Goal: Task Accomplishment & Management: Use online tool/utility

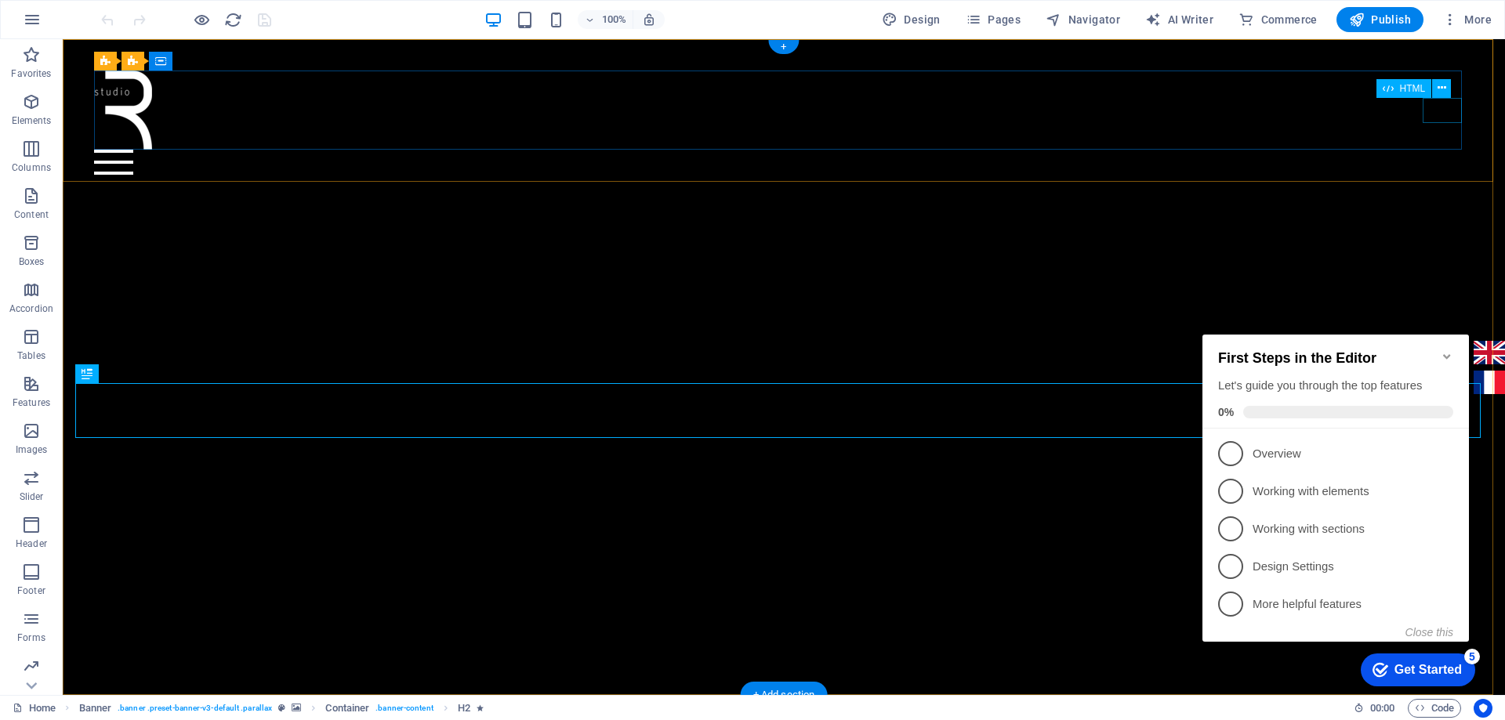
click at [1449, 150] on div at bounding box center [783, 162] width 1378 height 25
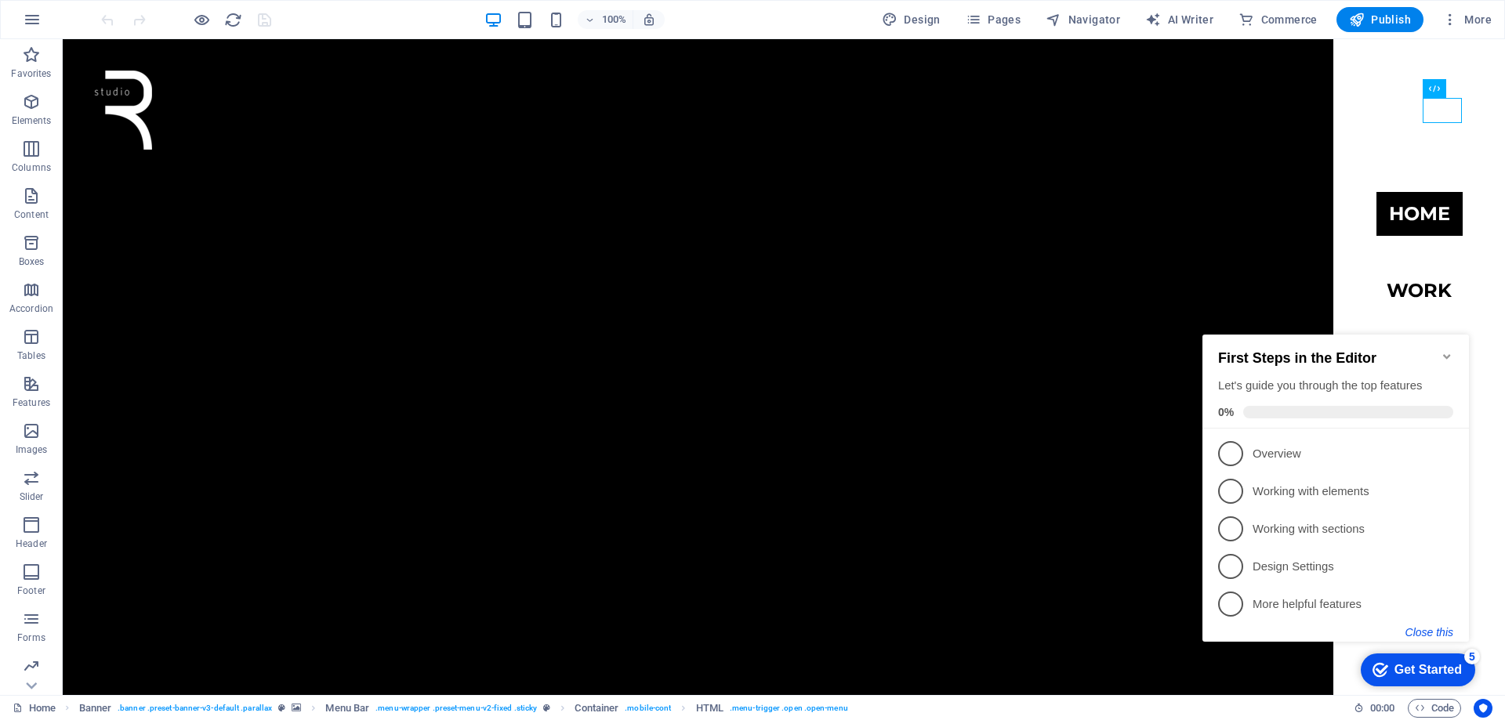
click at [1444, 634] on button "Close this" at bounding box center [1429, 632] width 48 height 13
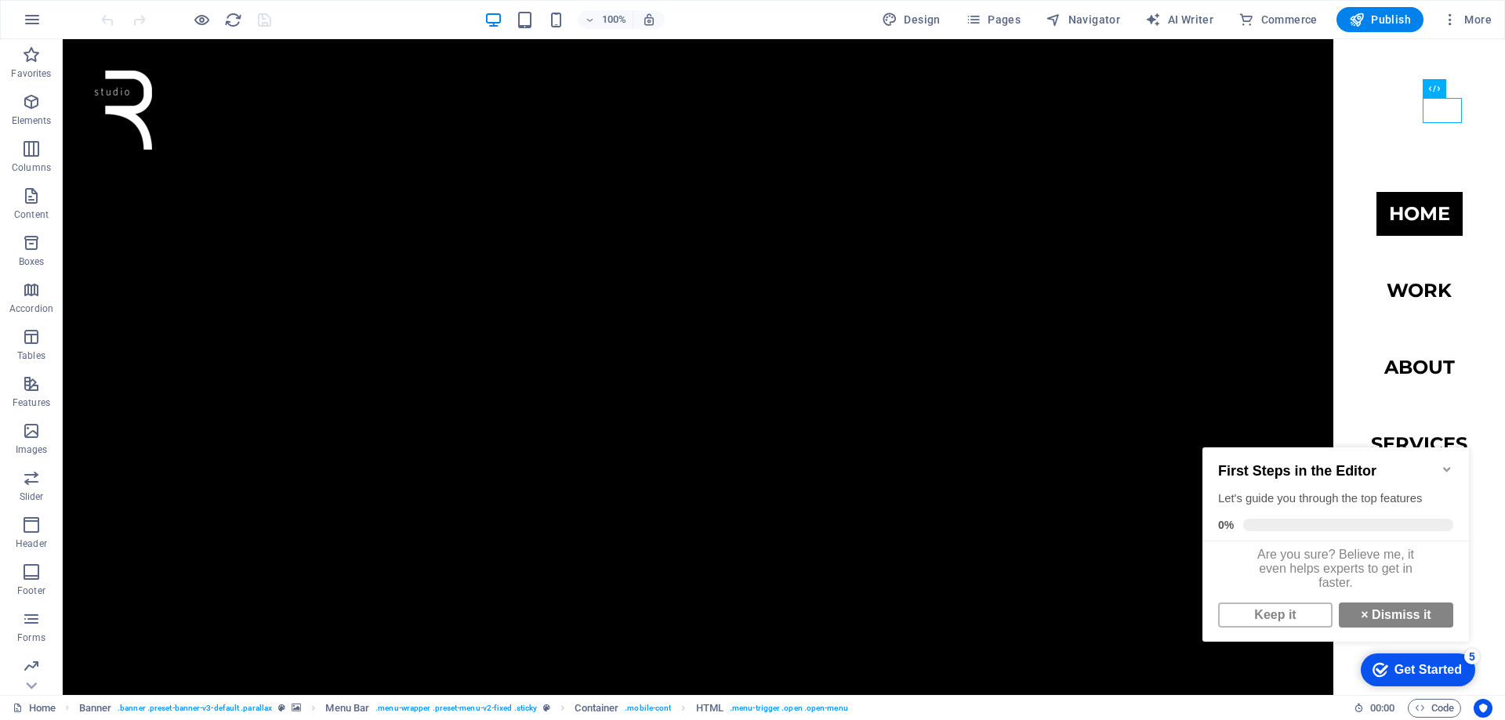
drag, startPoint x: 1294, startPoint y: 624, endPoint x: 1293, endPoint y: 639, distance: 15.7
click at [1293, 624] on link "Keep it" at bounding box center [1275, 615] width 114 height 25
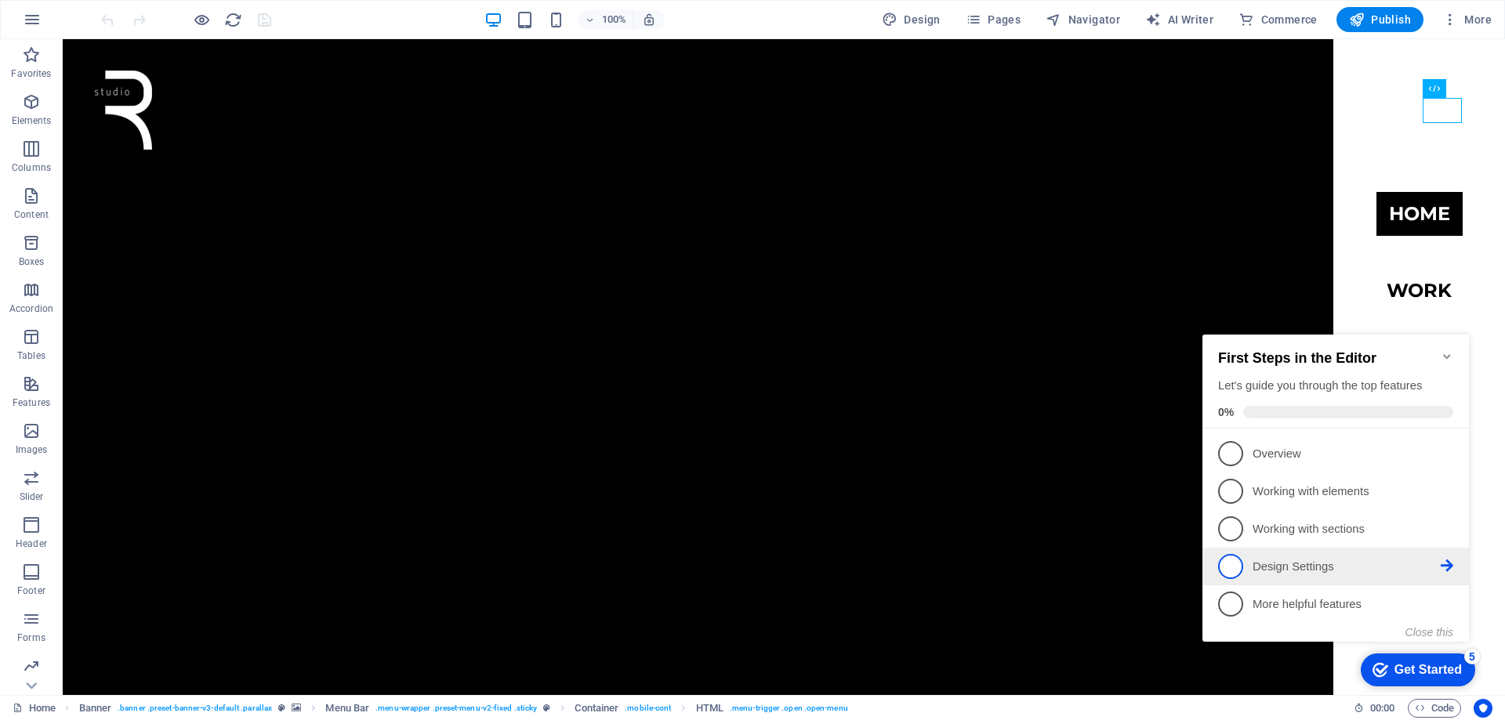
click at [1240, 563] on span "4" at bounding box center [1230, 566] width 25 height 25
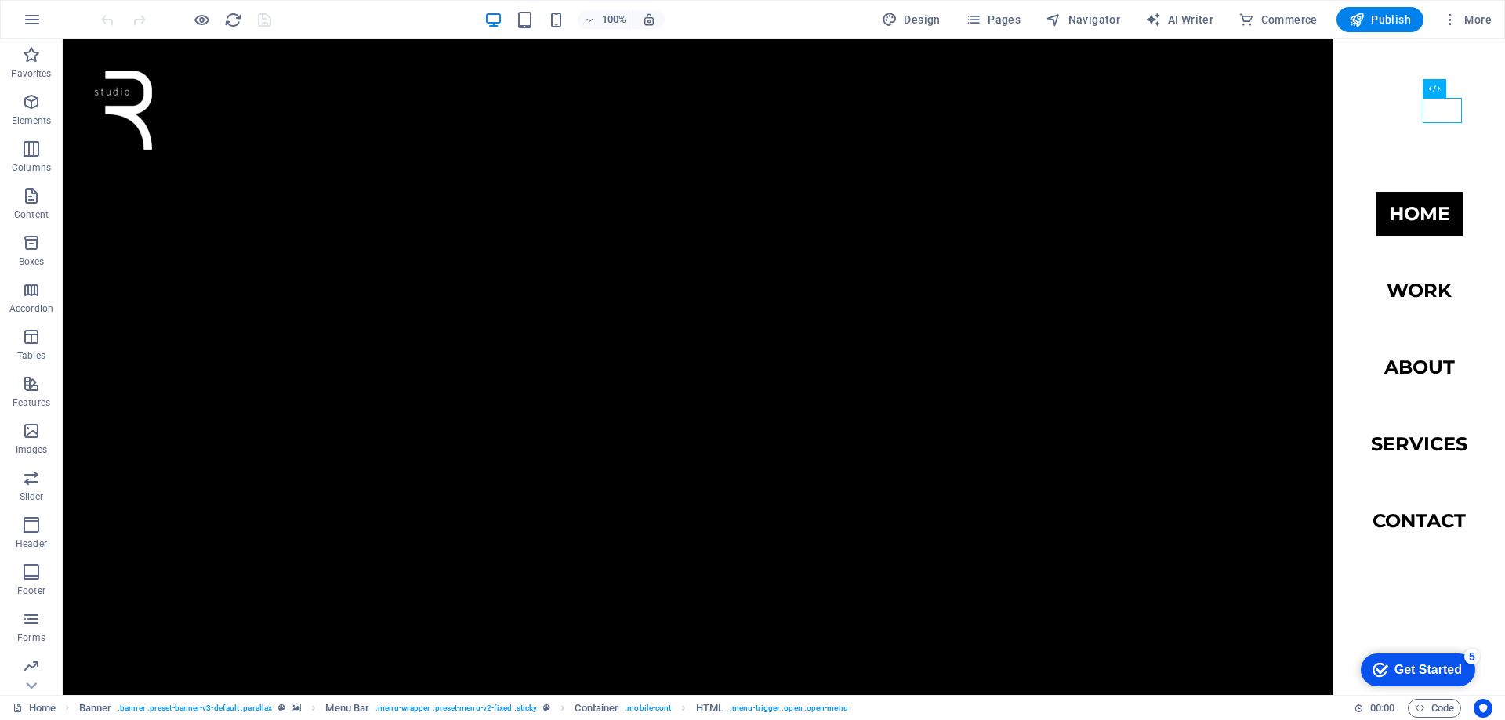
click at [1409, 665] on div "Get Started" at bounding box center [1427, 670] width 67 height 14
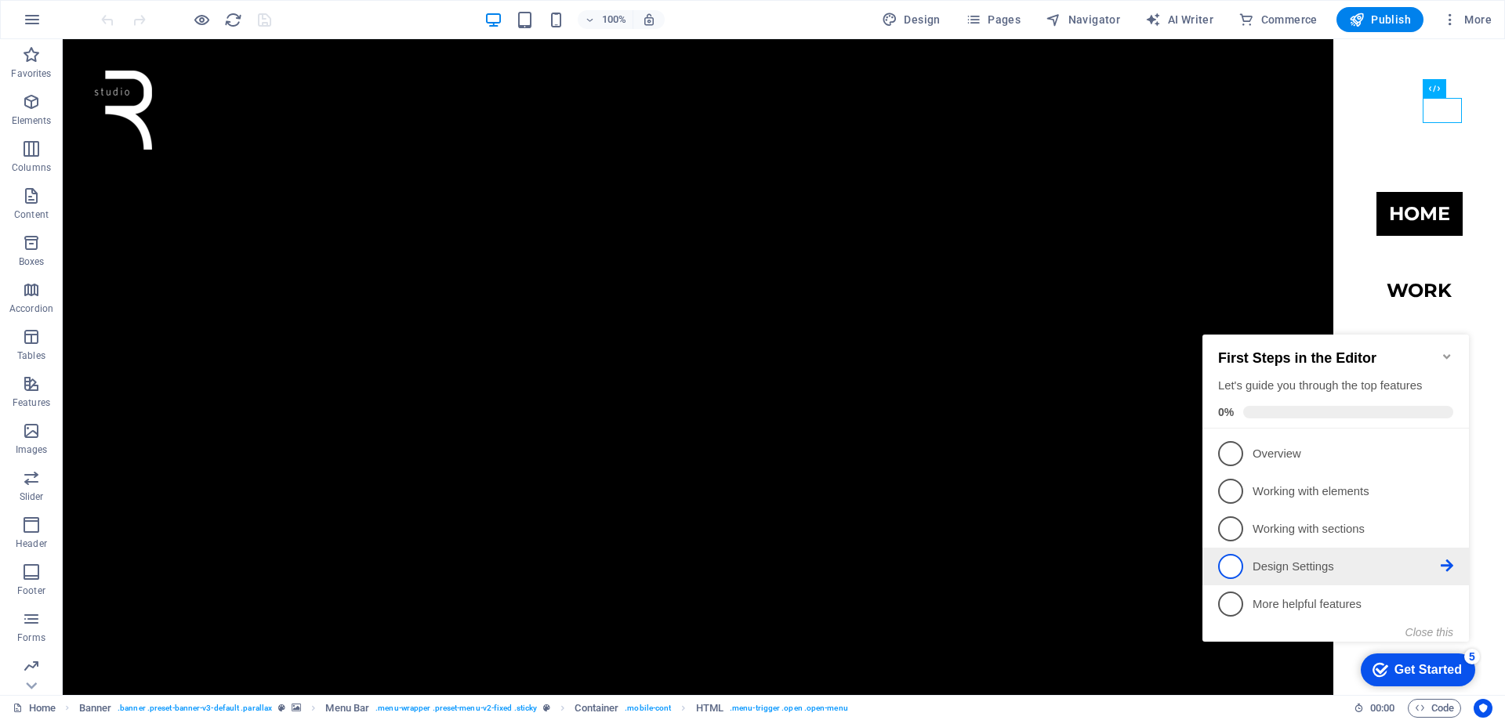
click at [1446, 568] on icon at bounding box center [1446, 566] width 13 height 13
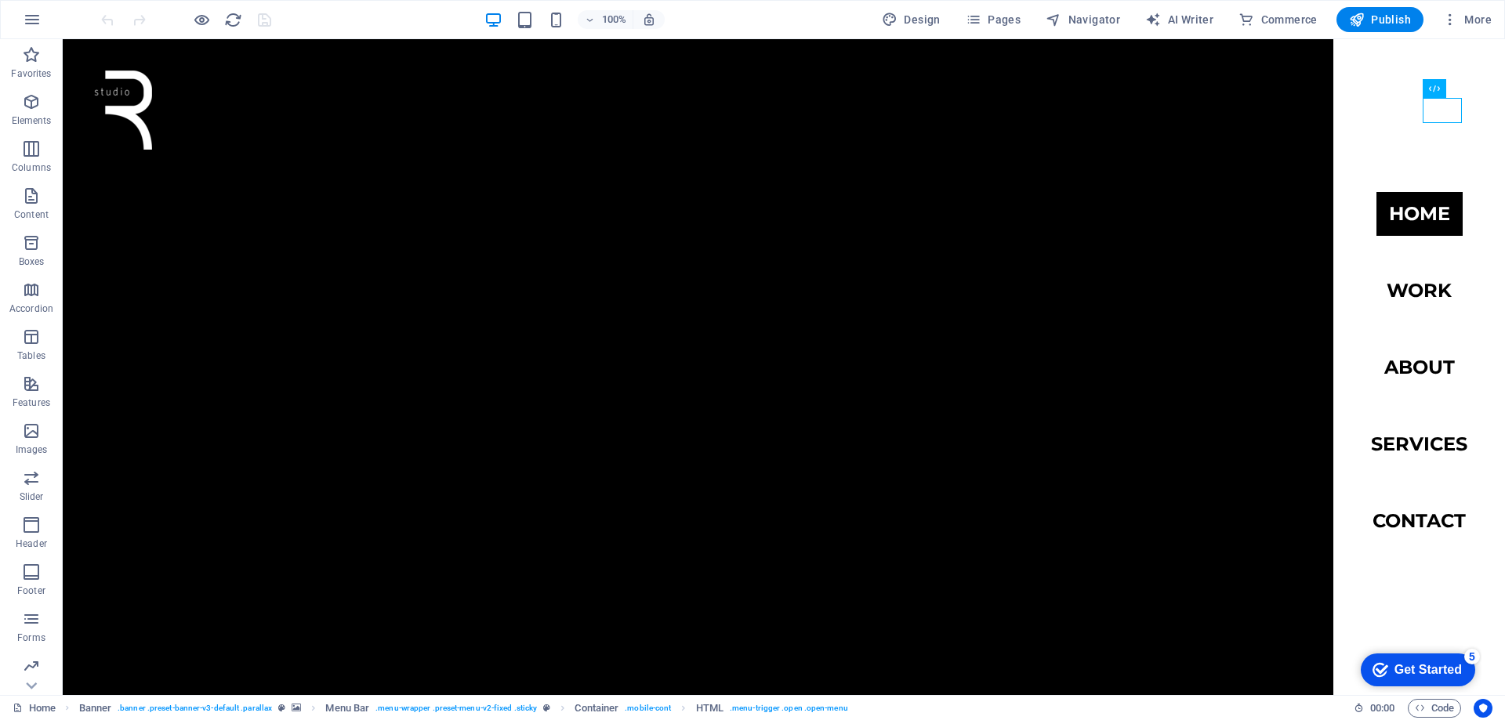
drag, startPoint x: 1414, startPoint y: 668, endPoint x: 1566, endPoint y: 999, distance: 364.7
click at [1414, 668] on div "Get Started" at bounding box center [1427, 670] width 67 height 14
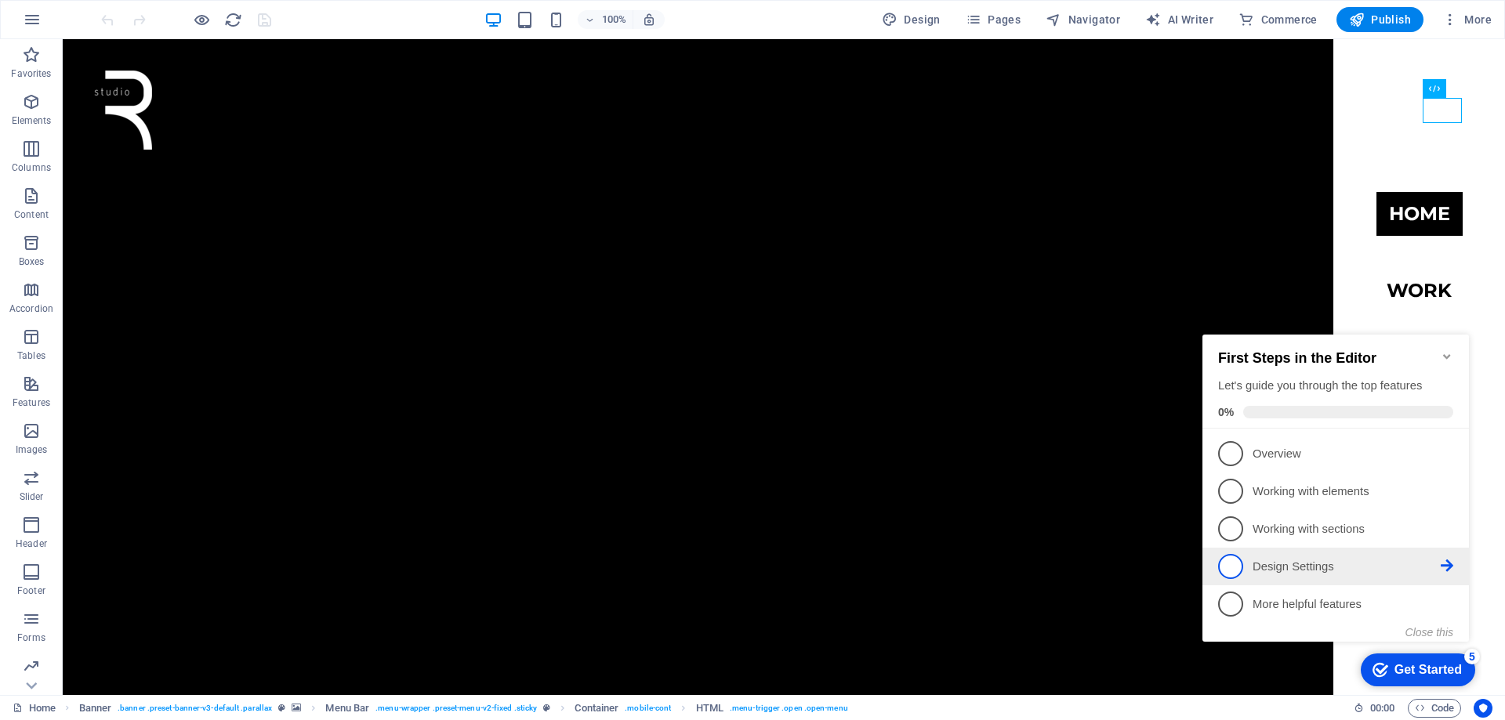
click at [1236, 566] on span "4" at bounding box center [1230, 566] width 25 height 25
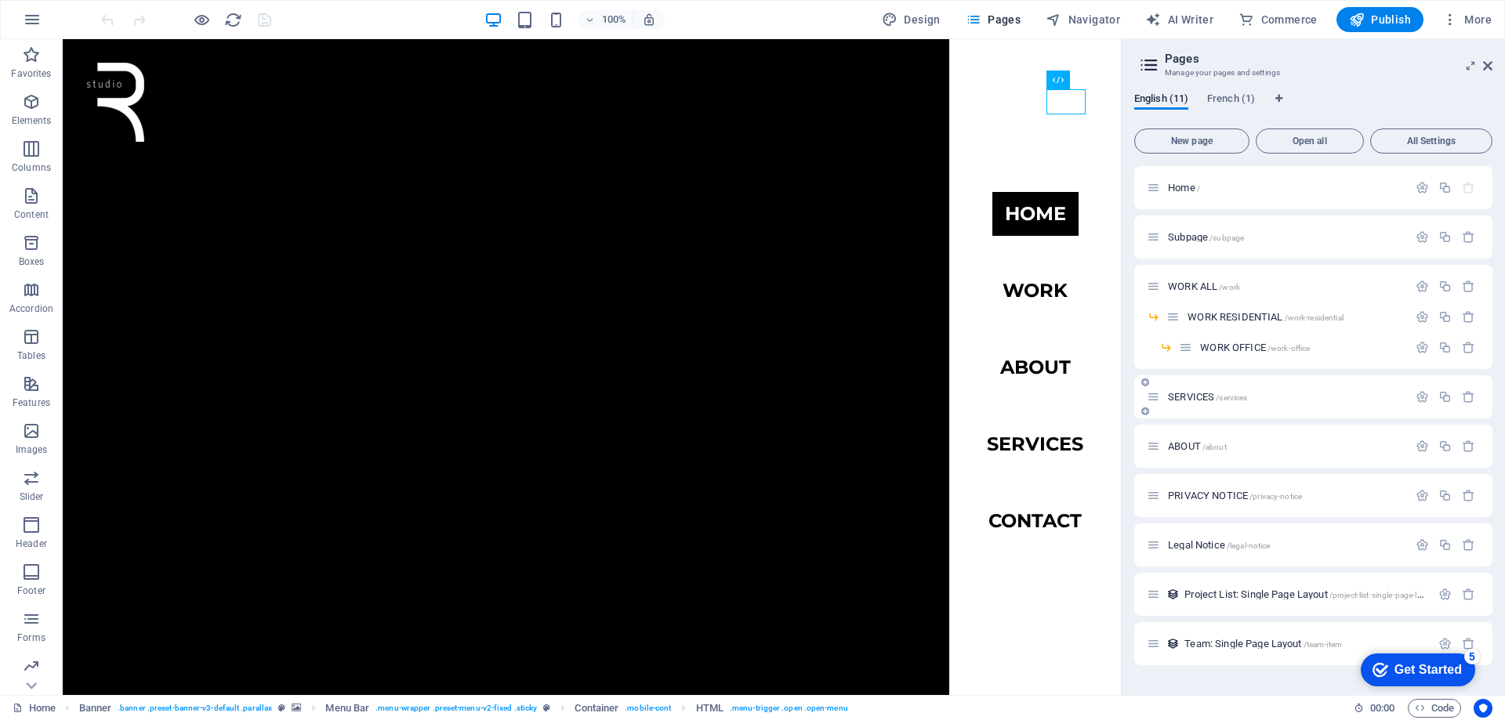
click at [1191, 393] on span "SERVICES /services" at bounding box center [1207, 397] width 79 height 12
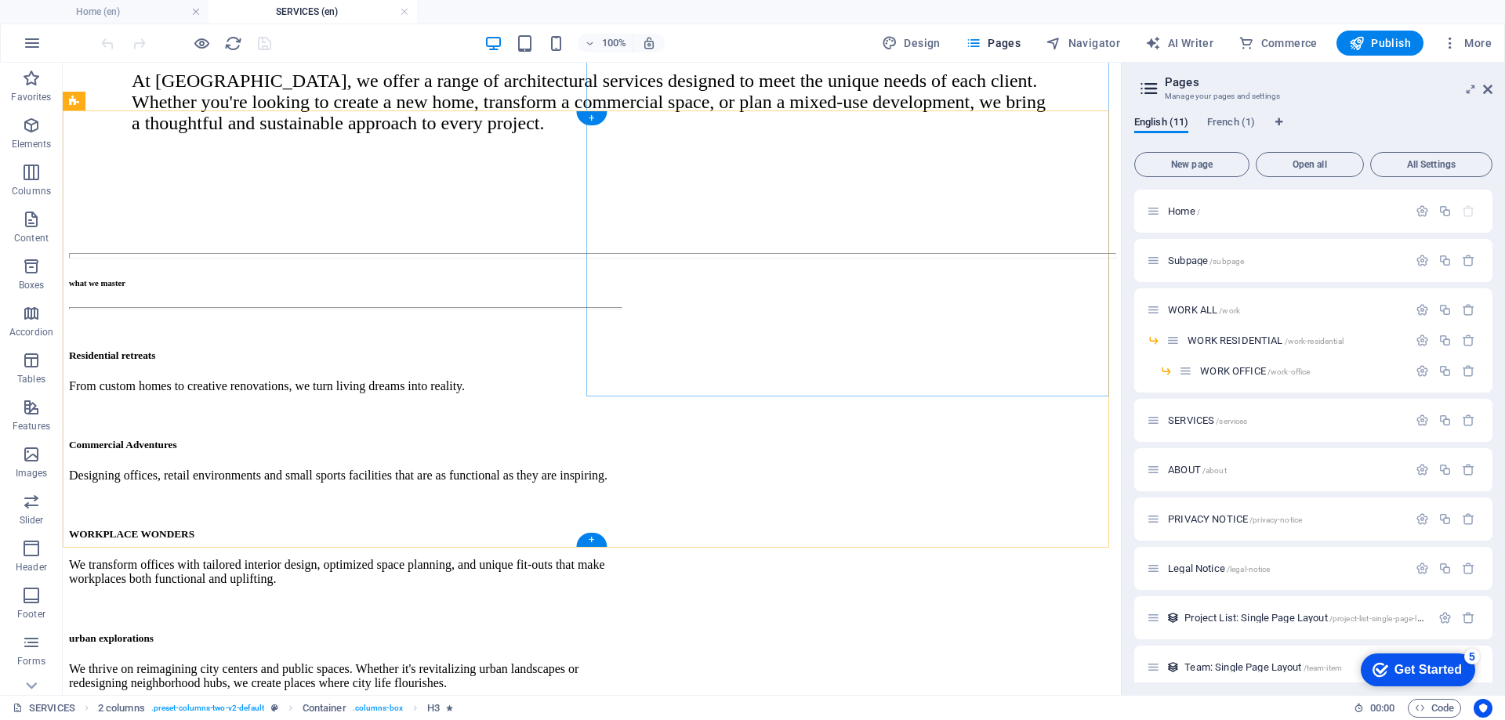
scroll to position [549, 0]
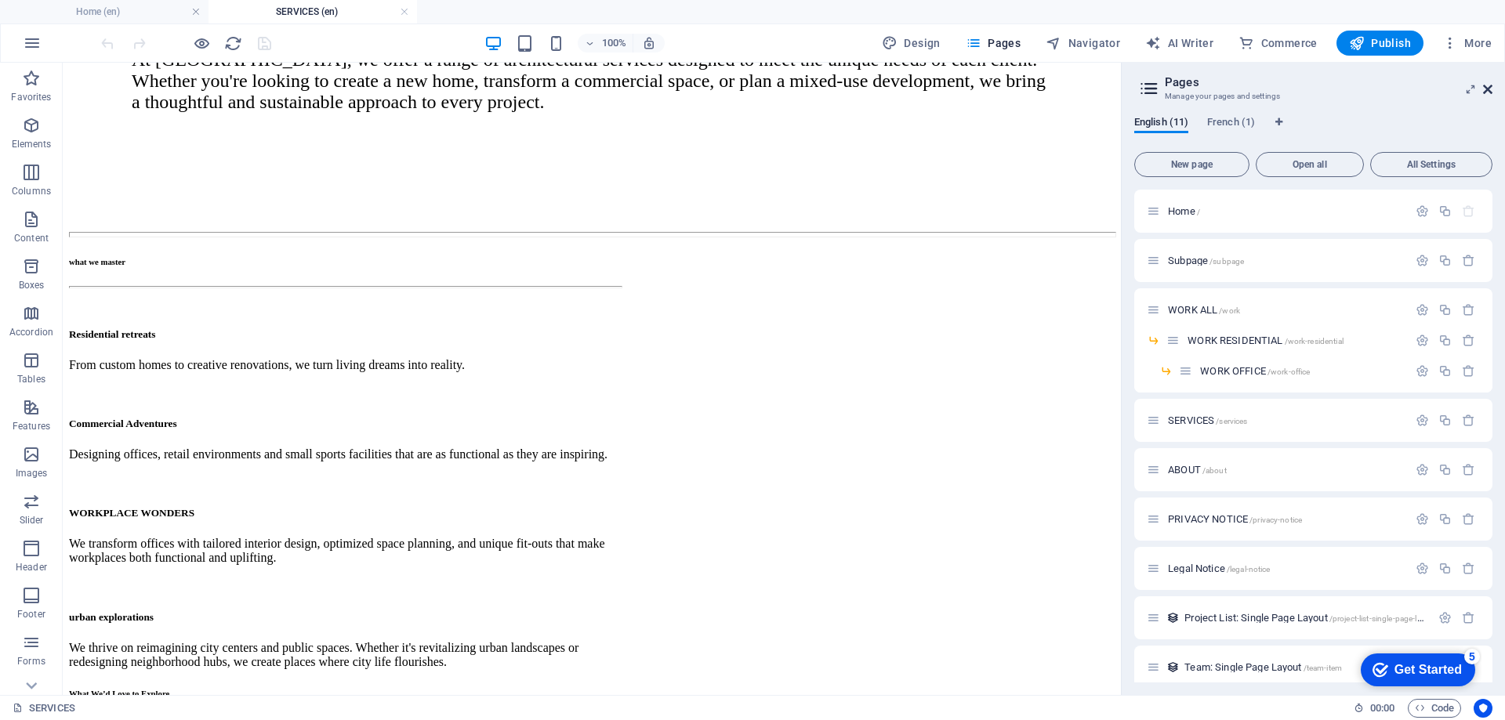
click at [1489, 86] on icon at bounding box center [1487, 89] width 9 height 13
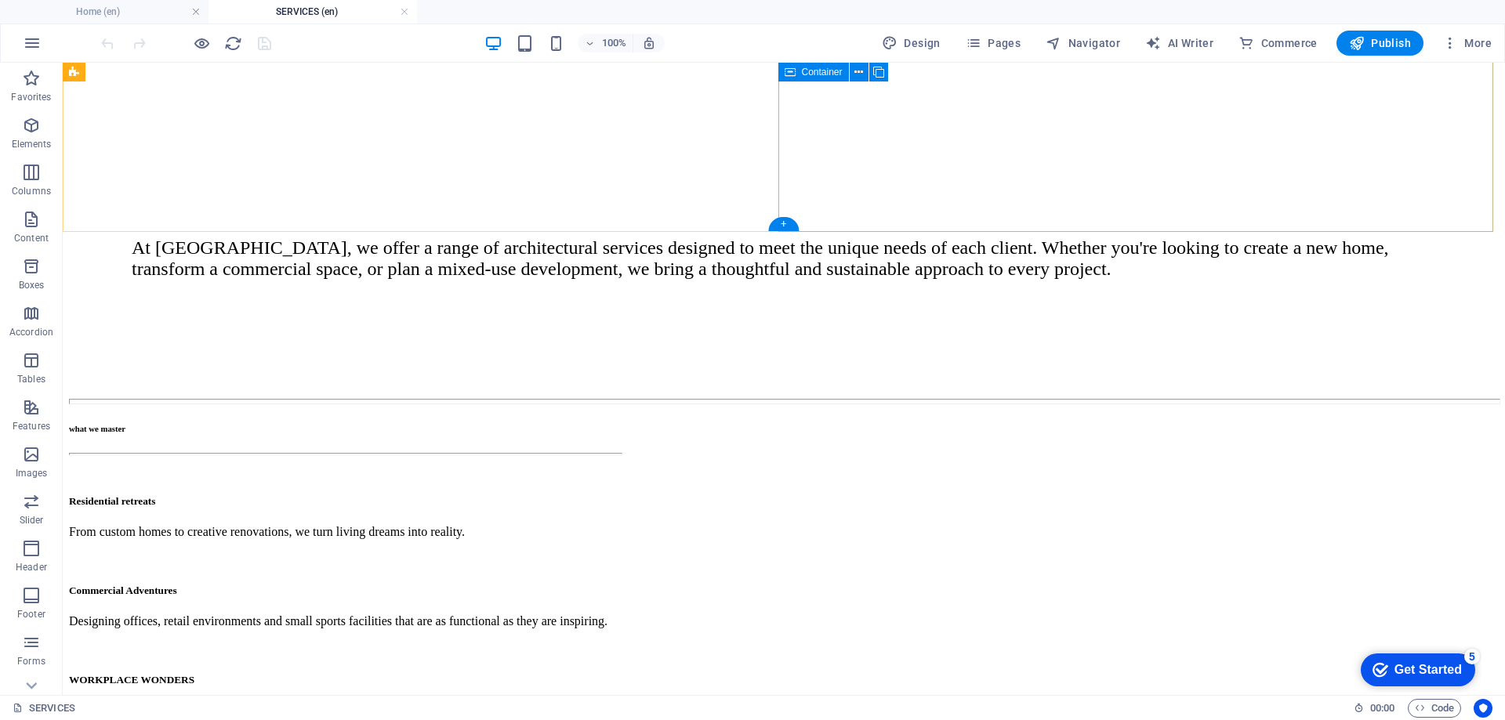
scroll to position [331, 0]
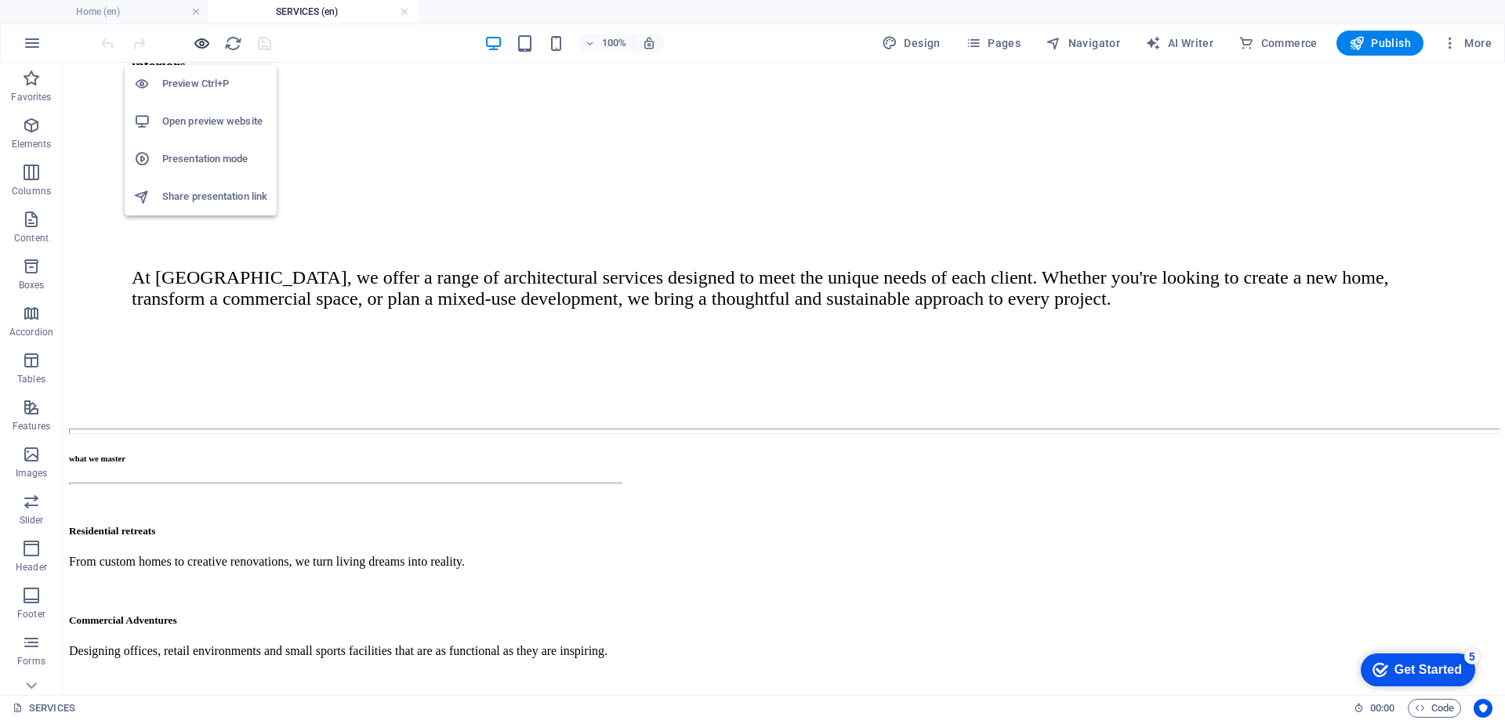
click at [205, 44] on icon "button" at bounding box center [202, 43] width 18 height 18
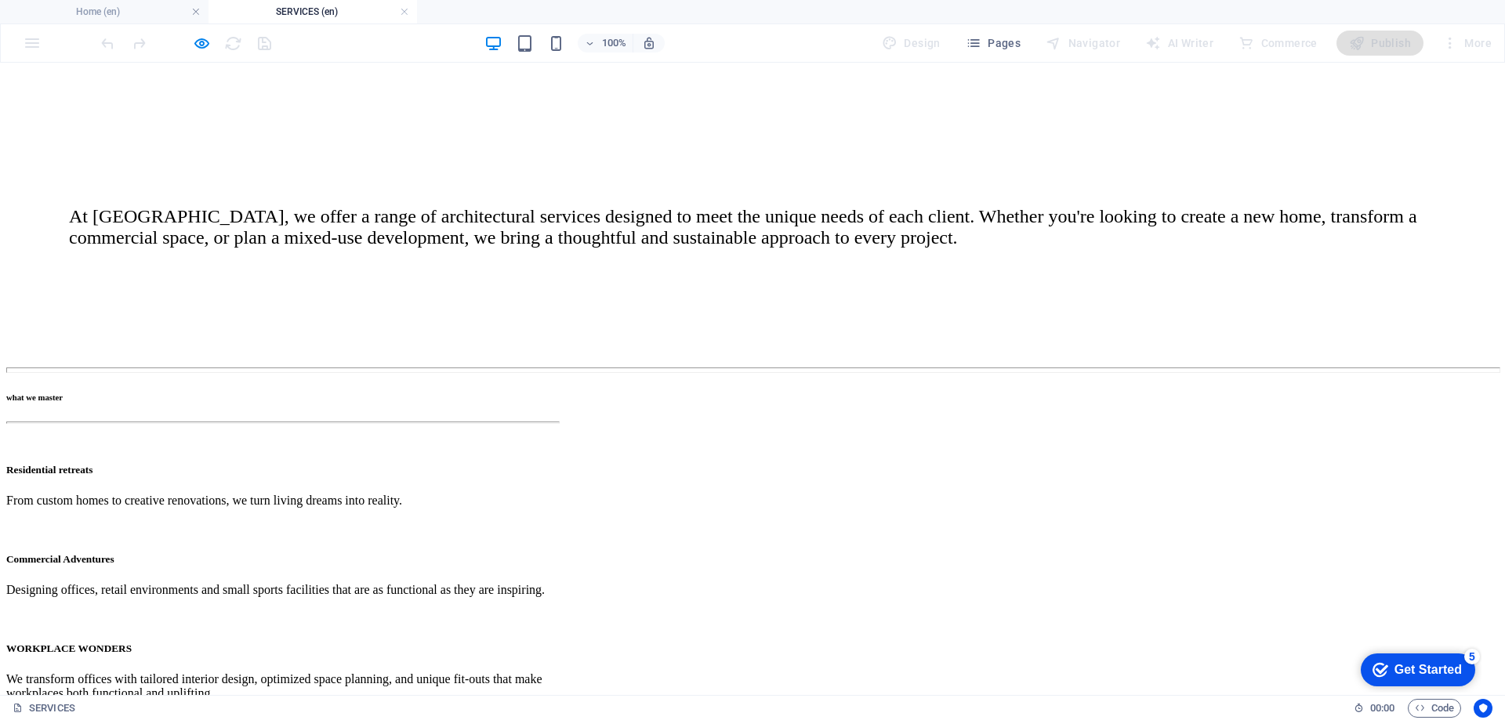
scroll to position [235, 0]
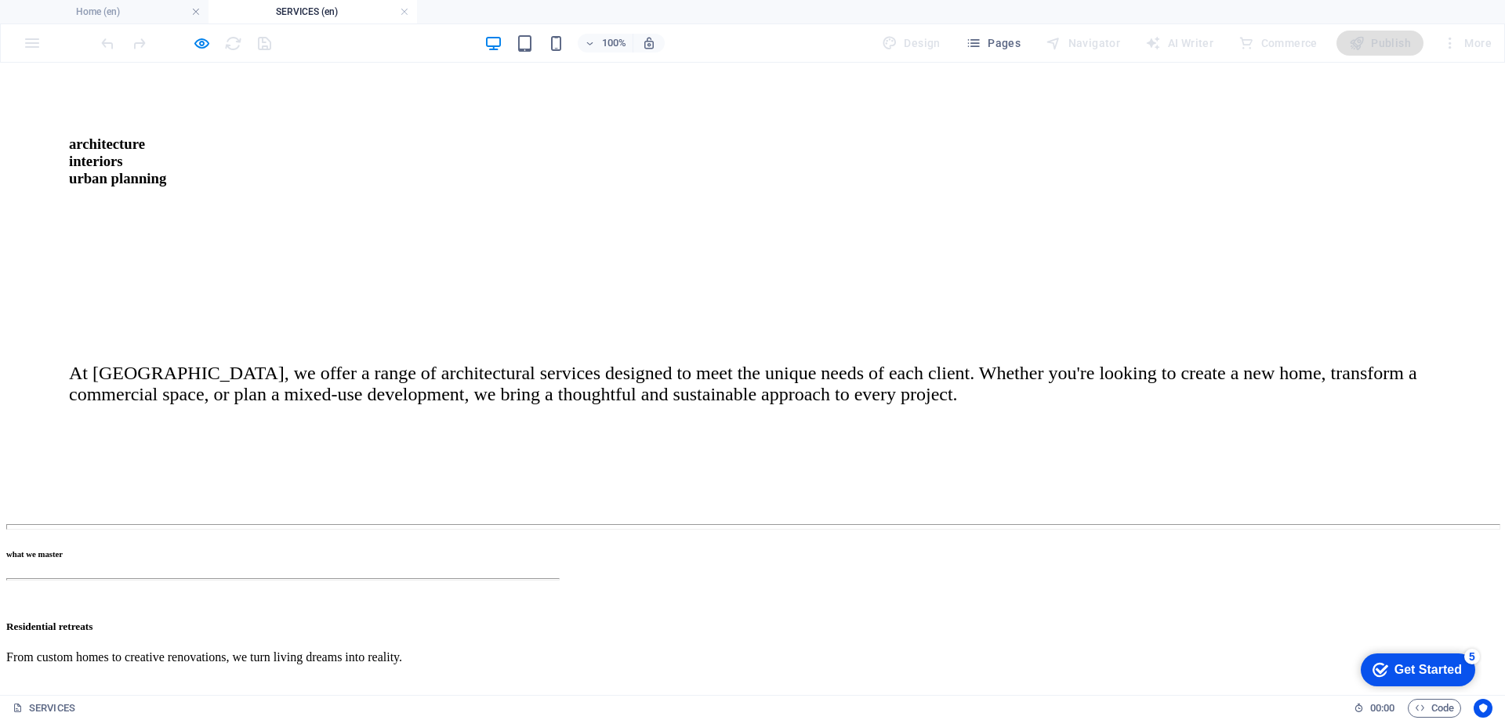
click at [369, 549] on h6 "what we master" at bounding box center [282, 553] width 552 height 9
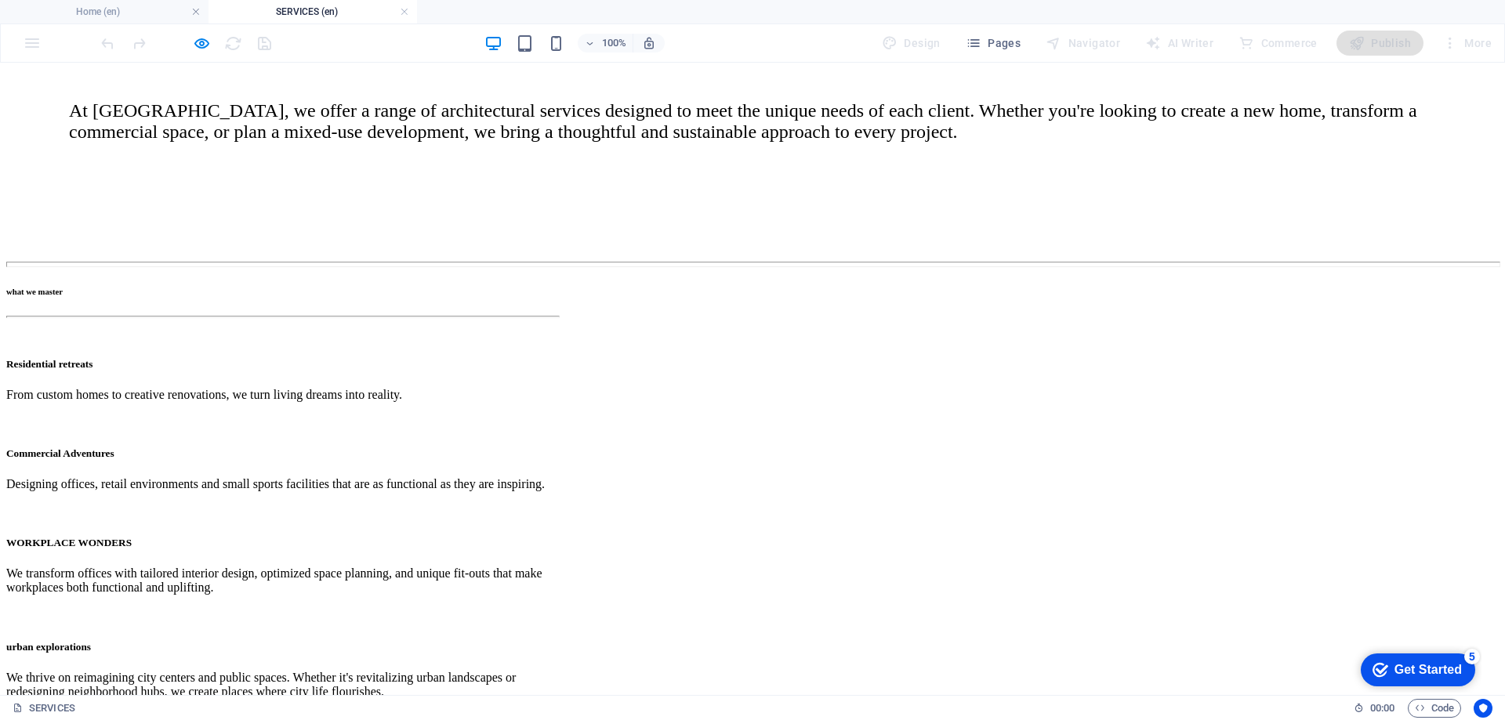
scroll to position [392, 0]
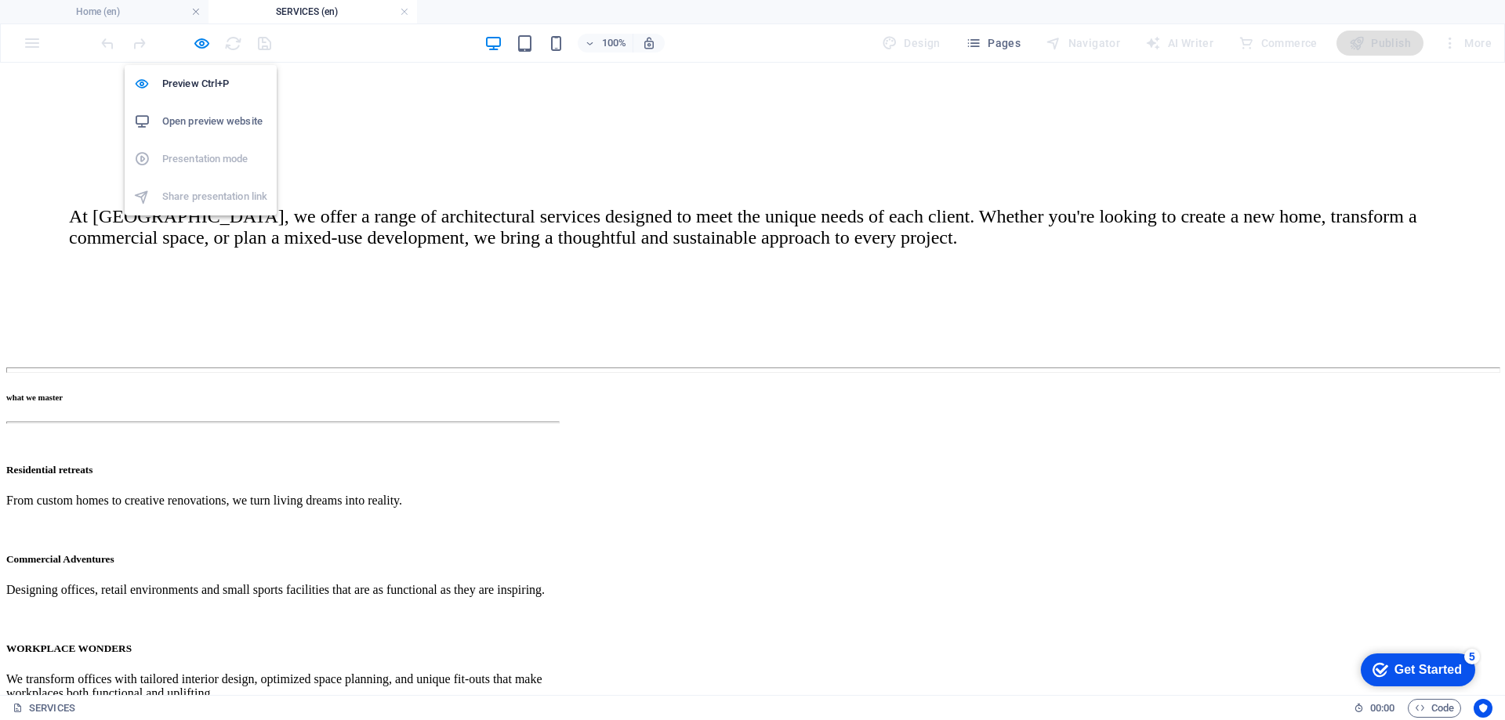
click at [197, 53] on body "[DOMAIN_NAME][PERSON_NAME][PHONE_NUMBER] Home (en) SERVICES (en) Favorites Elem…" at bounding box center [752, 360] width 1505 height 720
click at [219, 118] on h6 "Open preview website" at bounding box center [214, 121] width 105 height 19
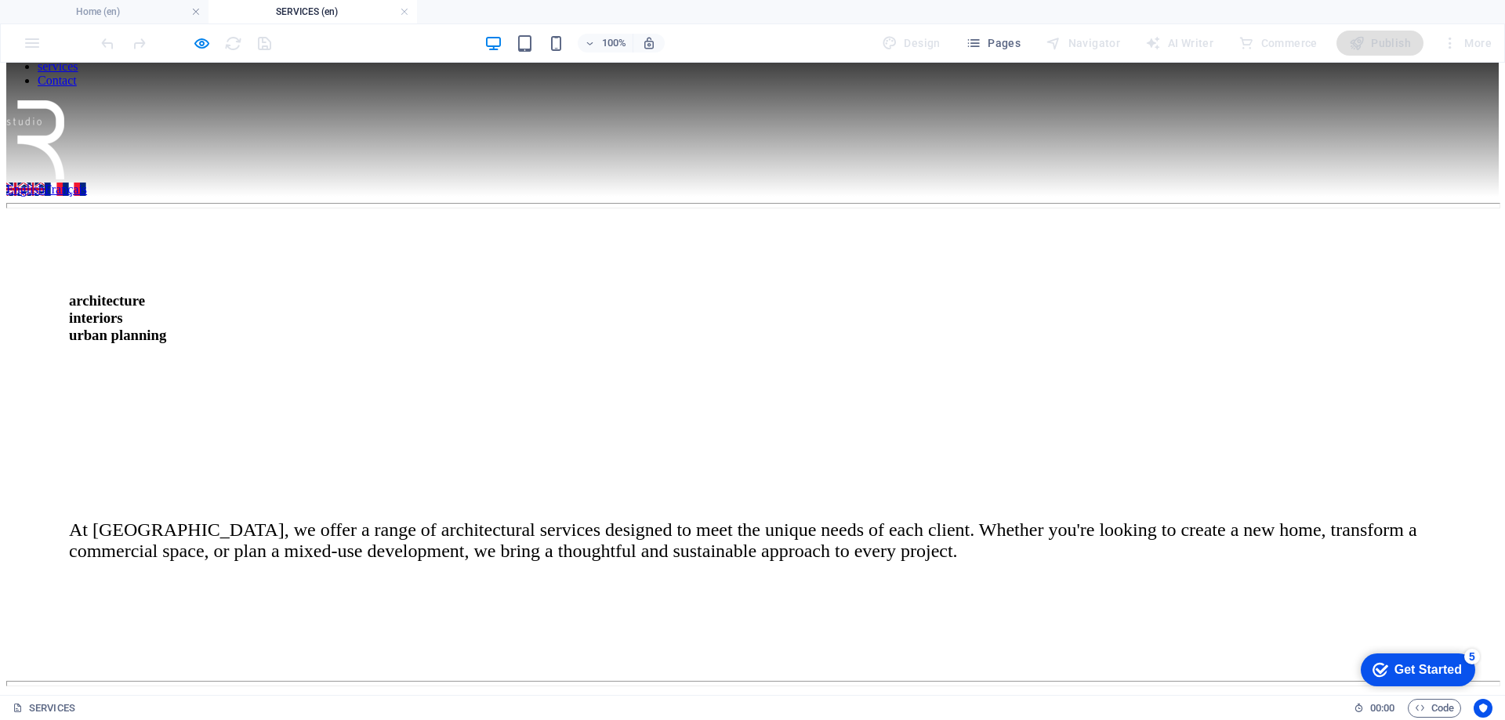
scroll to position [0, 0]
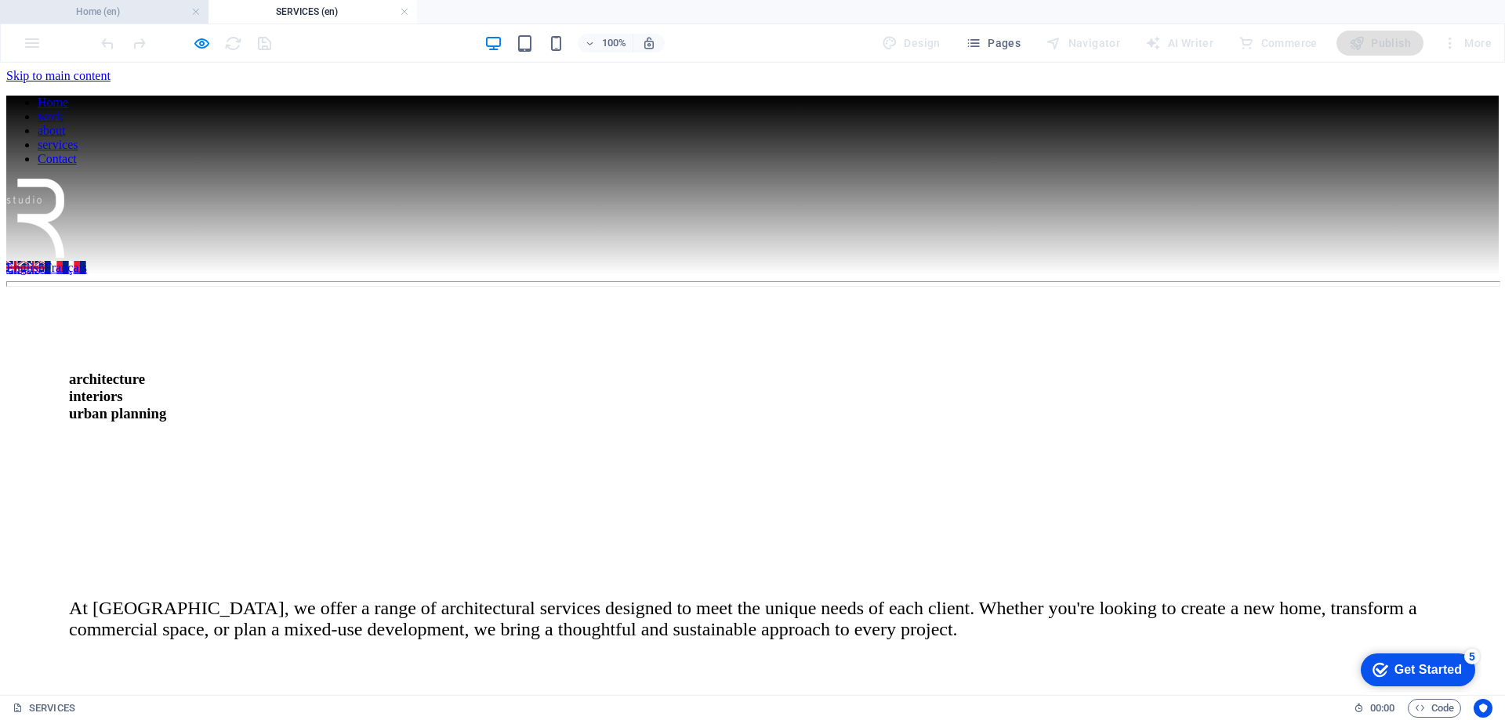
click at [88, 7] on h4 "Home (en)" at bounding box center [104, 11] width 208 height 17
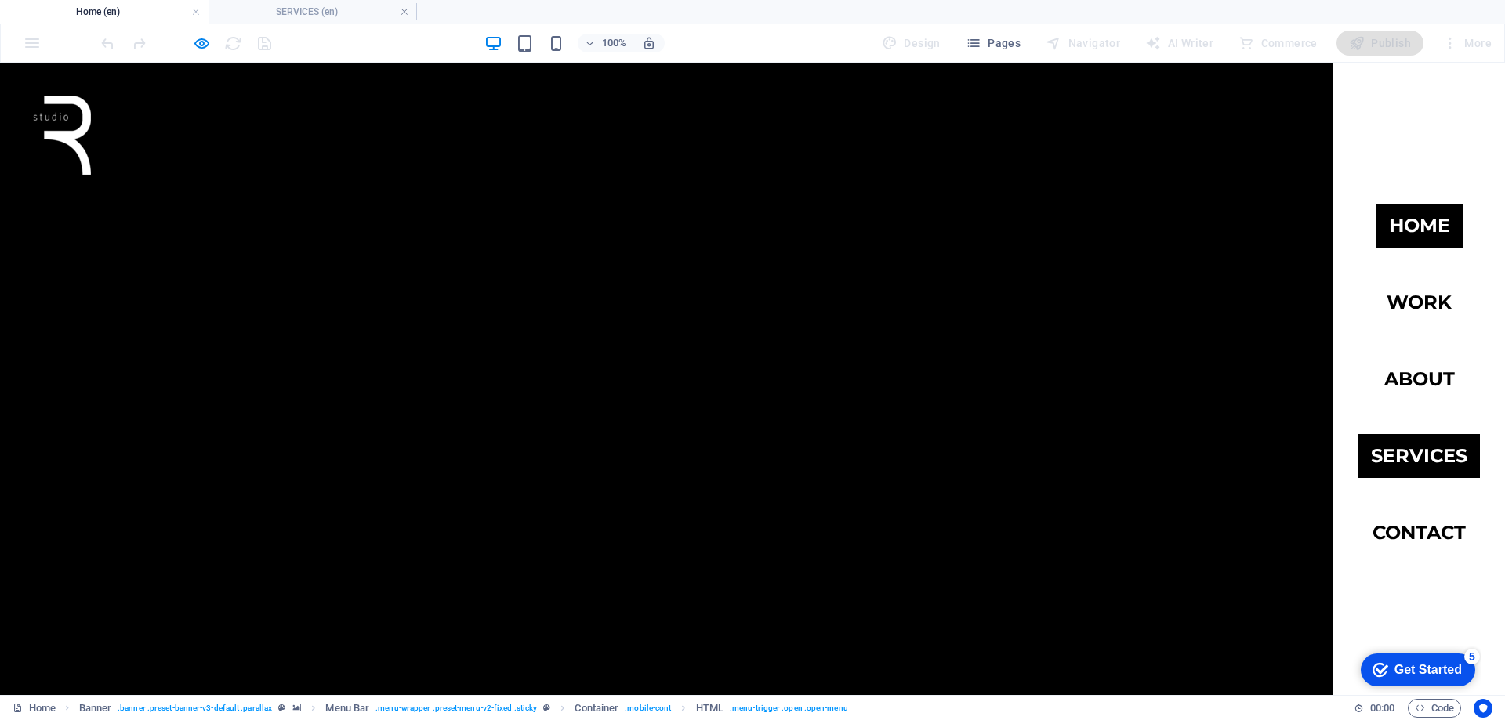
click at [1409, 452] on link "services" at bounding box center [1418, 456] width 121 height 44
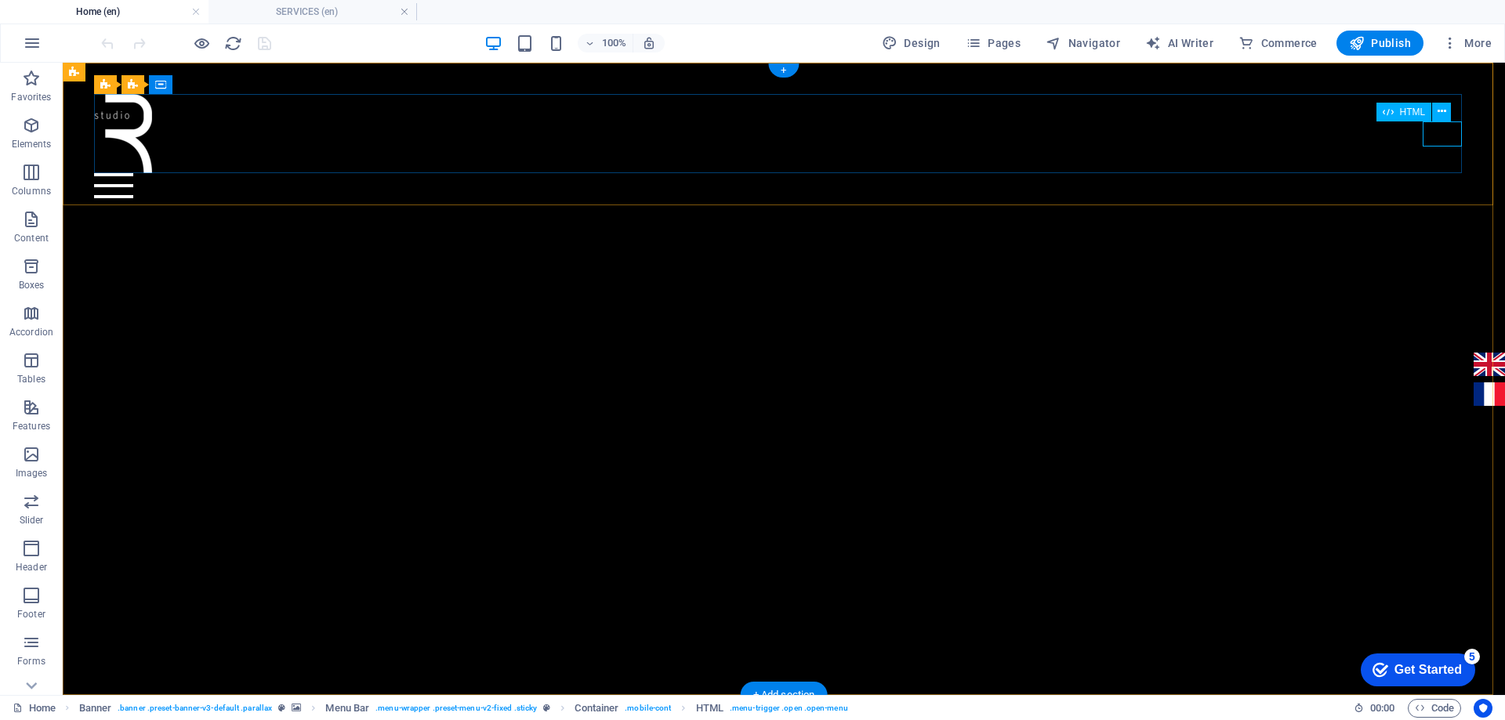
drag, startPoint x: 1448, startPoint y: 143, endPoint x: 1458, endPoint y: 143, distance: 9.4
click at [1453, 173] on div at bounding box center [783, 185] width 1378 height 25
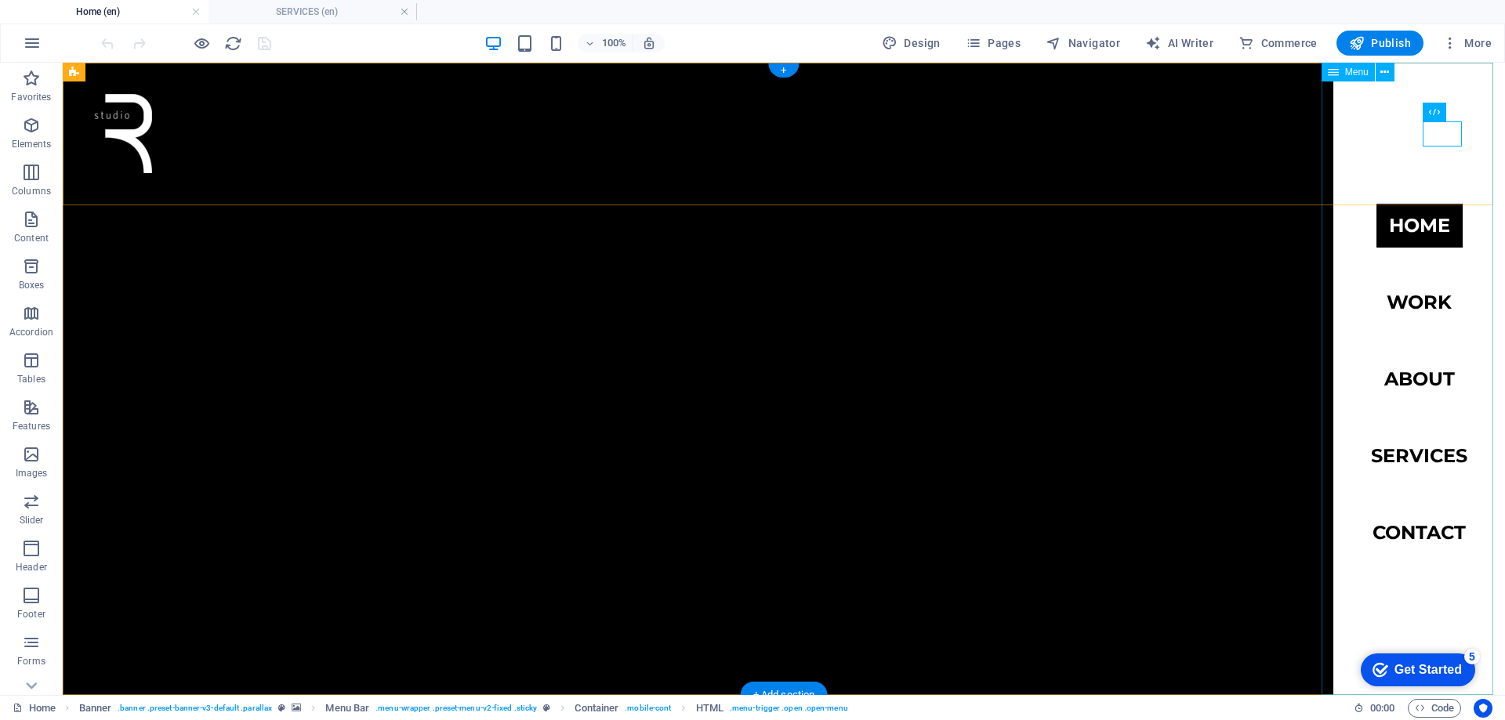
click at [1430, 453] on nav "Home work about services Contact" at bounding box center [1419, 379] width 172 height 632
select select
select select "2"
select select
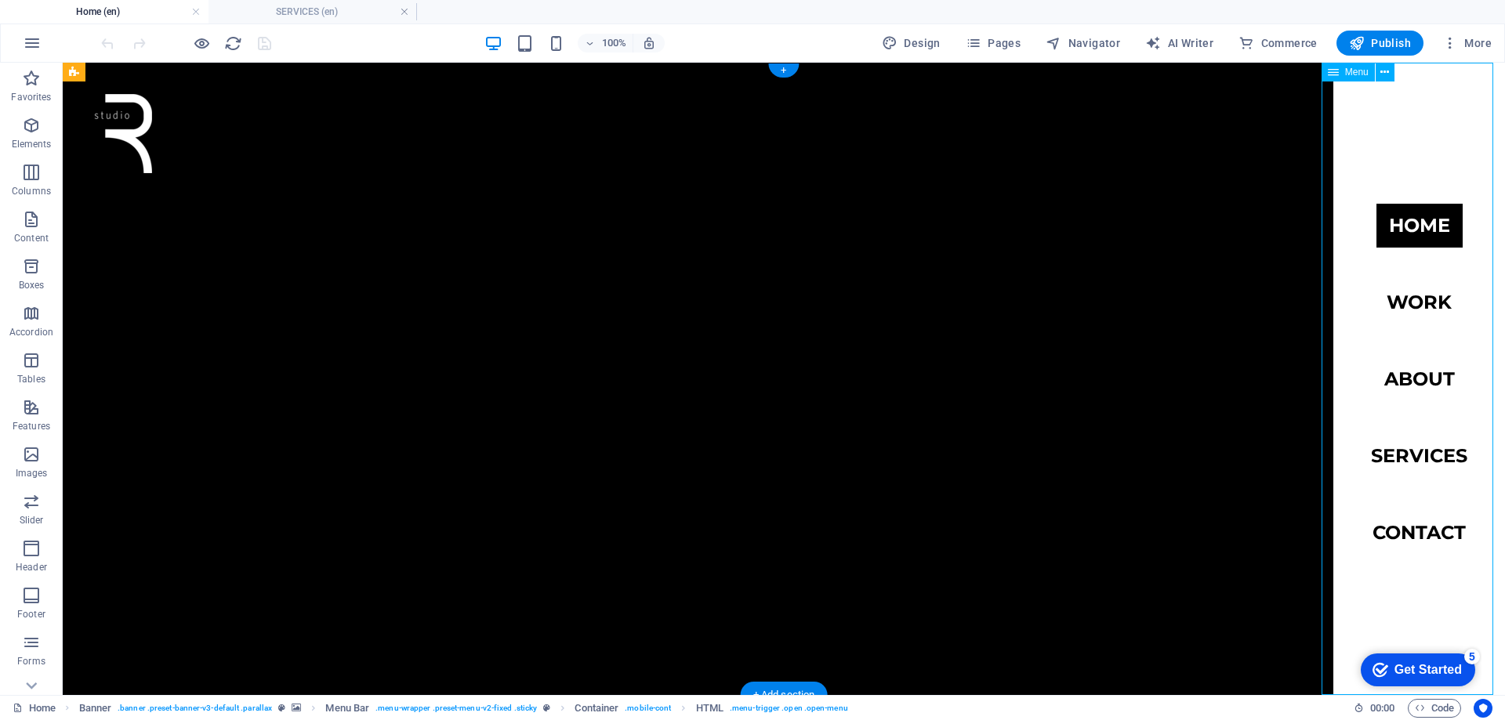
select select "6"
select select
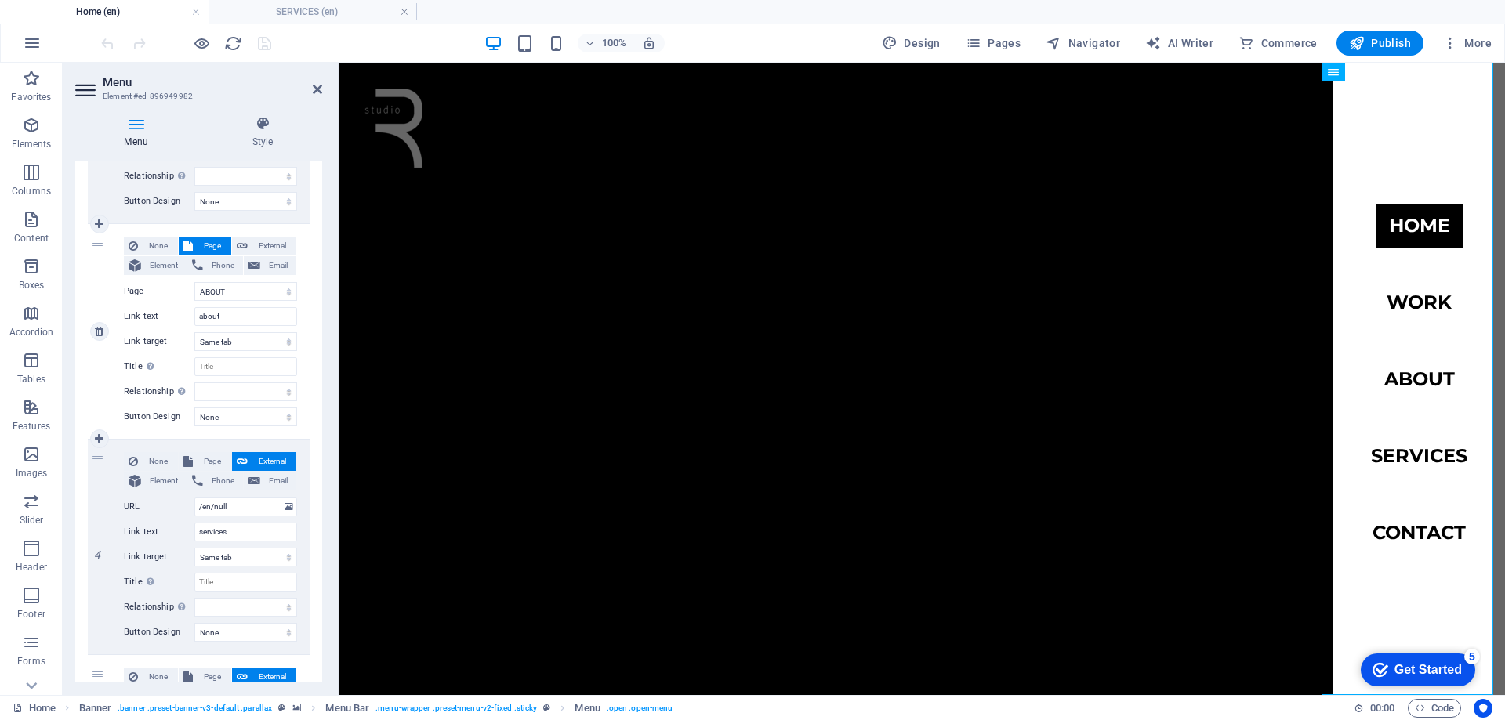
scroll to position [549, 0]
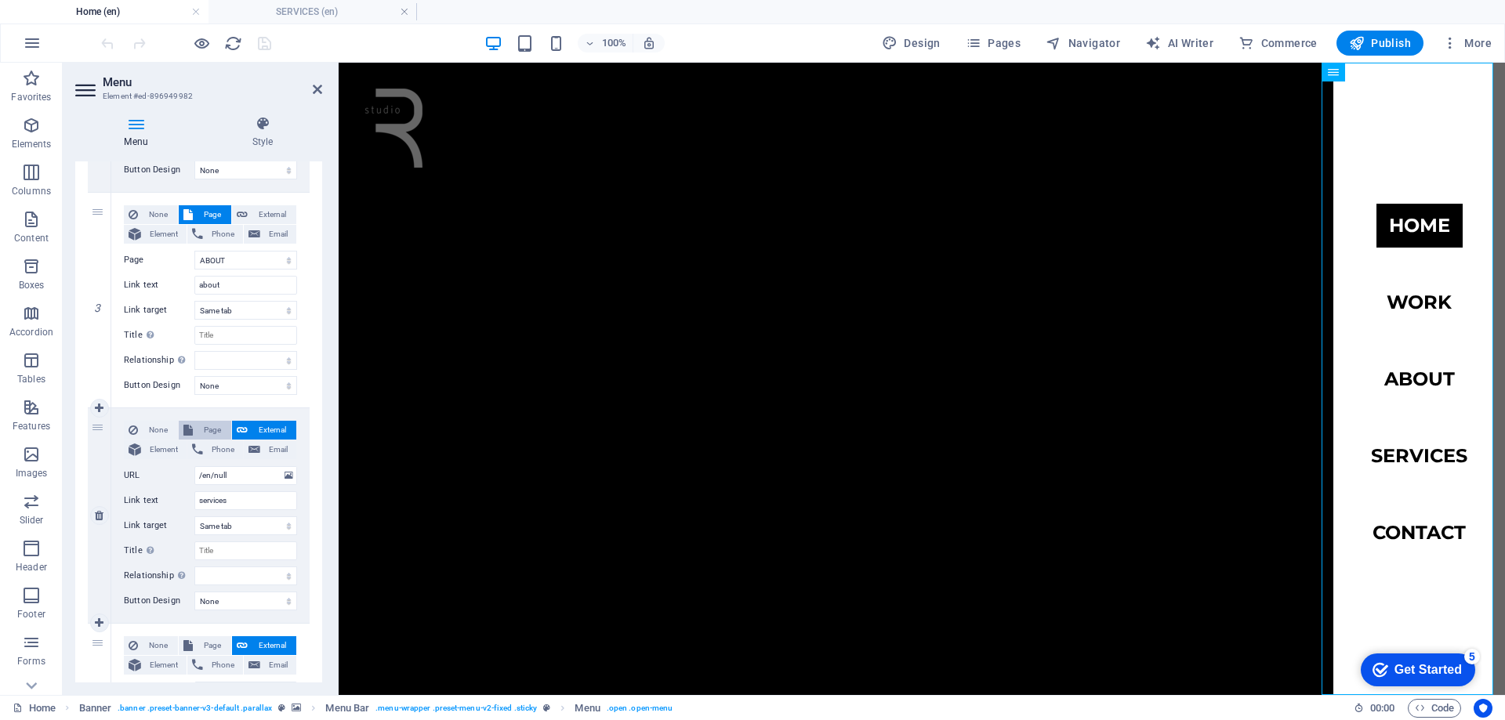
click at [216, 431] on span "Page" at bounding box center [211, 430] width 29 height 19
select select
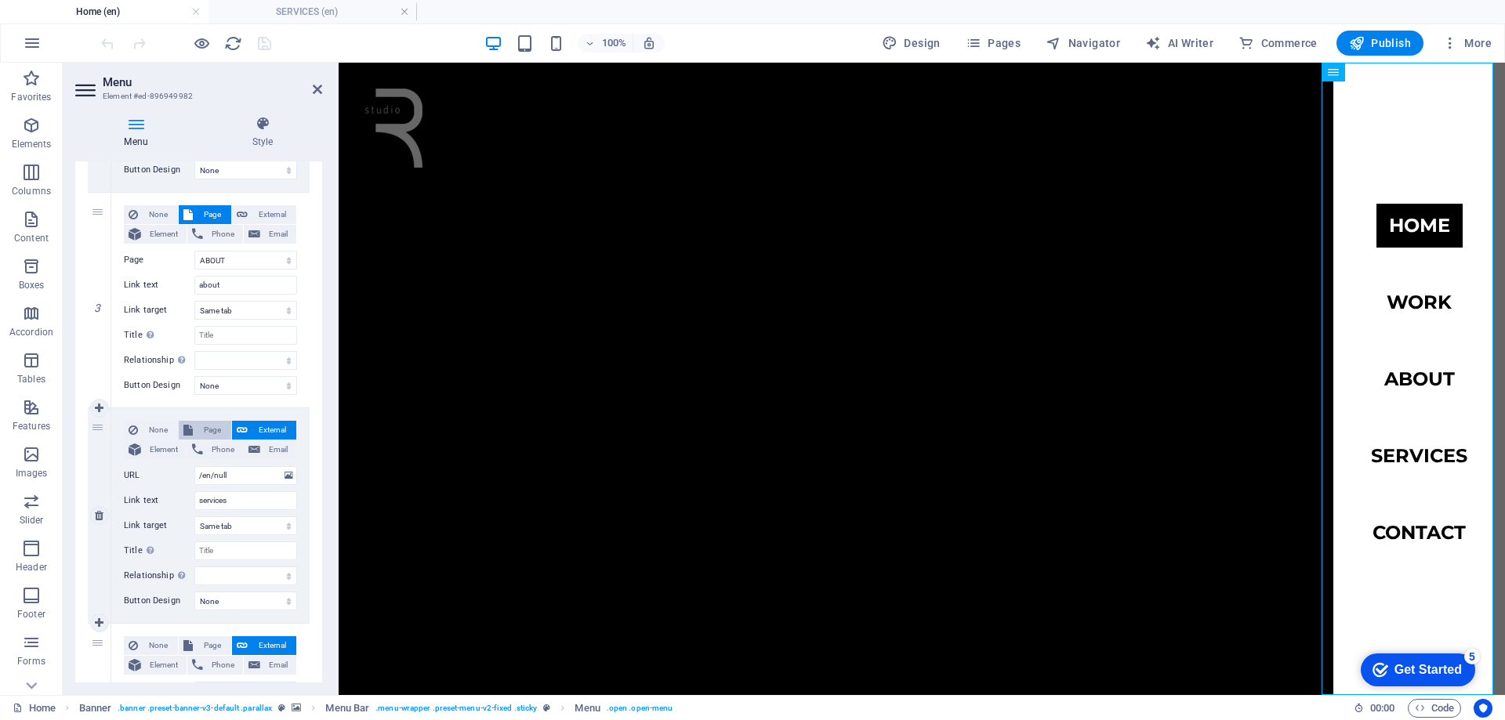
select select
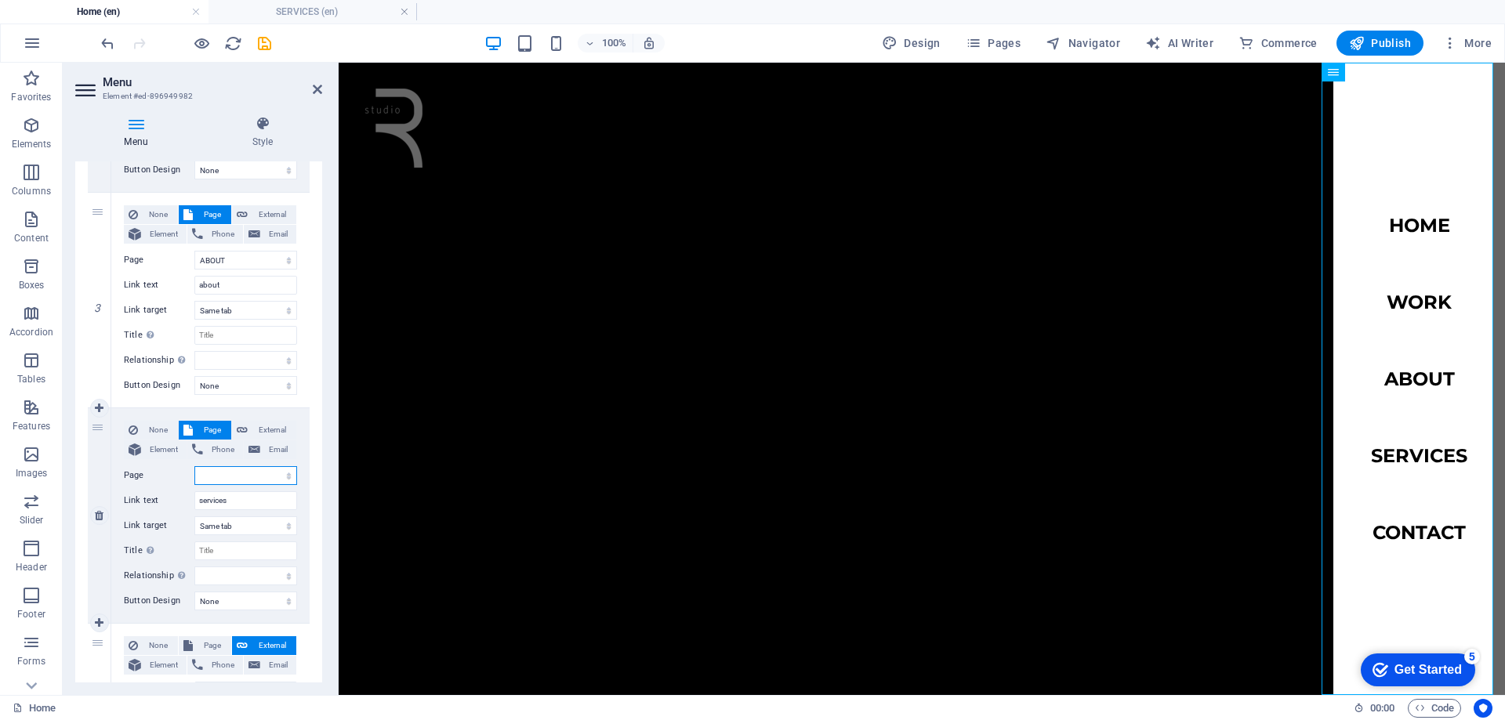
click at [248, 476] on select "Home Subpage WORK ALL -- WORK RESIDENTIAL ---- WORK OFFICE SERVICES ABOUT PRIVA…" at bounding box center [245, 475] width 103 height 19
select select "5"
click at [194, 466] on select "Home Subpage WORK ALL -- WORK RESIDENTIAL ---- WORK OFFICE SERVICES ABOUT PRIVA…" at bounding box center [245, 475] width 103 height 19
select select
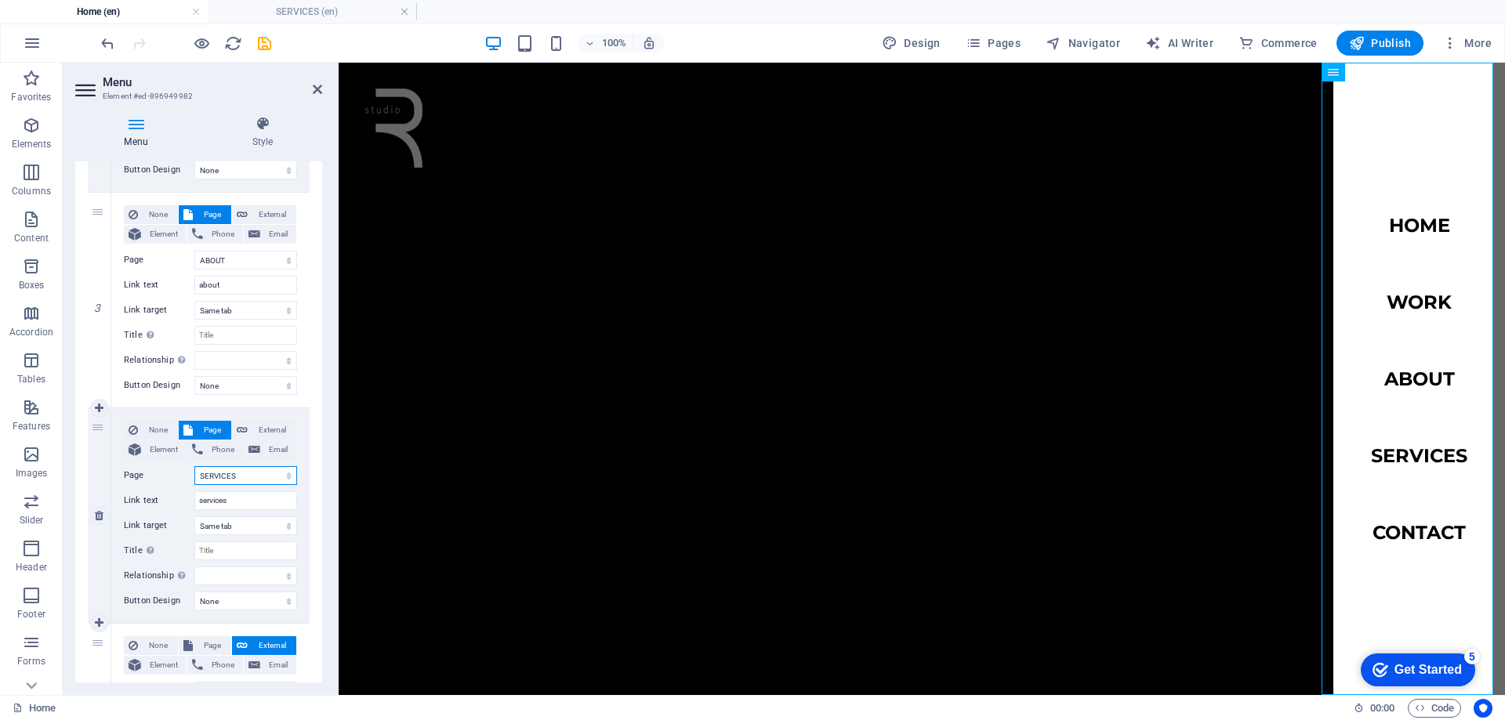
select select
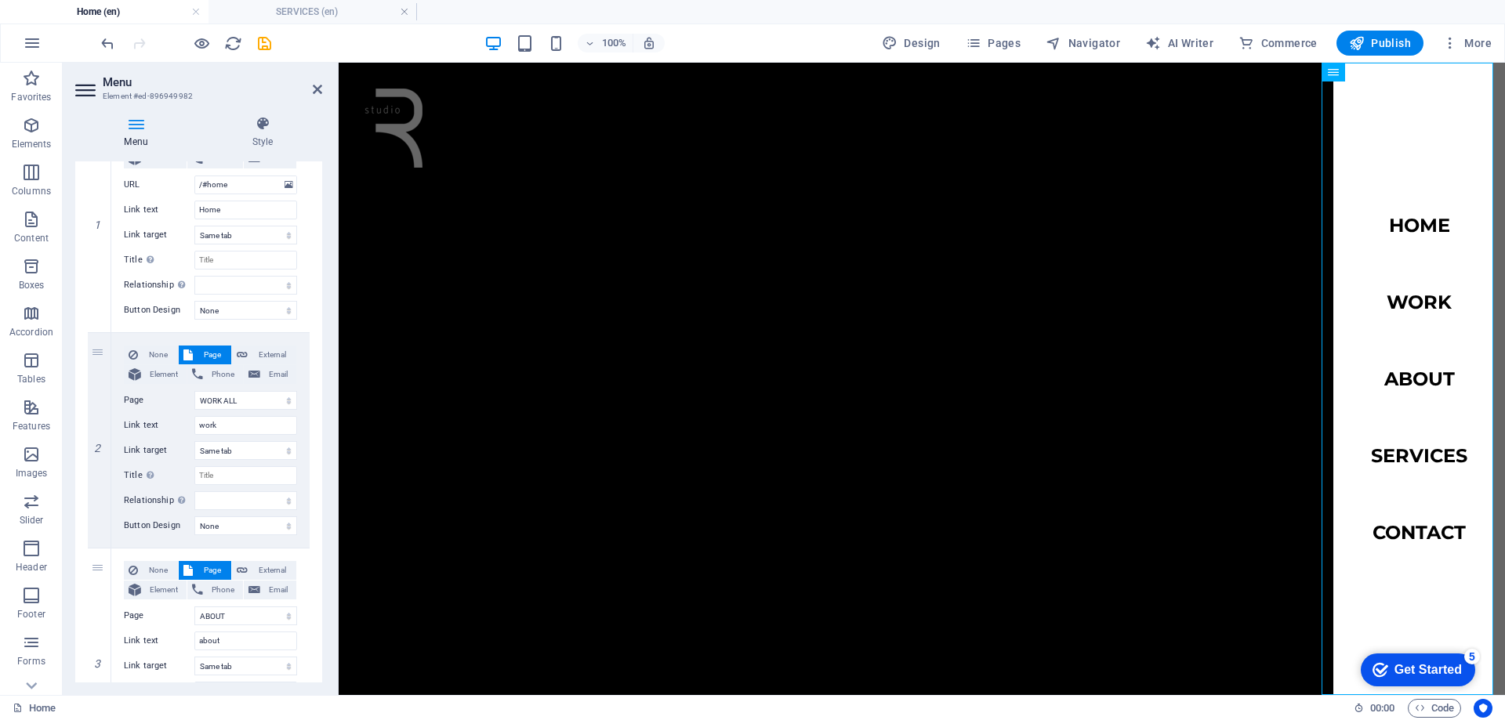
scroll to position [78, 0]
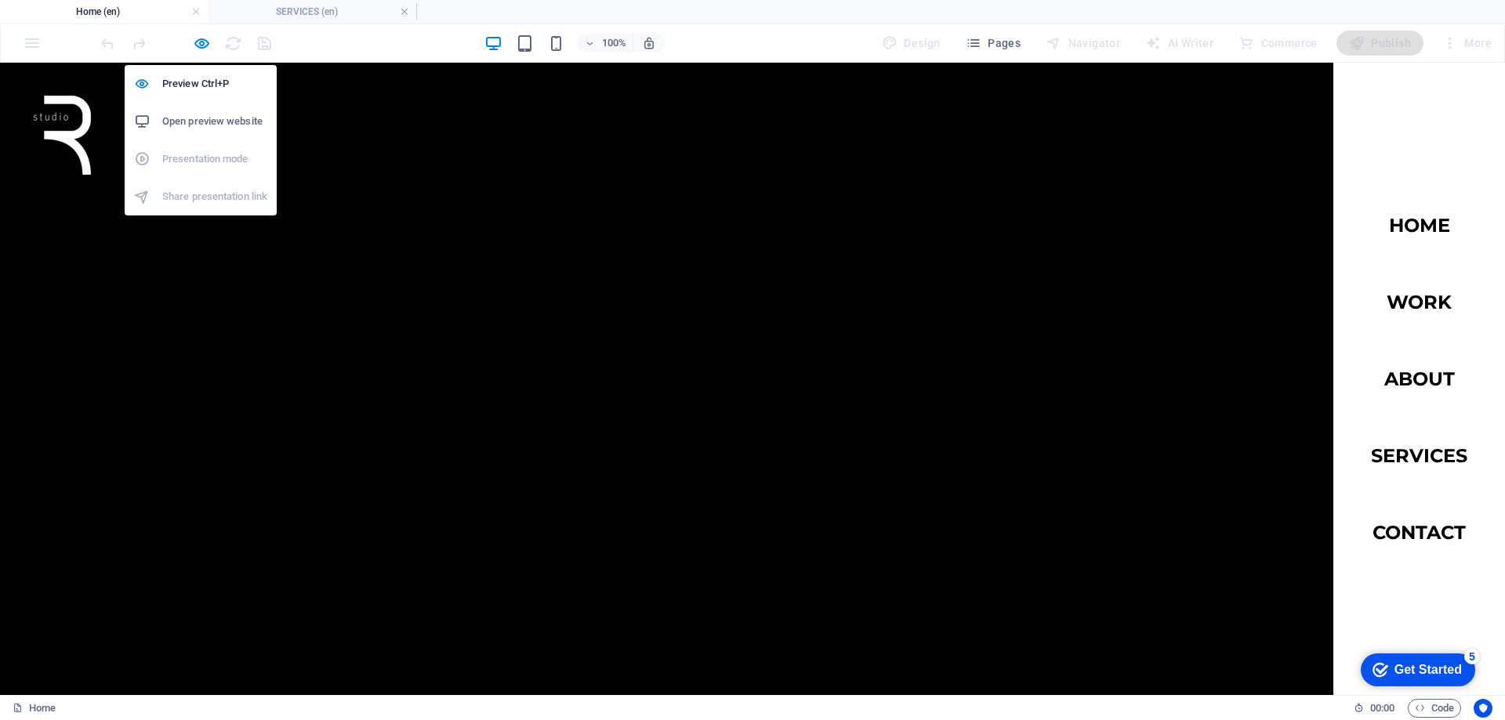
click at [216, 120] on h6 "Open preview website" at bounding box center [214, 121] width 105 height 19
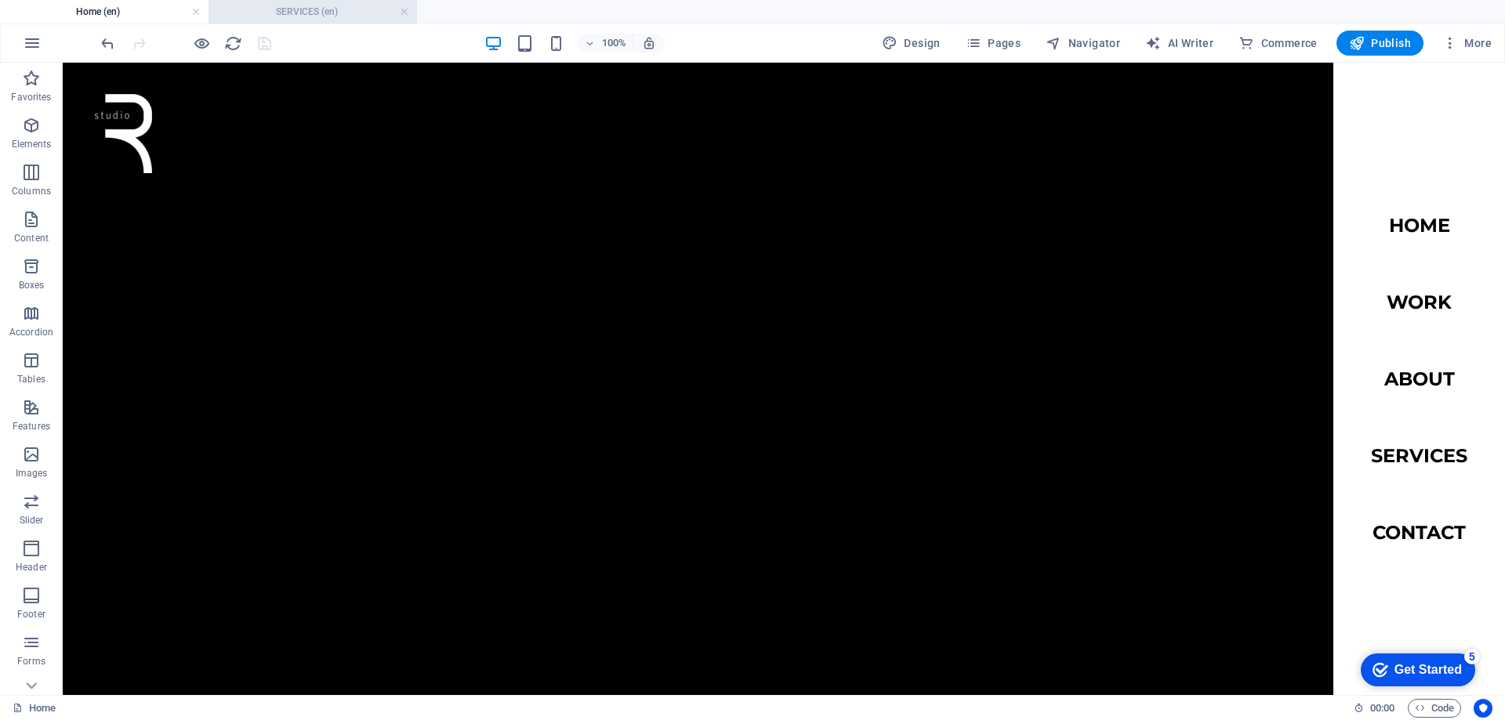
drag, startPoint x: 299, startPoint y: 10, endPoint x: 296, endPoint y: 19, distance: 8.9
click at [283, 15] on h4 "SERVICES (en)" at bounding box center [312, 11] width 208 height 17
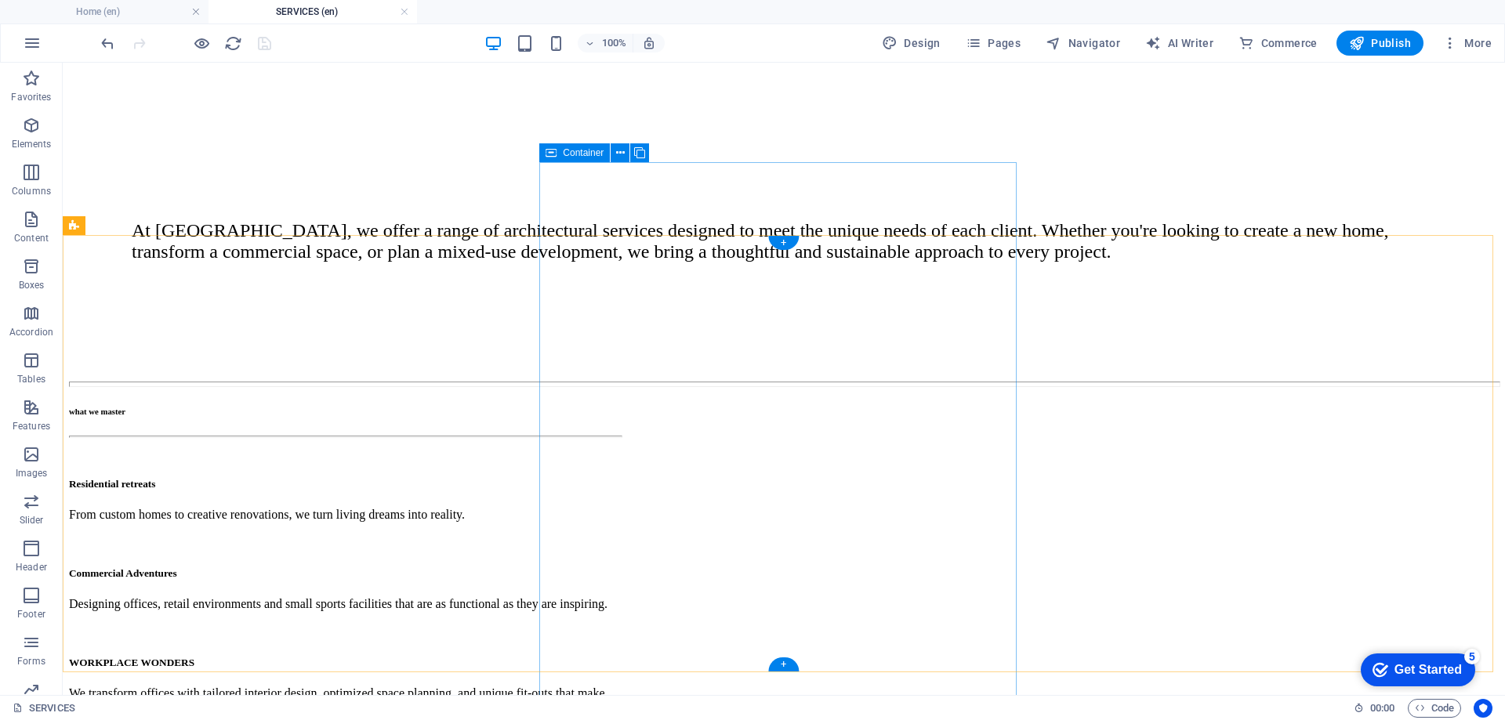
scroll to position [392, 0]
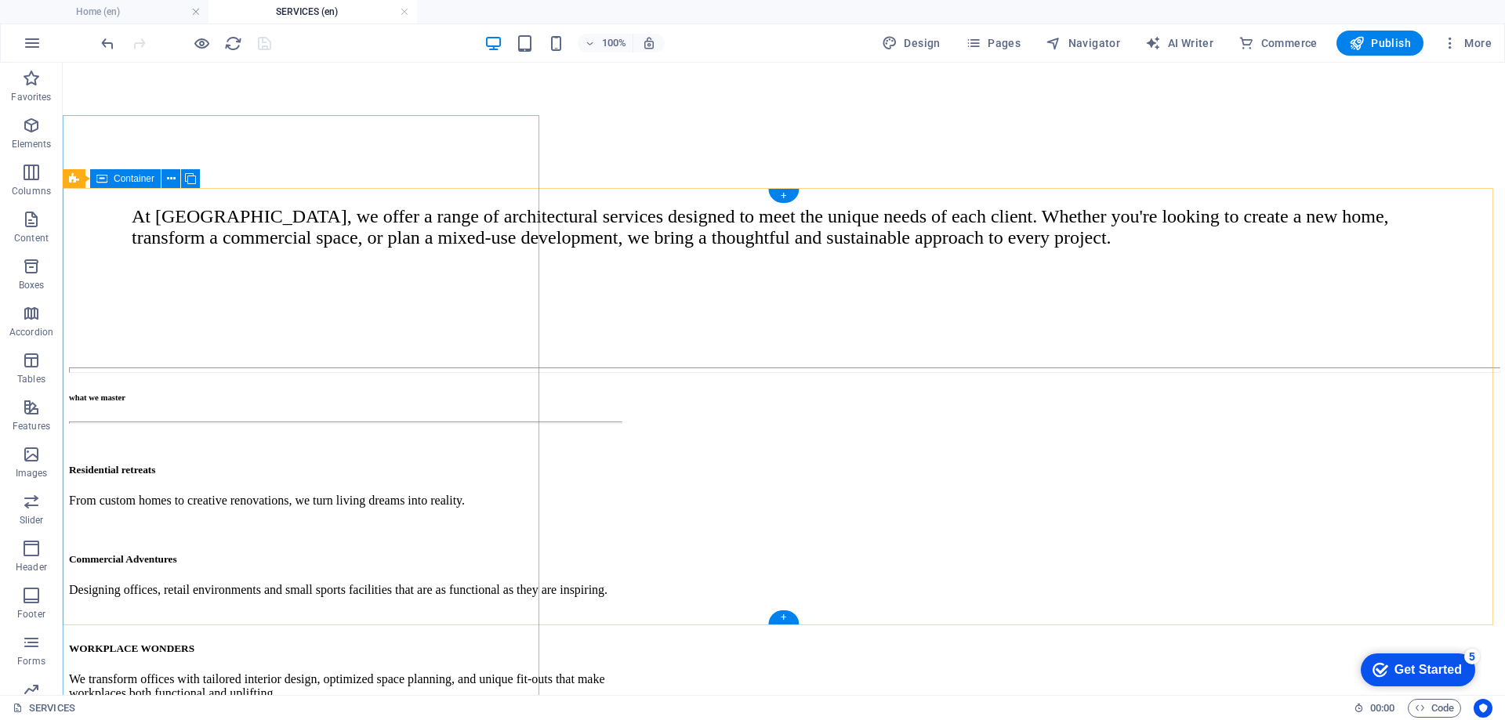
click at [83, 393] on div "what we master Residential retreats From custom homes to creative renovations, …" at bounding box center [345, 598] width 552 height 411
click at [77, 185] on icon at bounding box center [74, 178] width 10 height 19
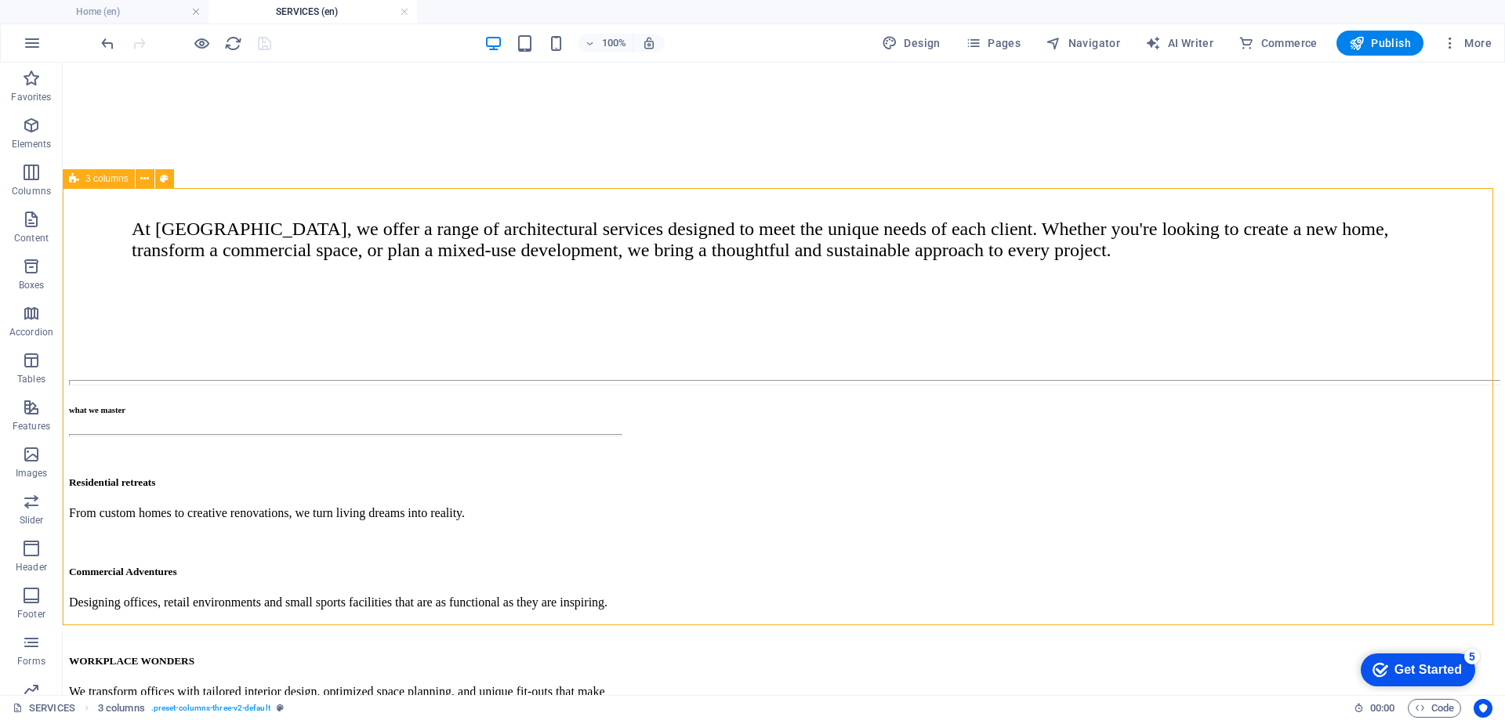
select select "px"
select select "rem"
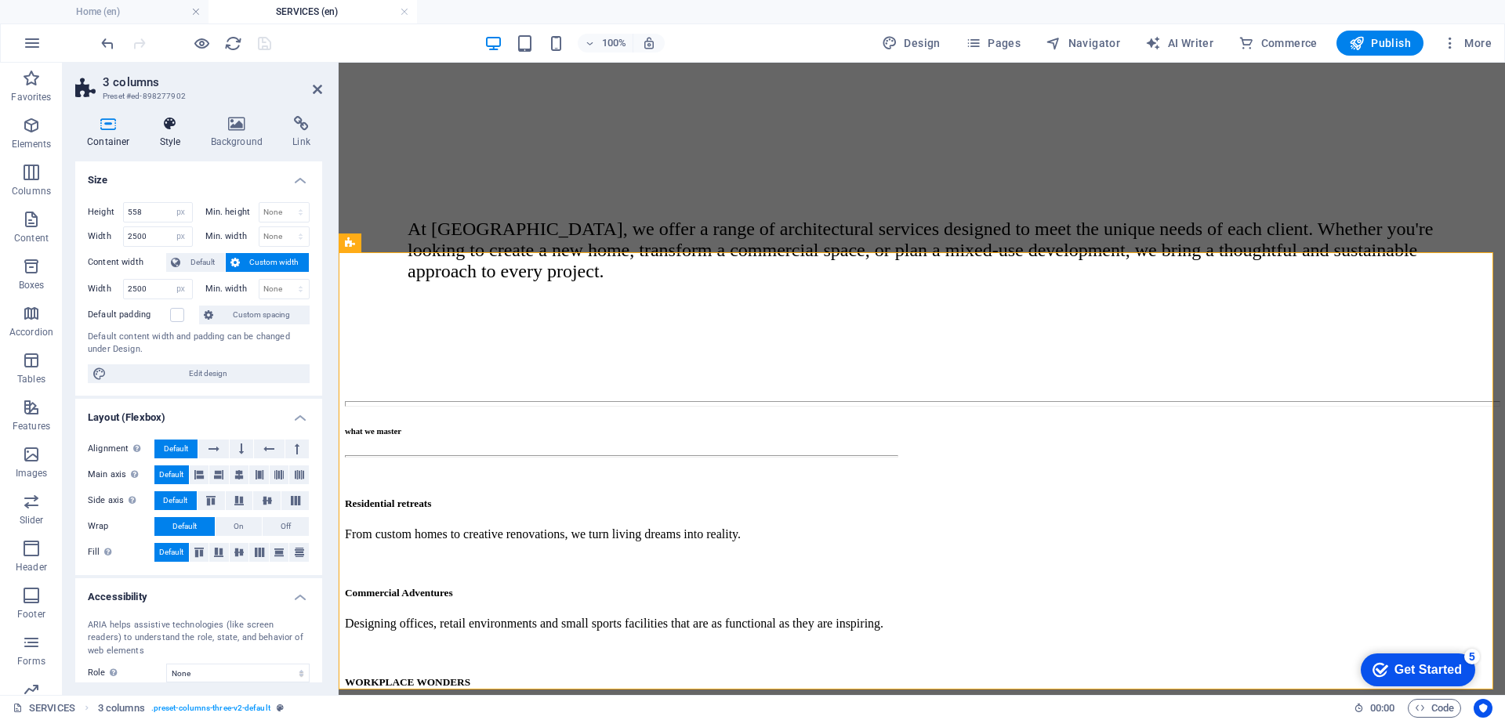
click at [166, 136] on h4 "Style" at bounding box center [173, 132] width 51 height 33
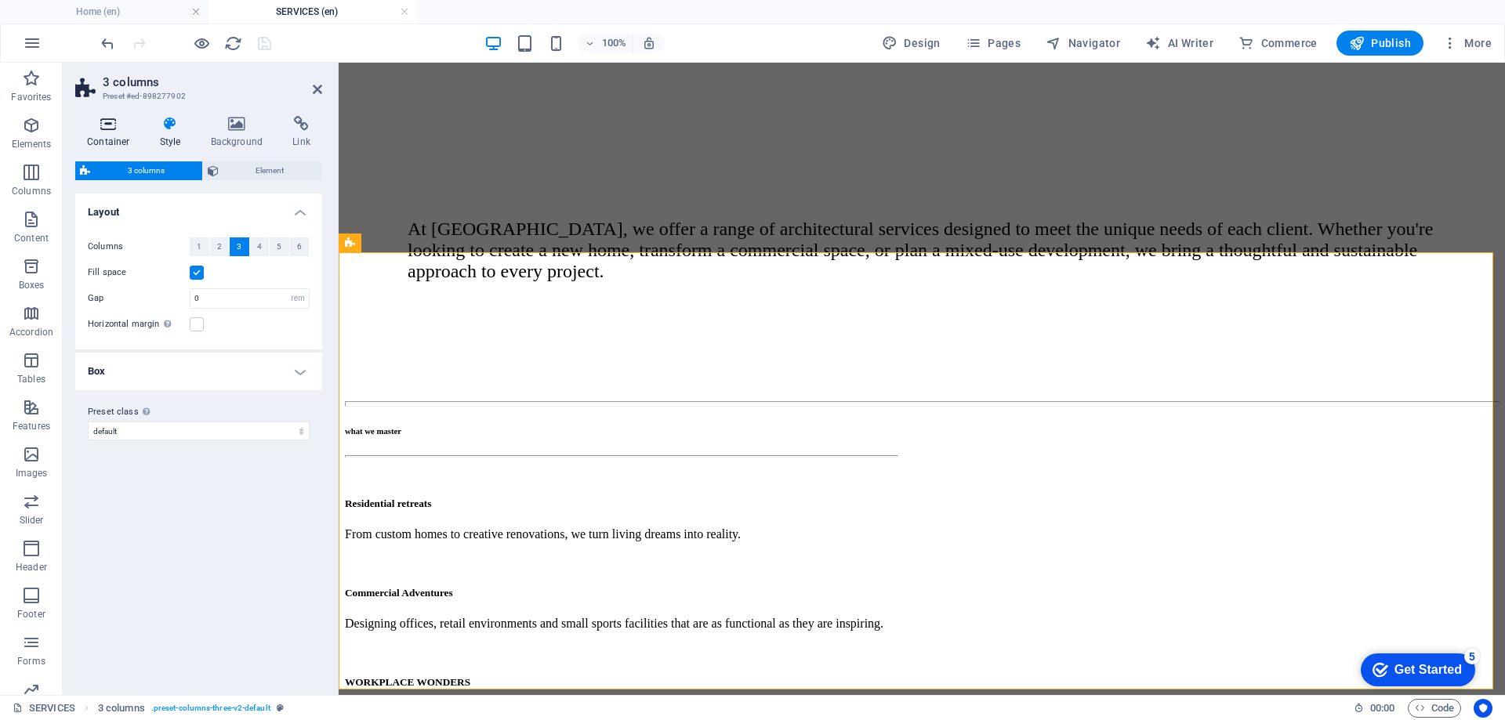
click at [115, 130] on icon at bounding box center [108, 124] width 67 height 16
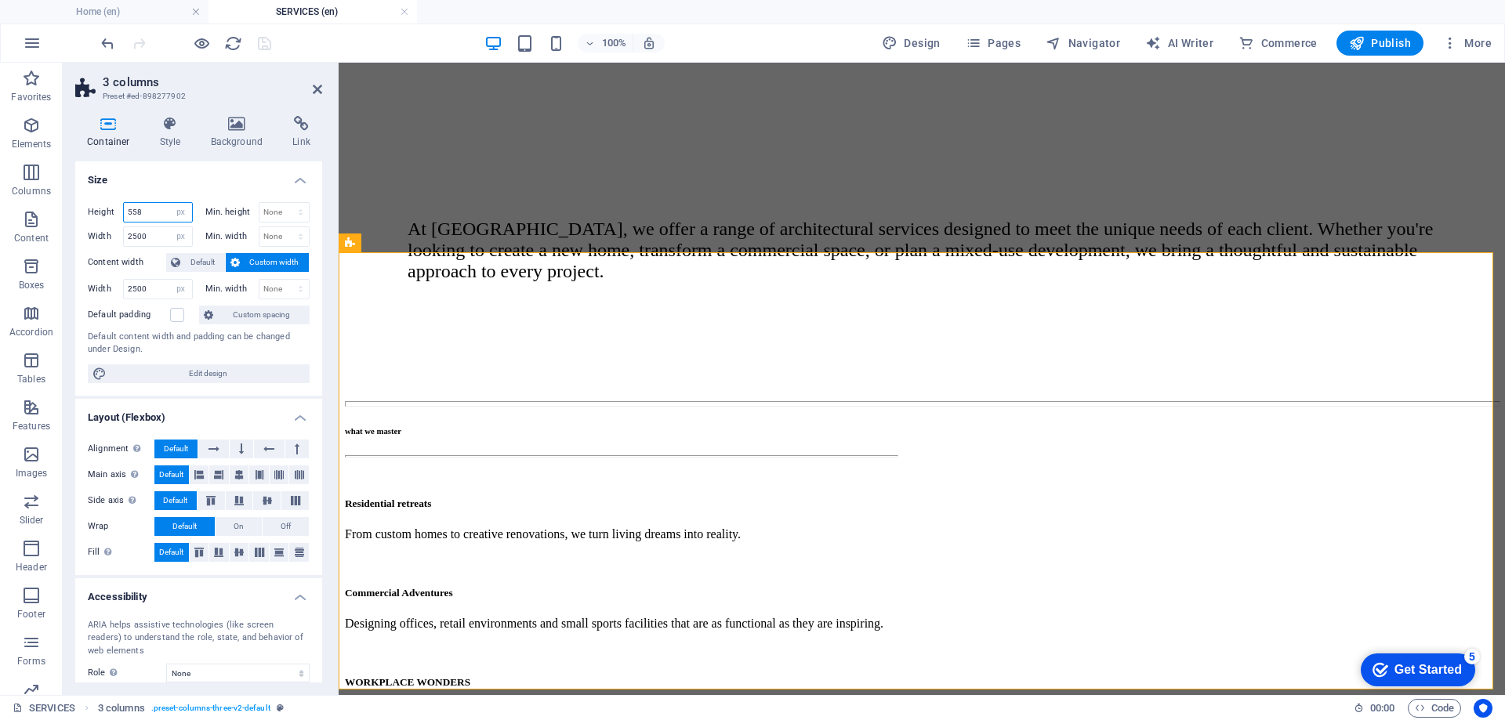
drag, startPoint x: 155, startPoint y: 215, endPoint x: 125, endPoint y: 215, distance: 29.8
click at [125, 215] on input "558" at bounding box center [158, 212] width 68 height 19
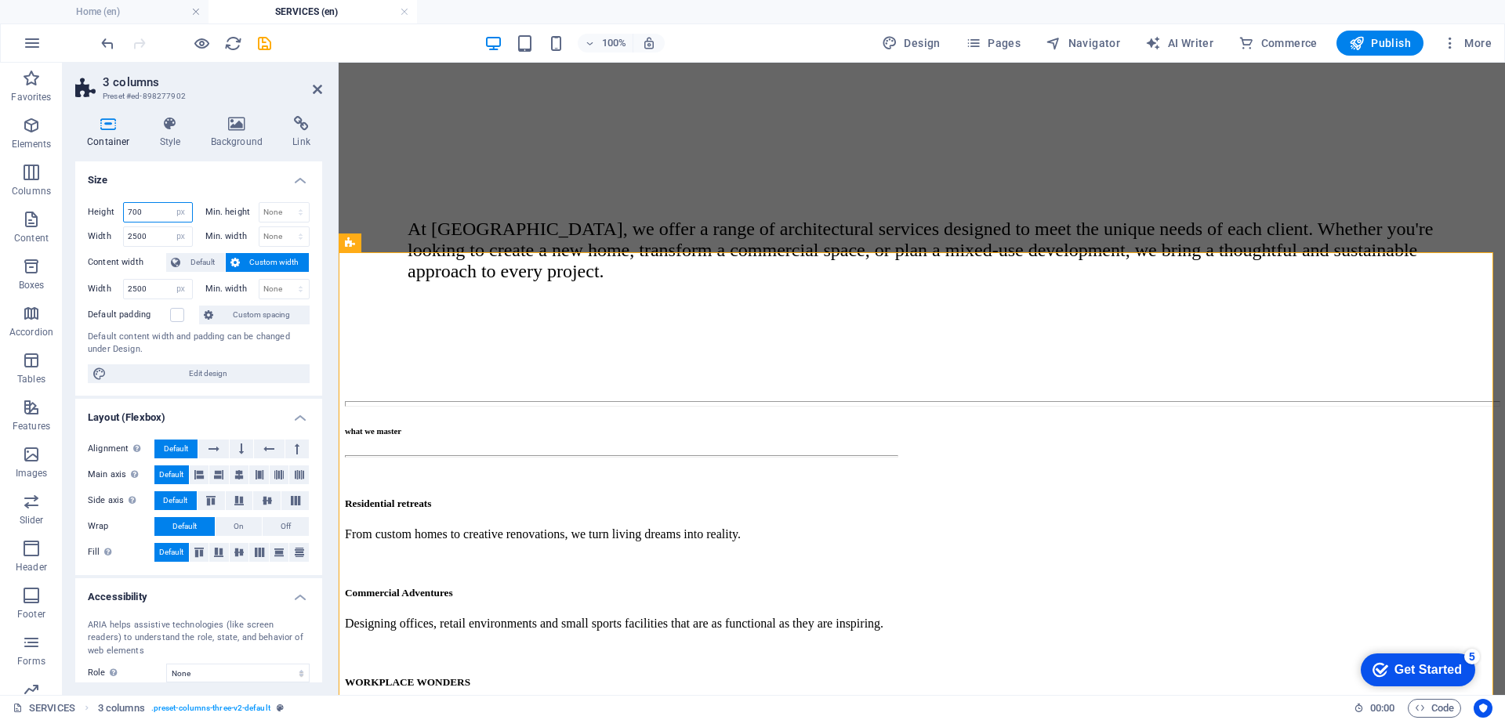
type input "700"
click at [1081, 205] on div "At [GEOGRAPHIC_DATA], we offer a range of architectural services designed to me…" at bounding box center [921, 257] width 1153 height 275
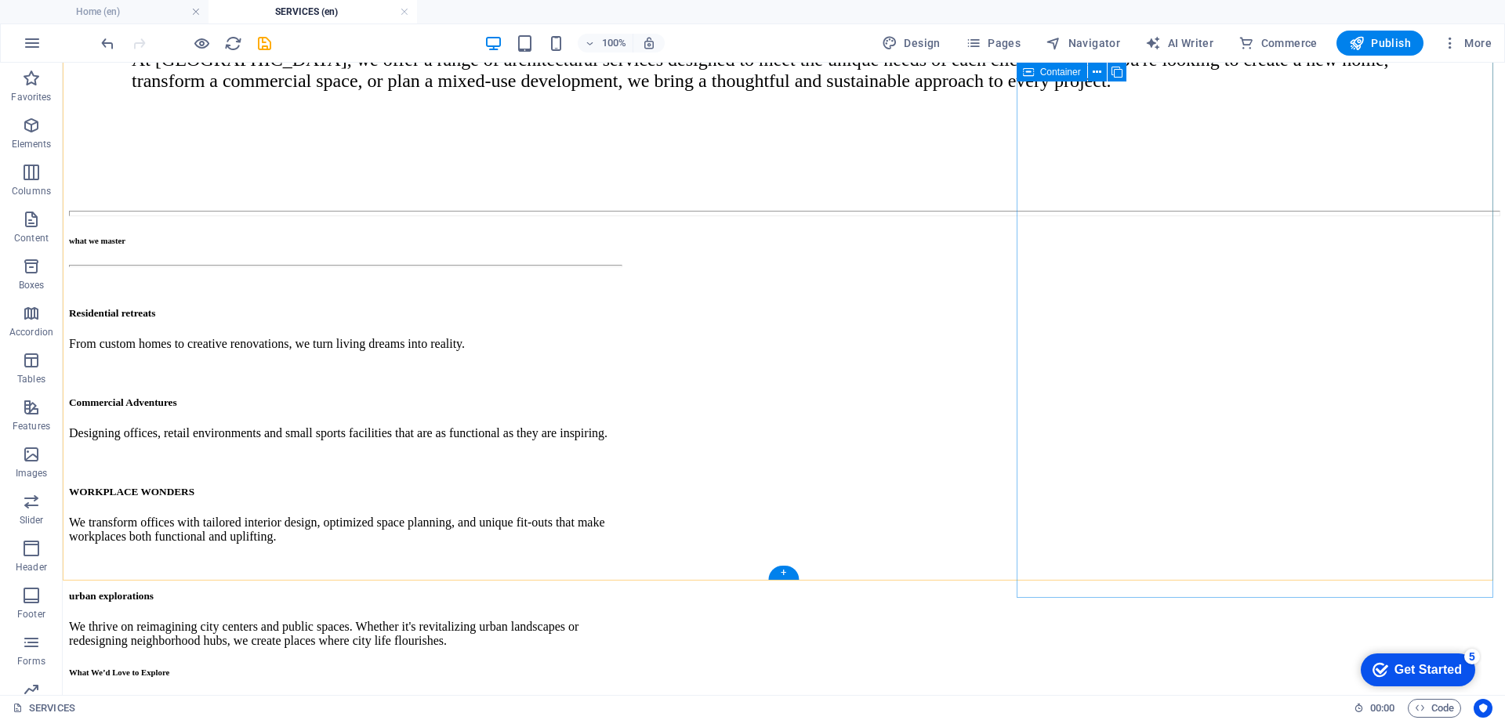
scroll to position [470, 0]
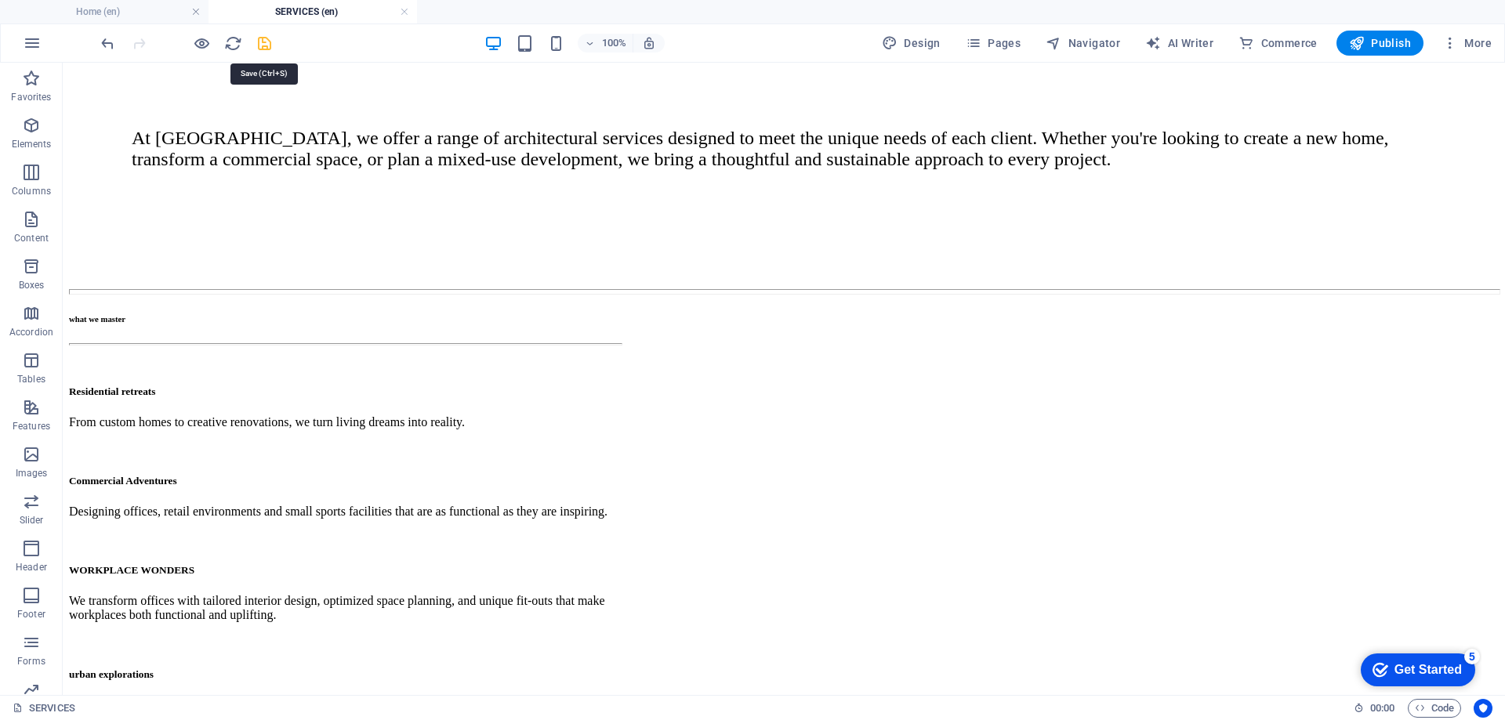
click at [263, 50] on icon "save" at bounding box center [264, 43] width 18 height 18
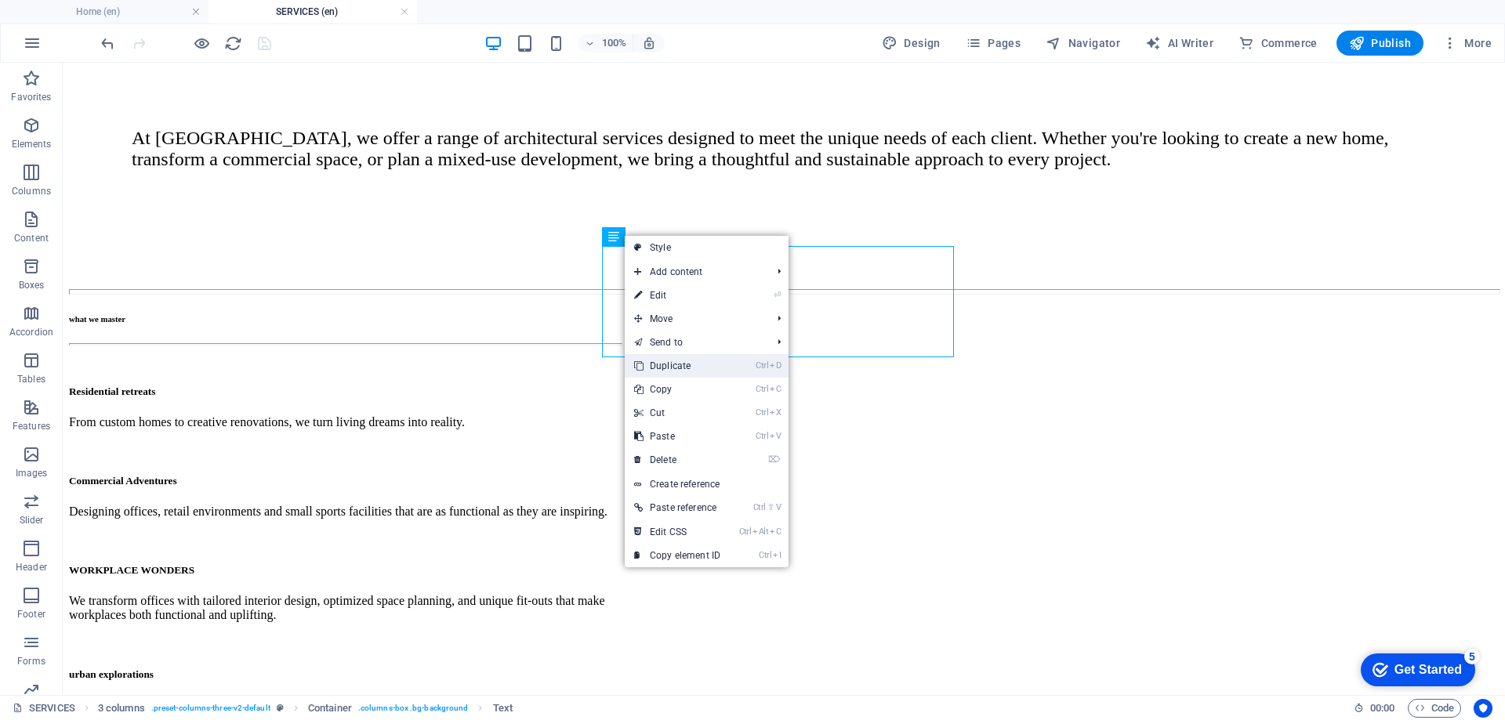
click at [677, 364] on link "Ctrl D Duplicate" at bounding box center [677, 366] width 105 height 24
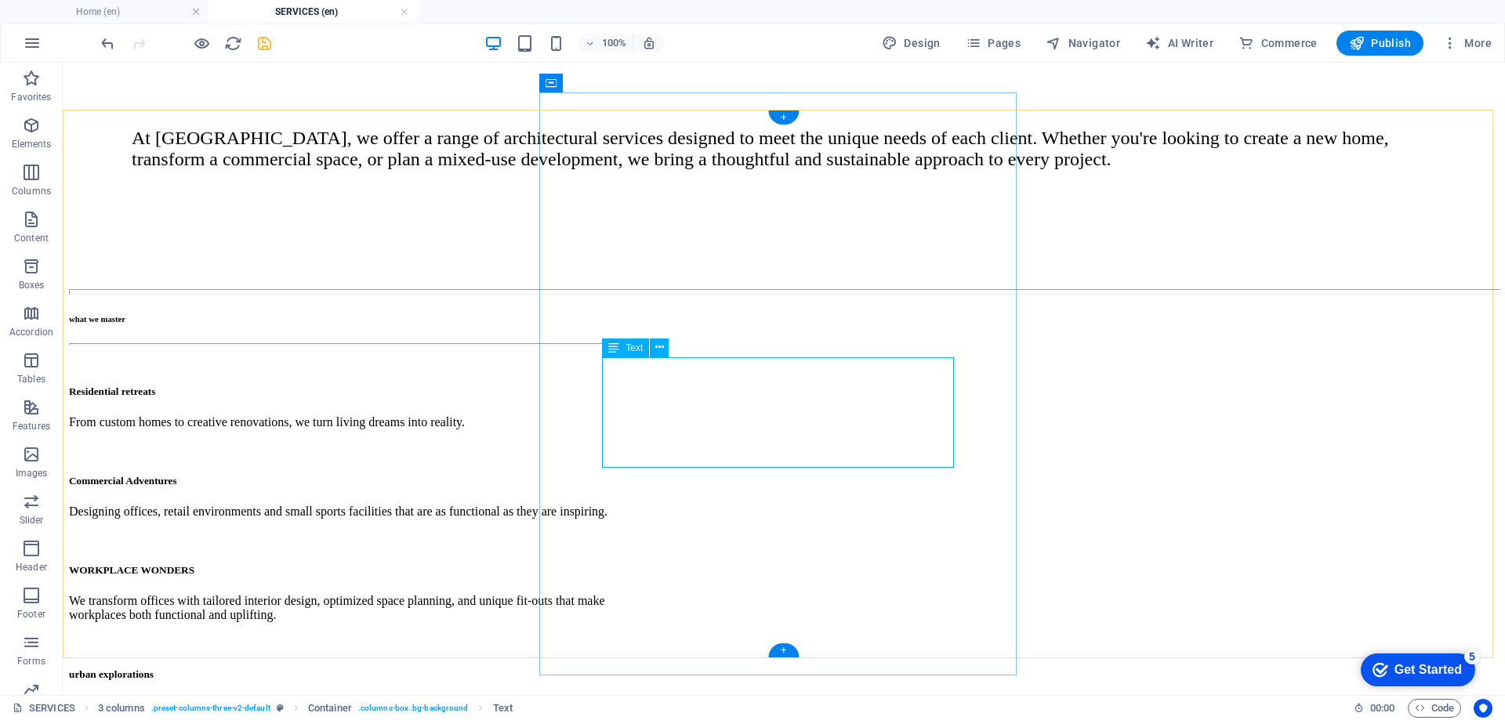
drag, startPoint x: 680, startPoint y: 384, endPoint x: 404, endPoint y: 383, distance: 275.8
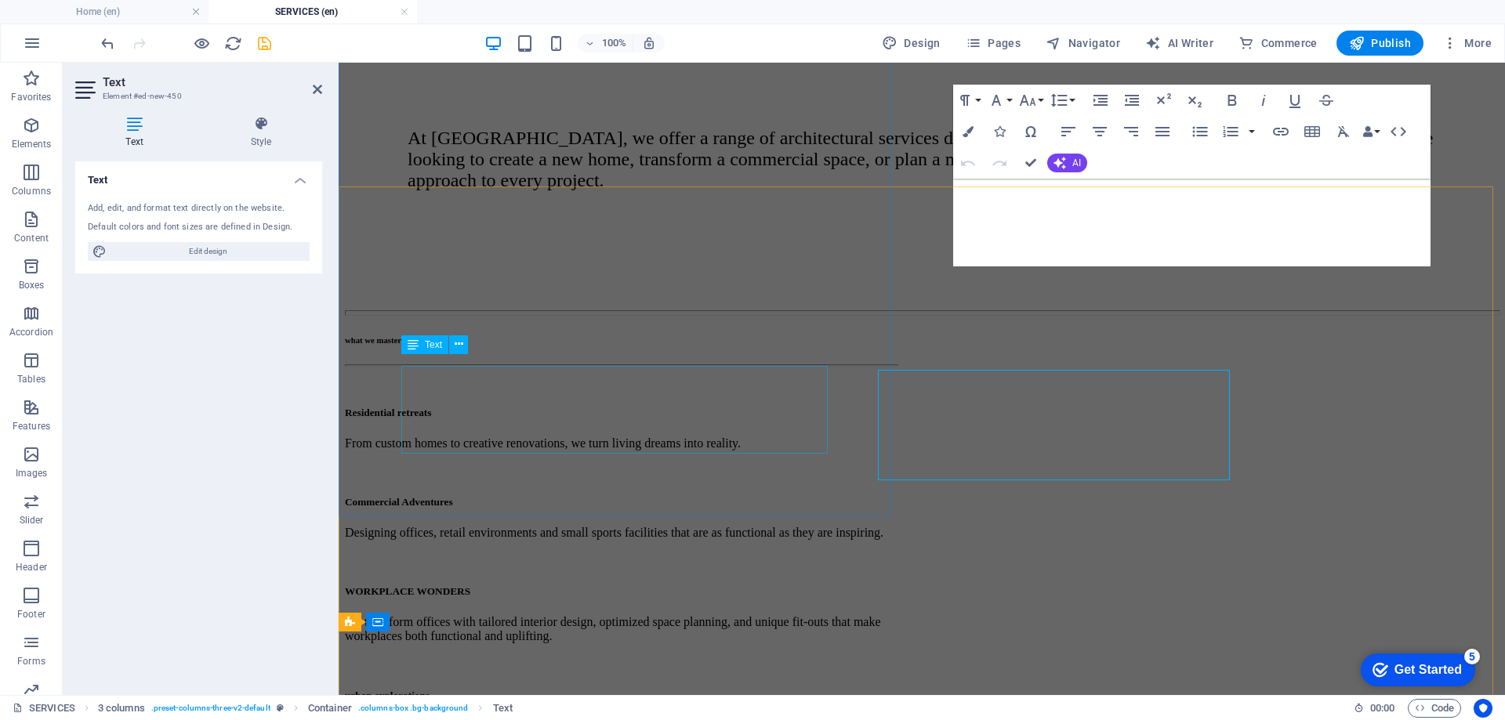
scroll to position [458, 0]
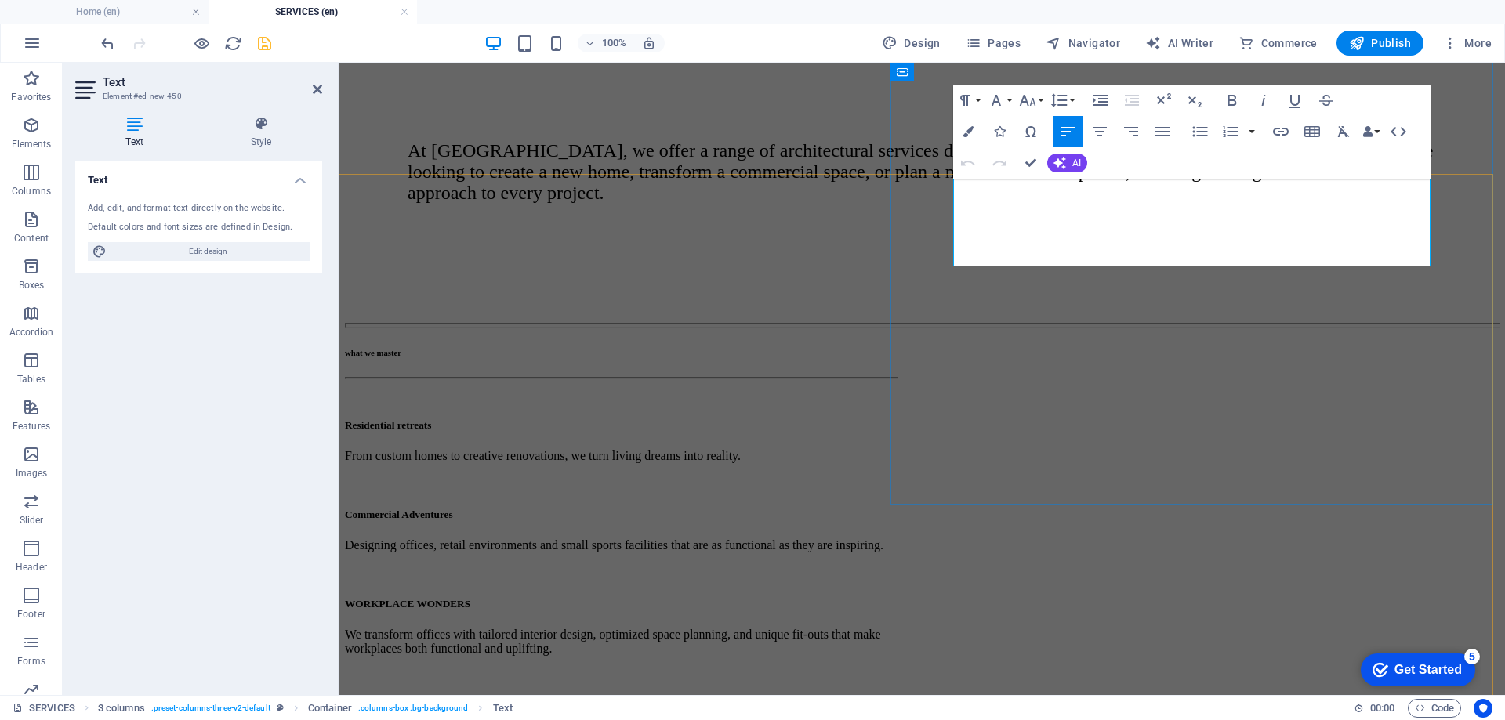
drag, startPoint x: 1351, startPoint y: 255, endPoint x: 969, endPoint y: 205, distance: 385.7
drag, startPoint x: 959, startPoint y: 205, endPoint x: 990, endPoint y: 212, distance: 32.3
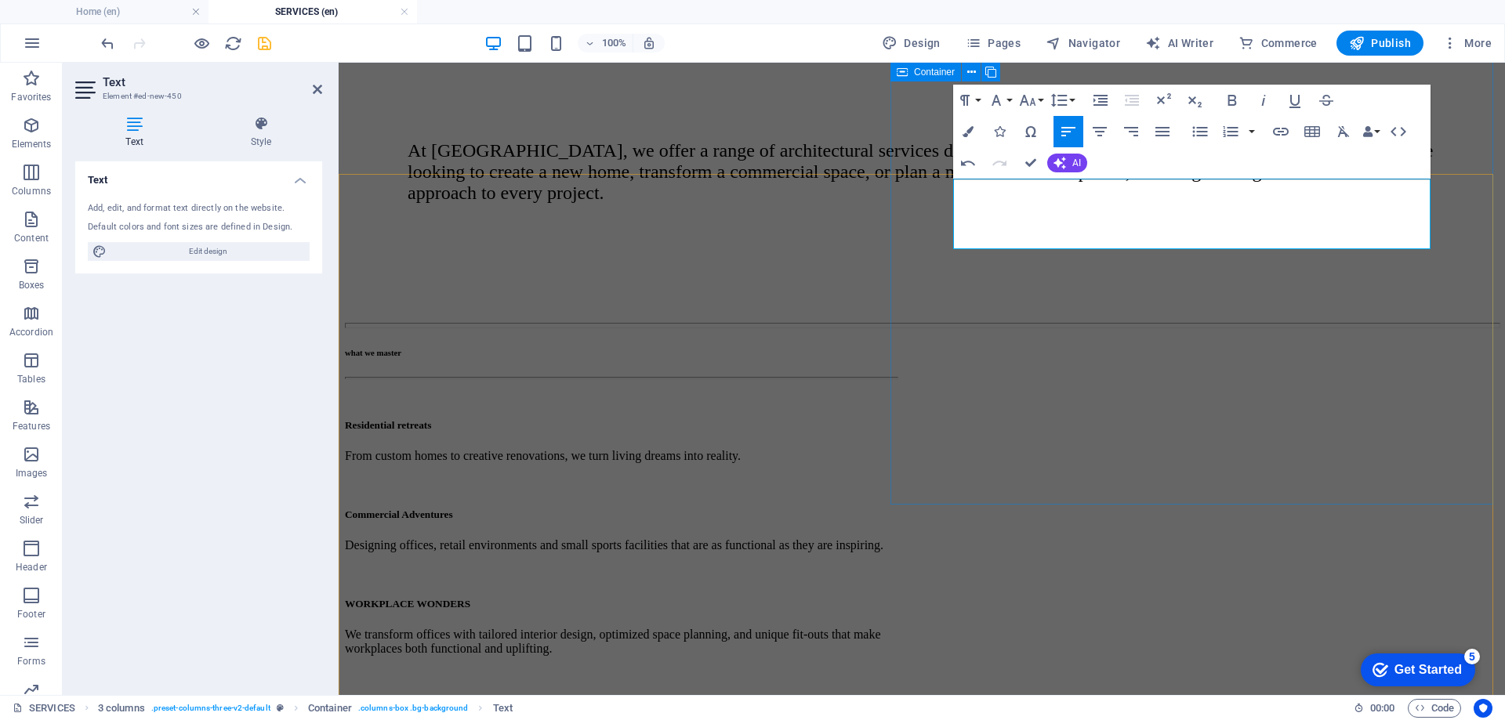
drag, startPoint x: 1345, startPoint y: 239, endPoint x: 934, endPoint y: 200, distance: 413.3
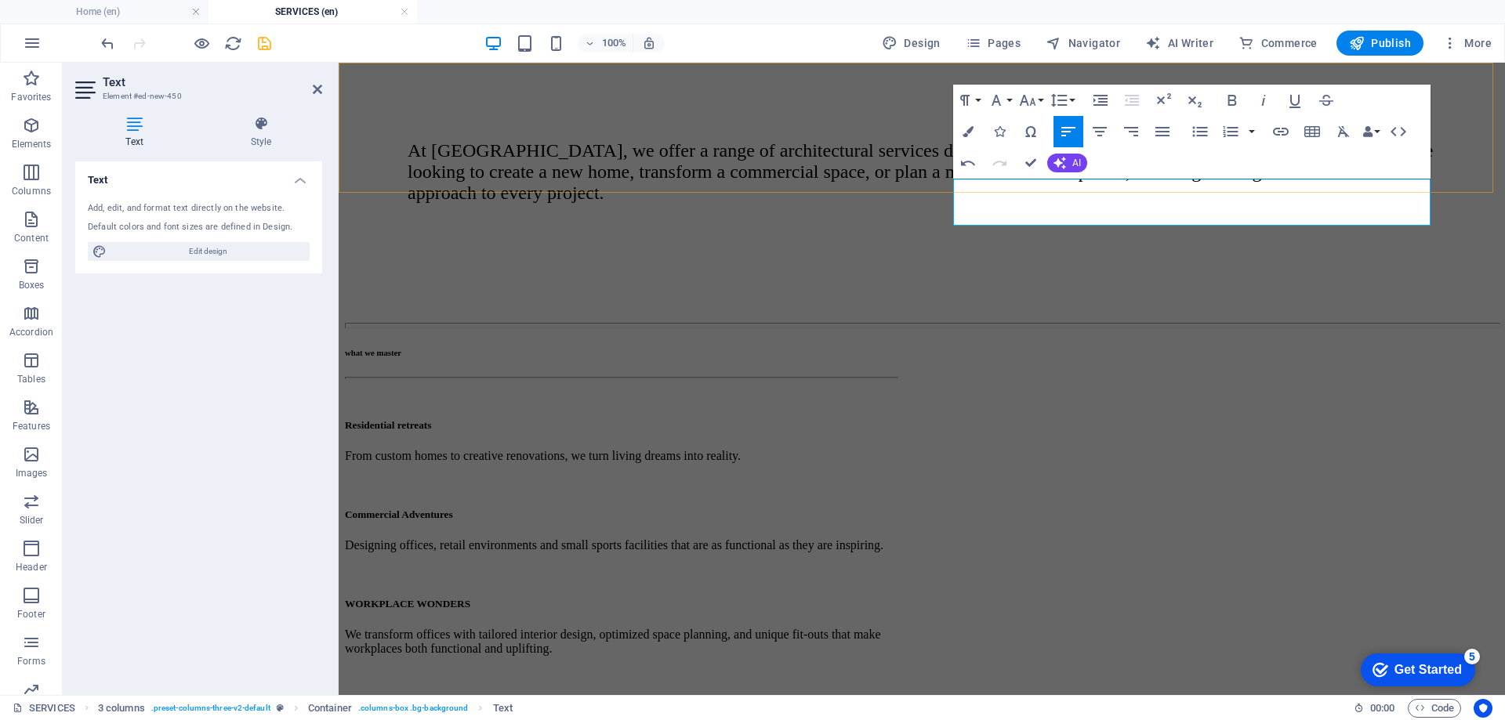
drag, startPoint x: 1067, startPoint y: 218, endPoint x: 933, endPoint y: 161, distance: 145.7
click at [1271, 96] on icon "button" at bounding box center [1263, 100] width 19 height 19
drag, startPoint x: 1111, startPoint y: 214, endPoint x: 921, endPoint y: 169, distance: 195.6
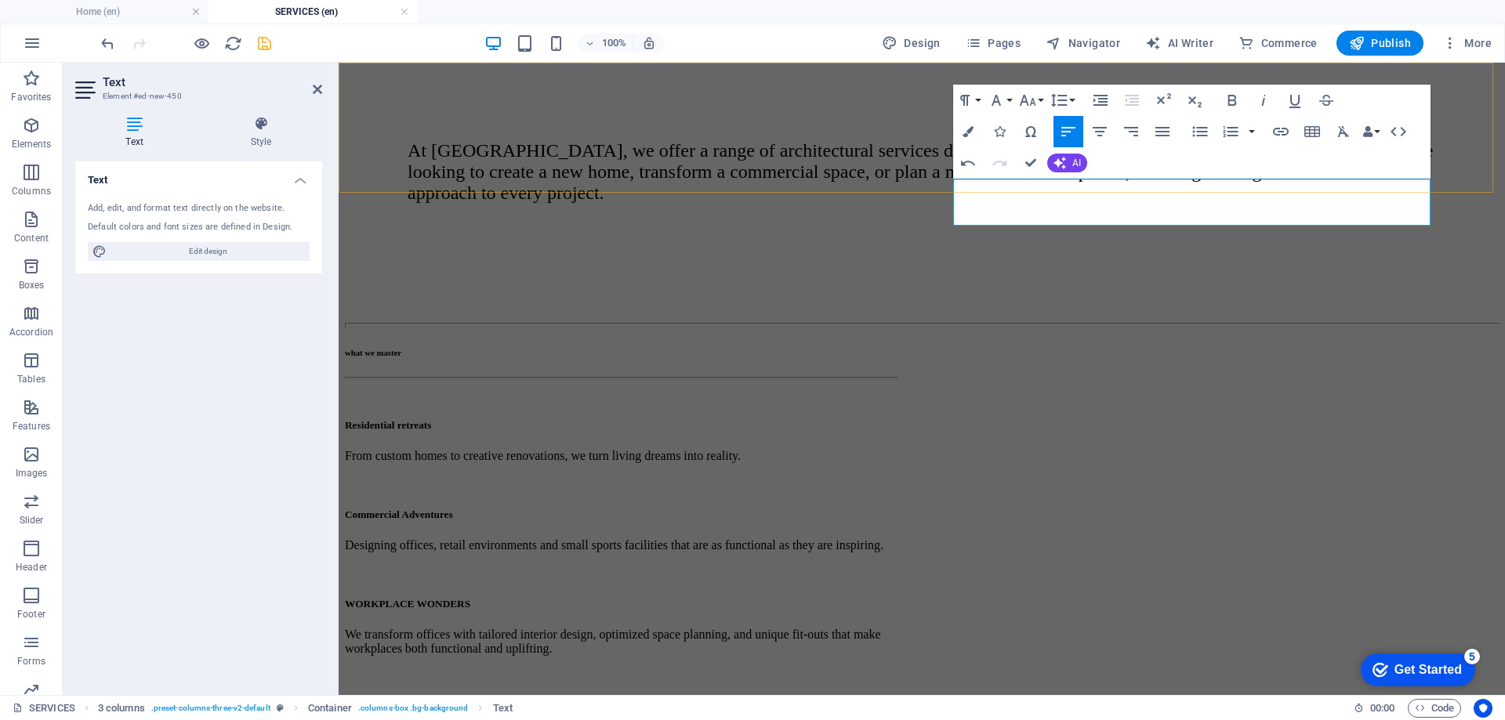
click at [1259, 103] on icon "button" at bounding box center [1263, 100] width 19 height 19
click at [1263, 100] on icon "button" at bounding box center [1263, 100] width 19 height 19
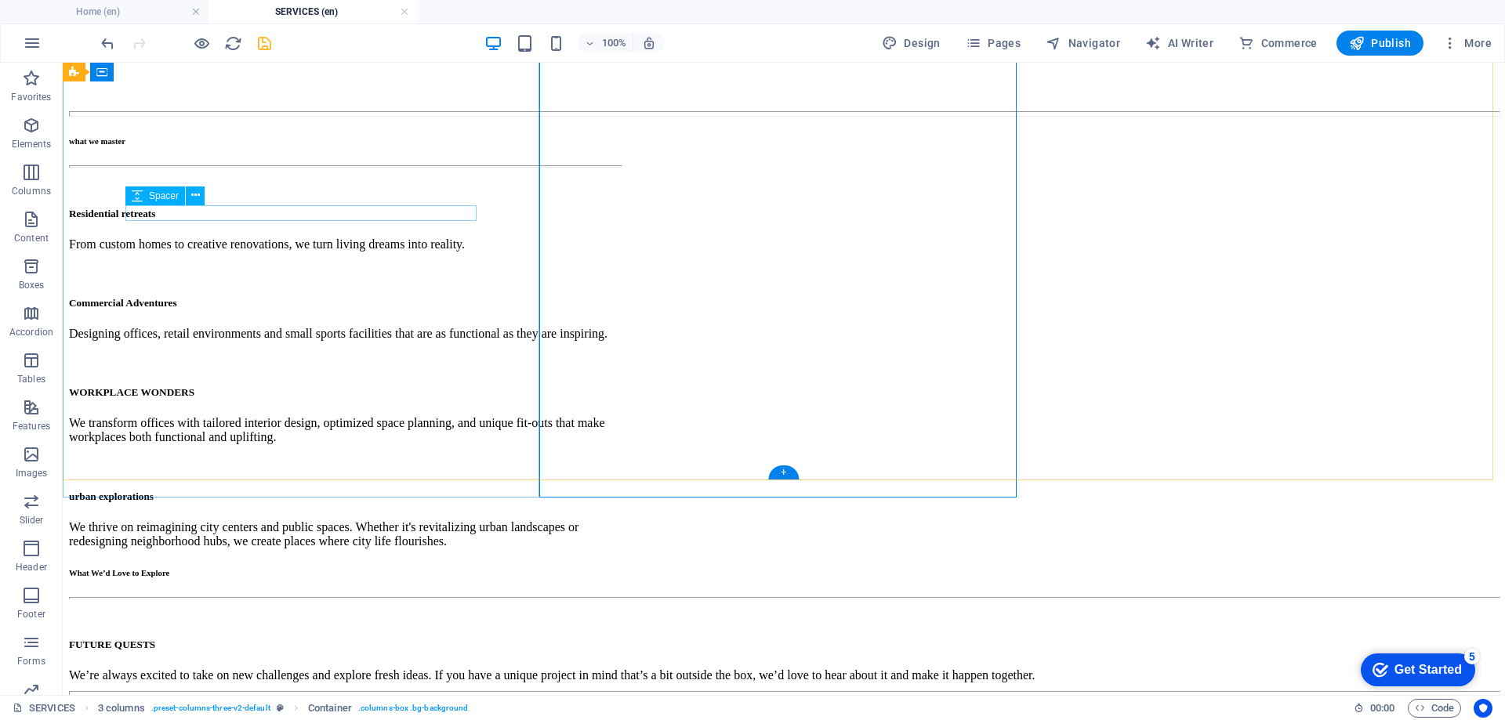
click at [319, 353] on div at bounding box center [345, 361] width 552 height 16
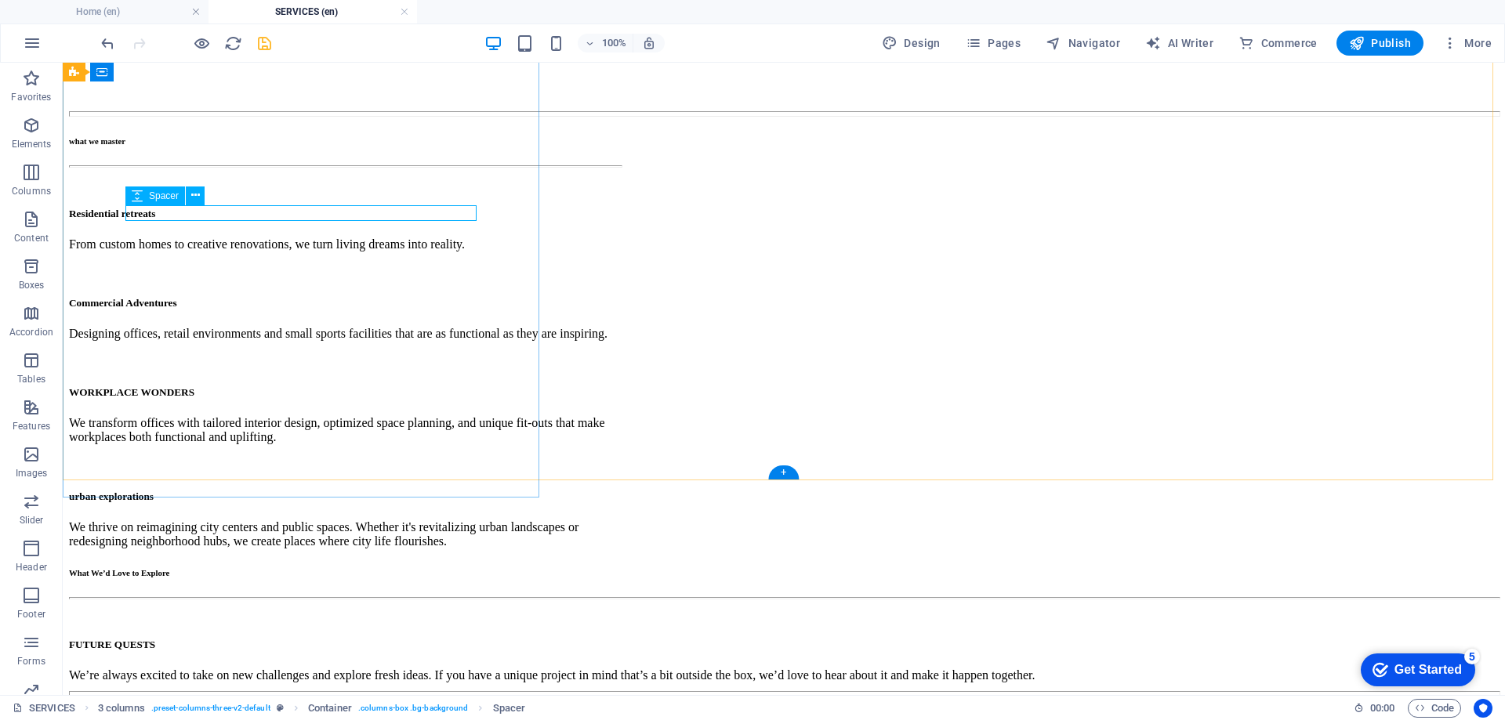
click at [226, 353] on div at bounding box center [345, 361] width 552 height 16
click at [159, 199] on span "Spacer" at bounding box center [164, 195] width 30 height 9
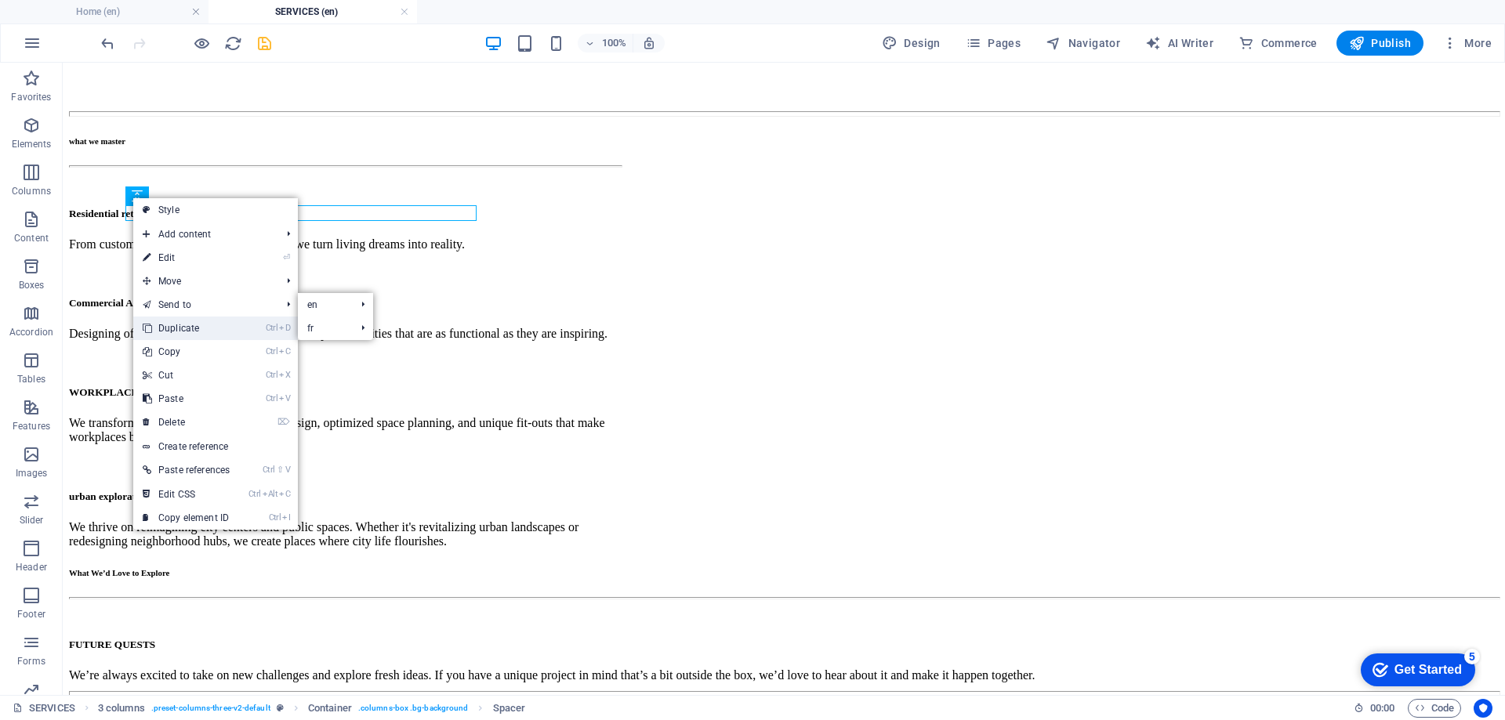
click at [183, 323] on link "Ctrl D Duplicate" at bounding box center [186, 329] width 106 height 24
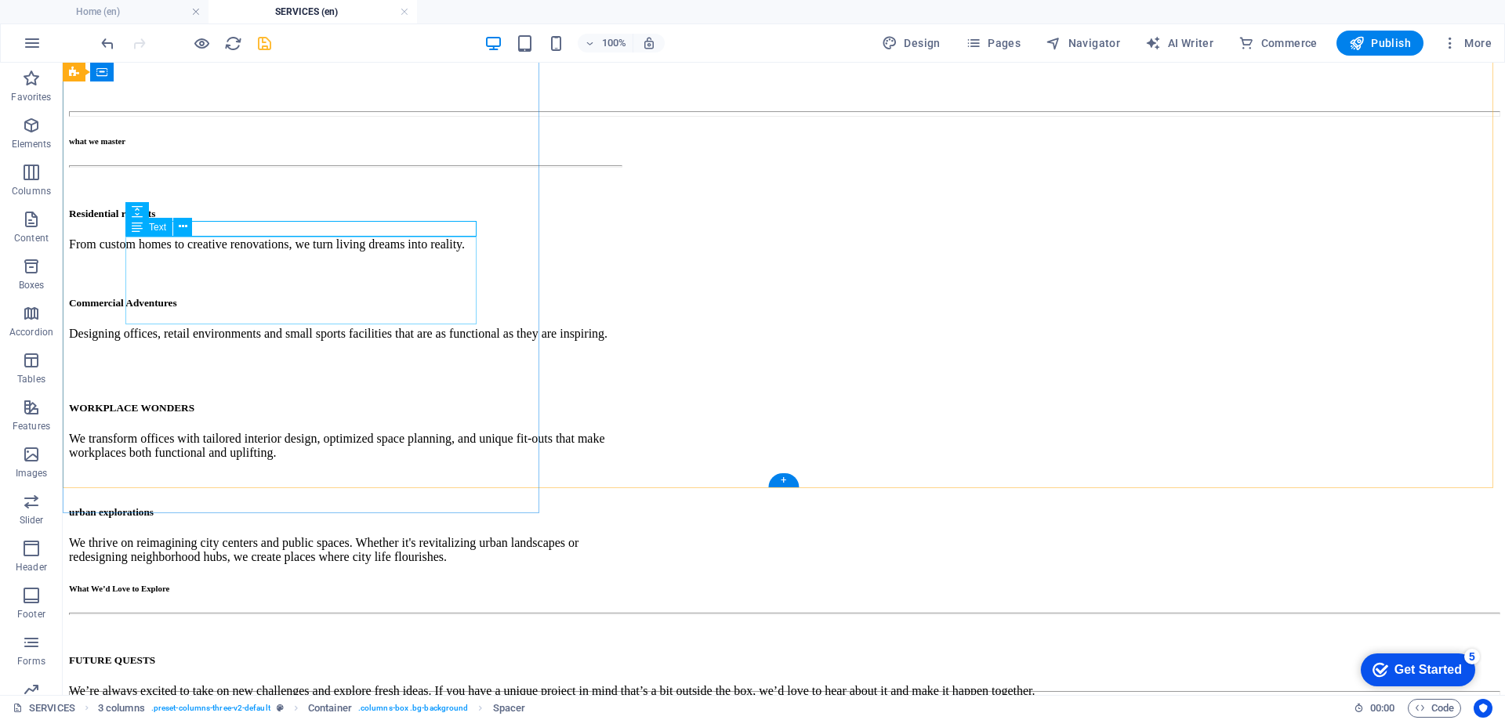
scroll to position [640, 0]
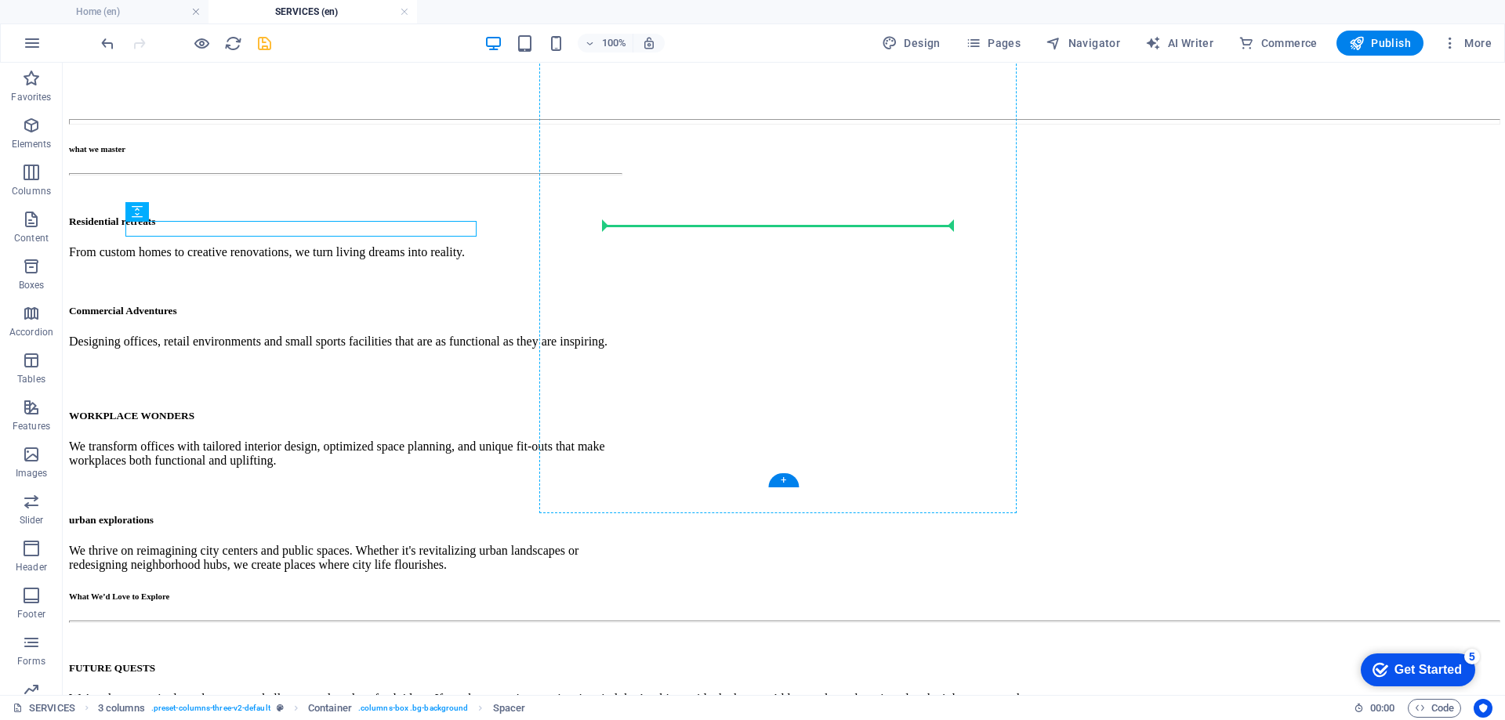
drag, startPoint x: 206, startPoint y: 271, endPoint x: 639, endPoint y: 215, distance: 436.2
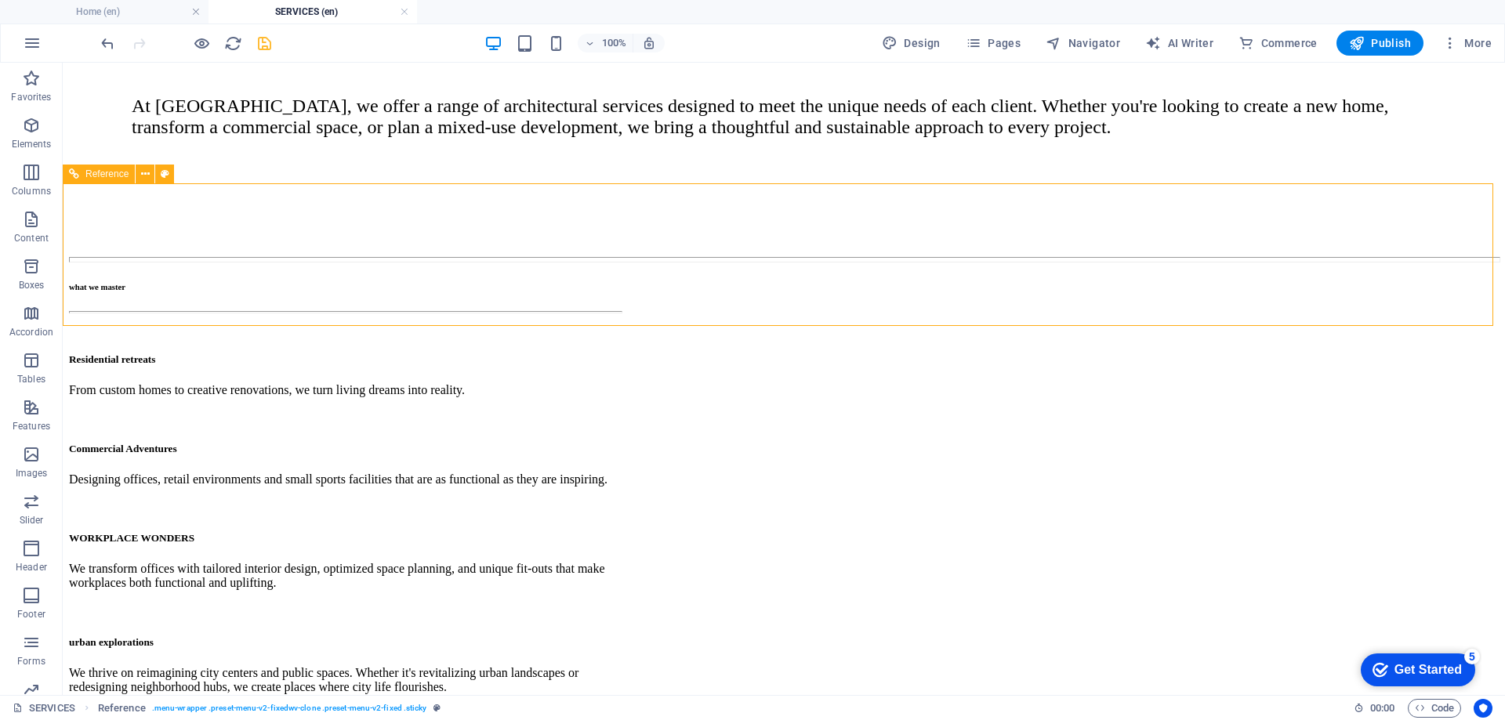
scroll to position [491, 0]
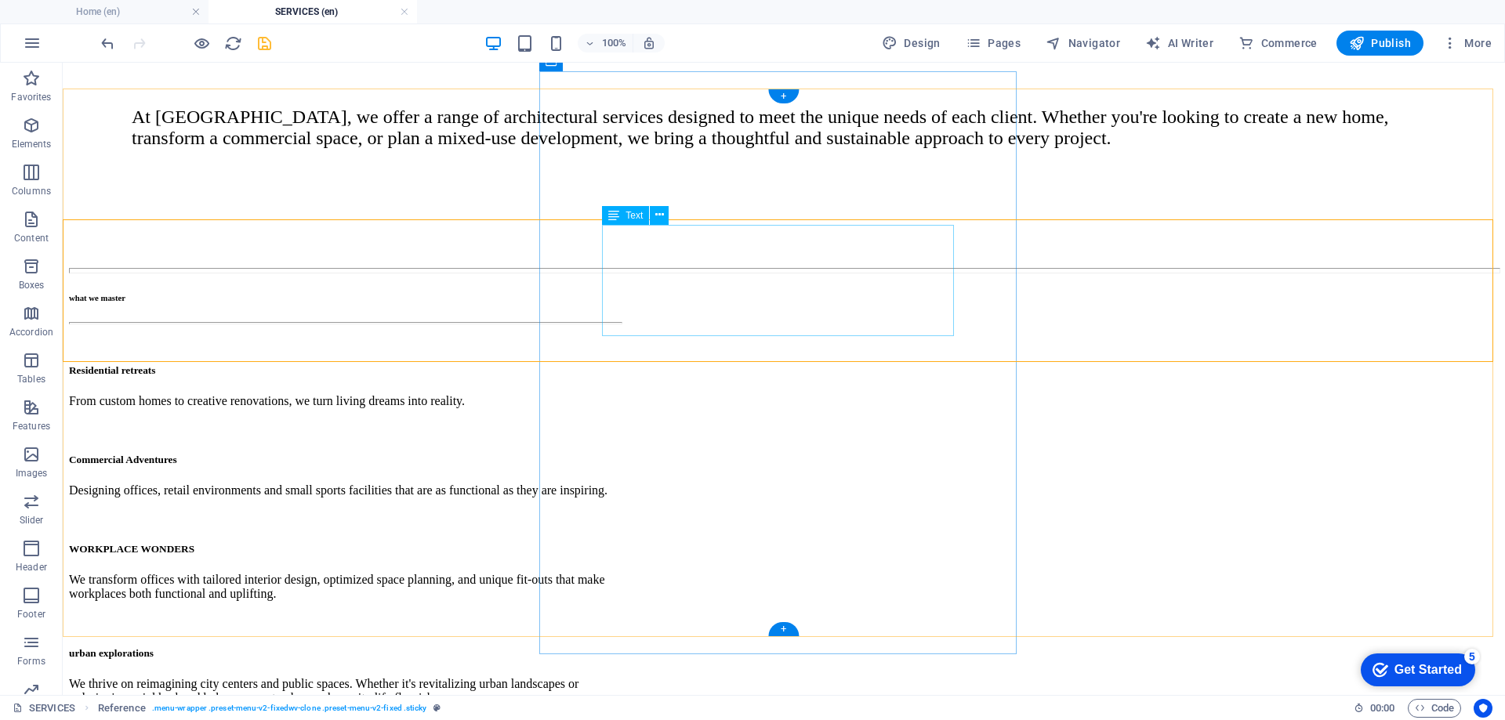
drag, startPoint x: 682, startPoint y: 436, endPoint x: 635, endPoint y: 346, distance: 102.3
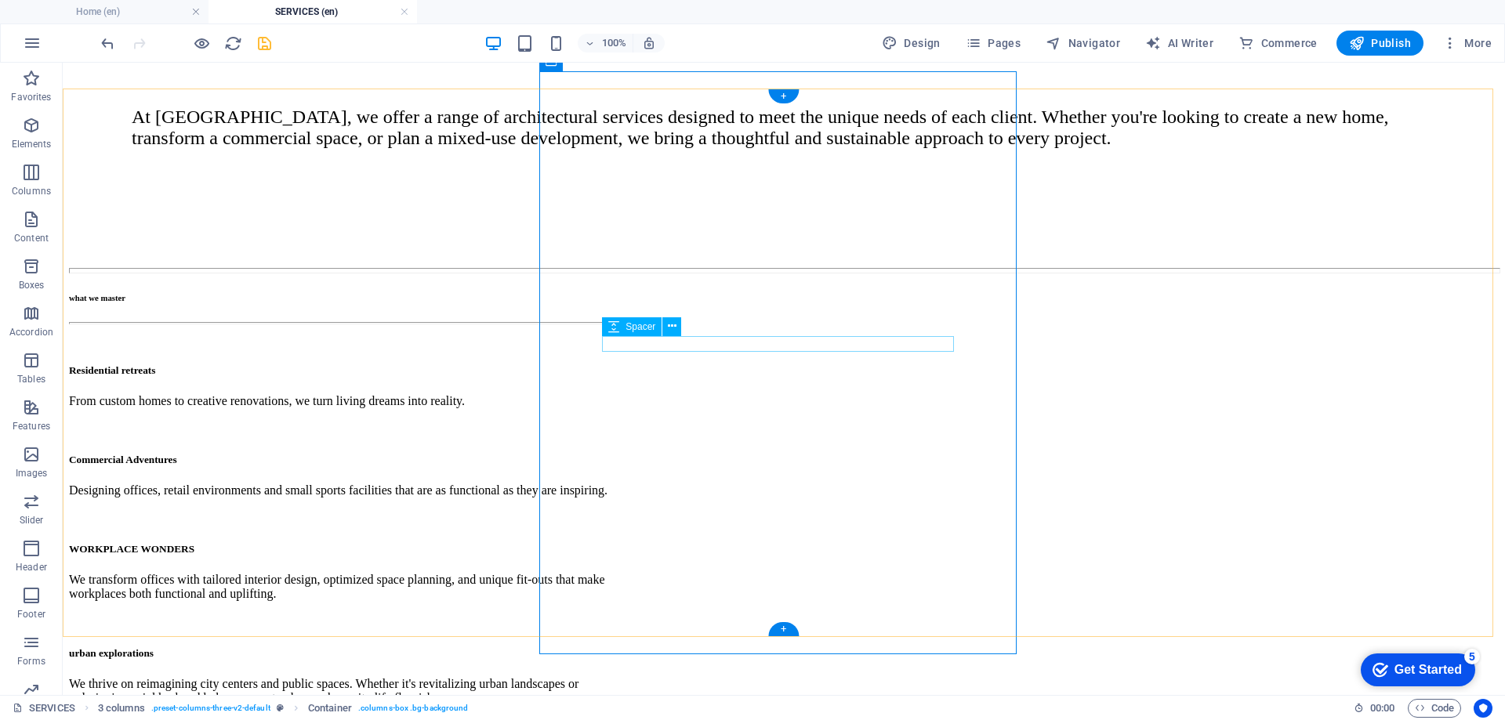
click at [632, 335] on div "Spacer" at bounding box center [632, 326] width 60 height 19
click at [636, 330] on span "Spacer" at bounding box center [640, 326] width 30 height 9
click at [636, 331] on span "Spacer" at bounding box center [640, 326] width 30 height 9
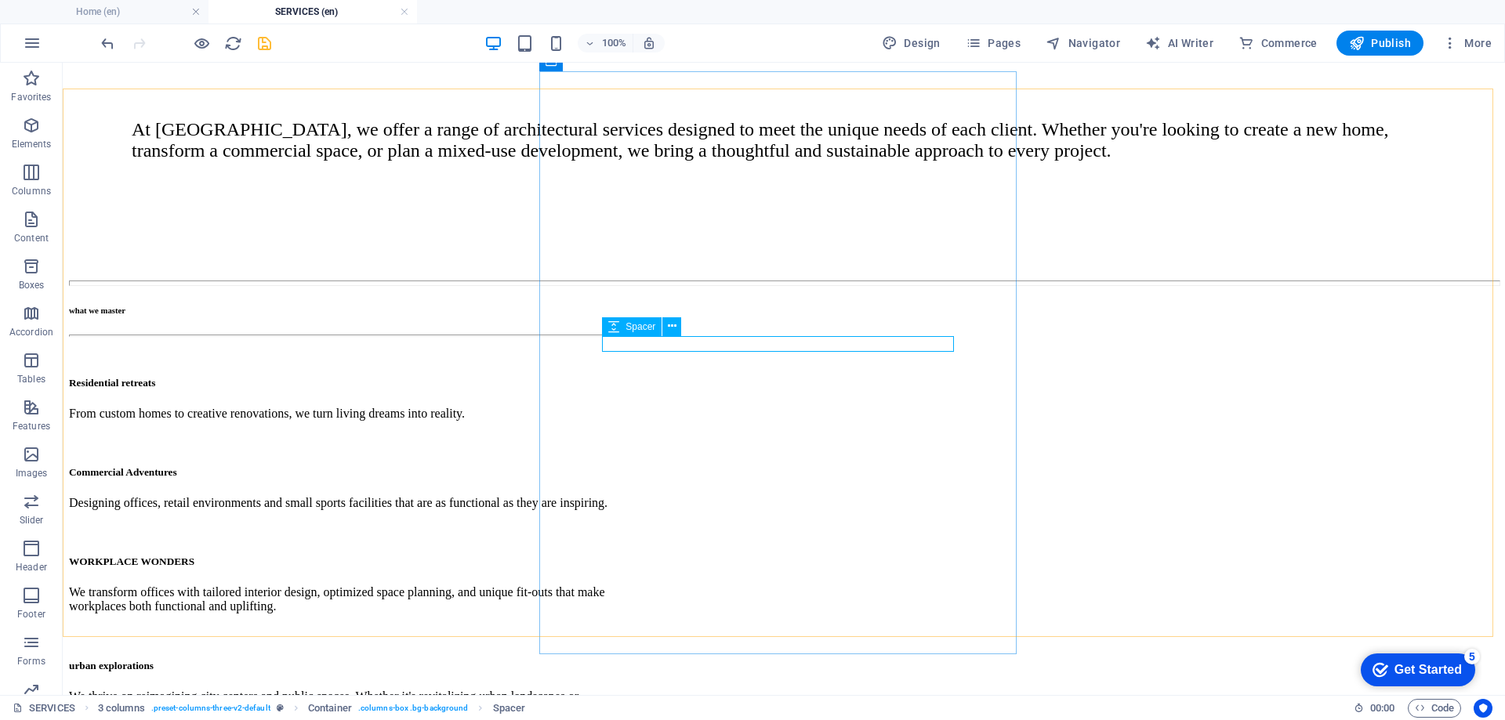
select select "px"
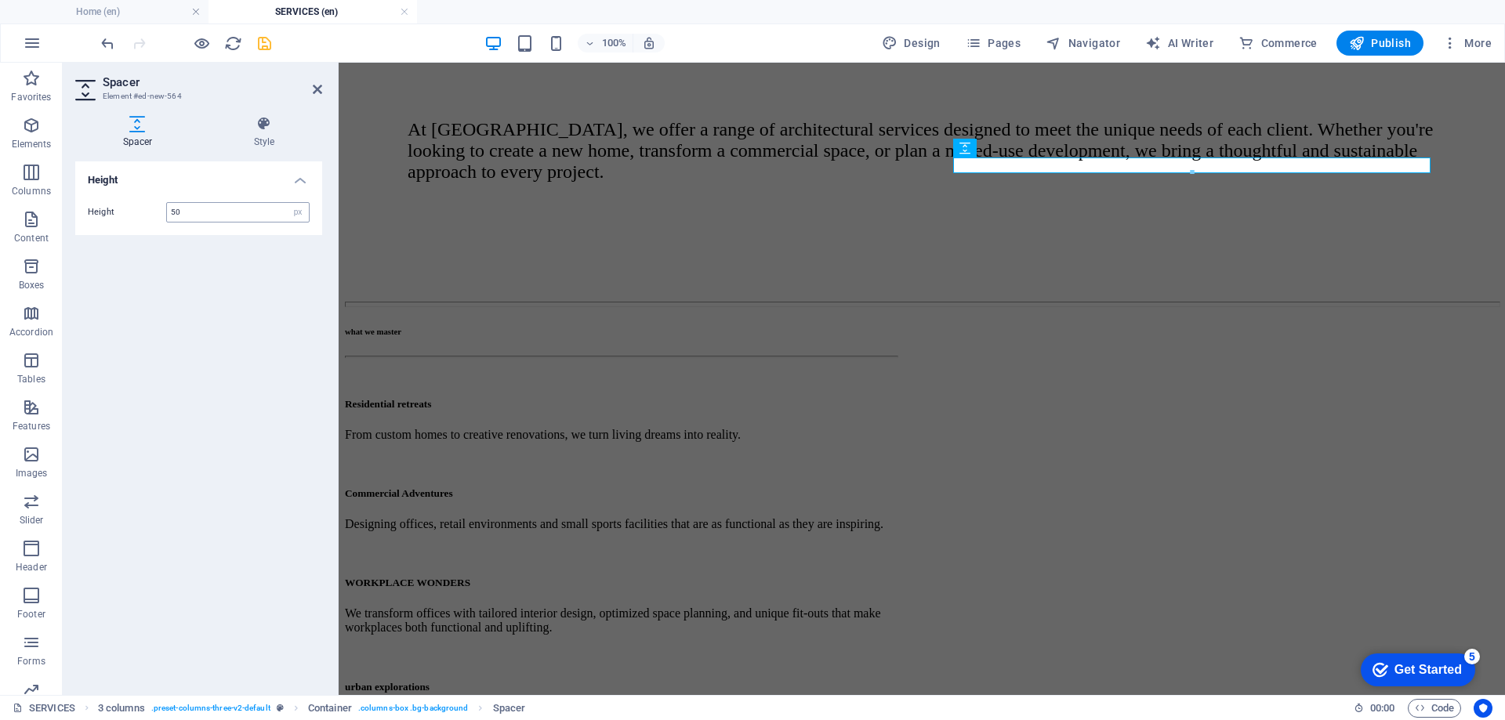
type input "50"
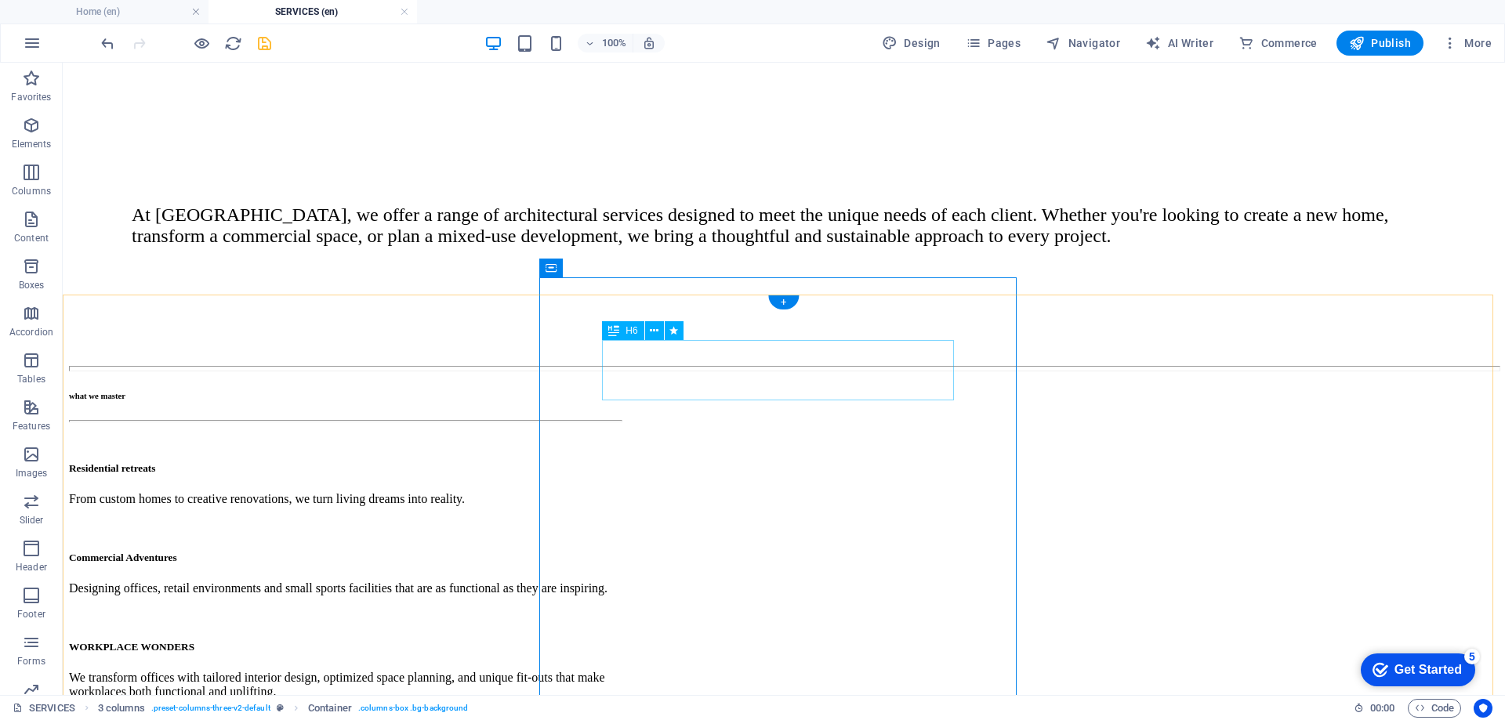
scroll to position [399, 0]
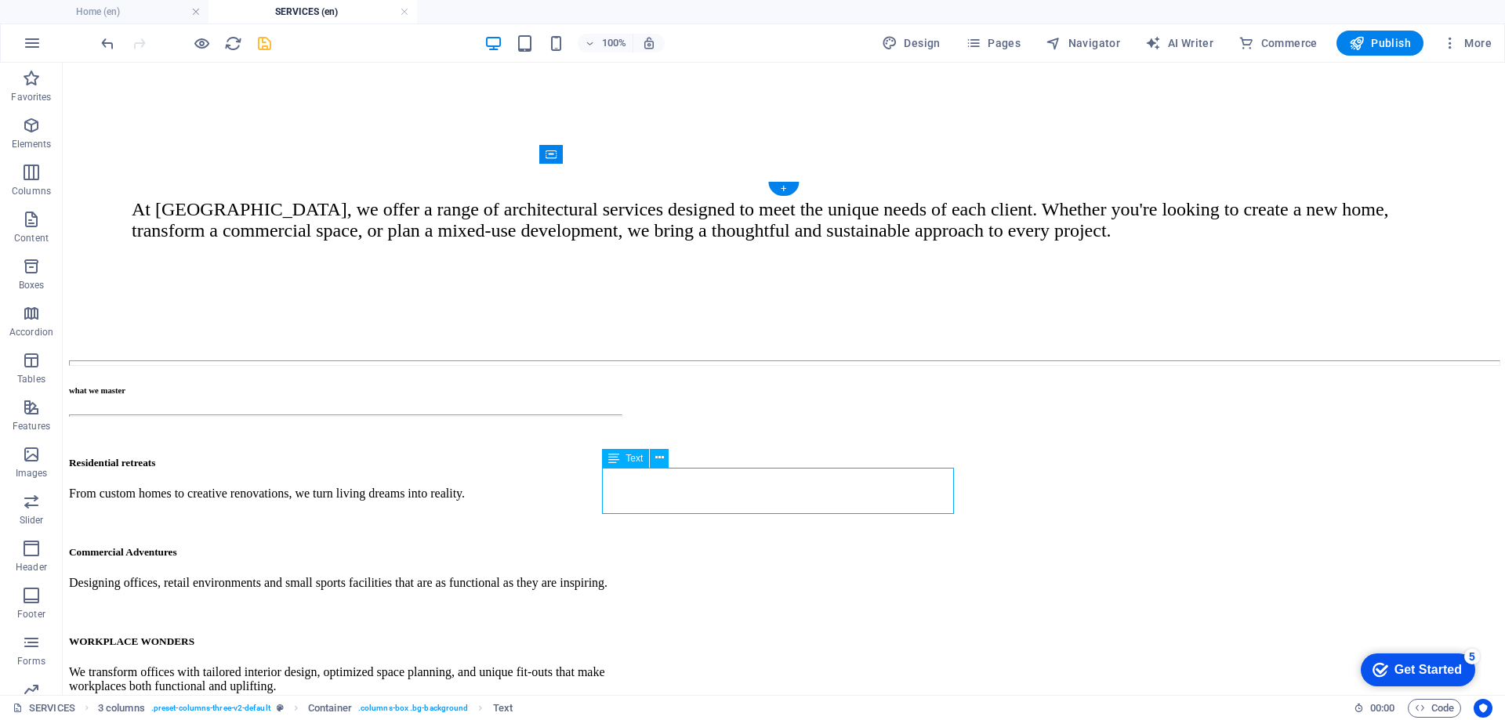
drag, startPoint x: 749, startPoint y: 482, endPoint x: 473, endPoint y: 481, distance: 275.8
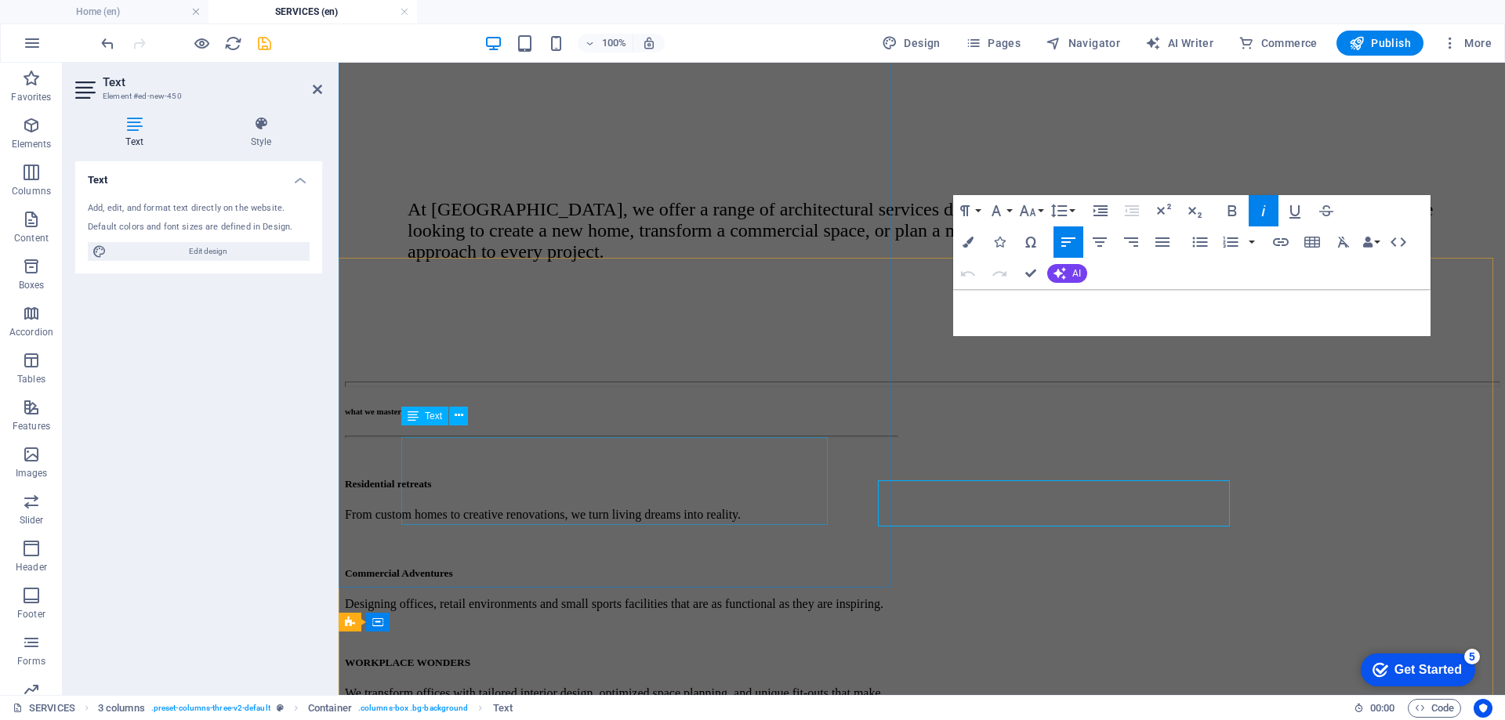
scroll to position [386, 0]
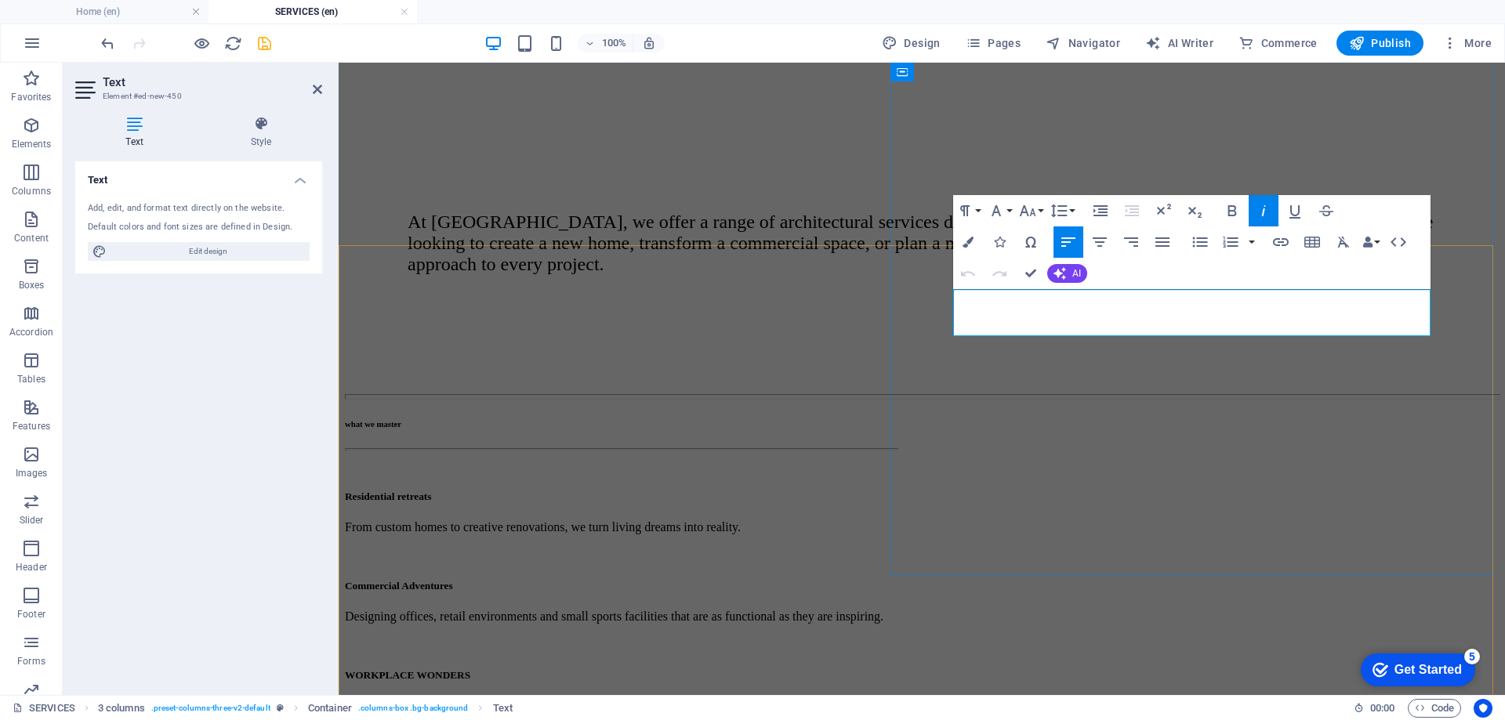
drag, startPoint x: 1175, startPoint y: 301, endPoint x: 1038, endPoint y: 310, distance: 136.7
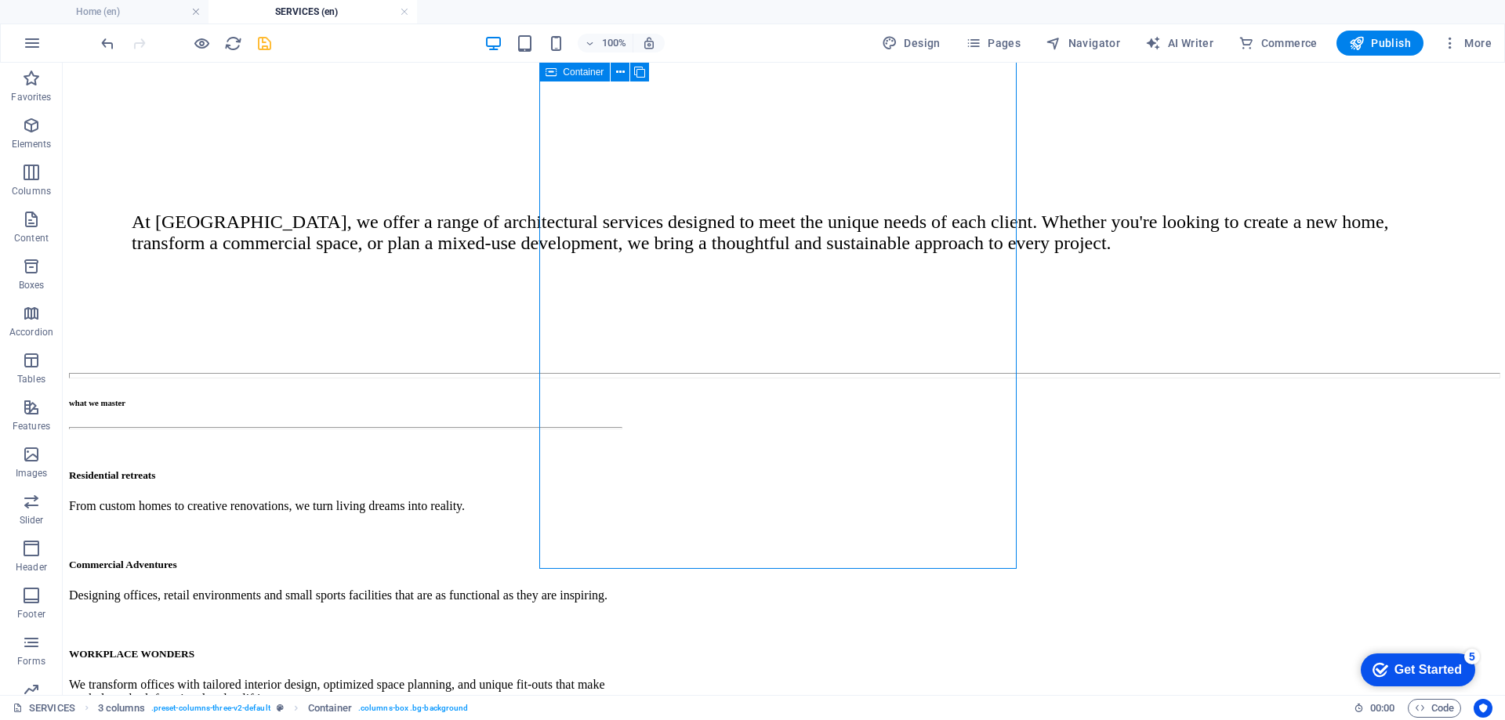
scroll to position [577, 0]
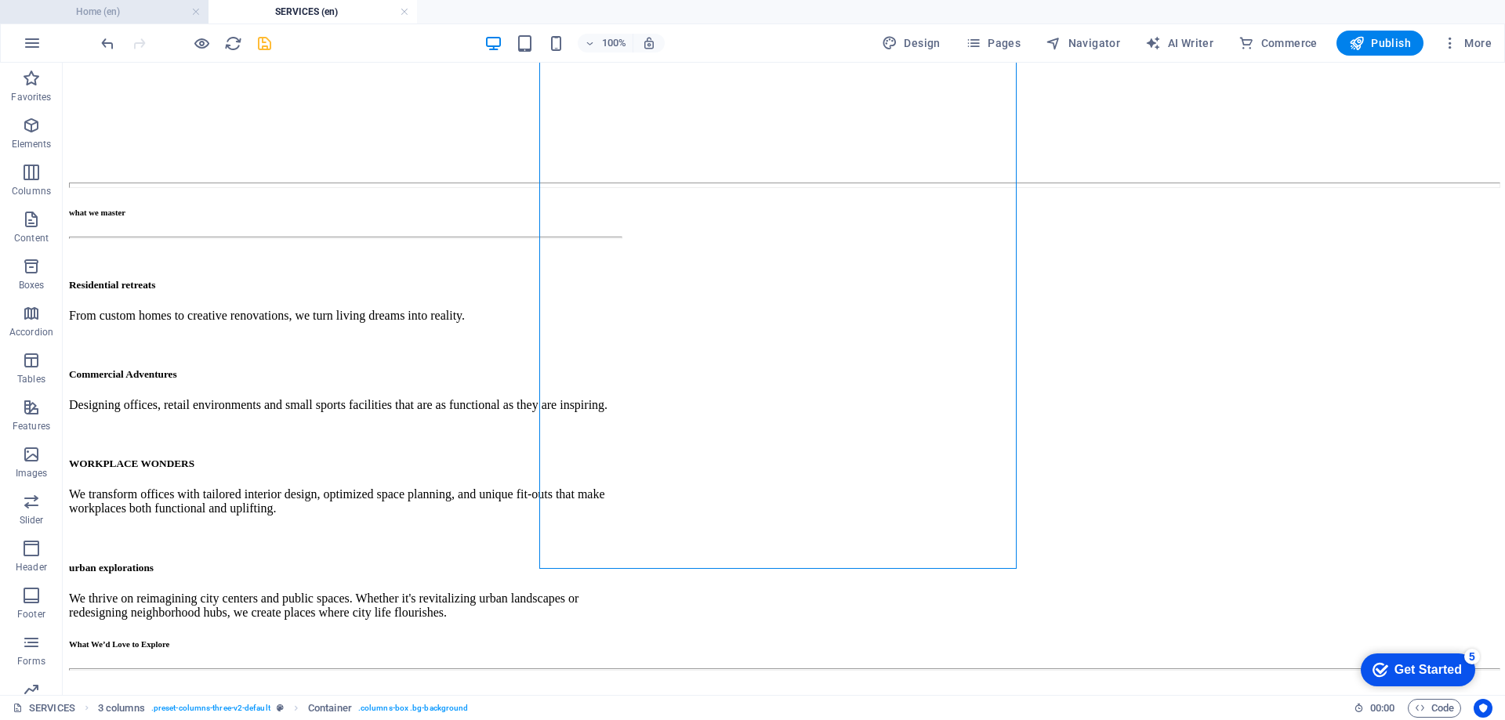
click at [115, 8] on h4 "Home (en)" at bounding box center [104, 11] width 208 height 17
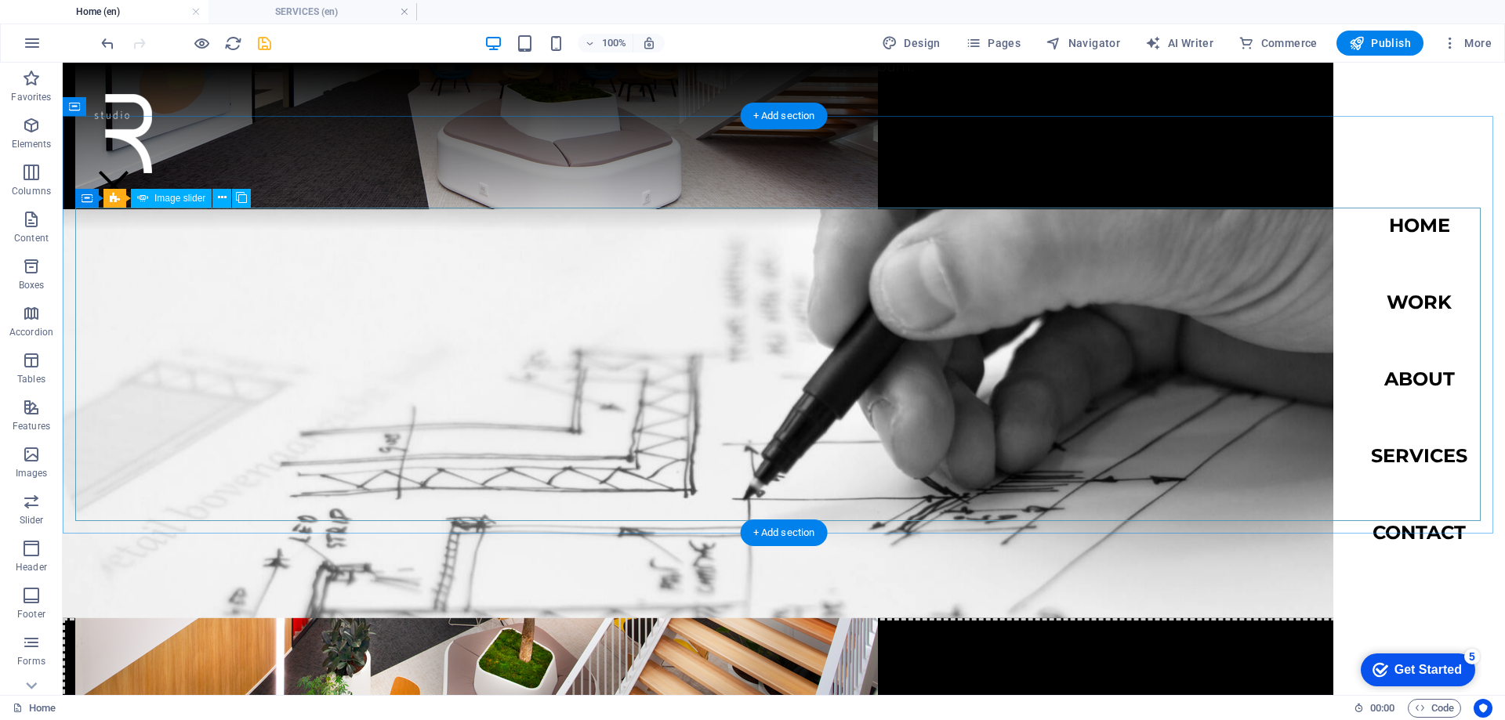
scroll to position [2116, 0]
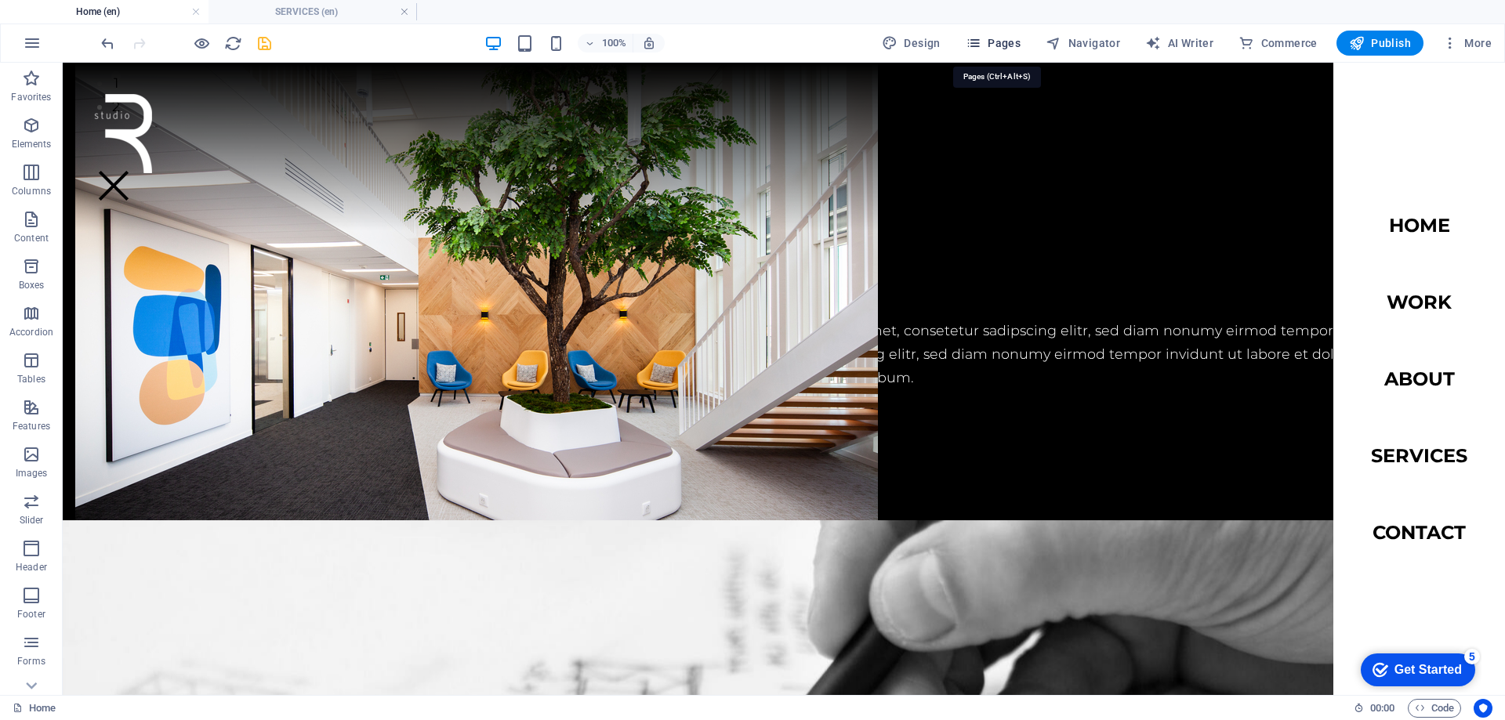
click at [995, 43] on span "Pages" at bounding box center [992, 43] width 55 height 16
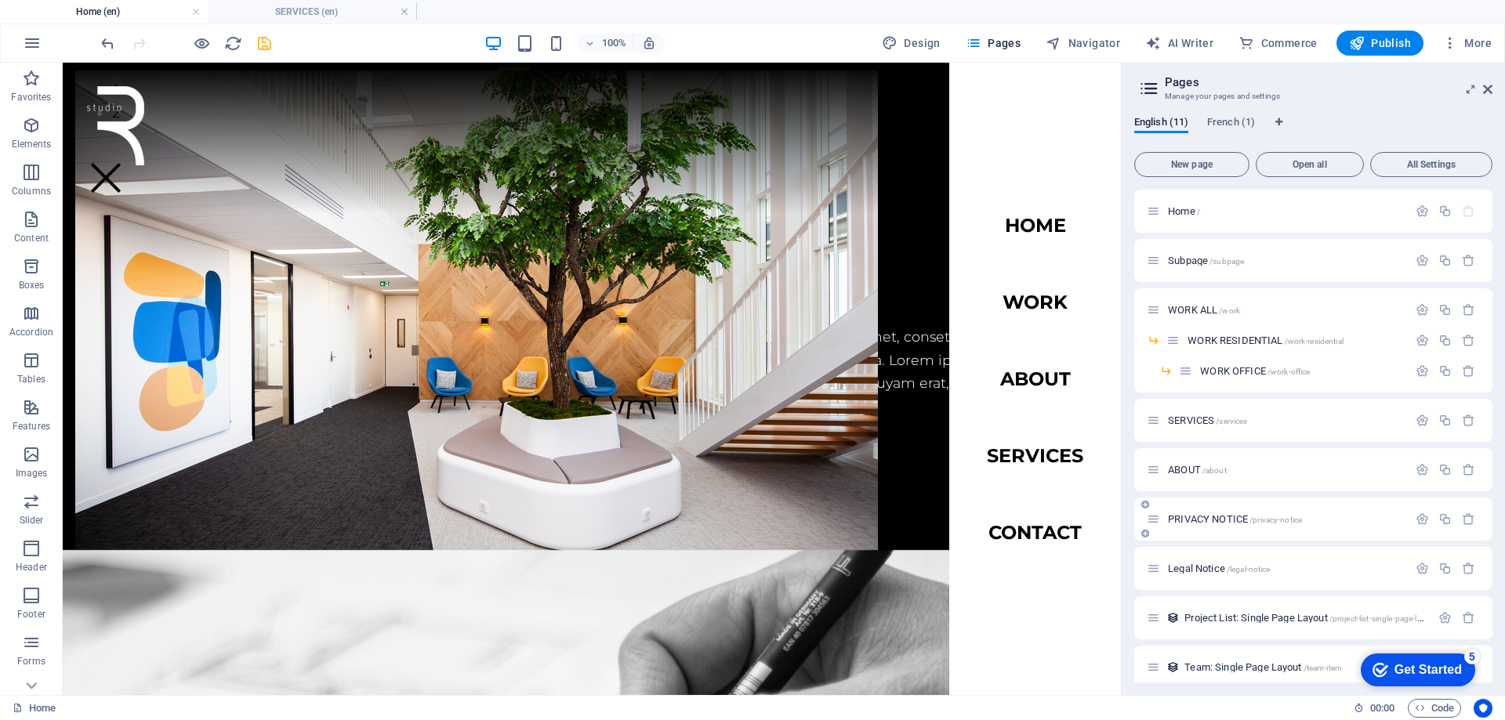
click at [1189, 473] on span "ABOUT /about" at bounding box center [1197, 470] width 59 height 12
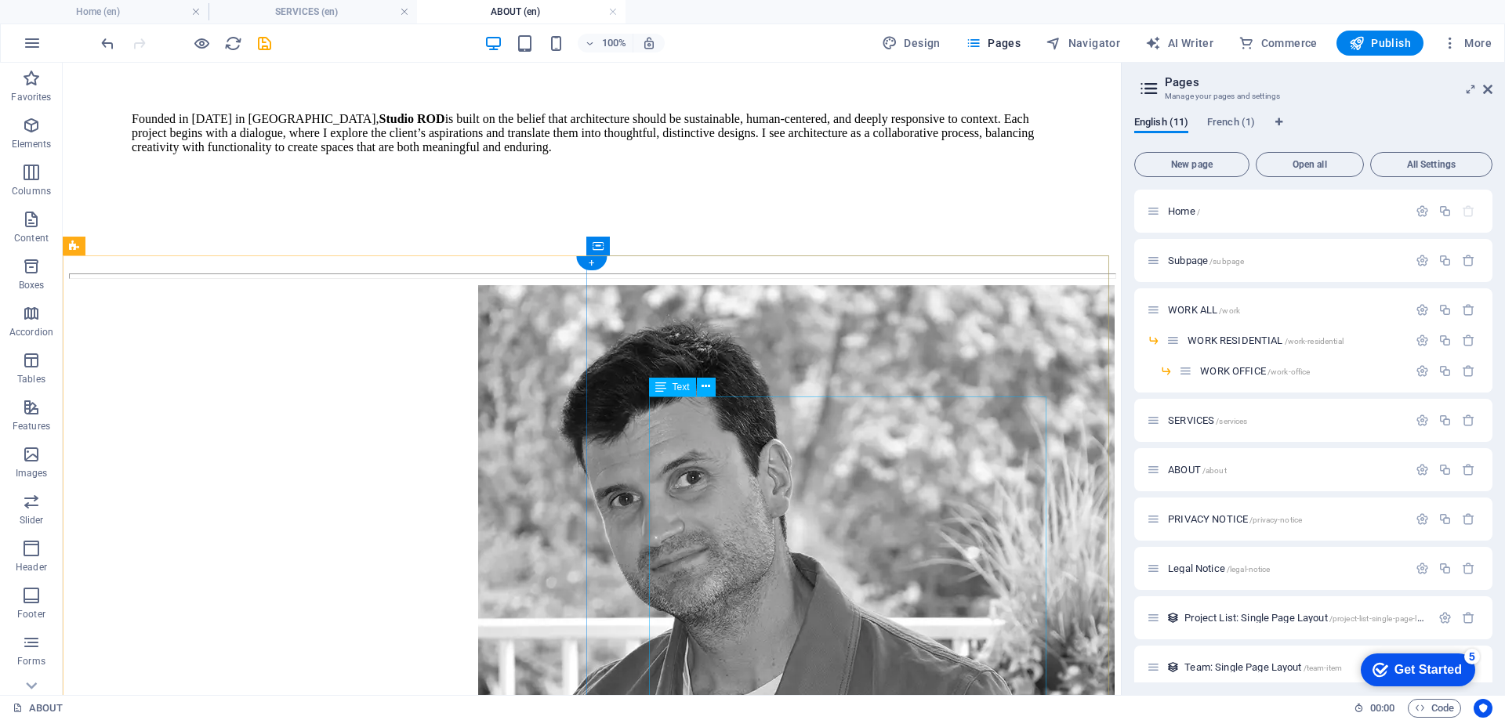
scroll to position [1959, 0]
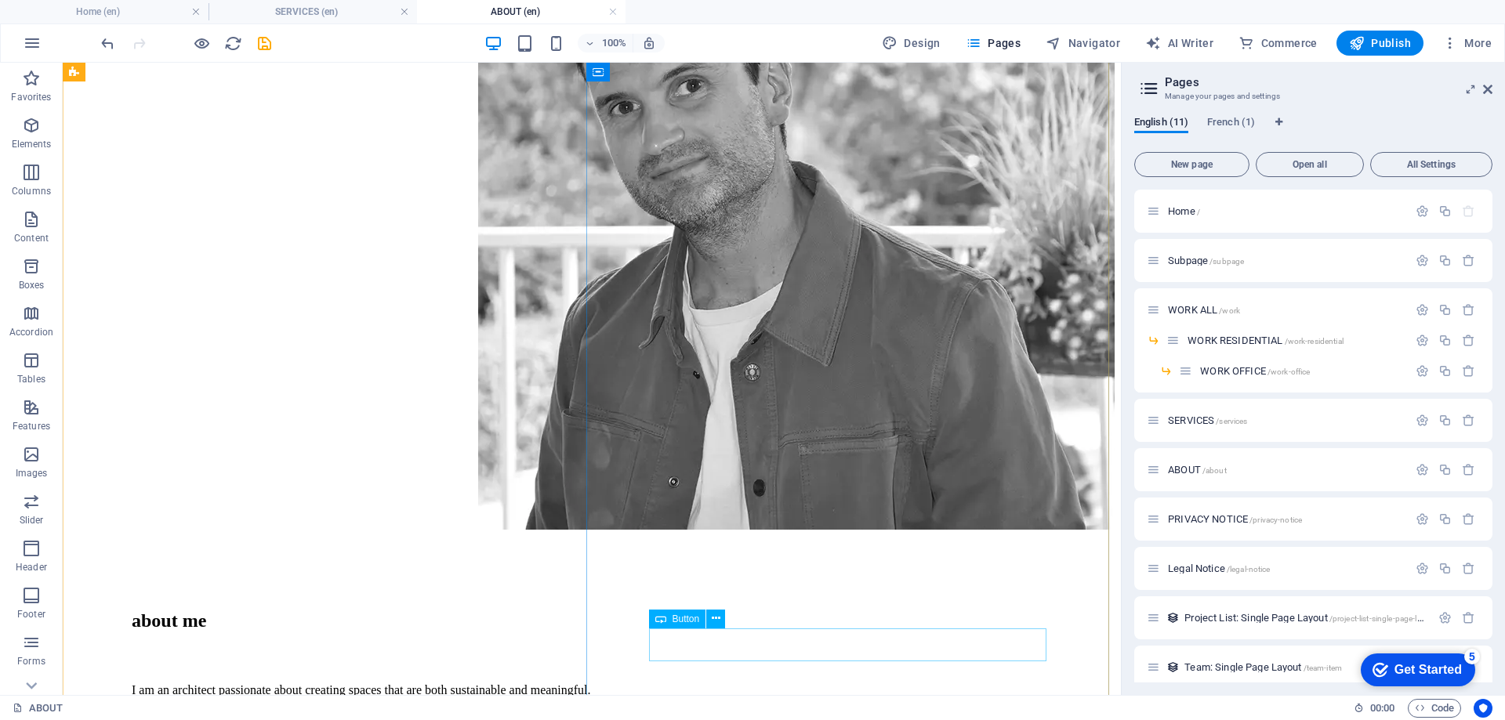
click at [689, 620] on span "Button" at bounding box center [685, 618] width 27 height 9
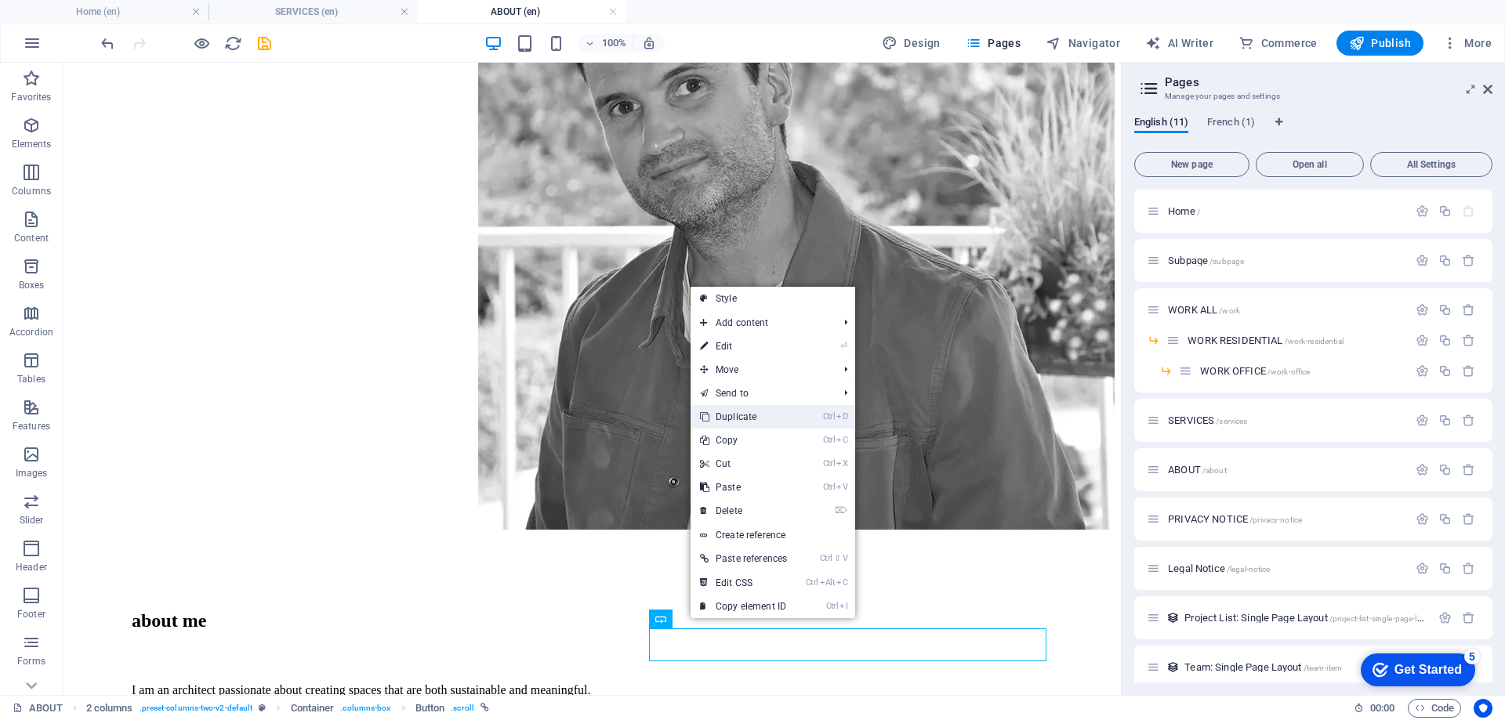
click at [748, 417] on link "Ctrl D Duplicate" at bounding box center [743, 417] width 106 height 24
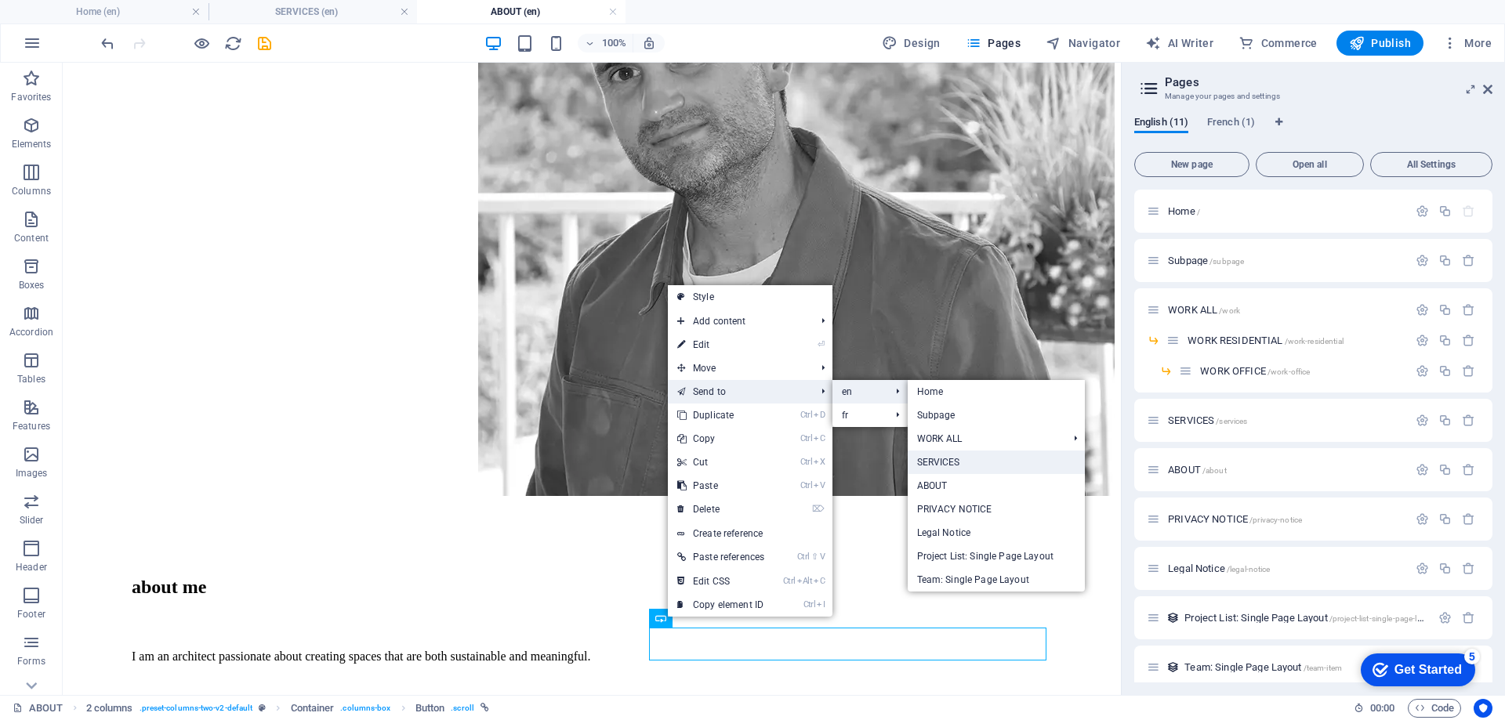
click at [954, 459] on link "SERVICES" at bounding box center [995, 463] width 177 height 24
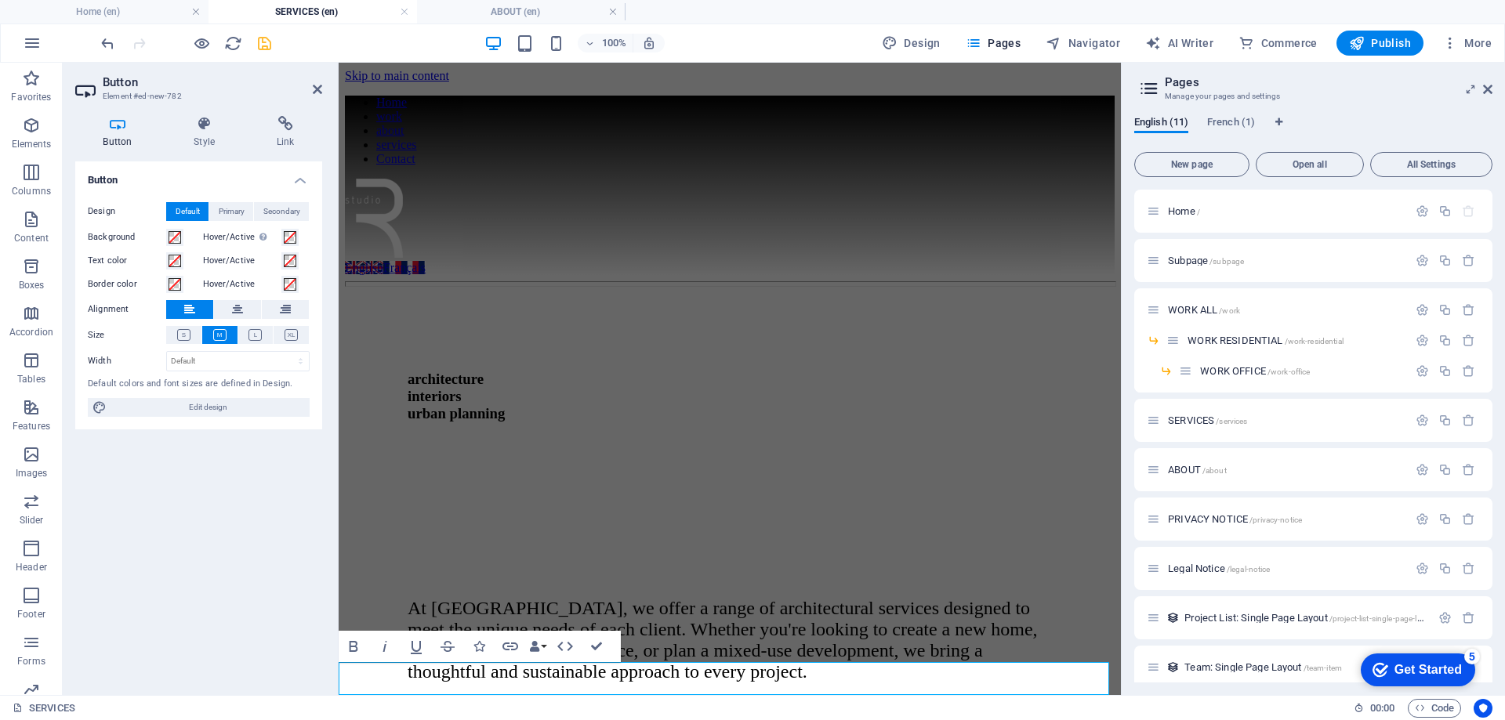
scroll to position [1331, 0]
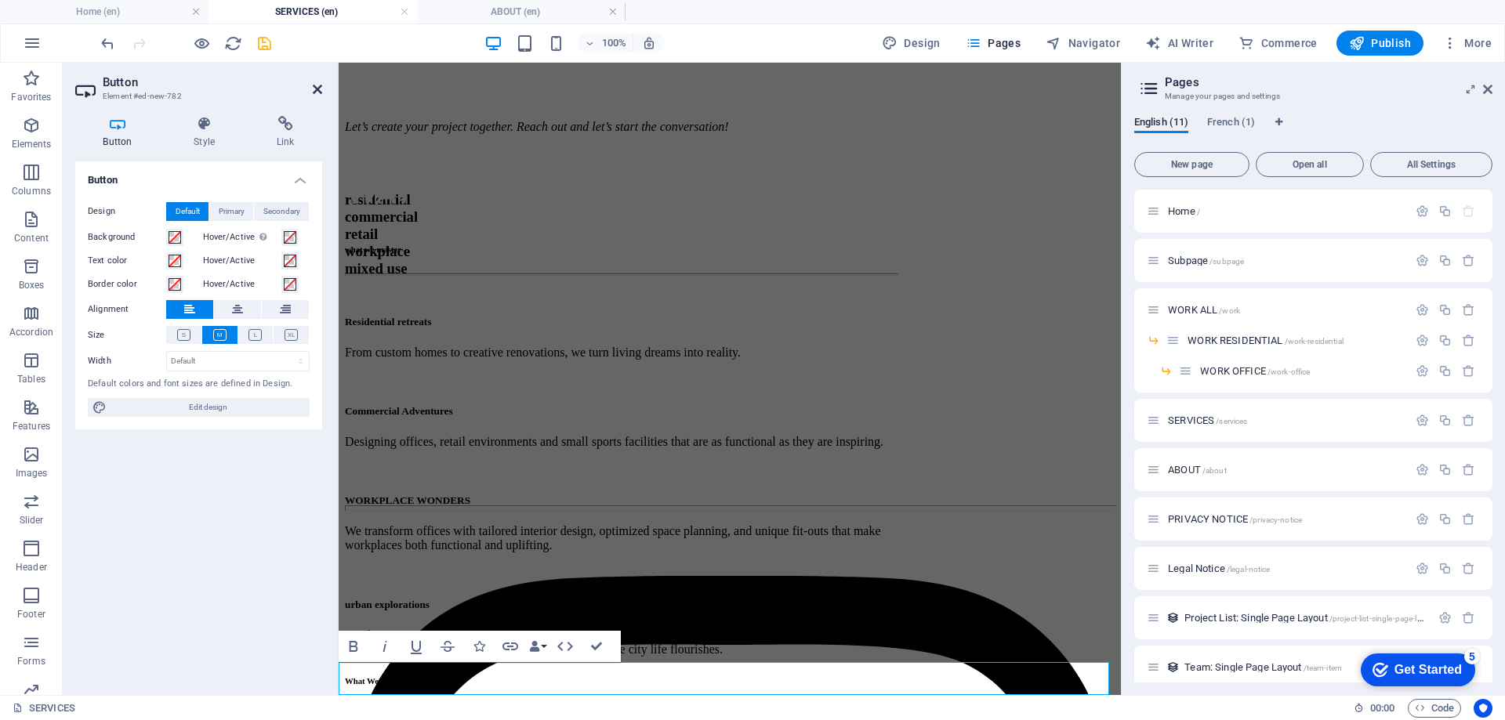
drag, startPoint x: 314, startPoint y: 90, endPoint x: 277, endPoint y: 55, distance: 51.6
click at [314, 90] on icon at bounding box center [317, 89] width 9 height 13
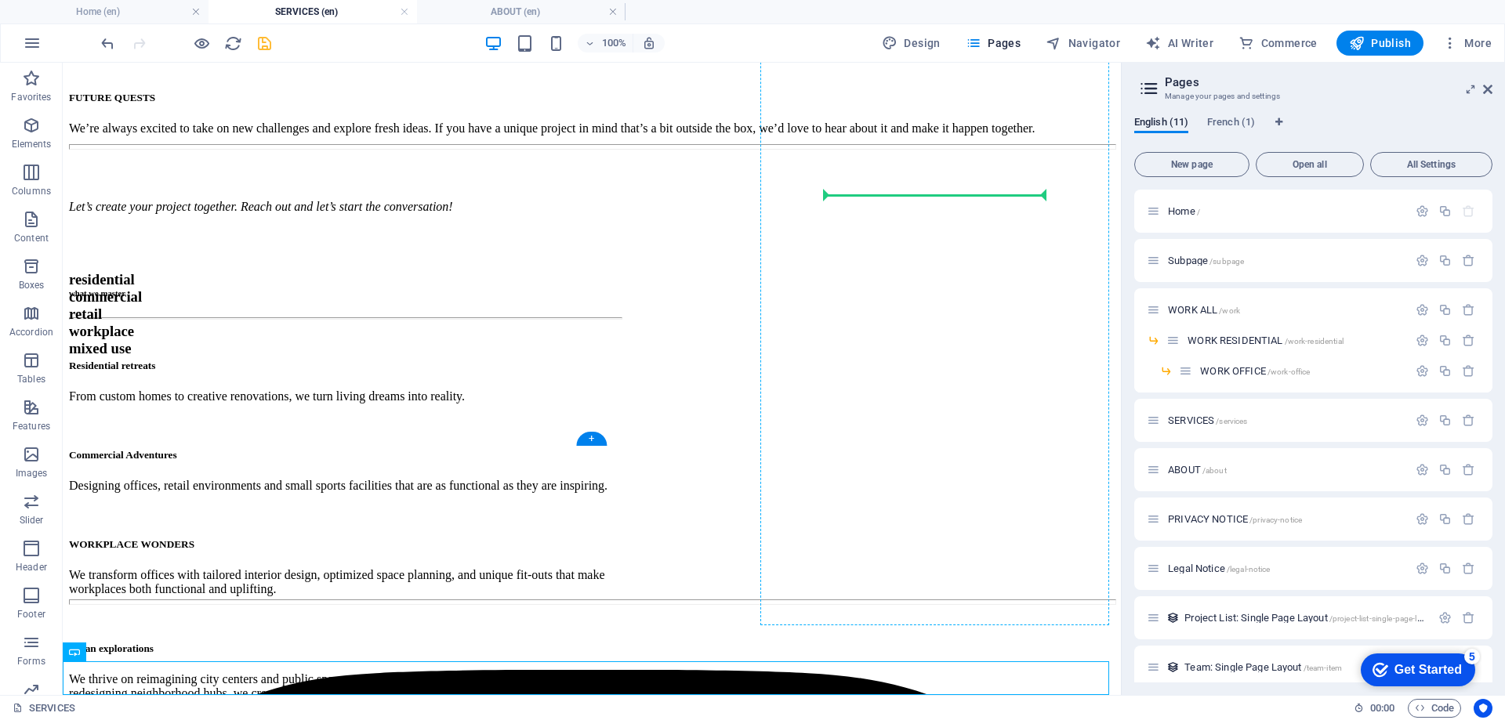
drag, startPoint x: 747, startPoint y: 297, endPoint x: 852, endPoint y: 197, distance: 145.2
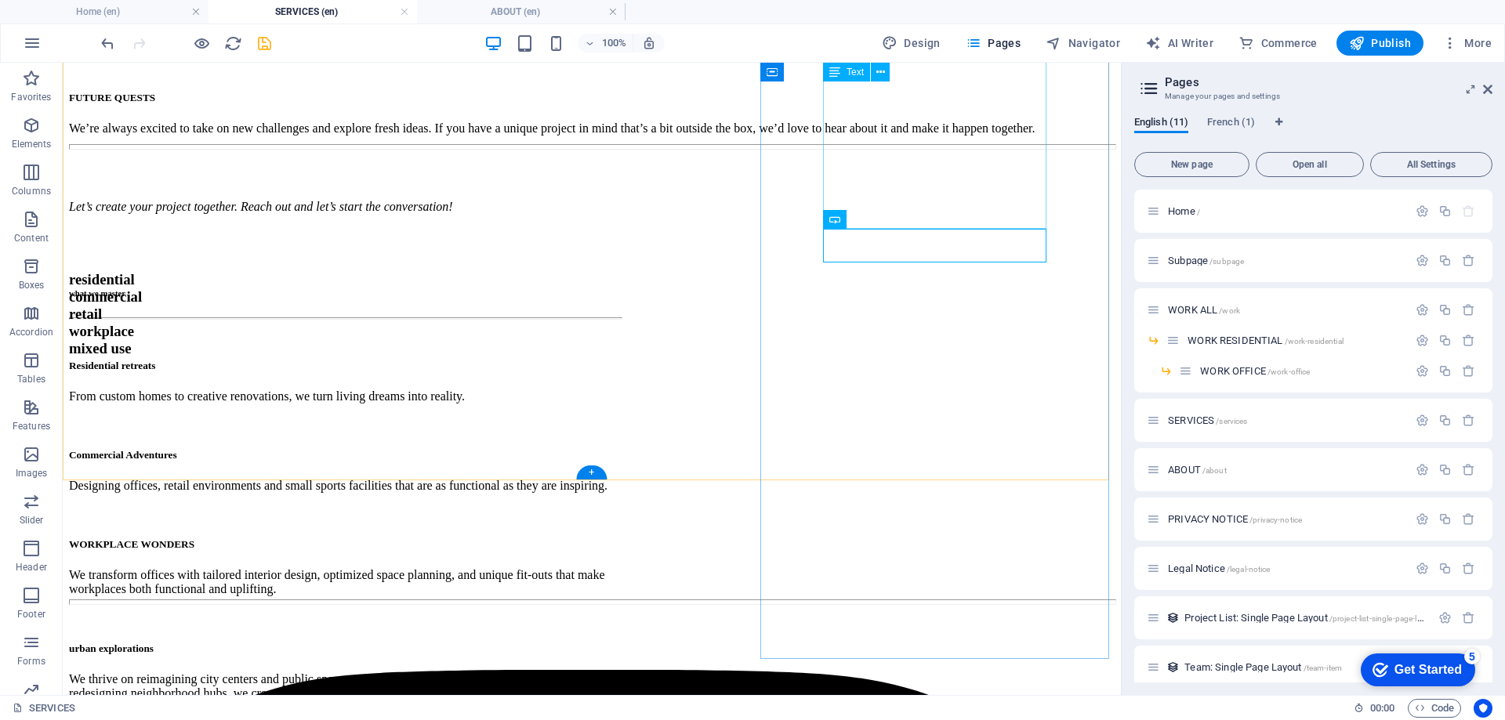
scroll to position [1182, 0]
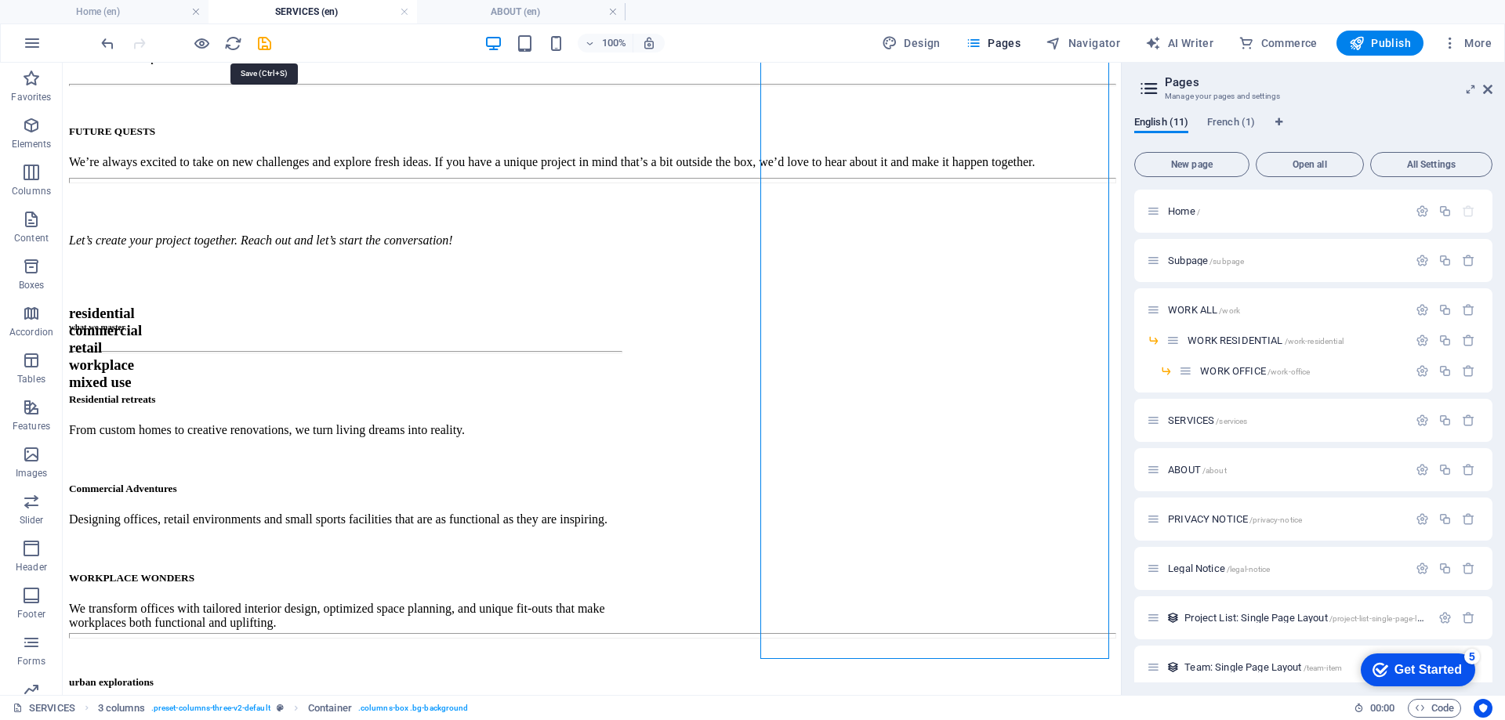
click at [267, 38] on icon "save" at bounding box center [264, 43] width 18 height 18
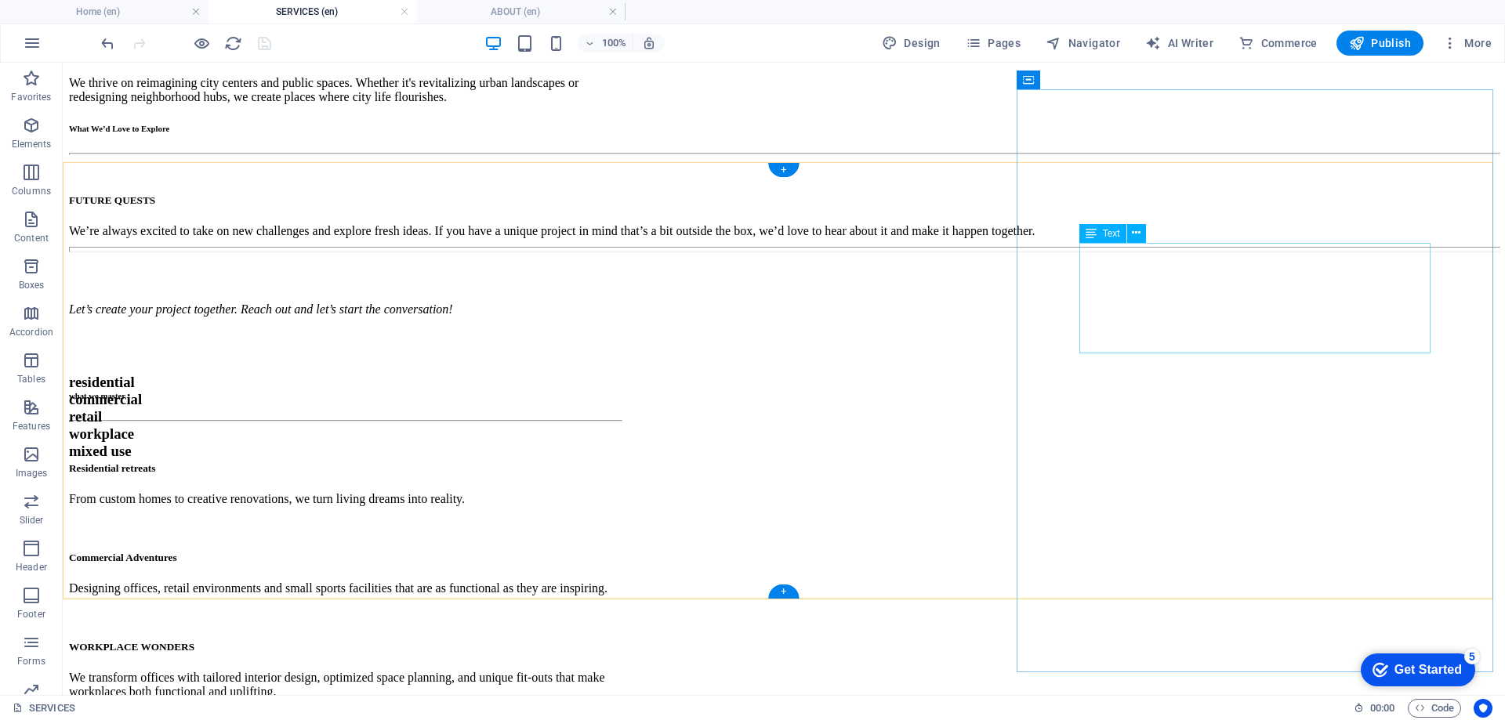
scroll to position [947, 0]
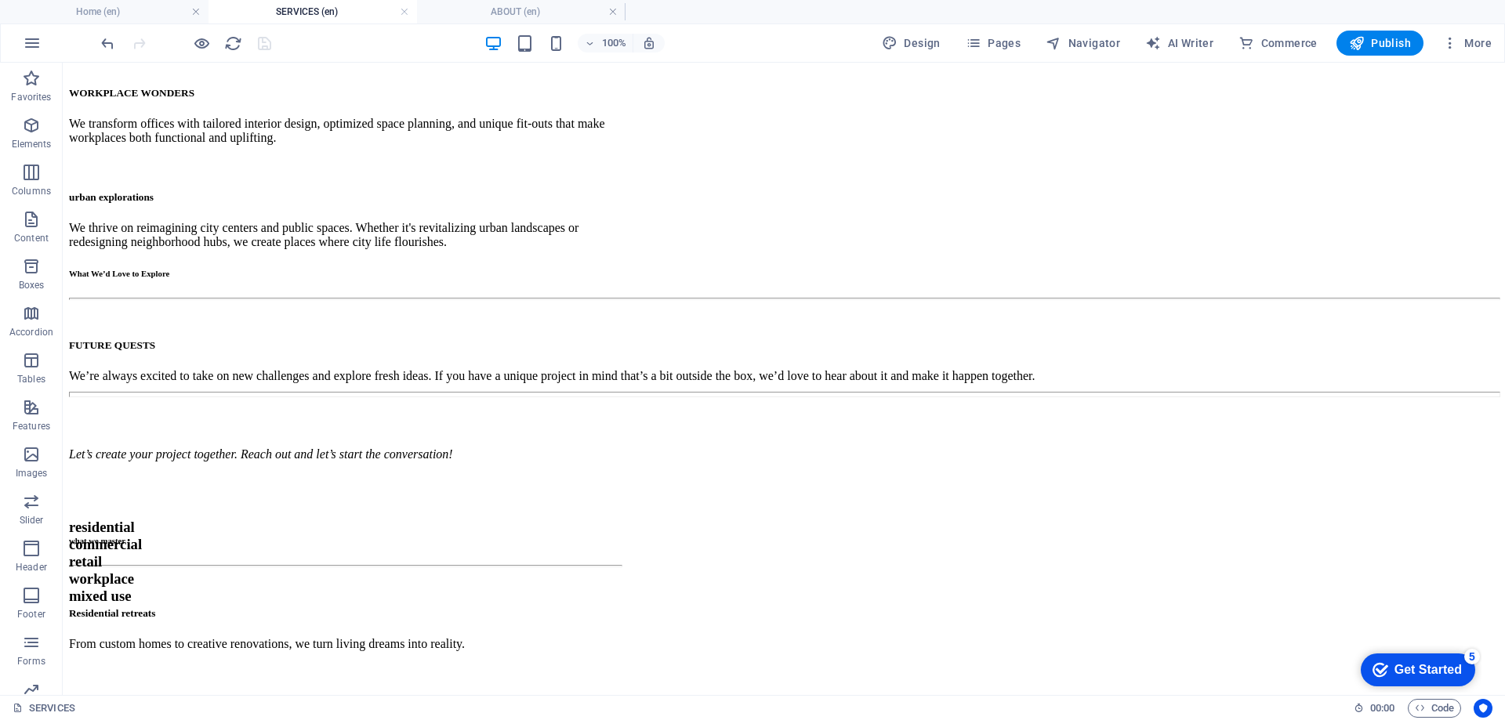
click at [265, 42] on div at bounding box center [186, 43] width 176 height 25
click at [234, 44] on icon "reload" at bounding box center [233, 43] width 18 height 18
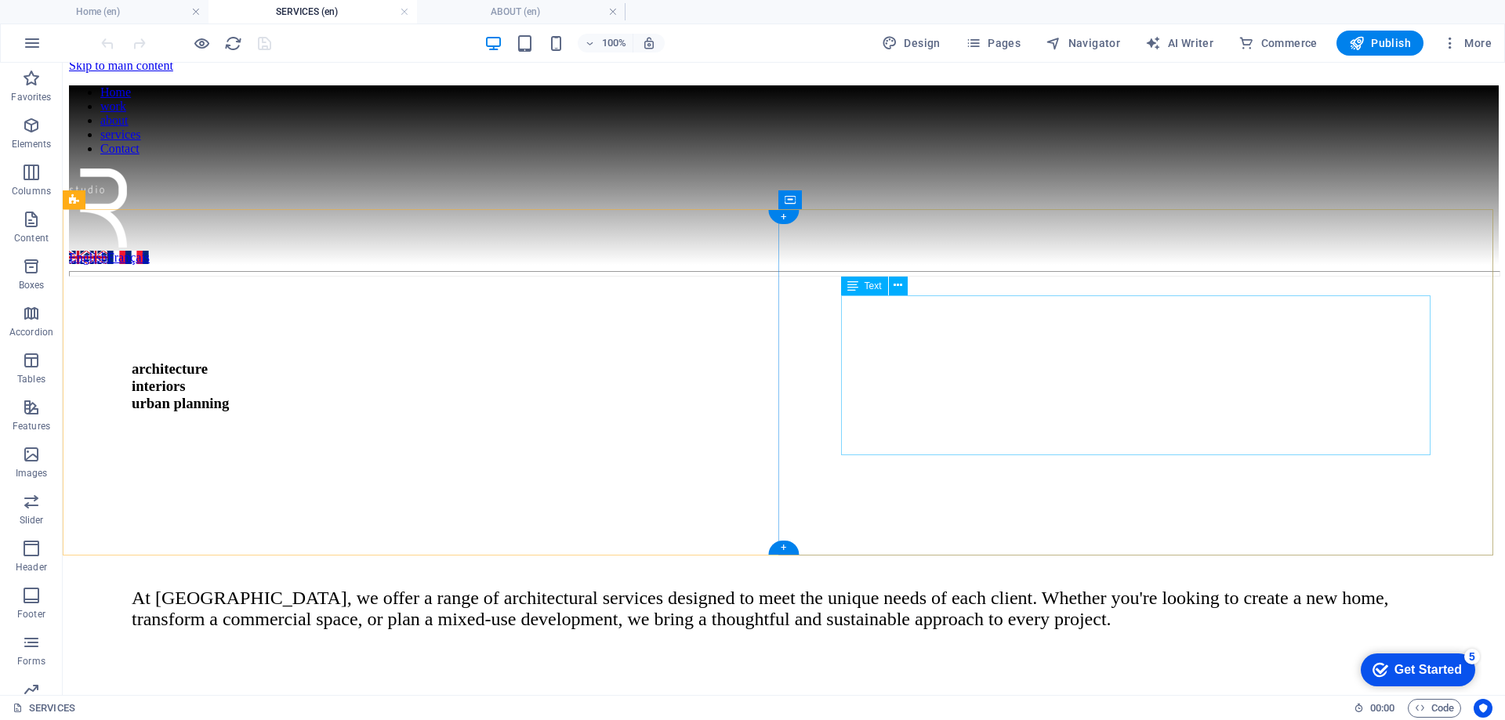
scroll to position [7, 0]
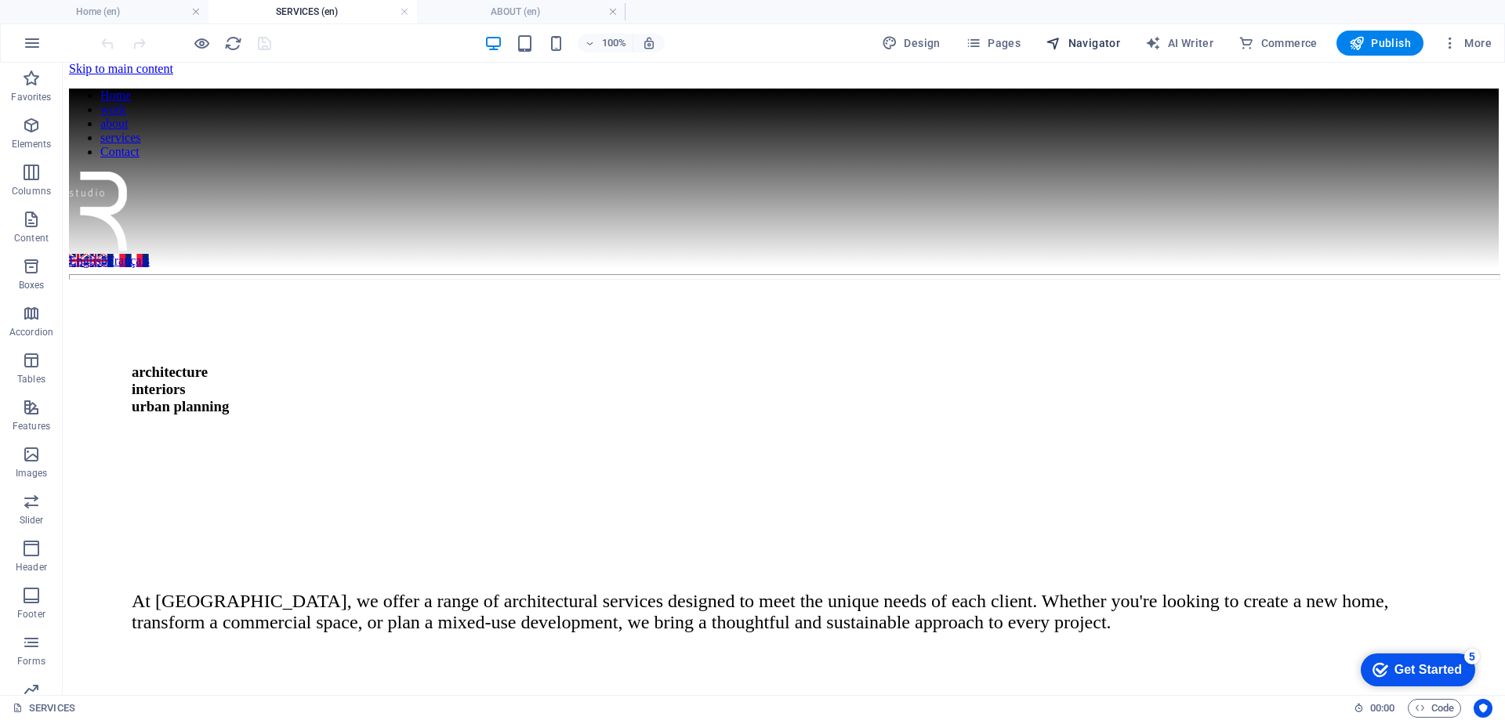
click at [1092, 38] on span "Navigator" at bounding box center [1082, 43] width 74 height 16
select select "16899703-en"
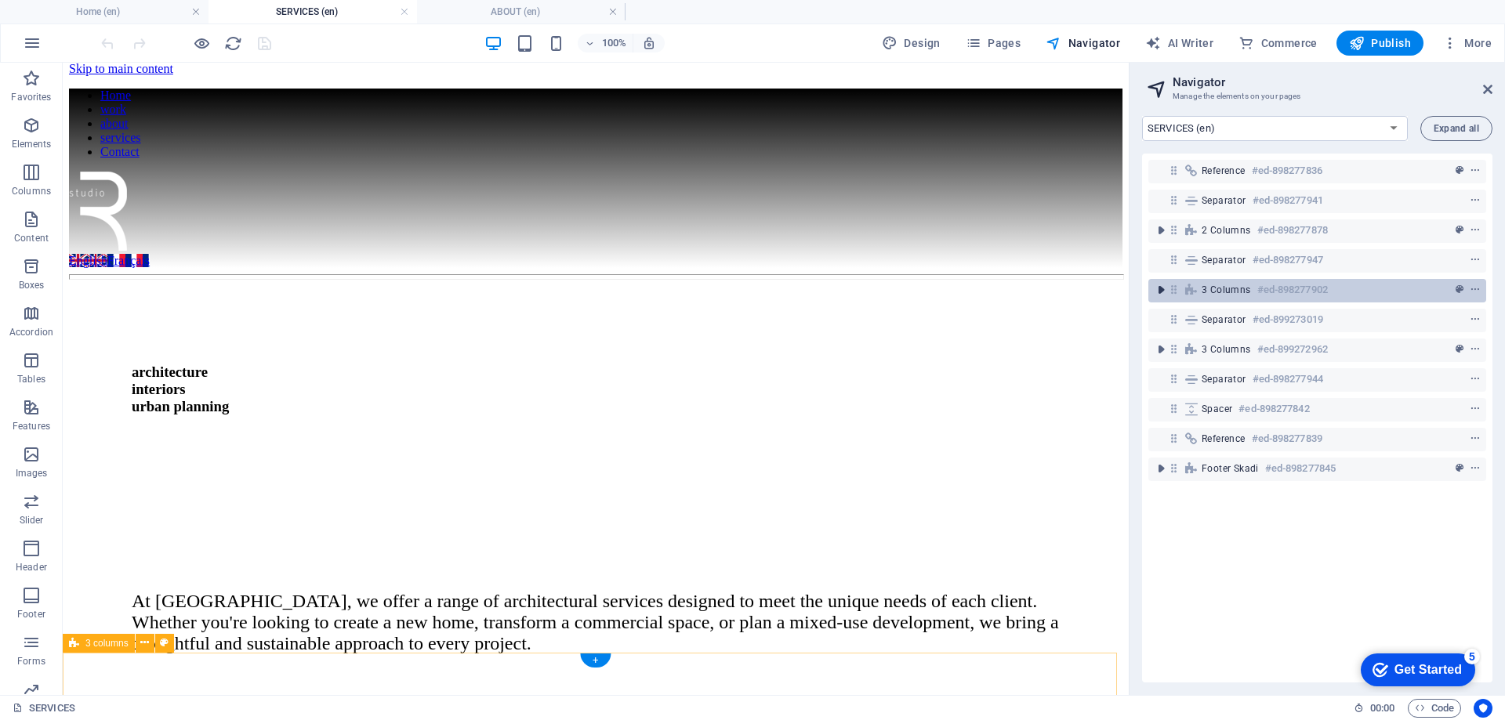
click at [1162, 290] on icon "toggle-expand" at bounding box center [1161, 290] width 16 height 16
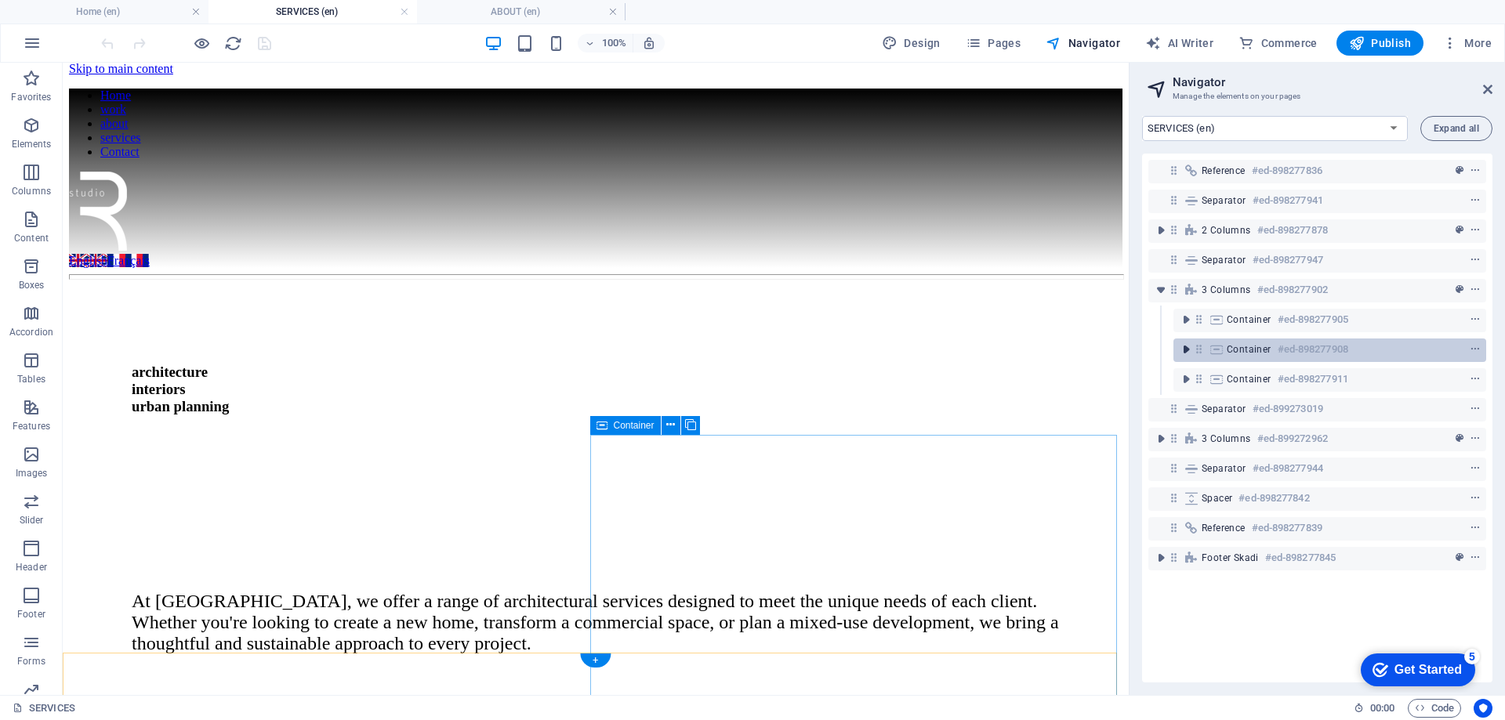
click at [1182, 346] on icon "toggle-expand" at bounding box center [1186, 350] width 16 height 16
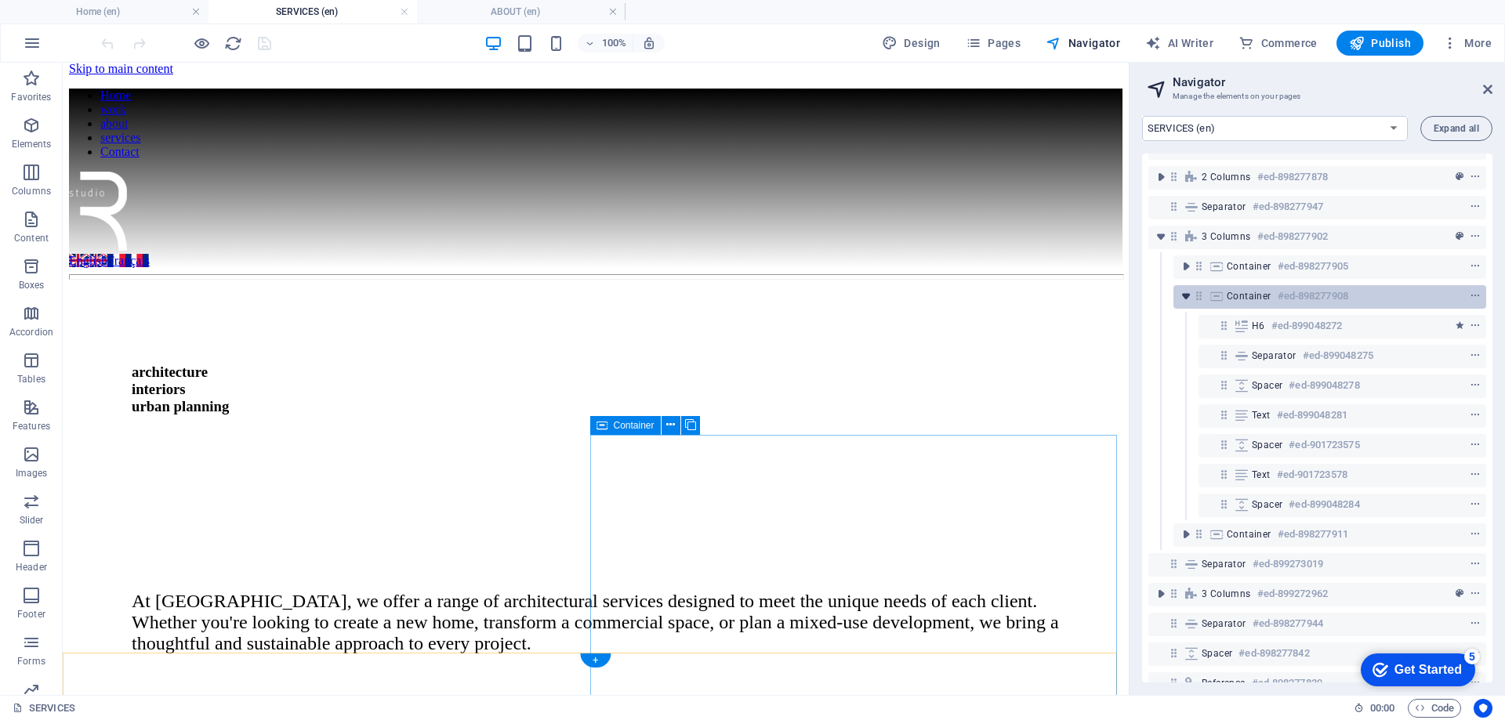
scroll to position [78, 0]
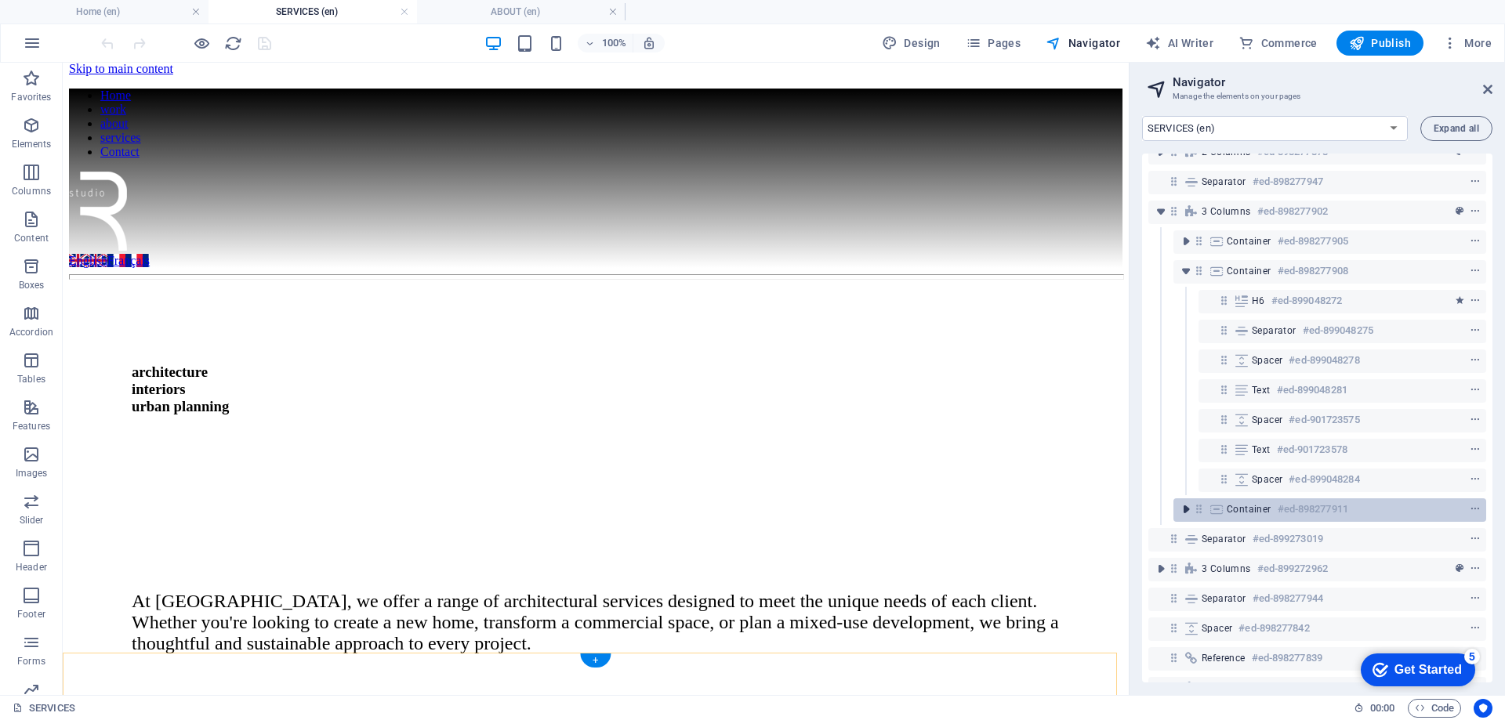
click at [1188, 507] on icon "toggle-expand" at bounding box center [1186, 510] width 16 height 16
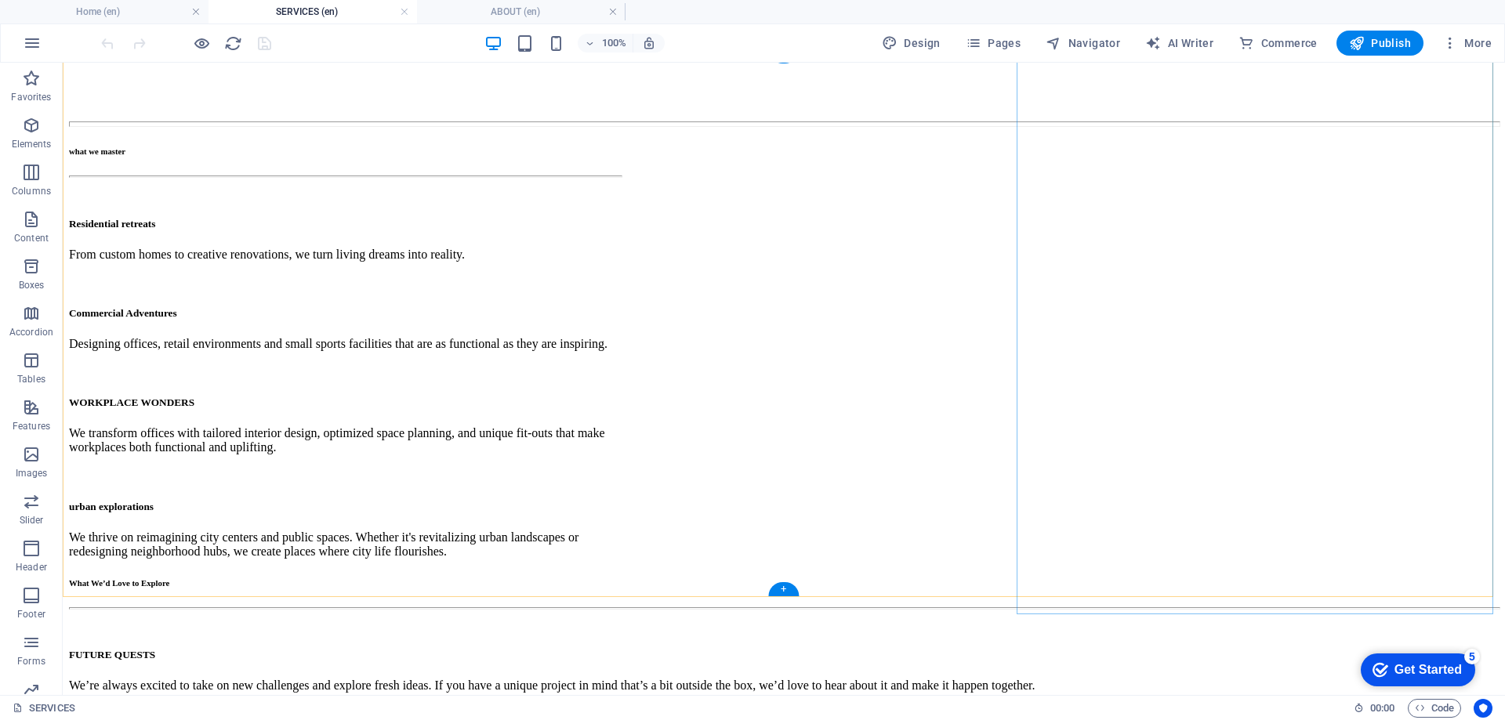
scroll to position [669, 0]
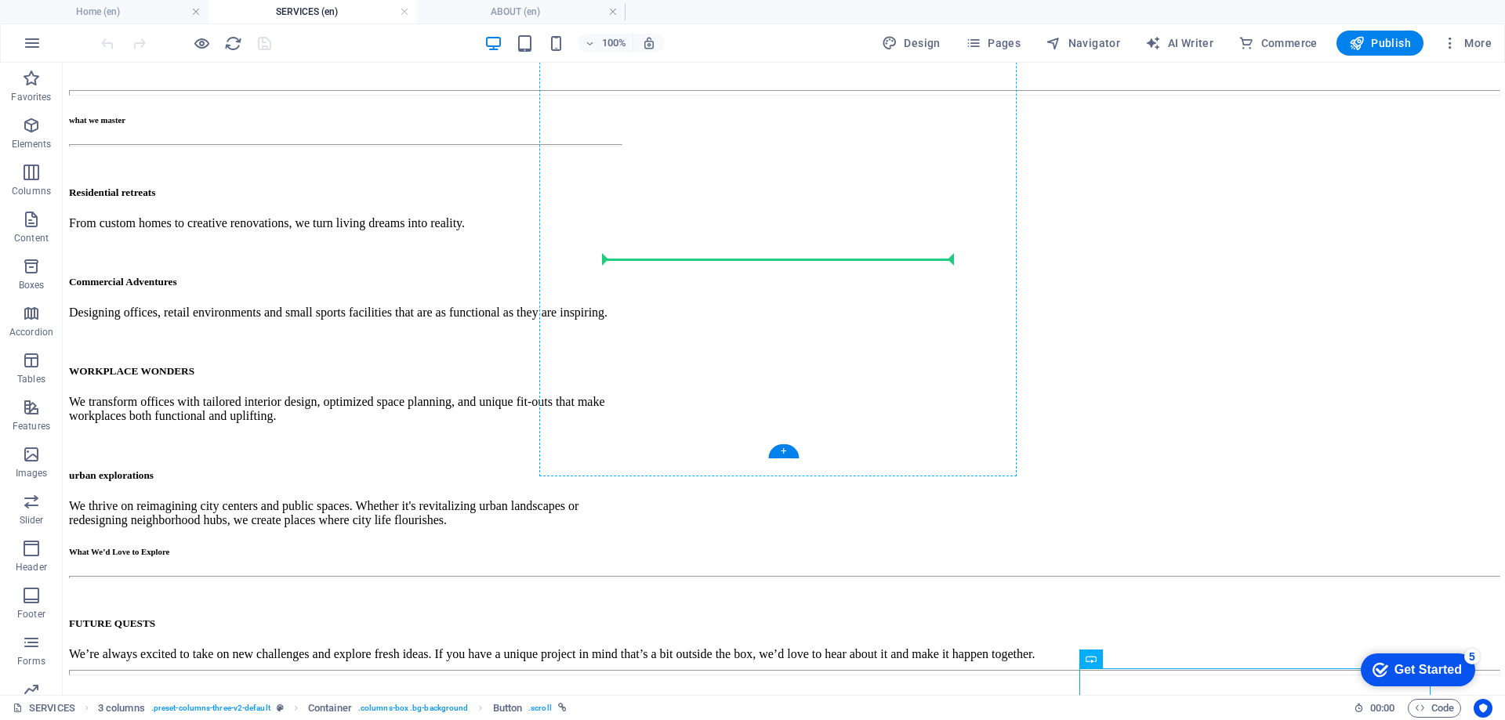
drag, startPoint x: 1150, startPoint y: 724, endPoint x: 682, endPoint y: 323, distance: 616.9
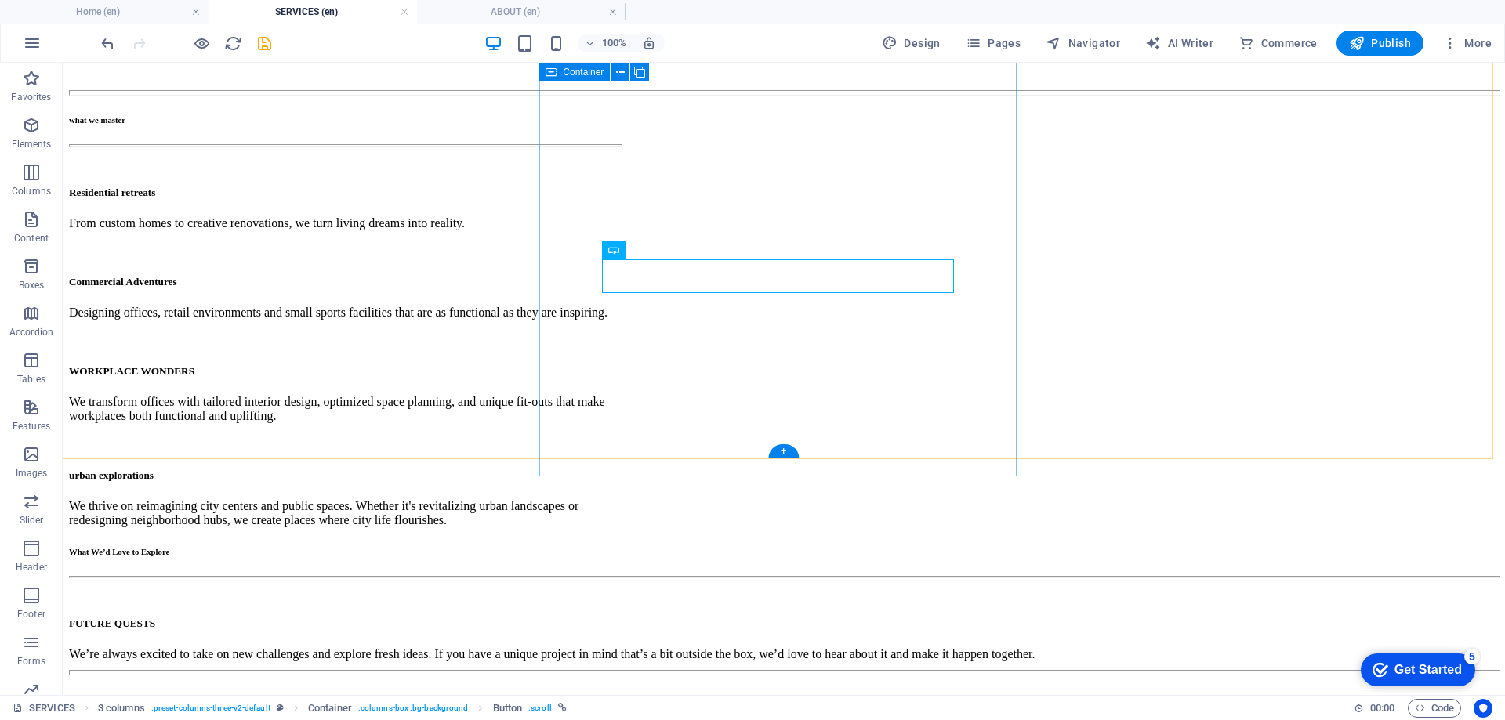
click at [643, 547] on div "What We’d Love to Explore FUTURE QUESTS We’re always excited to take on new cha…" at bounding box center [783, 664] width 1429 height 235
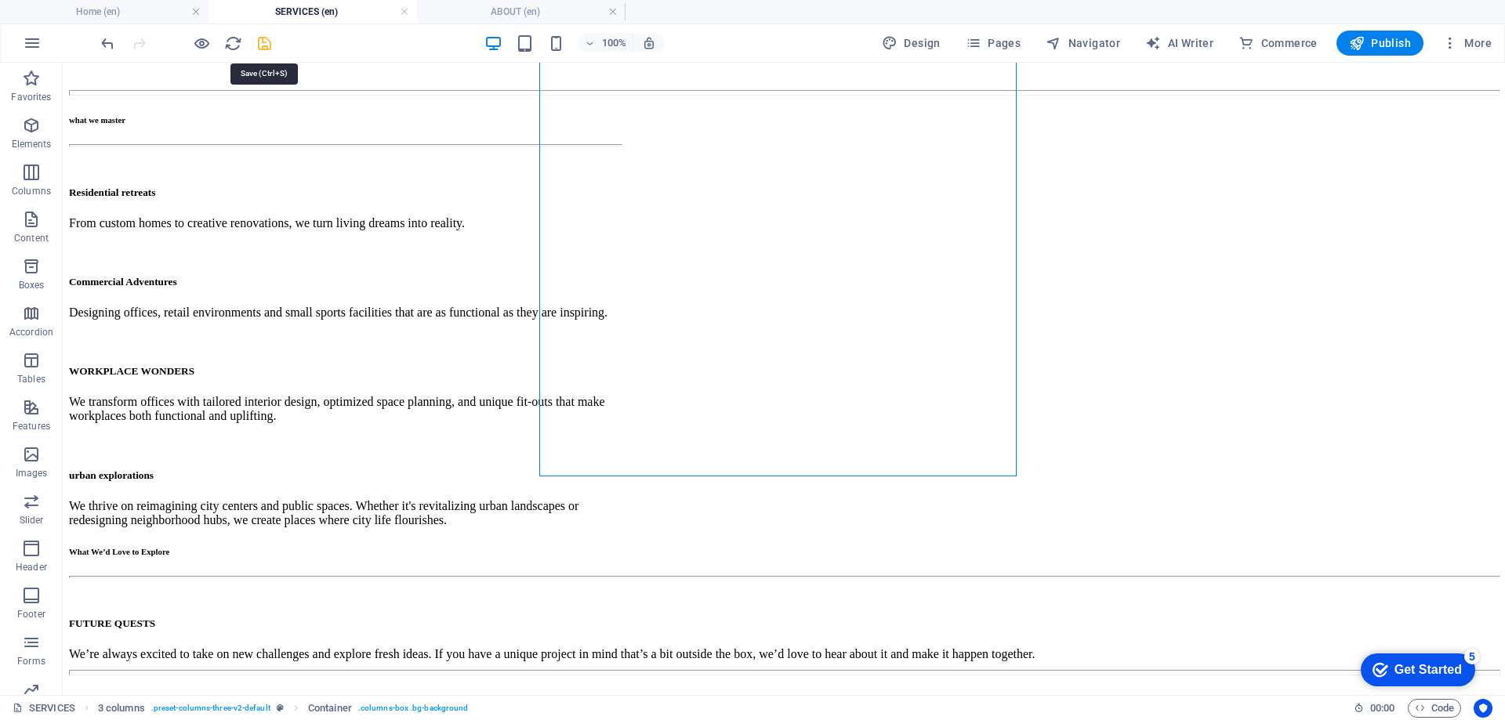
click at [257, 37] on icon "save" at bounding box center [264, 43] width 18 height 18
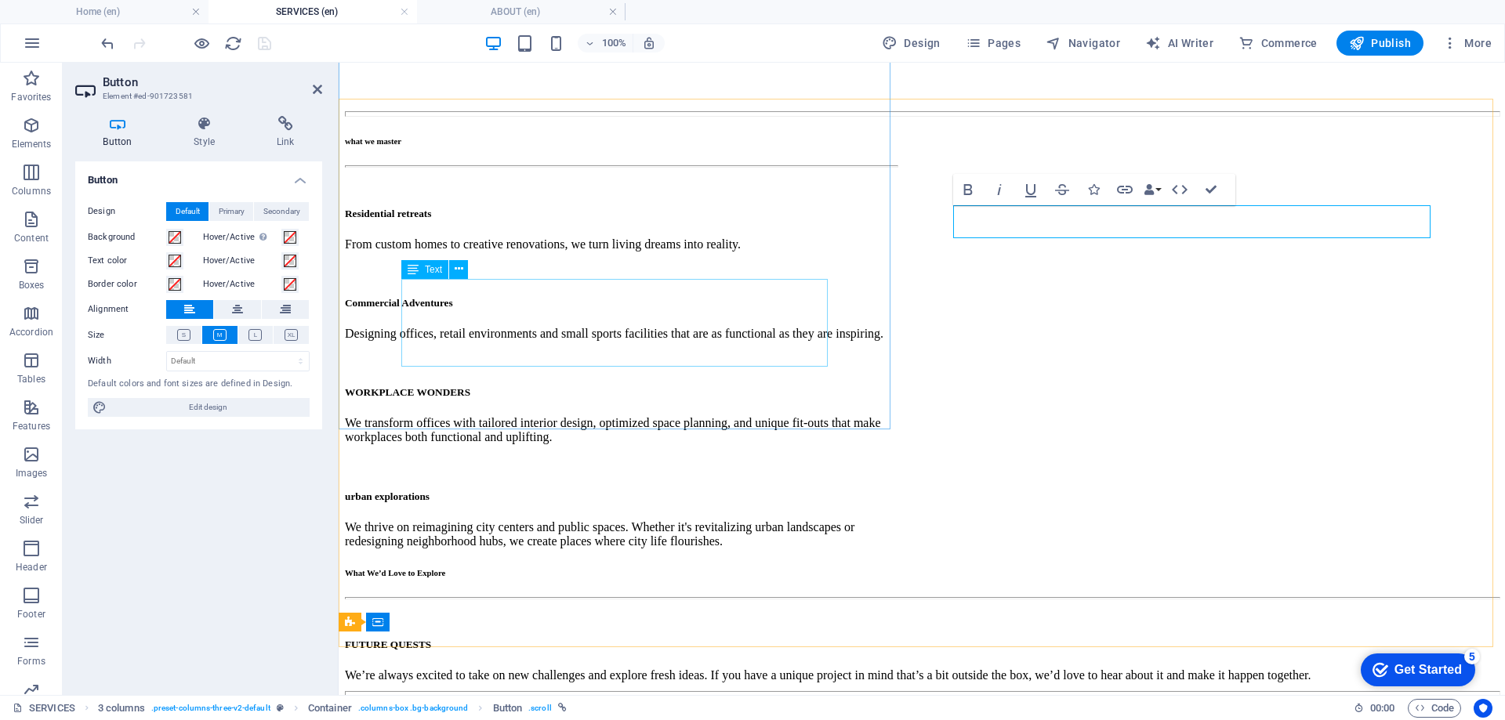
scroll to position [533, 0]
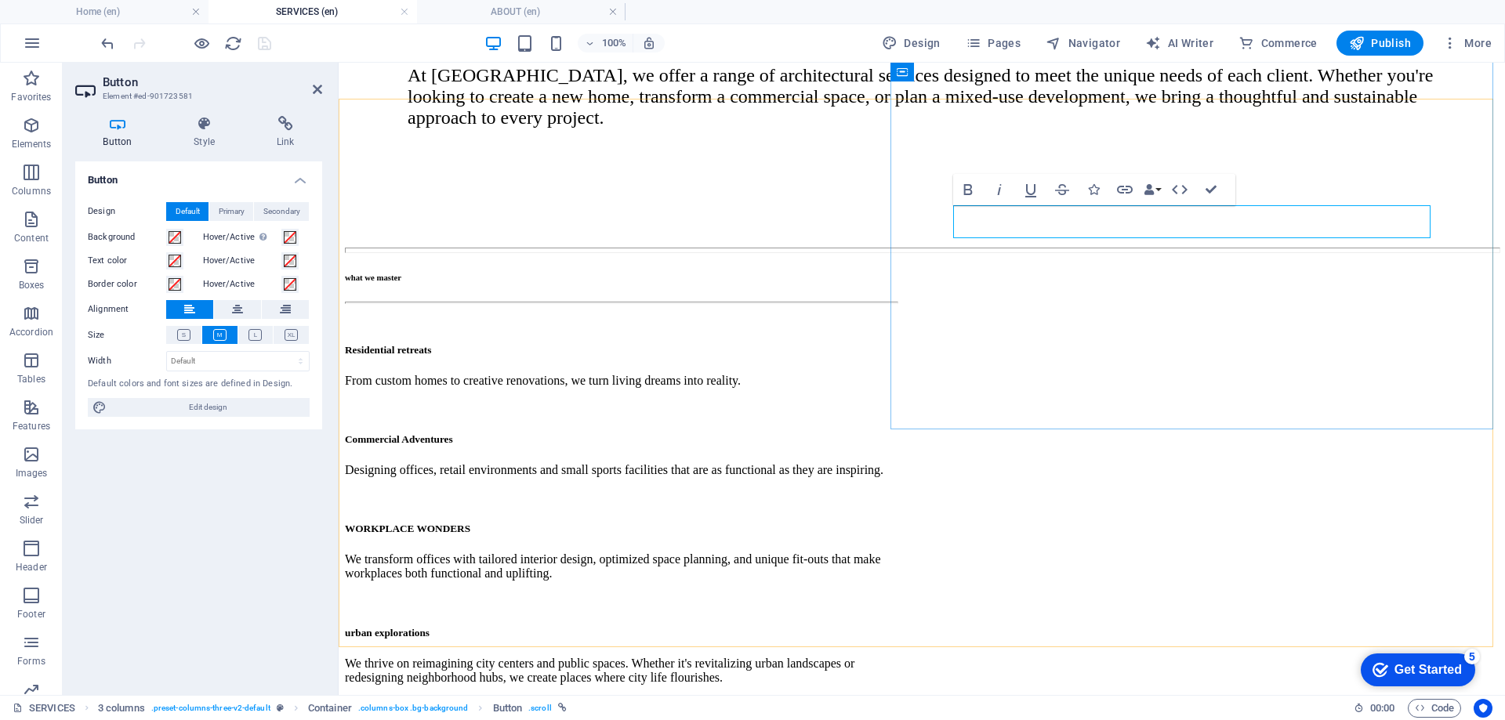
click at [205, 124] on icon at bounding box center [204, 124] width 77 height 16
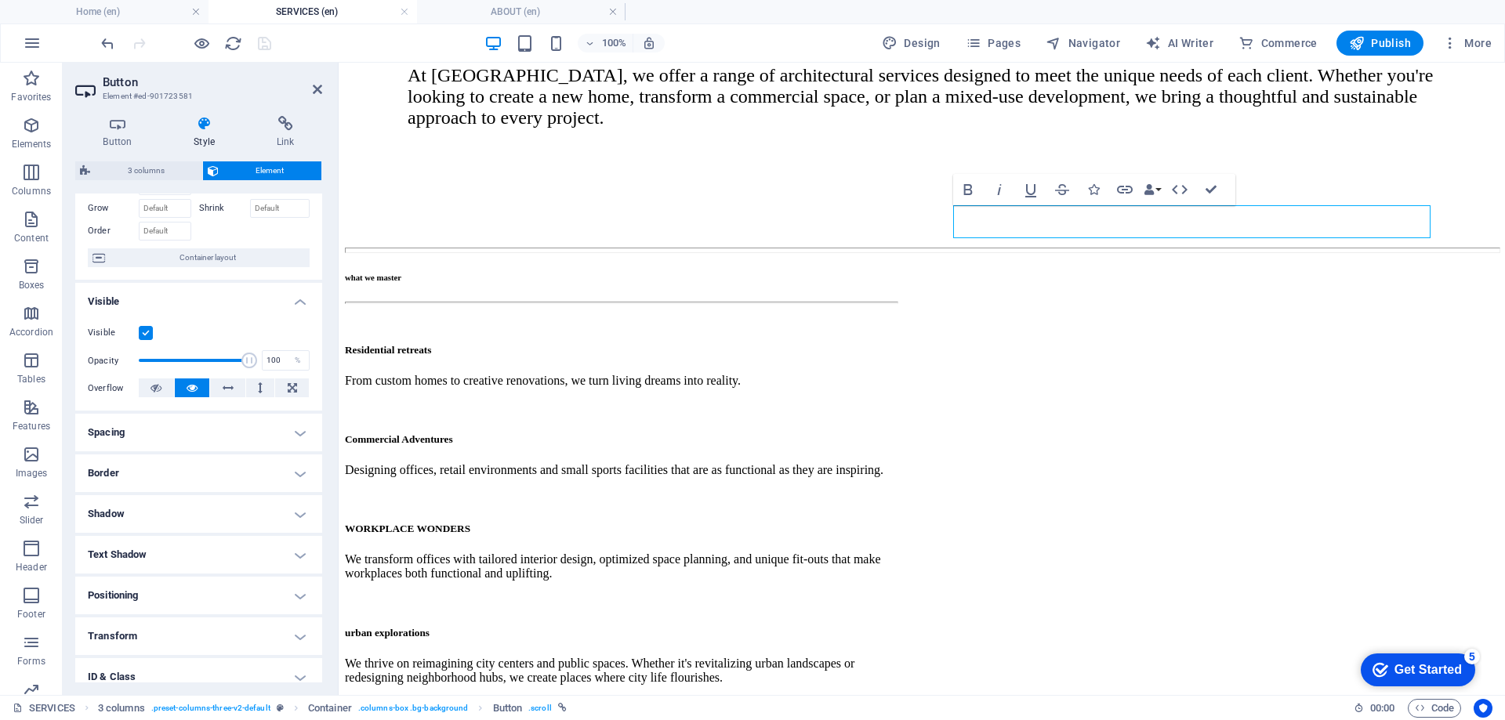
scroll to position [157, 0]
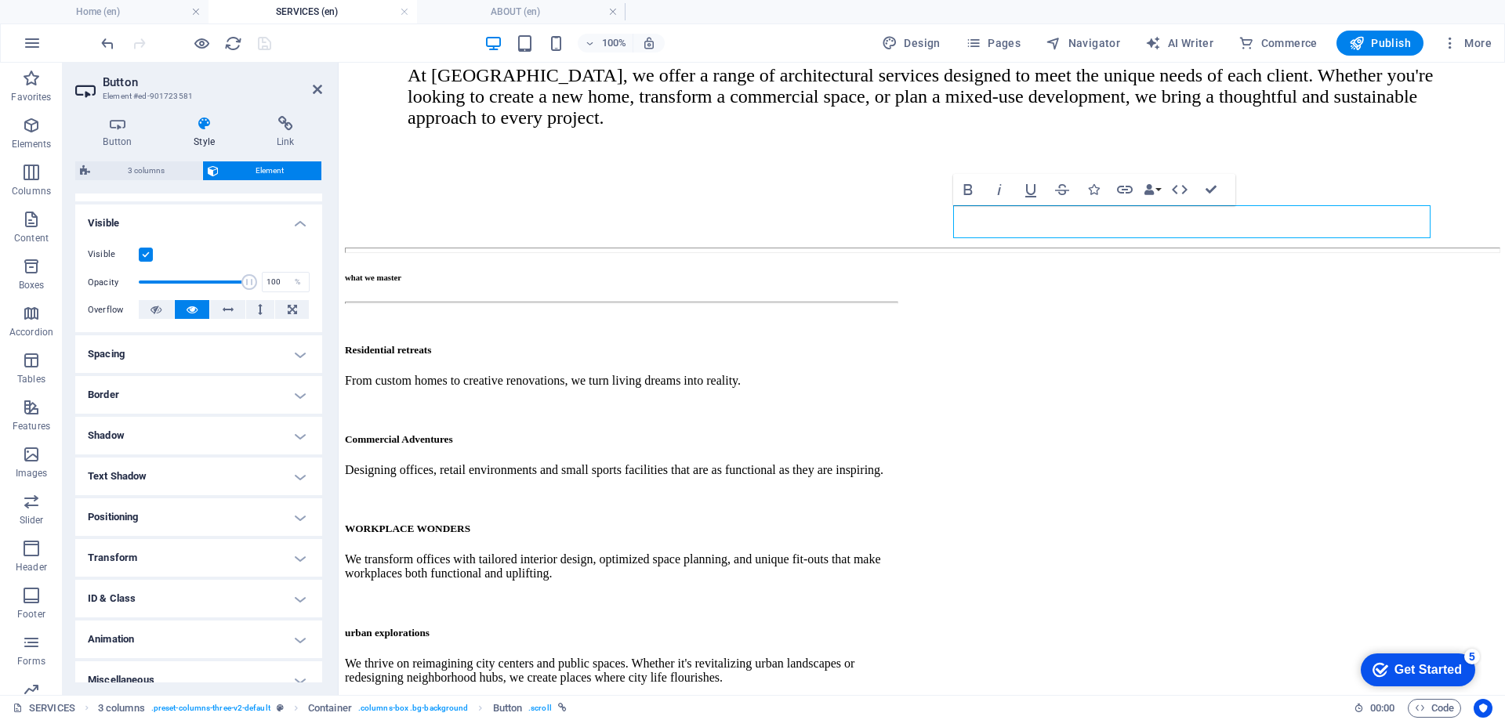
click at [211, 512] on h4 "Positioning" at bounding box center [198, 517] width 247 height 38
click at [211, 513] on h4 "Positioning" at bounding box center [198, 512] width 247 height 28
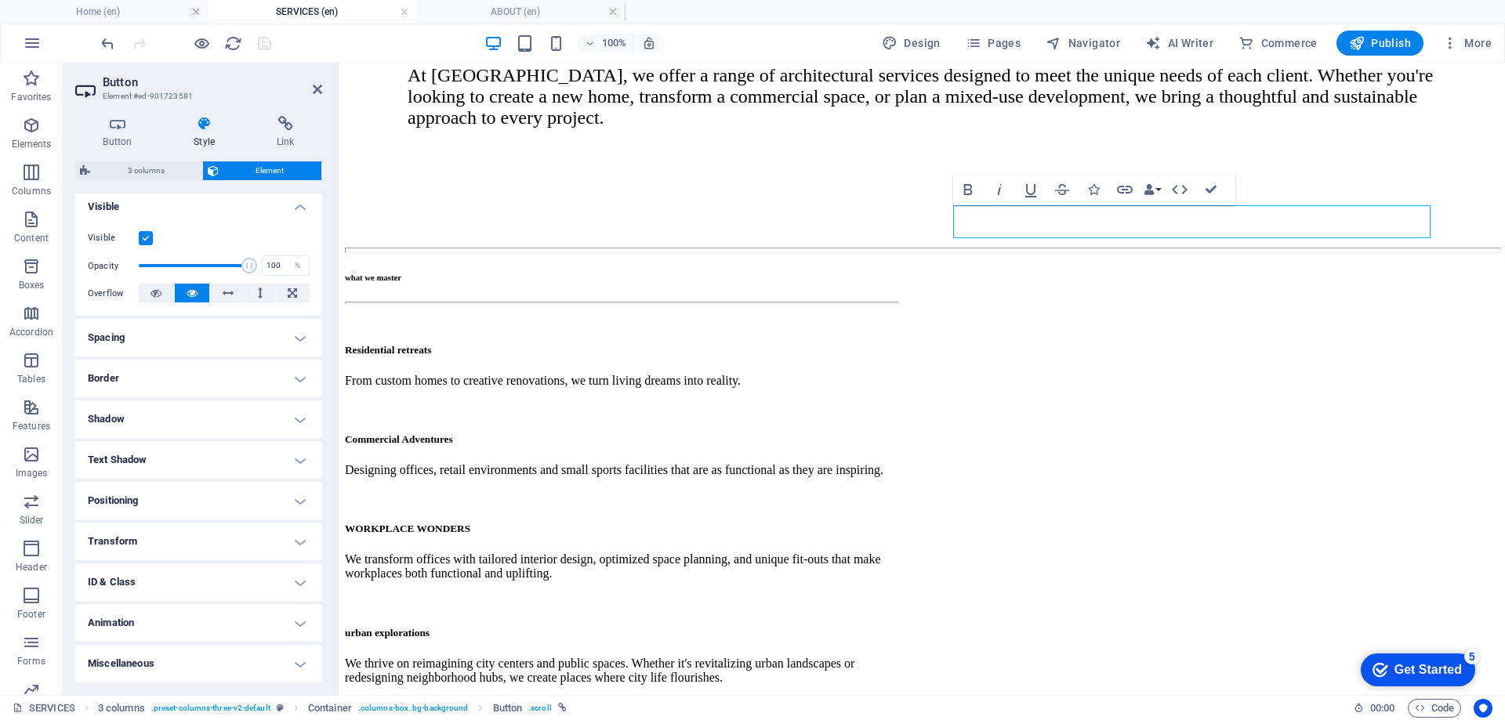
click at [195, 342] on h4 "Spacing" at bounding box center [198, 338] width 247 height 38
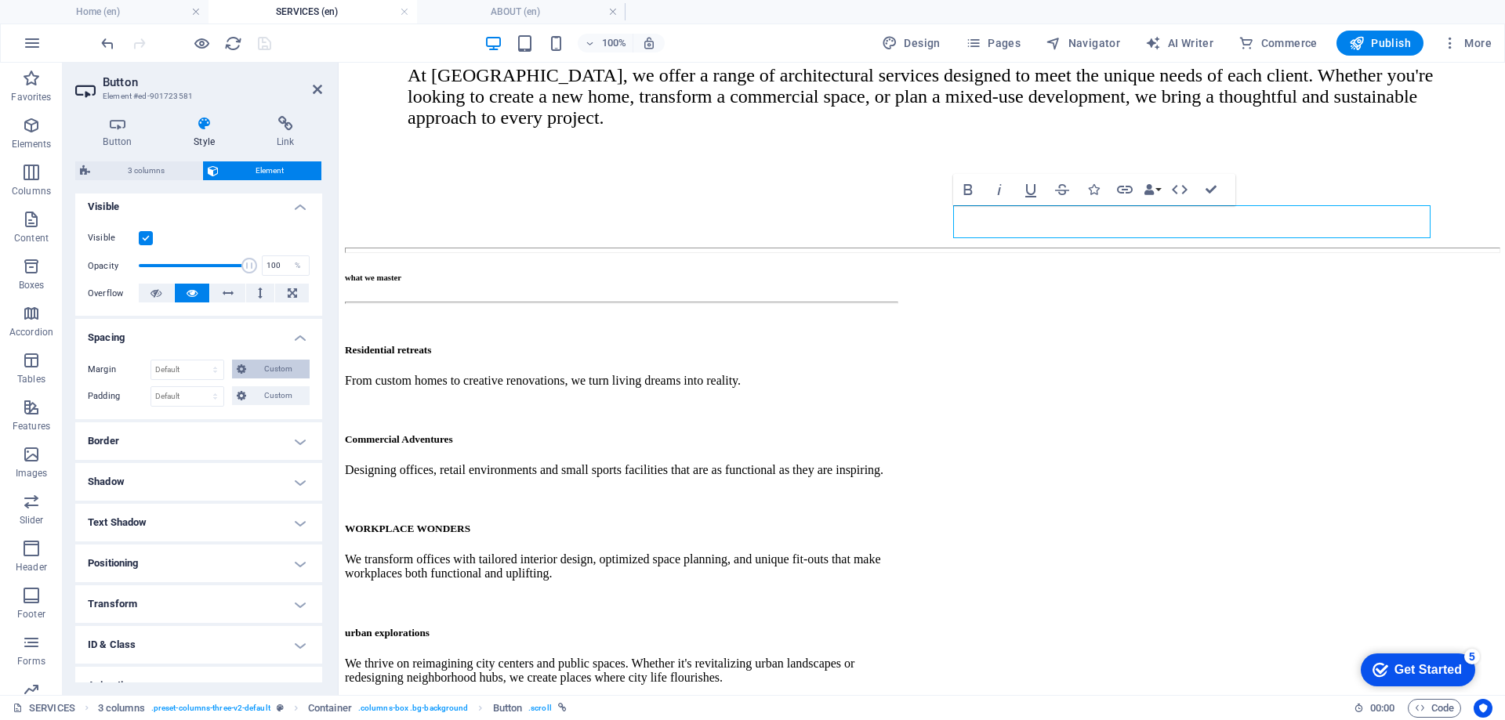
click at [279, 368] on span "Custom" at bounding box center [278, 369] width 54 height 19
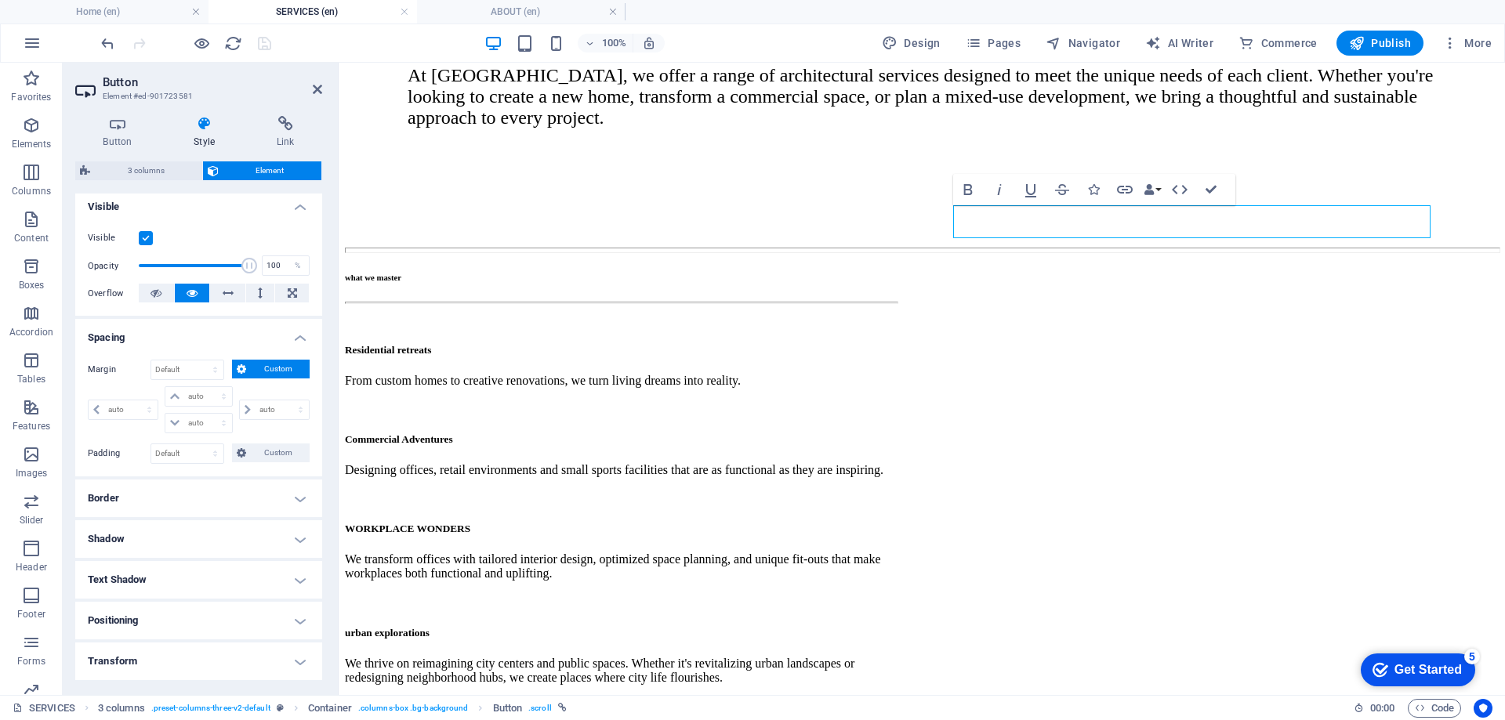
click at [278, 368] on span "Custom" at bounding box center [278, 369] width 54 height 19
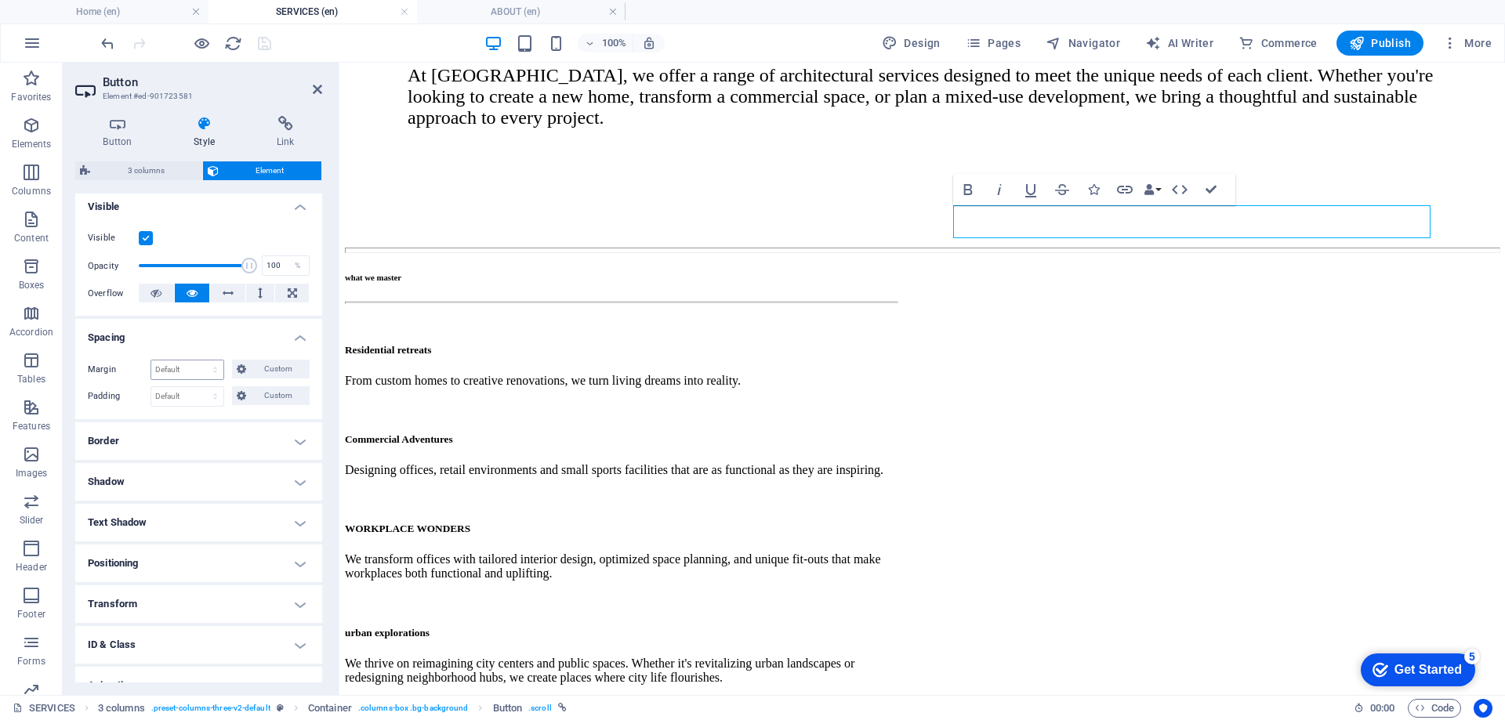
click at [223, 372] on div "Default auto px % rem vw vh Custom" at bounding box center [187, 370] width 74 height 20
click at [248, 371] on button "Custom" at bounding box center [271, 369] width 78 height 19
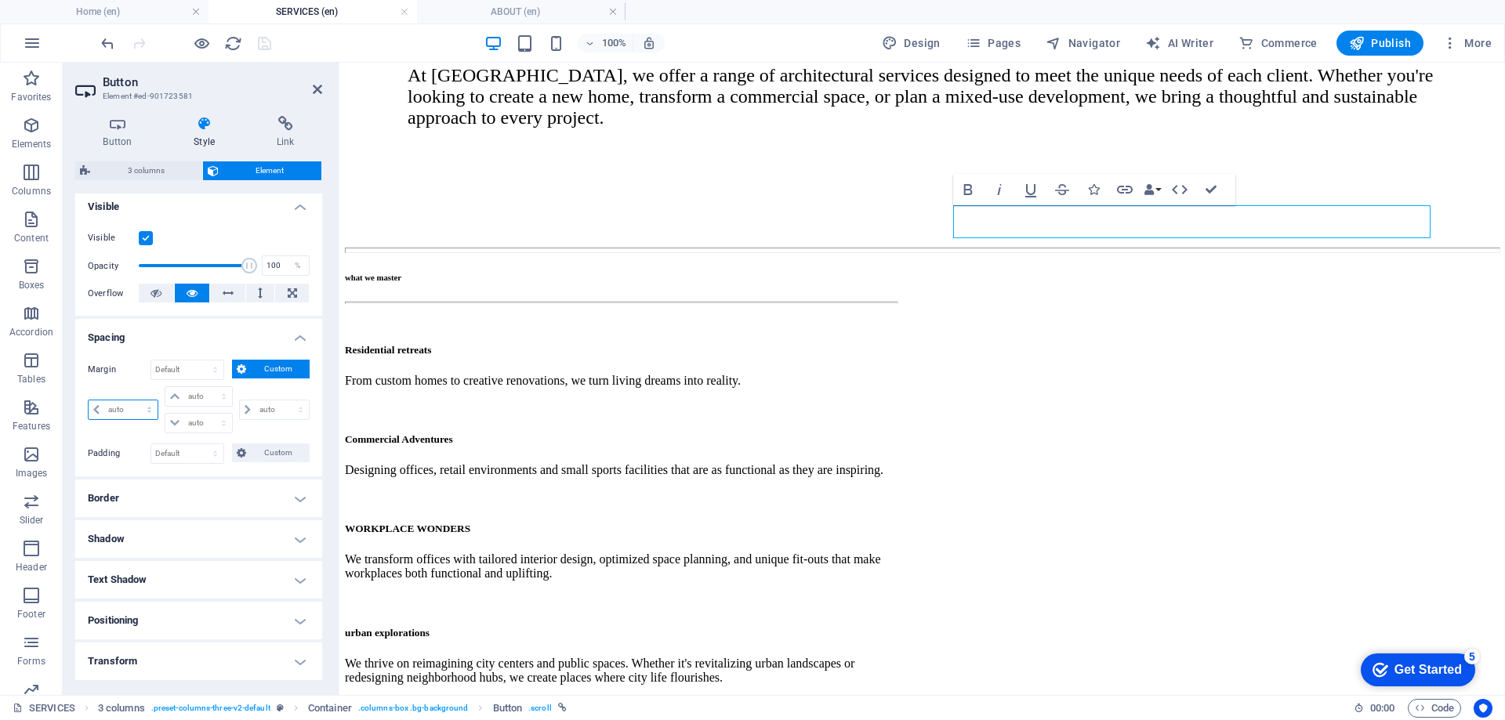
click at [132, 410] on select "auto px % rem vw vh" at bounding box center [123, 409] width 69 height 19
select select "px"
click at [135, 400] on select "auto px % rem vw vh" at bounding box center [123, 409] width 69 height 19
type input "0"
select select "px"
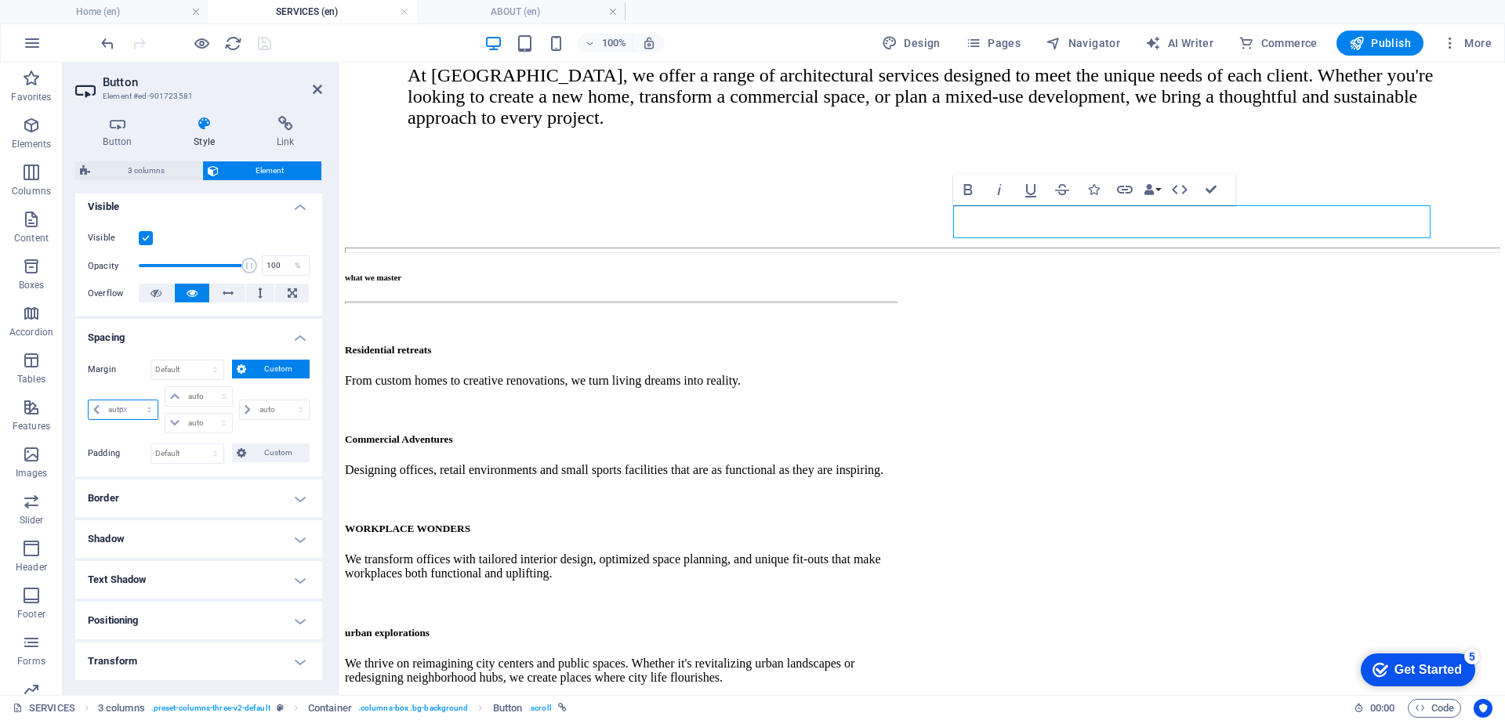
type input "0"
select select "px"
type input "0"
select select "px"
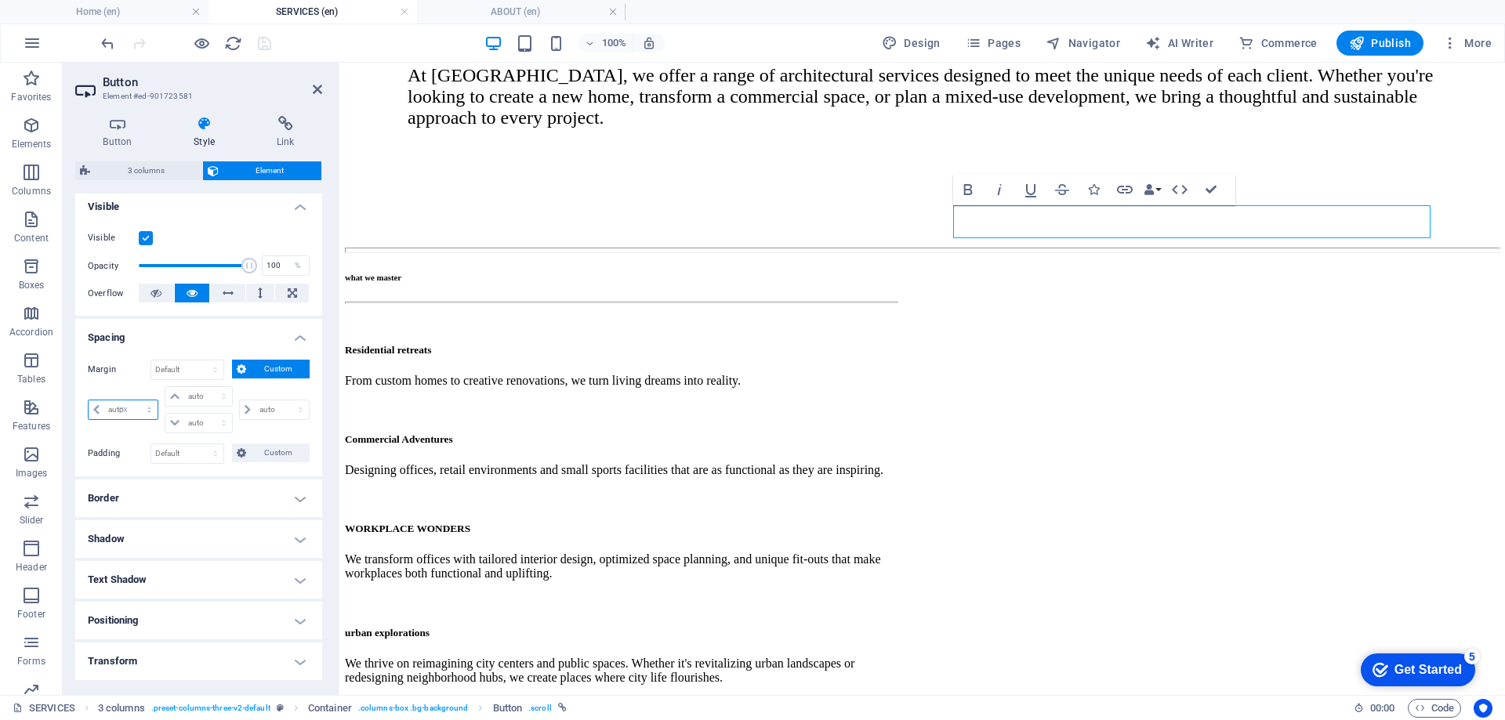
type input "0"
select select "px"
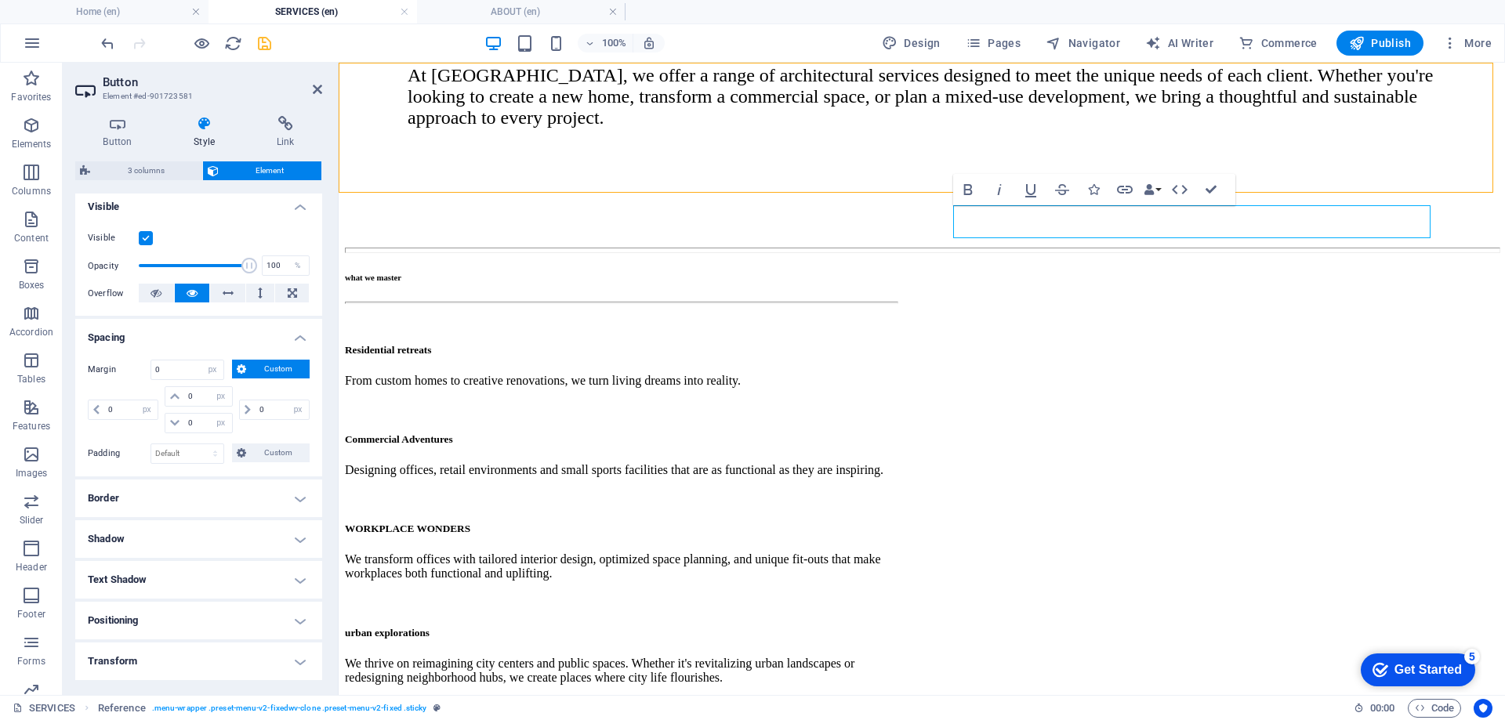
scroll to position [545, 0]
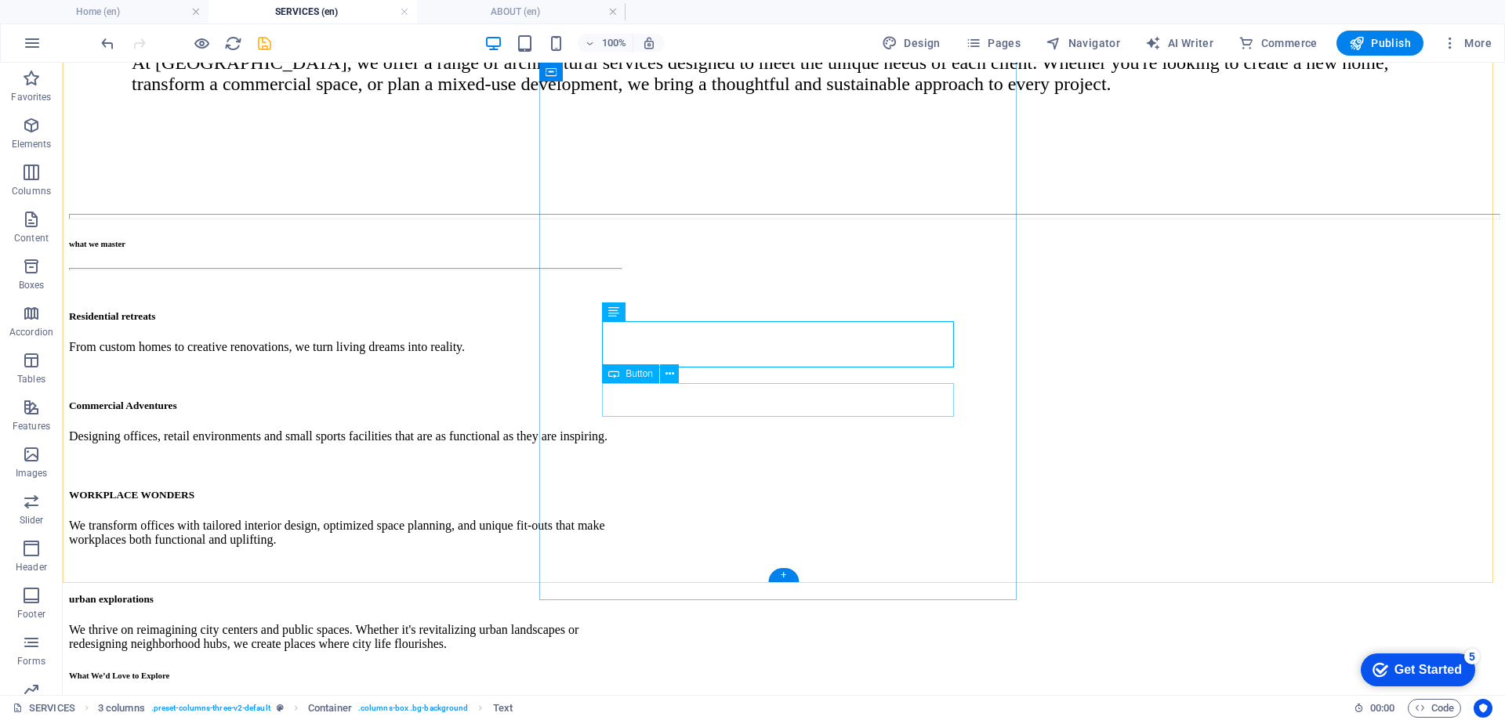
select select "px"
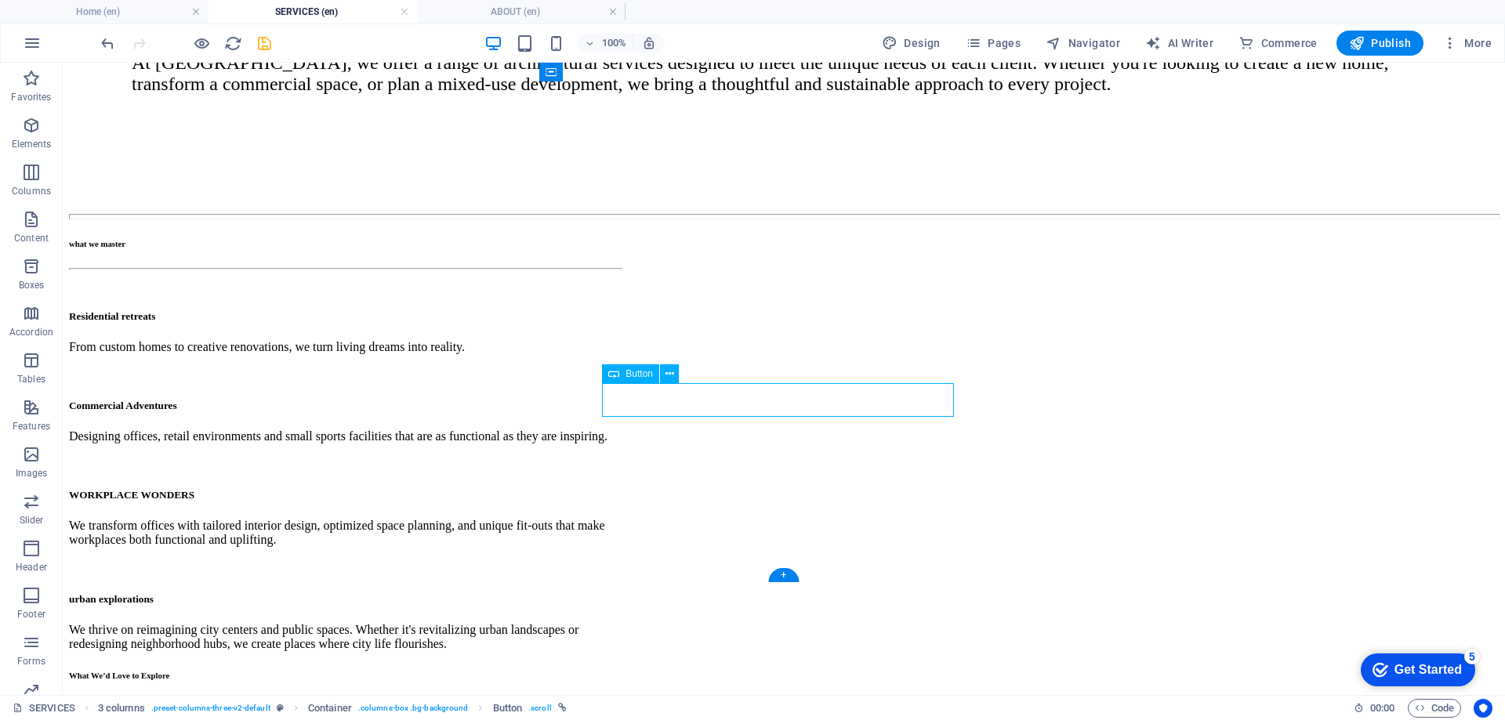
select select "px"
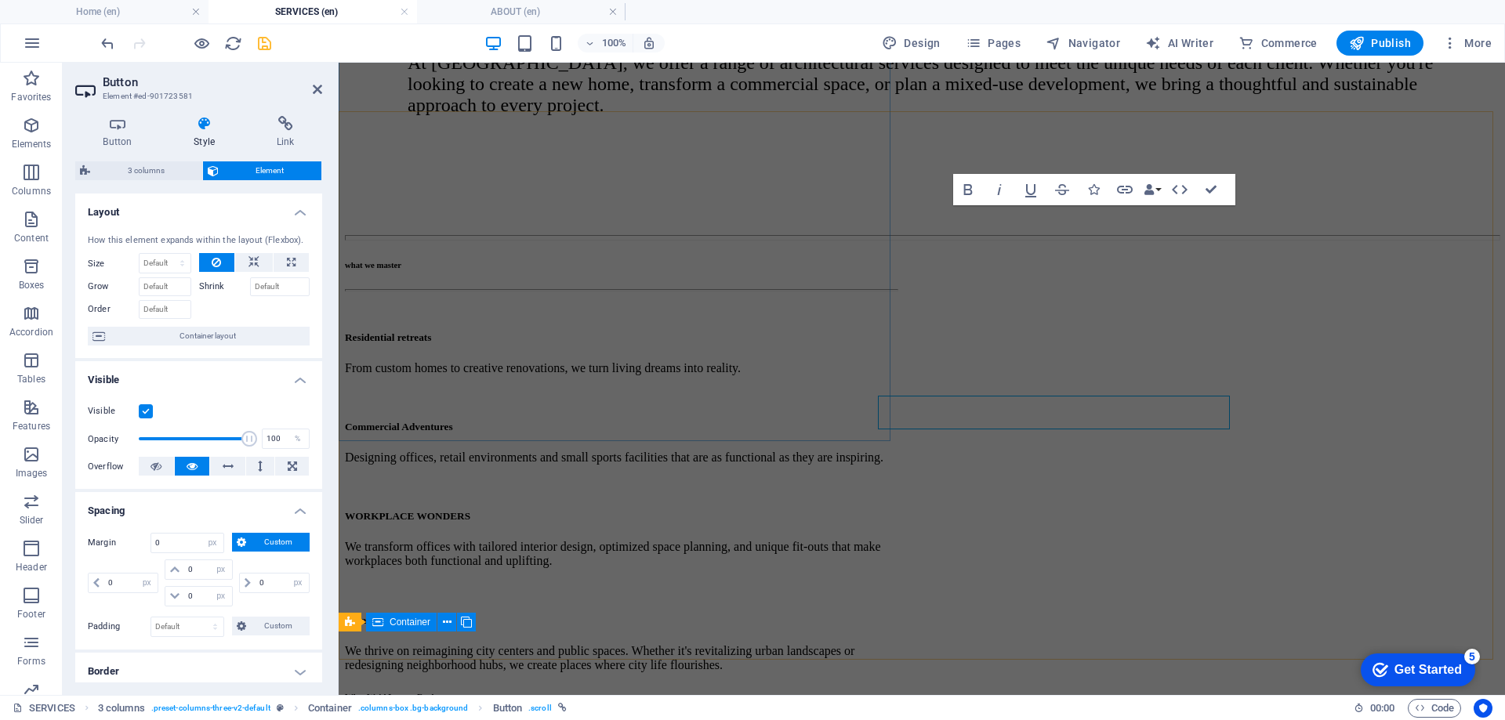
scroll to position [533, 0]
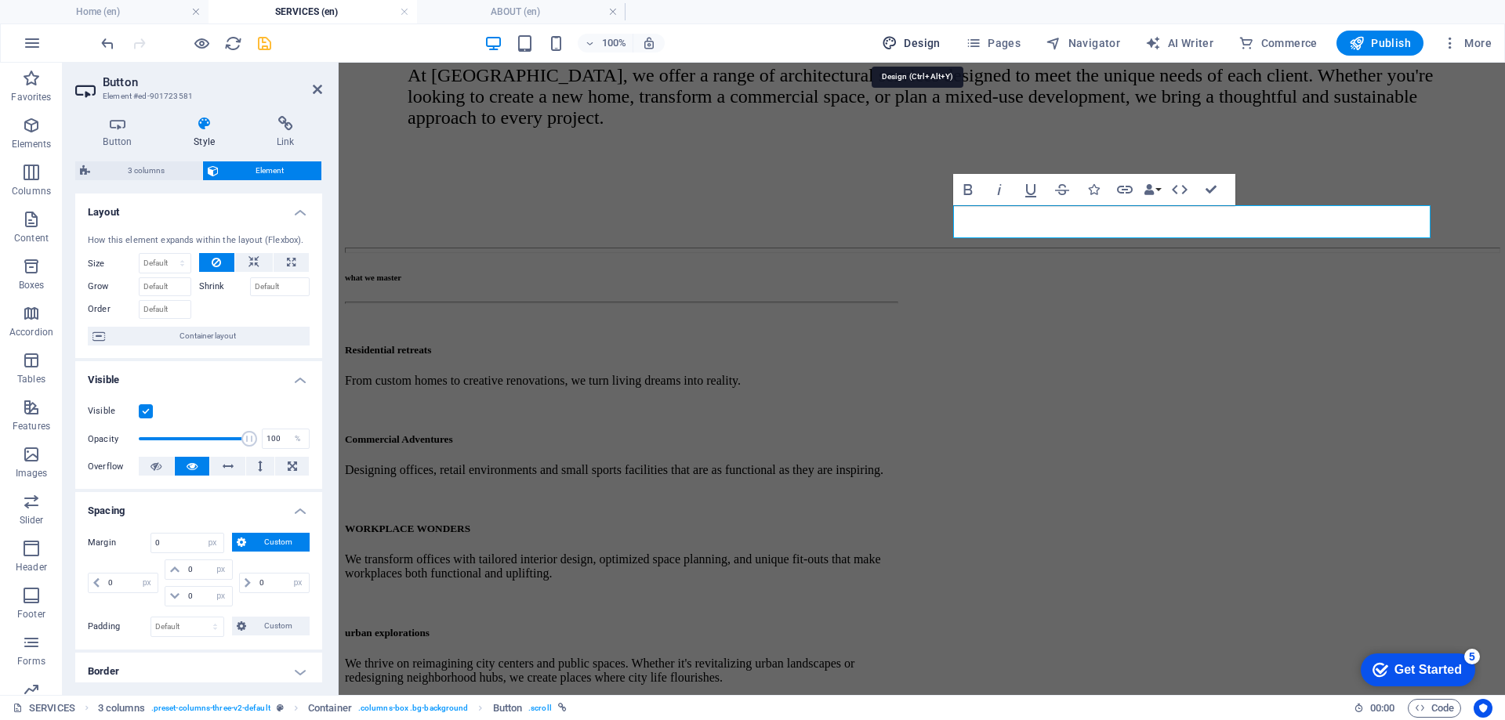
click at [918, 39] on span "Design" at bounding box center [911, 43] width 59 height 16
select select "rem"
select select "300"
select select "px"
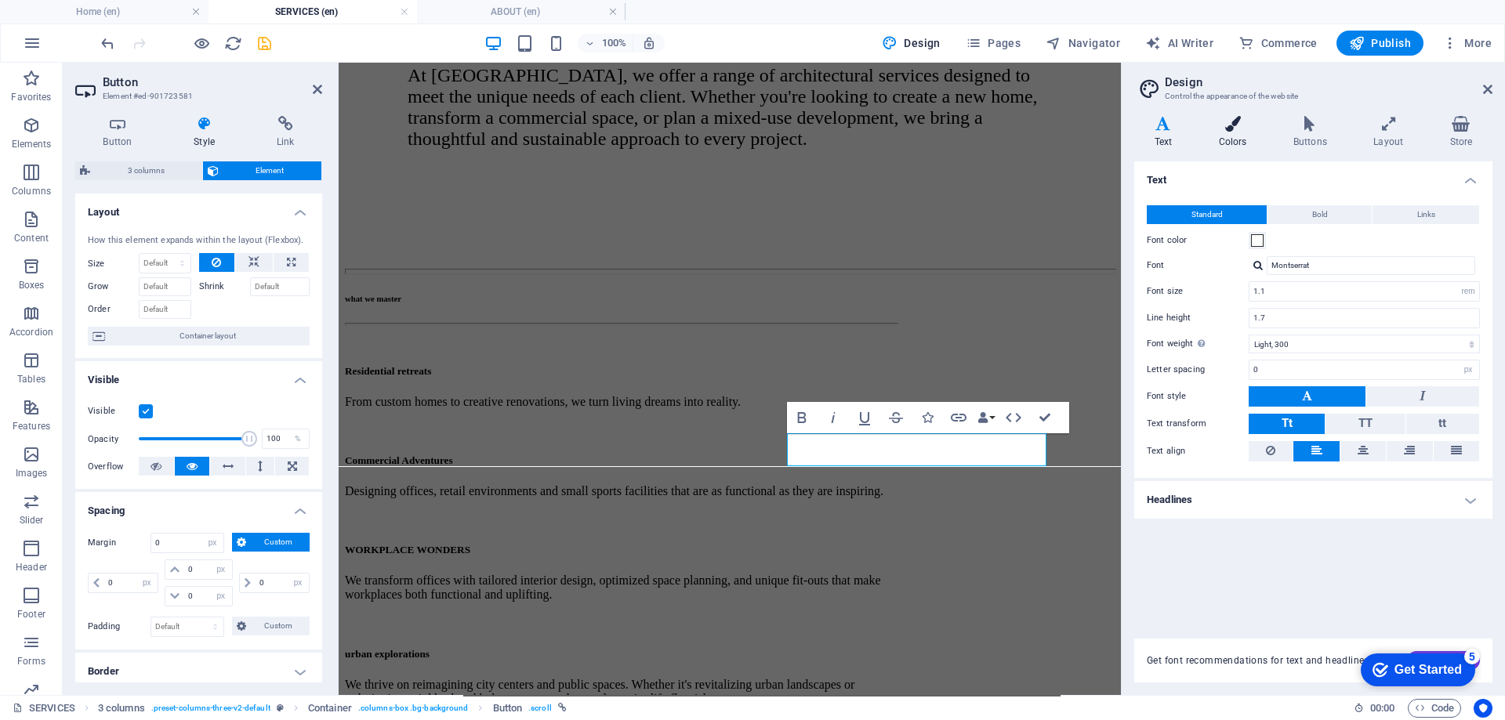
scroll to position [516, 0]
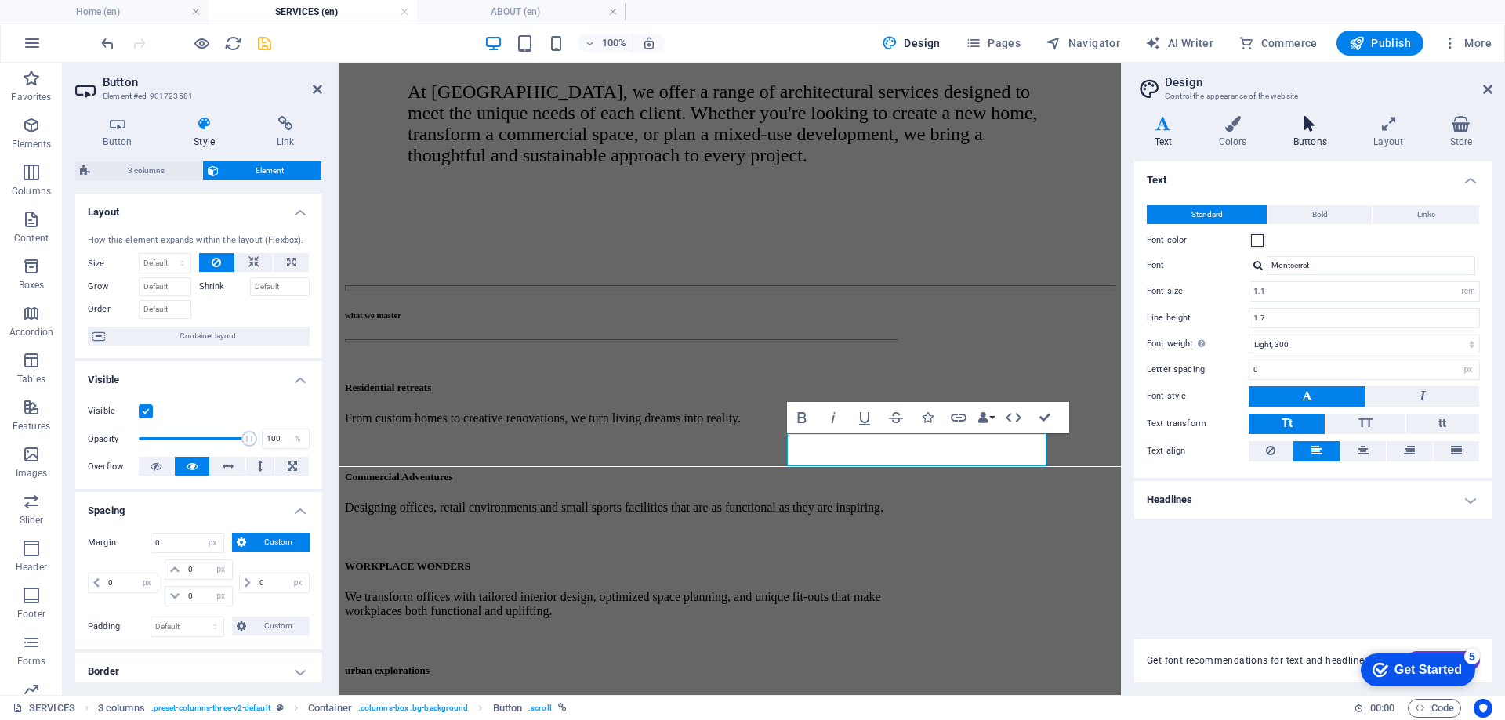
click at [1304, 139] on h4 "Buttons" at bounding box center [1313, 132] width 80 height 33
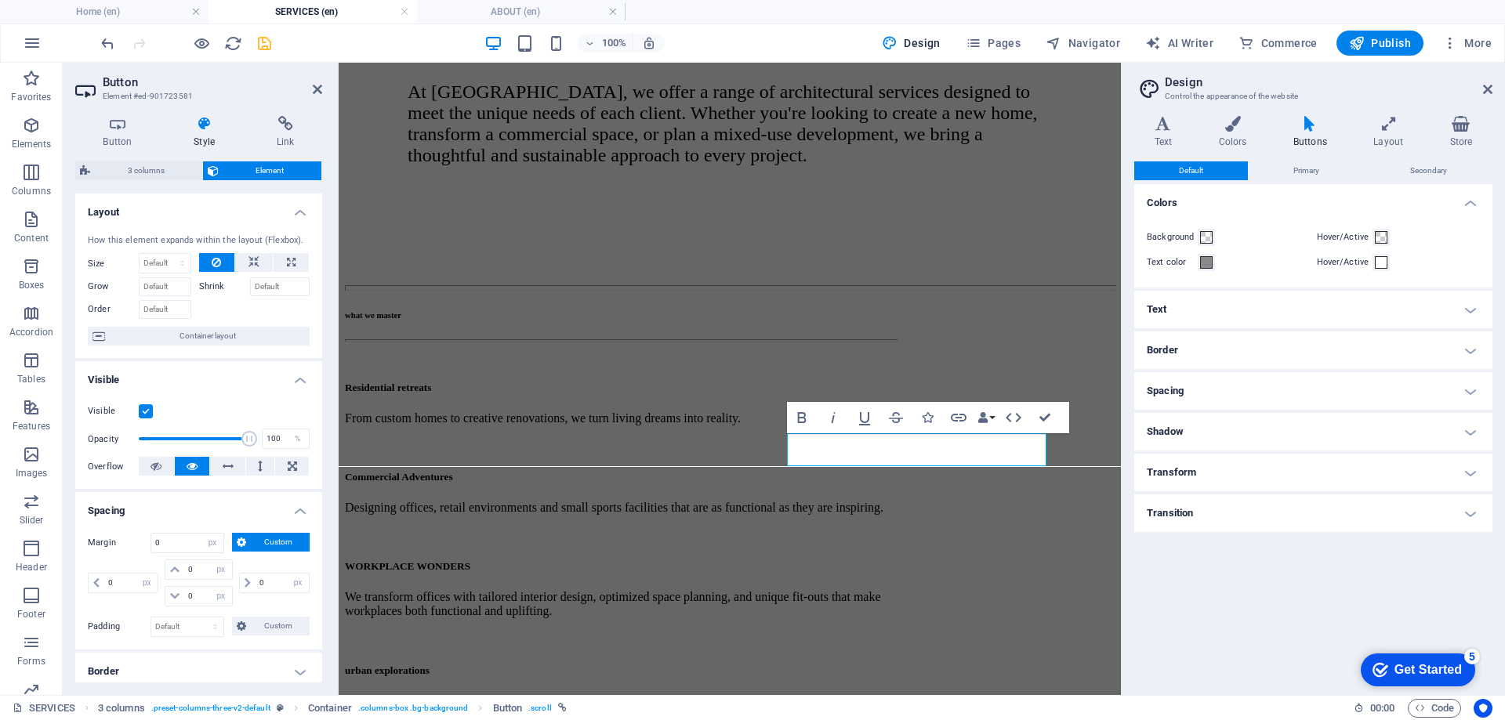
click at [1260, 346] on h4 "Border" at bounding box center [1313, 350] width 358 height 38
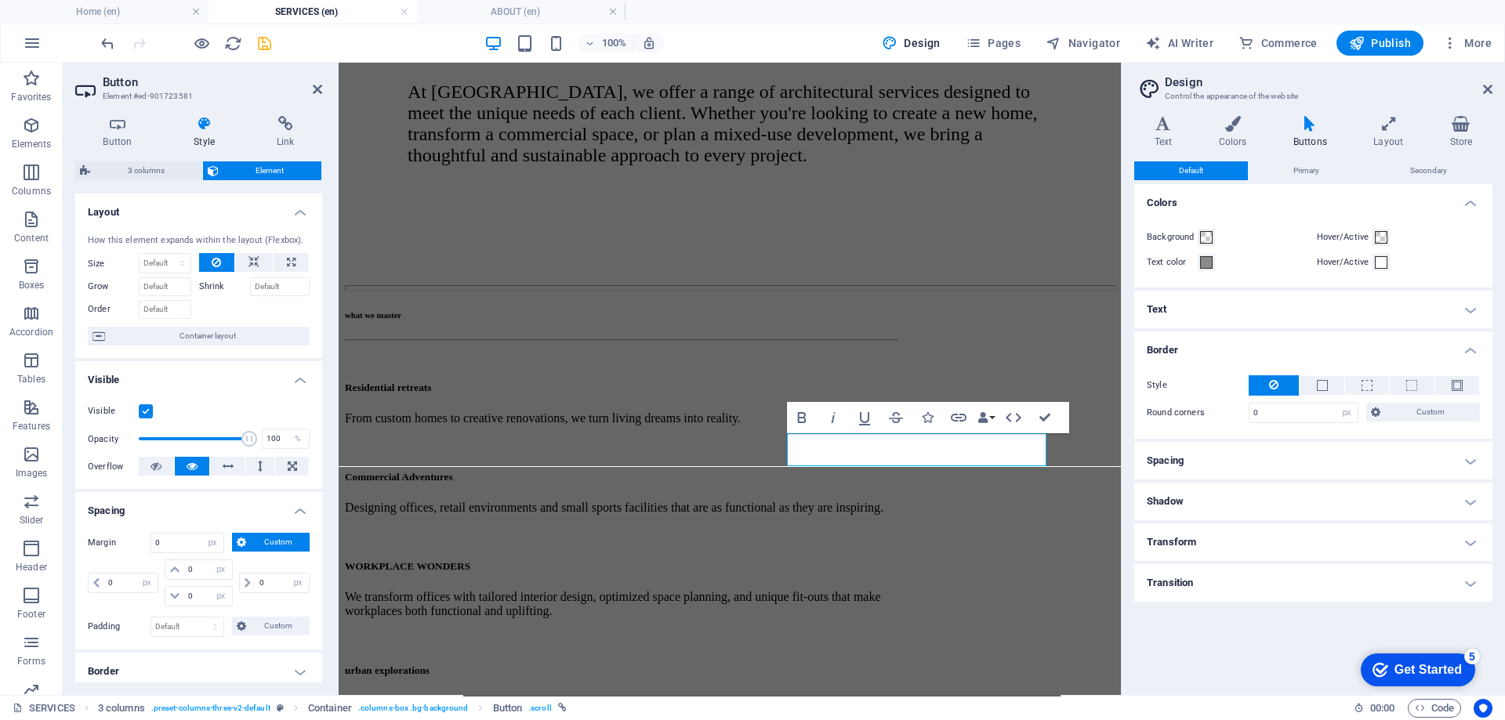
click at [1234, 457] on h4 "Spacing" at bounding box center [1313, 461] width 358 height 38
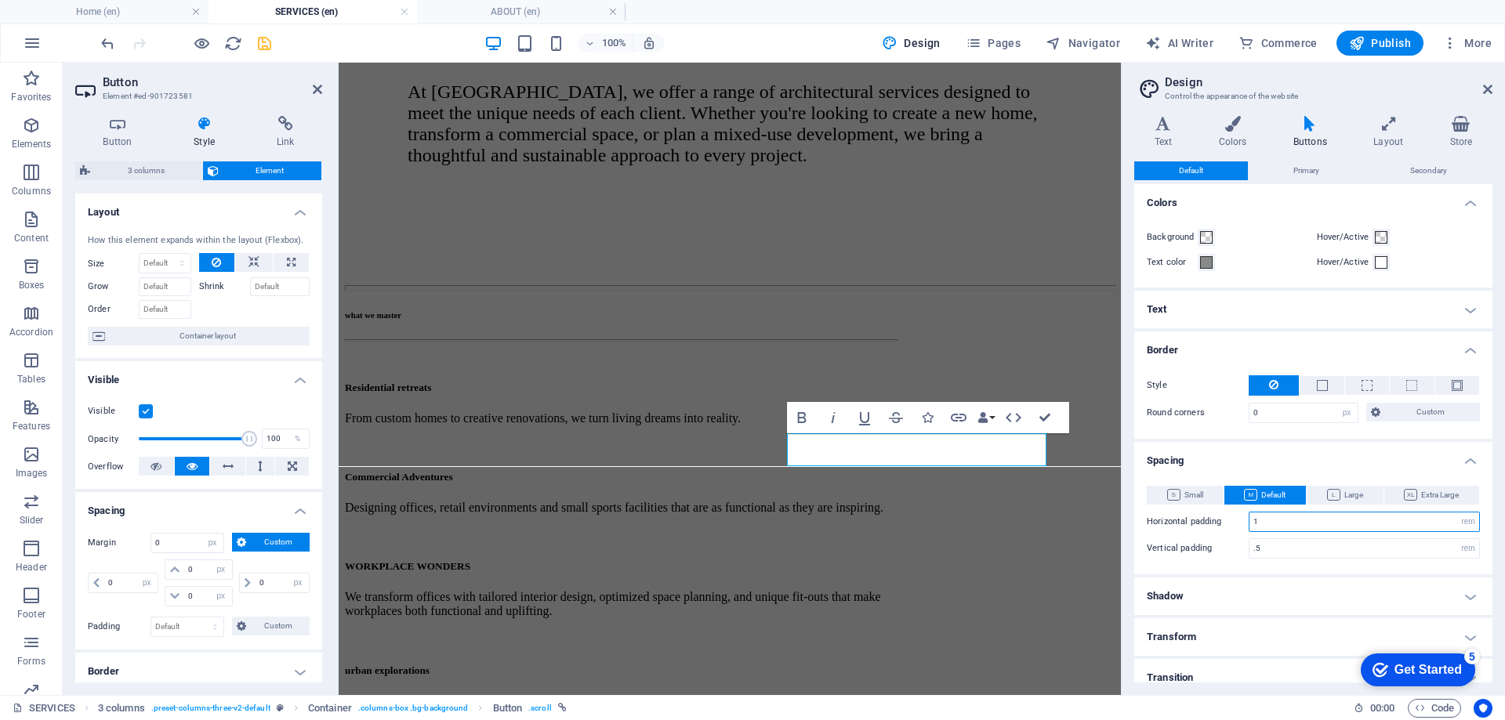
drag, startPoint x: 1267, startPoint y: 518, endPoint x: 1244, endPoint y: 518, distance: 22.7
click at [1244, 518] on div "Horizontal padding 1 rem px" at bounding box center [1312, 522] width 333 height 20
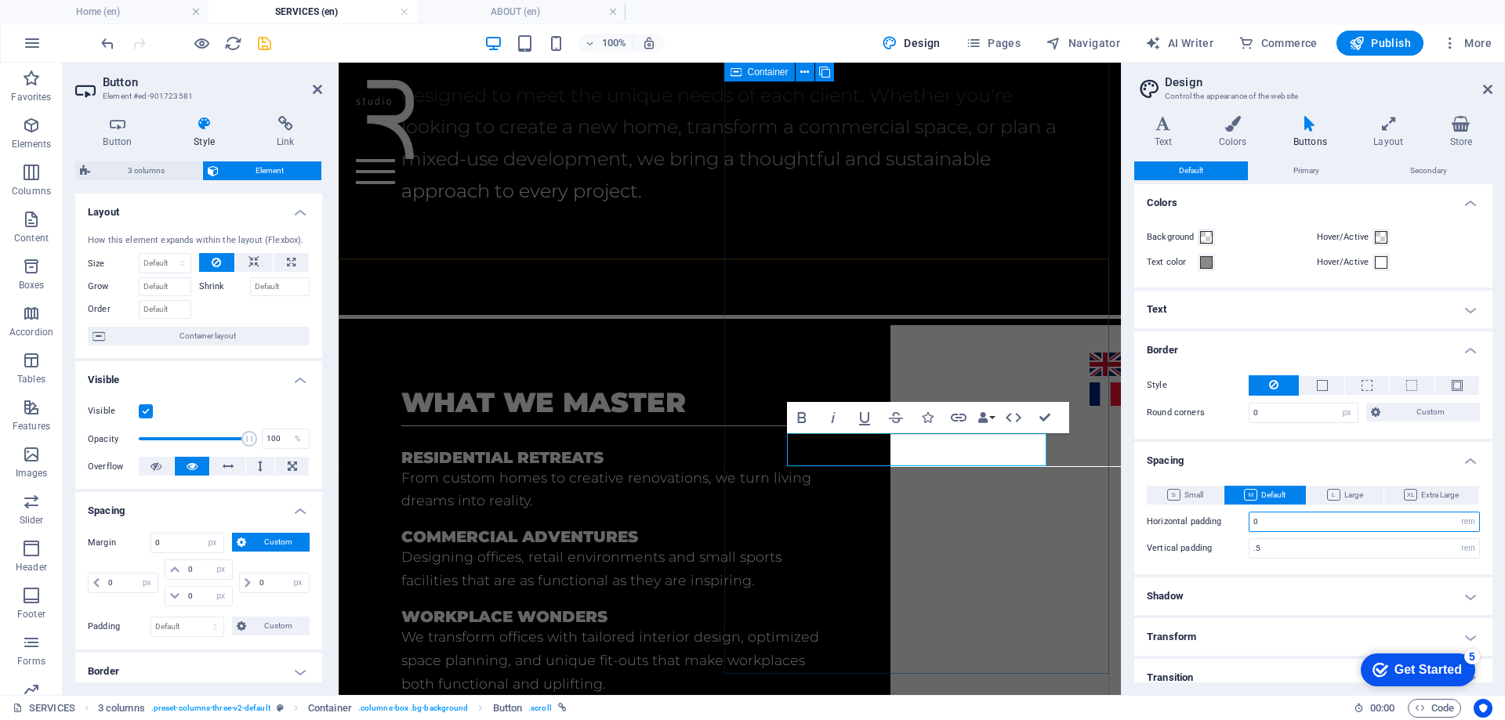
type input "0"
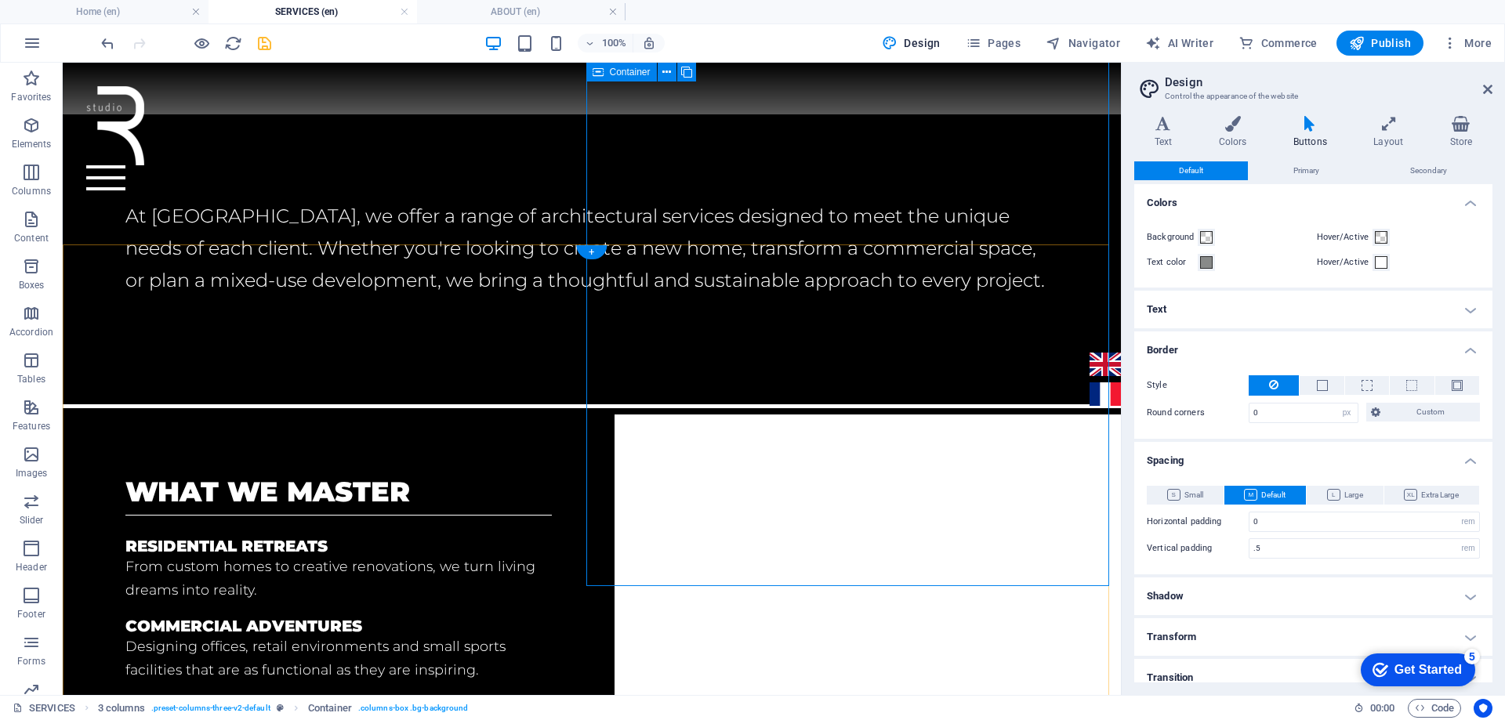
scroll to position [371, 0]
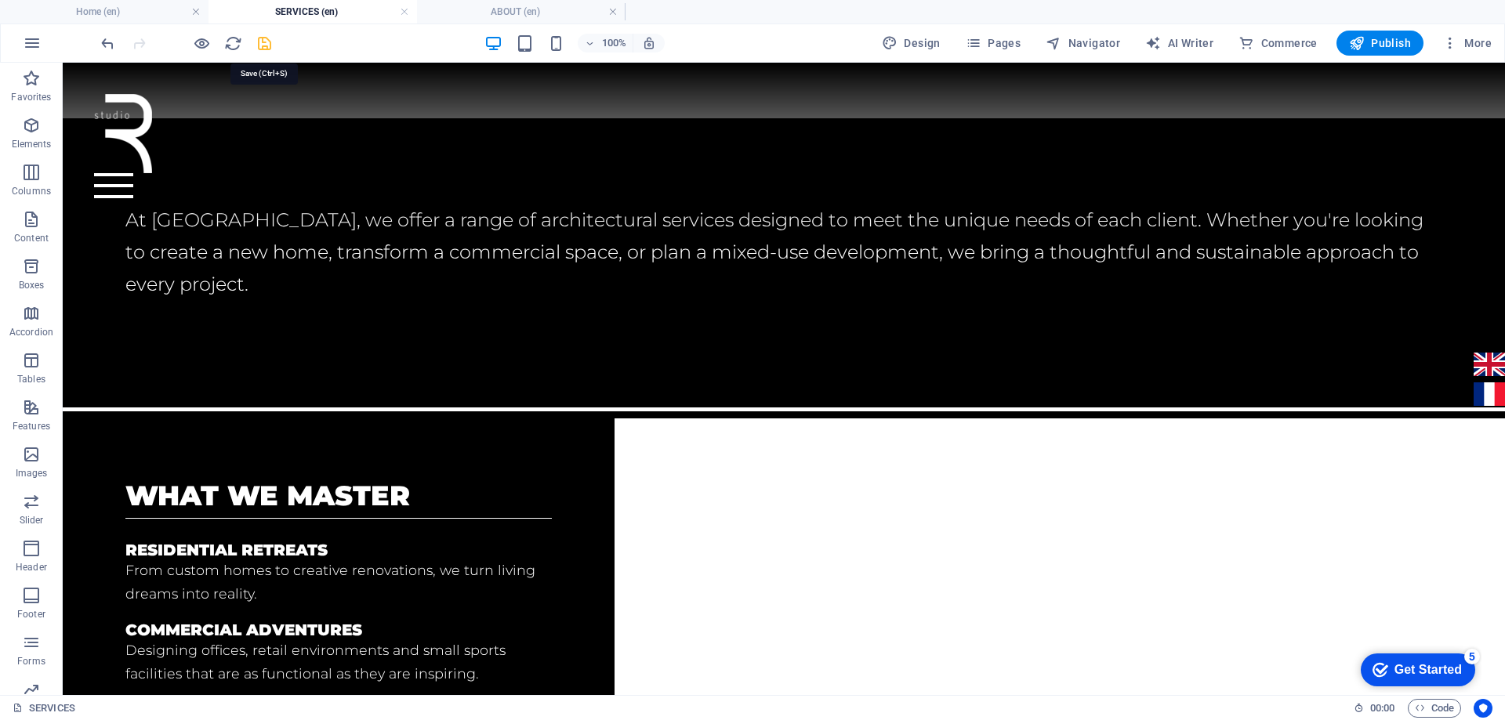
click at [263, 42] on icon "save" at bounding box center [264, 43] width 18 height 18
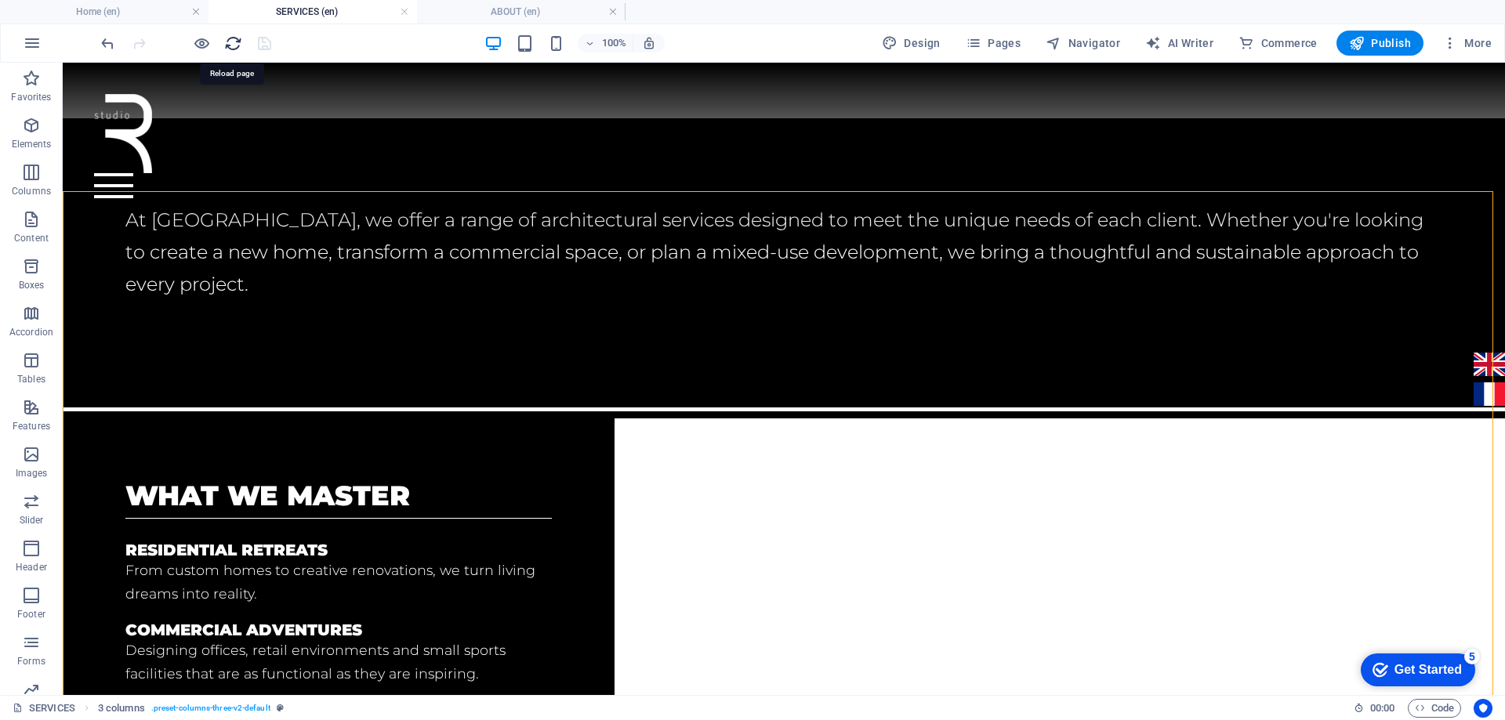
click at [234, 44] on icon "reload" at bounding box center [233, 43] width 18 height 18
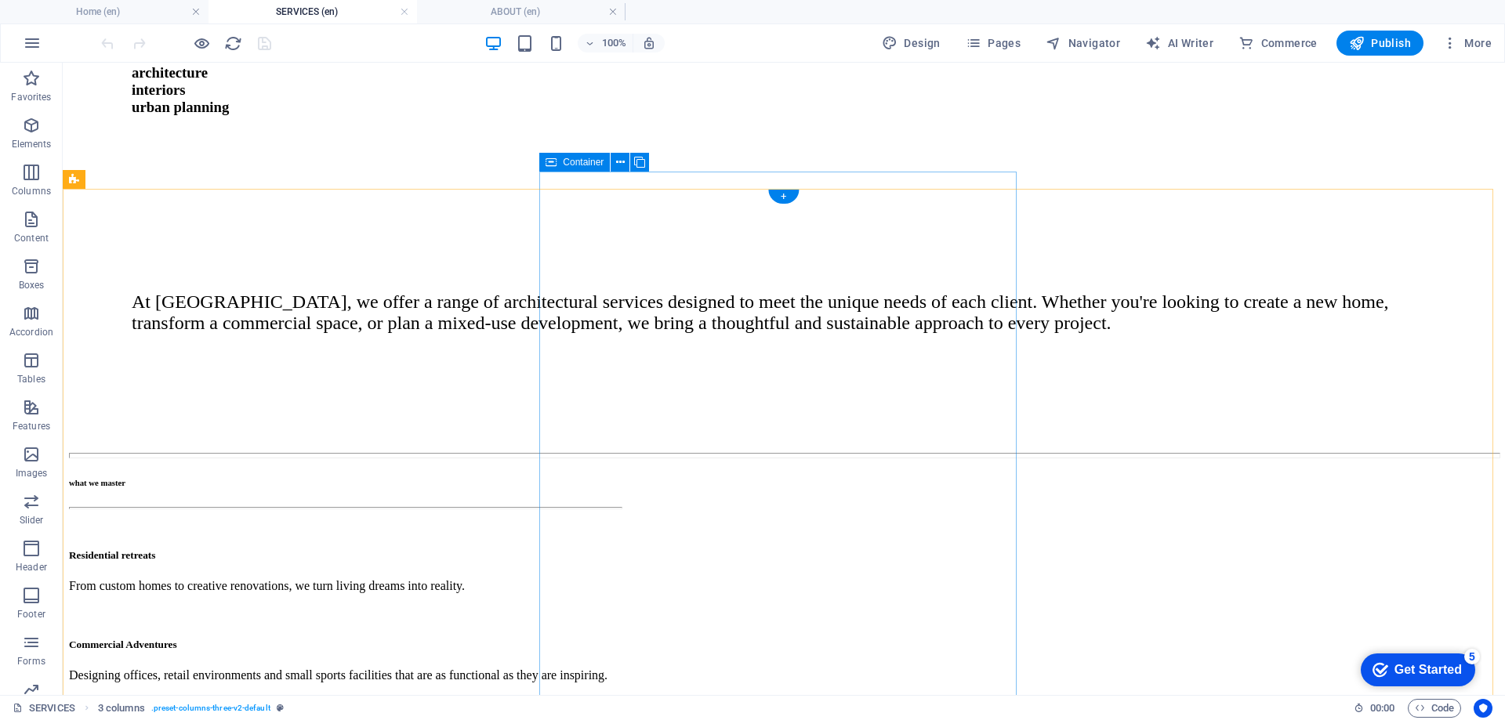
scroll to position [392, 0]
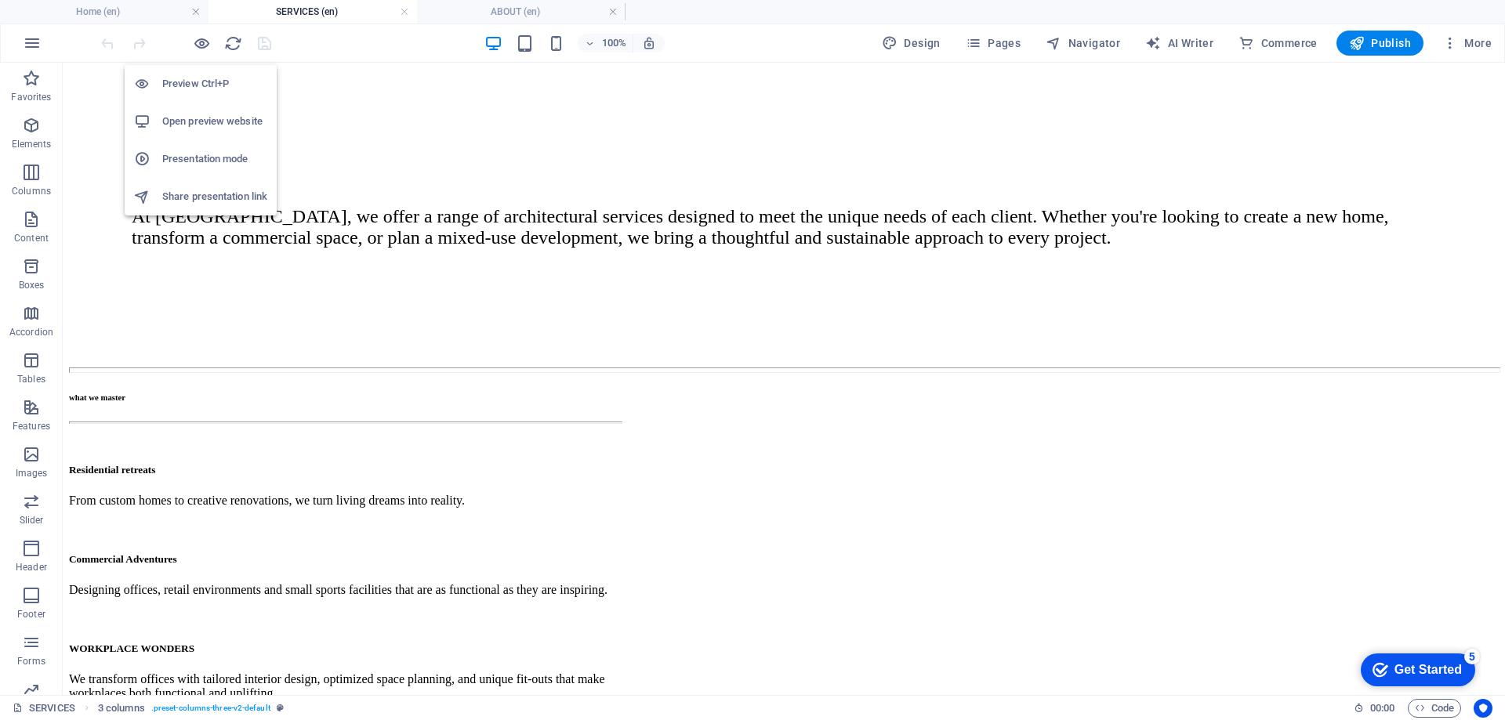
click at [205, 119] on h6 "Open preview website" at bounding box center [214, 121] width 105 height 19
click at [230, 46] on icon "reload" at bounding box center [233, 43] width 18 height 18
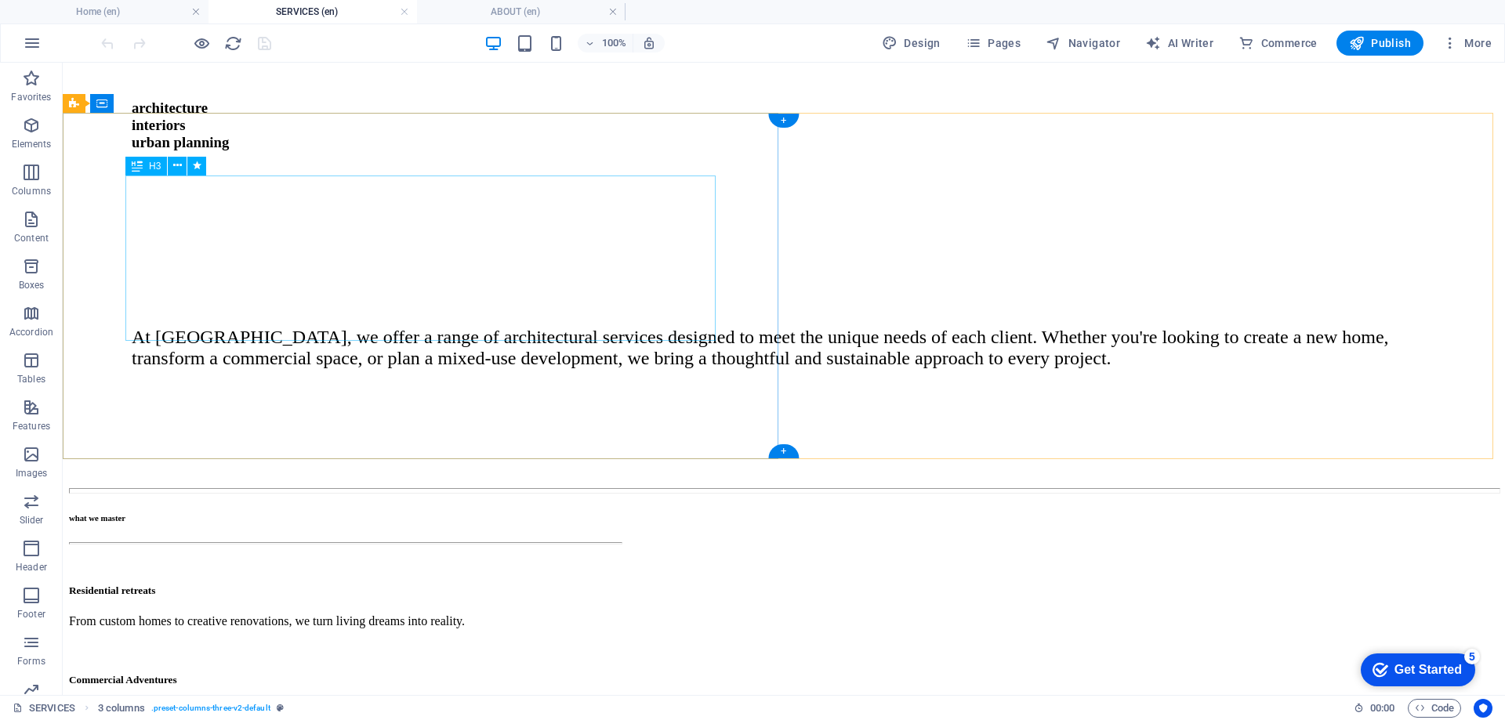
scroll to position [313, 0]
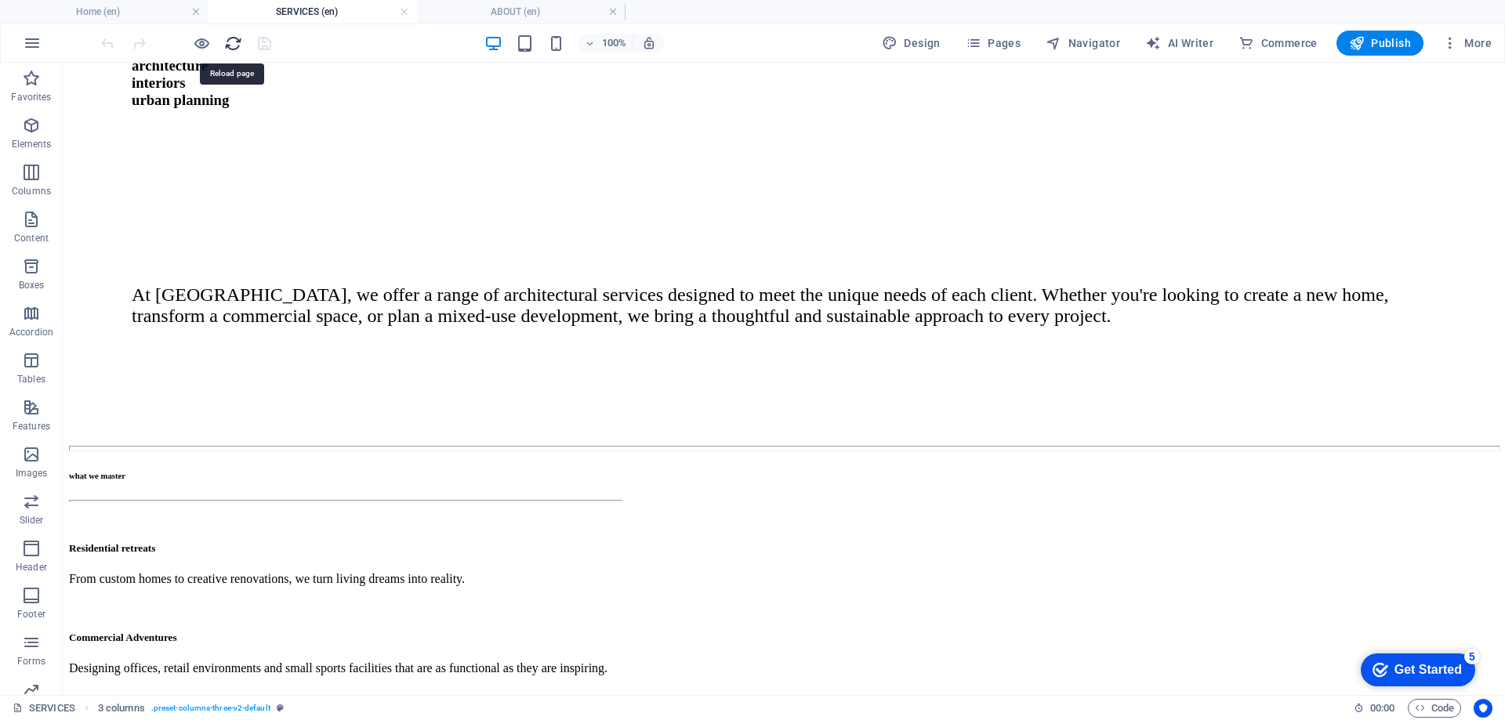
click at [230, 42] on icon "reload" at bounding box center [233, 43] width 18 height 18
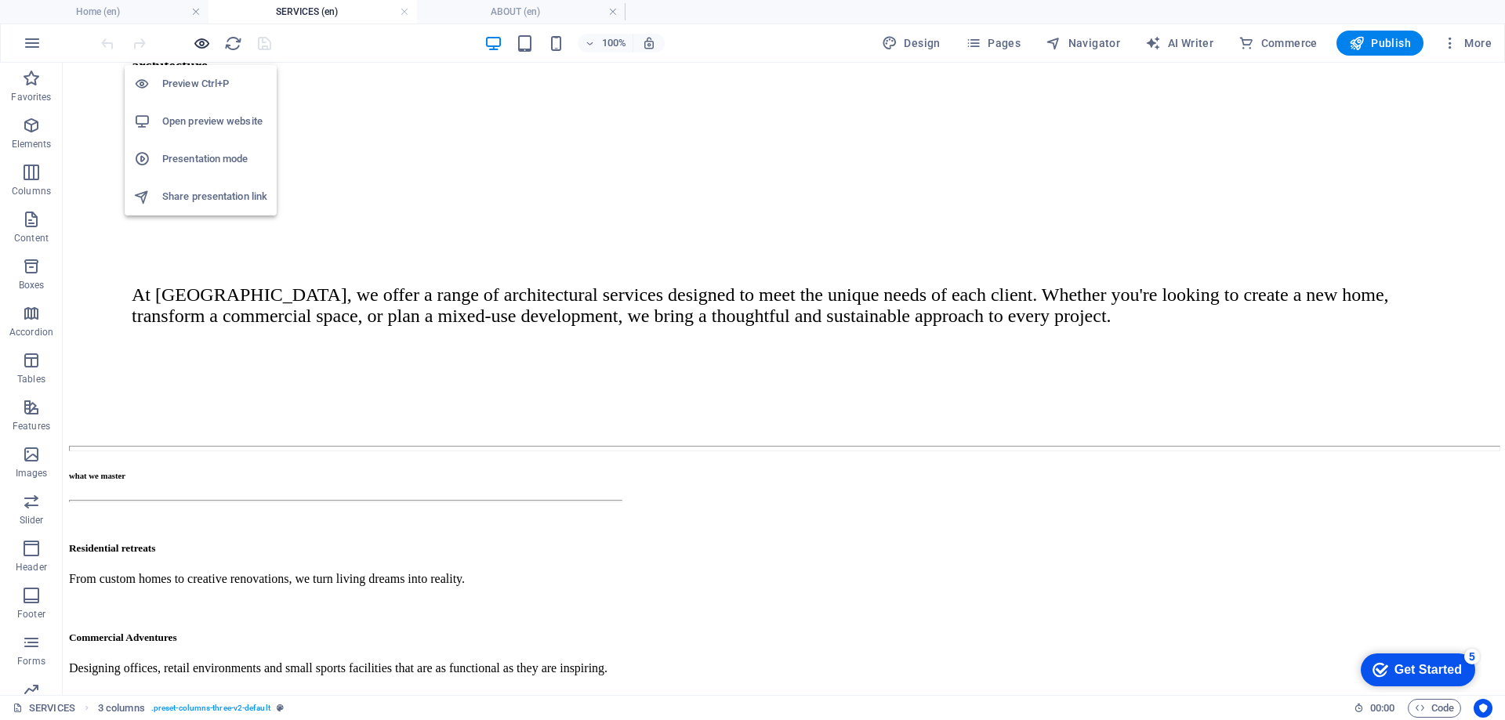
click at [195, 50] on icon "button" at bounding box center [202, 43] width 18 height 18
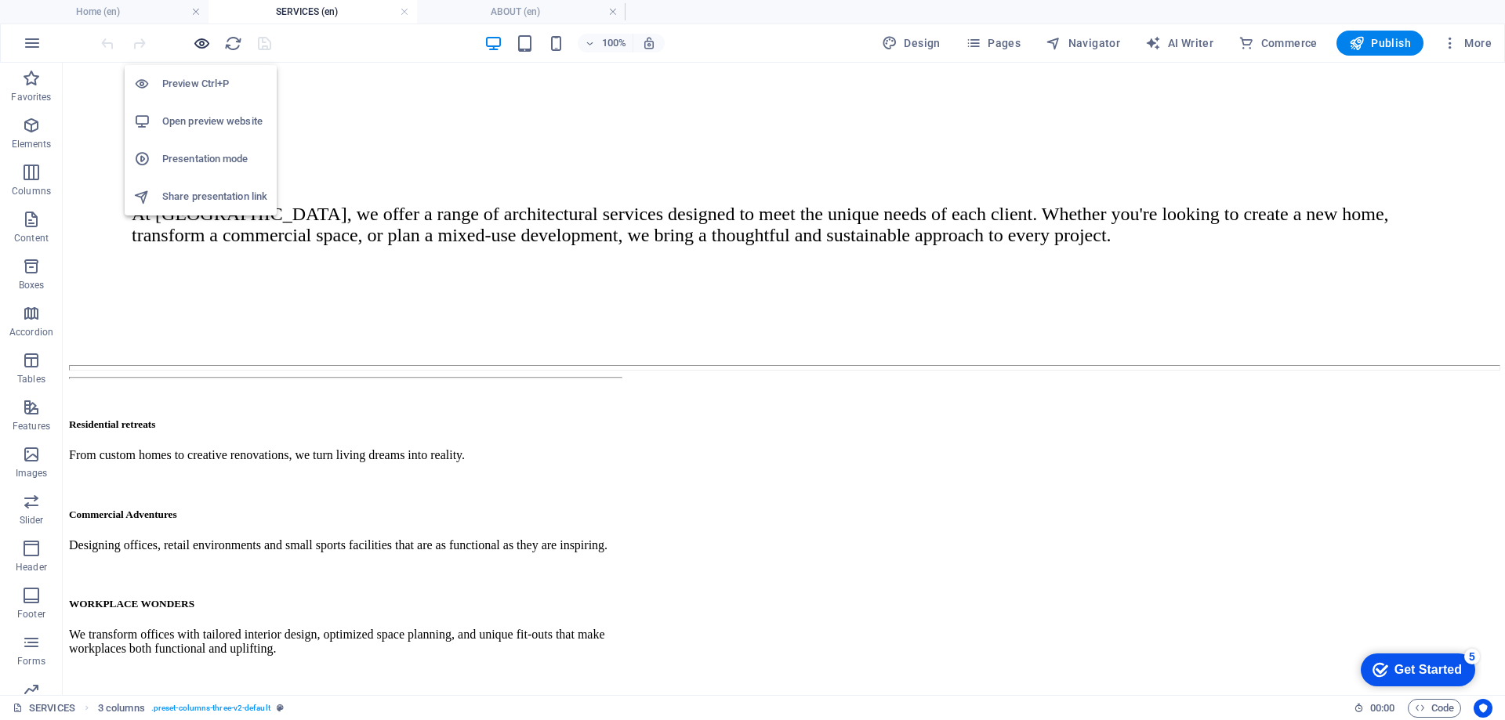
scroll to position [316, 0]
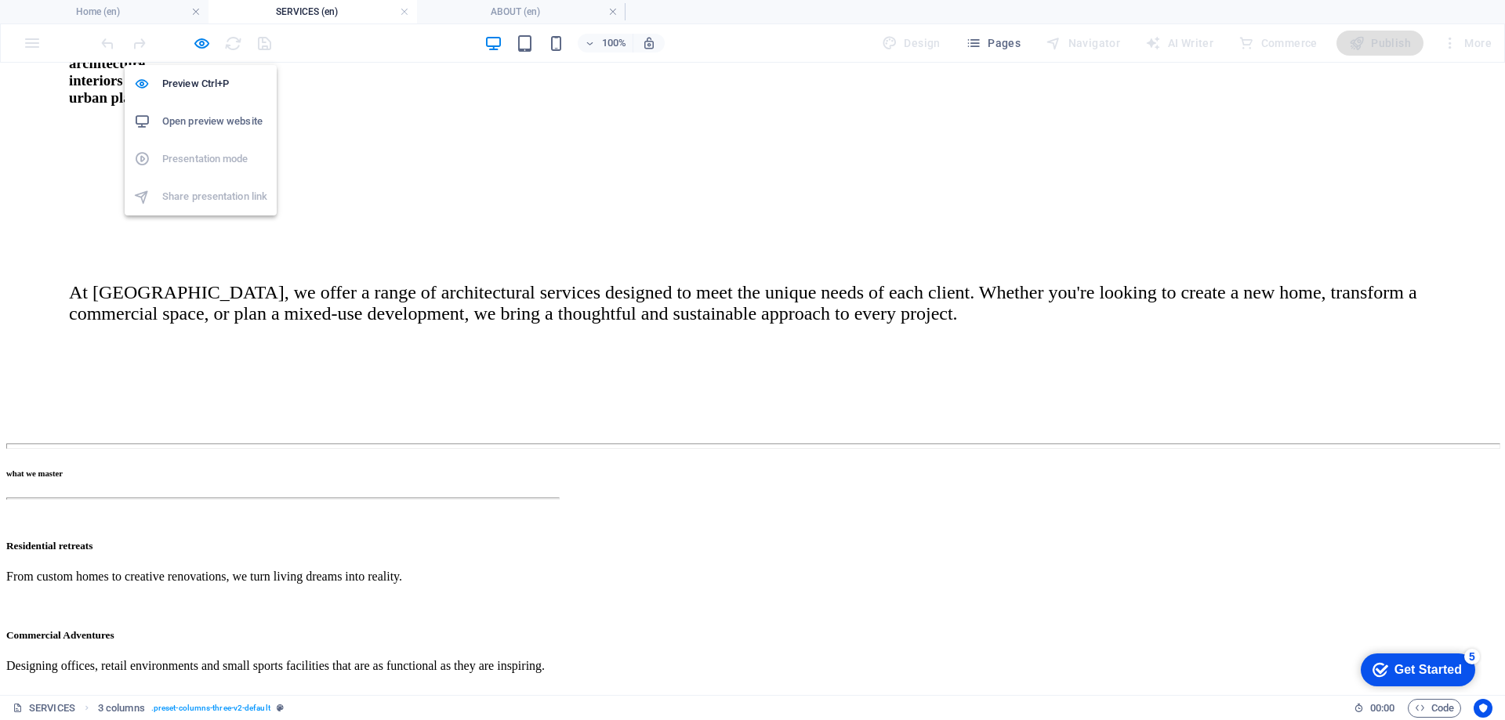
click at [212, 118] on h6 "Open preview website" at bounding box center [214, 121] width 105 height 19
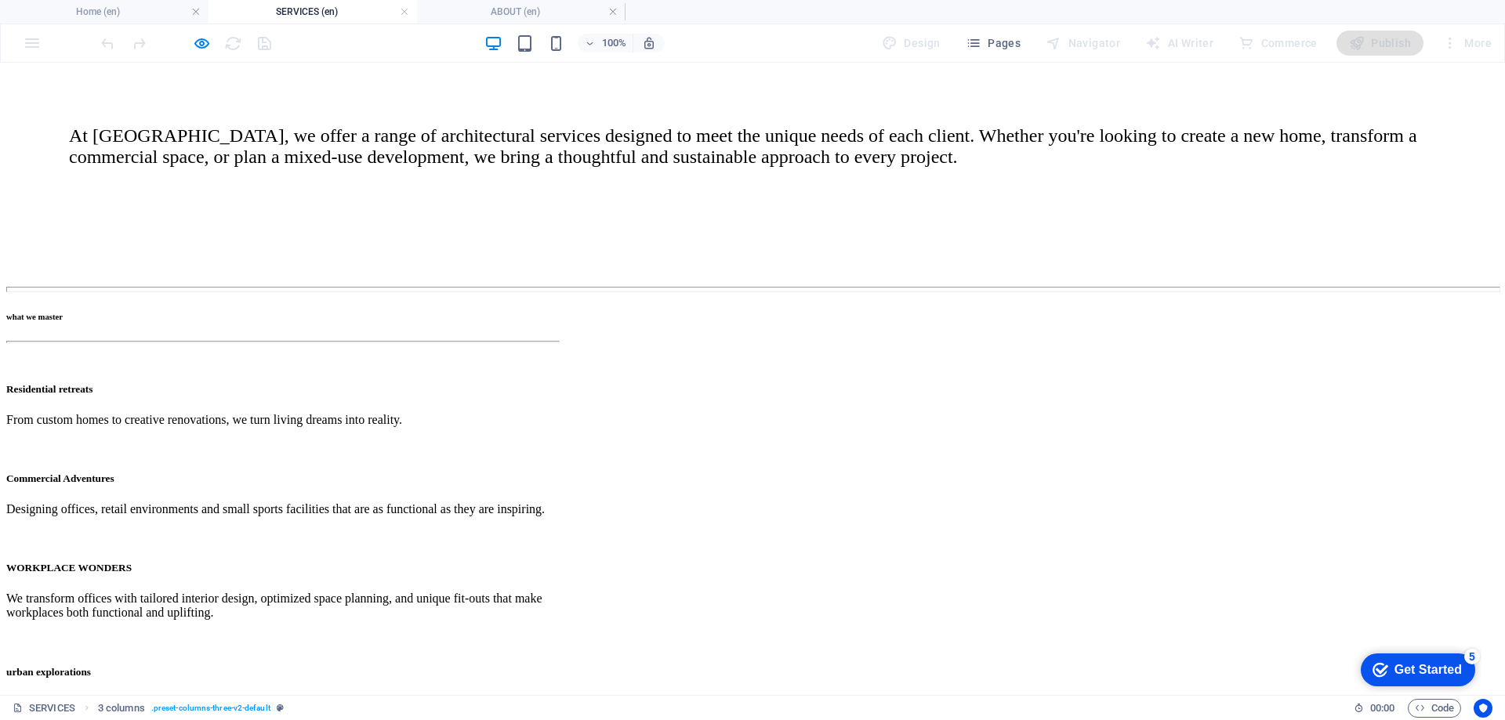
scroll to position [470, 0]
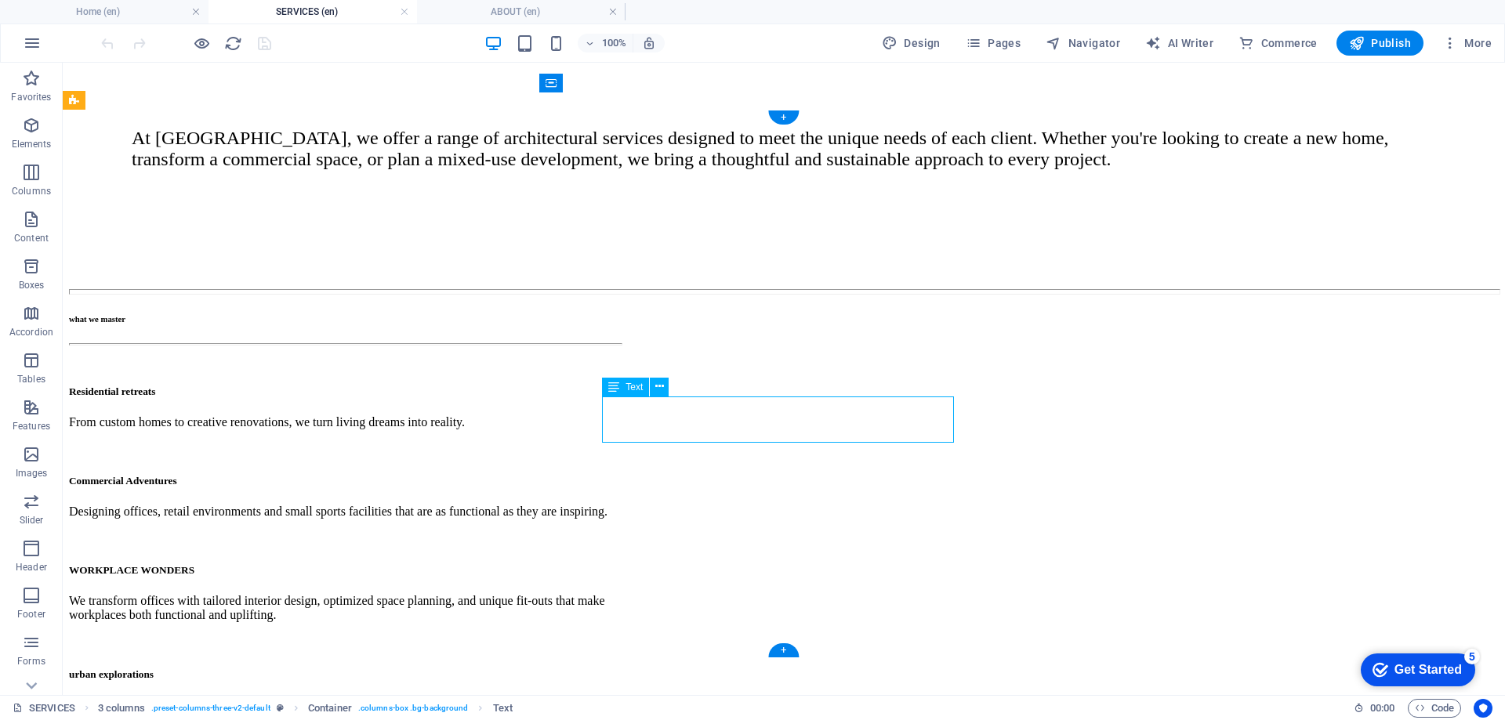
scroll to position [458, 0]
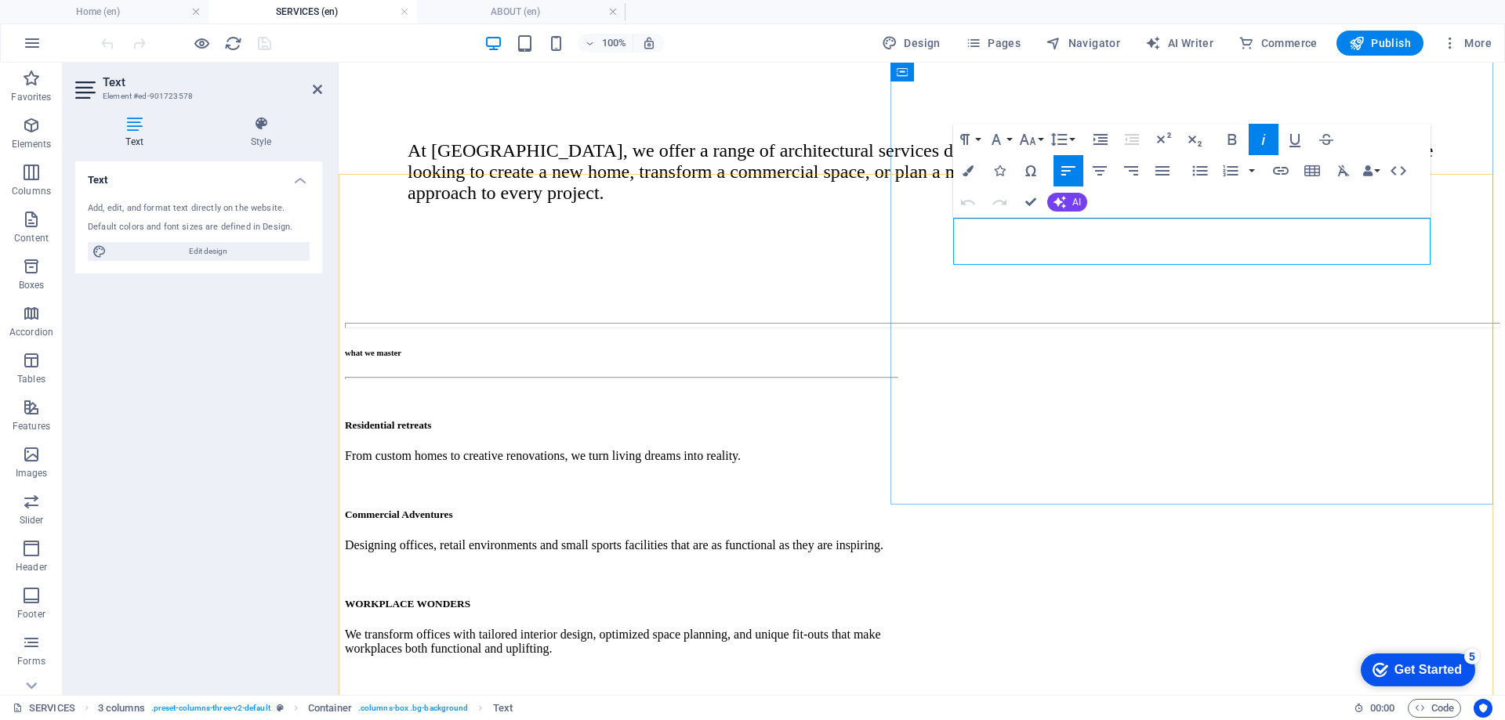
drag, startPoint x: 1081, startPoint y: 254, endPoint x: 942, endPoint y: 213, distance: 145.3
click at [1033, 146] on icon "button" at bounding box center [1027, 139] width 19 height 19
click at [1048, 255] on link "12" at bounding box center [1044, 264] width 56 height 24
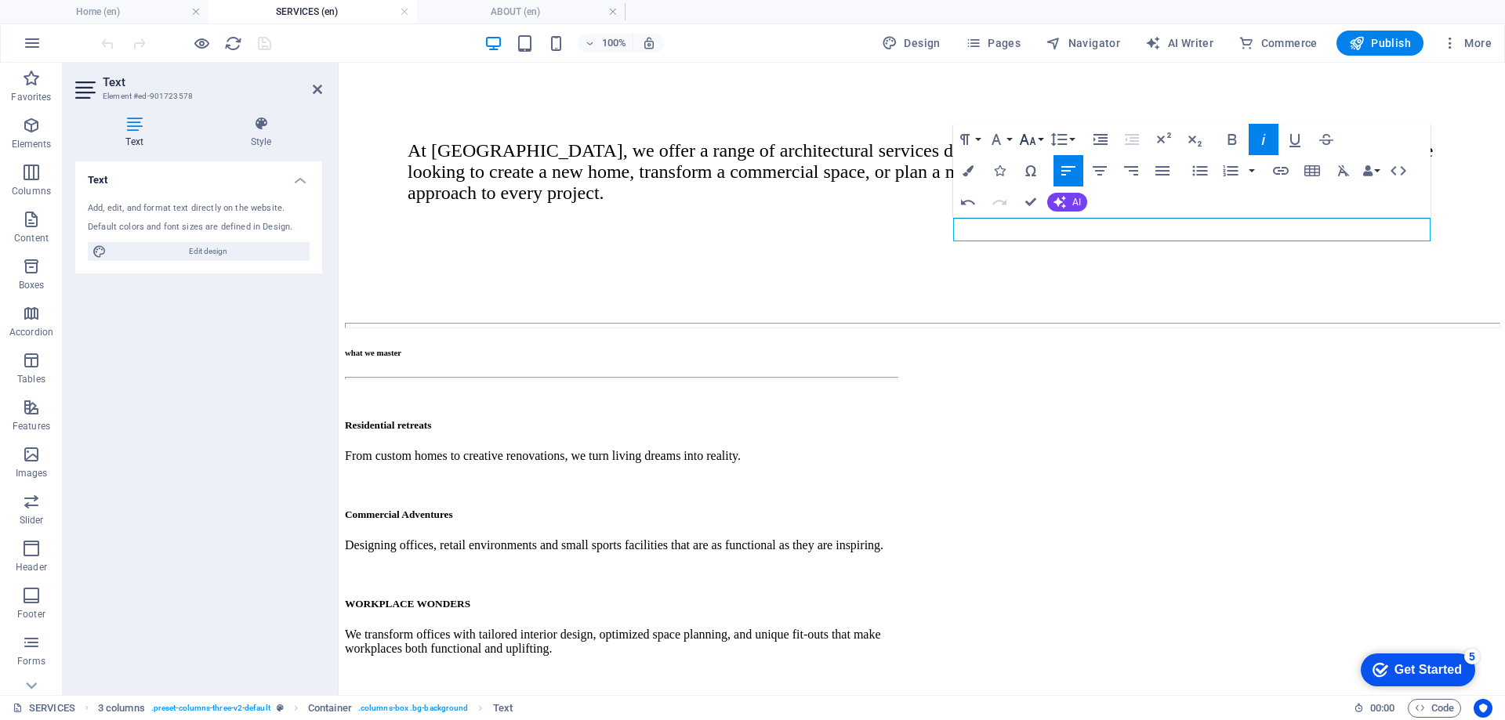
click at [1027, 144] on icon "button" at bounding box center [1027, 139] width 19 height 19
click at [1043, 265] on link "36" at bounding box center [1044, 270] width 56 height 24
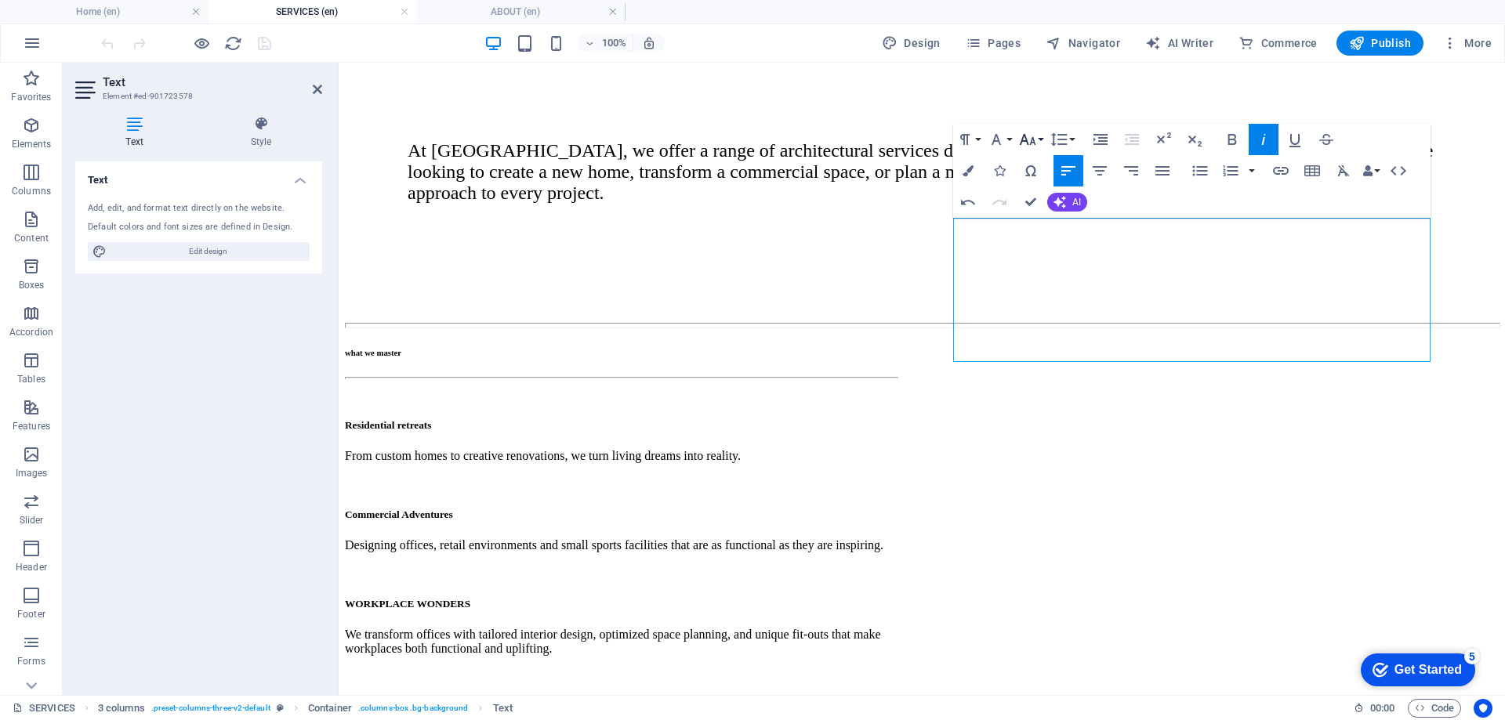
click at [1030, 137] on icon "button" at bounding box center [1027, 139] width 19 height 19
click at [1041, 206] on link "24" at bounding box center [1044, 209] width 56 height 24
click at [1034, 146] on icon "button" at bounding box center [1027, 139] width 19 height 19
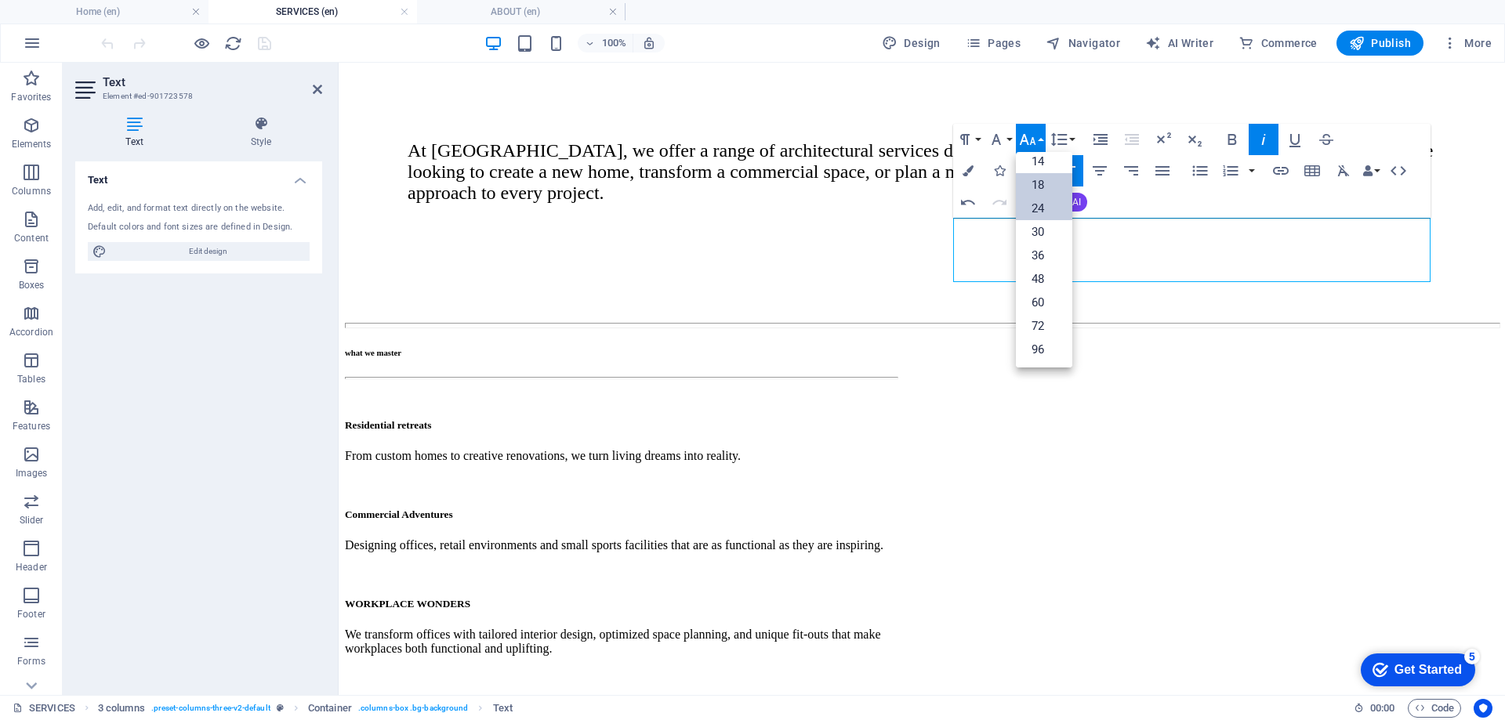
click at [1043, 187] on link "18" at bounding box center [1044, 185] width 56 height 24
click at [1030, 147] on icon "button" at bounding box center [1027, 139] width 19 height 19
click at [1047, 214] on link "24" at bounding box center [1044, 209] width 56 height 24
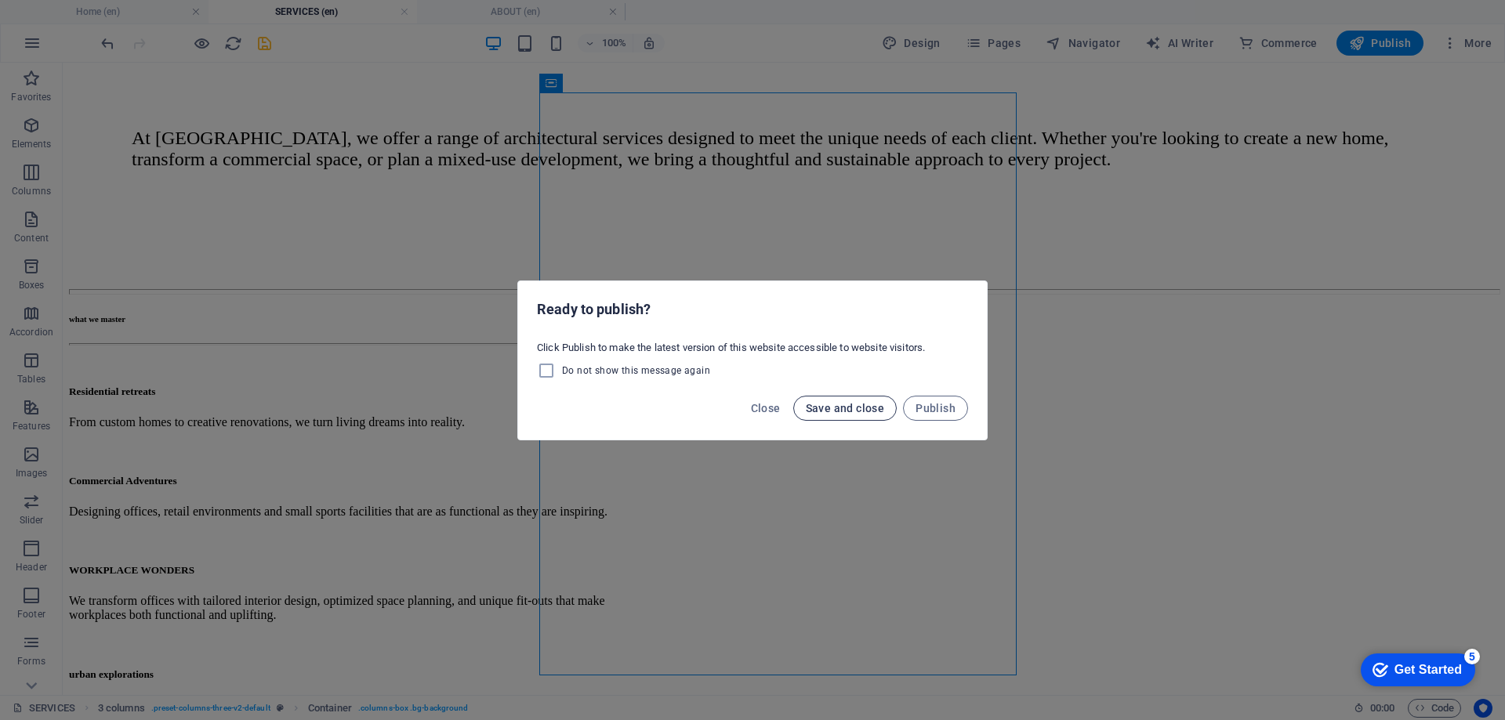
click at [862, 410] on span "Save and close" at bounding box center [845, 408] width 79 height 13
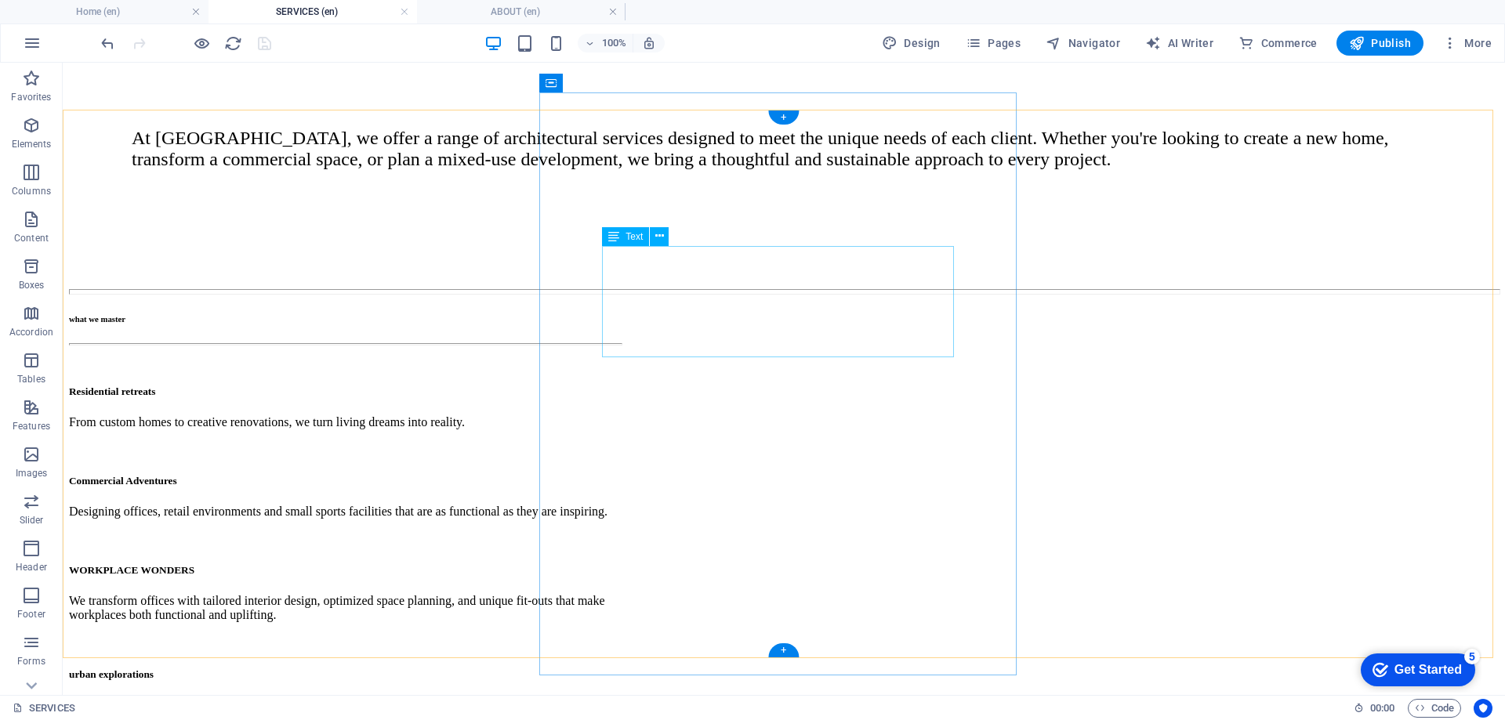
click at [492, 4] on h4 "ABOUT (en)" at bounding box center [521, 11] width 208 height 17
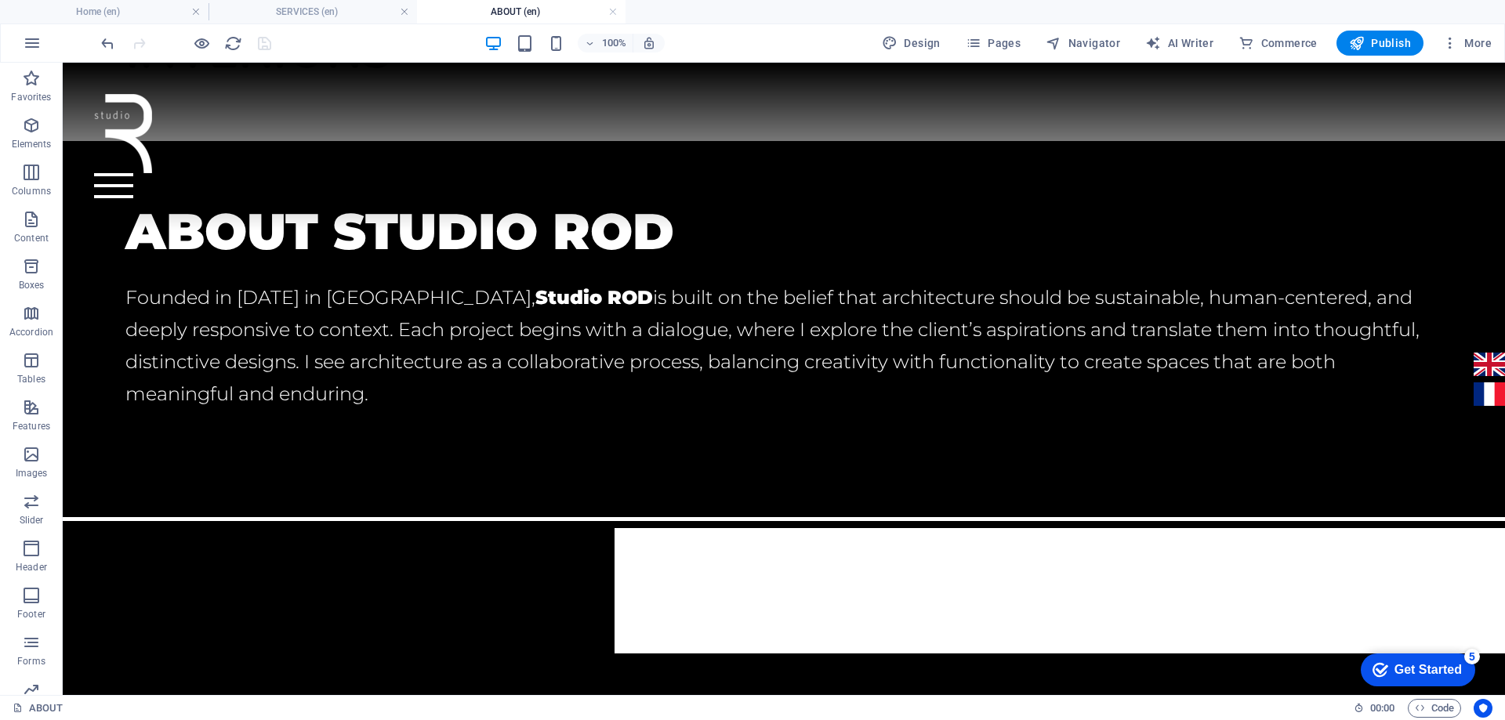
scroll to position [53, 0]
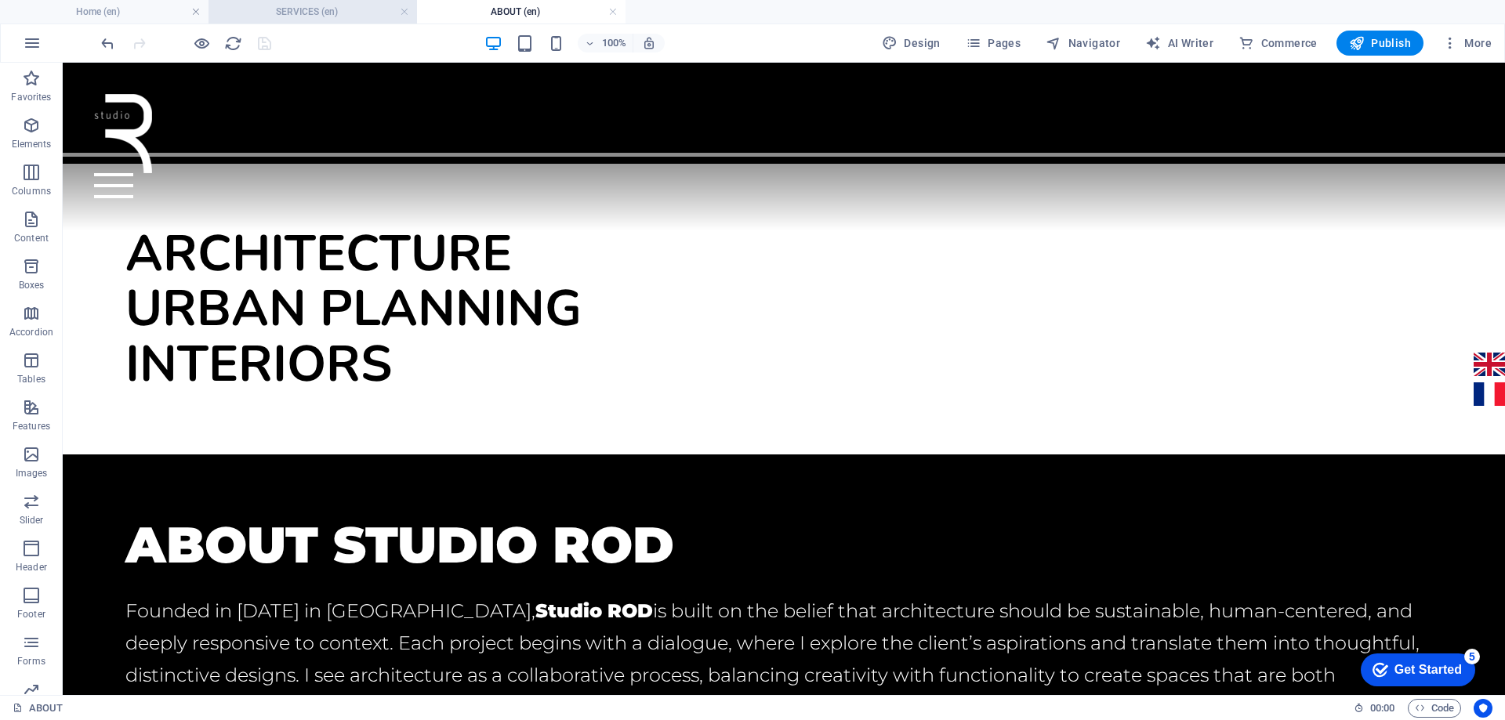
click at [351, 13] on h4 "SERVICES (en)" at bounding box center [312, 11] width 208 height 17
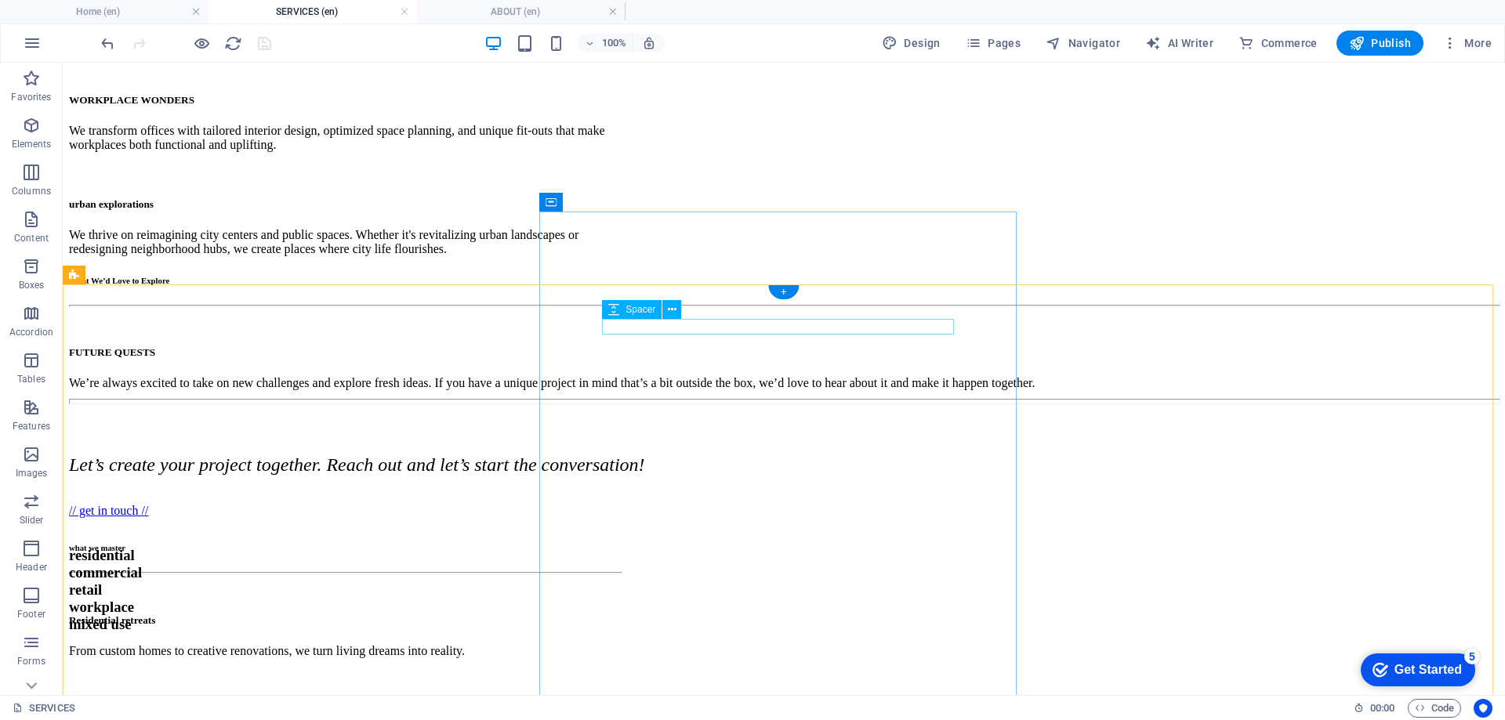
scroll to position [862, 0]
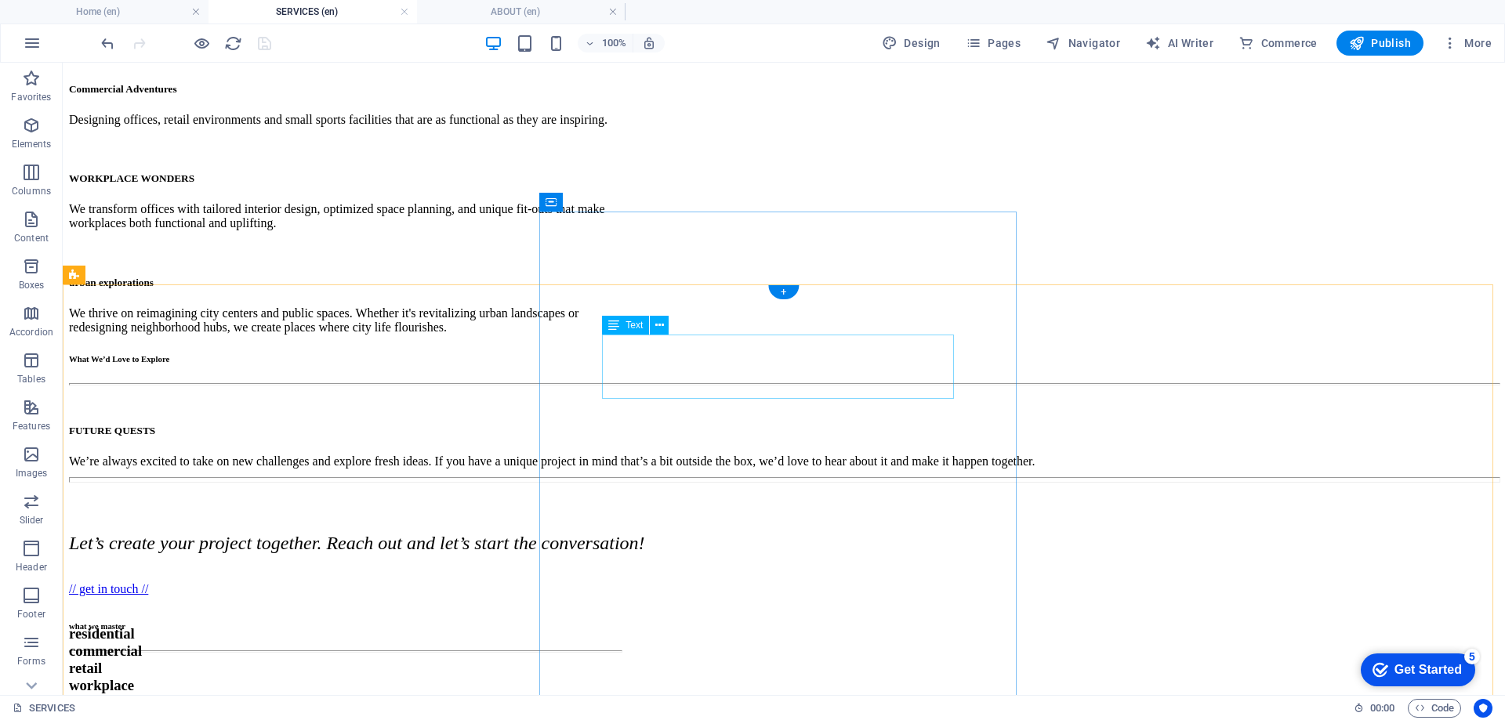
click at [621, 693] on div "Residential retreats From custom homes to creative renovations, we turn living …" at bounding box center [345, 715] width 552 height 44
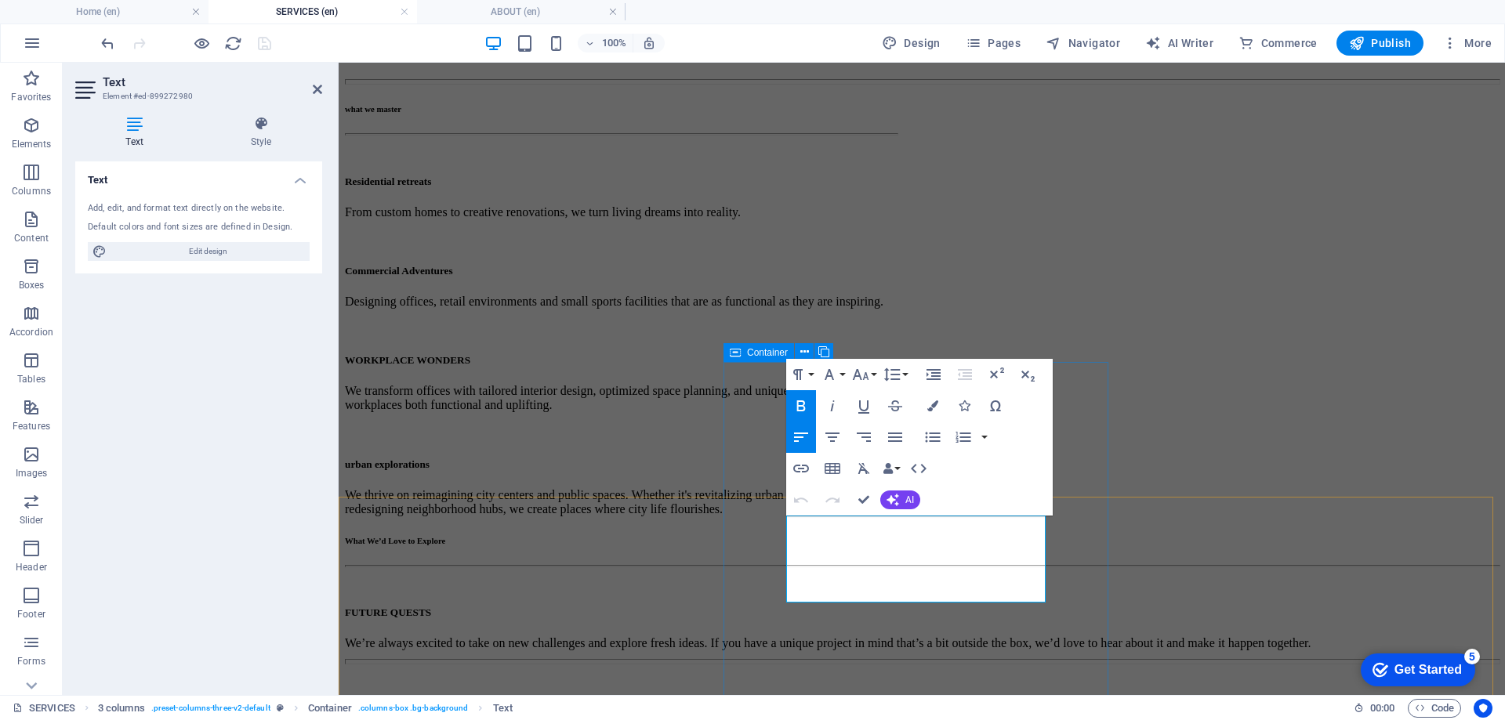
drag, startPoint x: 788, startPoint y: 535, endPoint x: 791, endPoint y: 523, distance: 12.9
drag, startPoint x: 864, startPoint y: 596, endPoint x: 777, endPoint y: 549, distance: 98.5
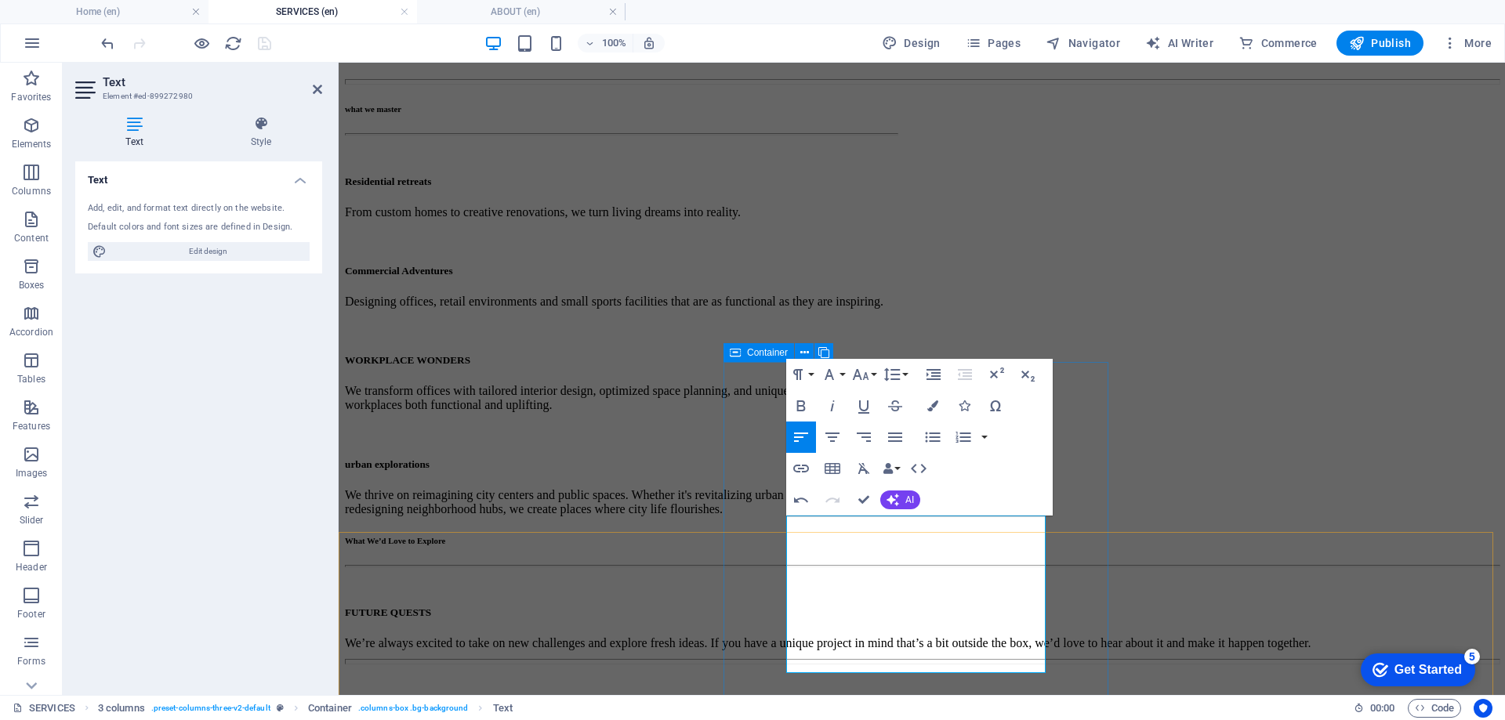
scroll to position [666, 0]
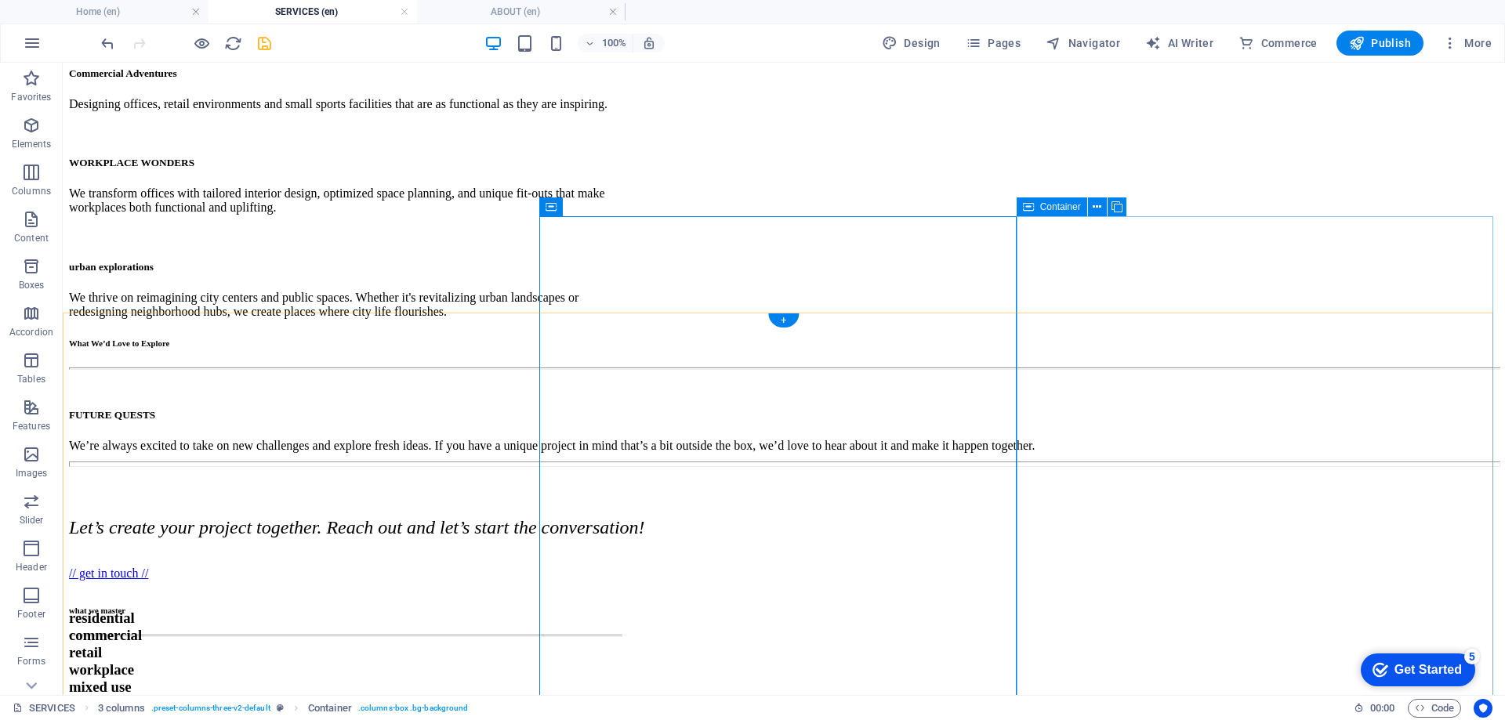
scroll to position [893, 0]
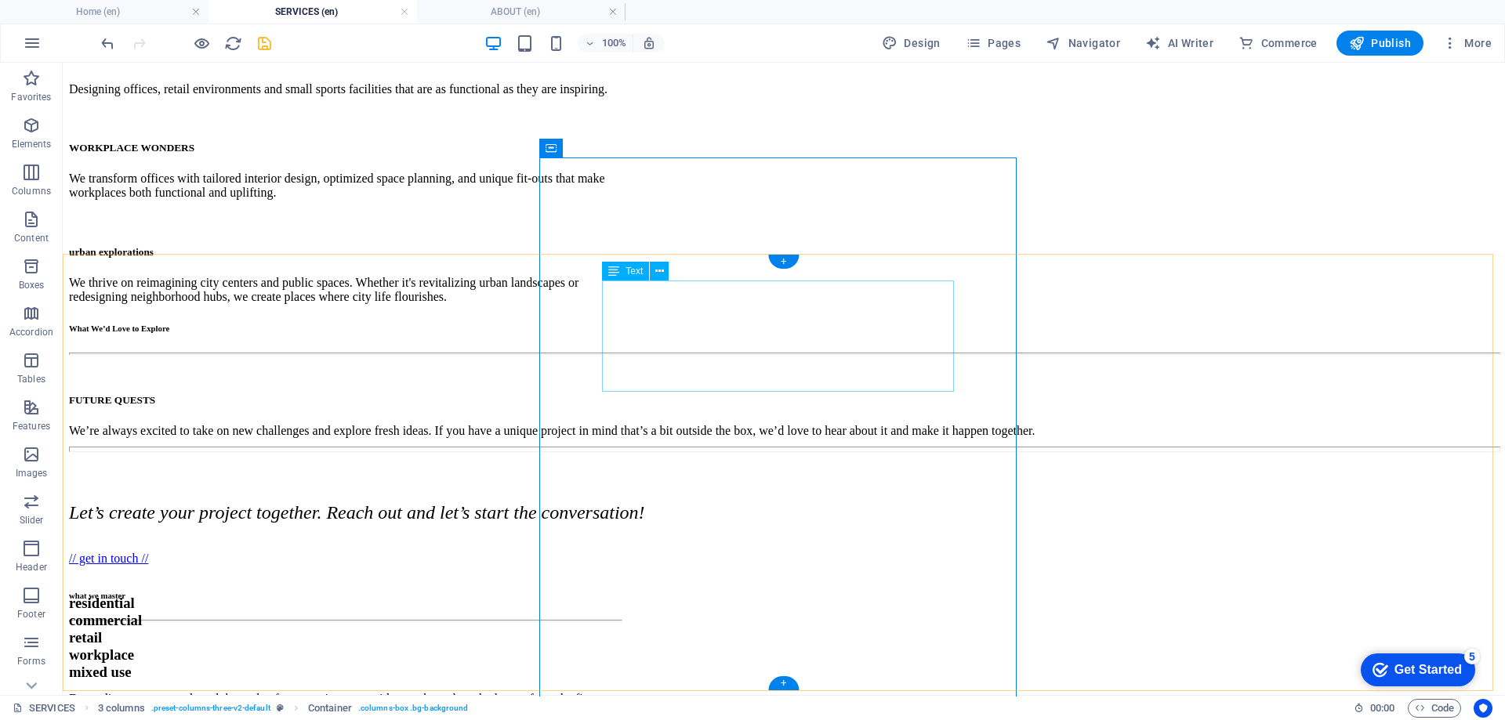
click at [621, 662] on div "Depending on your needs and the scale of your project, we guide you through eac…" at bounding box center [345, 691] width 552 height 58
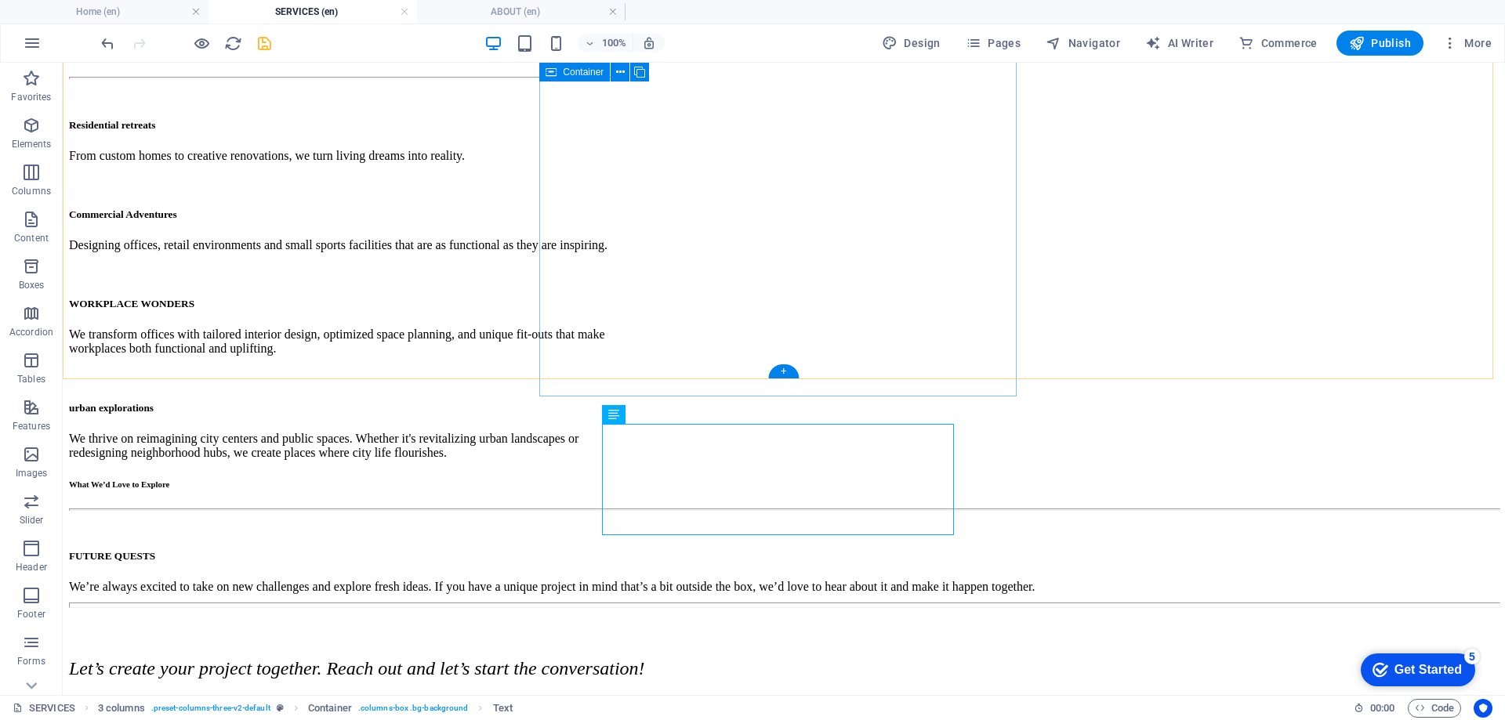
scroll to position [736, 0]
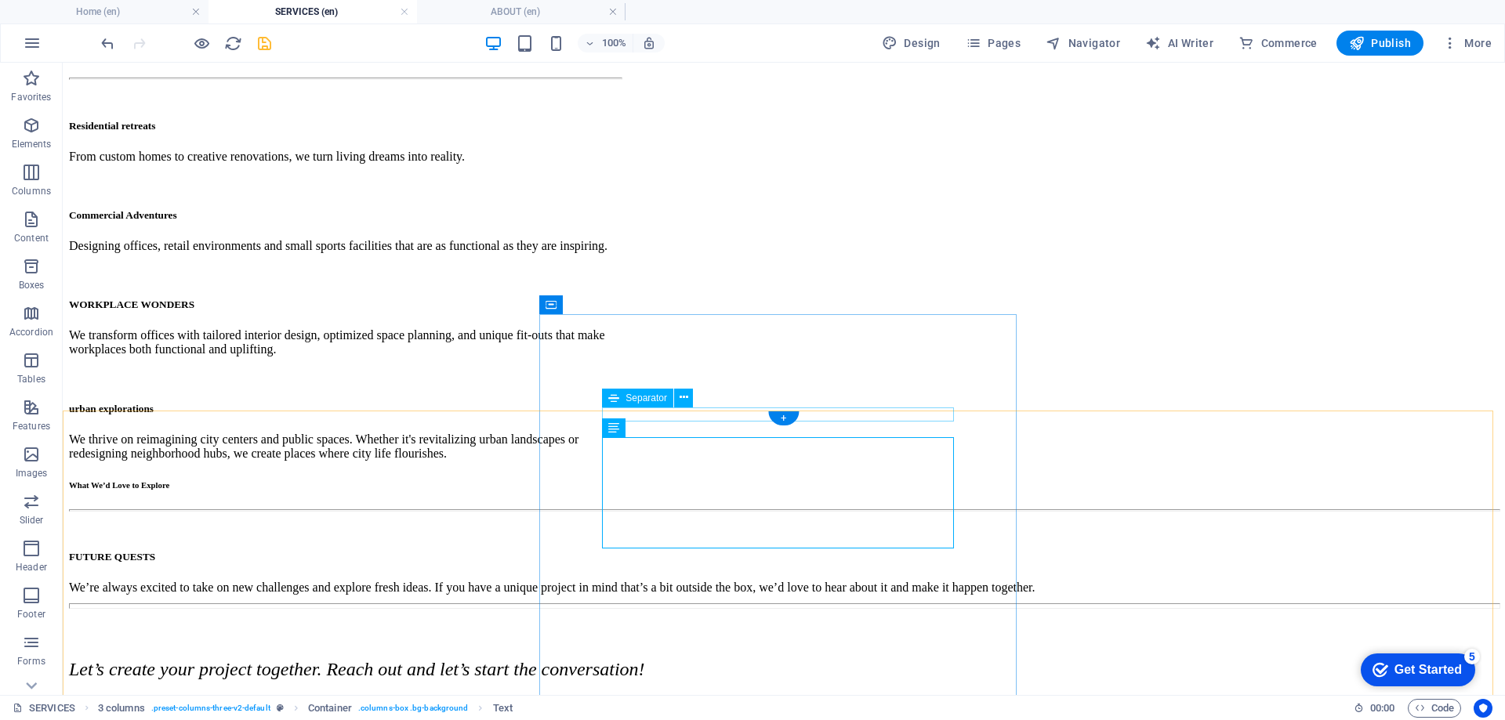
click at [1100, 47] on span "Navigator" at bounding box center [1082, 43] width 74 height 16
select select "16899703-en"
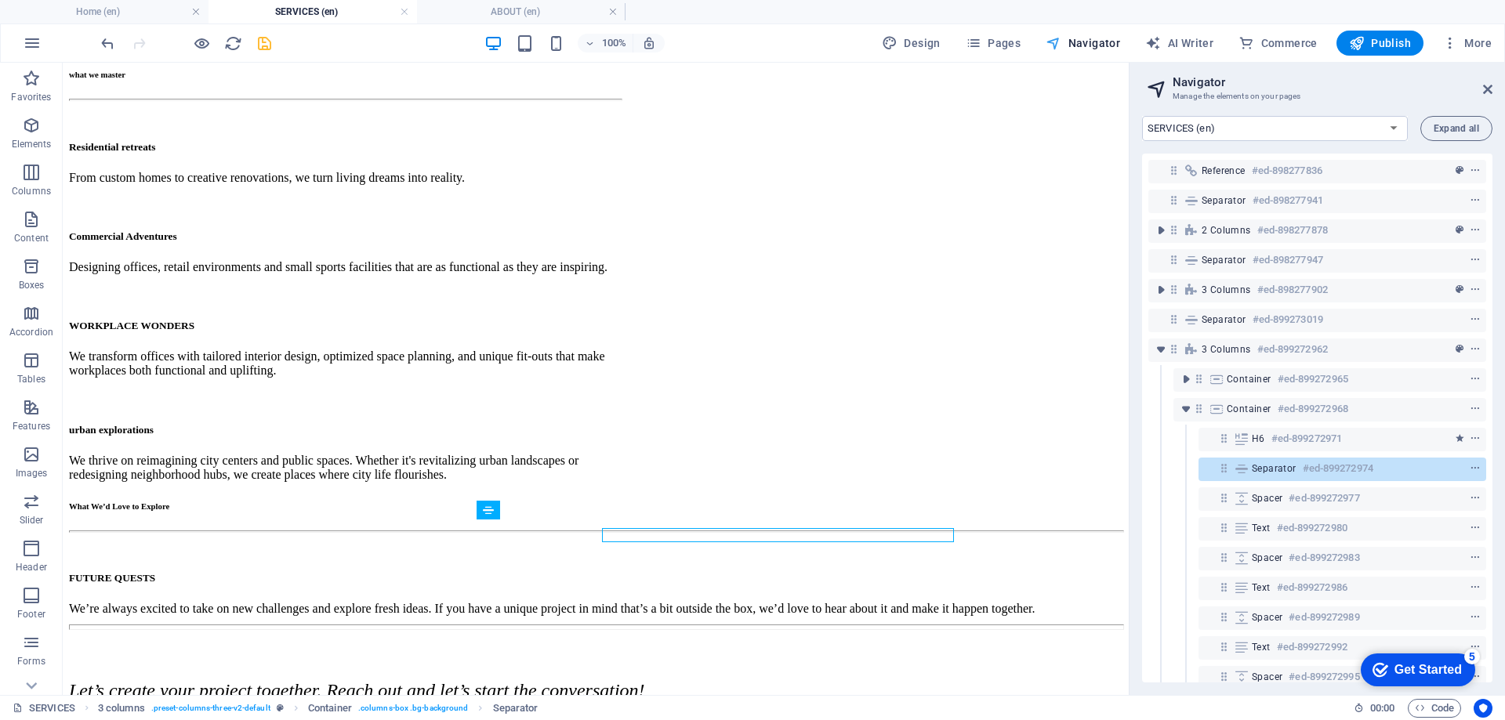
scroll to position [615, 0]
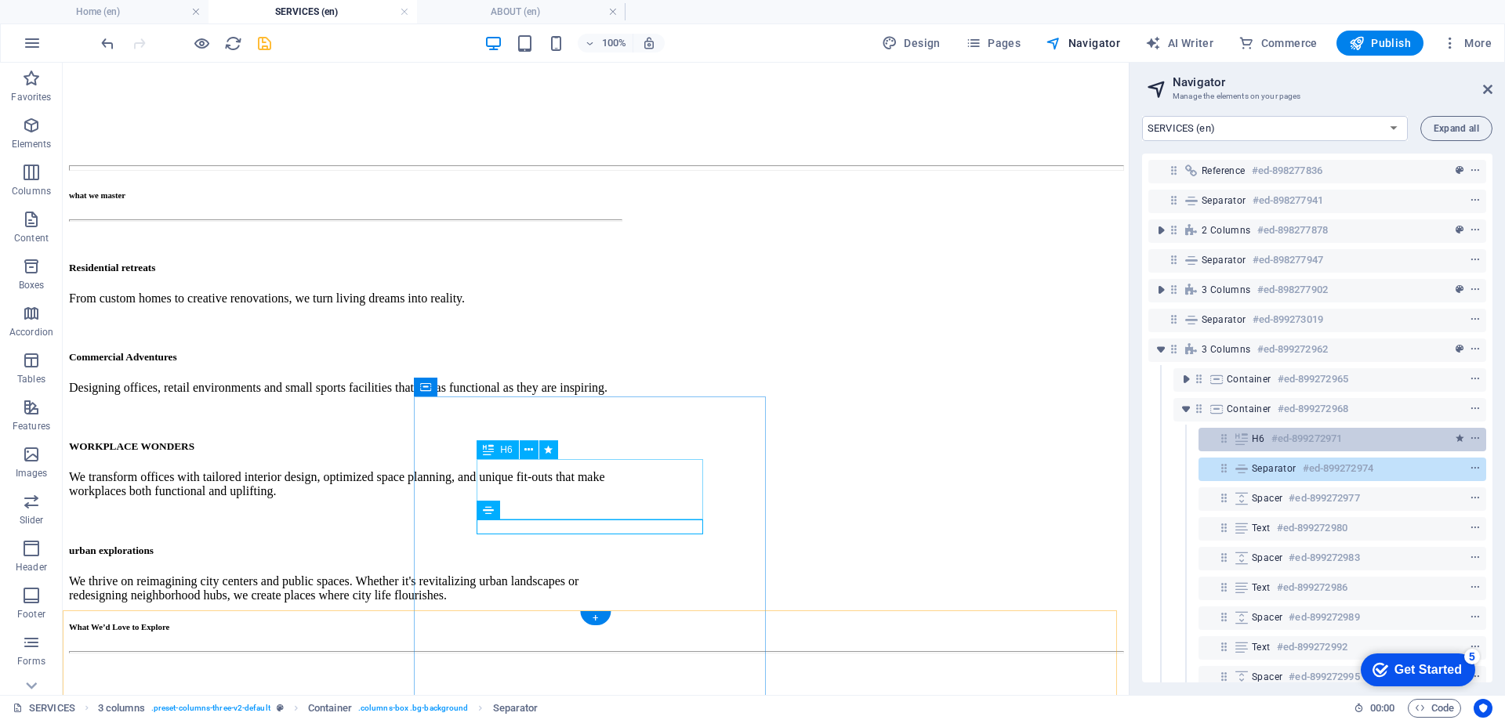
click at [1258, 445] on div "H6 #ed-899272971" at bounding box center [1329, 438] width 156 height 19
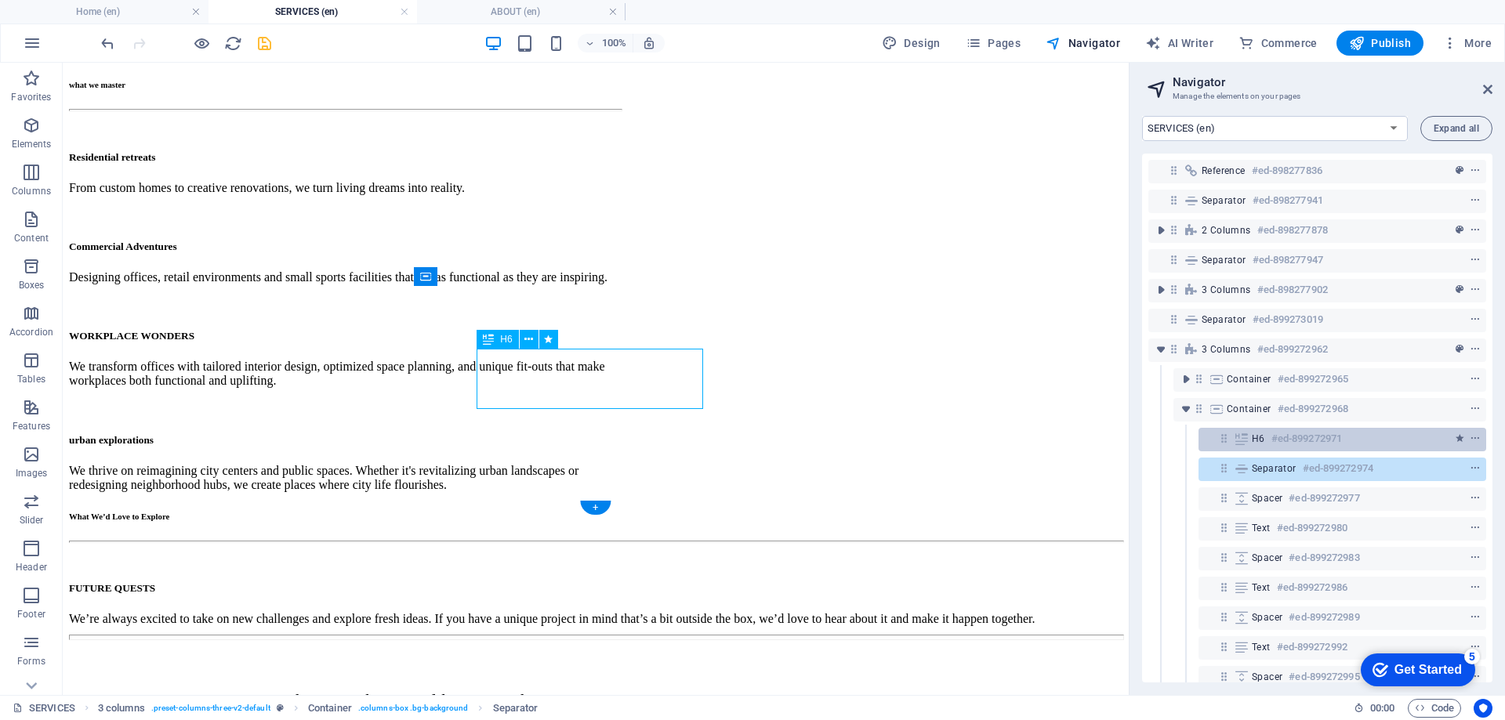
click at [1258, 445] on div "H6 #ed-899272971" at bounding box center [1329, 438] width 156 height 19
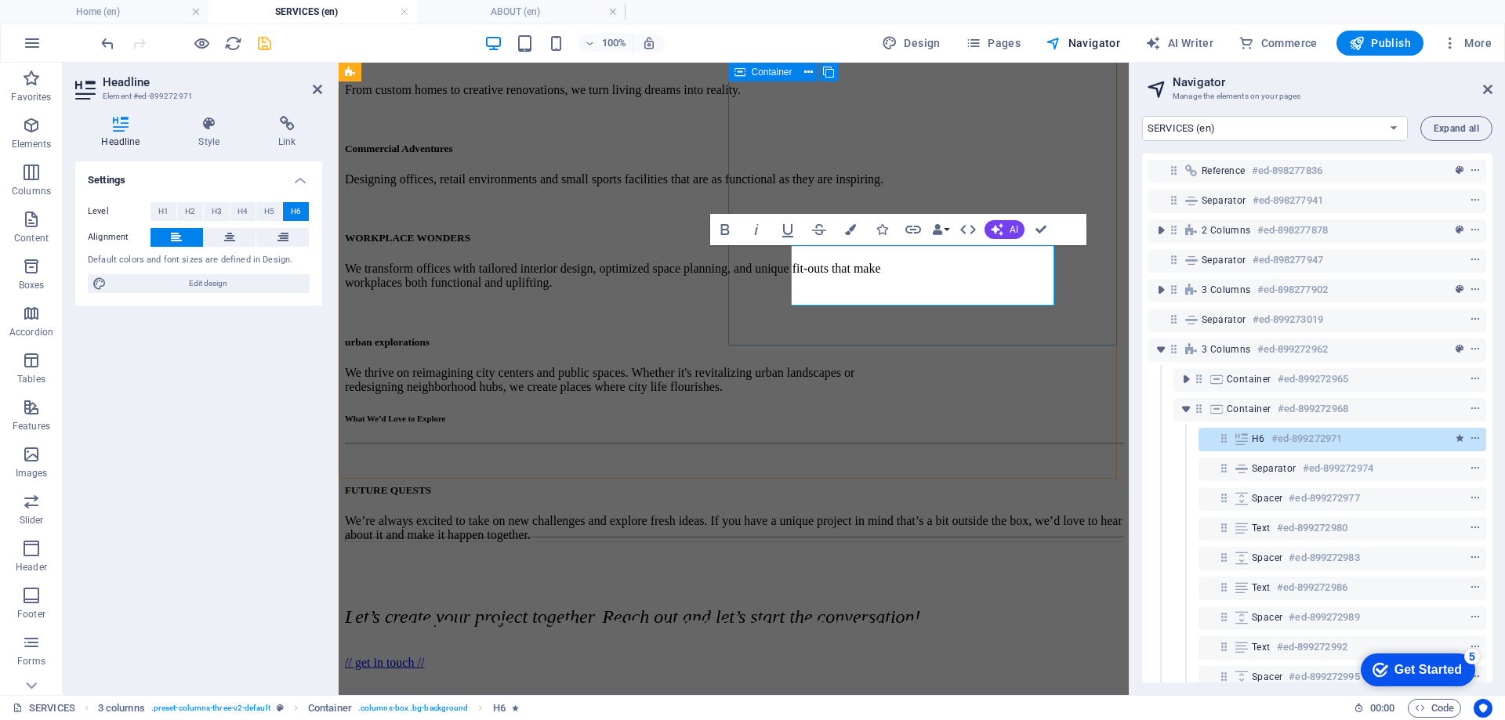
click at [824, 414] on div "What We’d Love to Explore FUTURE QUESTS We’re always excited to take on new cha…" at bounding box center [733, 542] width 777 height 256
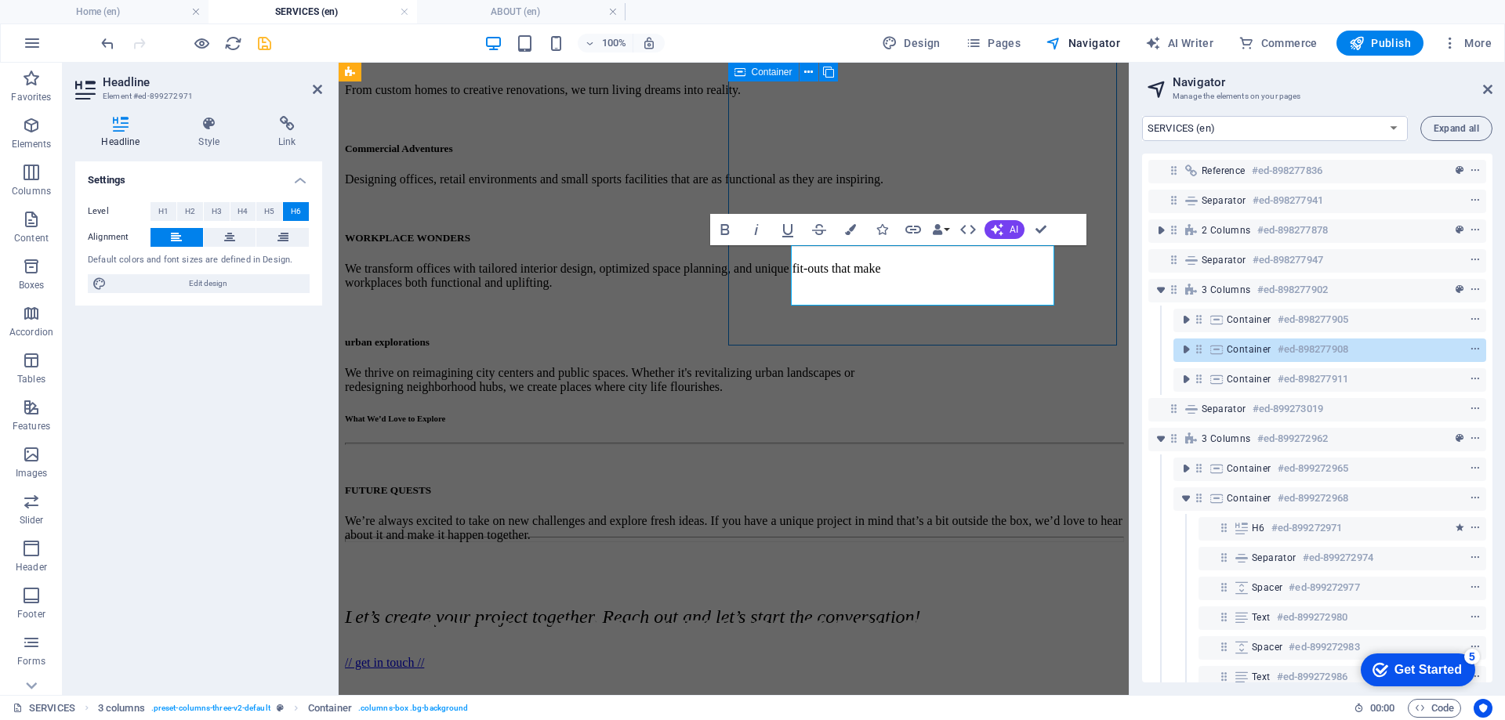
scroll to position [726, 0]
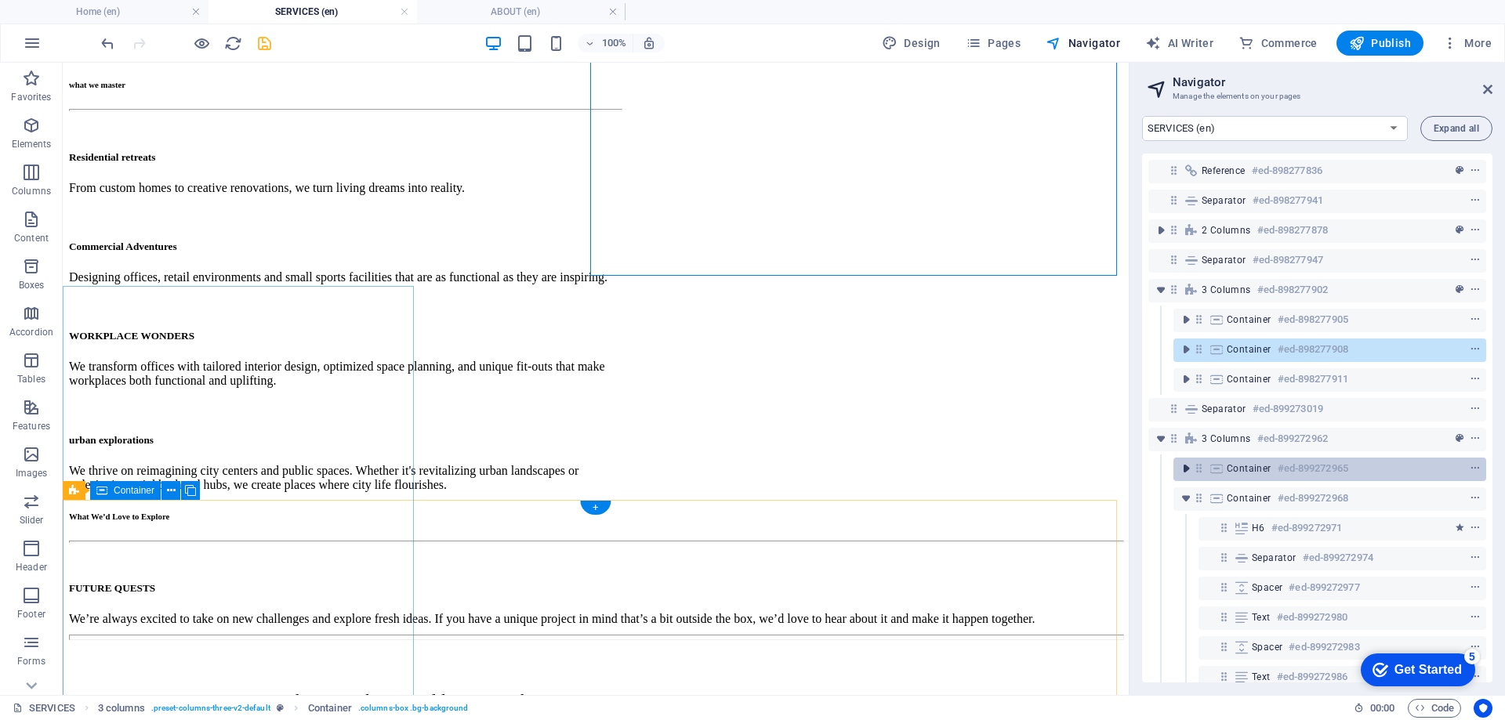
click at [1192, 470] on icon "toggle-expand" at bounding box center [1186, 469] width 16 height 16
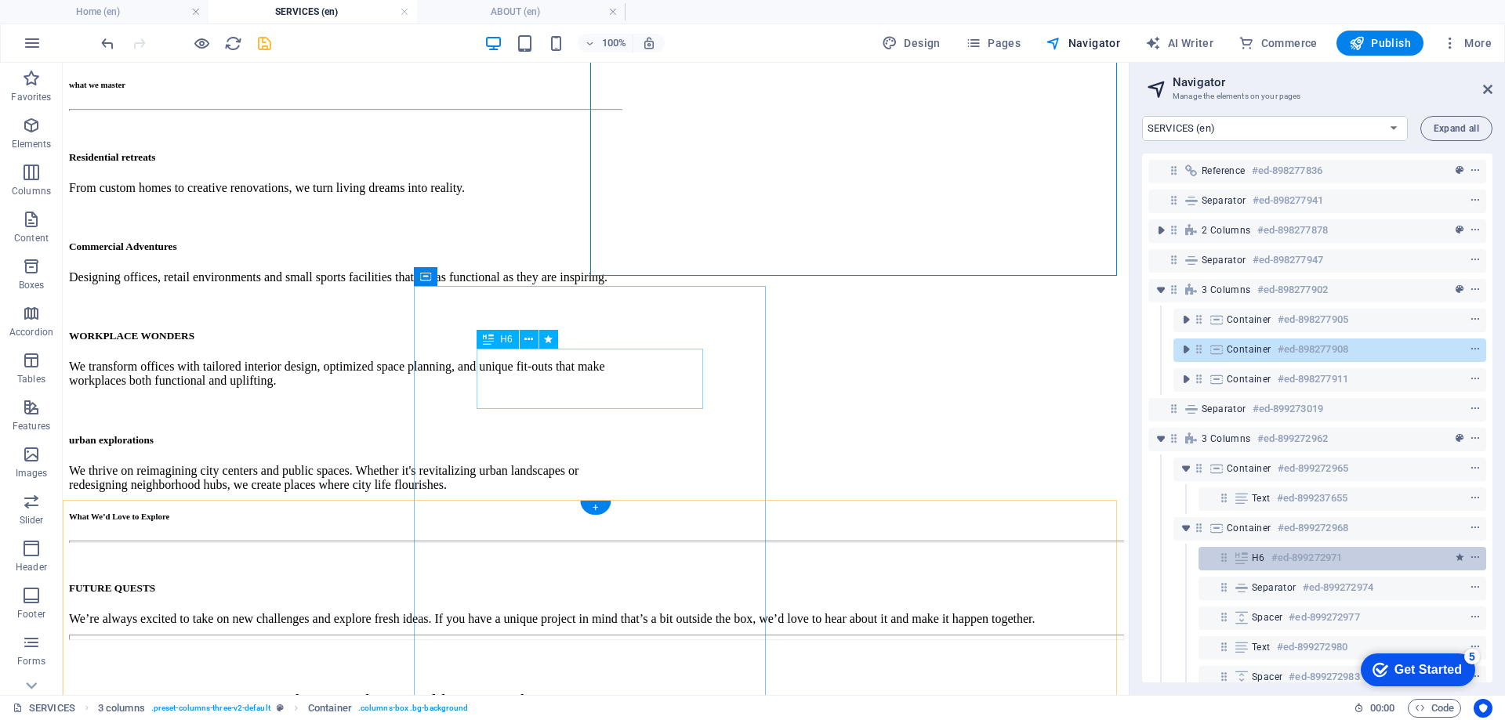
click at [1266, 558] on div "H6 #ed-899272971" at bounding box center [1329, 558] width 156 height 19
click at [1264, 556] on div "H6 #ed-899272971" at bounding box center [1329, 558] width 156 height 19
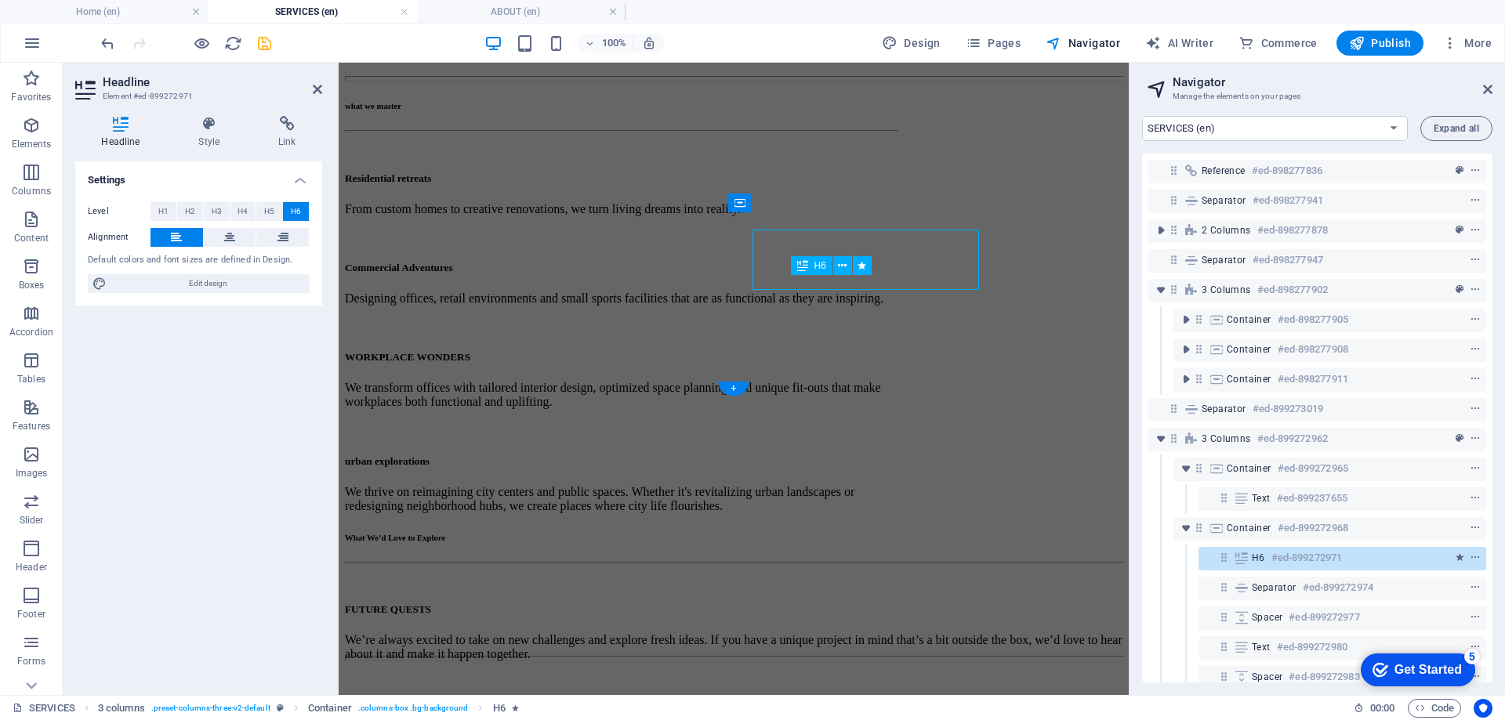
scroll to position [845, 0]
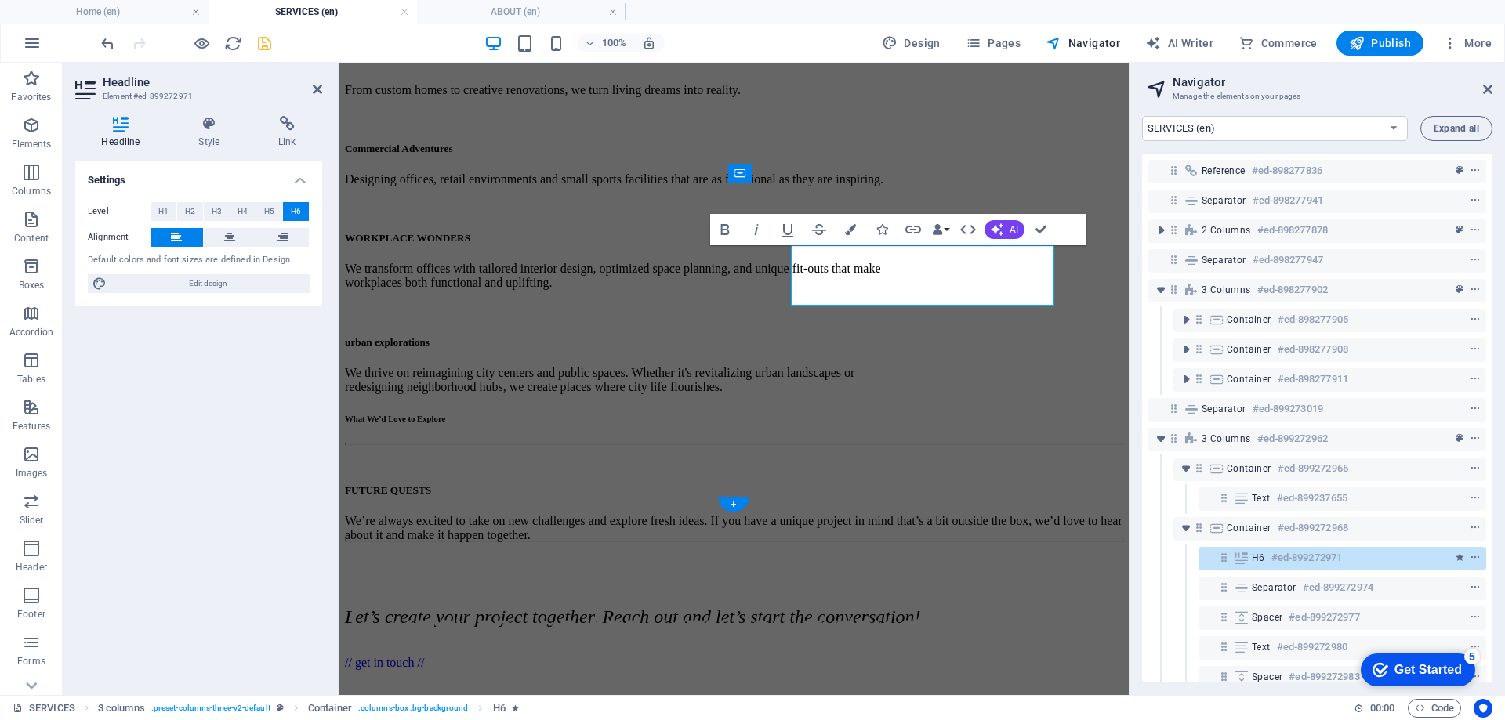
click at [1263, 556] on span "H6" at bounding box center [1257, 558] width 13 height 13
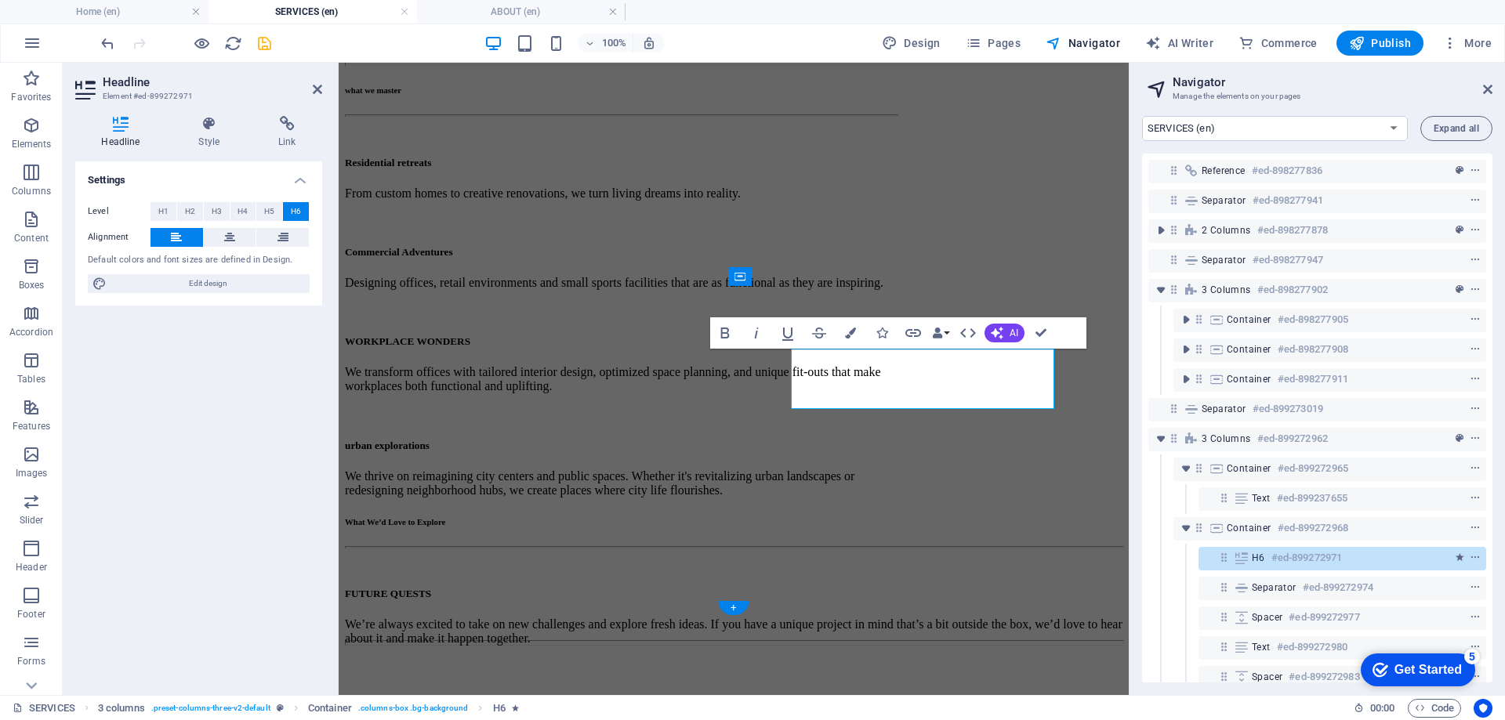
click at [1263, 556] on span "H6" at bounding box center [1257, 558] width 13 height 13
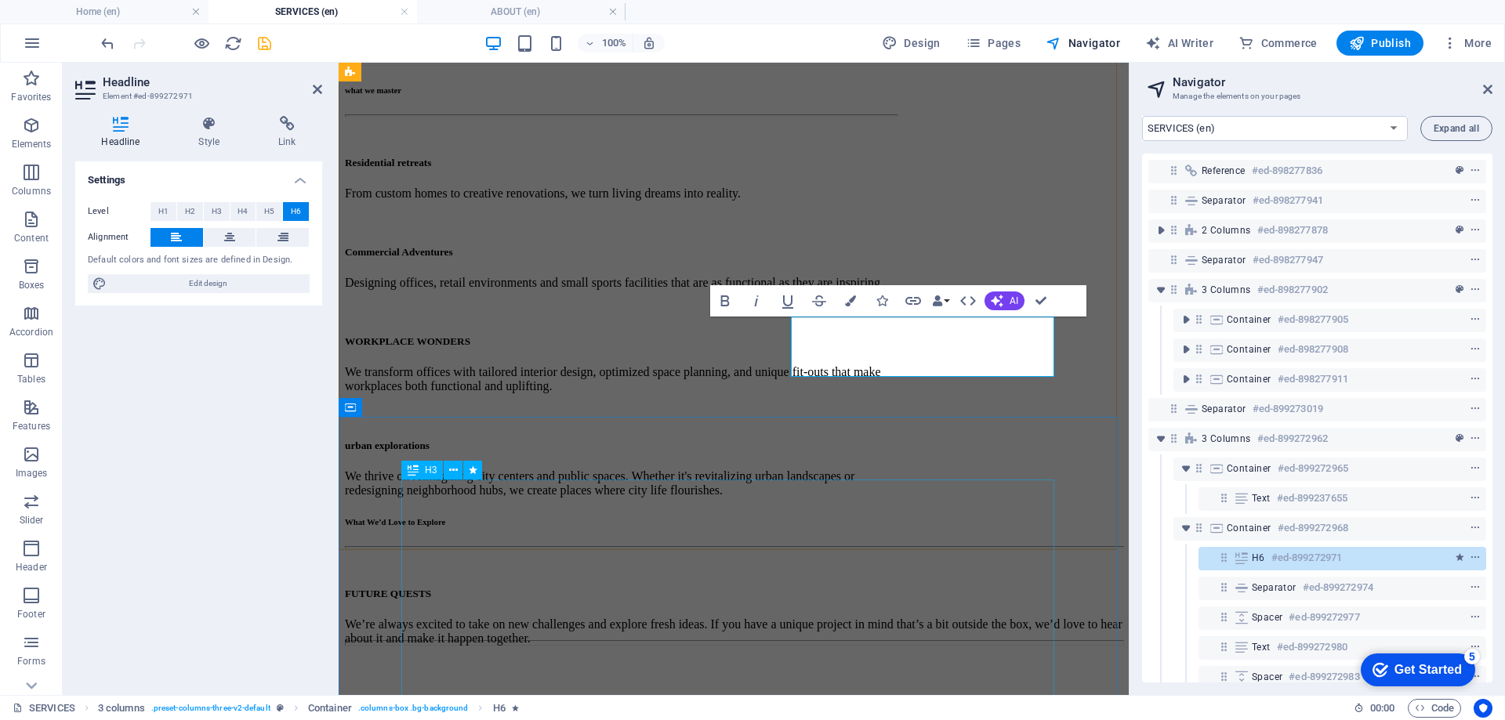
scroll to position [820, 0]
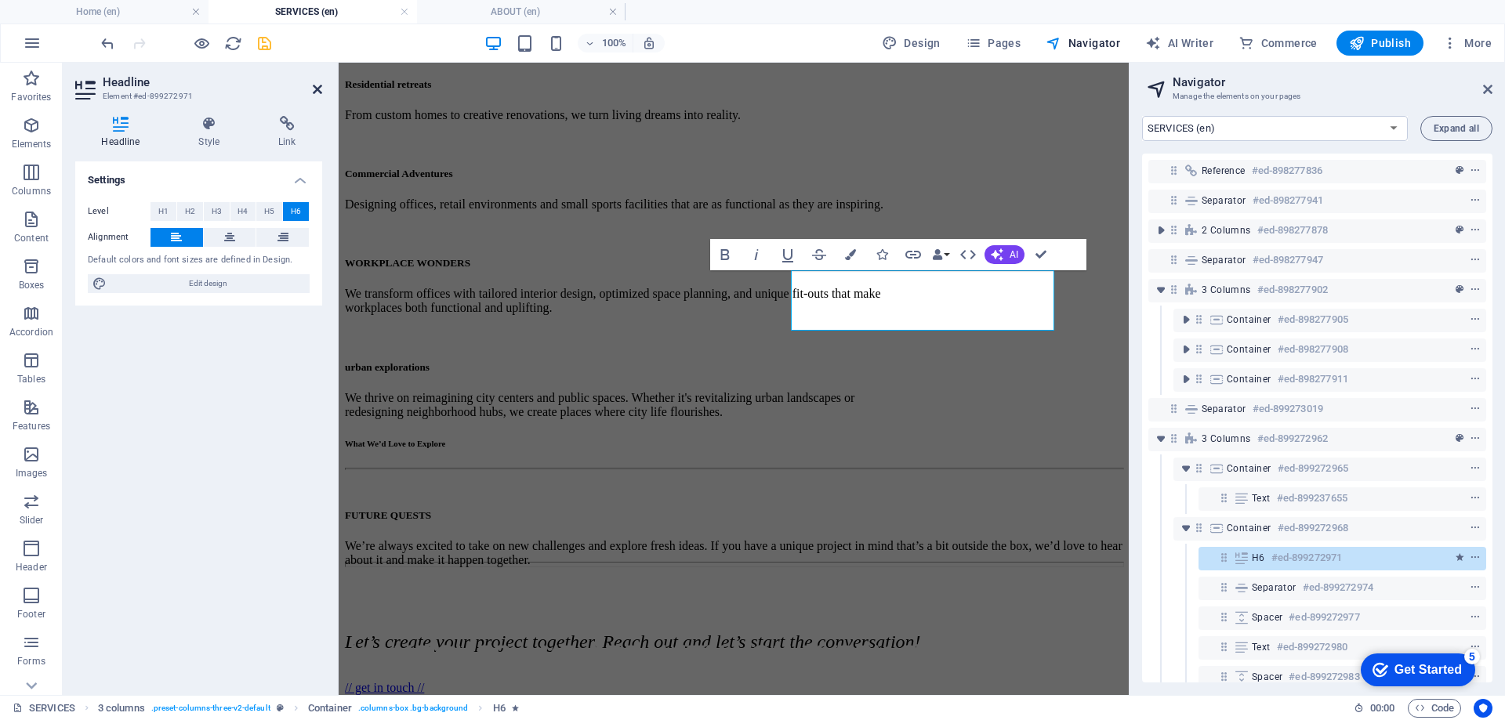
click at [313, 92] on header "Headline Element #ed-899272971" at bounding box center [198, 83] width 247 height 41
drag, startPoint x: 317, startPoint y: 89, endPoint x: 254, endPoint y: 31, distance: 85.9
click at [317, 89] on icon at bounding box center [317, 89] width 9 height 13
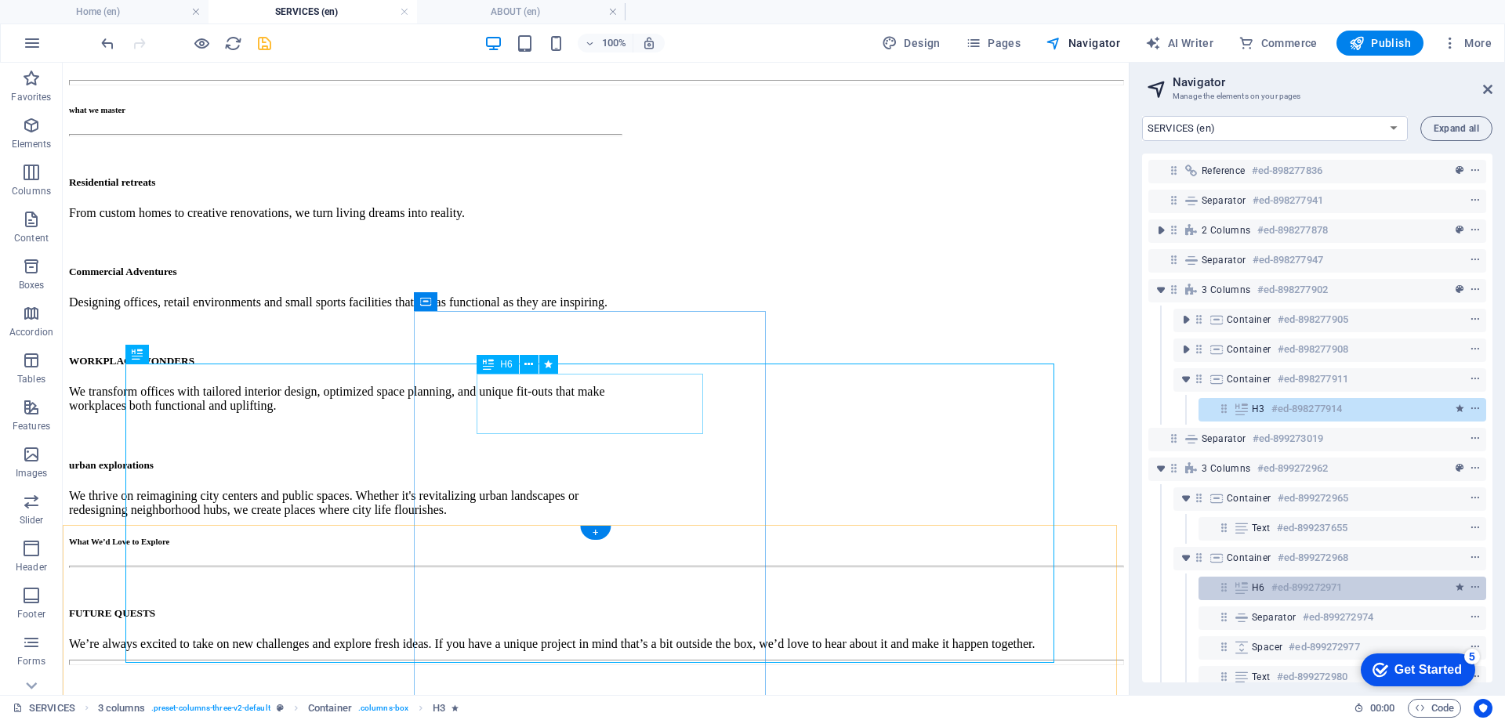
click at [1250, 588] on div "H6 #ed-899272971" at bounding box center [1342, 589] width 288 height 24
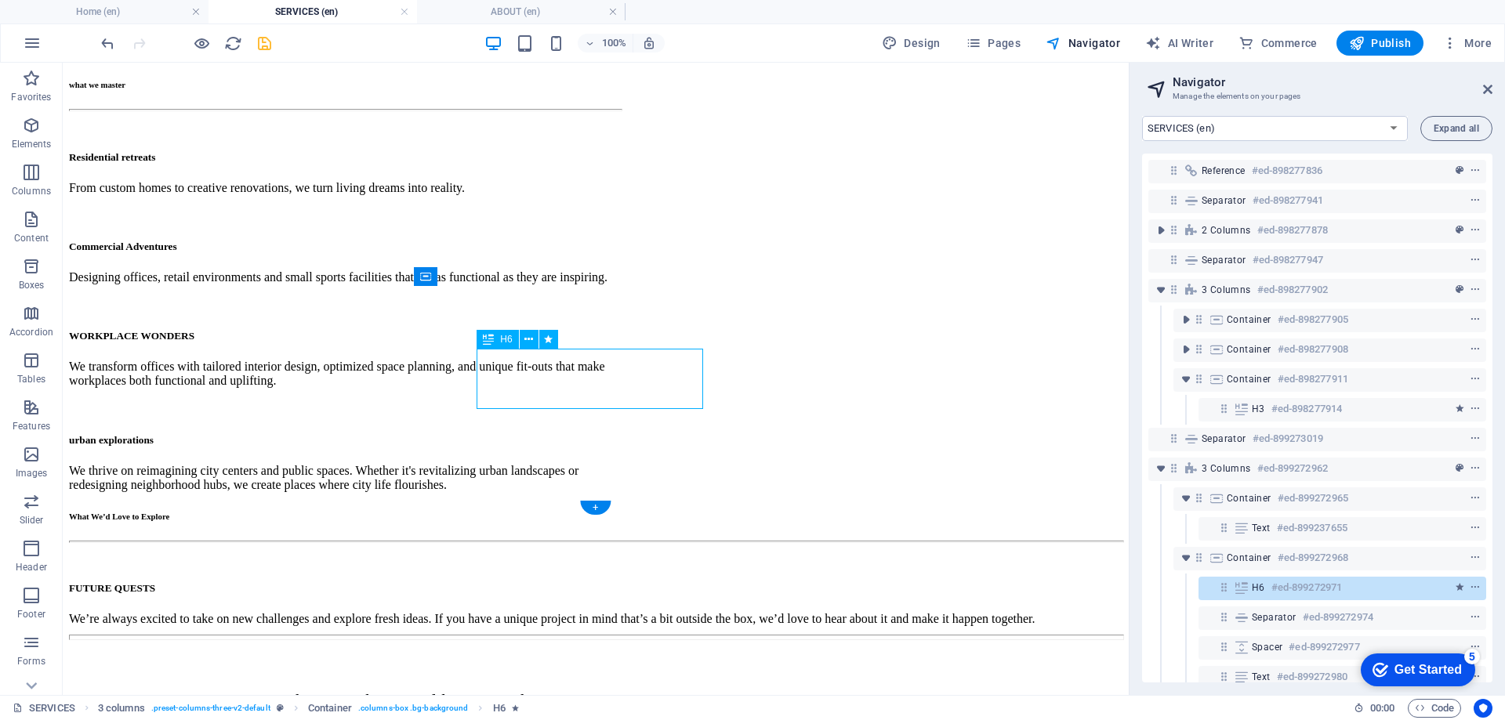
click at [1250, 588] on div "H6 #ed-899272971" at bounding box center [1342, 589] width 288 height 24
click at [1250, 585] on div "H6 #ed-899272971" at bounding box center [1342, 589] width 288 height 24
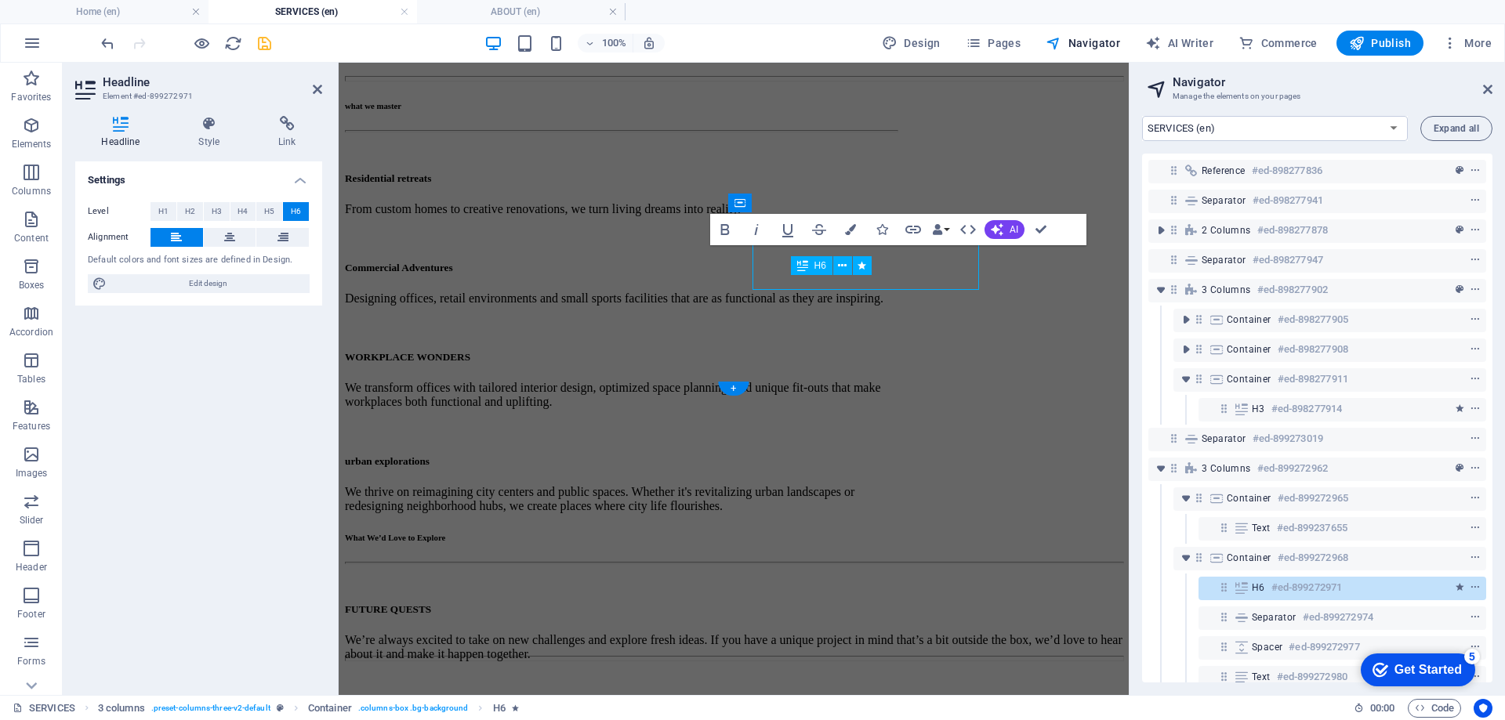
scroll to position [845, 0]
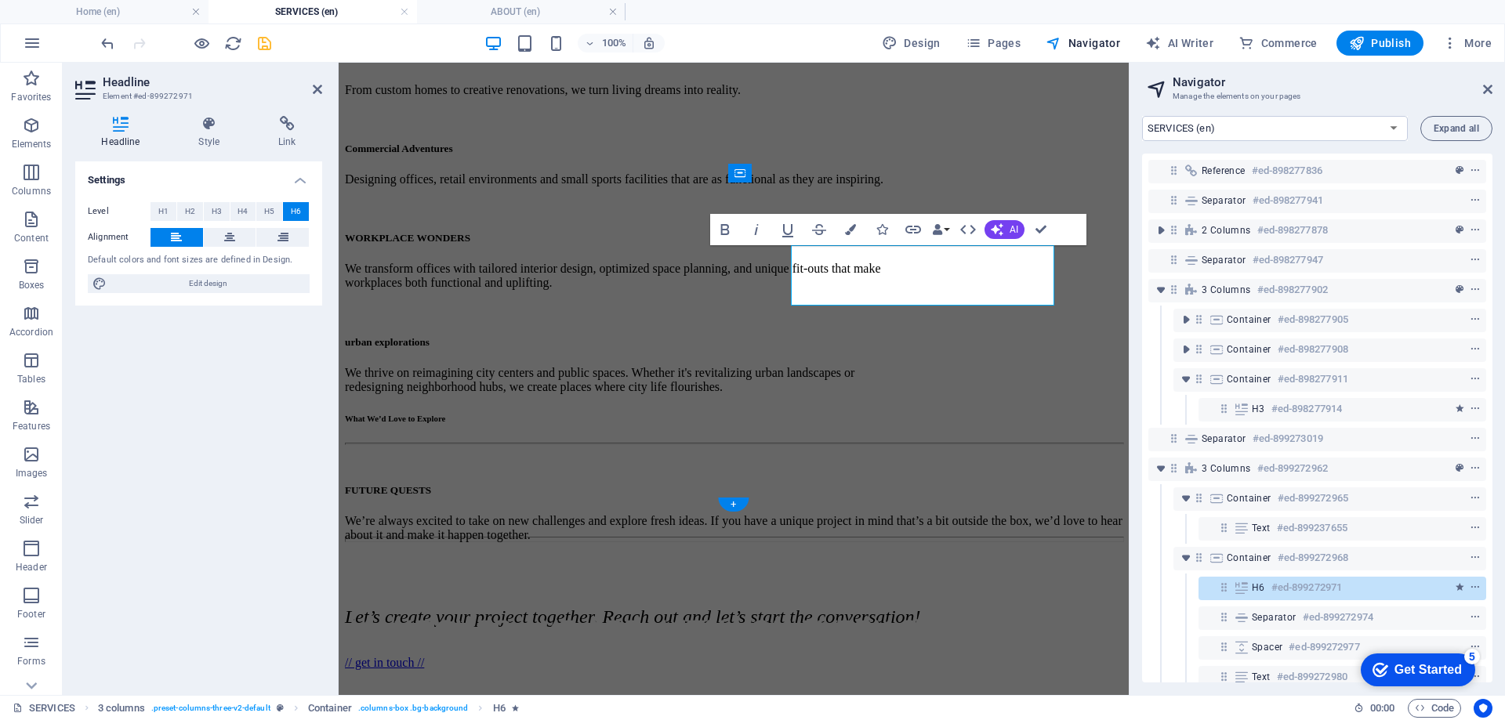
click at [1261, 584] on span "H6" at bounding box center [1257, 587] width 13 height 13
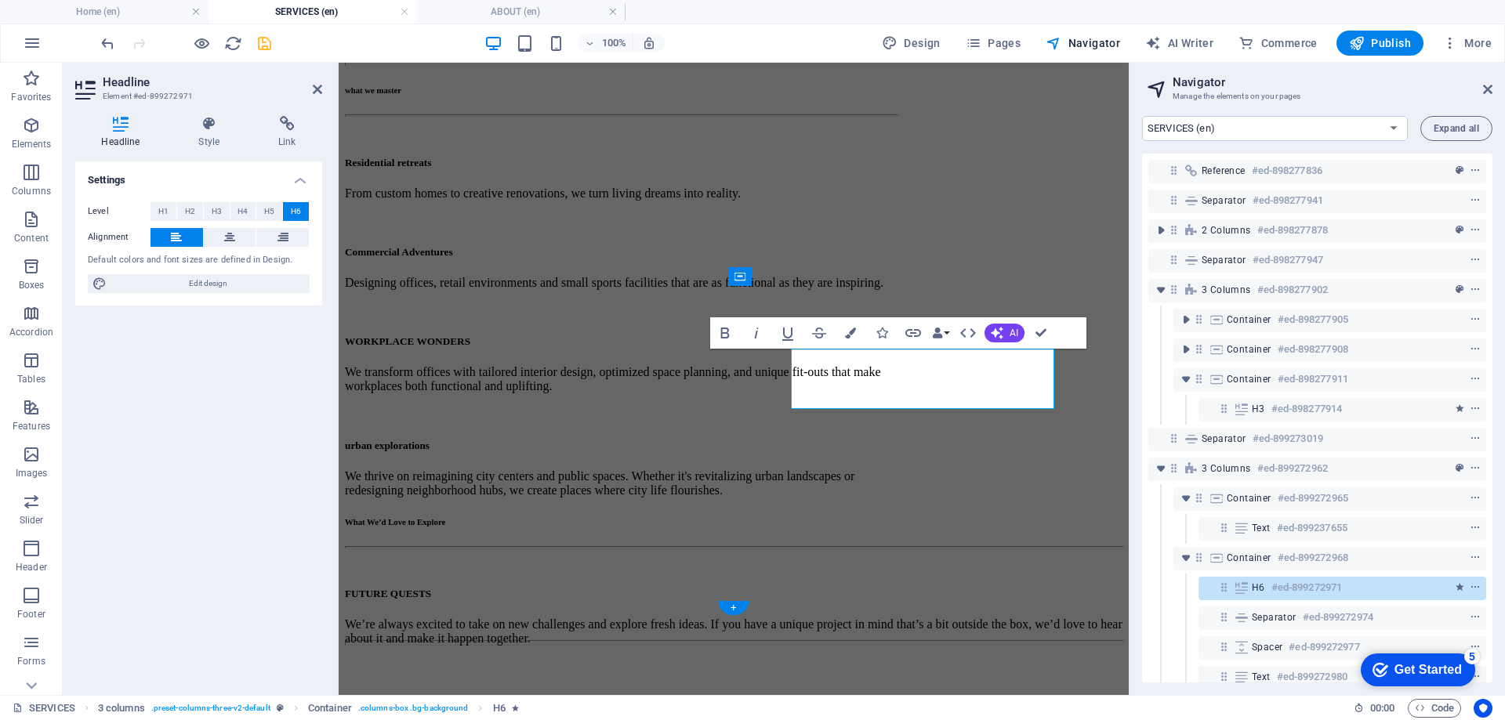
click at [1261, 584] on span "H6" at bounding box center [1257, 587] width 13 height 13
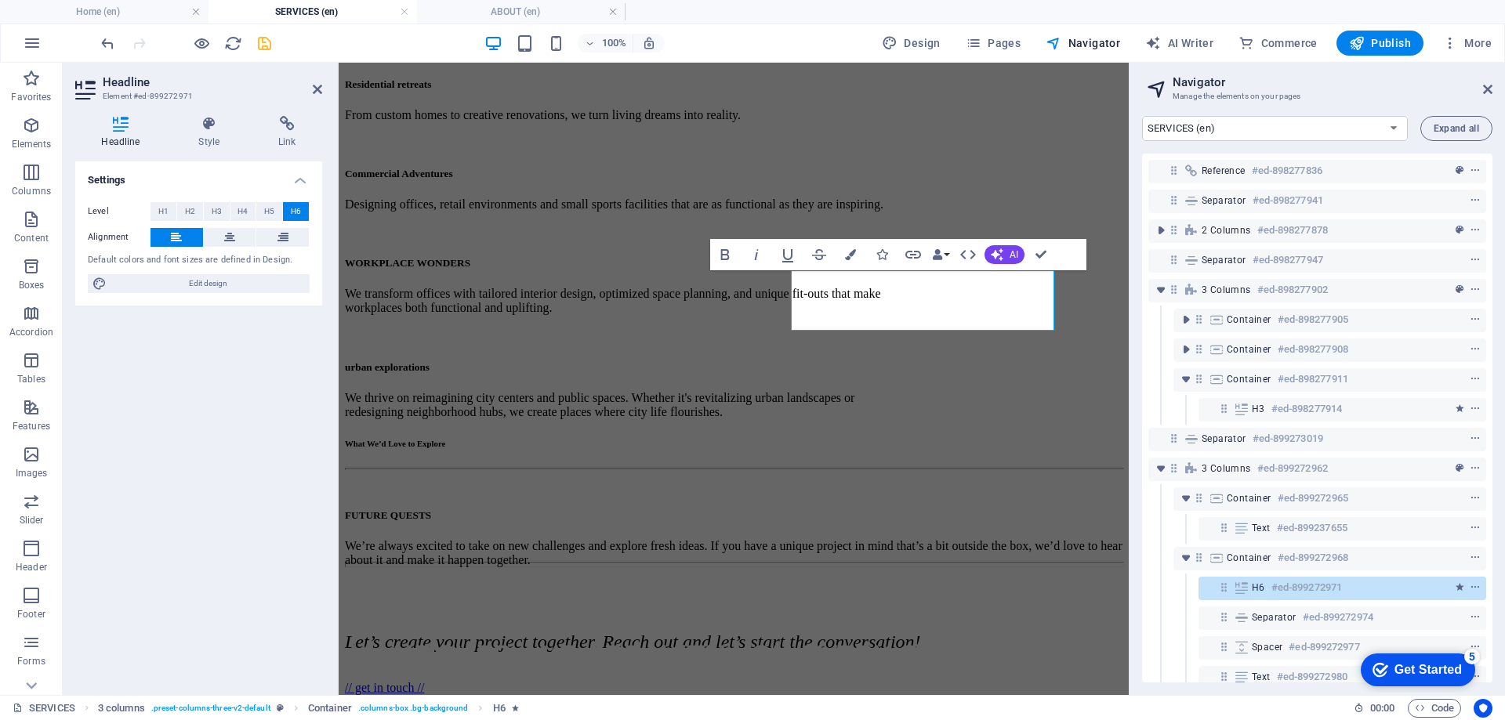
scroll to position [898, 0]
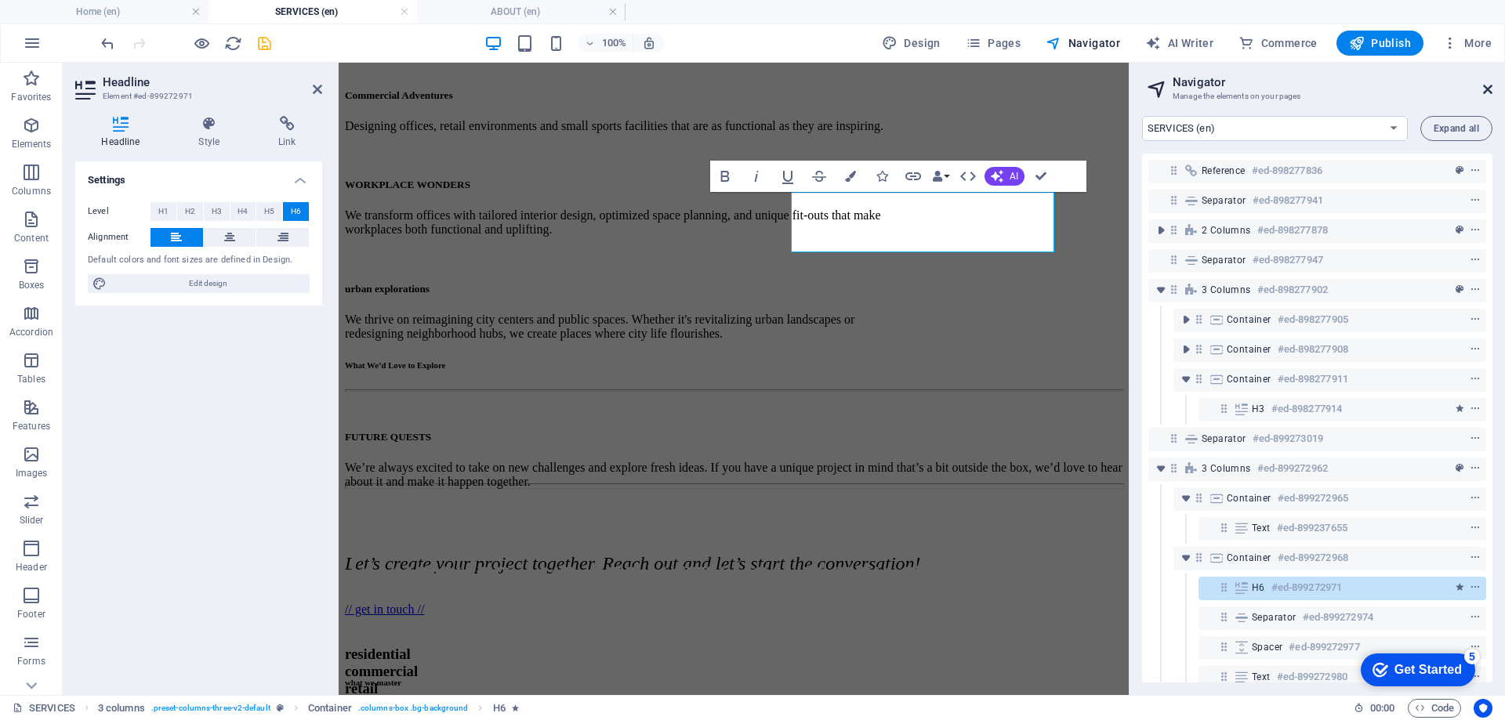
click at [1489, 90] on icon at bounding box center [1487, 89] width 9 height 13
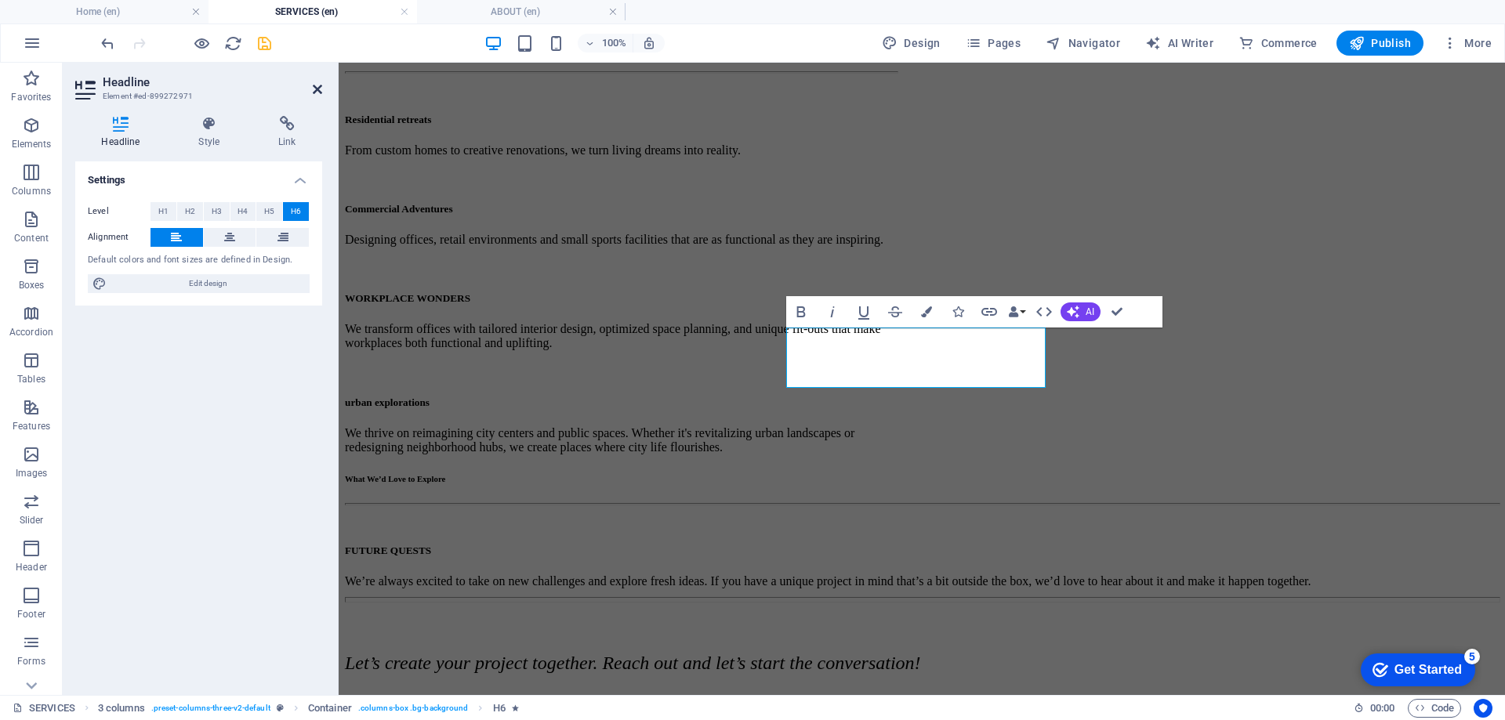
click at [313, 89] on icon at bounding box center [317, 89] width 9 height 13
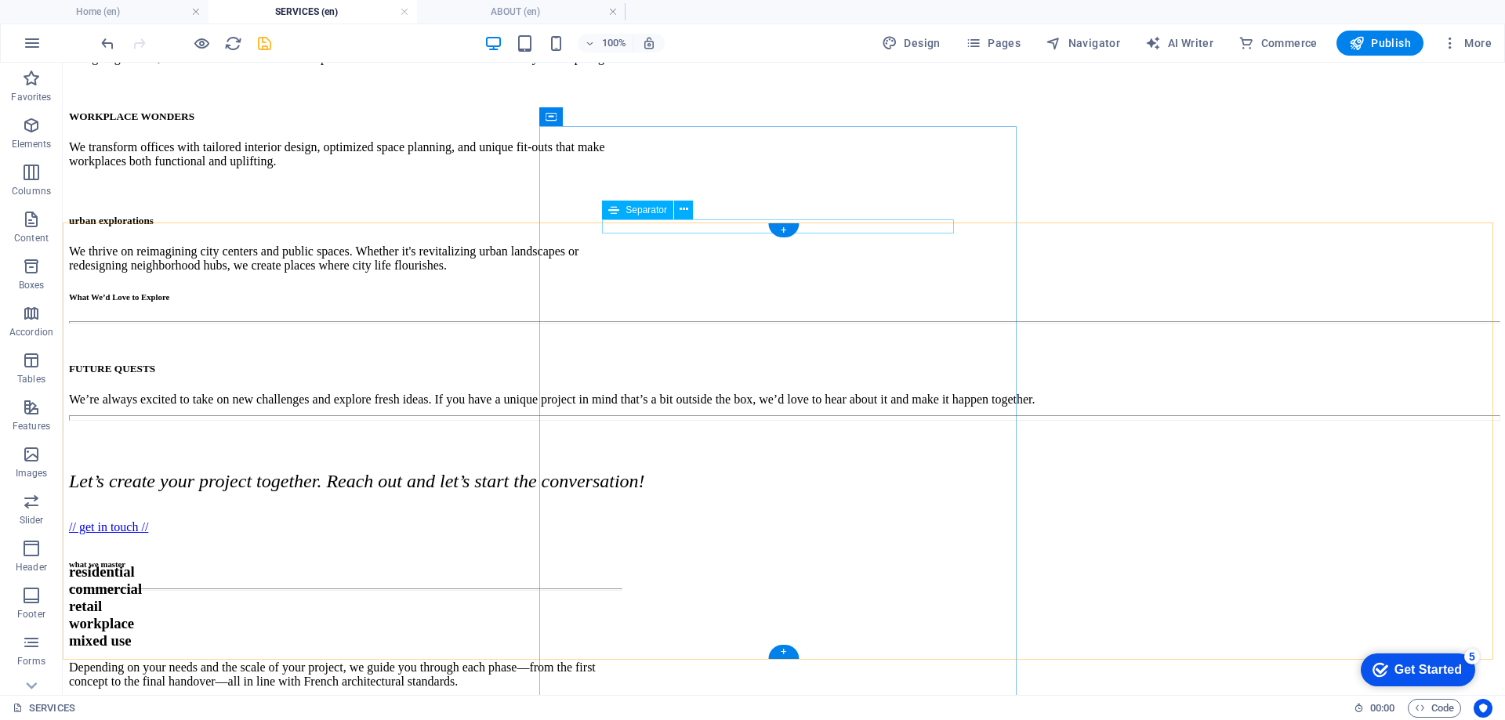
click at [621, 588] on div at bounding box center [345, 589] width 552 height 2
click at [621, 631] on div "Depending on your needs and the scale of your project, we guide you through eac…" at bounding box center [345, 660] width 552 height 58
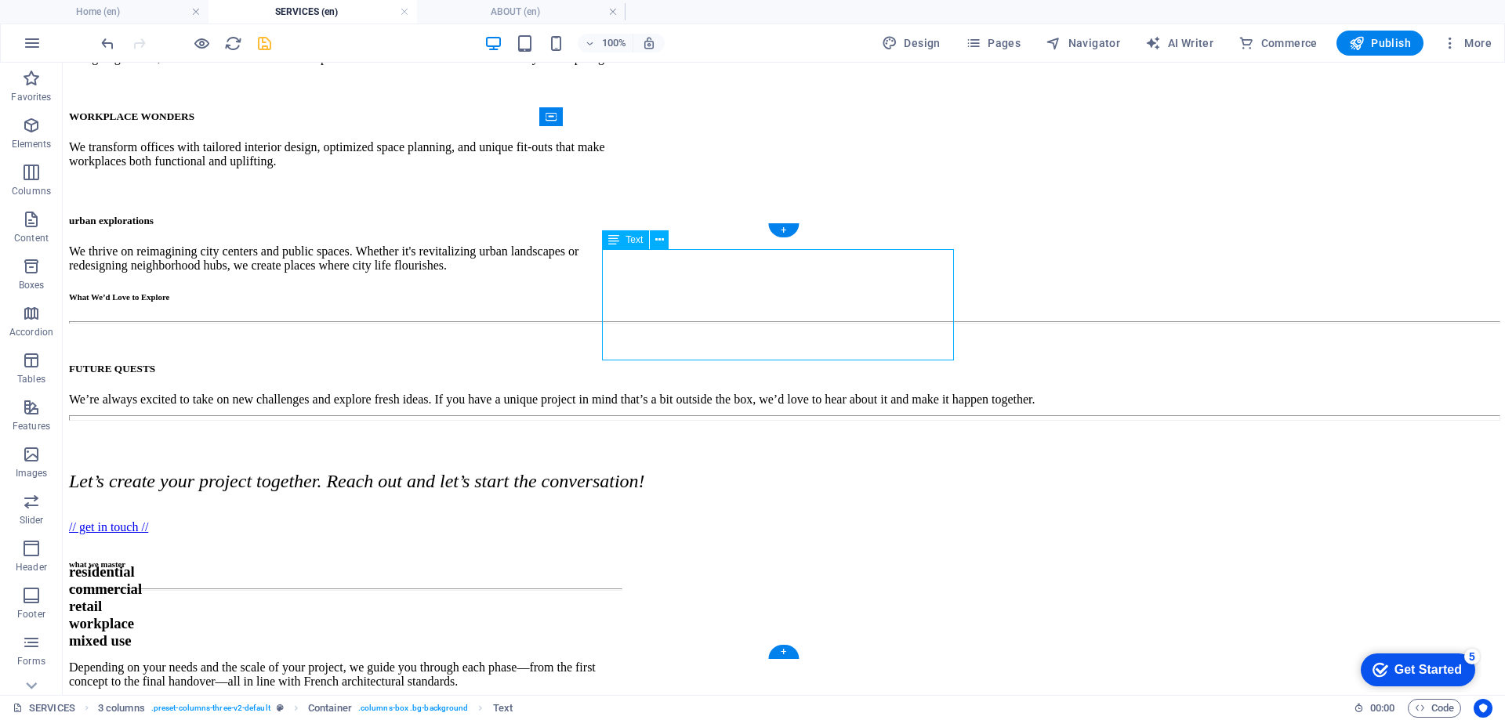
click at [621, 631] on div "Depending on your needs and the scale of your project, we guide you through eac…" at bounding box center [345, 660] width 552 height 58
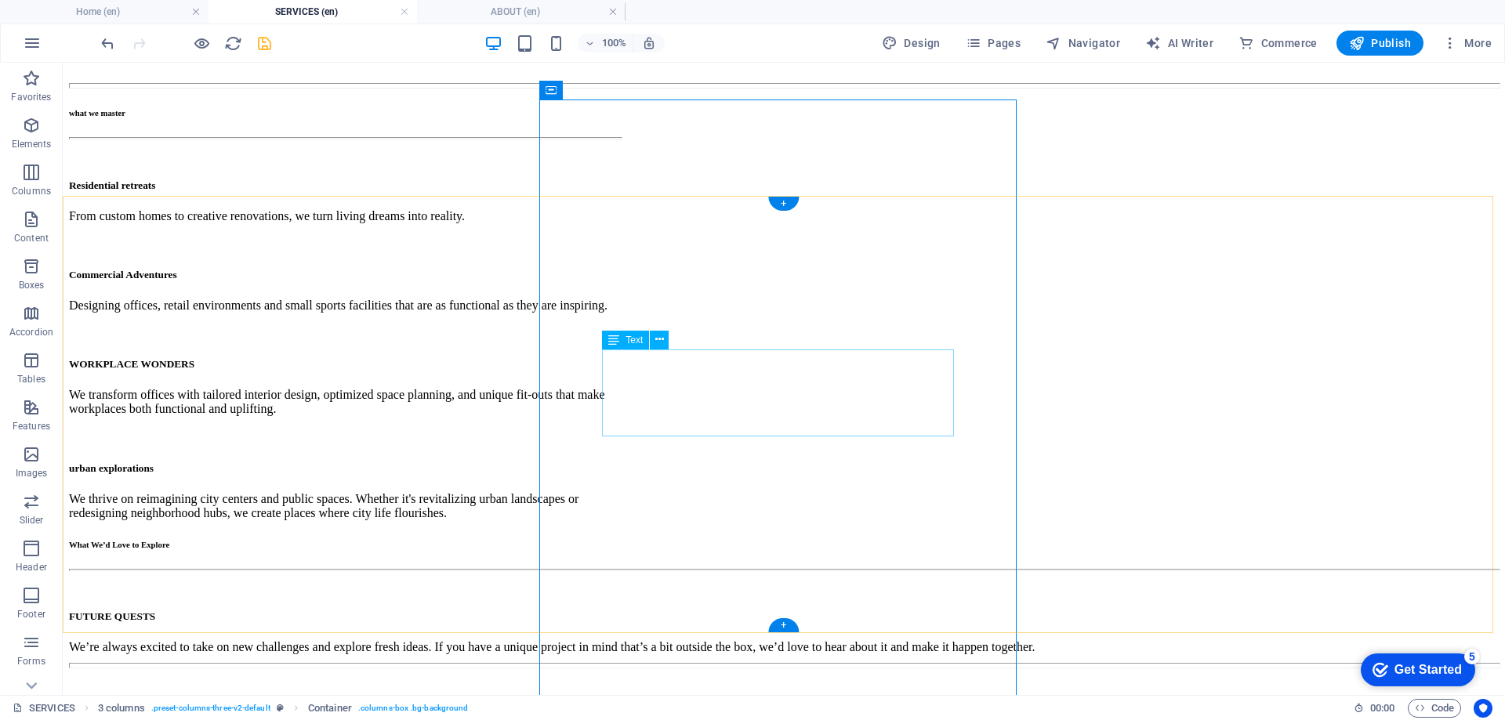
scroll to position [990, 0]
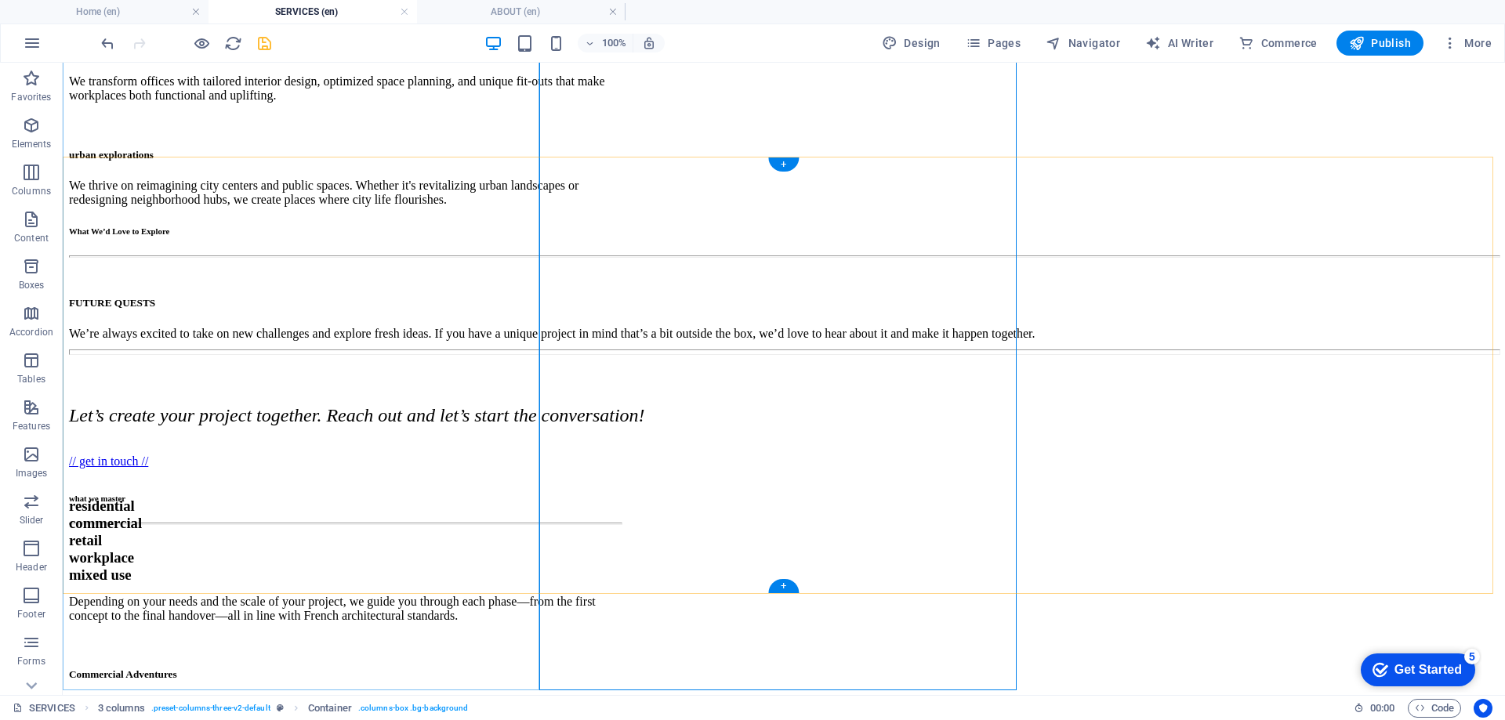
click at [252, 361] on div "From the very first sketch to the final handover, we are with you every step of…" at bounding box center [783, 417] width 1429 height 113
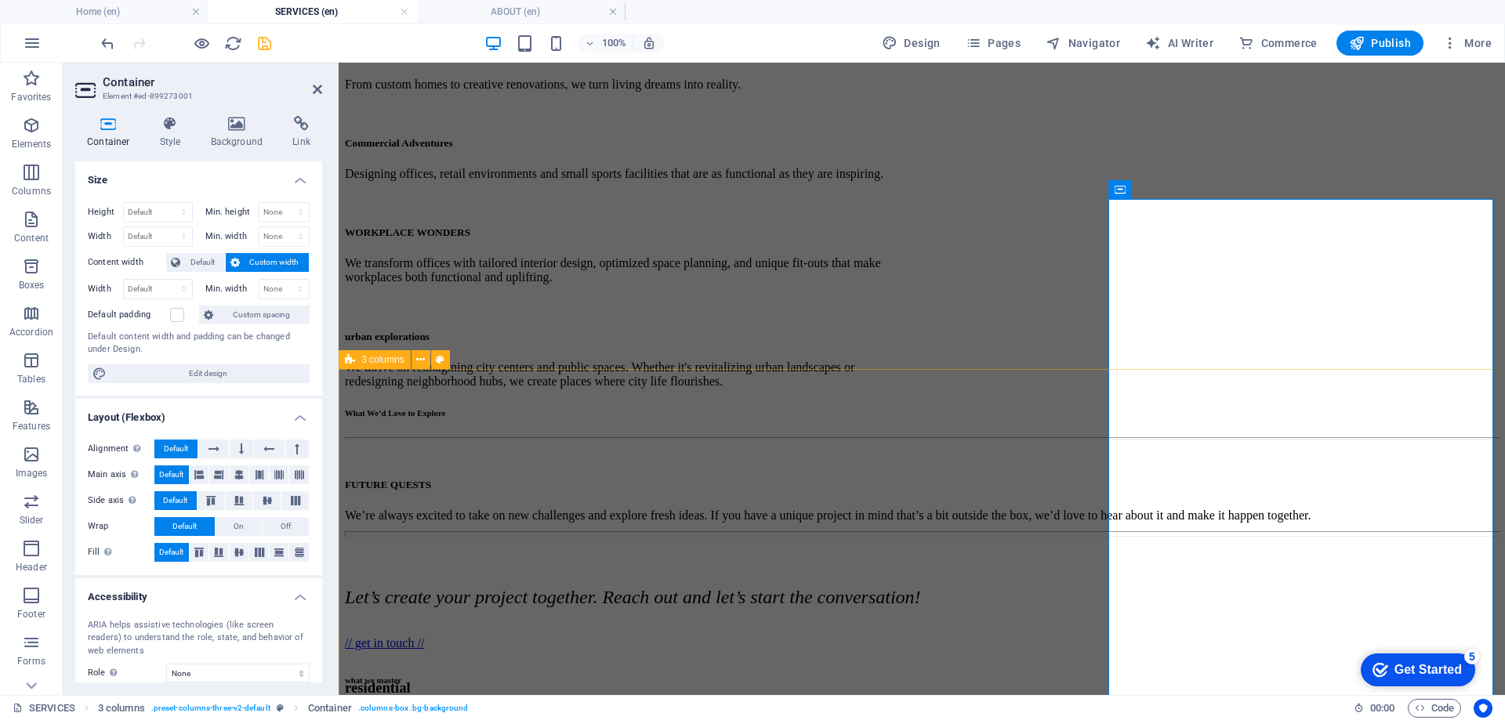
click at [346, 363] on icon at bounding box center [350, 359] width 10 height 19
select select "px"
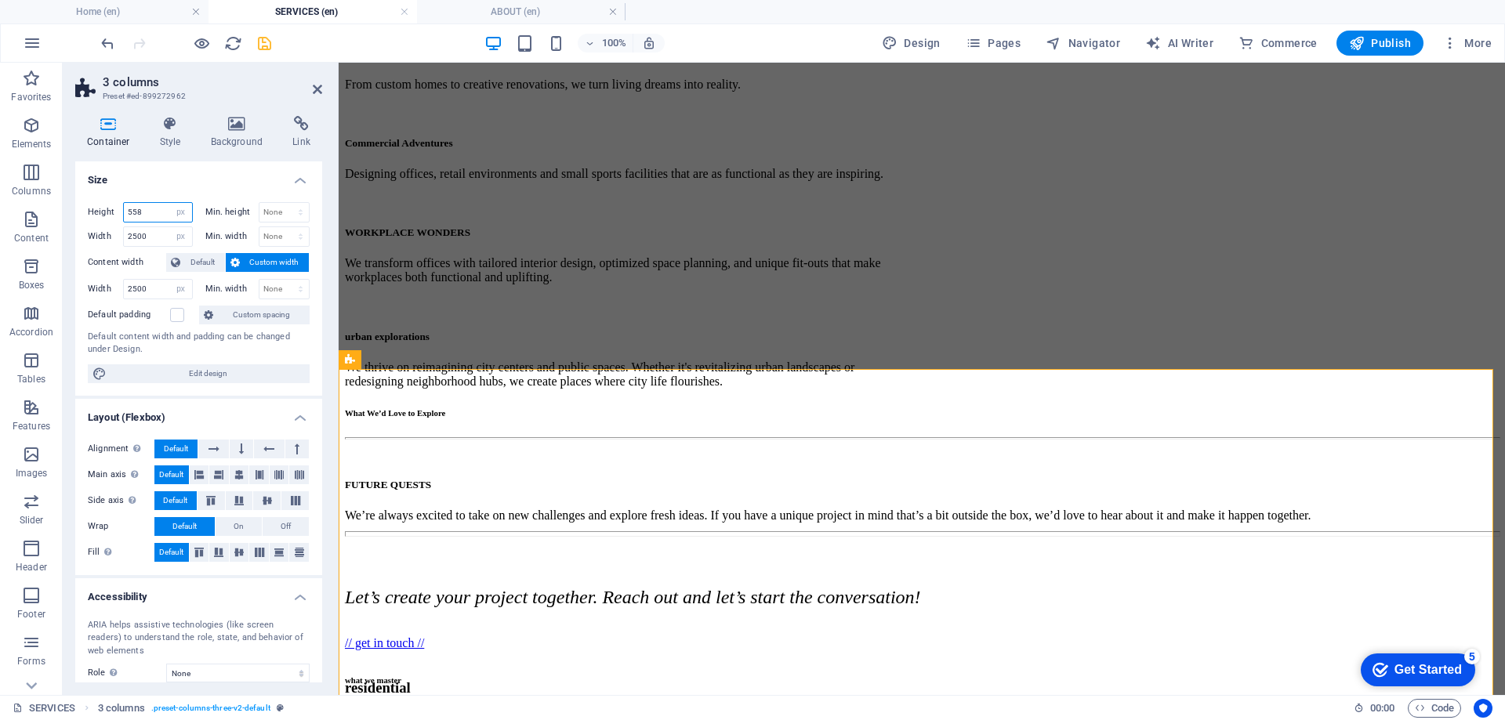
drag, startPoint x: 144, startPoint y: 215, endPoint x: 98, endPoint y: 227, distance: 47.7
click at [97, 225] on div "Height 558 Default px rem % vh vw" at bounding box center [143, 214] width 111 height 24
type input "7"
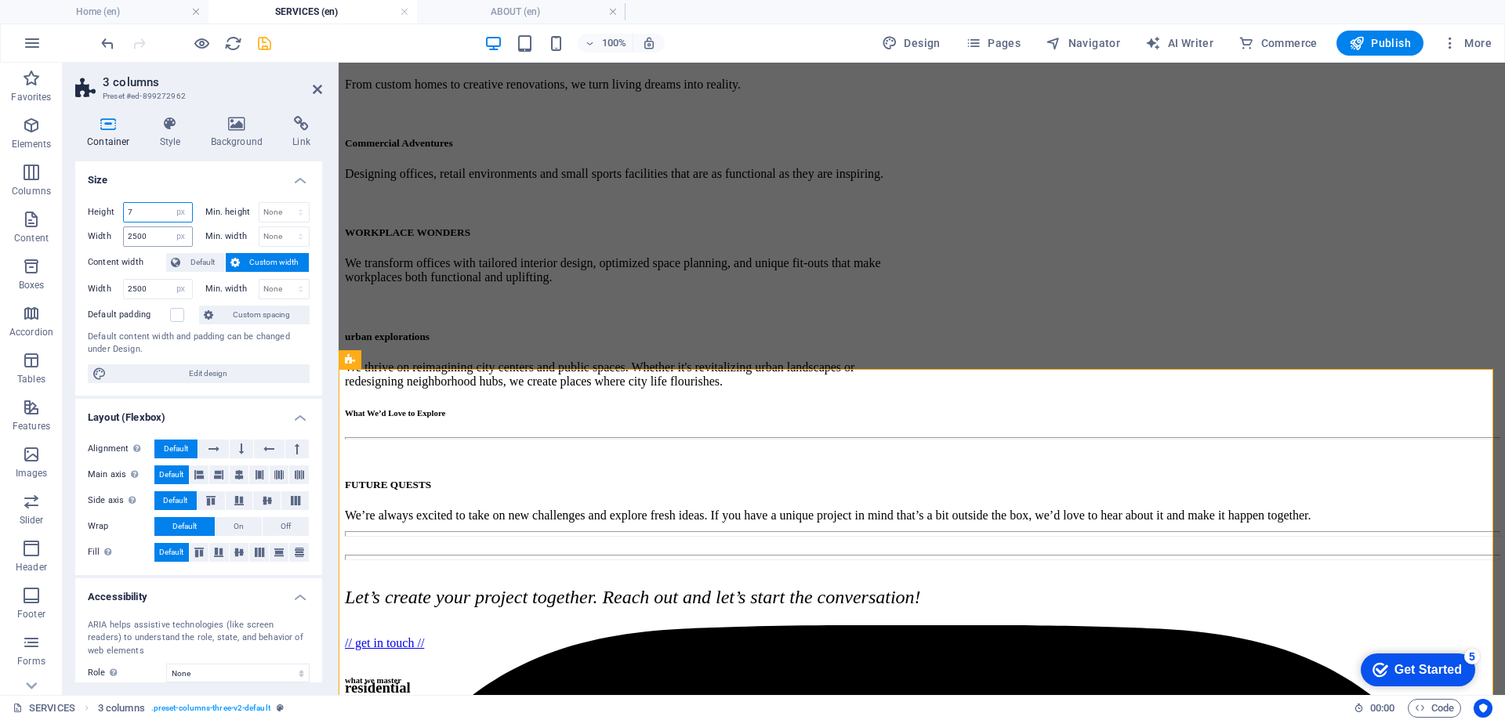
scroll to position [724, 0]
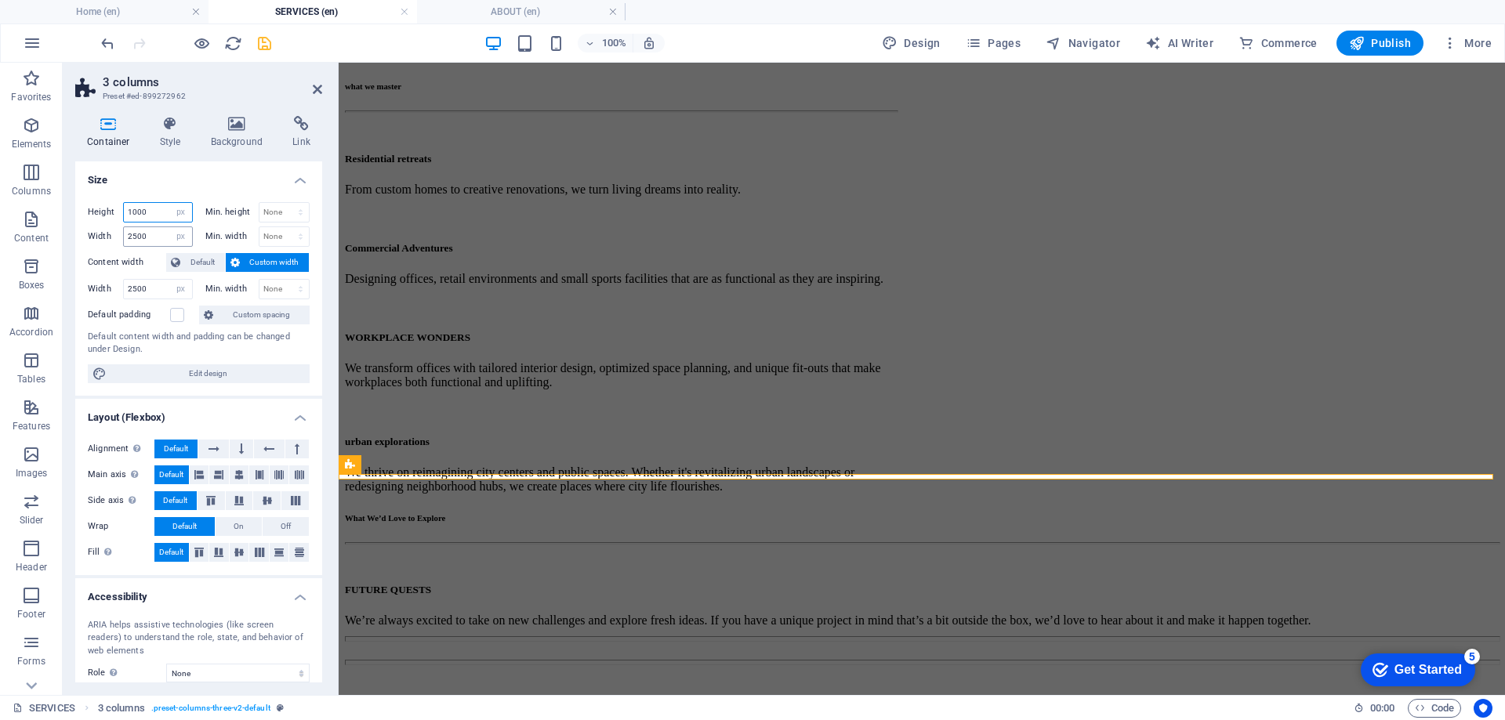
type input "1000"
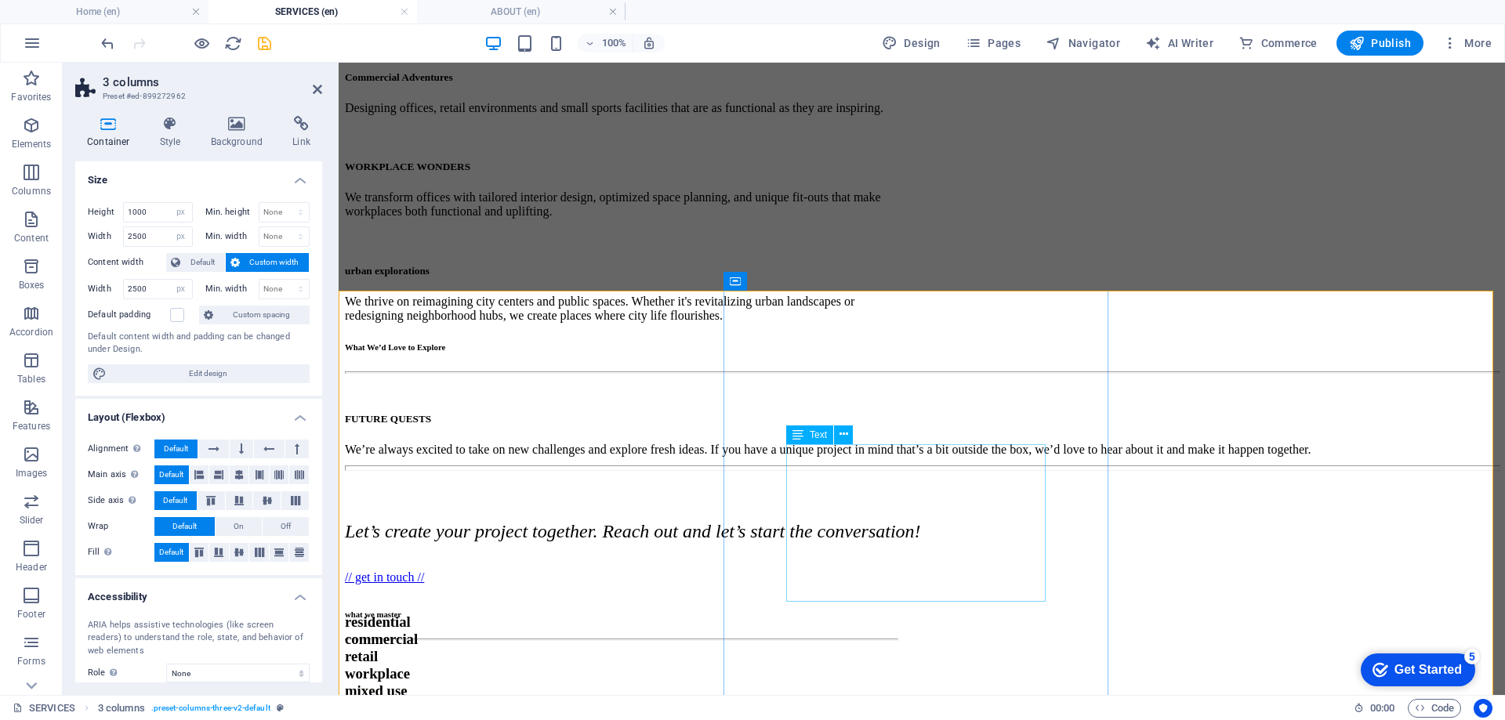
scroll to position [907, 0]
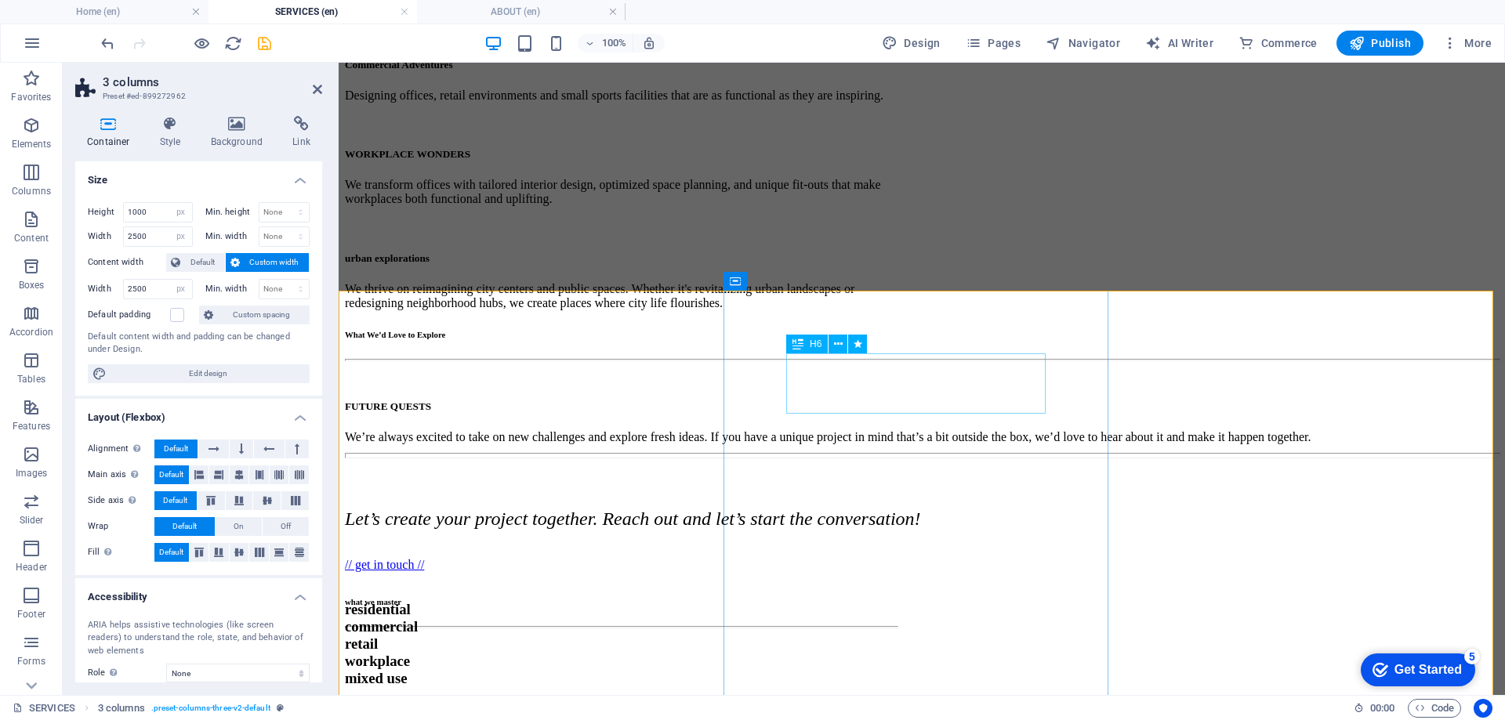
click at [867, 597] on div "what we master" at bounding box center [621, 601] width 552 height 9
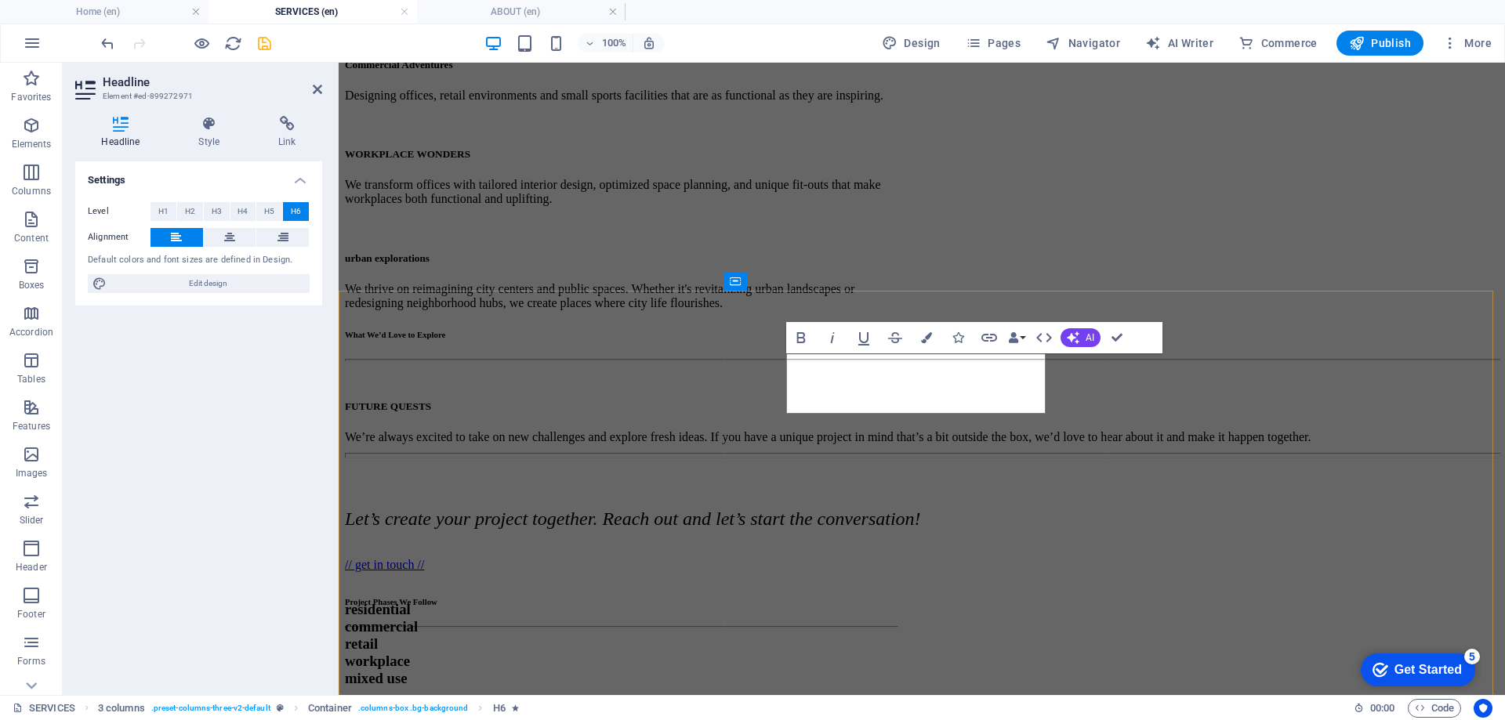
scroll to position [896, 0]
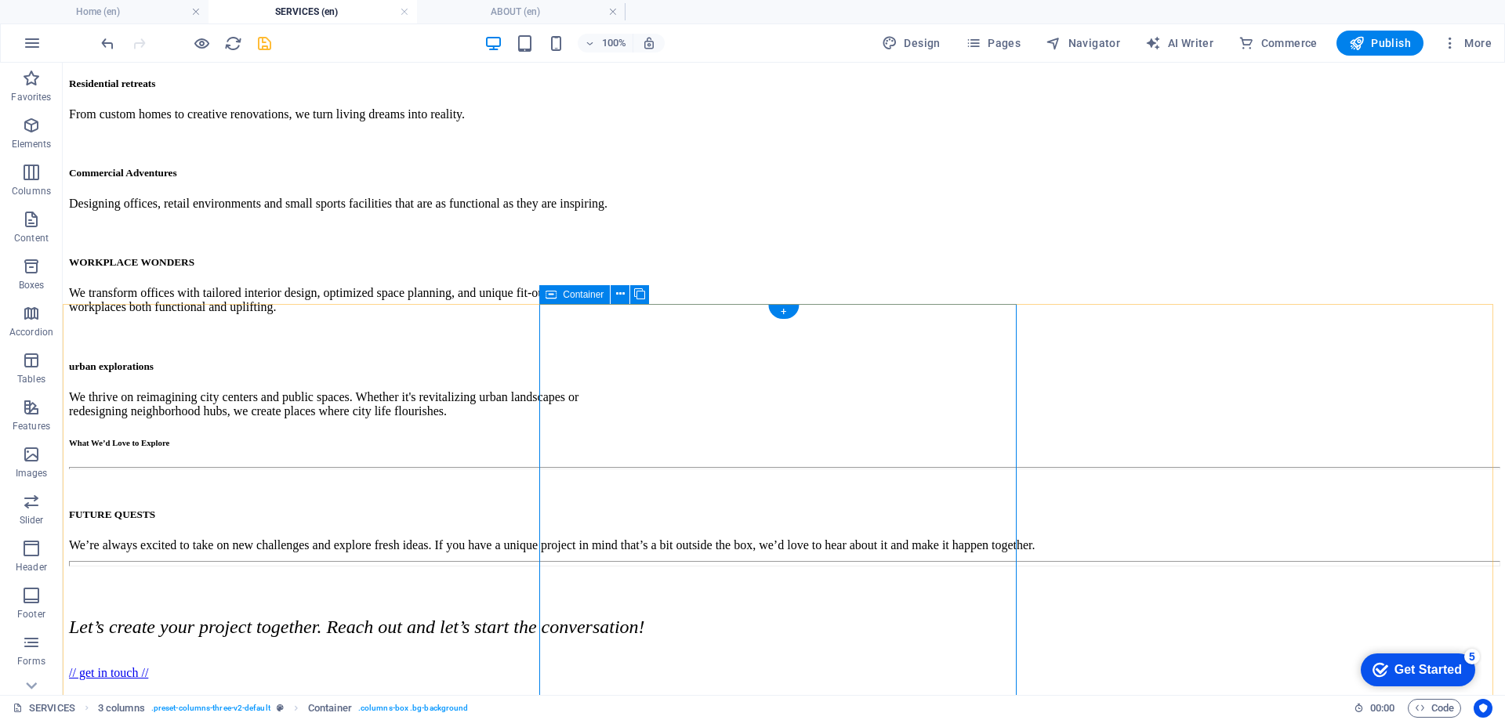
scroll to position [934, 0]
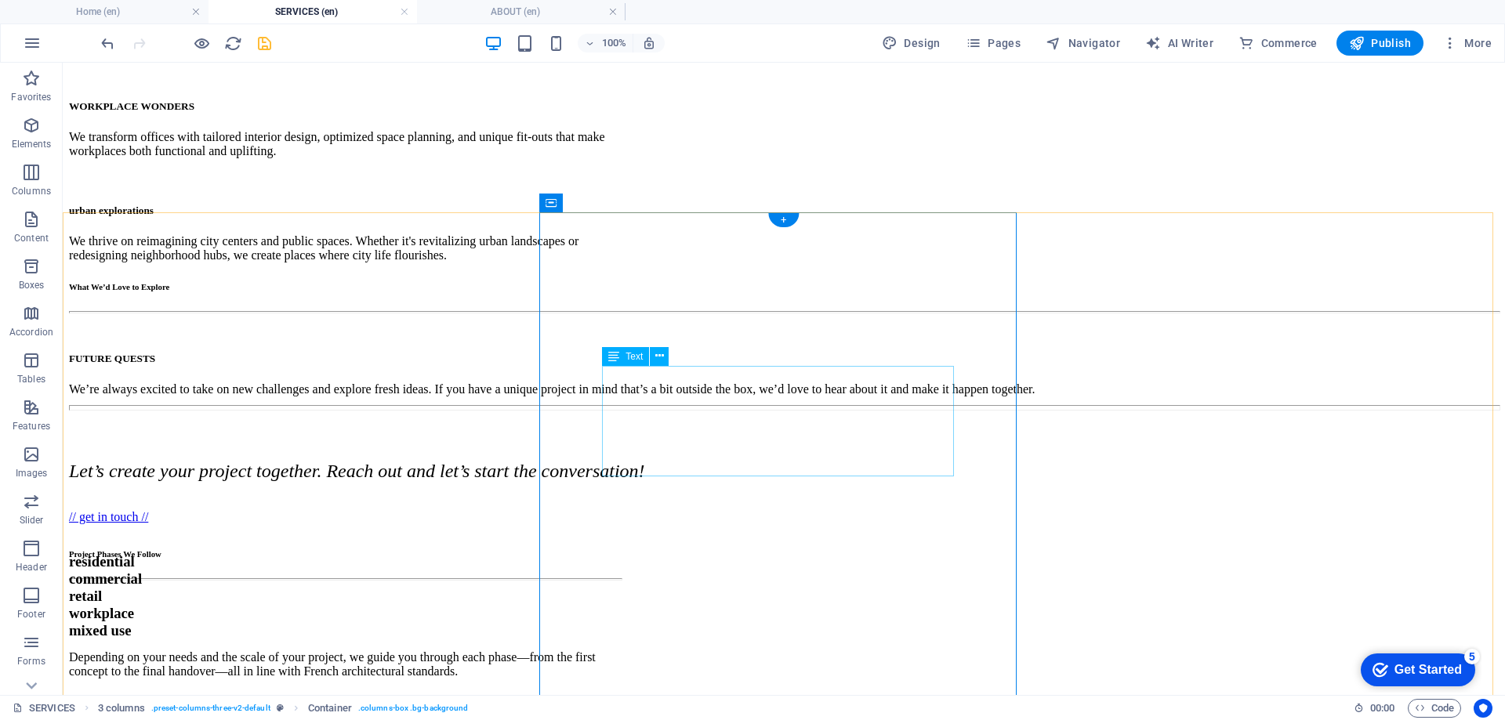
click at [614, 621] on div "Depending on your needs and the scale of your project, we guide you through eac…" at bounding box center [345, 650] width 552 height 58
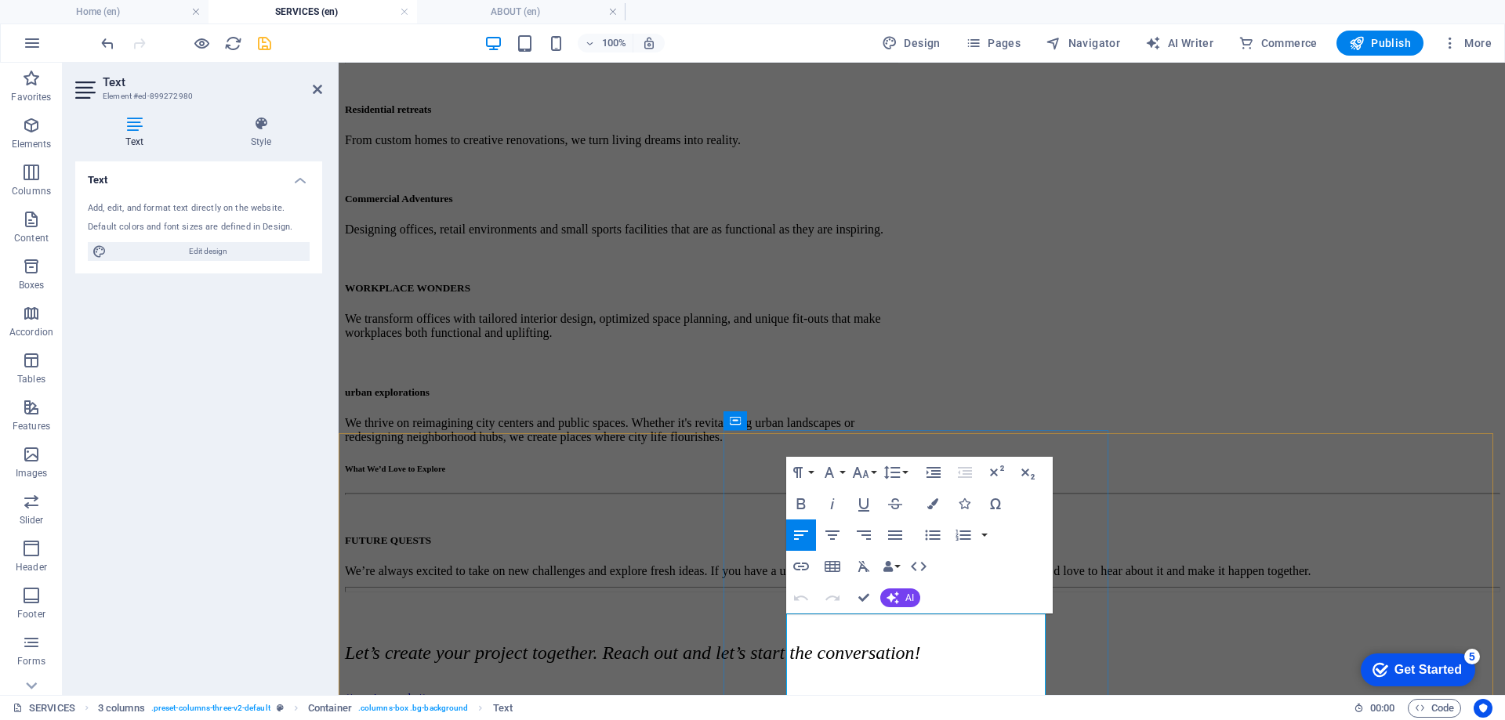
scroll to position [765, 0]
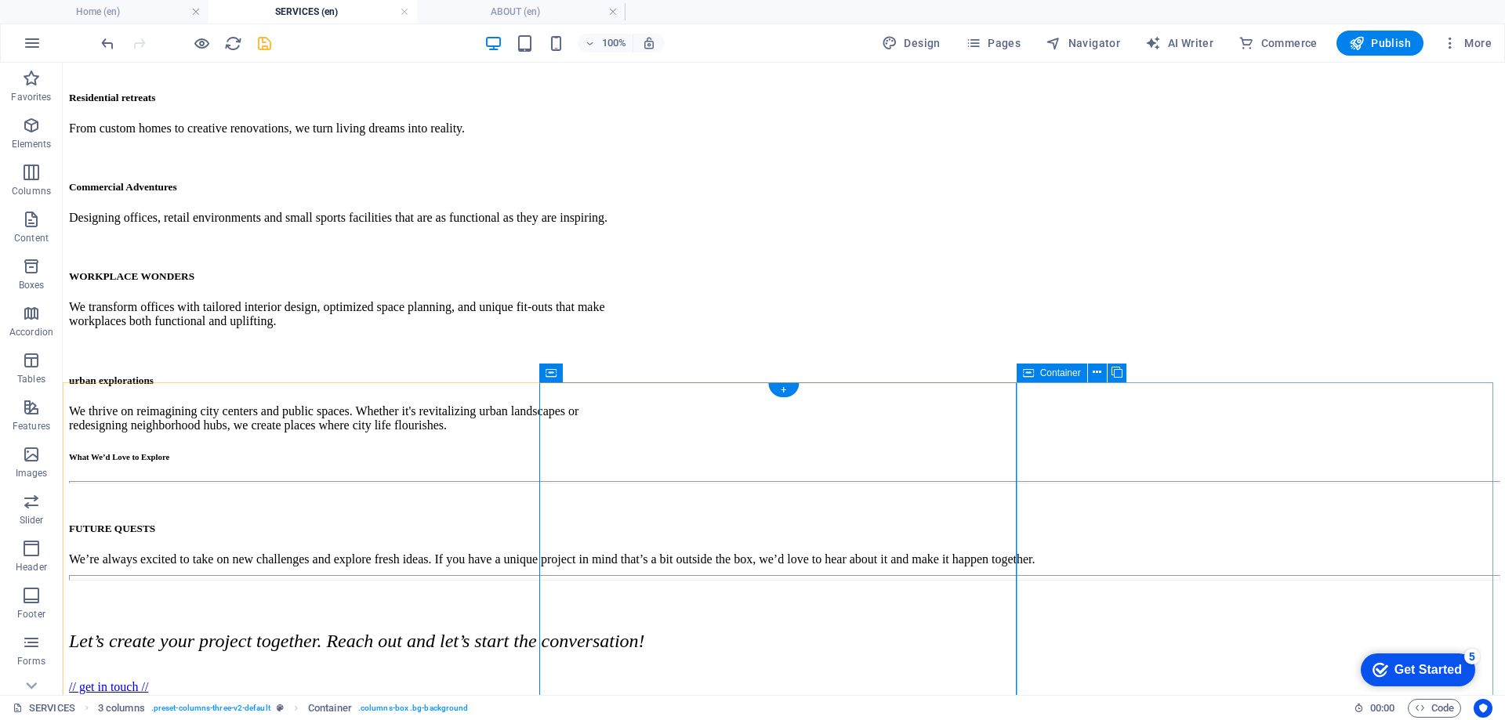
scroll to position [842, 0]
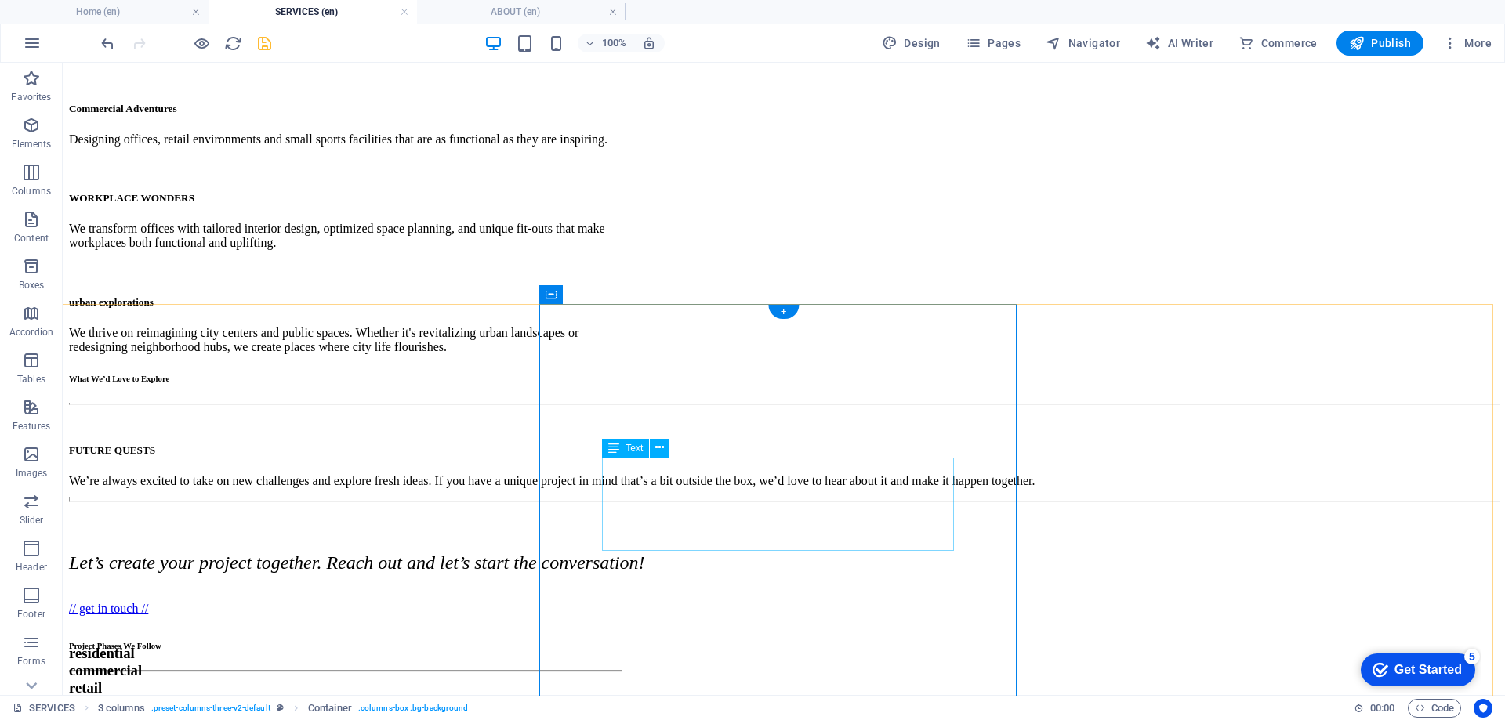
click at [621, 707] on div "Depending on your needs and the scale of your project, we guide you through eac…" at bounding box center [345, 721] width 552 height 28
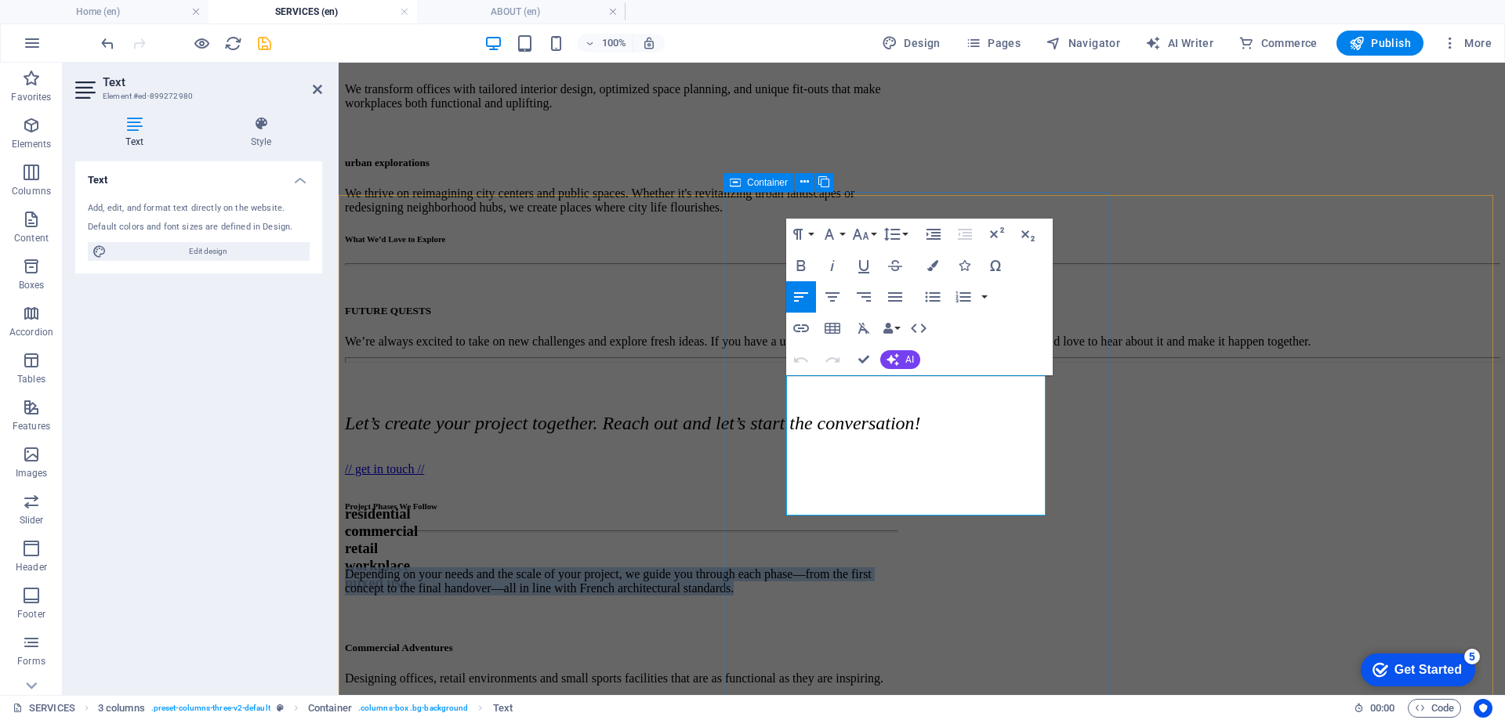
drag, startPoint x: 867, startPoint y: 504, endPoint x: 774, endPoint y: 388, distance: 148.3
click at [774, 502] on div "Project Phases We Follow Depending on your needs and the scale of your project,…" at bounding box center [621, 697] width 552 height 391
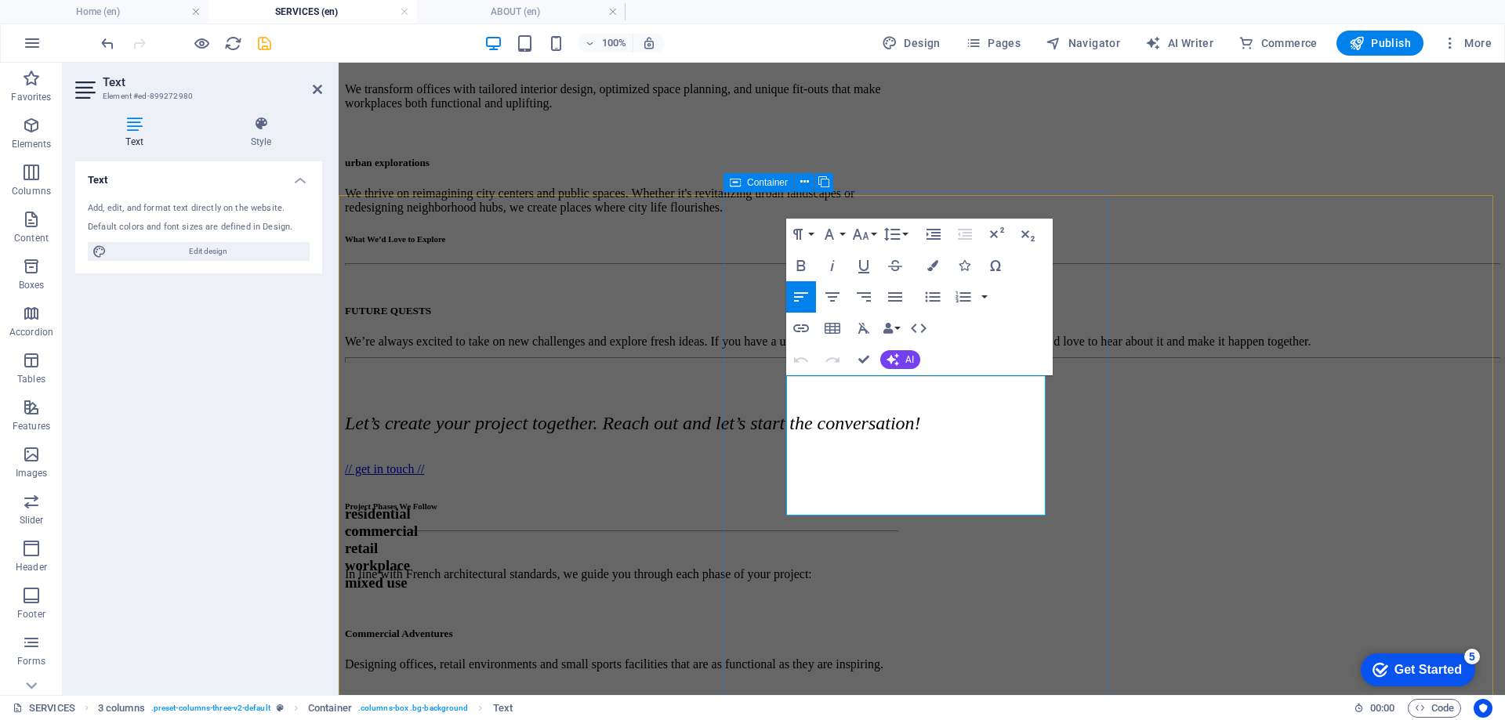
scroll to position [1006, 0]
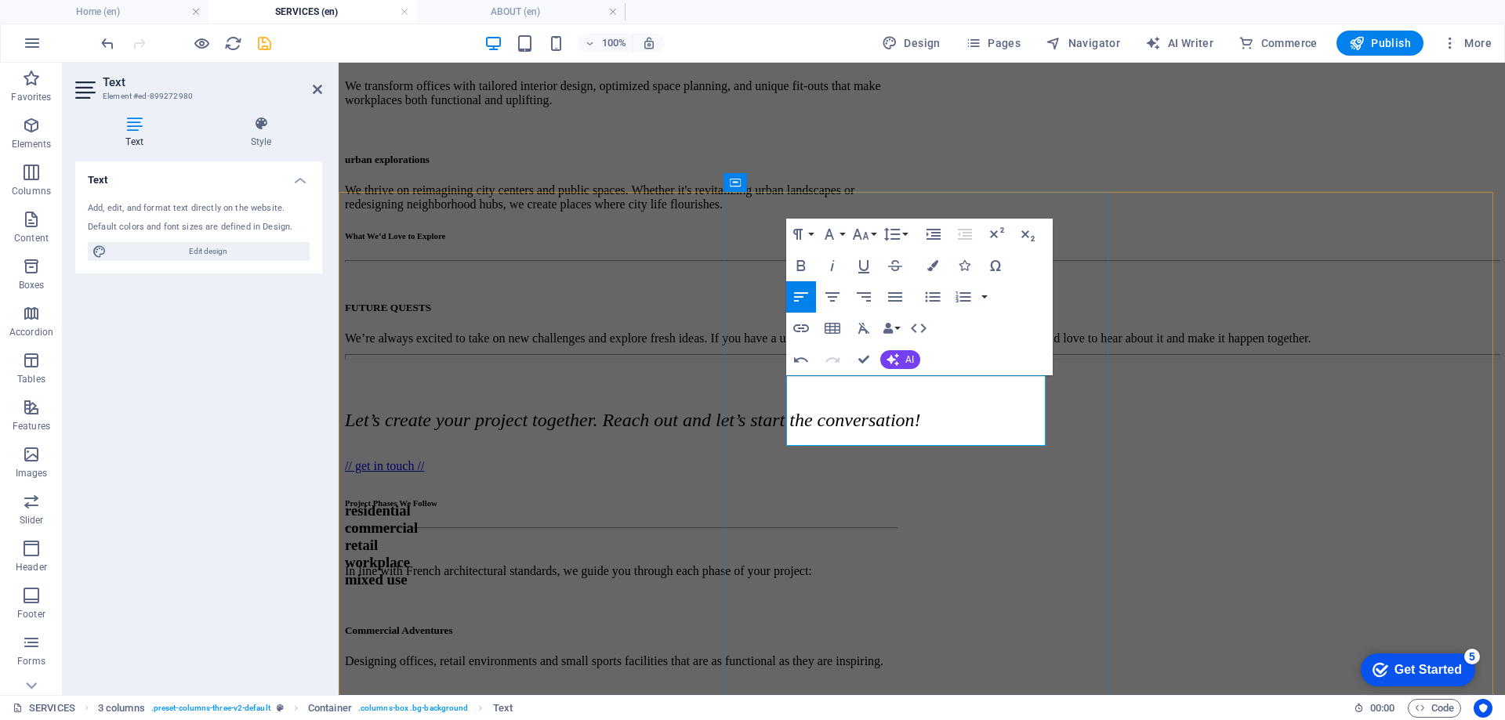
click at [896, 564] on p "In line with French architectural standards, we guide you through each phase of…" at bounding box center [621, 571] width 552 height 14
click at [896, 498] on div "Project Phases We Follow In line with French architectural standards, we guide …" at bounding box center [621, 686] width 552 height 377
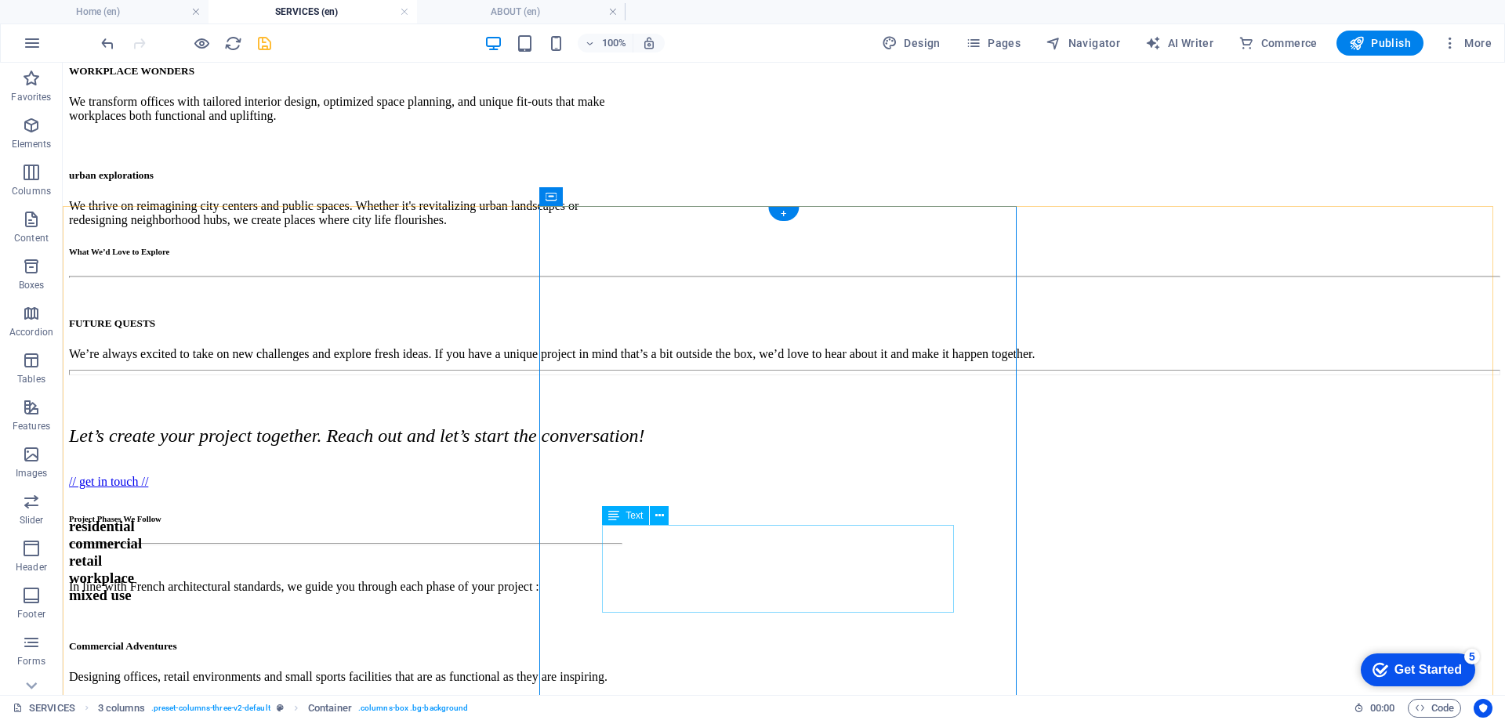
scroll to position [940, 0]
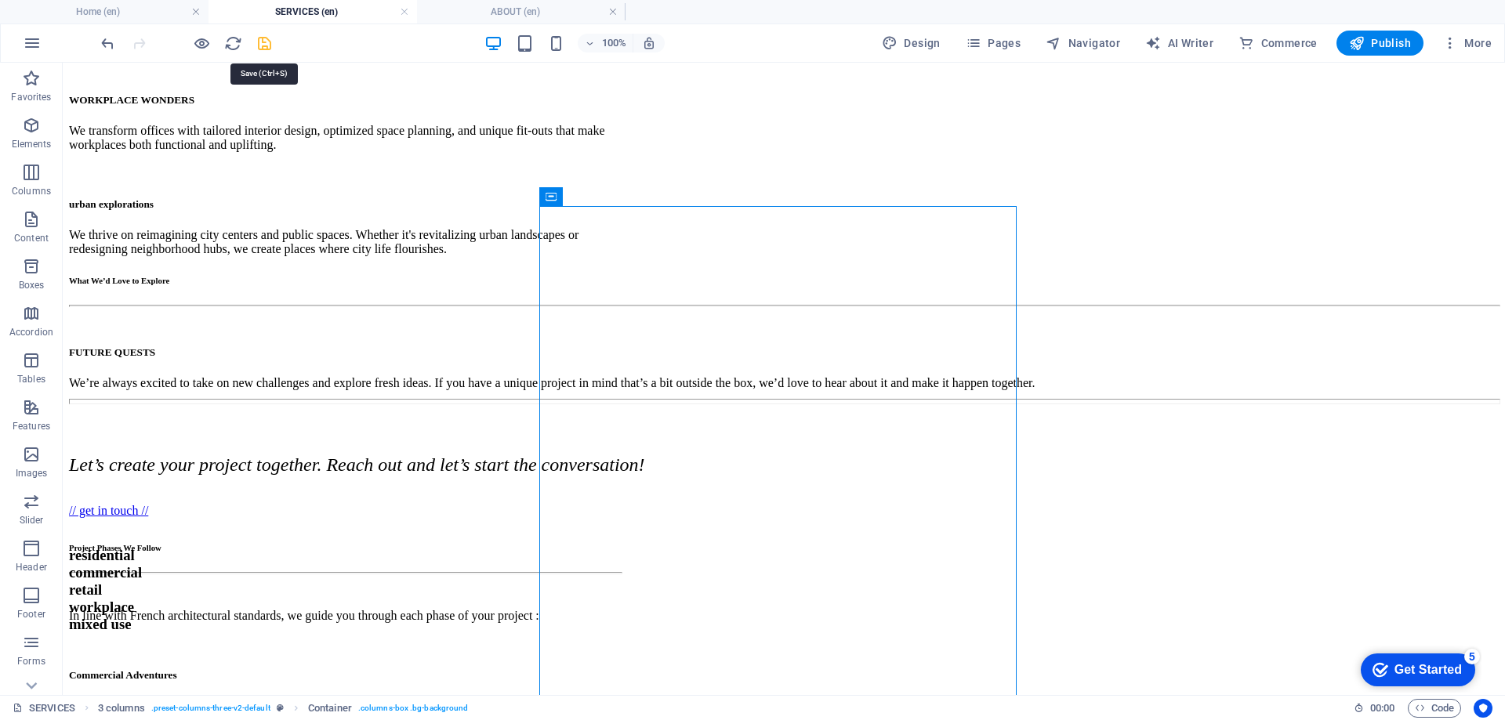
click at [259, 38] on icon "save" at bounding box center [264, 43] width 18 height 18
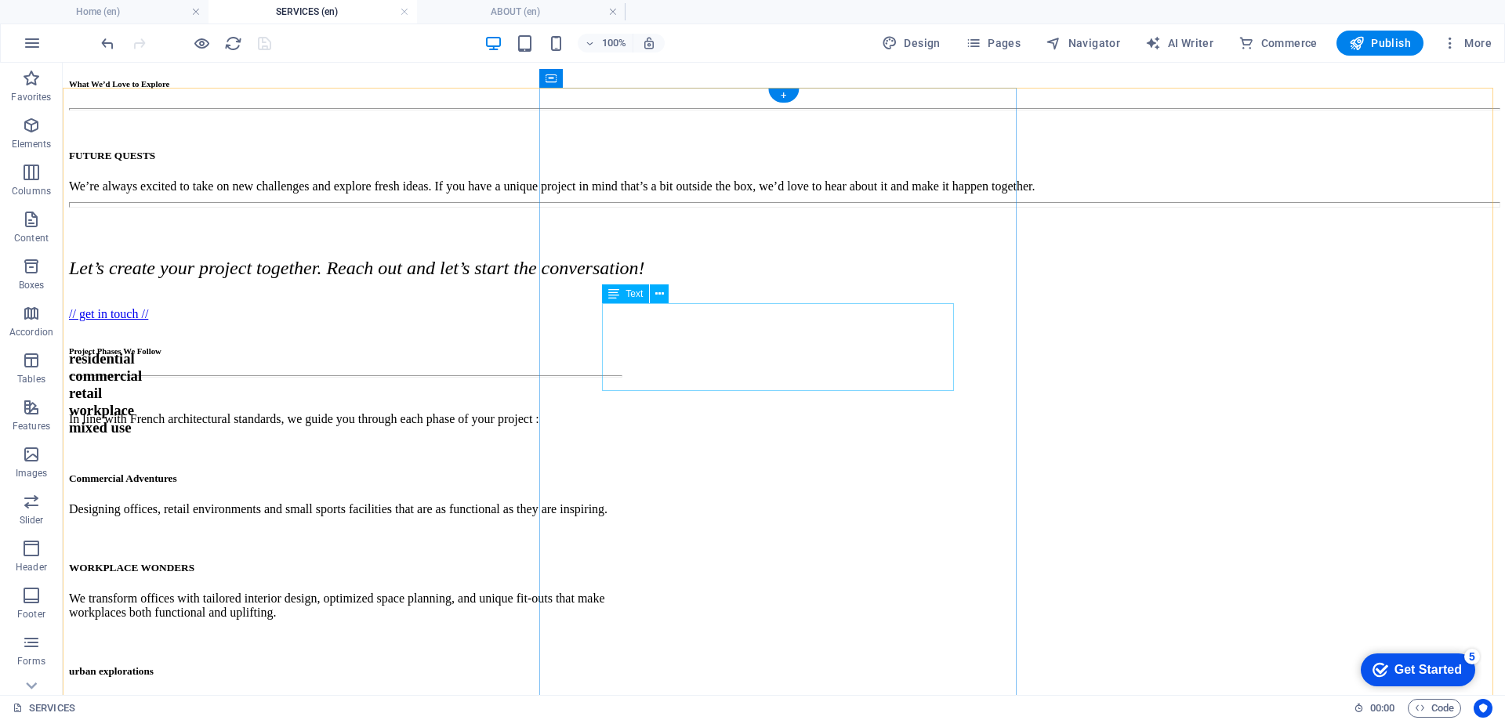
scroll to position [1059, 0]
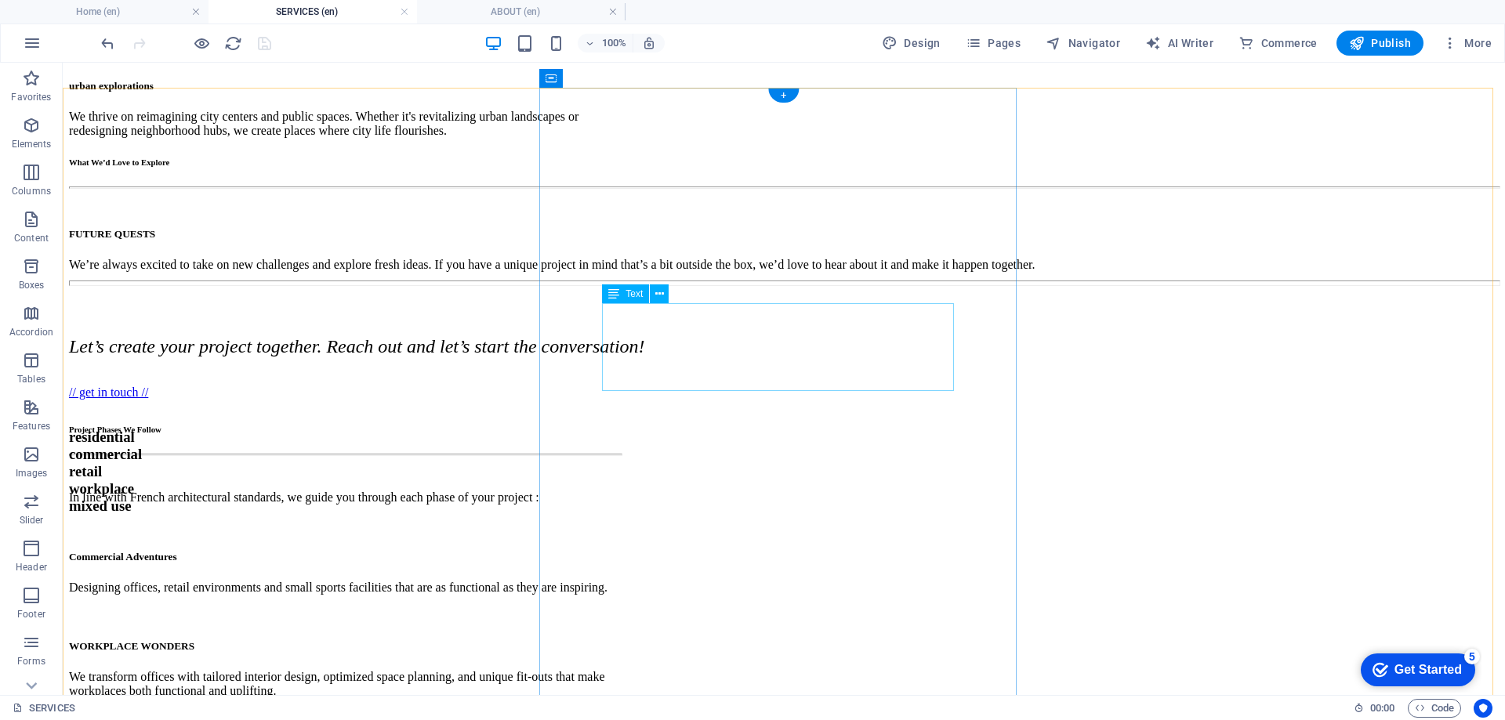
click at [621, 551] on div "Commercial Adventures Designing offices, retail environments and small sports f…" at bounding box center [345, 573] width 552 height 44
click at [24, 231] on span "Content" at bounding box center [31, 229] width 63 height 38
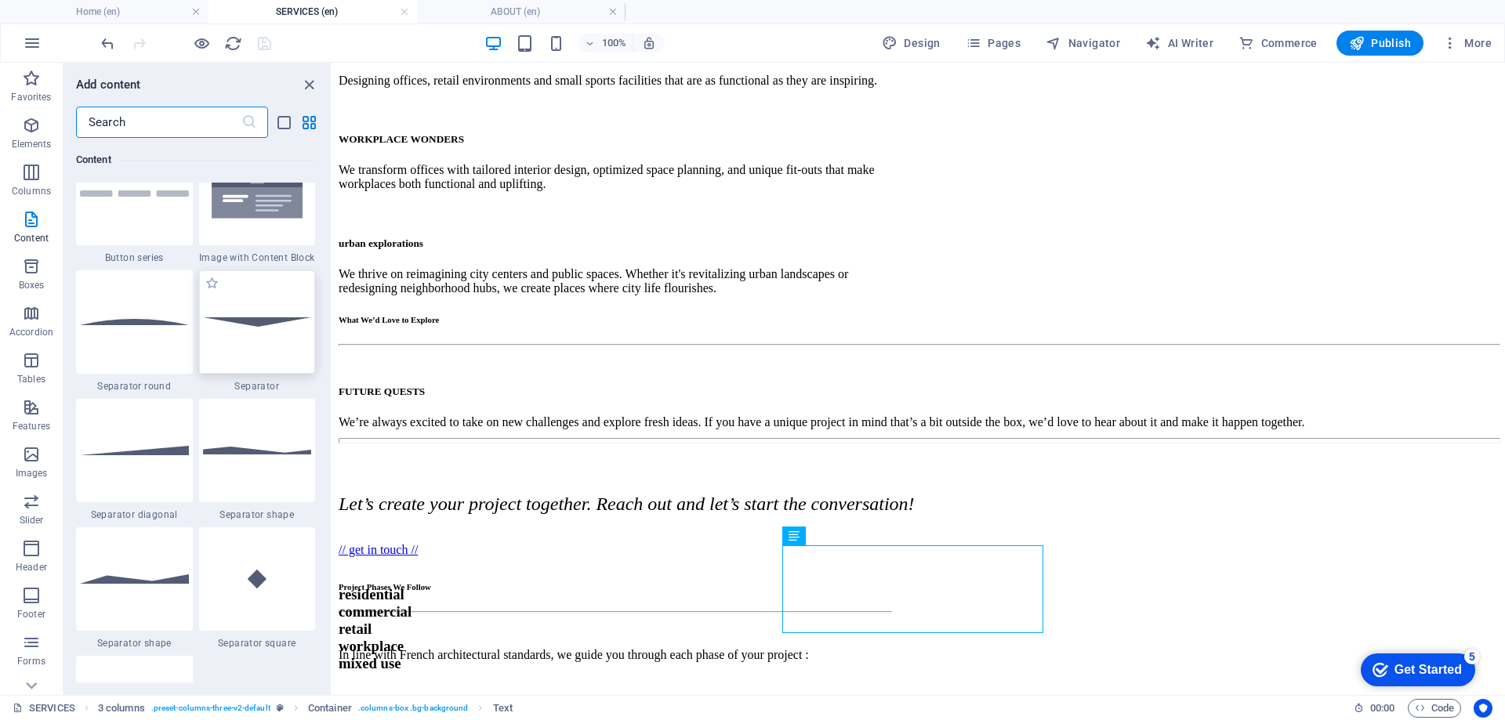
scroll to position [3917, 0]
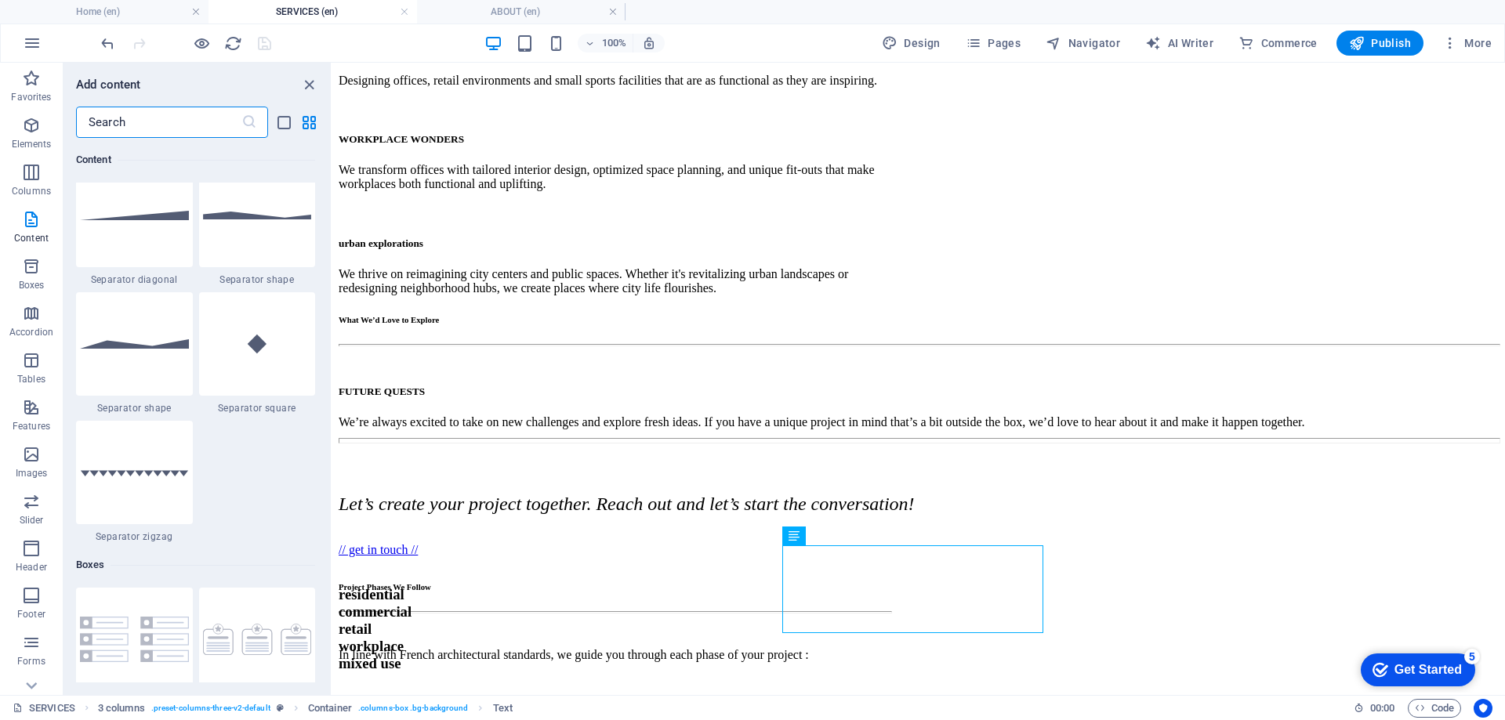
click at [171, 121] on input "text" at bounding box center [158, 122] width 165 height 31
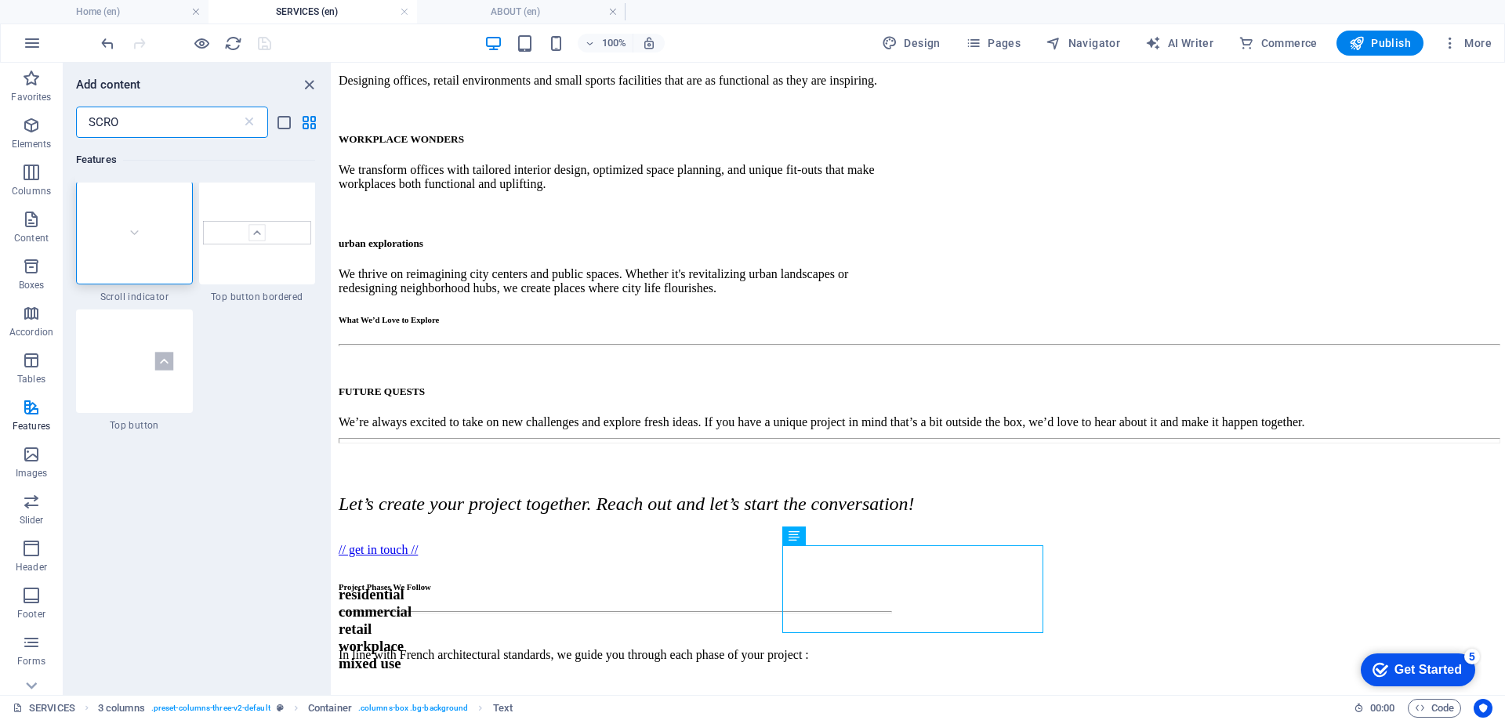
scroll to position [0, 0]
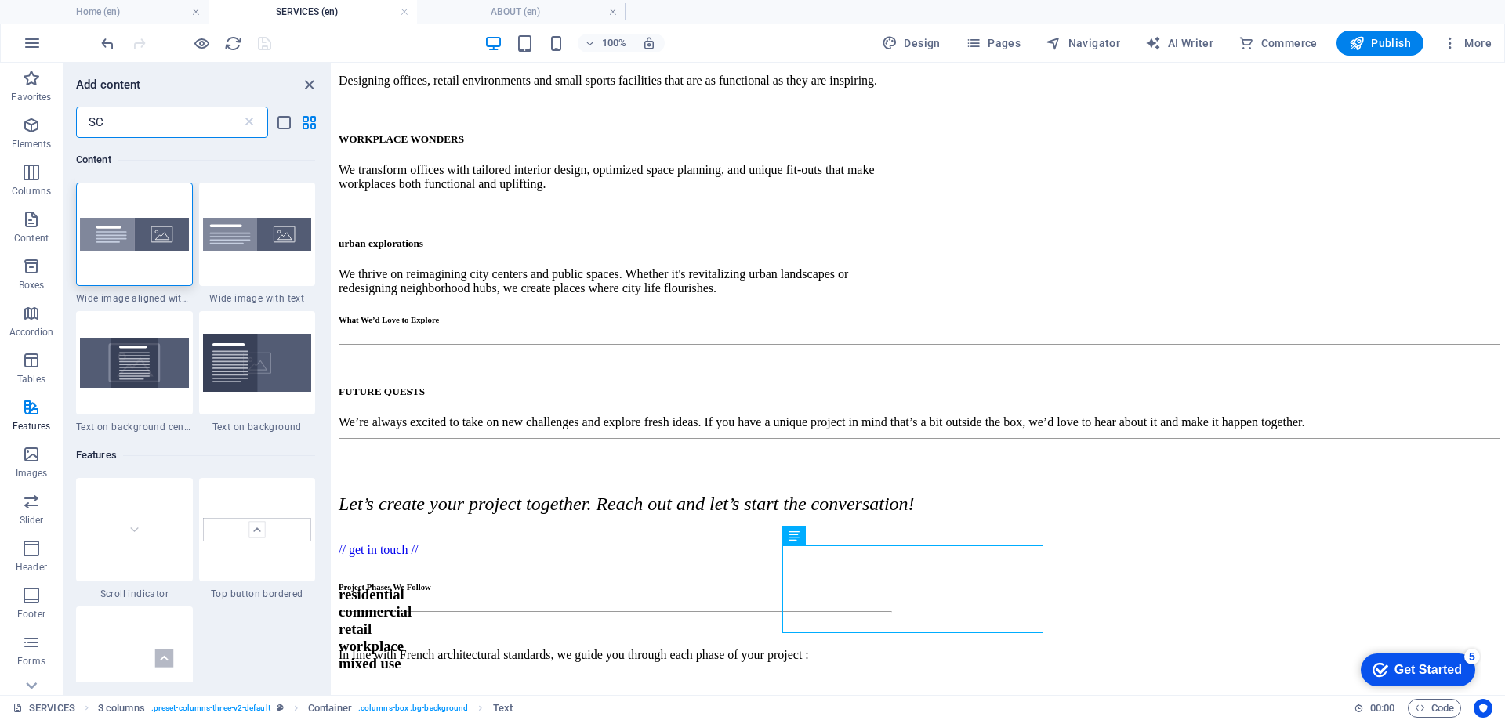
type input "S"
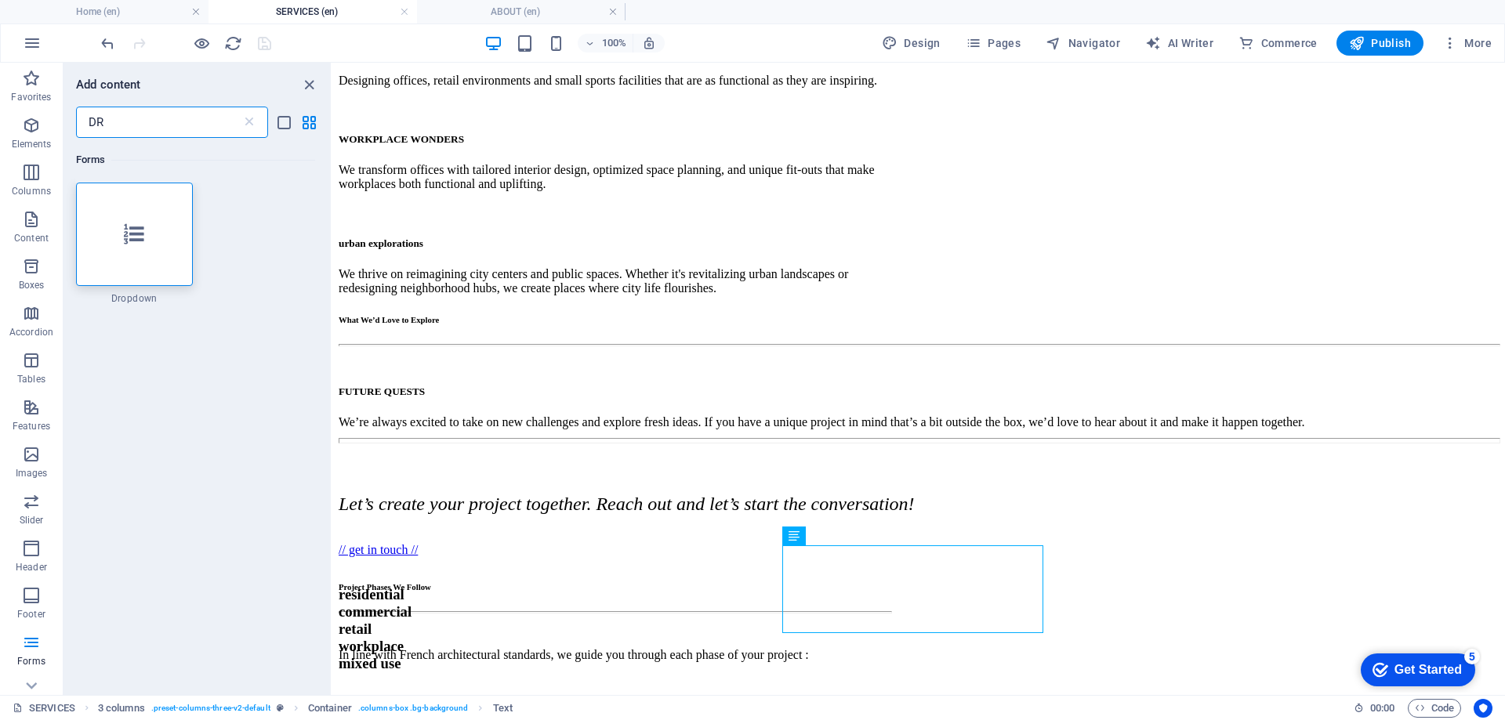
type input "D"
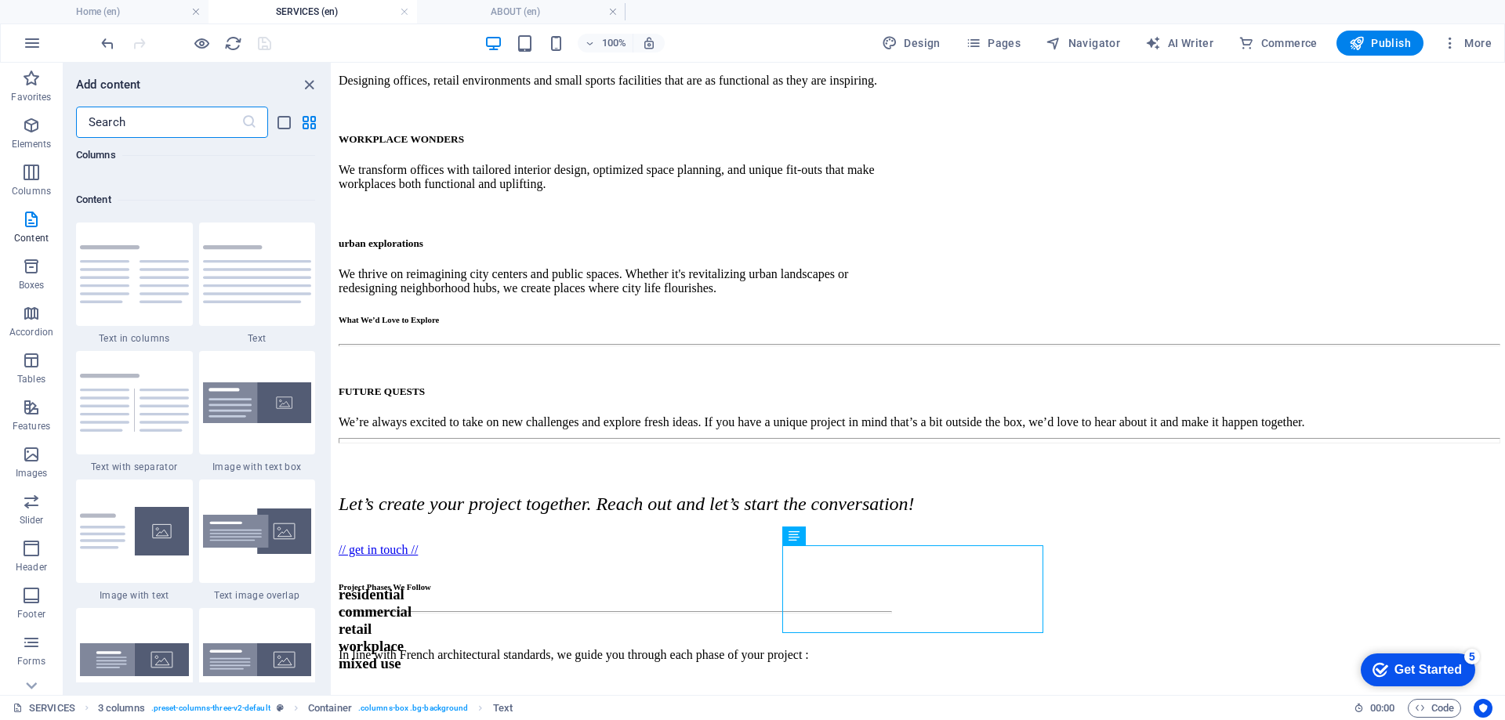
scroll to position [2743, 0]
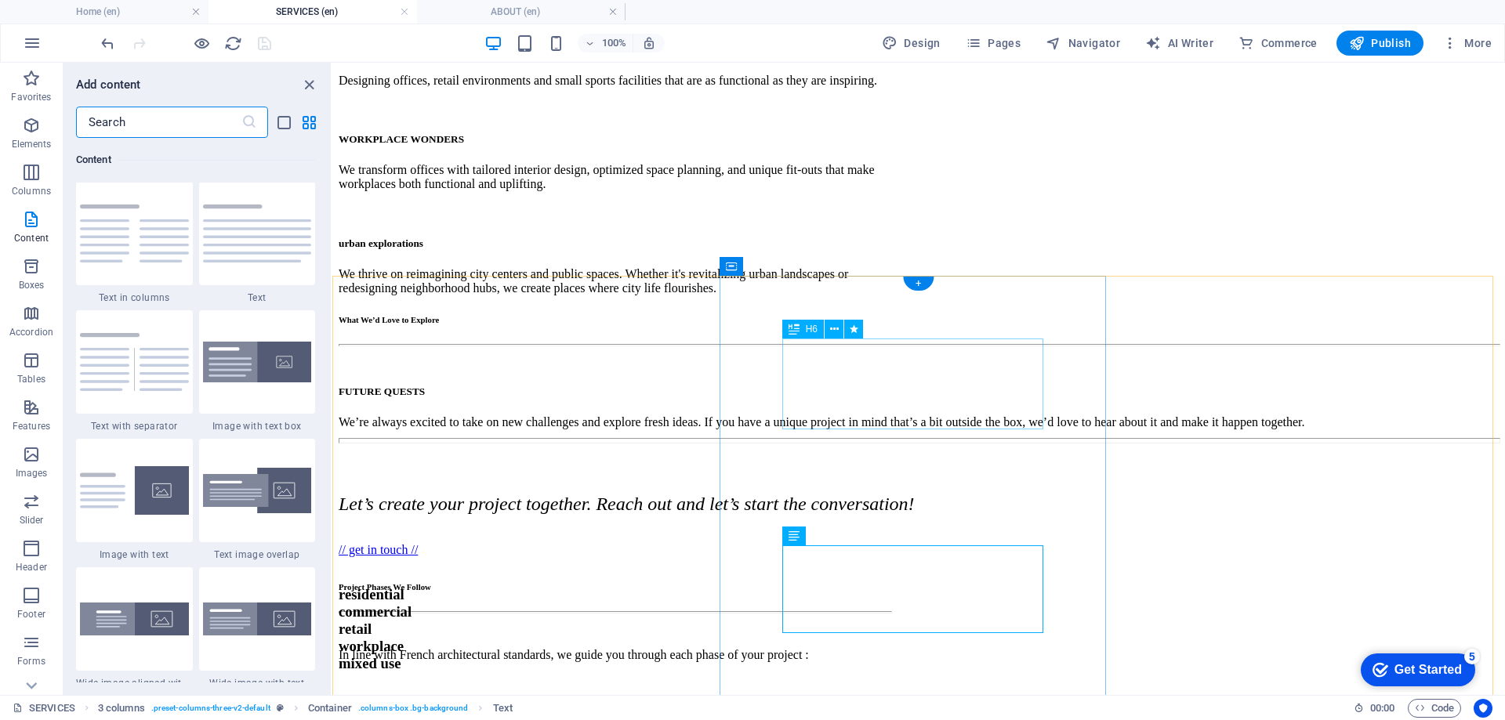
click at [890, 582] on div "Project Phases We Follow" at bounding box center [615, 586] width 552 height 9
click at [138, 369] on img at bounding box center [134, 362] width 109 height 58
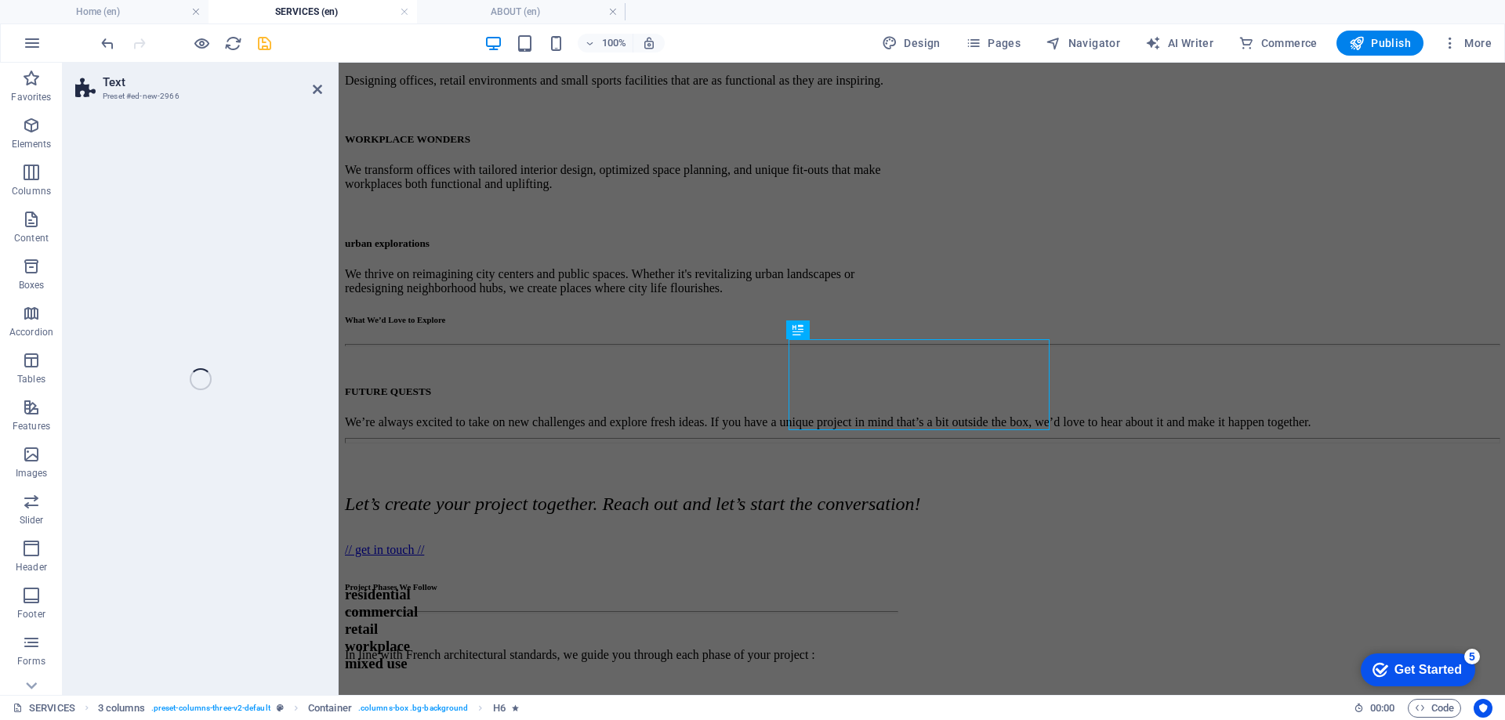
select select "rem"
select select "px"
select select "preset-text-v2-separator"
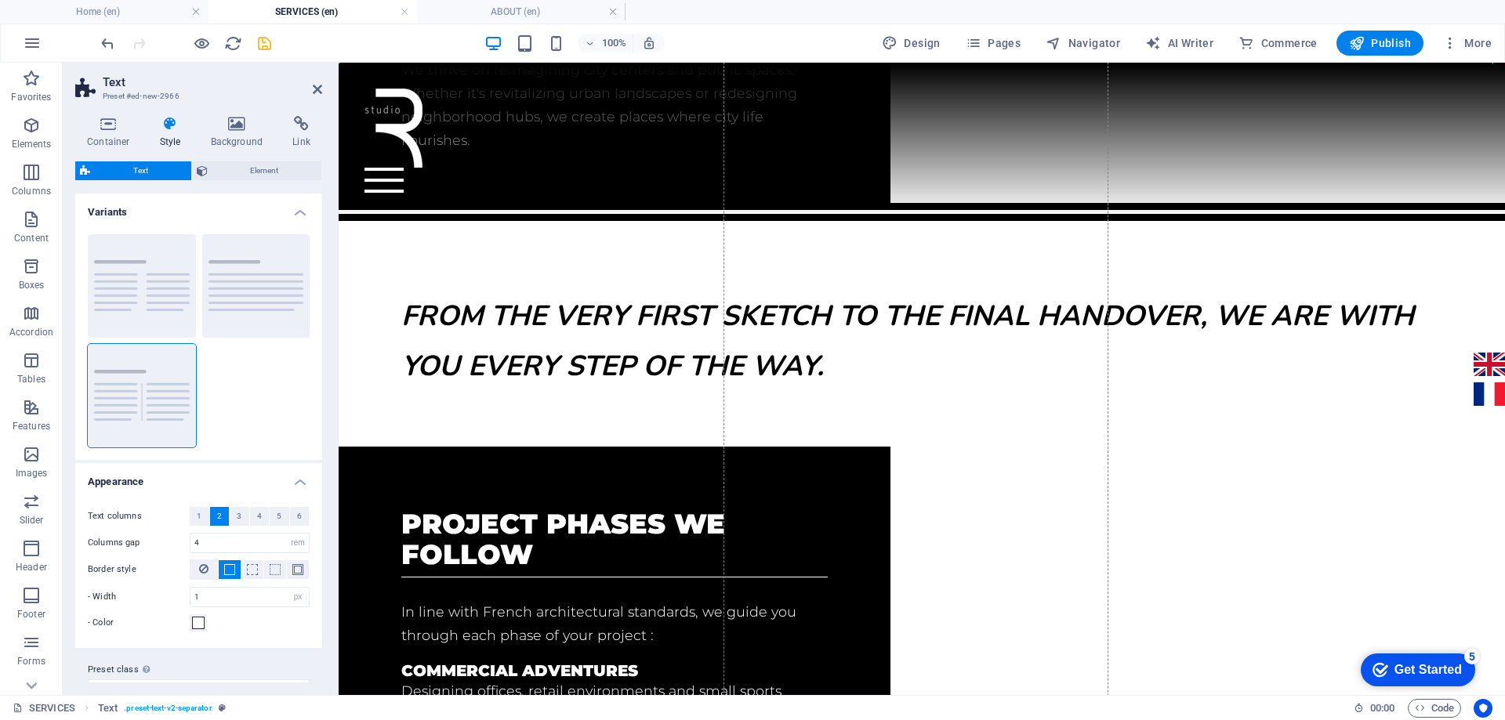
scroll to position [983, 0]
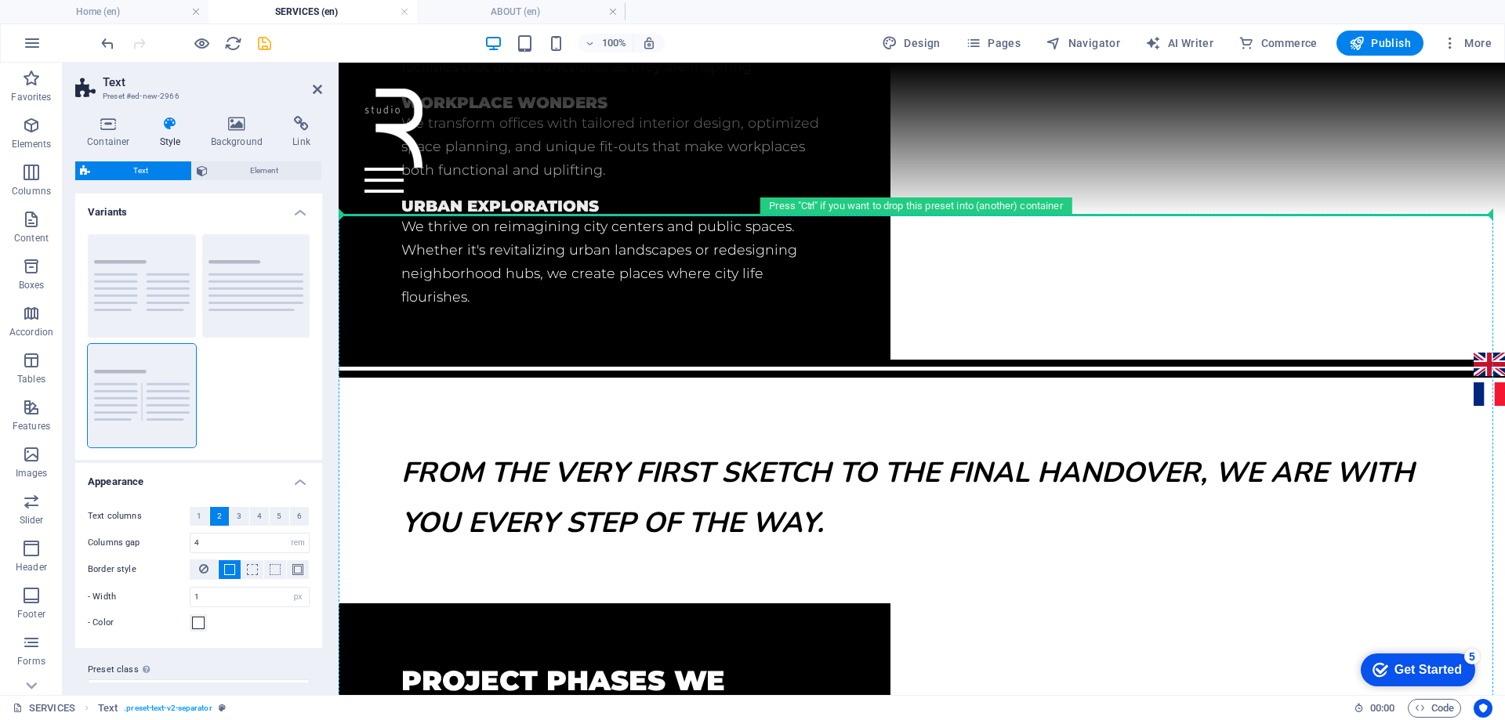
drag, startPoint x: 696, startPoint y: 502, endPoint x: 778, endPoint y: 338, distance: 183.3
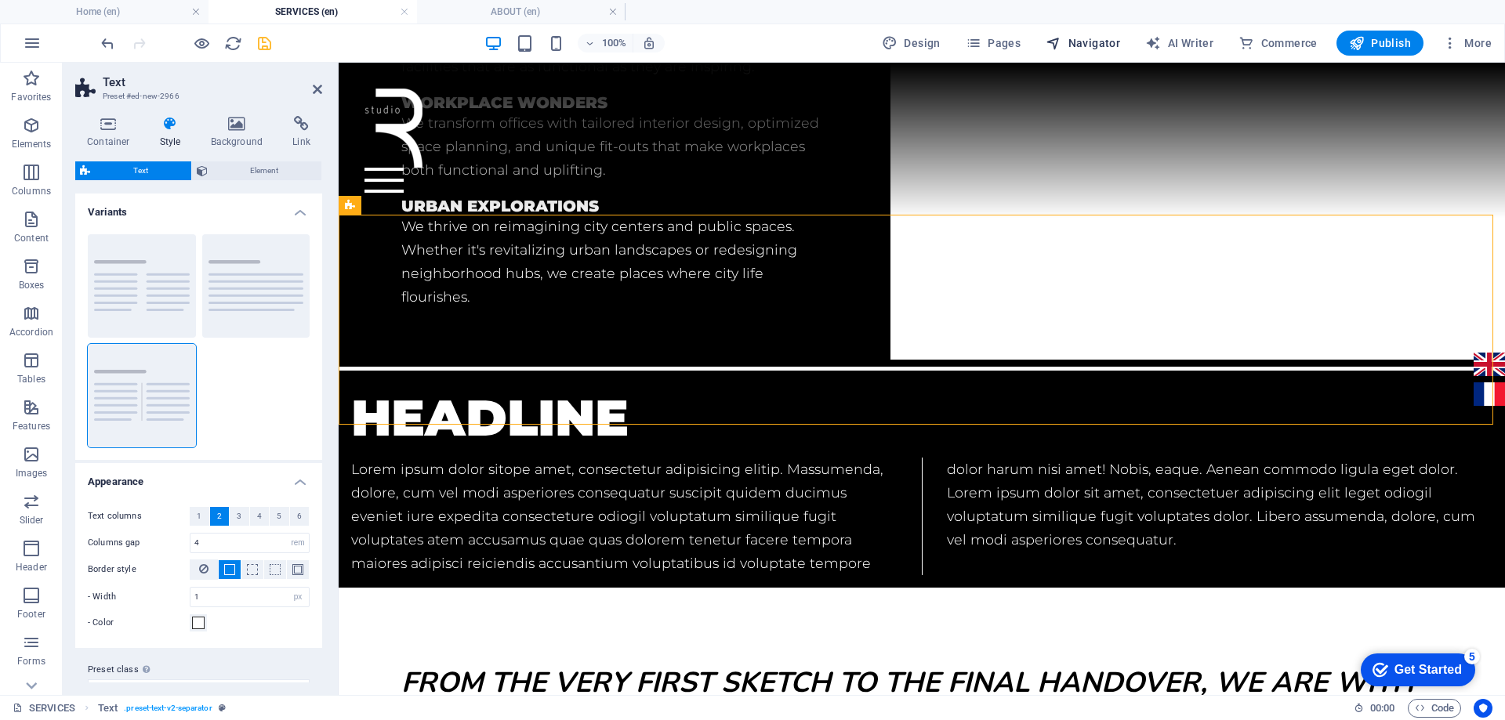
click at [1110, 50] on span "Navigator" at bounding box center [1082, 43] width 74 height 16
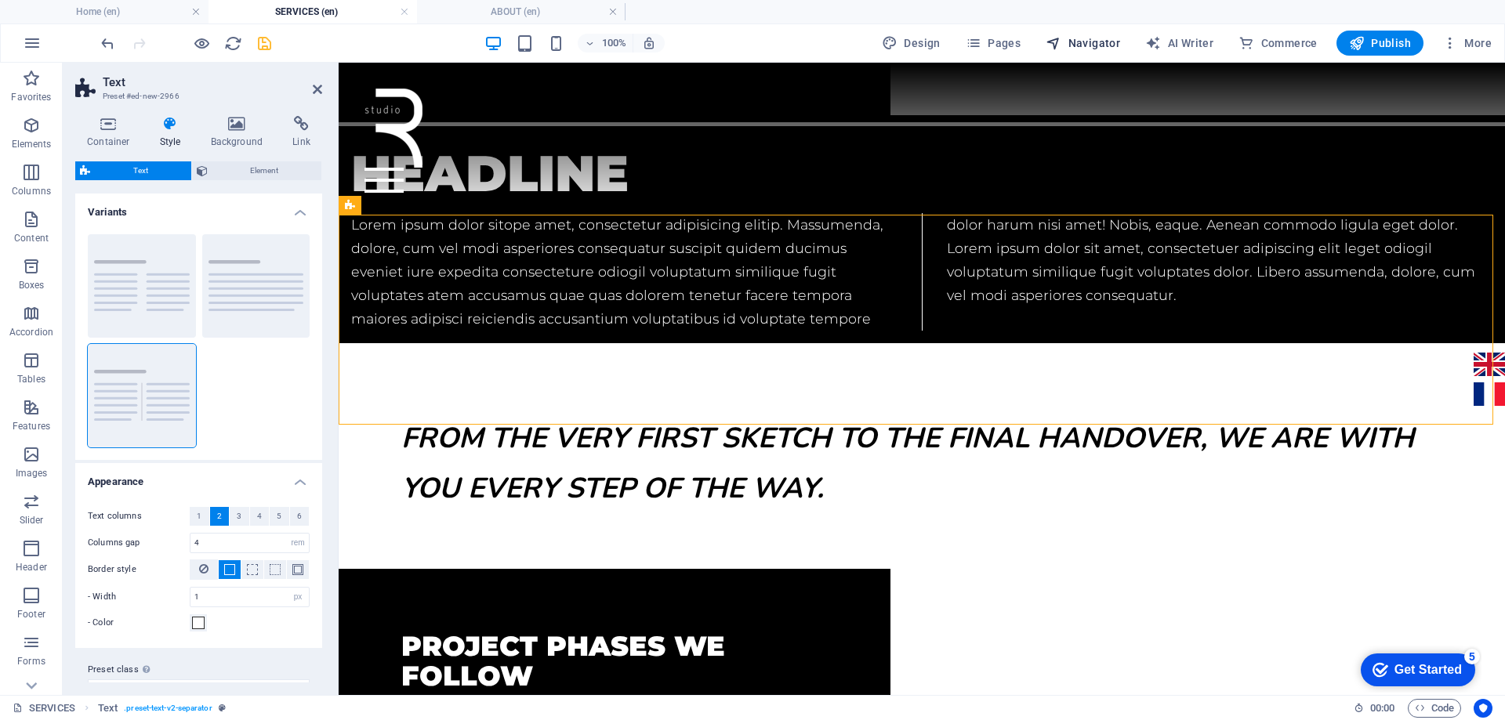
select select "16899703-en"
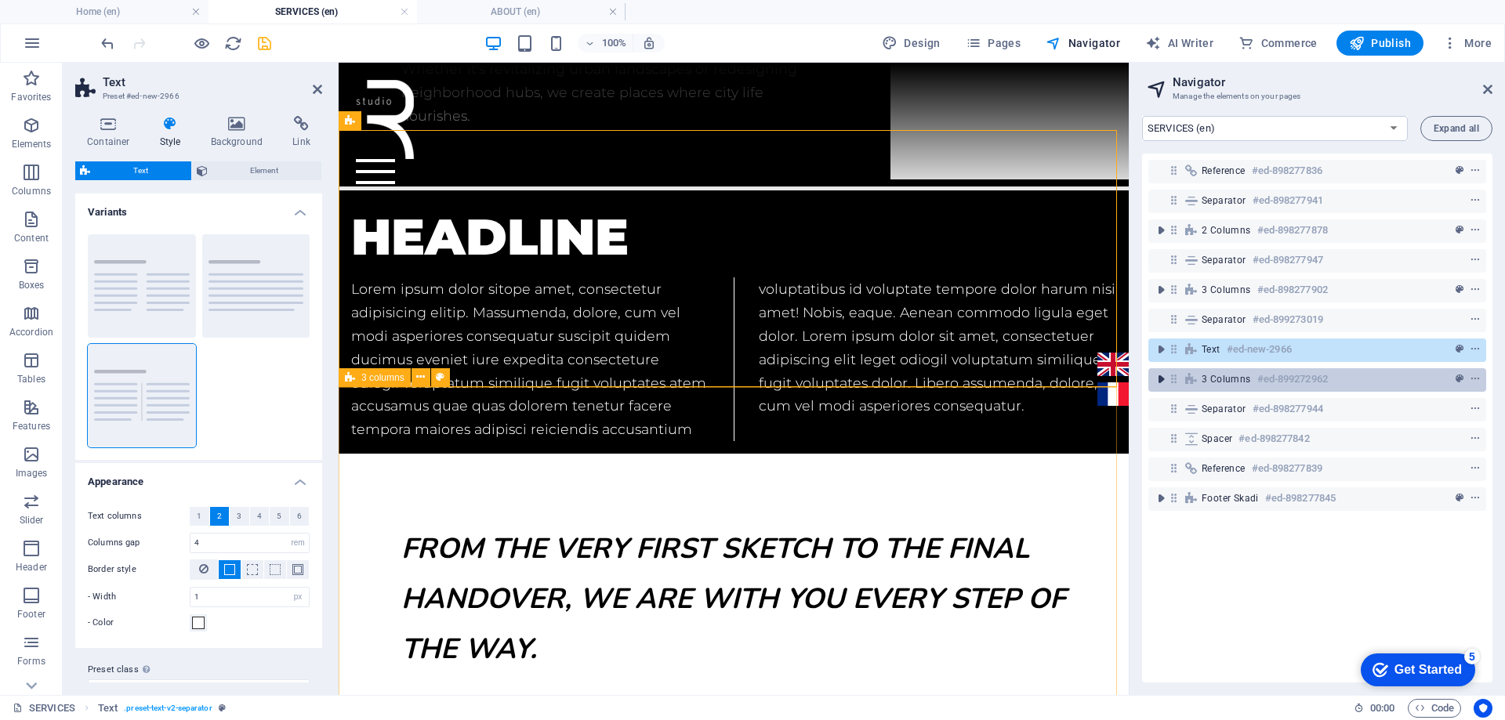
click at [1159, 383] on icon "toggle-expand" at bounding box center [1161, 379] width 16 height 16
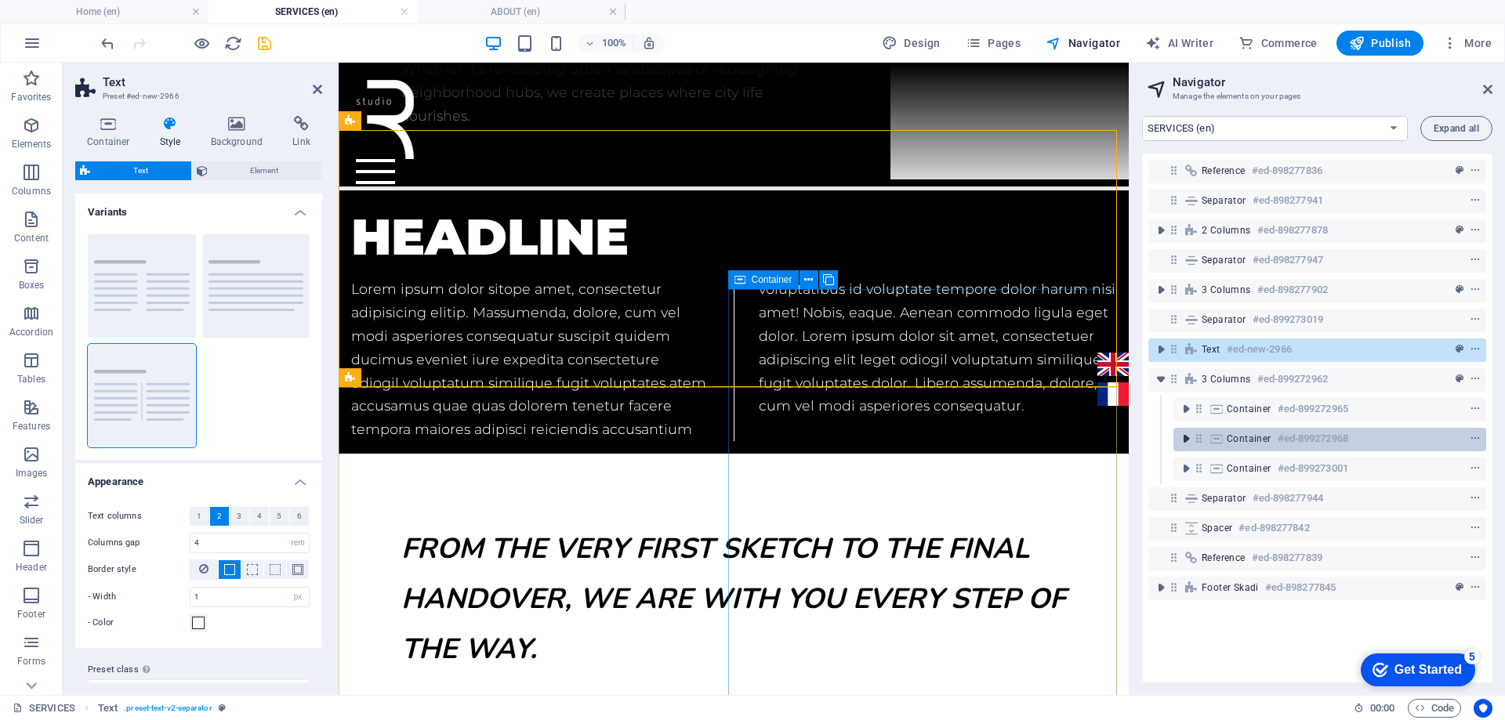
click at [1187, 442] on icon "toggle-expand" at bounding box center [1186, 439] width 16 height 16
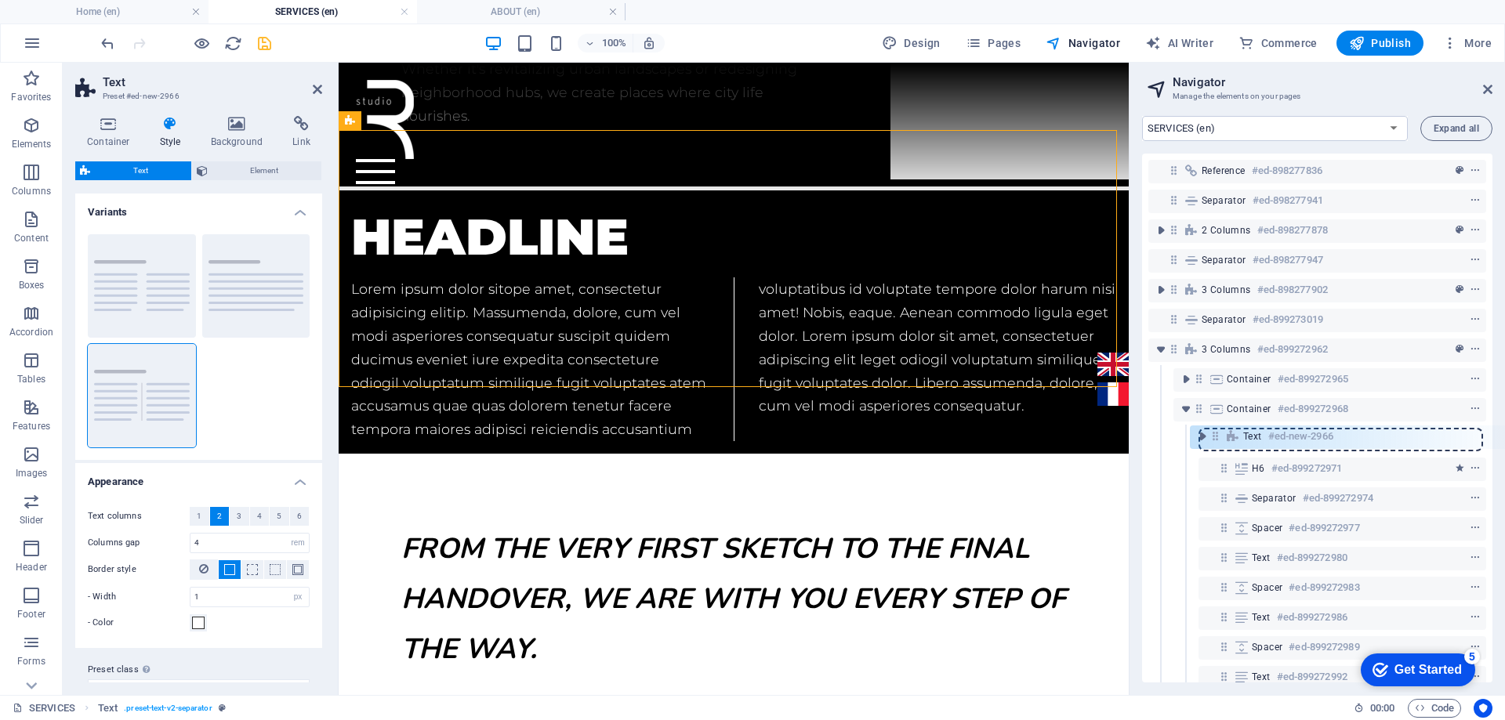
drag, startPoint x: 1174, startPoint y: 351, endPoint x: 1219, endPoint y: 441, distance: 100.9
click at [1219, 441] on div "Reference #ed-898277836 Separator #ed-898277941 2 columns #ed-898277878 Separat…" at bounding box center [1317, 418] width 350 height 529
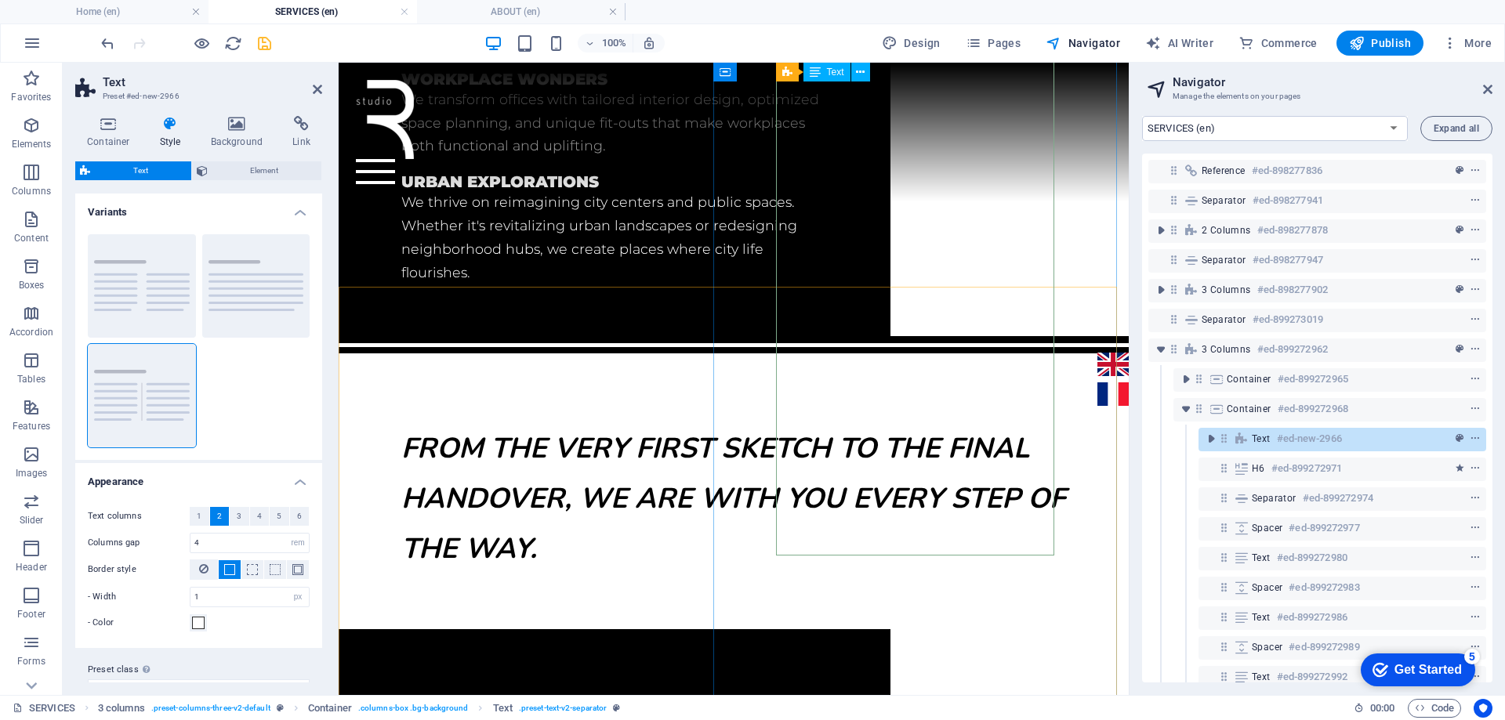
scroll to position [1133, 0]
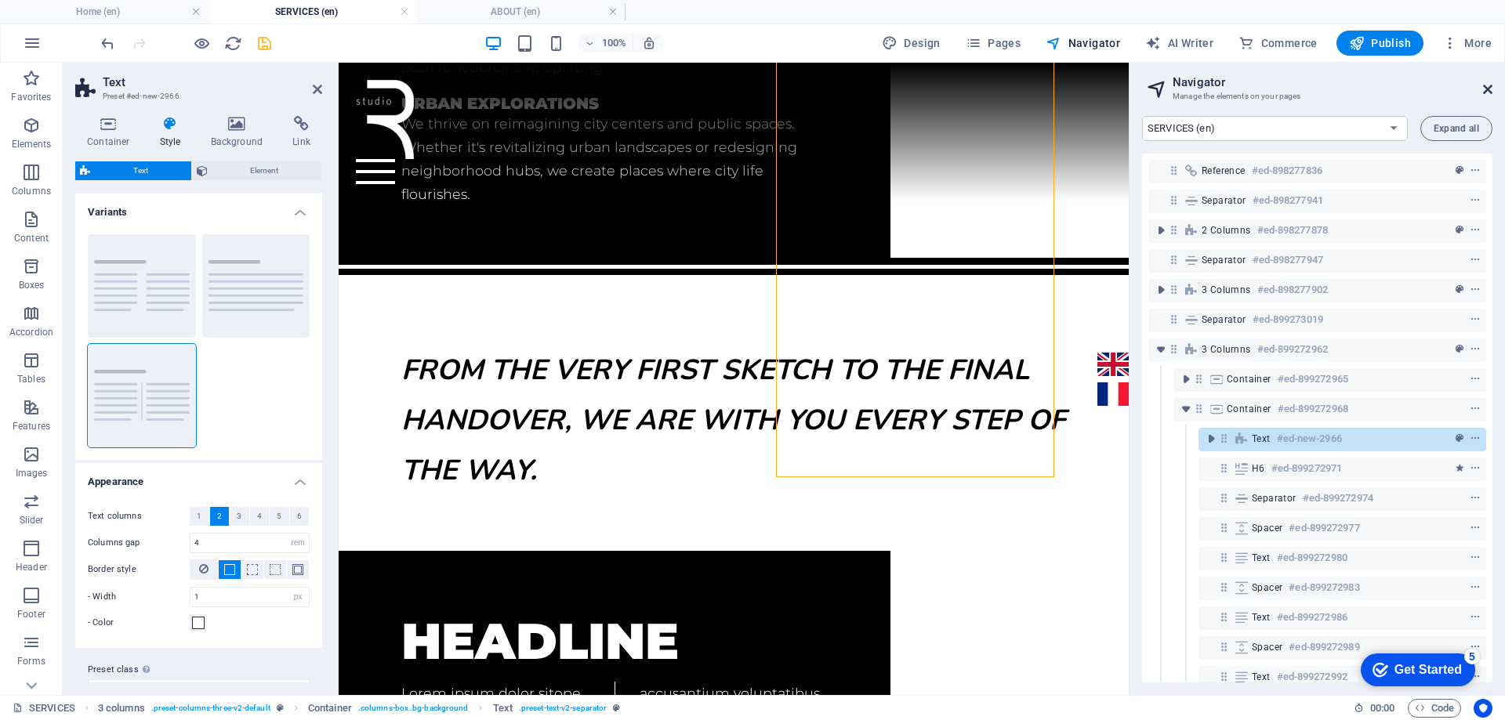
click at [1486, 88] on icon at bounding box center [1487, 89] width 9 height 13
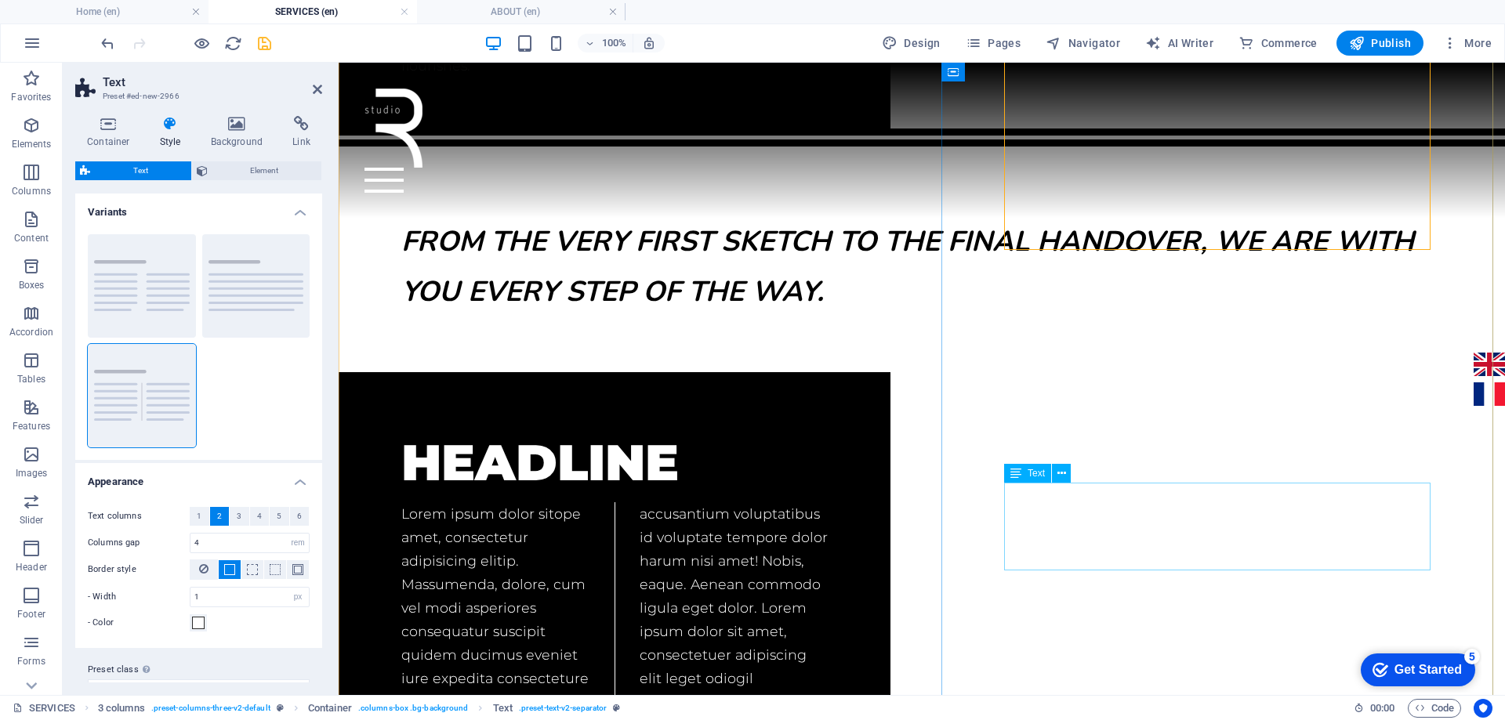
scroll to position [1219, 0]
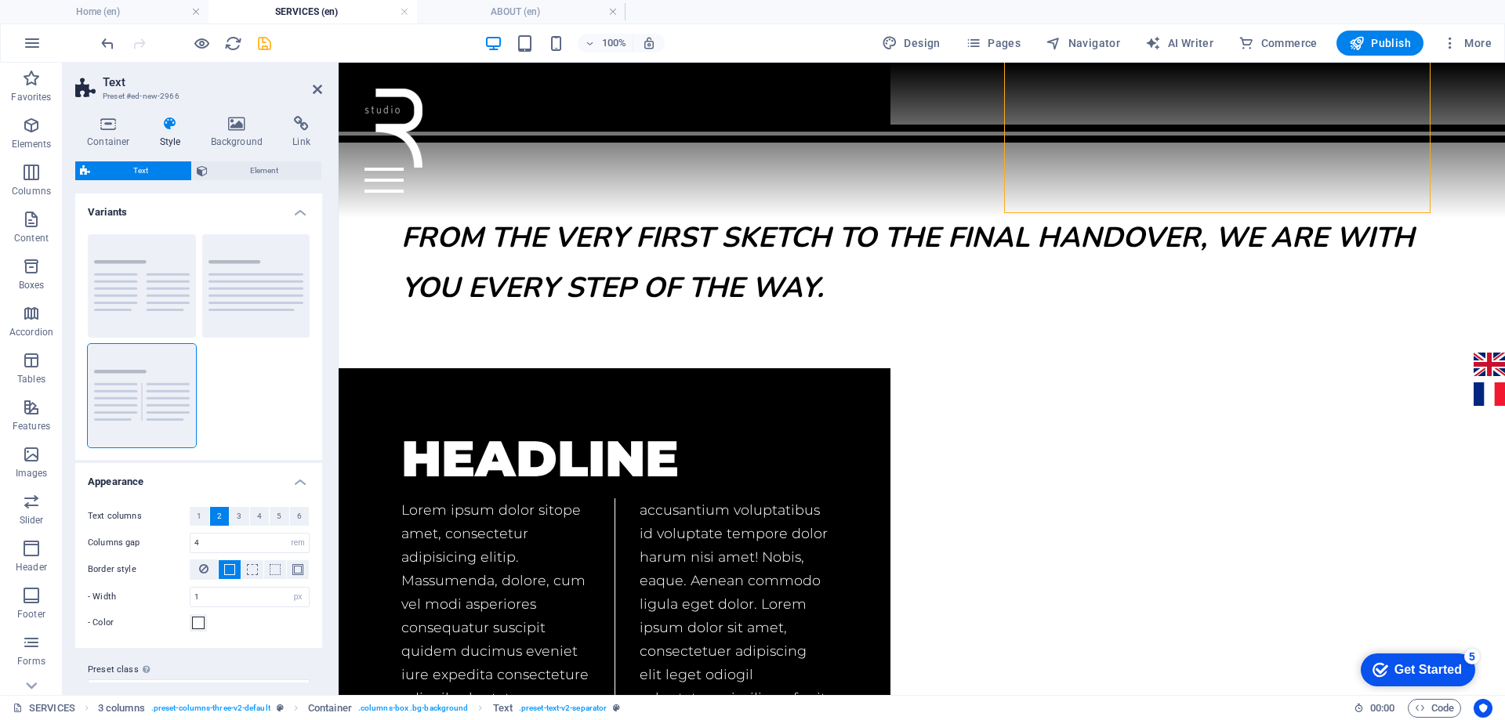
click at [322, 94] on aside "Text Preset #ed-new-2966 Container Style Background Link Size Height Default px…" at bounding box center [201, 379] width 276 height 632
click at [316, 89] on icon at bounding box center [317, 89] width 9 height 13
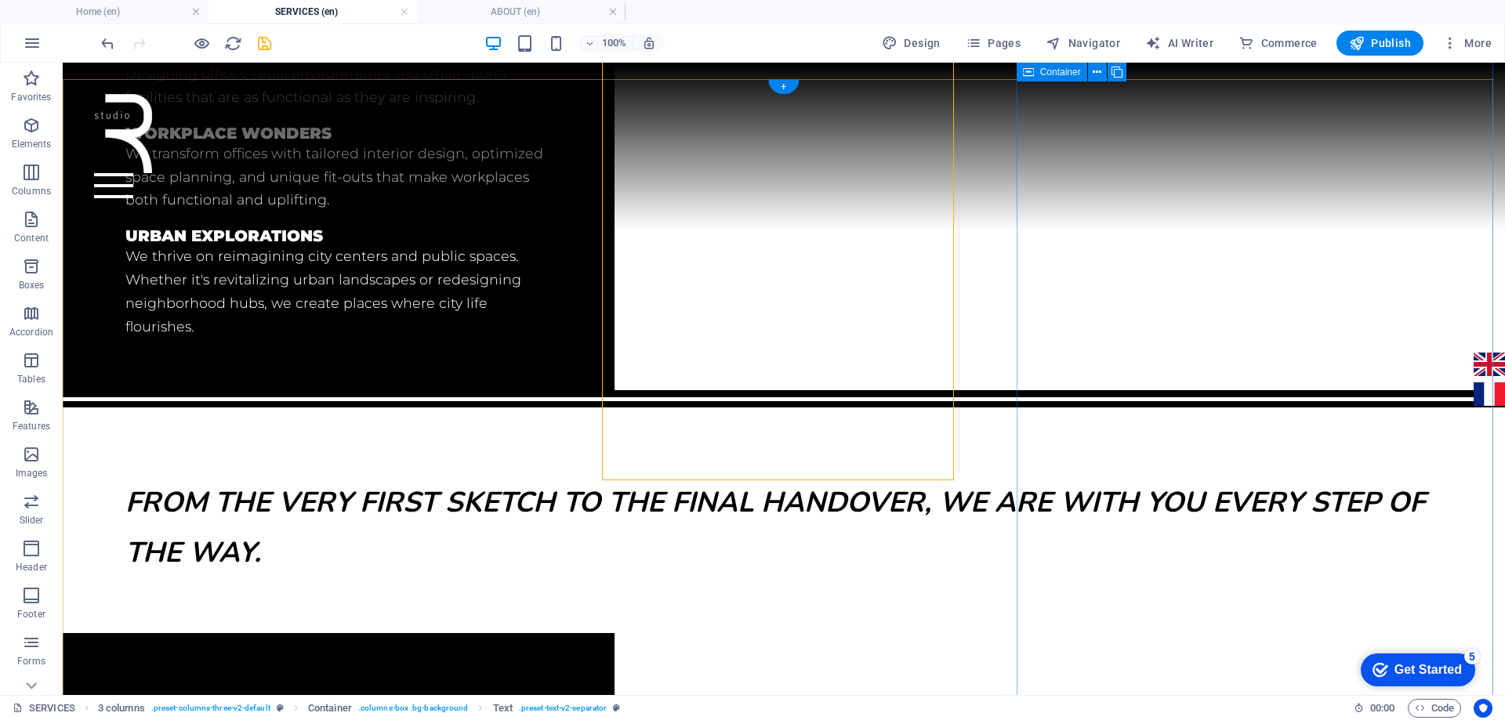
scroll to position [961, 0]
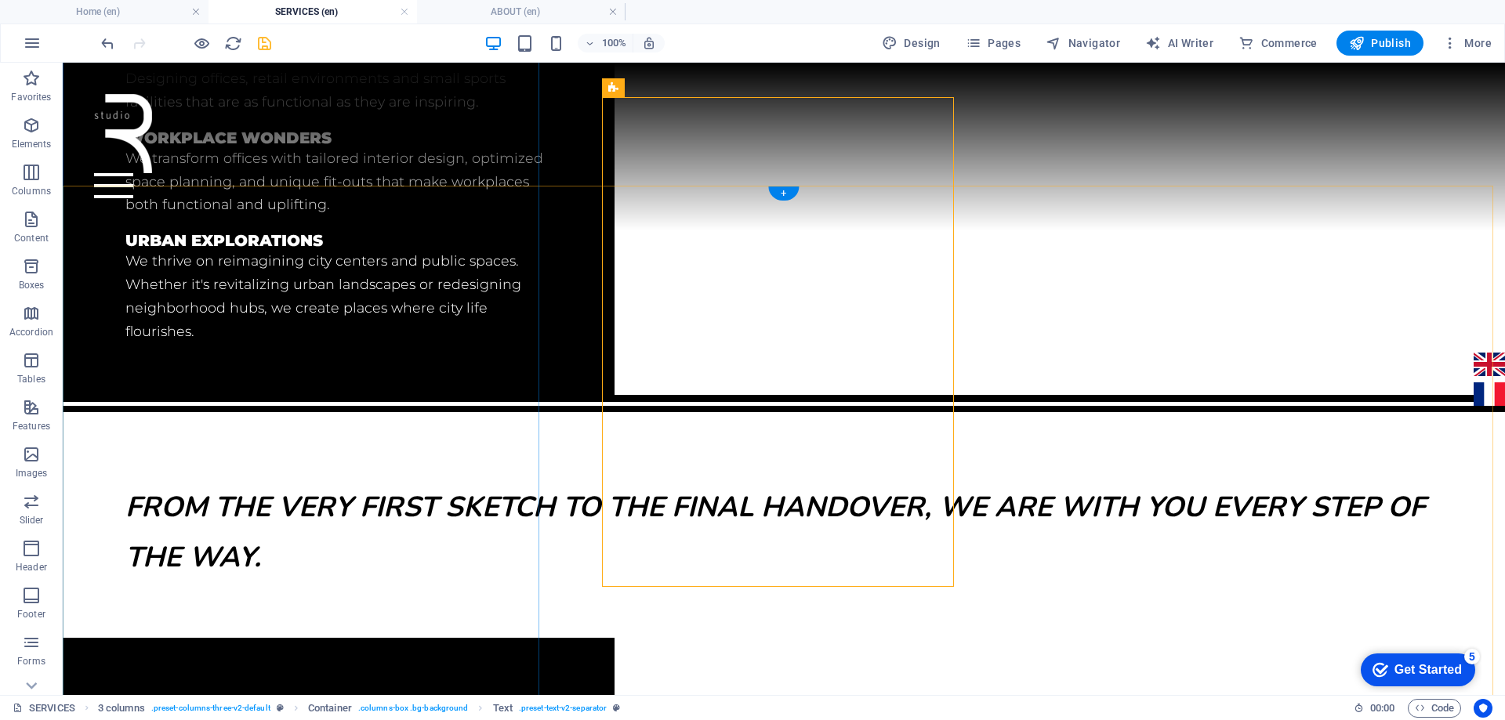
click at [93, 412] on div "From the very first sketch to the final handover, we are with you every step of…" at bounding box center [784, 525] width 1442 height 226
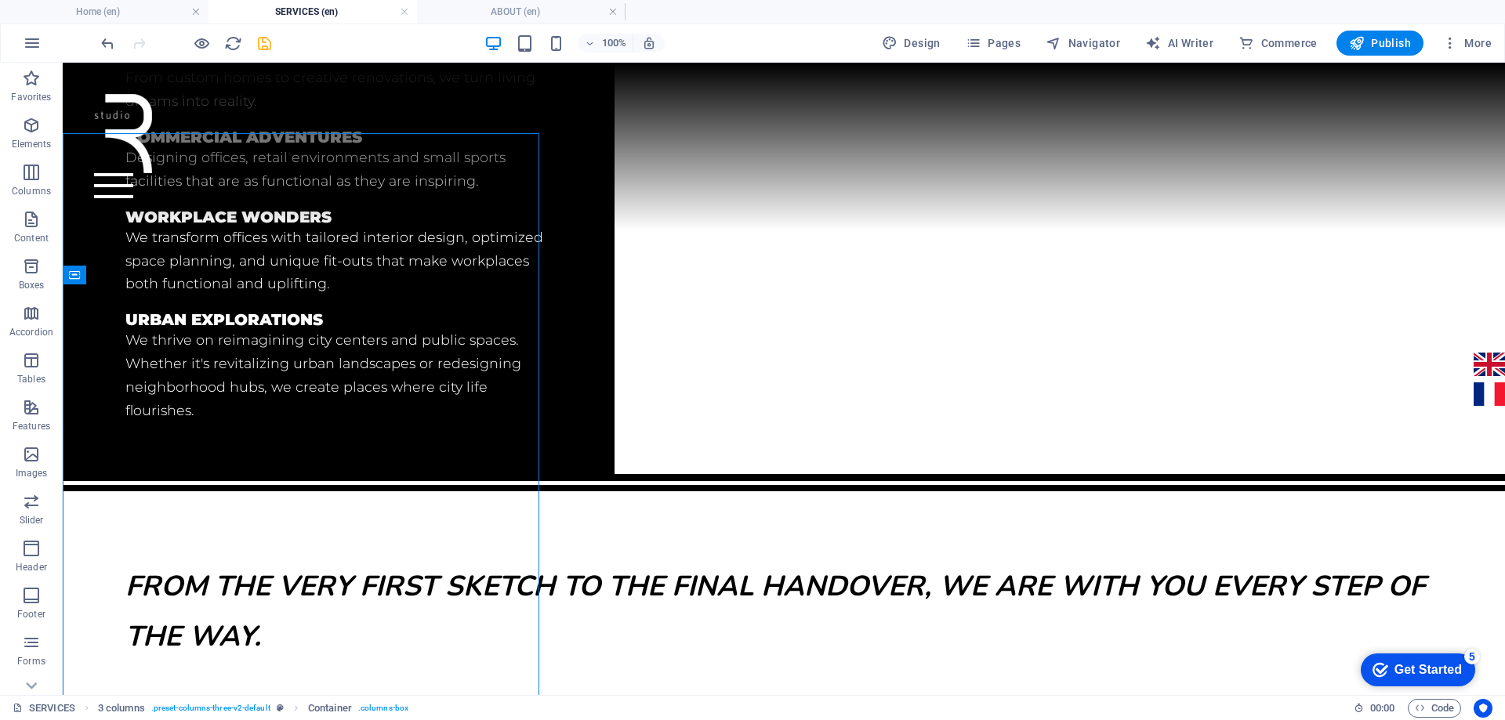
scroll to position [804, 0]
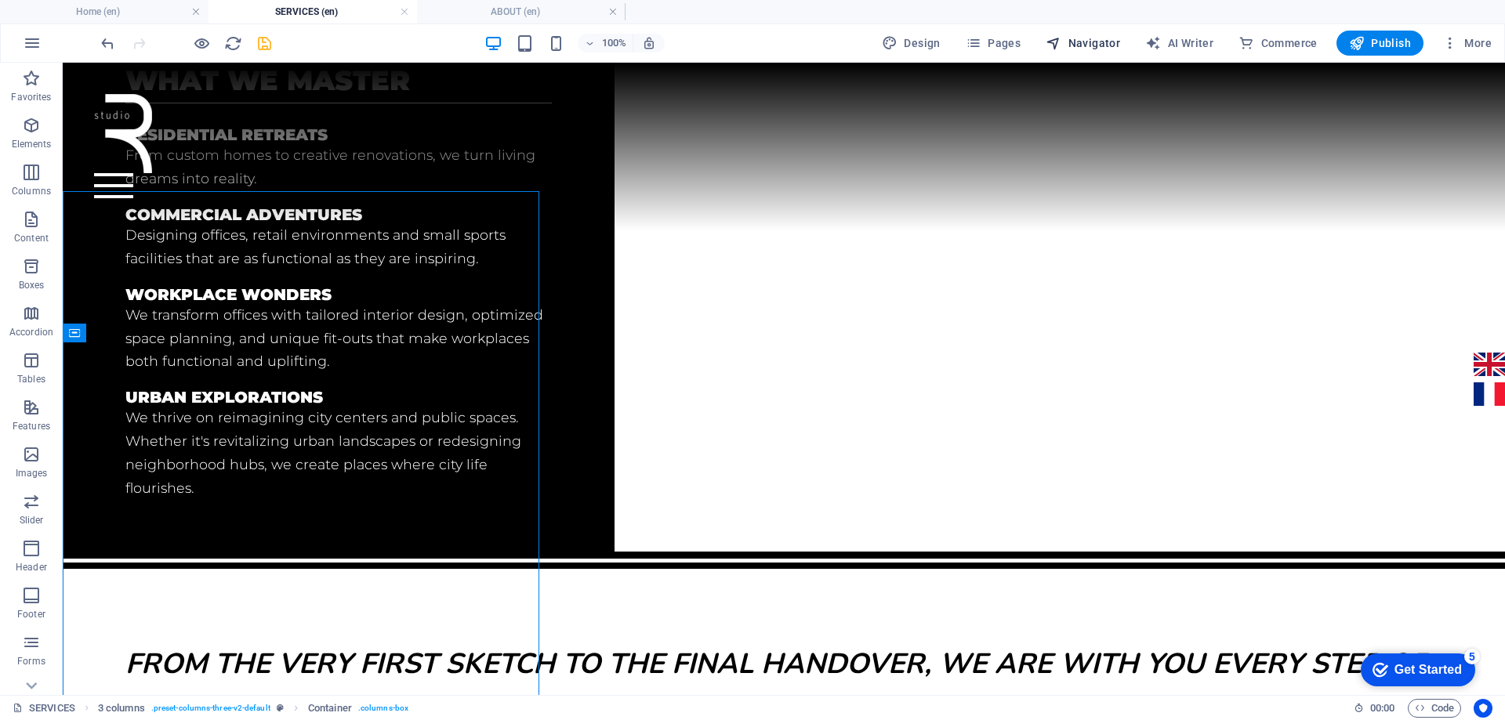
click at [1092, 45] on span "Navigator" at bounding box center [1082, 43] width 74 height 16
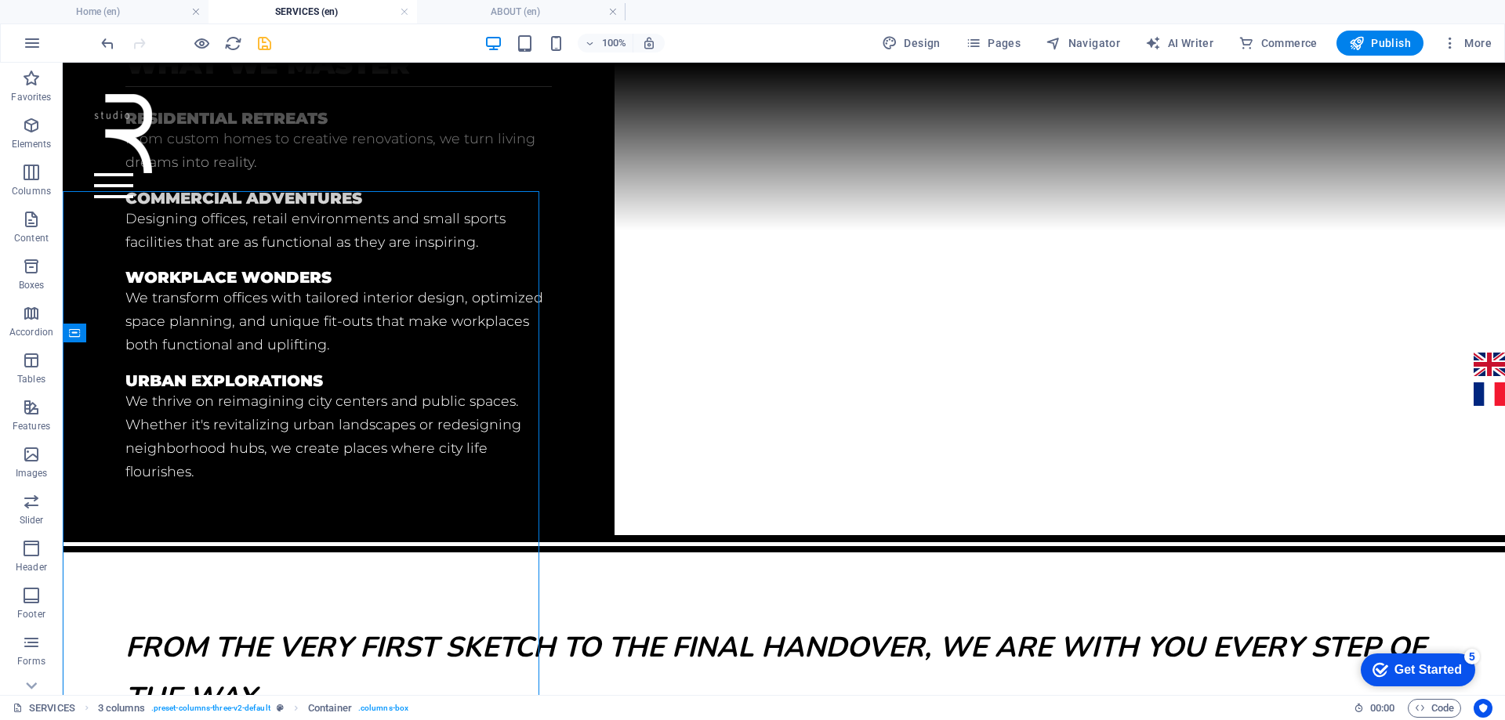
scroll to position [659, 0]
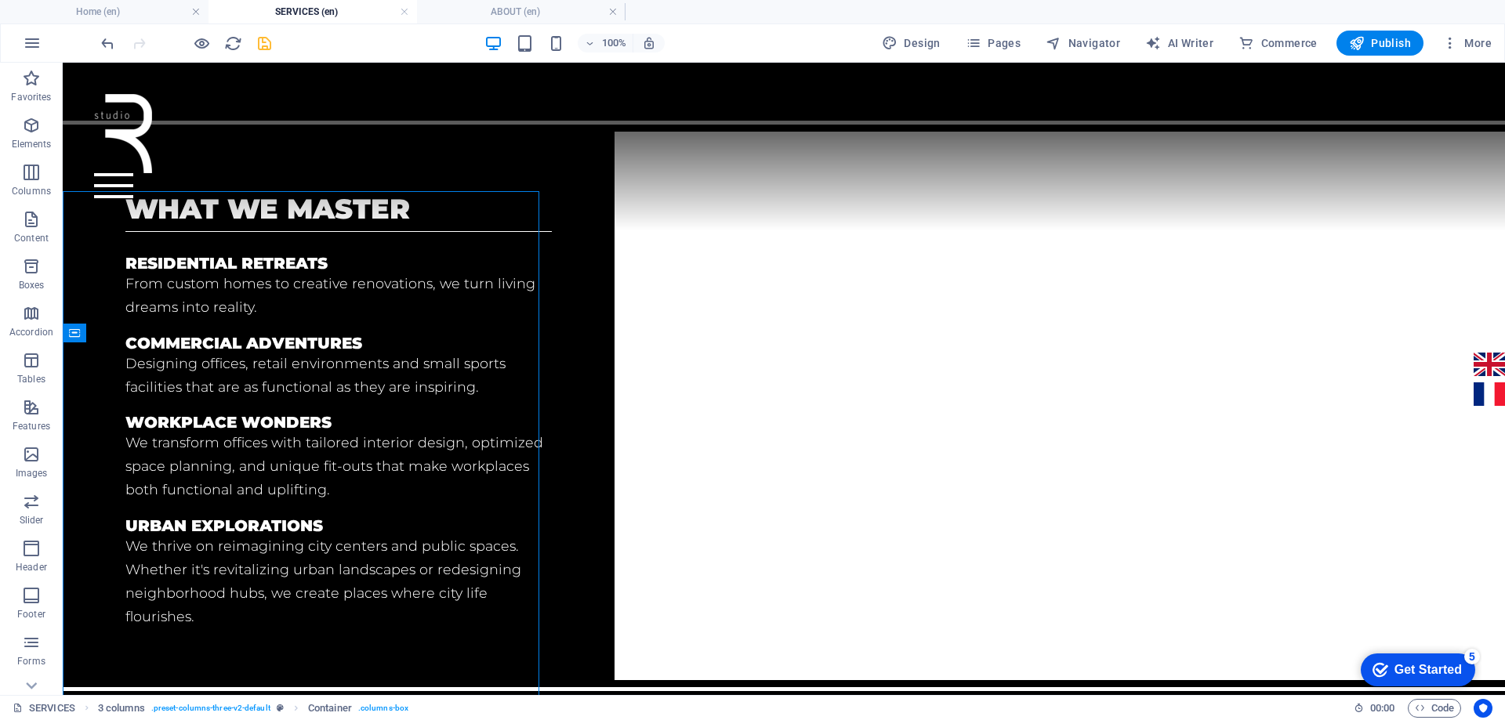
select select "16899703-en"
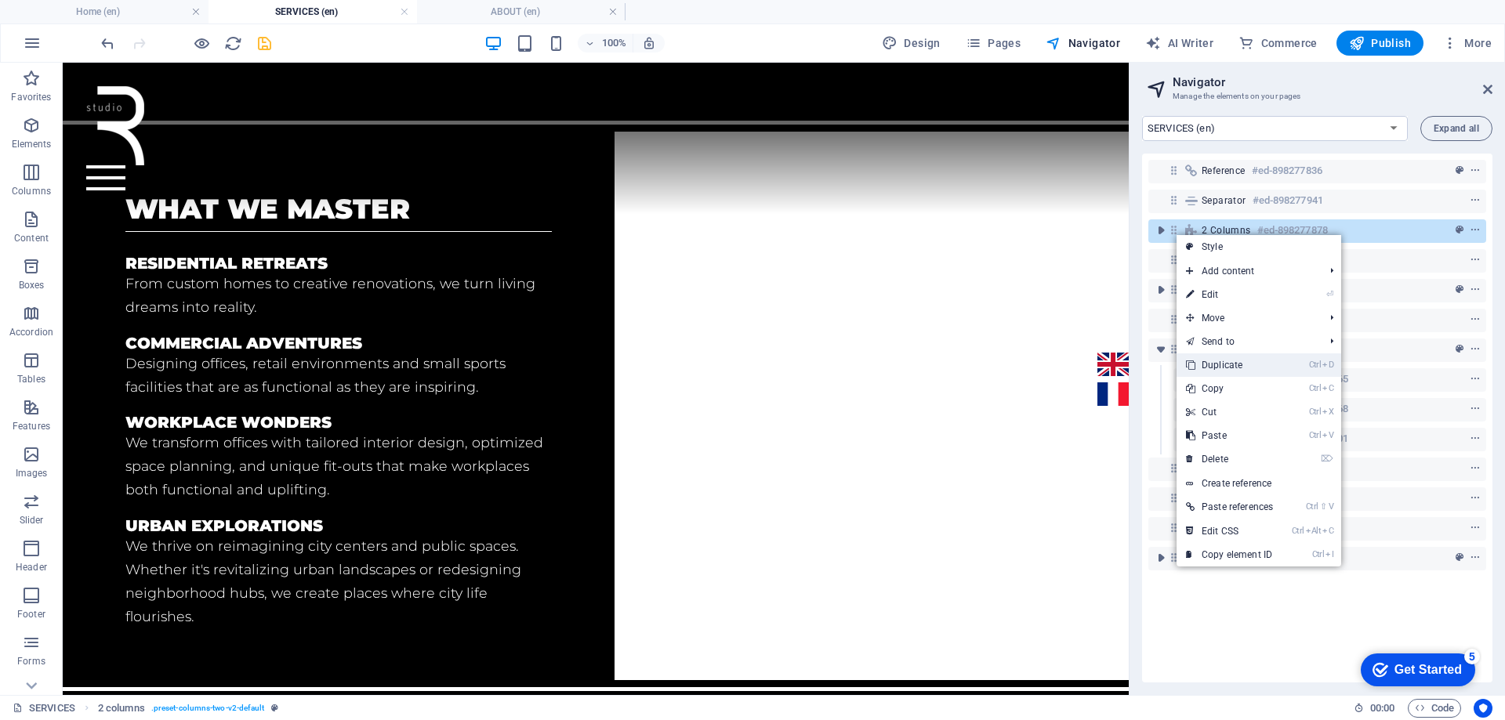
click at [1212, 360] on link "Ctrl D Duplicate" at bounding box center [1229, 365] width 106 height 24
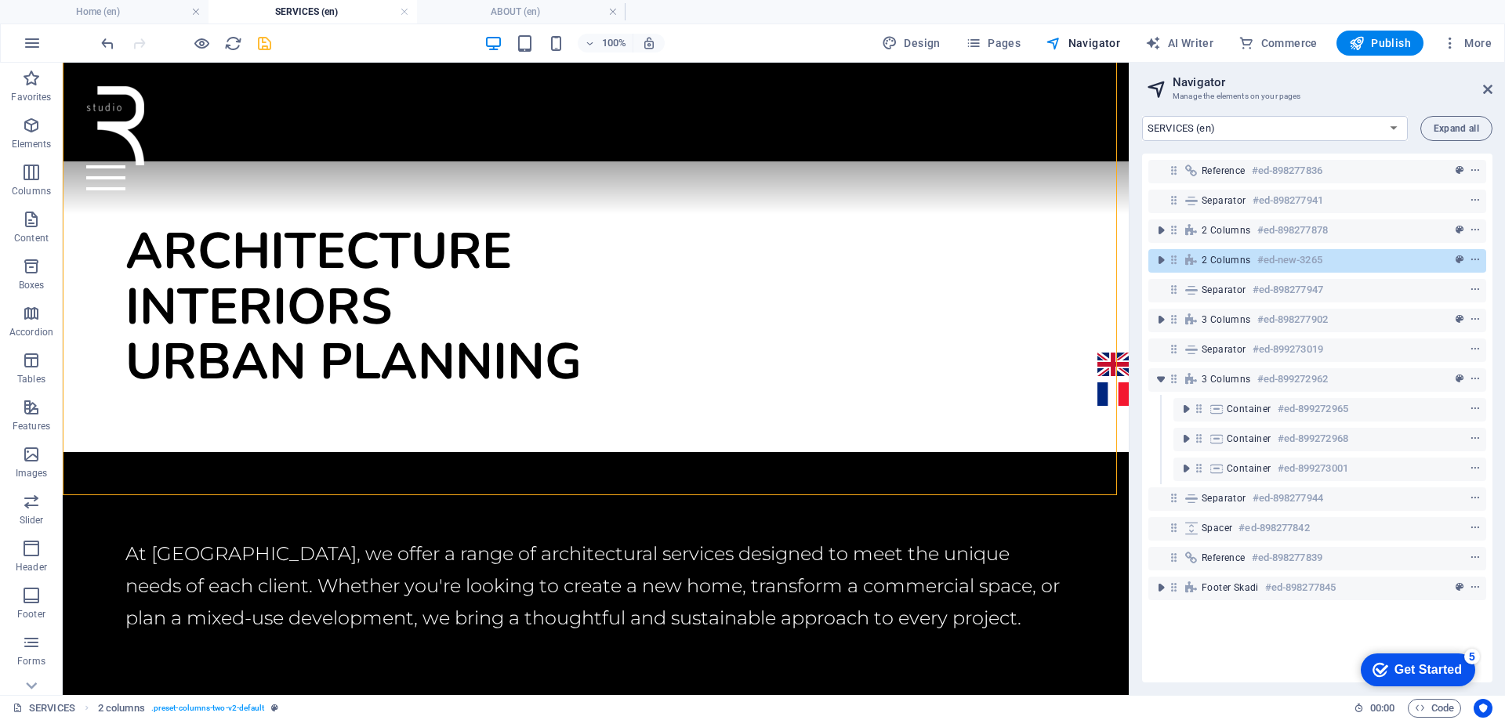
scroll to position [484, 0]
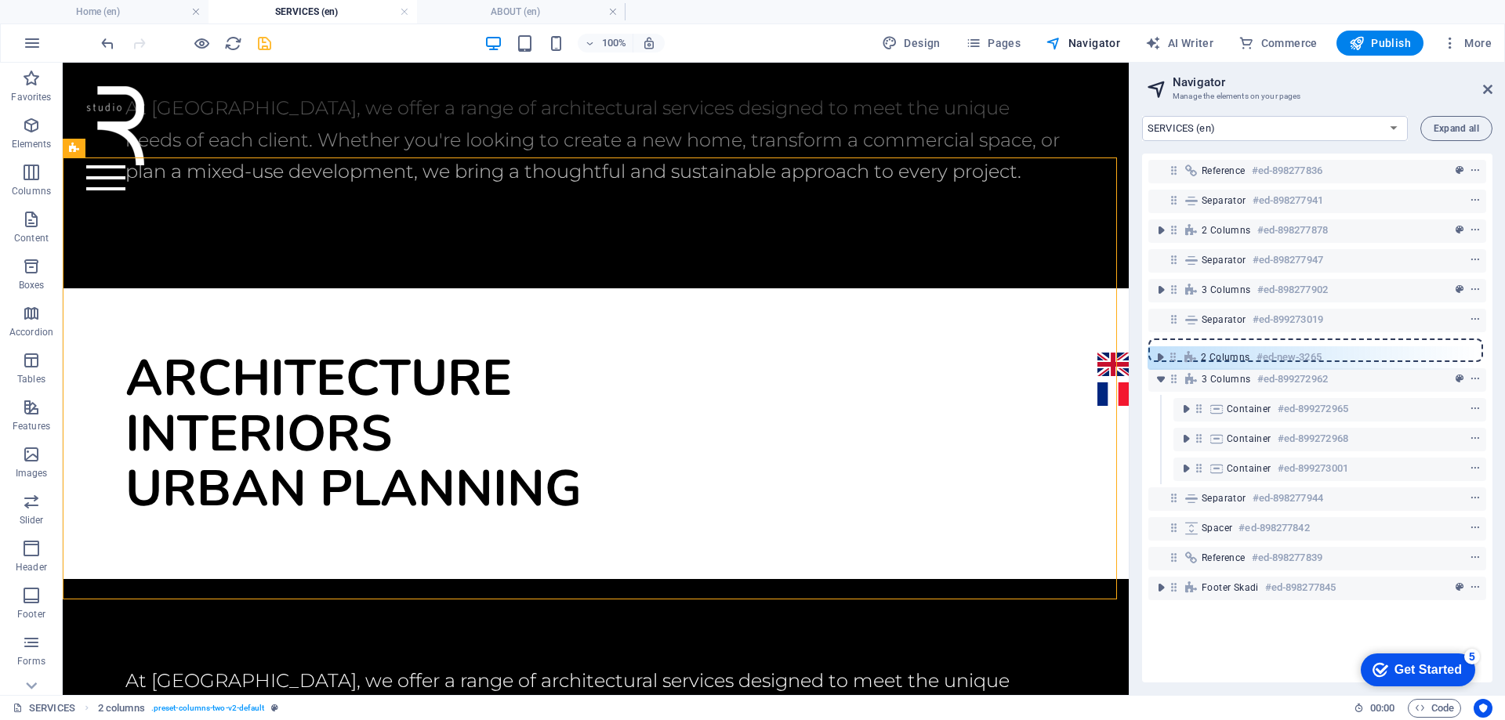
drag, startPoint x: 1173, startPoint y: 259, endPoint x: 1172, endPoint y: 360, distance: 101.1
click at [1172, 360] on div "Reference #ed-898277836 Separator #ed-898277941 2 columns #ed-898277878 2 colum…" at bounding box center [1317, 418] width 350 height 529
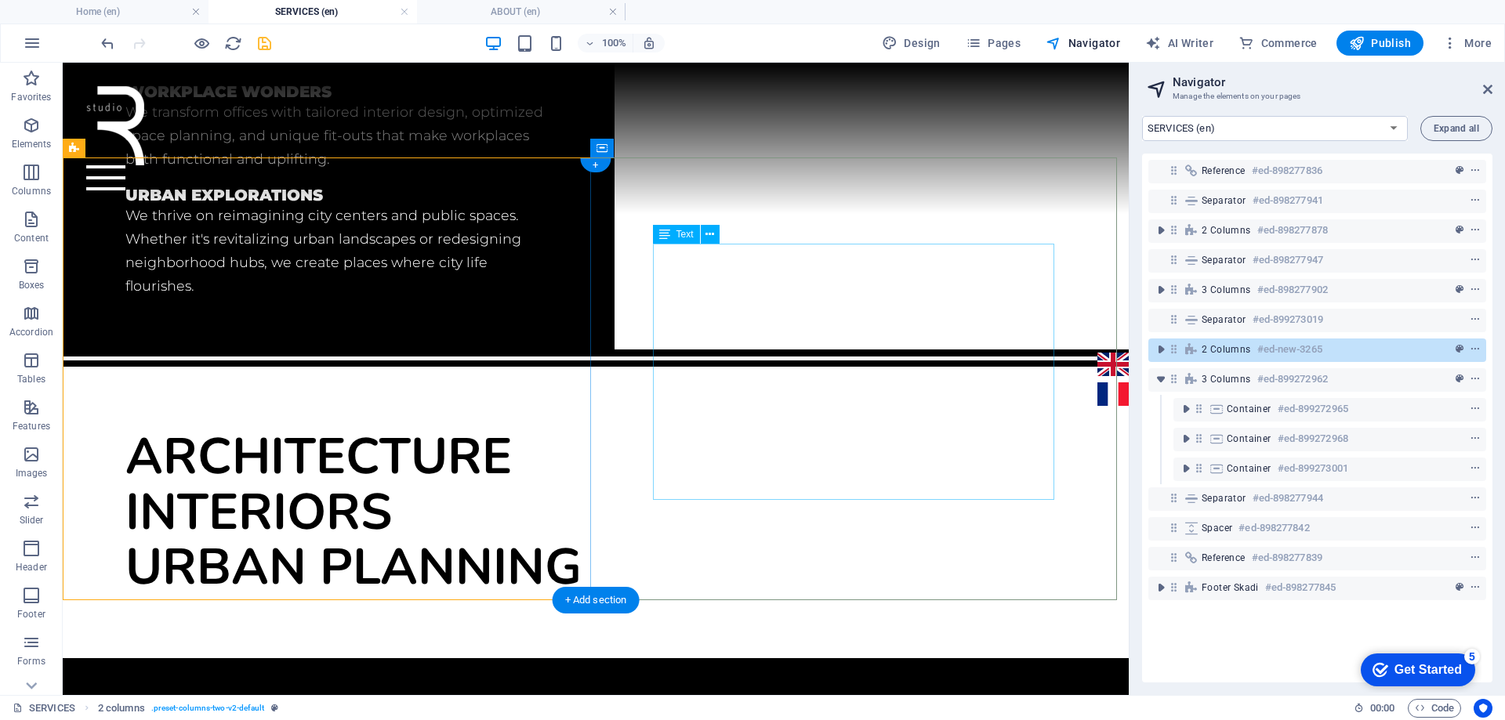
scroll to position [1068, 0]
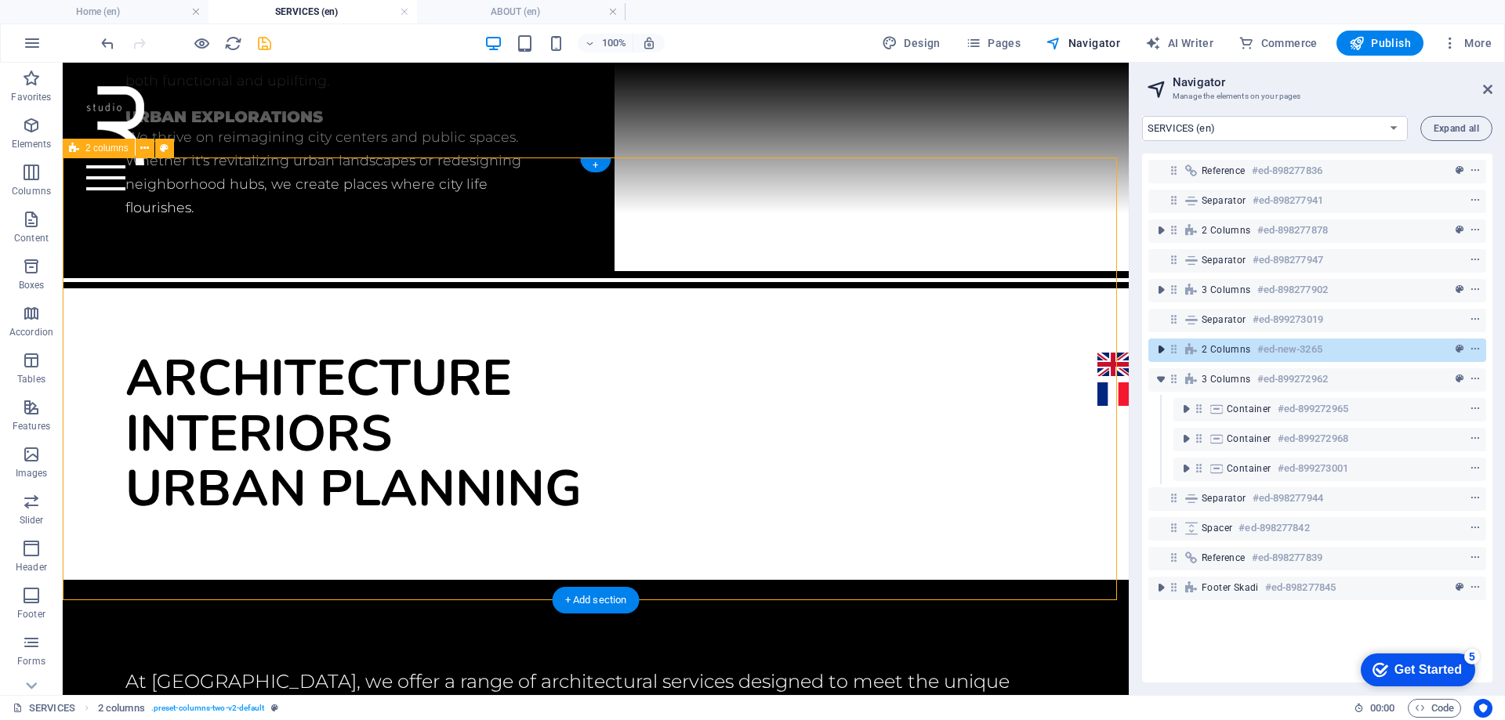
click at [1159, 351] on icon "toggle-expand" at bounding box center [1161, 350] width 16 height 16
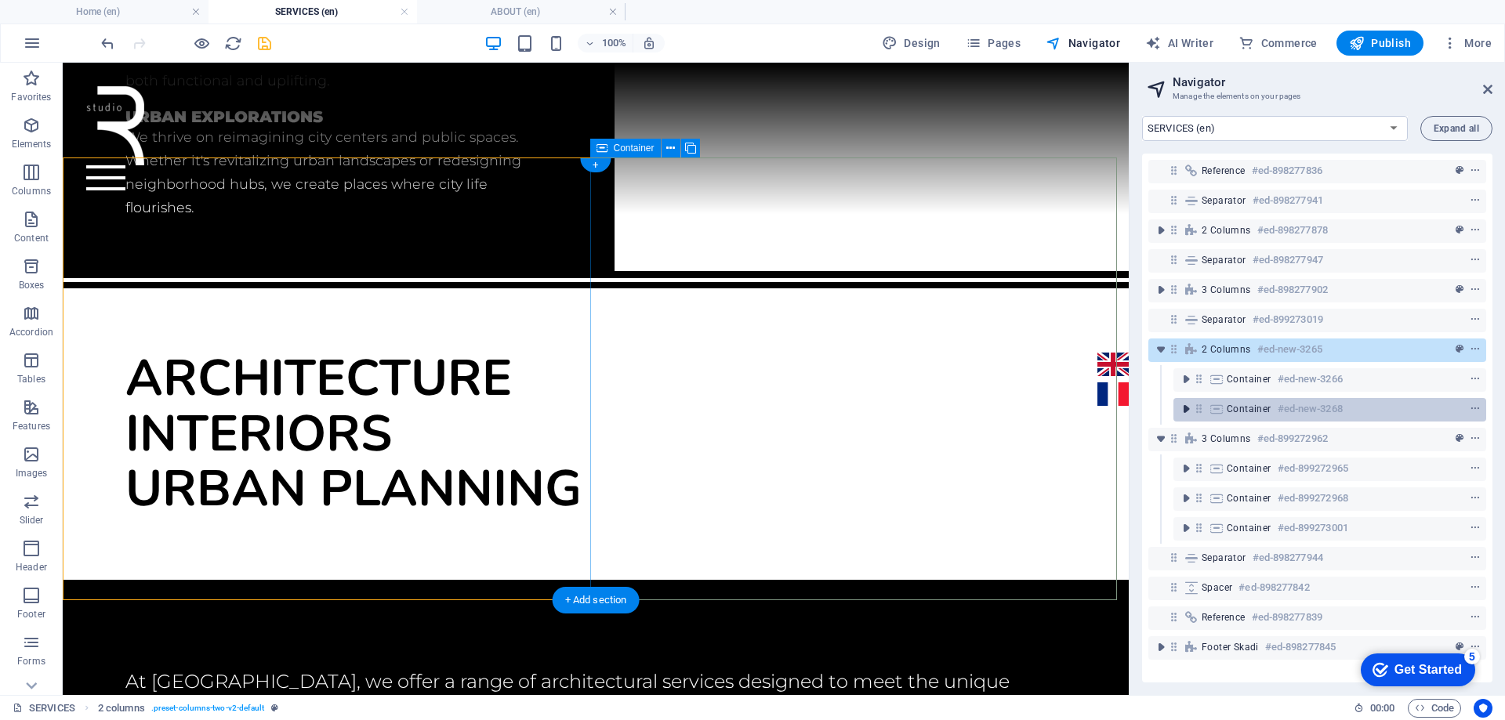
click at [1184, 408] on icon "toggle-expand" at bounding box center [1186, 409] width 16 height 16
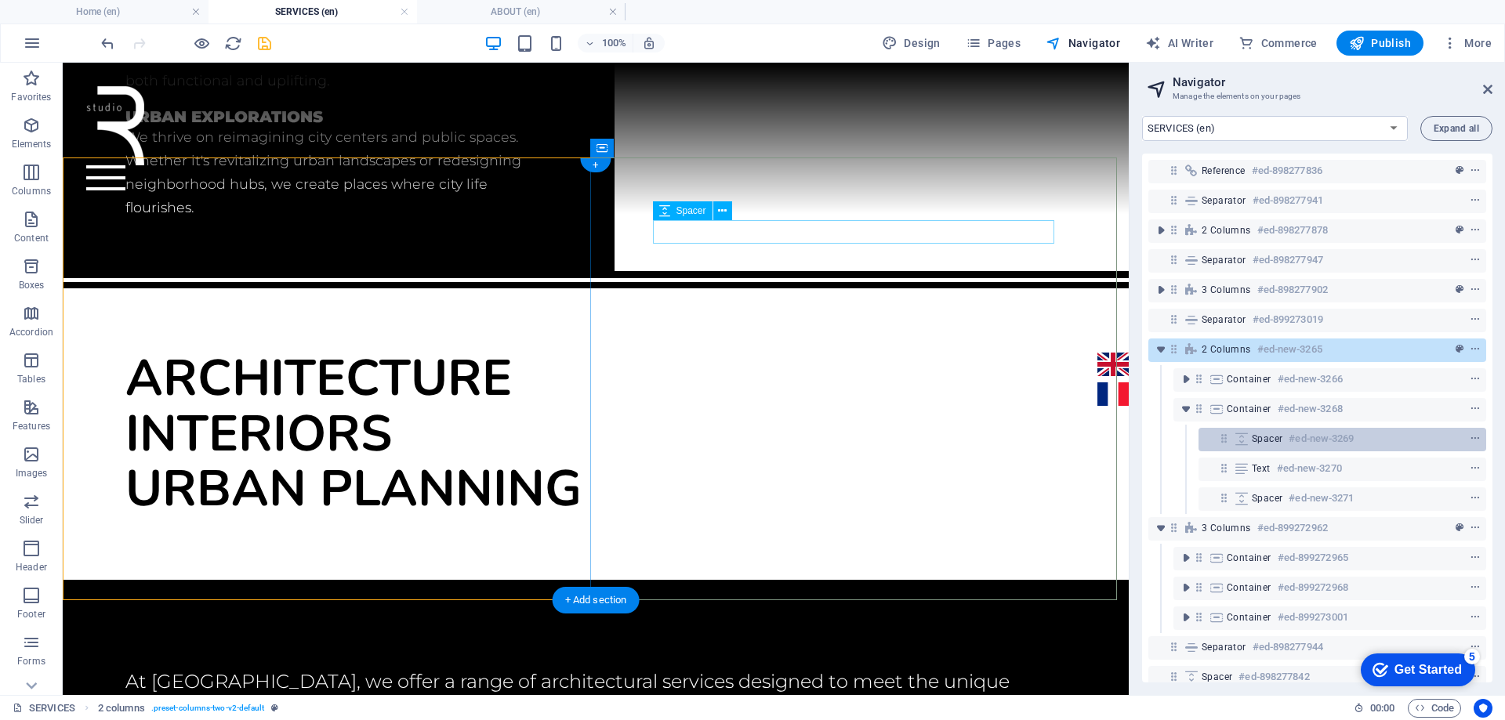
click at [1244, 446] on div "Spacer #ed-new-3269" at bounding box center [1342, 440] width 288 height 24
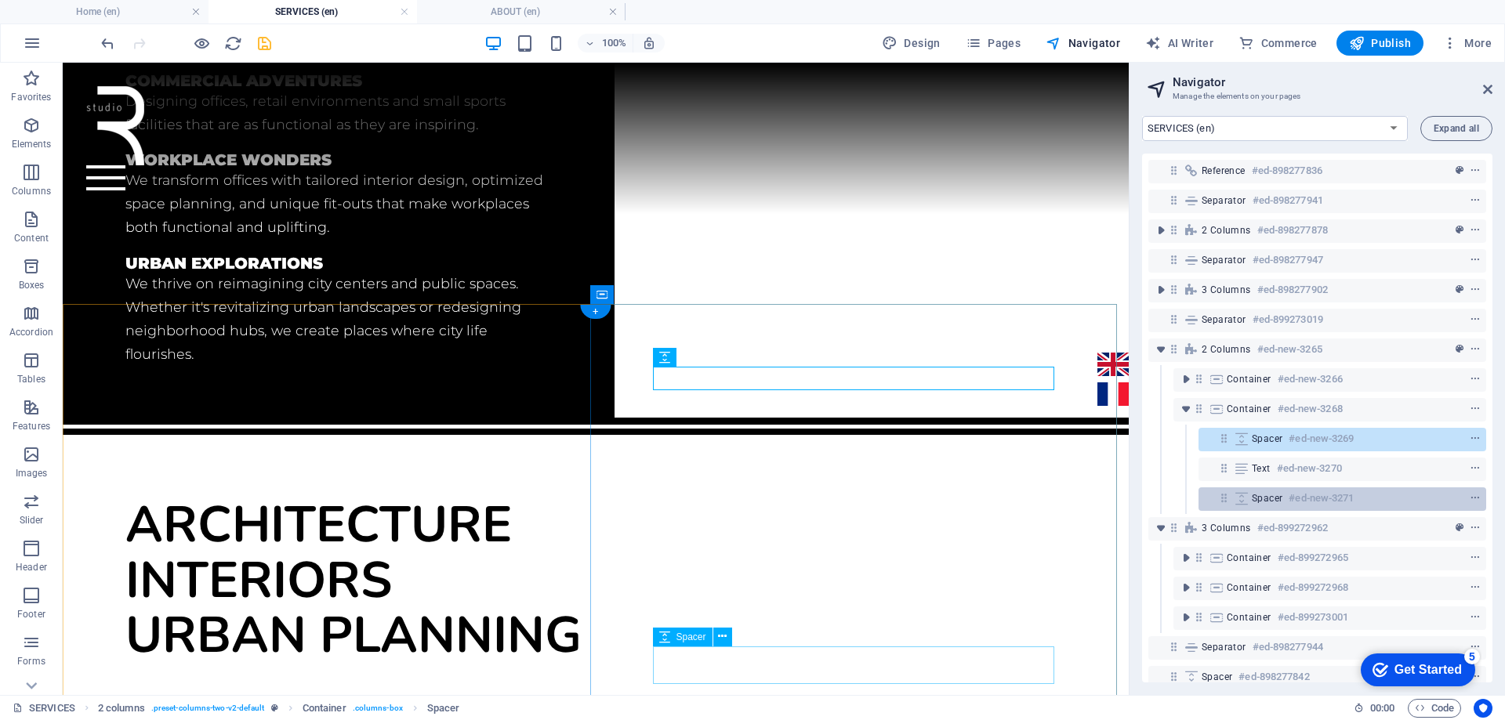
click at [1235, 494] on icon at bounding box center [1241, 498] width 17 height 13
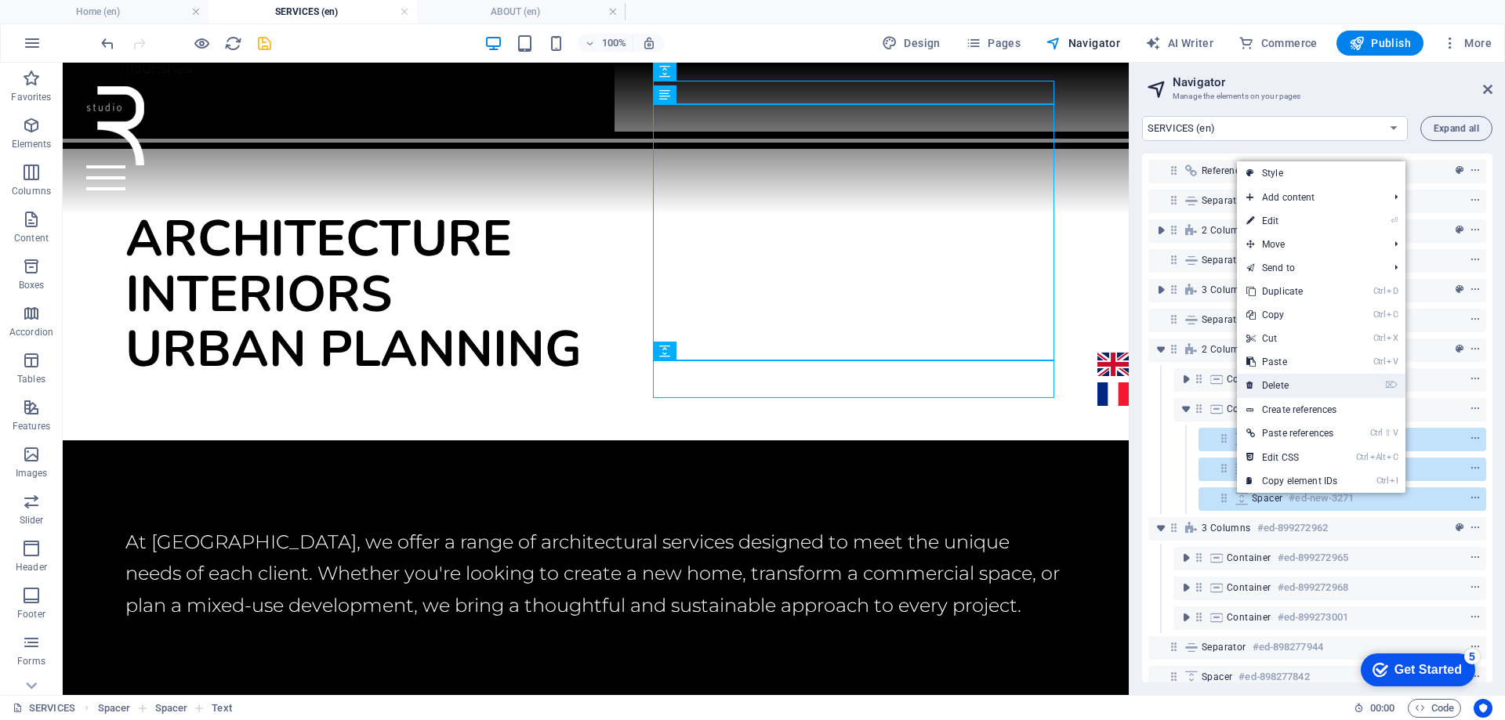
click at [1287, 378] on link "⌦ Delete" at bounding box center [1292, 386] width 110 height 24
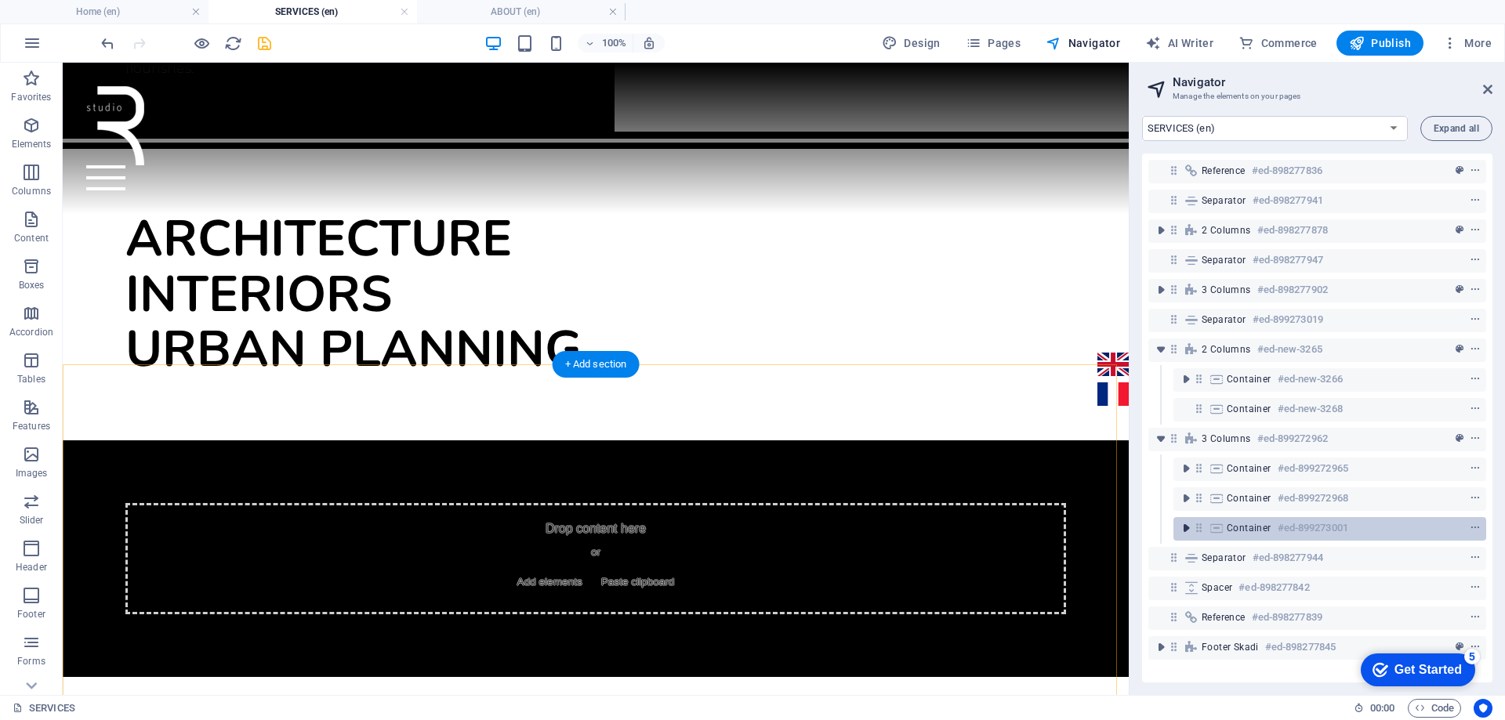
click at [1186, 527] on icon "toggle-expand" at bounding box center [1186, 528] width 16 height 16
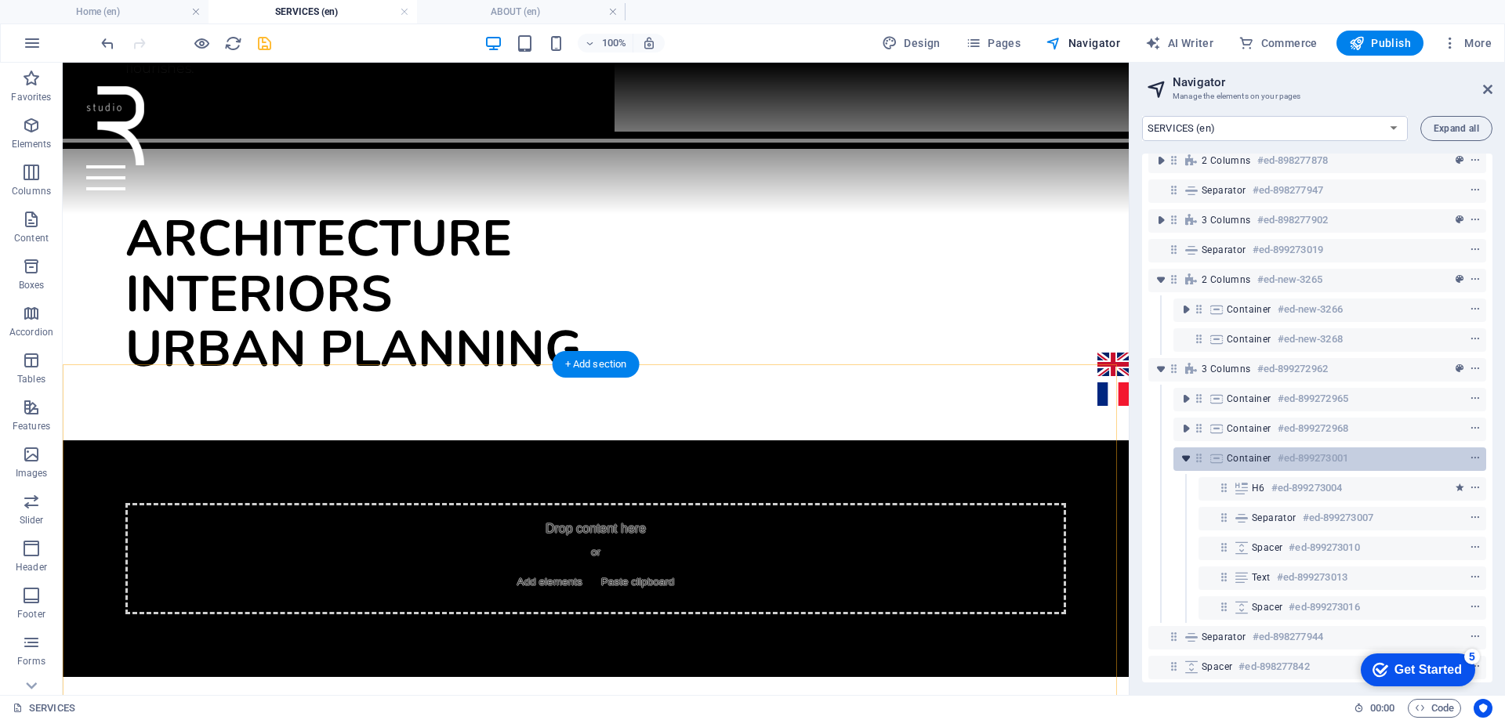
scroll to position [78, 0]
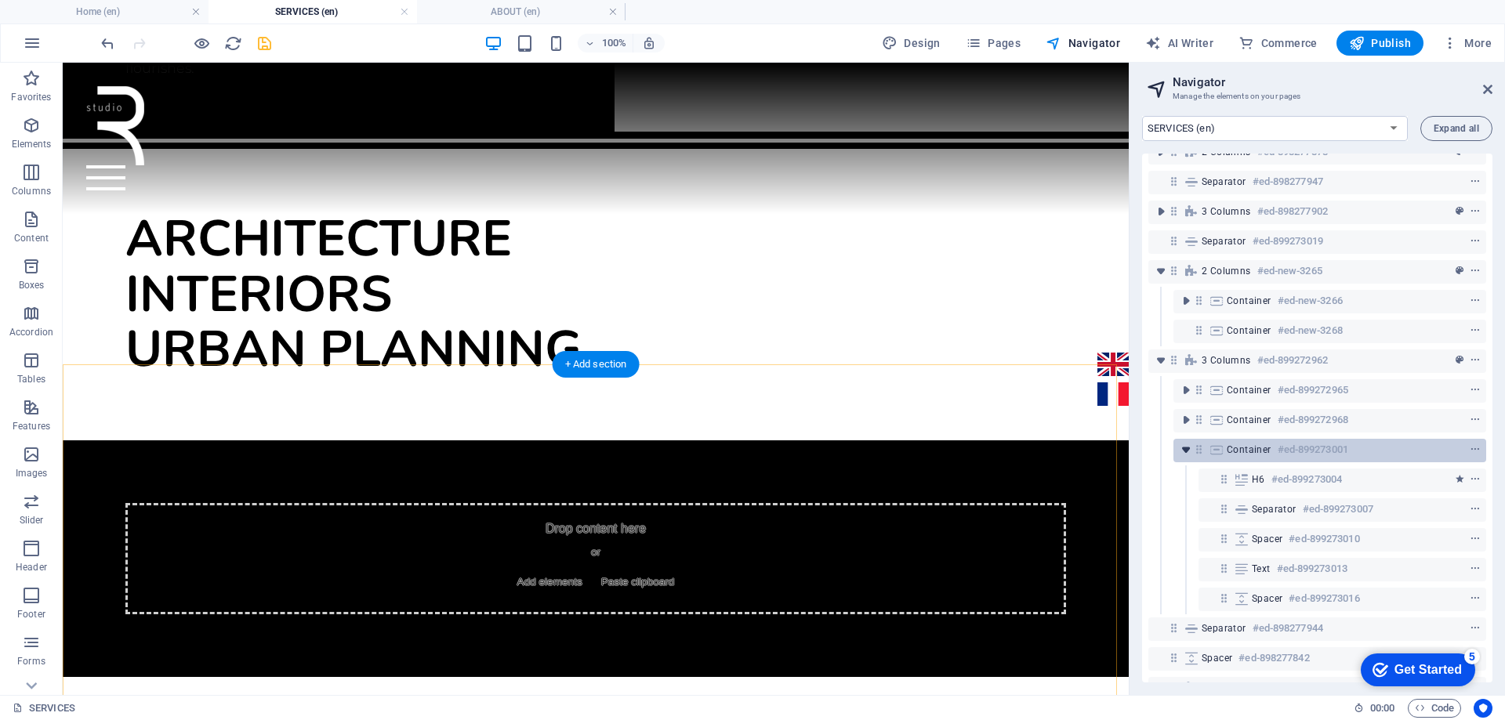
click at [1186, 453] on icon "toggle-expand" at bounding box center [1186, 450] width 16 height 16
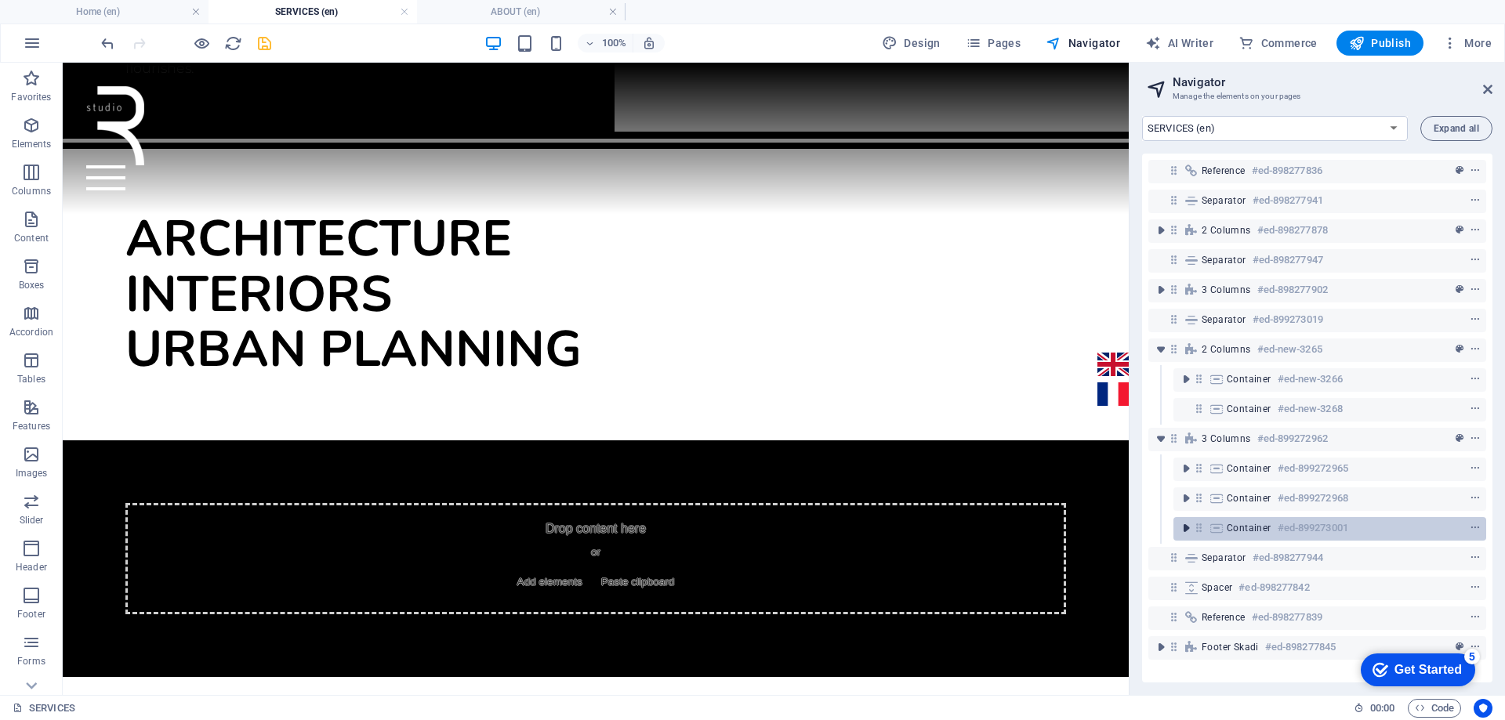
scroll to position [0, 0]
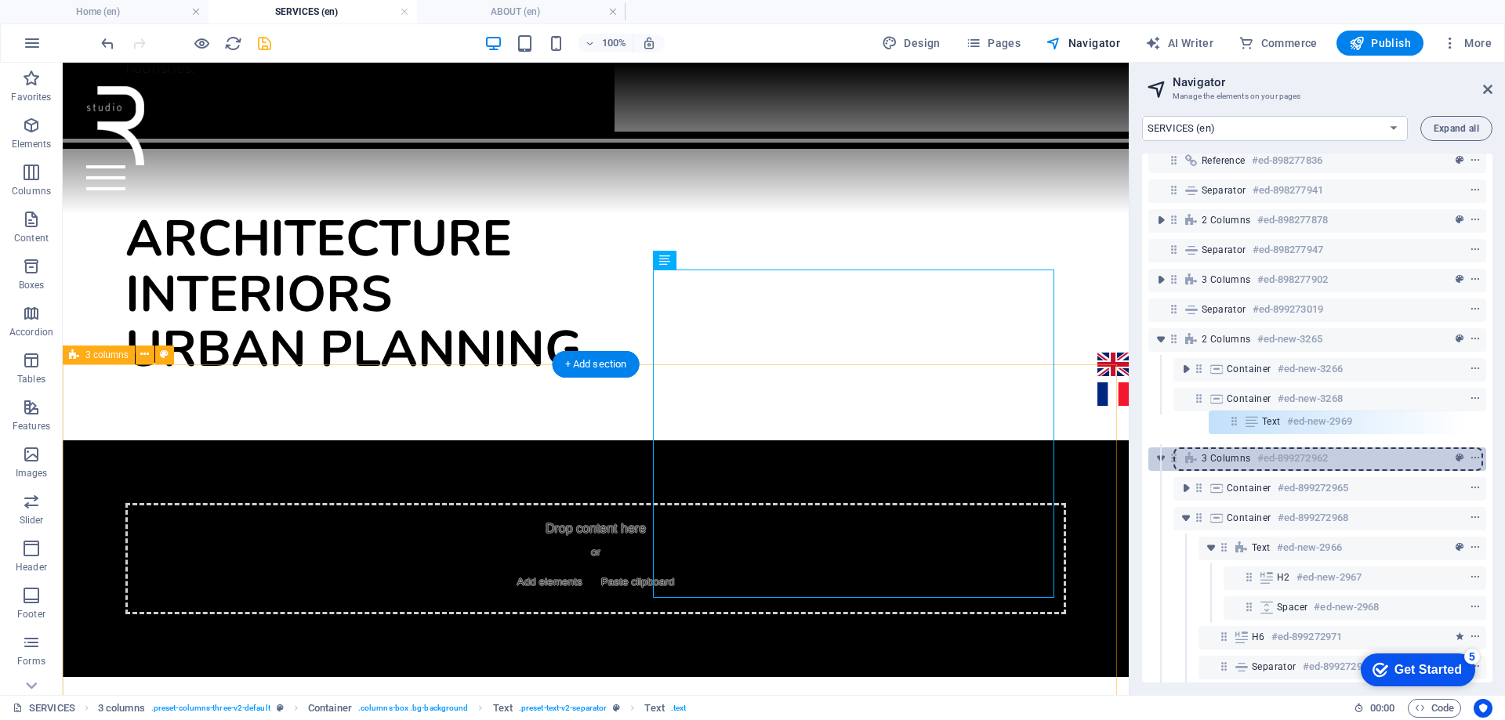
scroll to position [11, 0]
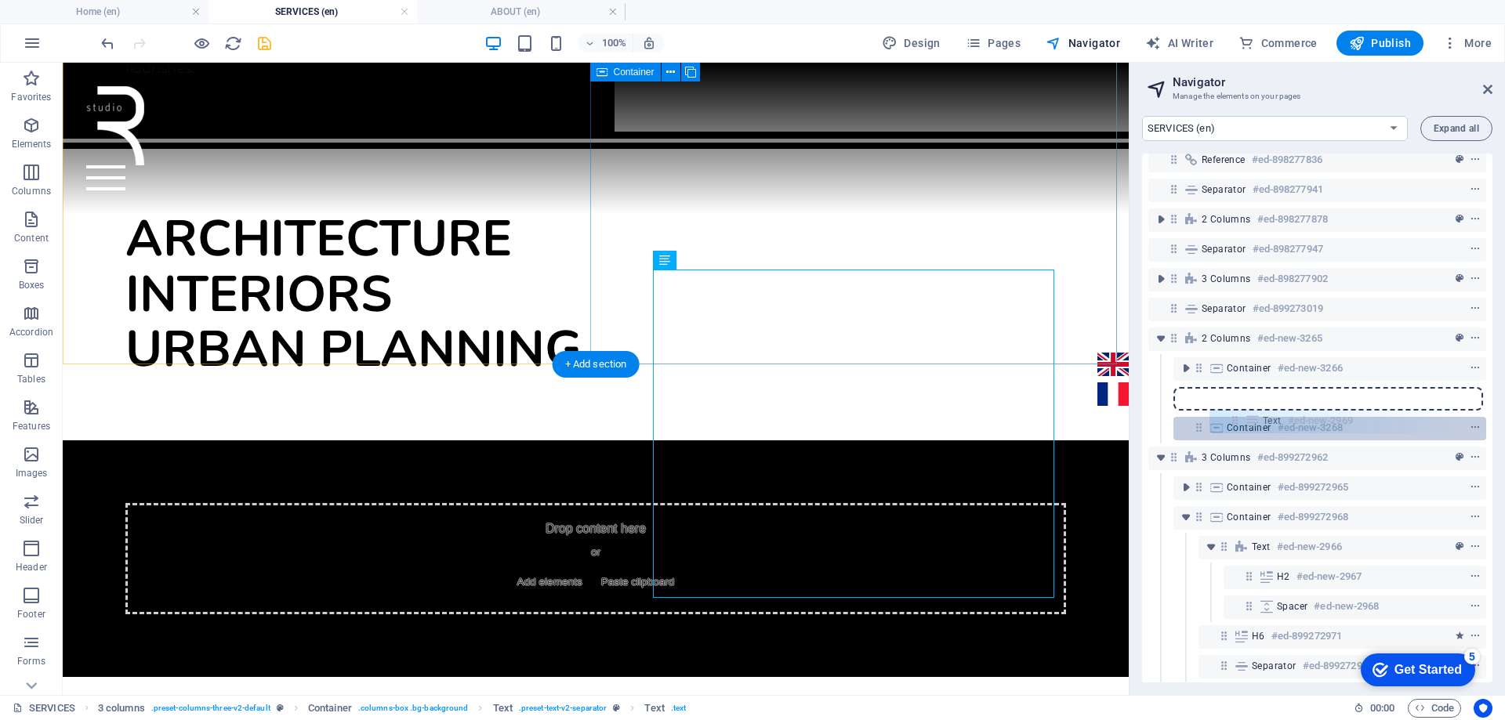
drag, startPoint x: 1250, startPoint y: 620, endPoint x: 1233, endPoint y: 419, distance: 201.3
click at [1233, 419] on div "Reference #ed-898277836 Separator #ed-898277941 2 columns #ed-898277878 Separat…" at bounding box center [1317, 418] width 350 height 529
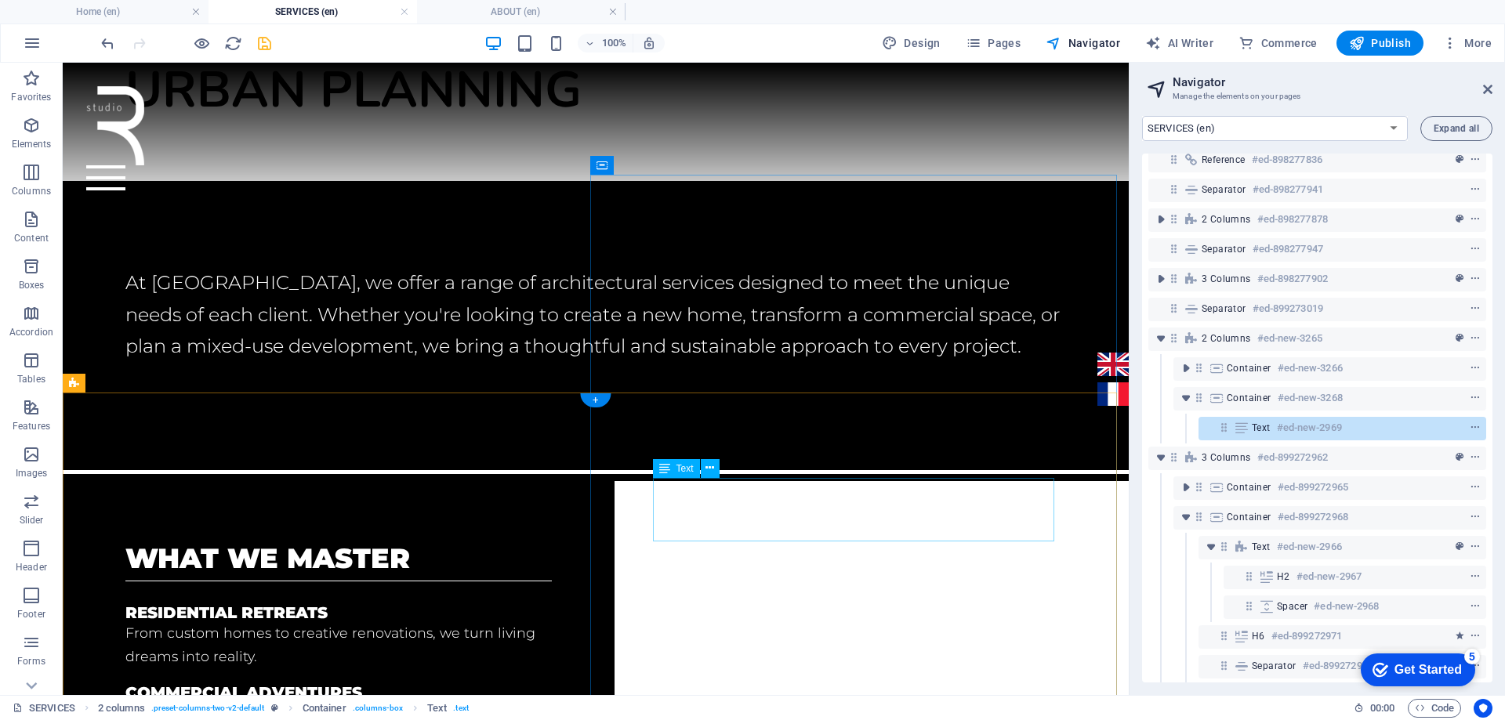
scroll to position [346, 0]
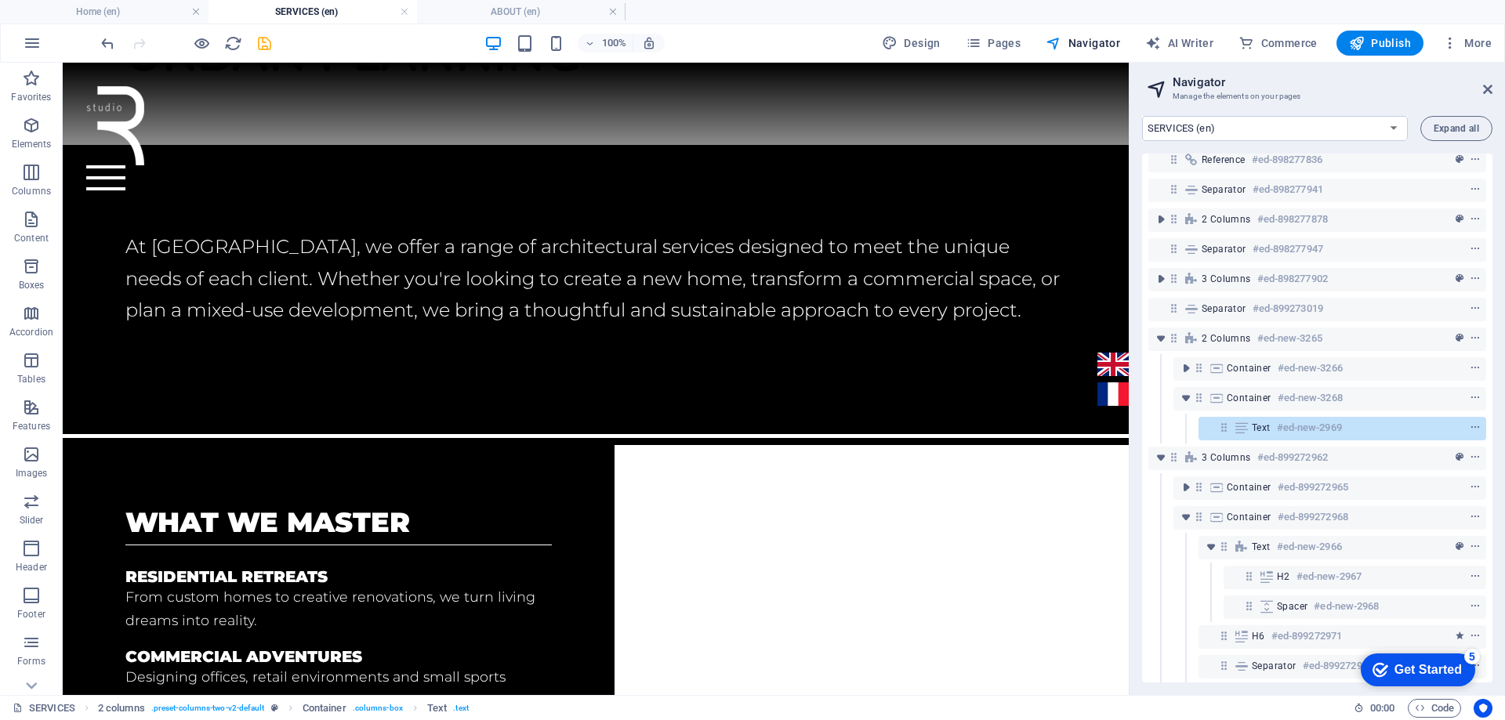
click at [1481, 92] on header "Navigator Manage the elements on your pages" at bounding box center [1318, 83] width 347 height 41
drag, startPoint x: 1487, startPoint y: 93, endPoint x: 1421, endPoint y: 38, distance: 86.2
click at [1487, 93] on icon at bounding box center [1487, 89] width 9 height 13
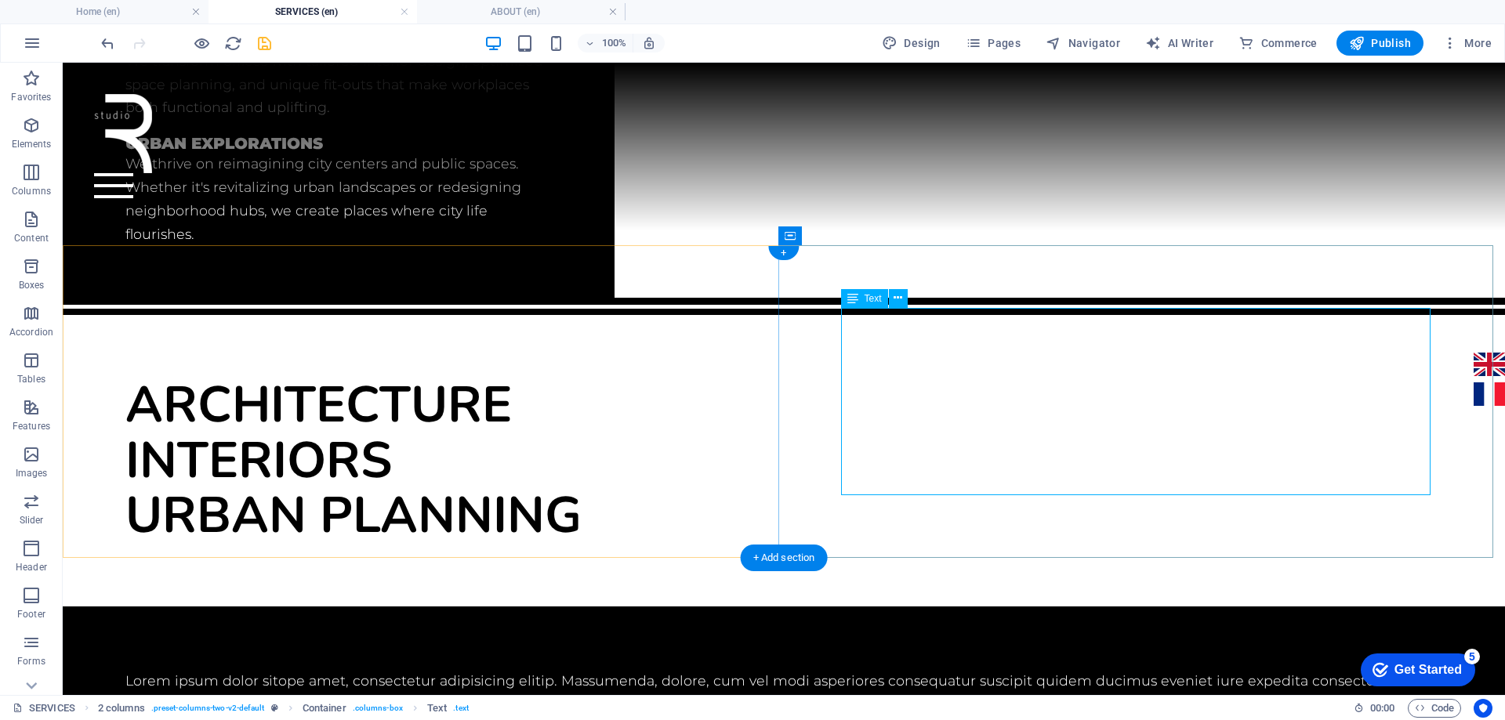
scroll to position [901, 0]
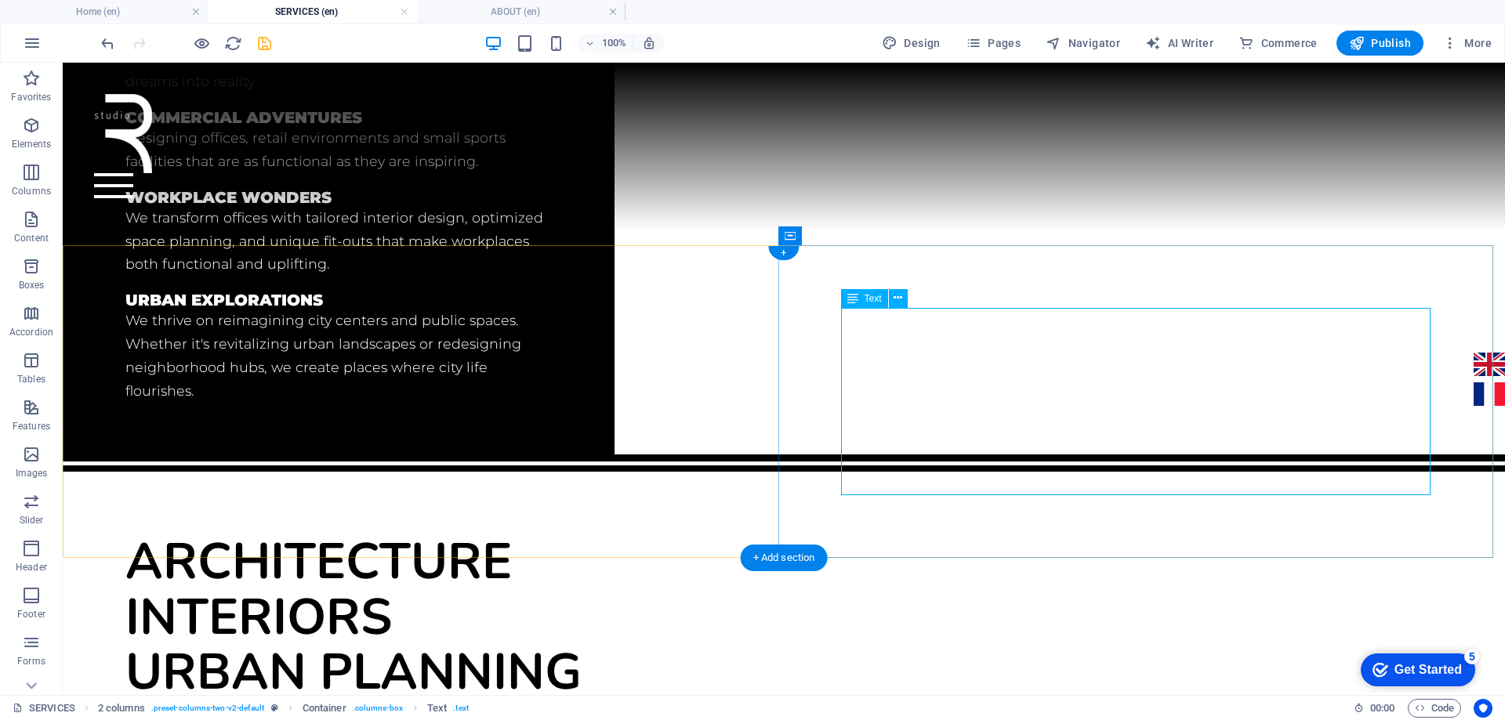
click at [868, 299] on span "Text" at bounding box center [872, 298] width 17 height 9
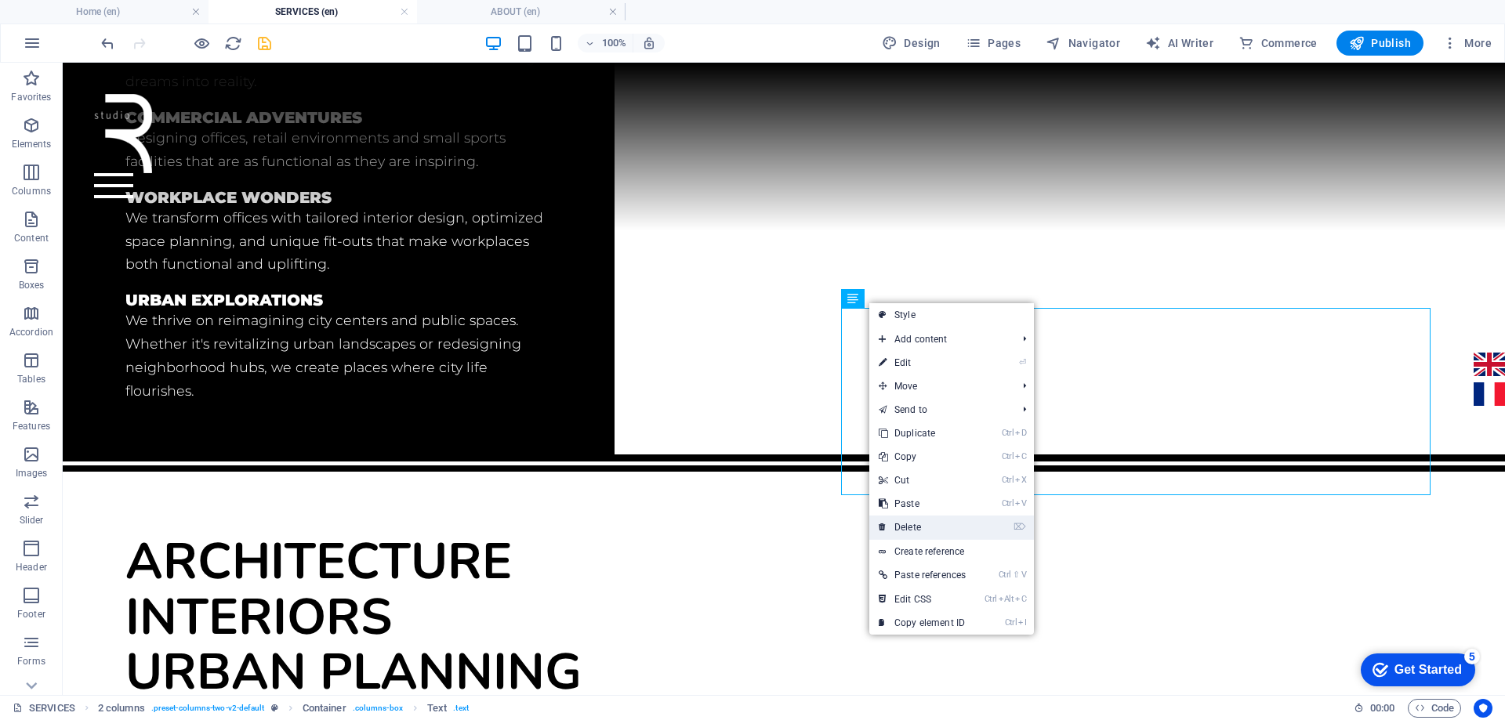
drag, startPoint x: 915, startPoint y: 526, endPoint x: 853, endPoint y: 462, distance: 89.2
click at [915, 526] on link "⌦ Delete" at bounding box center [922, 528] width 106 height 24
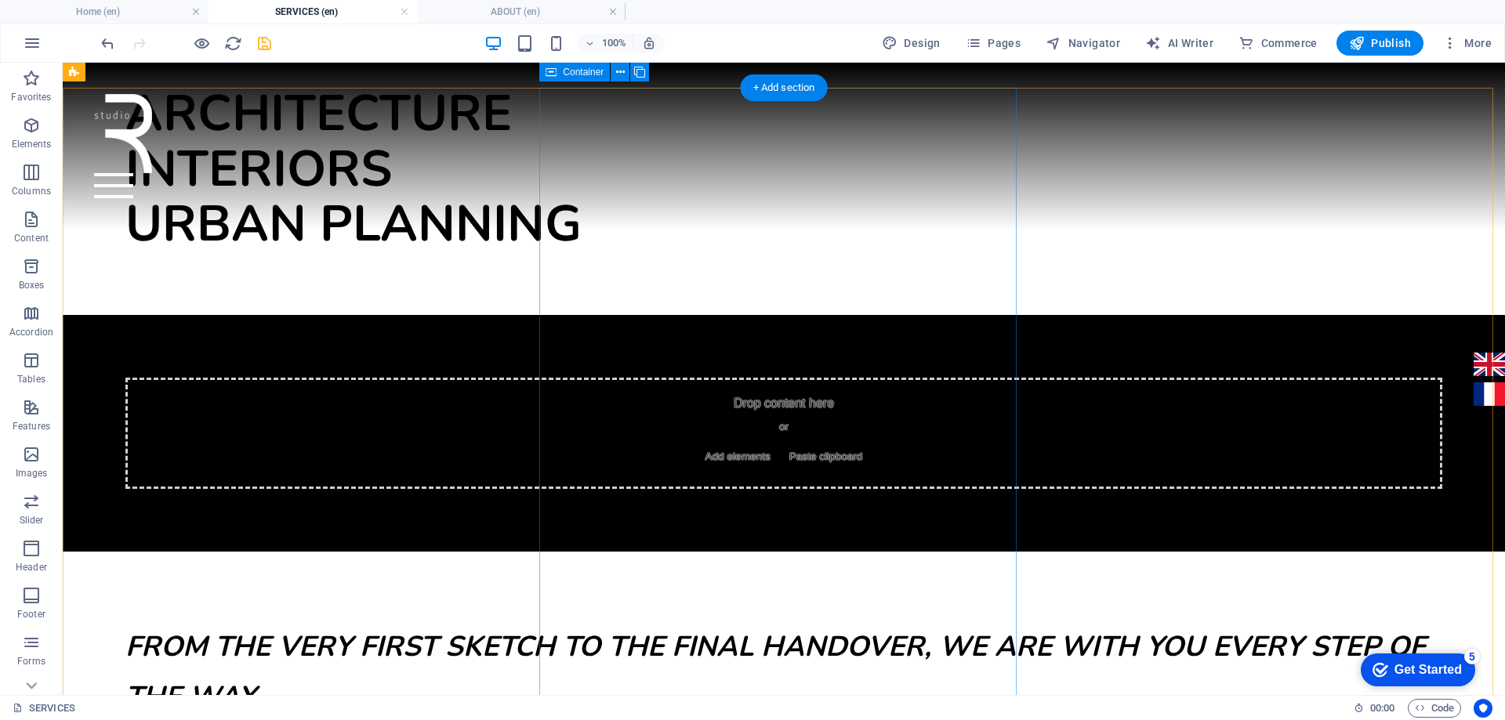
scroll to position [1193, 0]
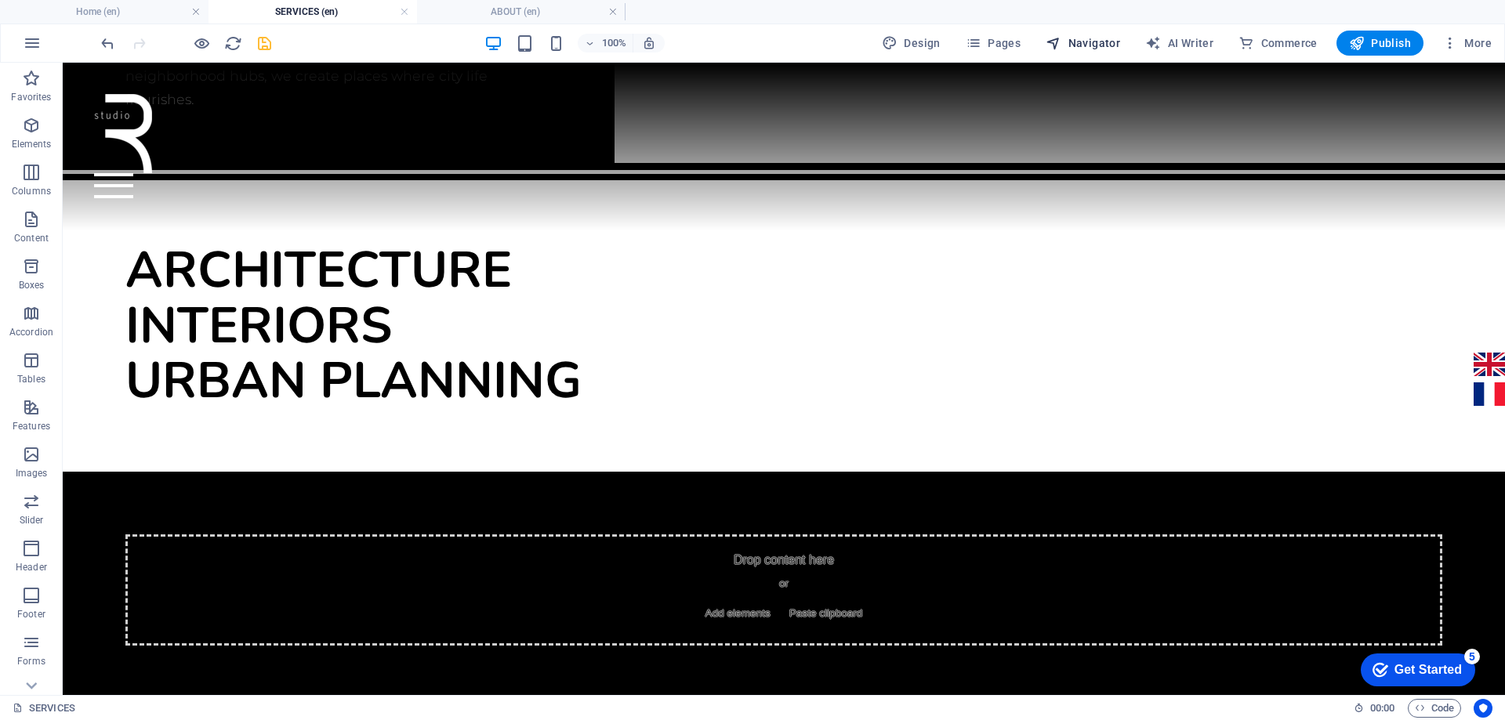
click at [1096, 45] on span "Navigator" at bounding box center [1082, 43] width 74 height 16
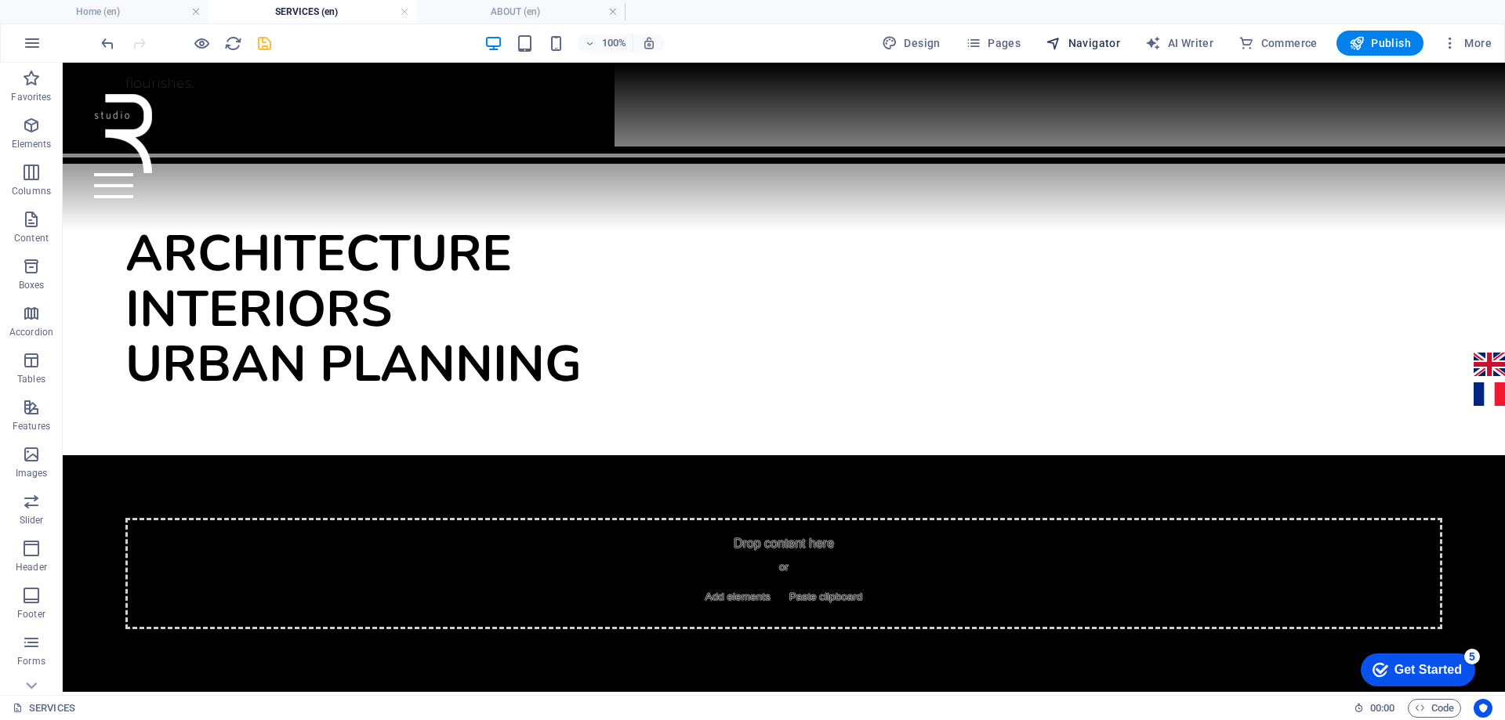
scroll to position [1272, 0]
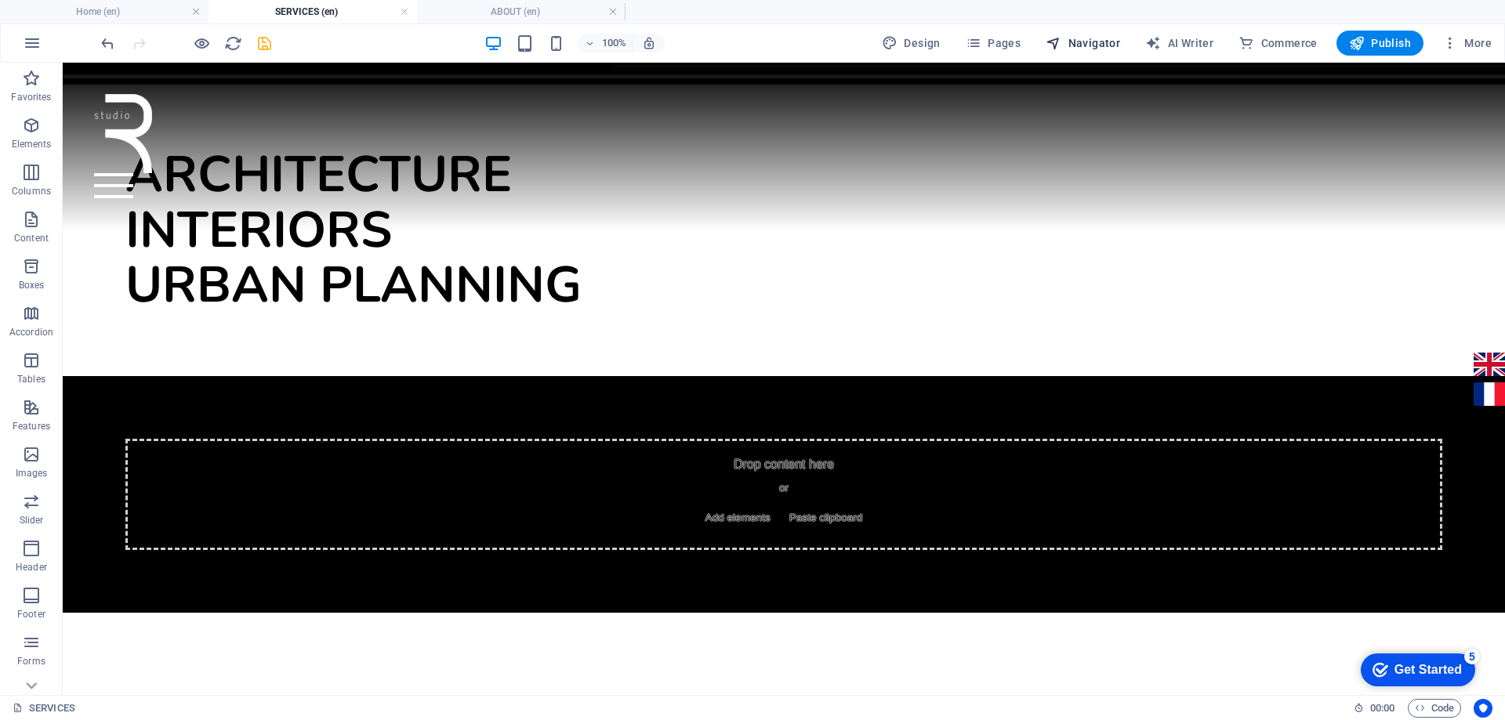
select select "16899703-en"
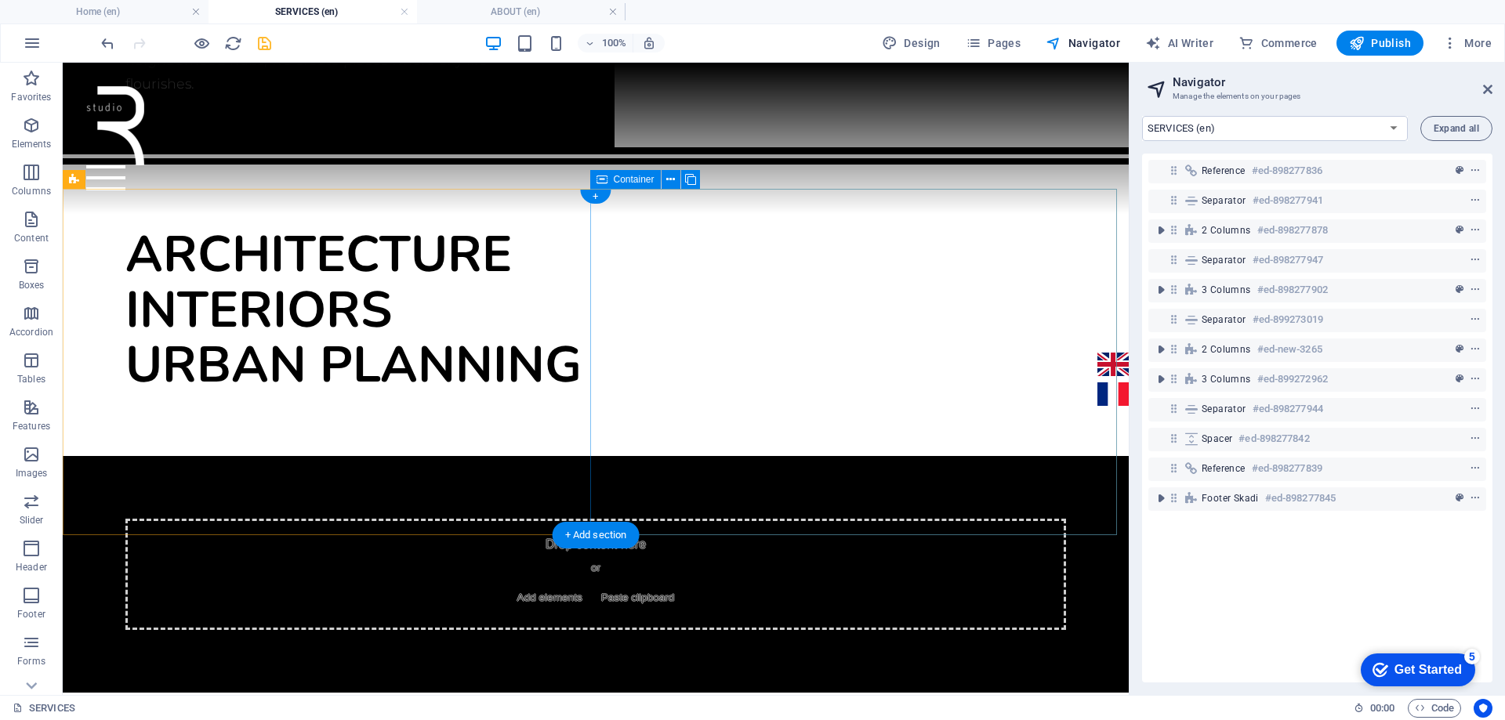
scroll to position [1037, 0]
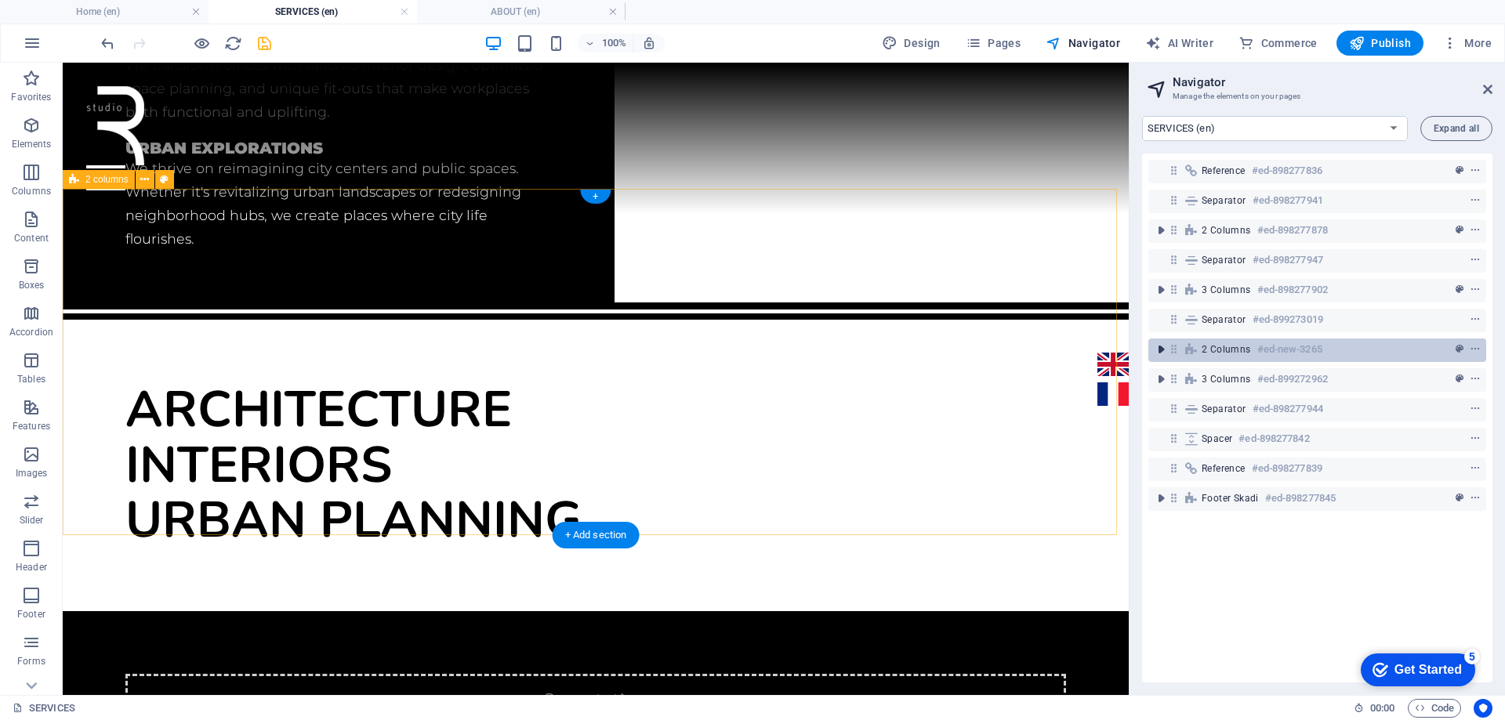
click at [1162, 351] on icon "toggle-expand" at bounding box center [1161, 350] width 16 height 16
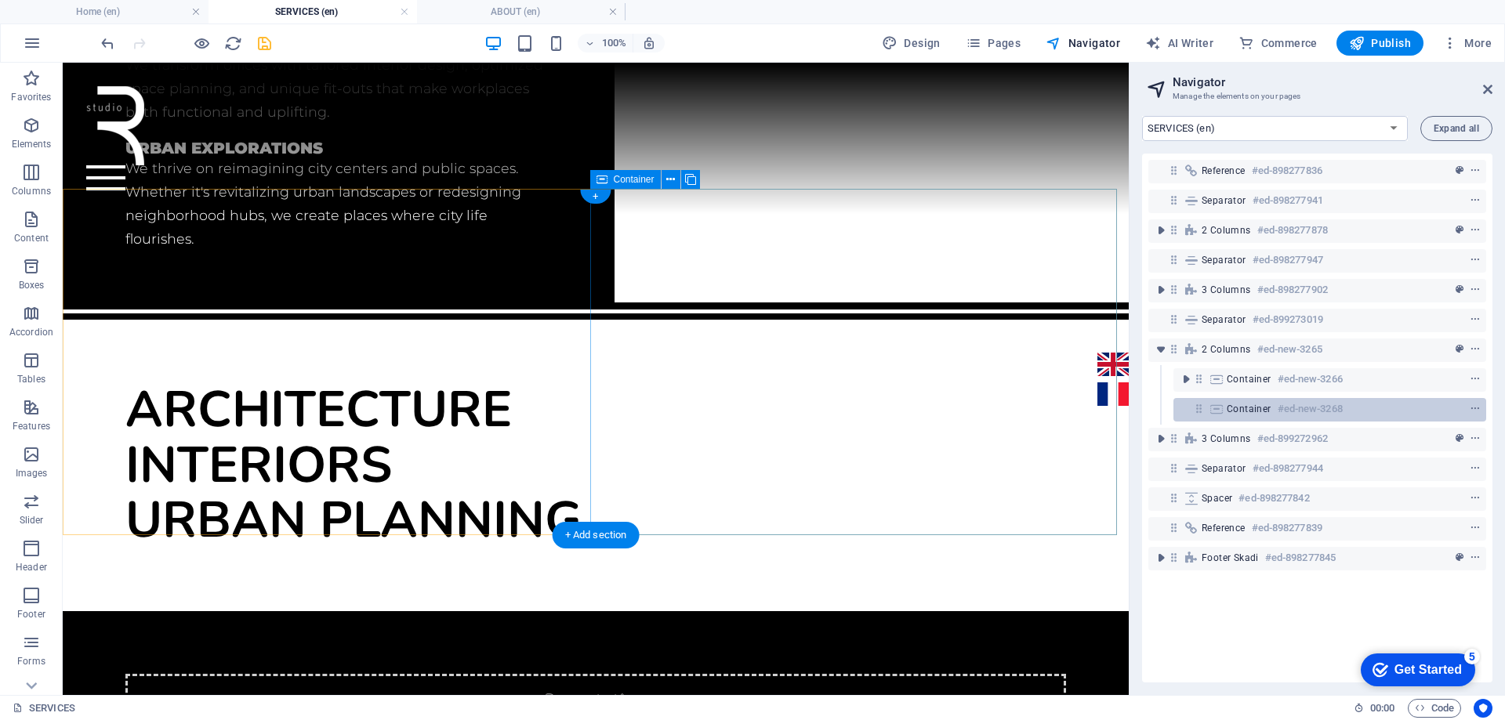
click at [1221, 406] on icon at bounding box center [1216, 409] width 17 height 13
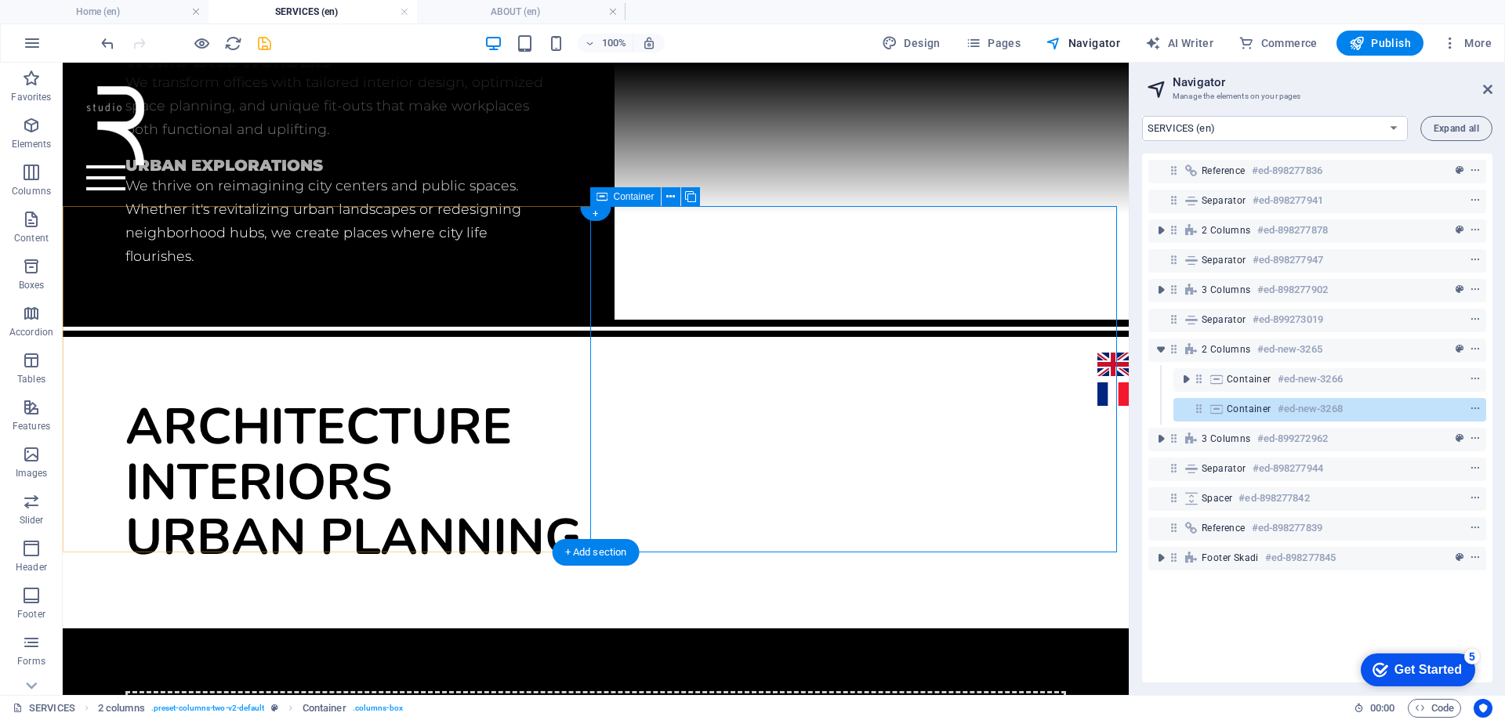
click at [1225, 408] on div "Container #ed-new-3268" at bounding box center [1329, 410] width 313 height 24
click at [33, 228] on icon "button" at bounding box center [31, 219] width 19 height 19
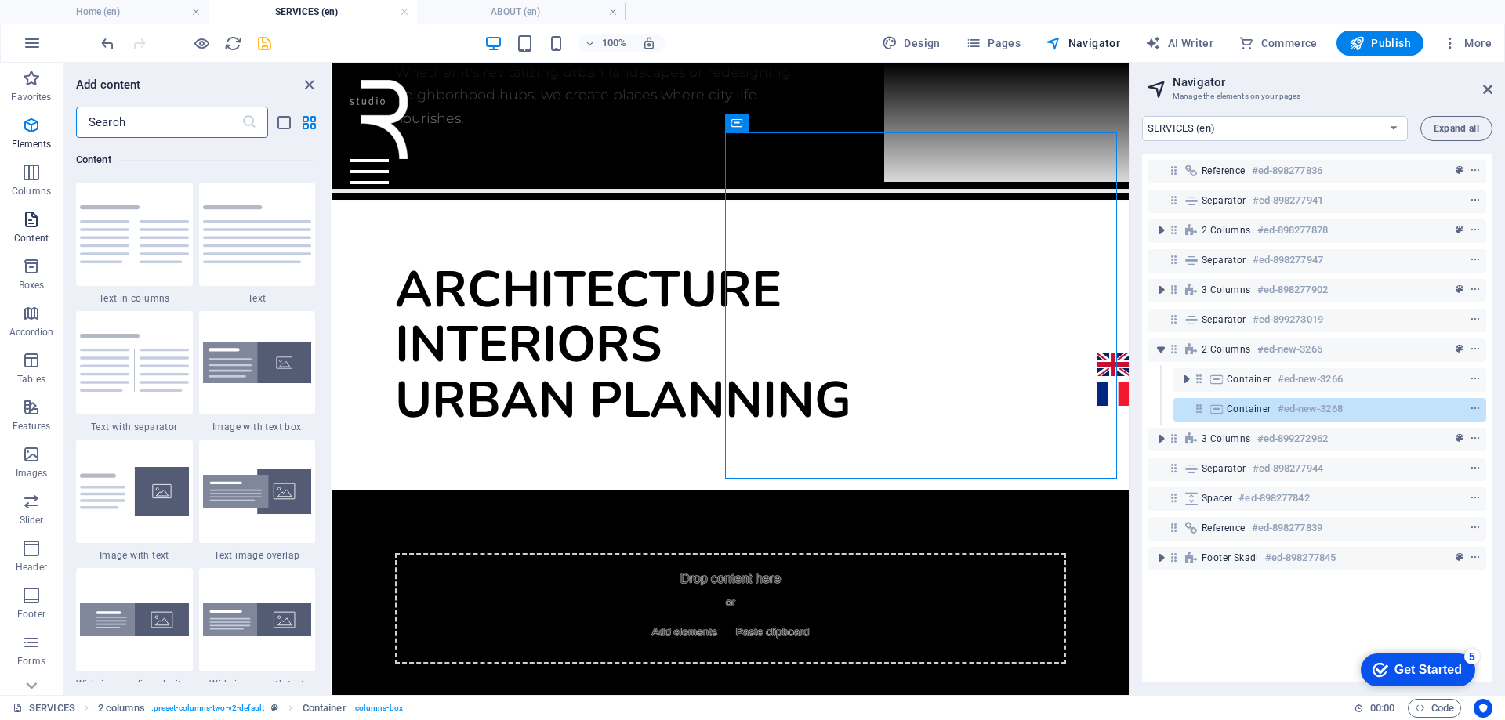
scroll to position [2742, 0]
click at [119, 360] on img at bounding box center [134, 363] width 109 height 58
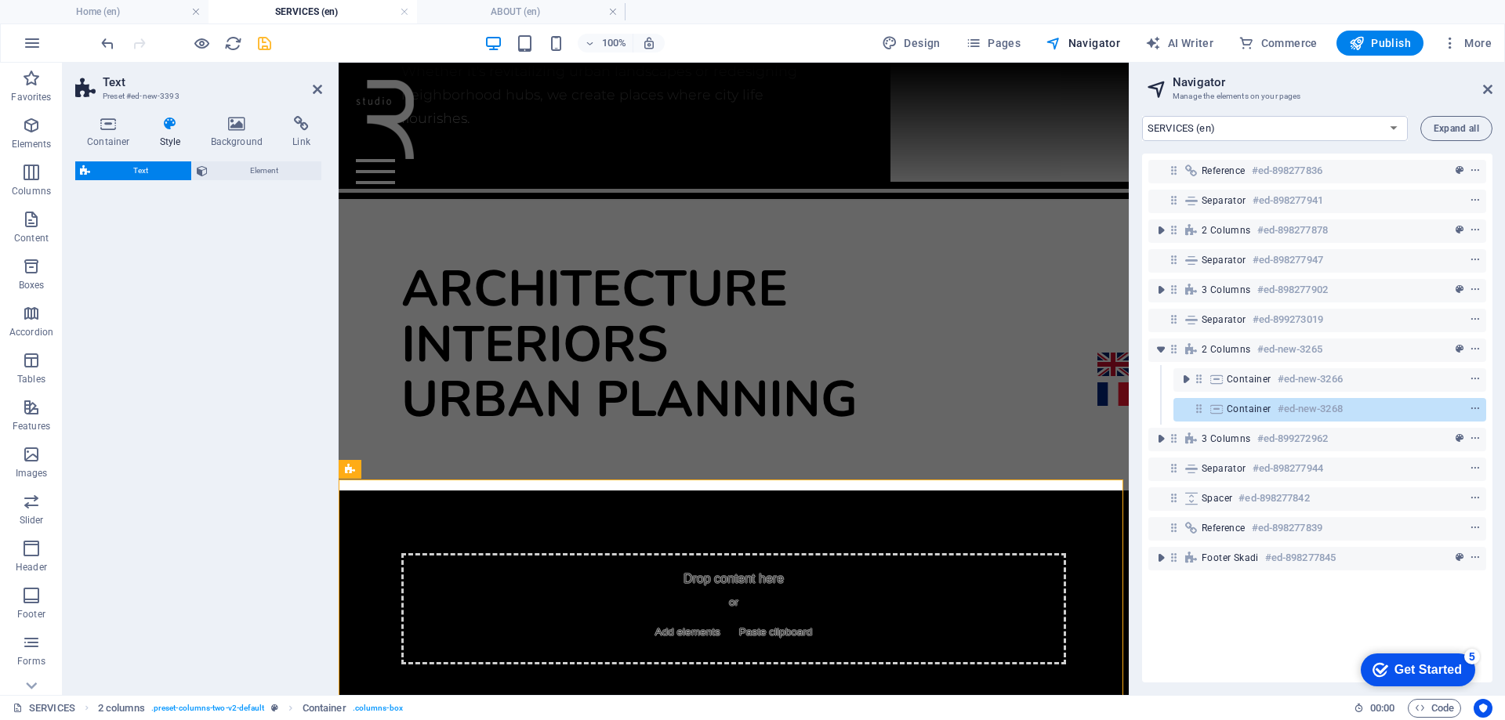
scroll to position [1208, 0]
select select "rem"
select select "px"
select select "preset-text-v2-separator"
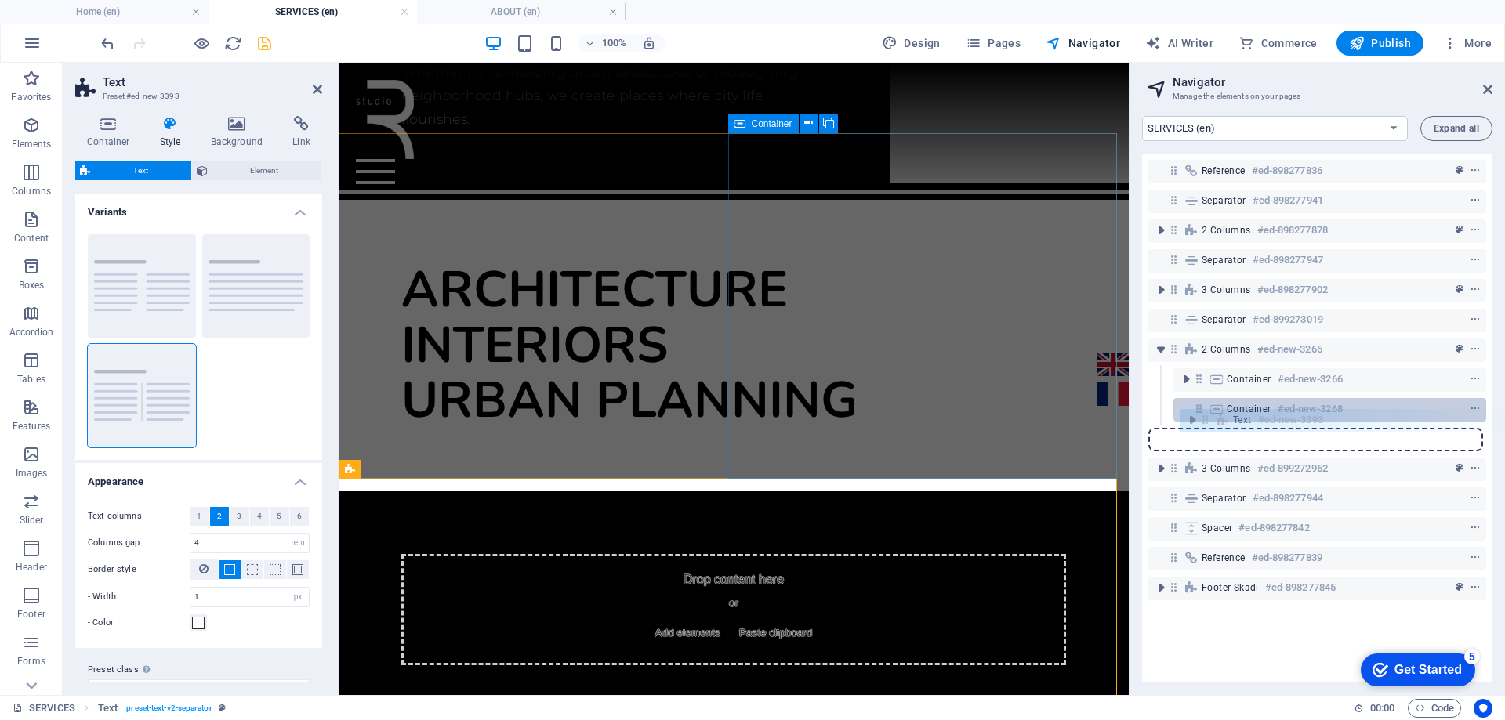
drag, startPoint x: 1175, startPoint y: 441, endPoint x: 1209, endPoint y: 418, distance: 41.3
click at [1209, 418] on div "Reference #ed-898277836 Separator #ed-898277941 2 columns #ed-898277878 Separat…" at bounding box center [1317, 418] width 350 height 529
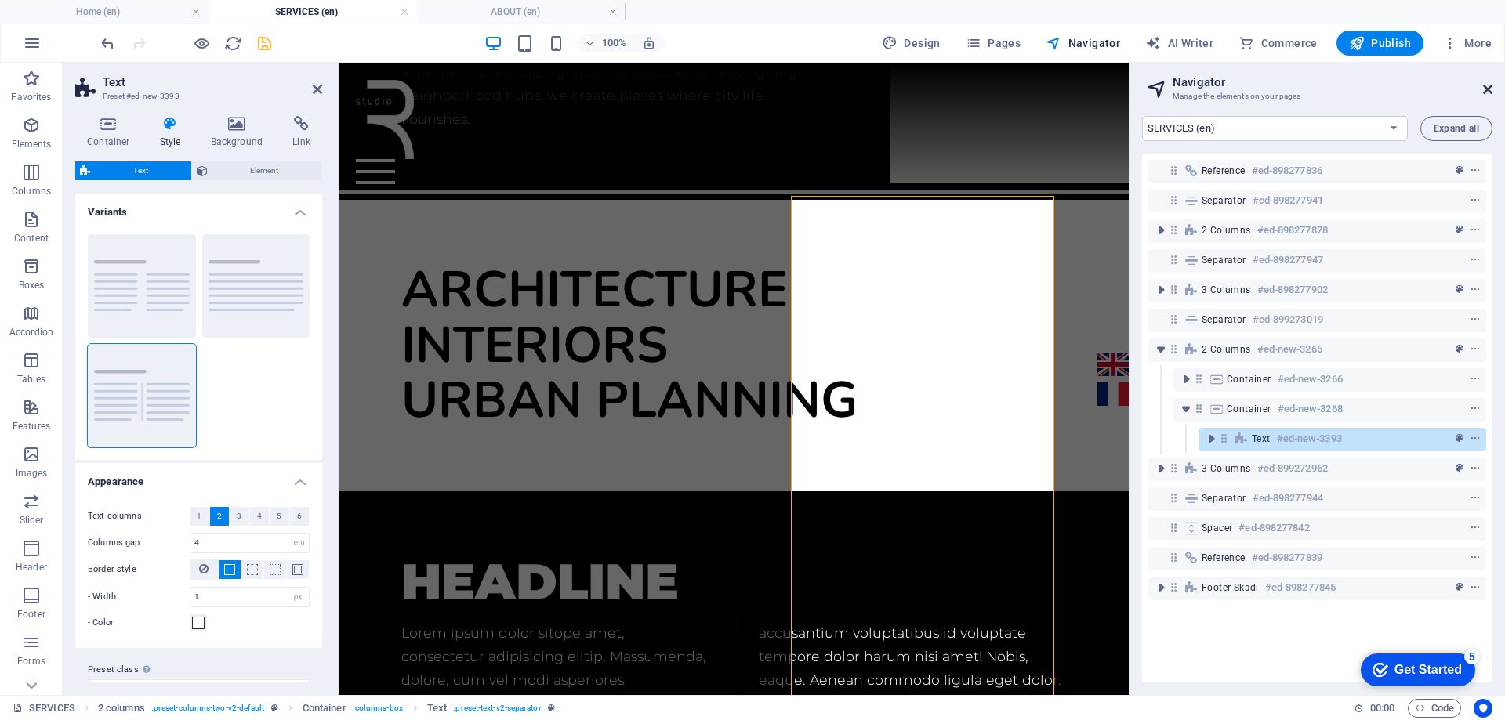
click at [1485, 89] on icon at bounding box center [1487, 89] width 9 height 13
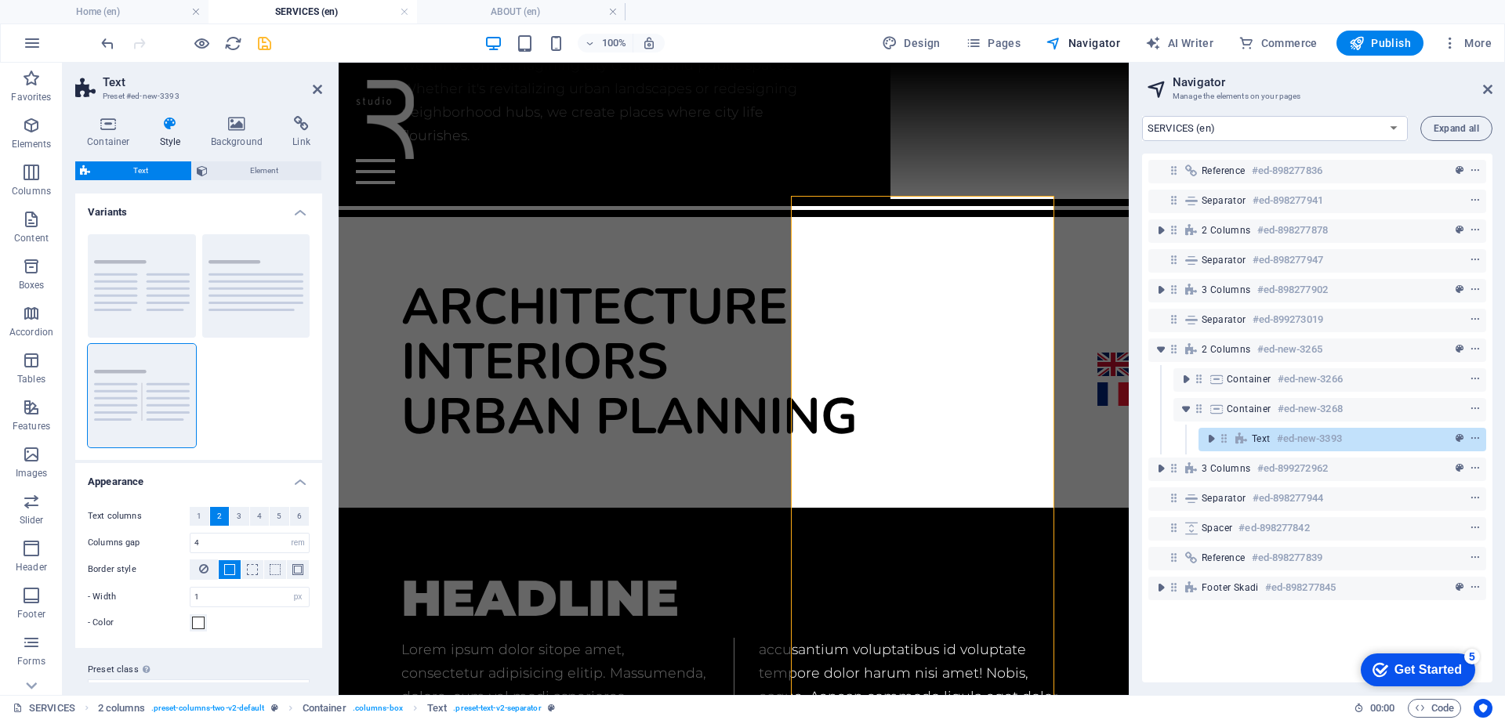
scroll to position [980, 0]
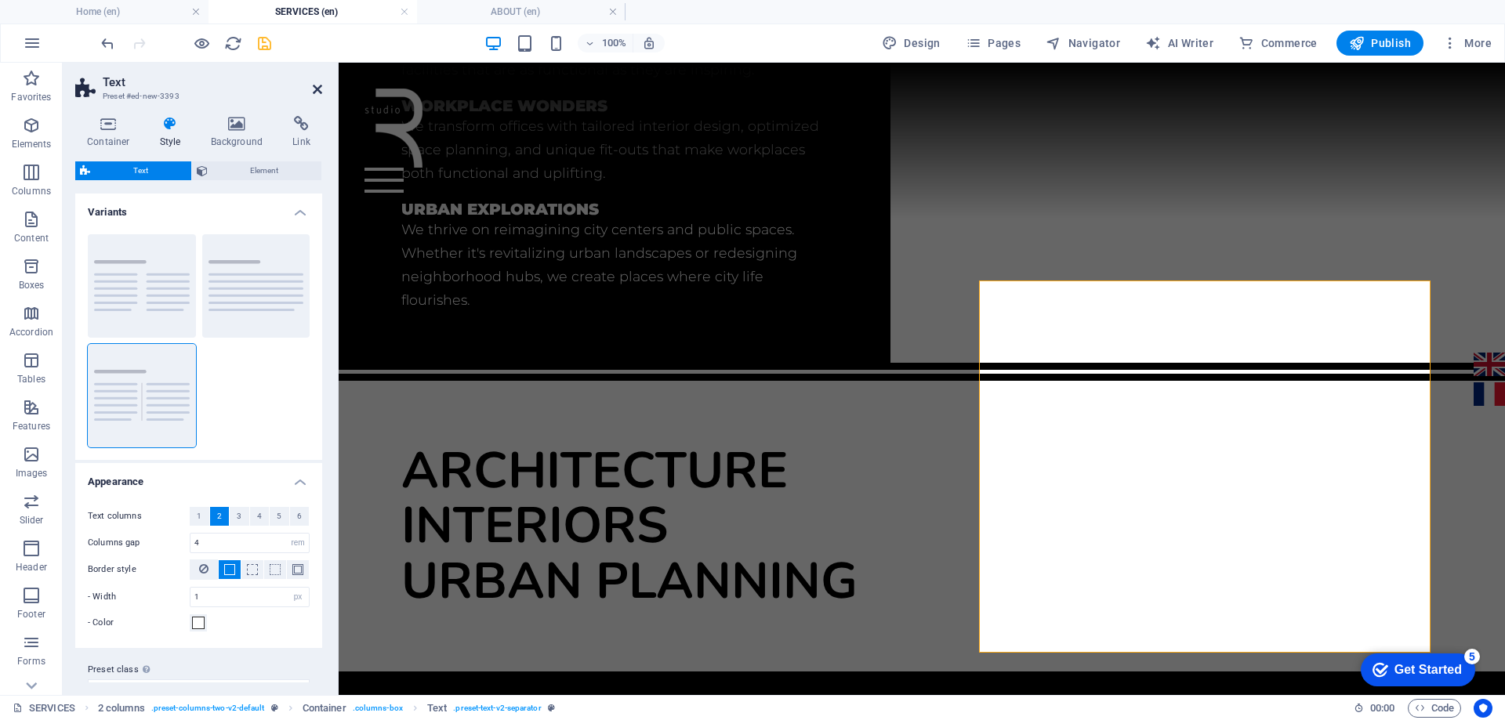
drag, startPoint x: 313, startPoint y: 92, endPoint x: 248, endPoint y: 38, distance: 85.7
click at [313, 92] on icon at bounding box center [317, 89] width 9 height 13
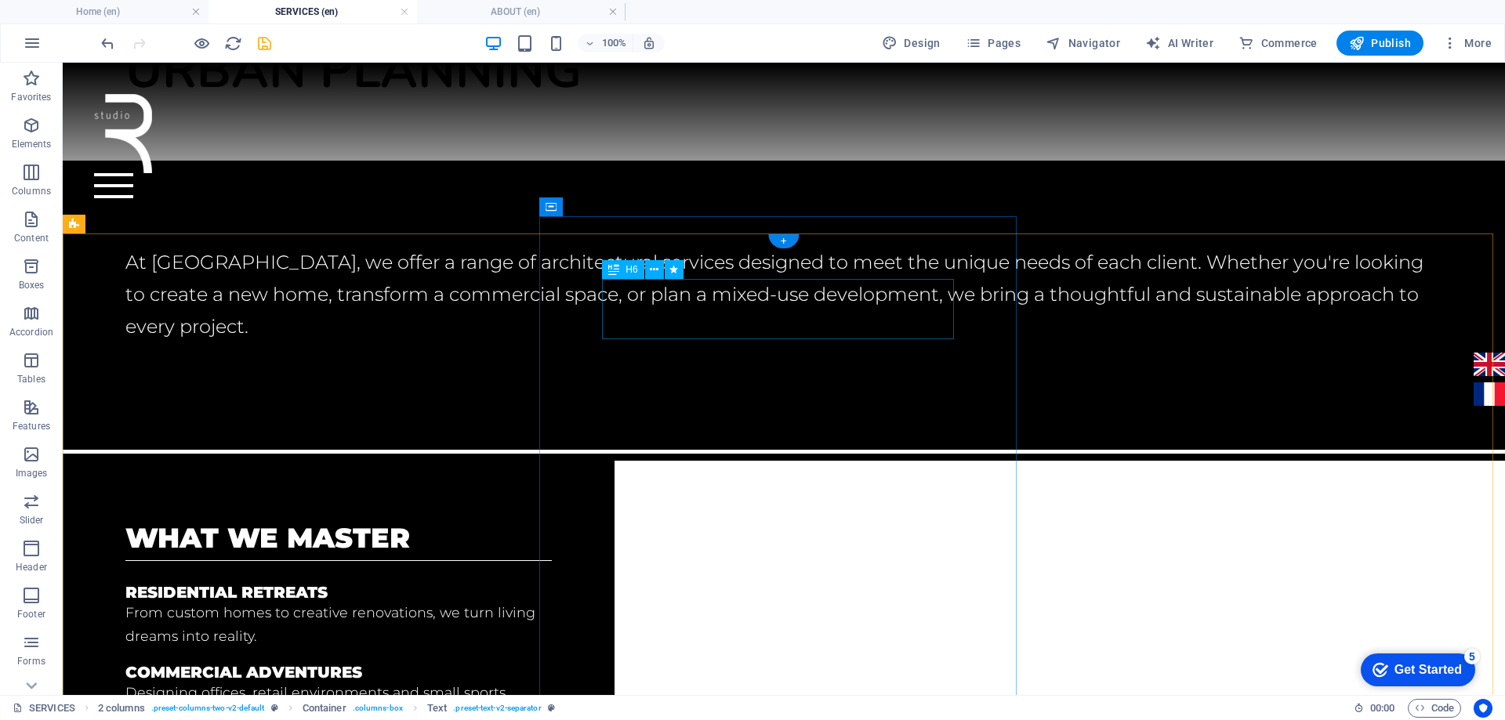
scroll to position [817, 0]
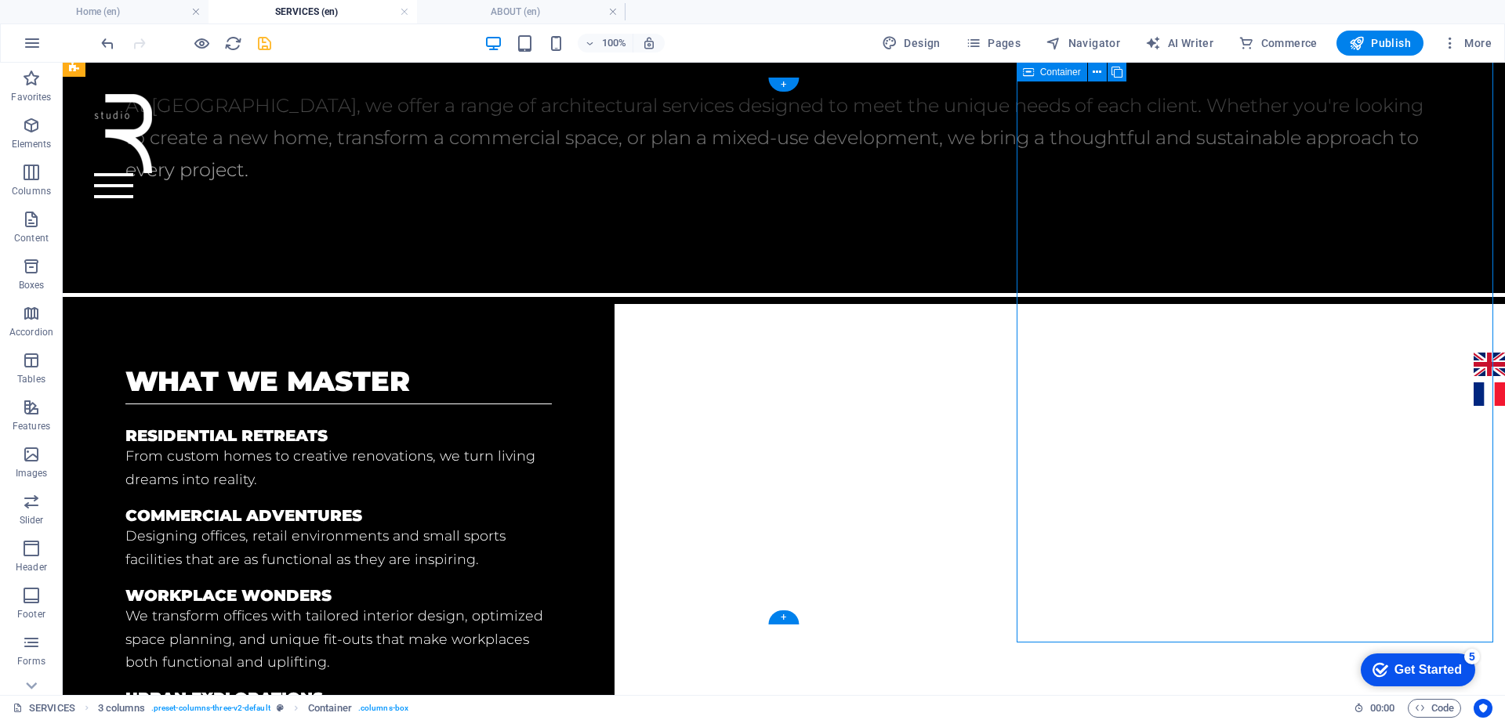
scroll to position [425, 0]
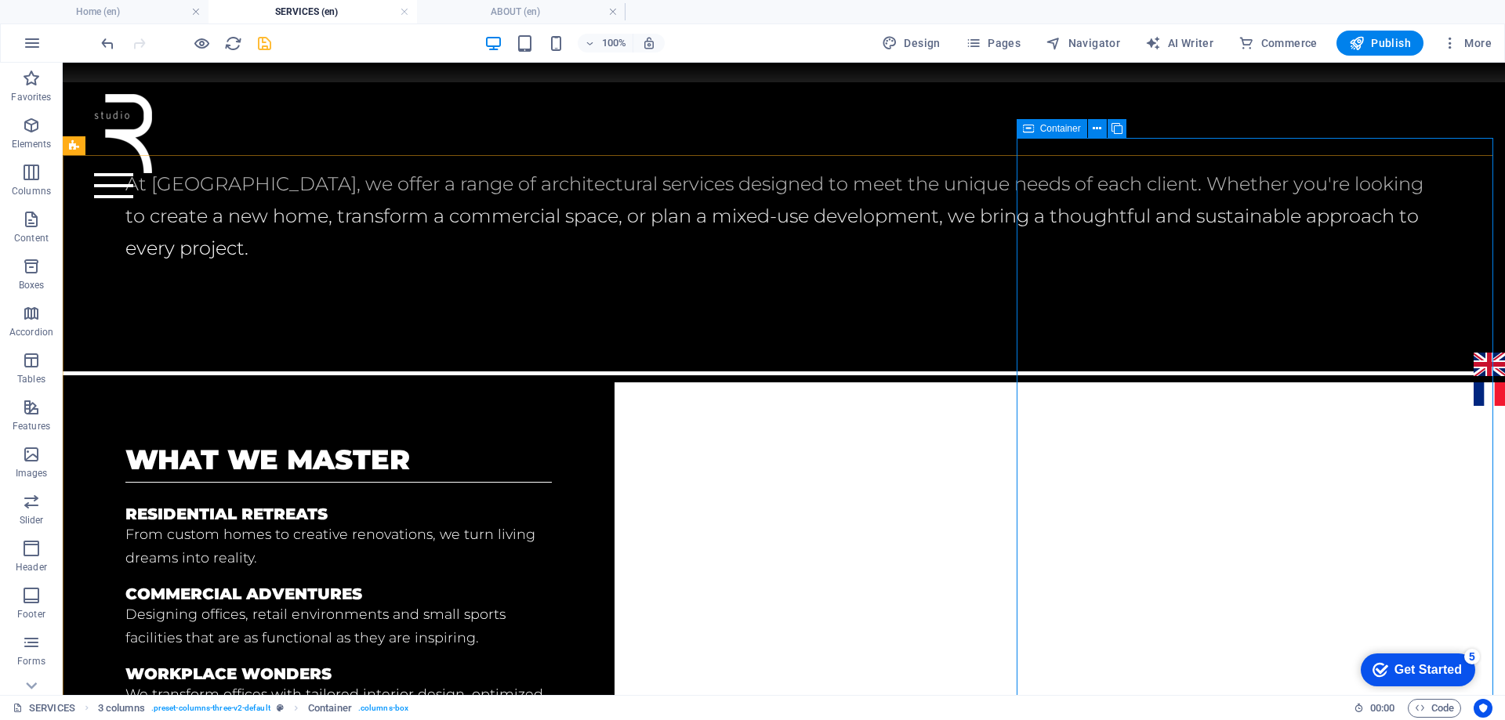
click at [1041, 131] on span "Container" at bounding box center [1060, 128] width 41 height 9
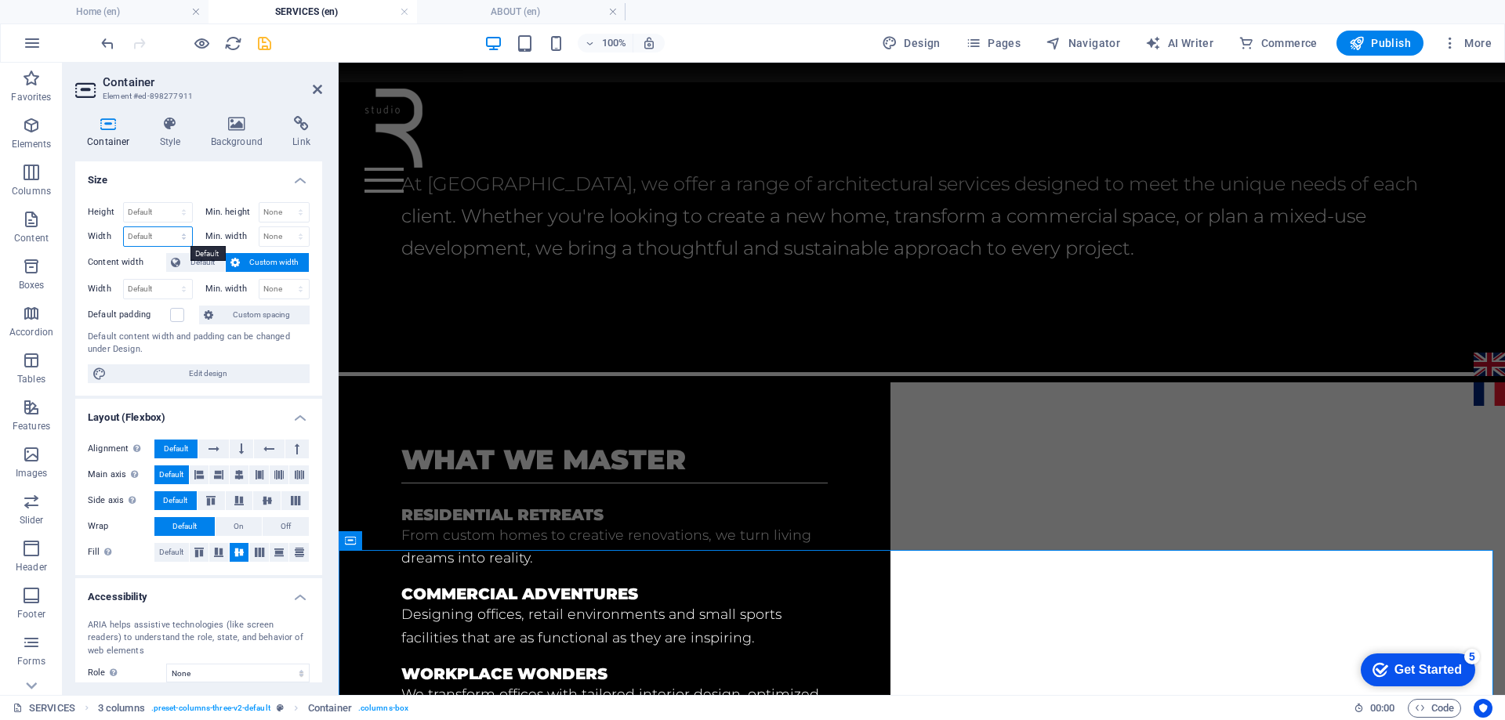
click at [157, 240] on select "Default px rem % em vh vw" at bounding box center [158, 236] width 68 height 19
select select "px"
click at [168, 227] on select "Default px rem % em vh vw" at bounding box center [158, 236] width 68 height 19
type input "1473"
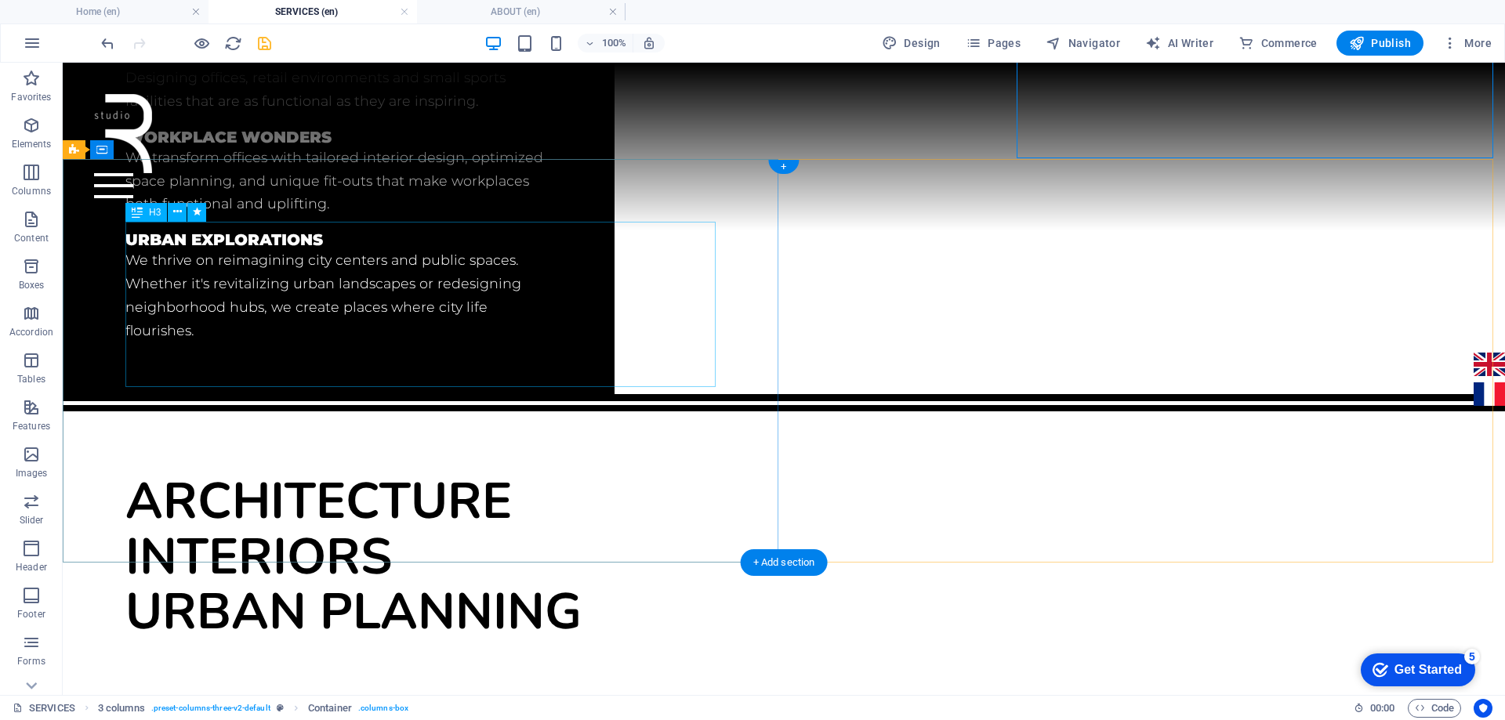
scroll to position [987, 0]
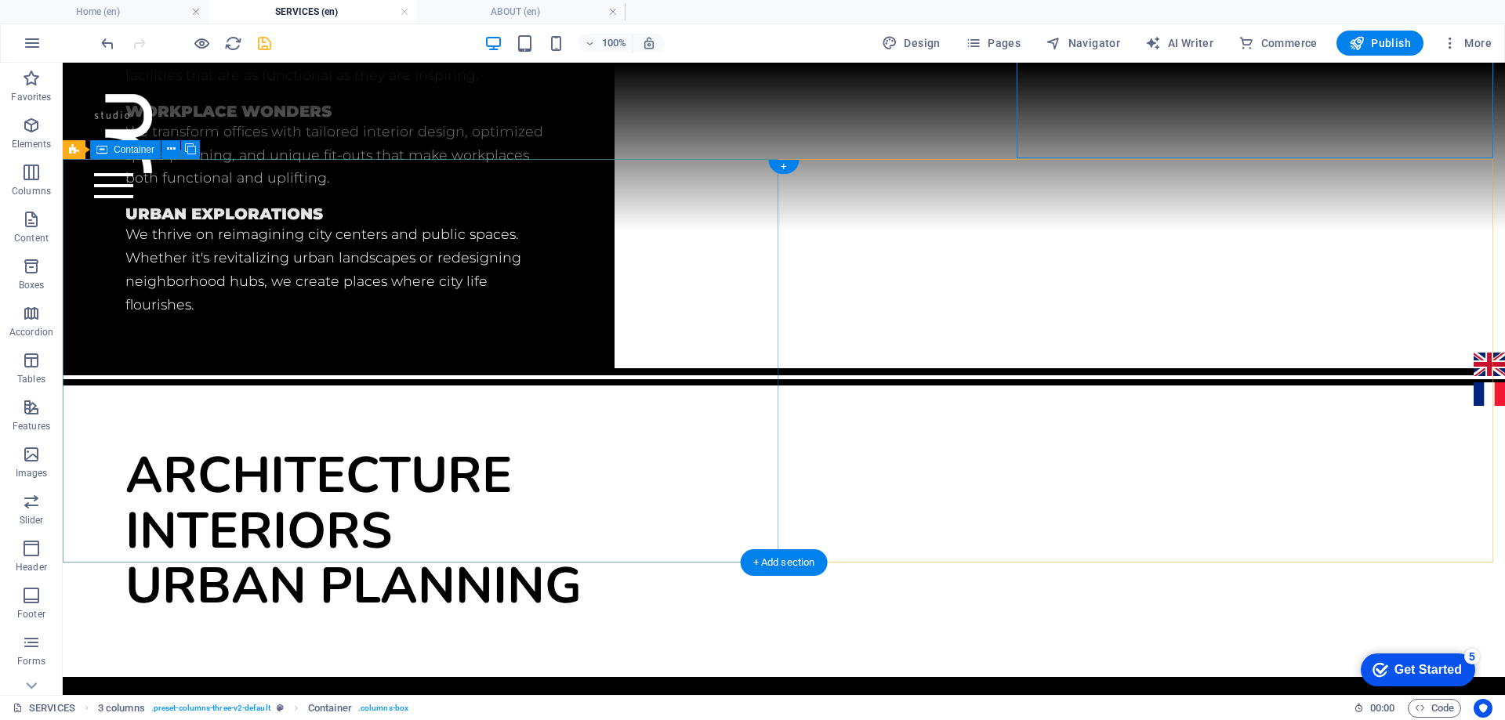
click at [429, 436] on div "architecture interiors urban planning" at bounding box center [784, 531] width 1442 height 291
click at [97, 148] on span "2 columns" at bounding box center [106, 149] width 43 height 9
click at [114, 386] on div "architecture interiors urban planning" at bounding box center [784, 531] width 1442 height 291
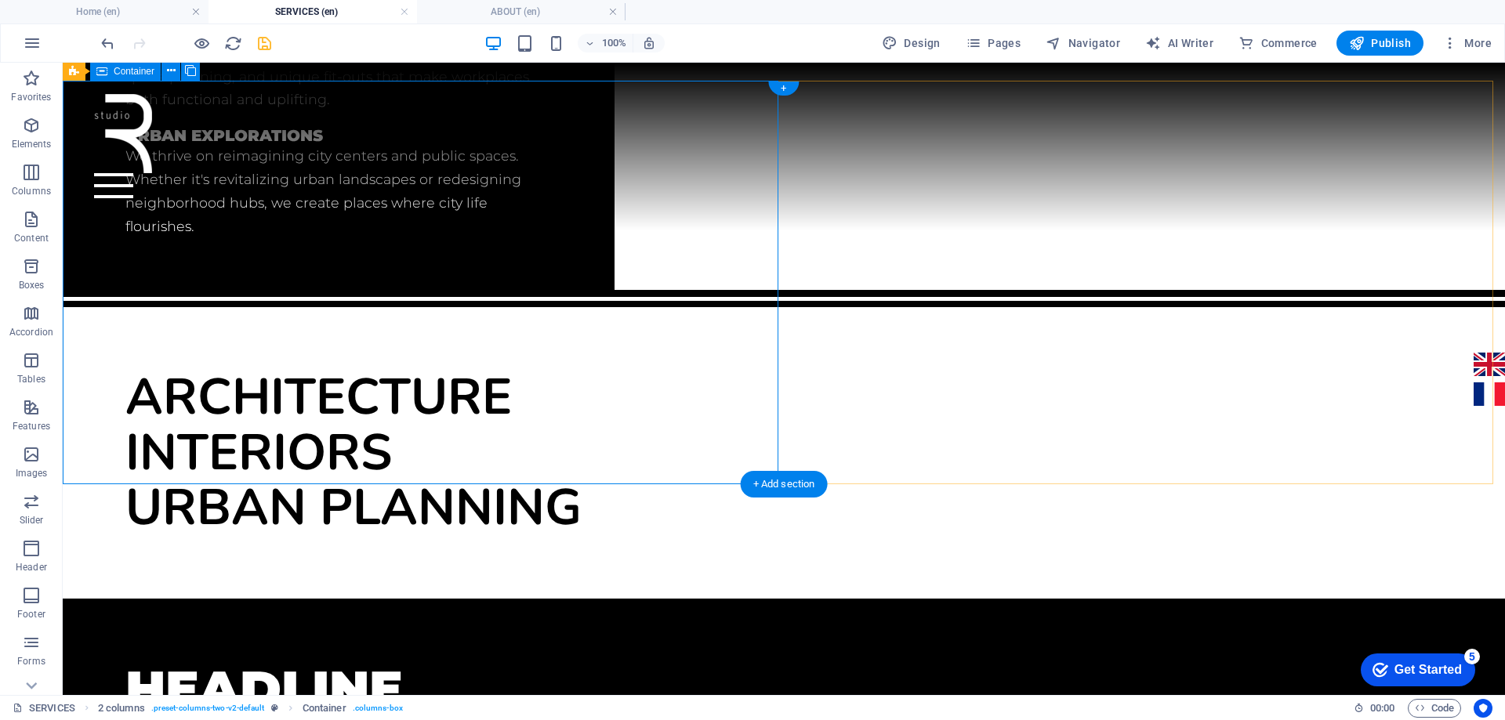
scroll to position [909, 0]
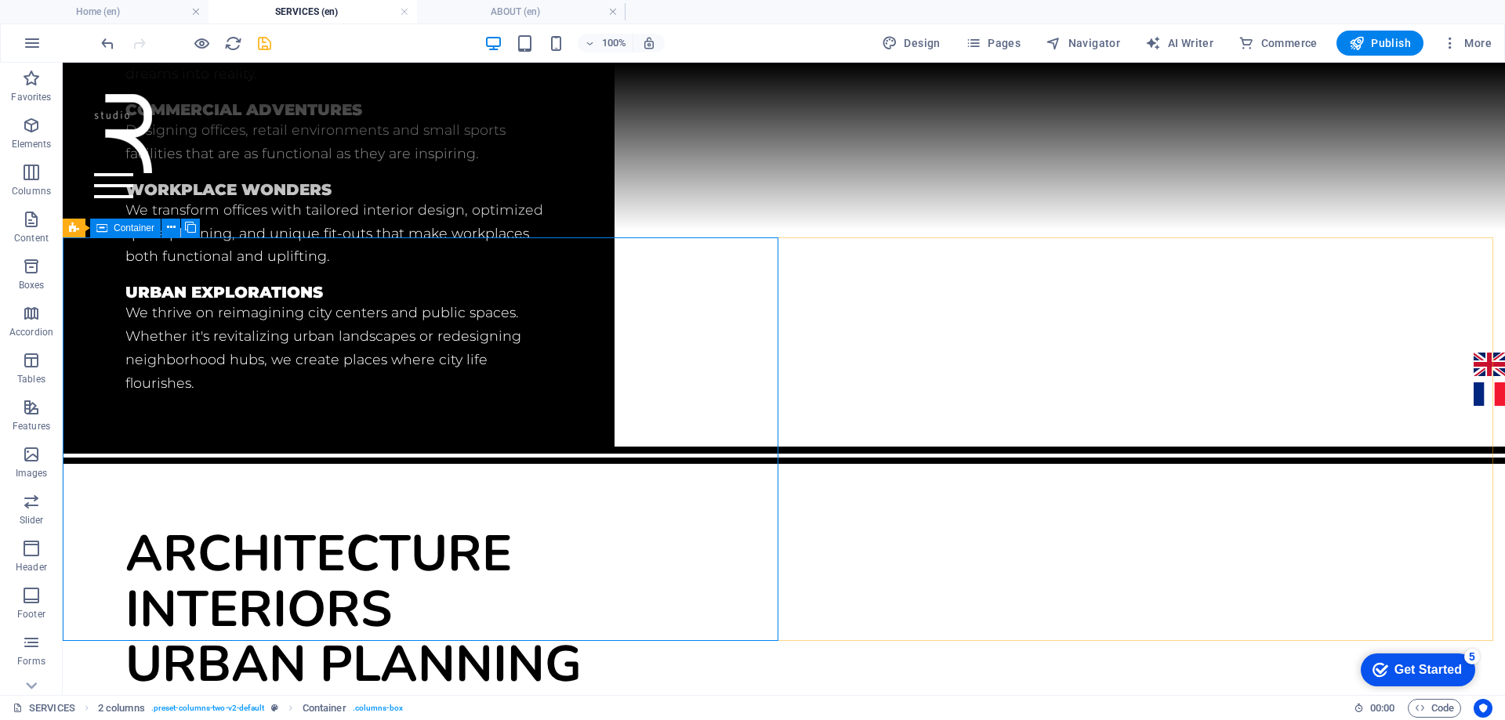
click at [132, 228] on span "Container" at bounding box center [134, 227] width 41 height 9
click at [132, 229] on span "Container" at bounding box center [134, 227] width 41 height 9
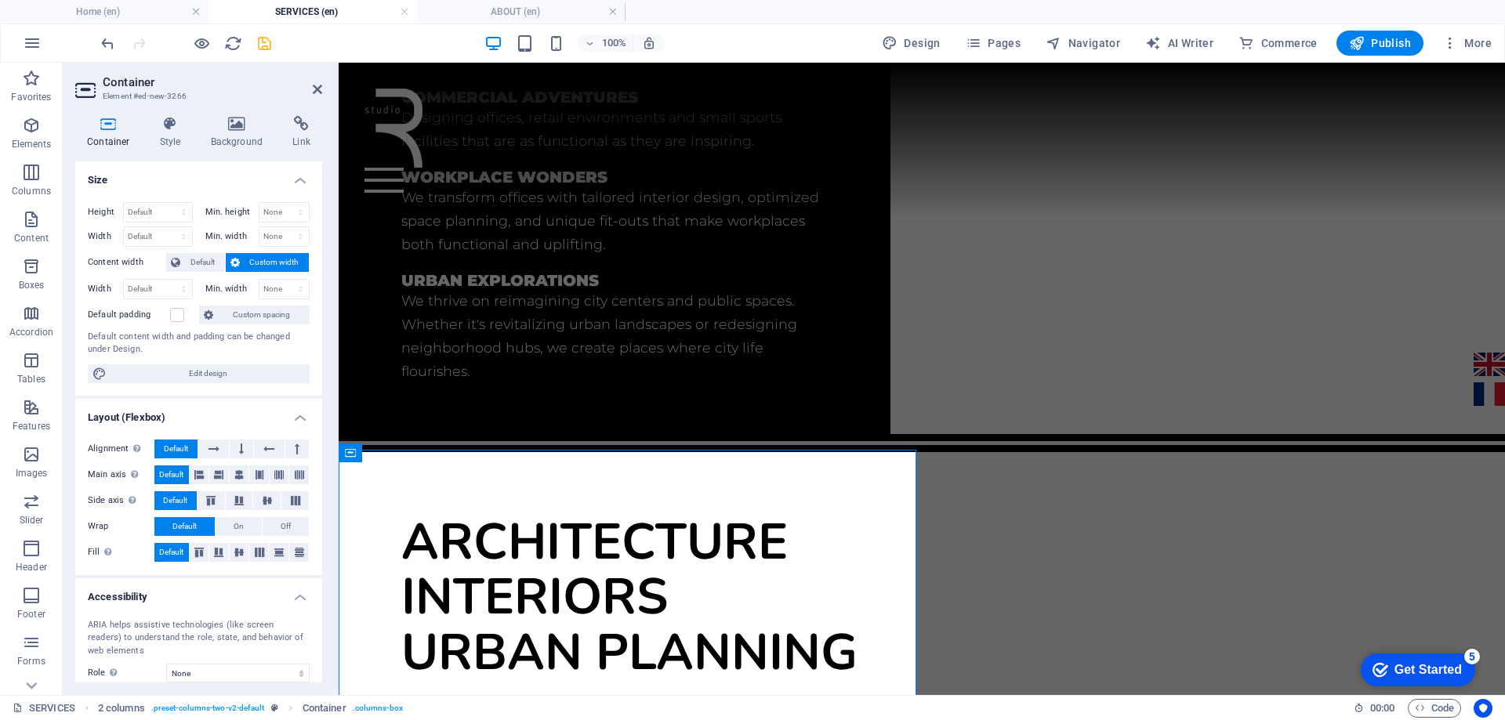
scroll to position [748, 0]
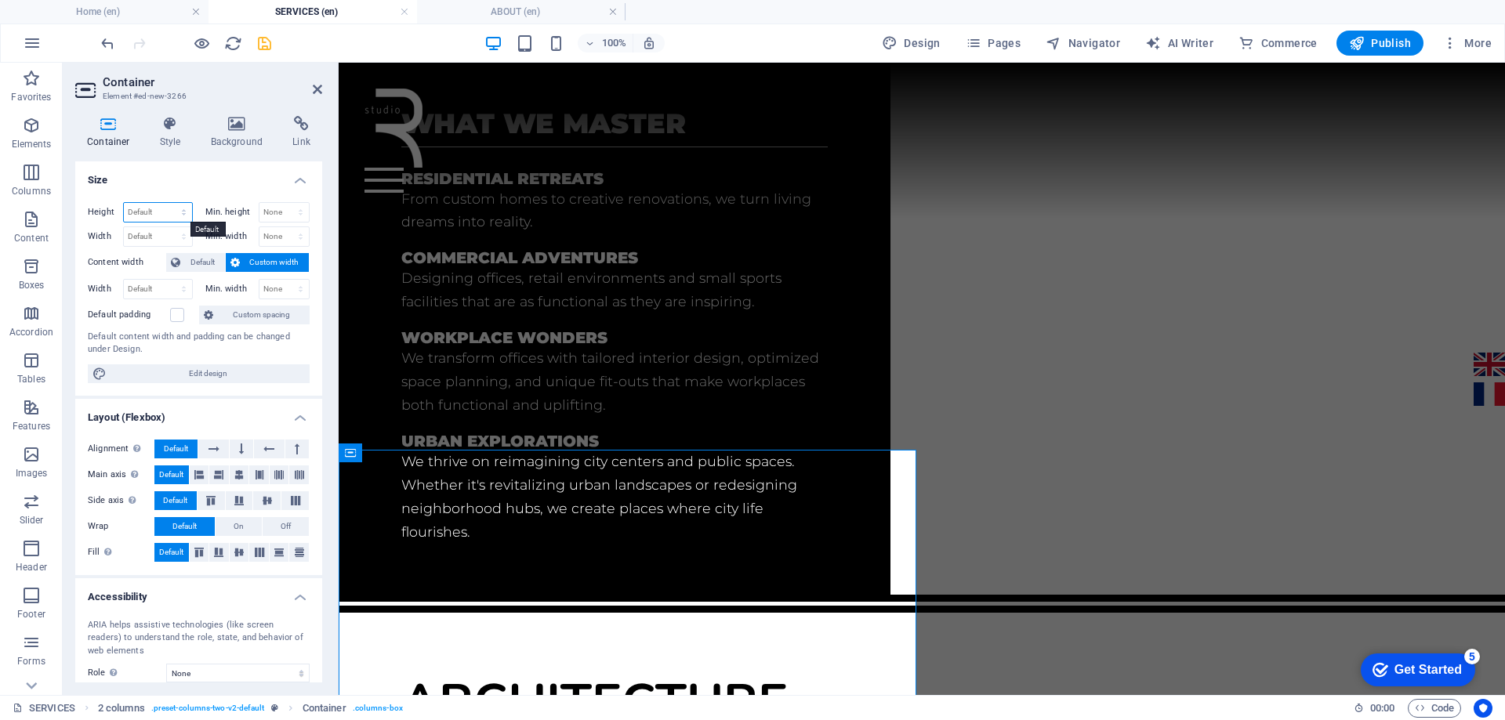
click at [179, 213] on select "Default px rem % vh vw" at bounding box center [158, 212] width 68 height 19
select select "px"
click at [168, 203] on select "Default px rem % vh vw" at bounding box center [158, 212] width 68 height 19
type input "635"
click at [160, 234] on select "Default px rem % em vh vw" at bounding box center [158, 236] width 68 height 19
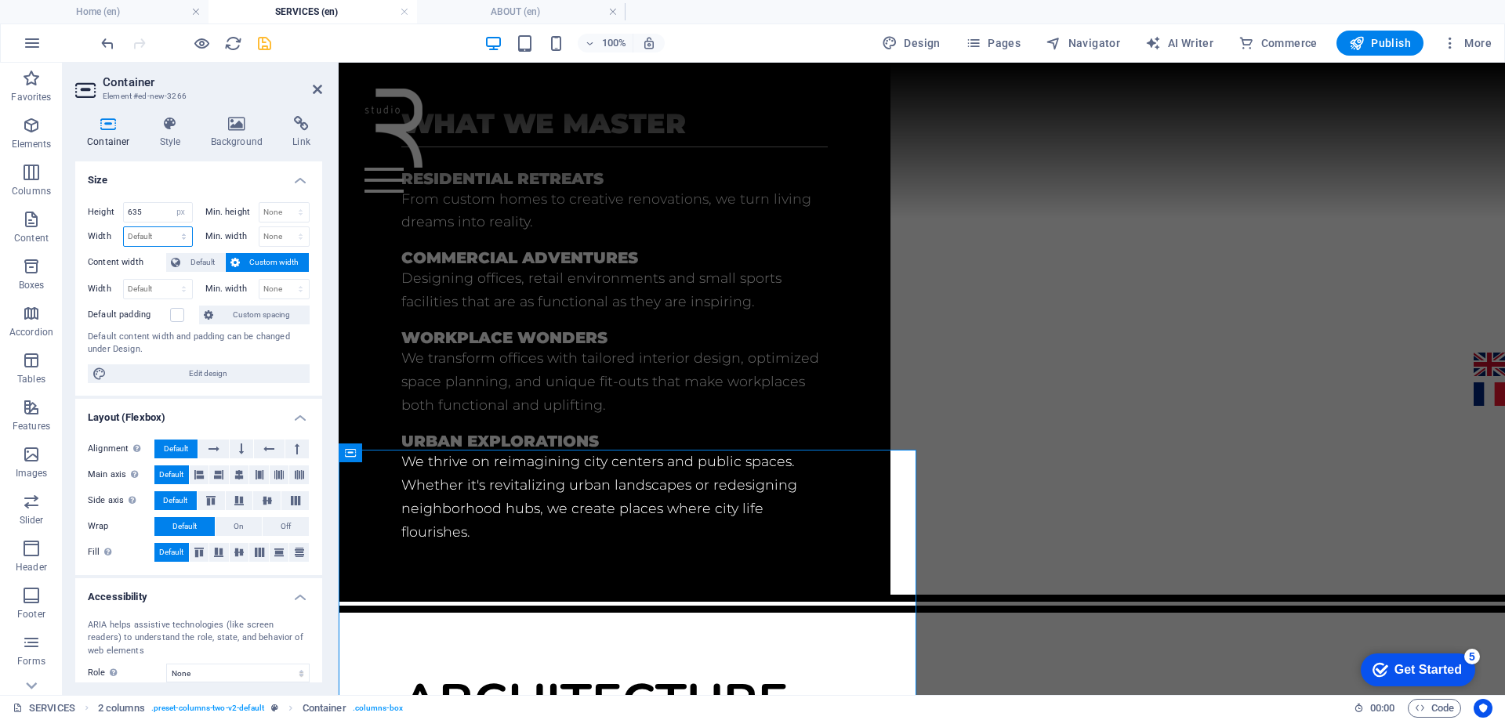
select select "px"
click at [168, 227] on select "Default px rem % em vh vw" at bounding box center [158, 236] width 68 height 19
type input "737"
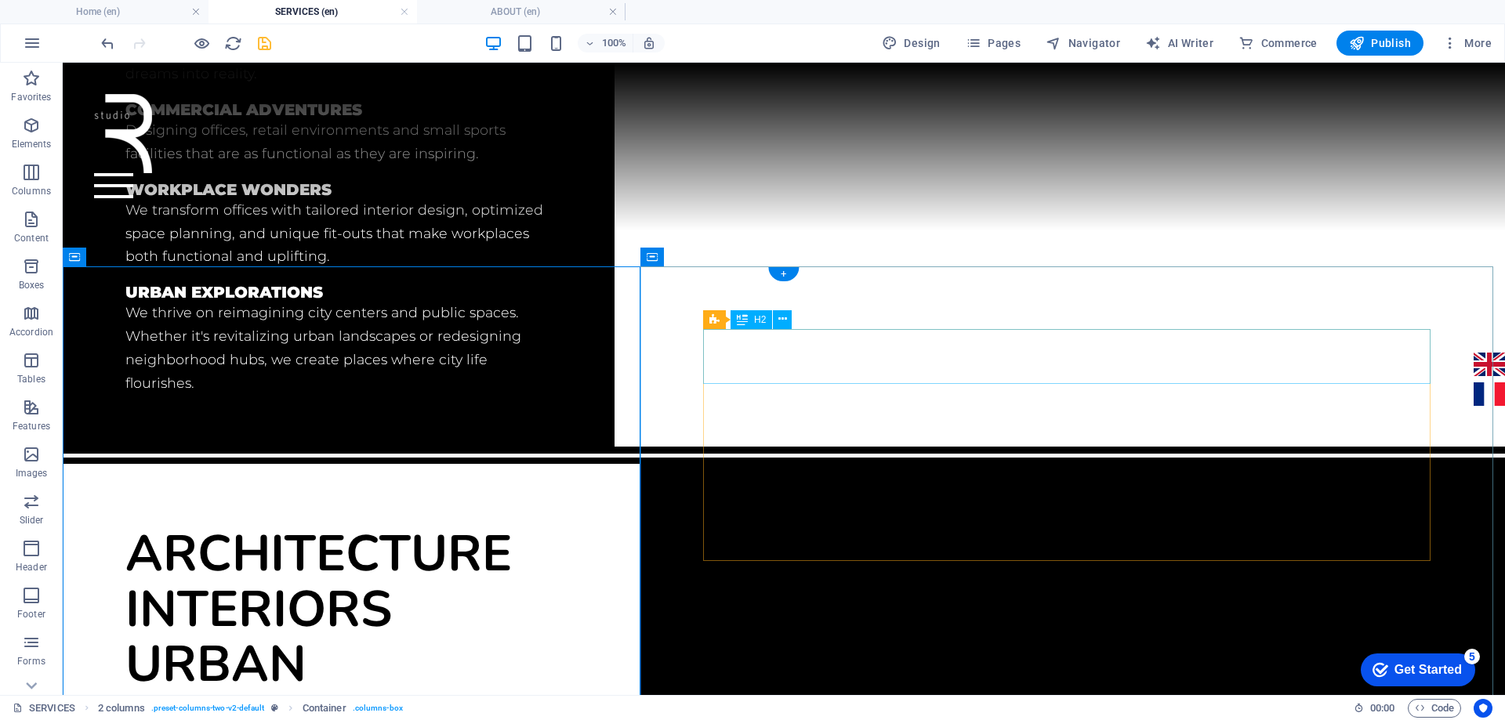
scroll to position [752, 0]
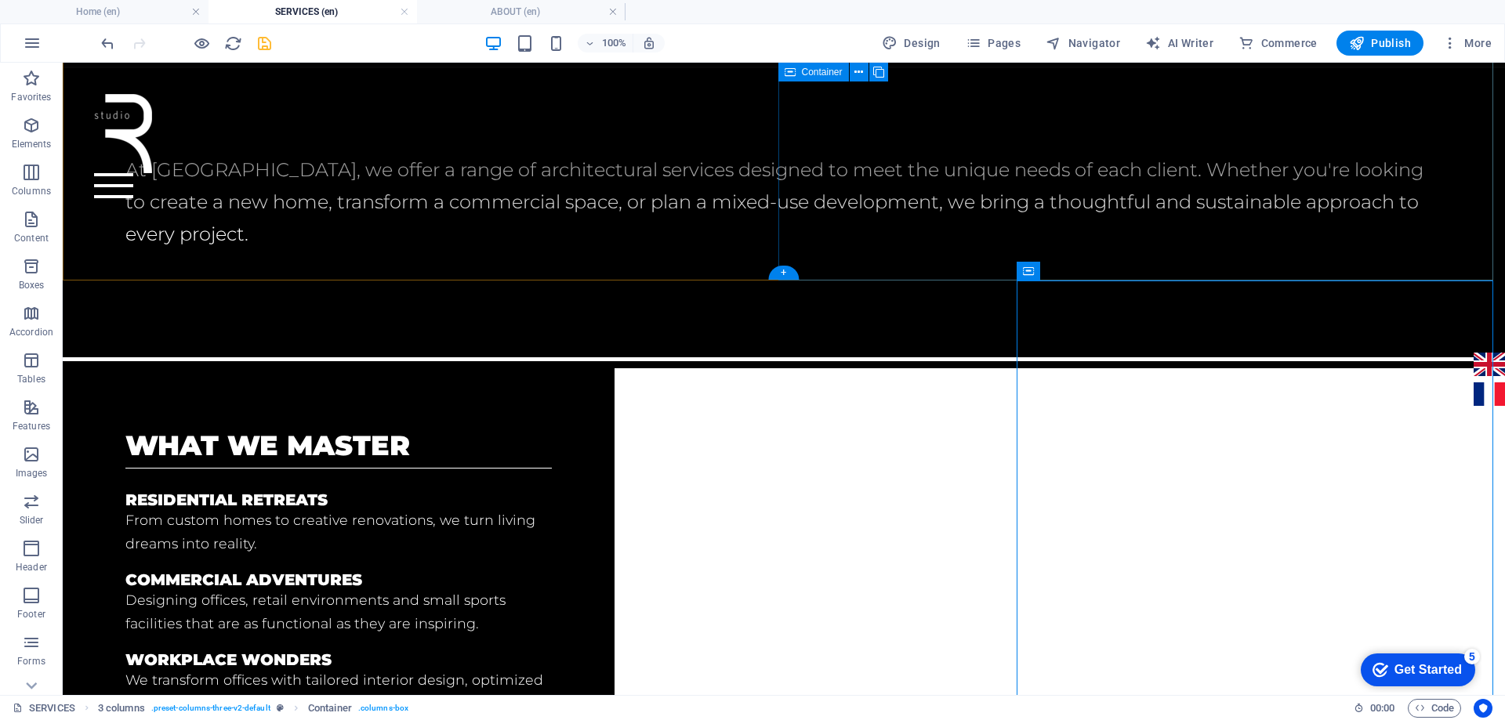
scroll to position [282, 0]
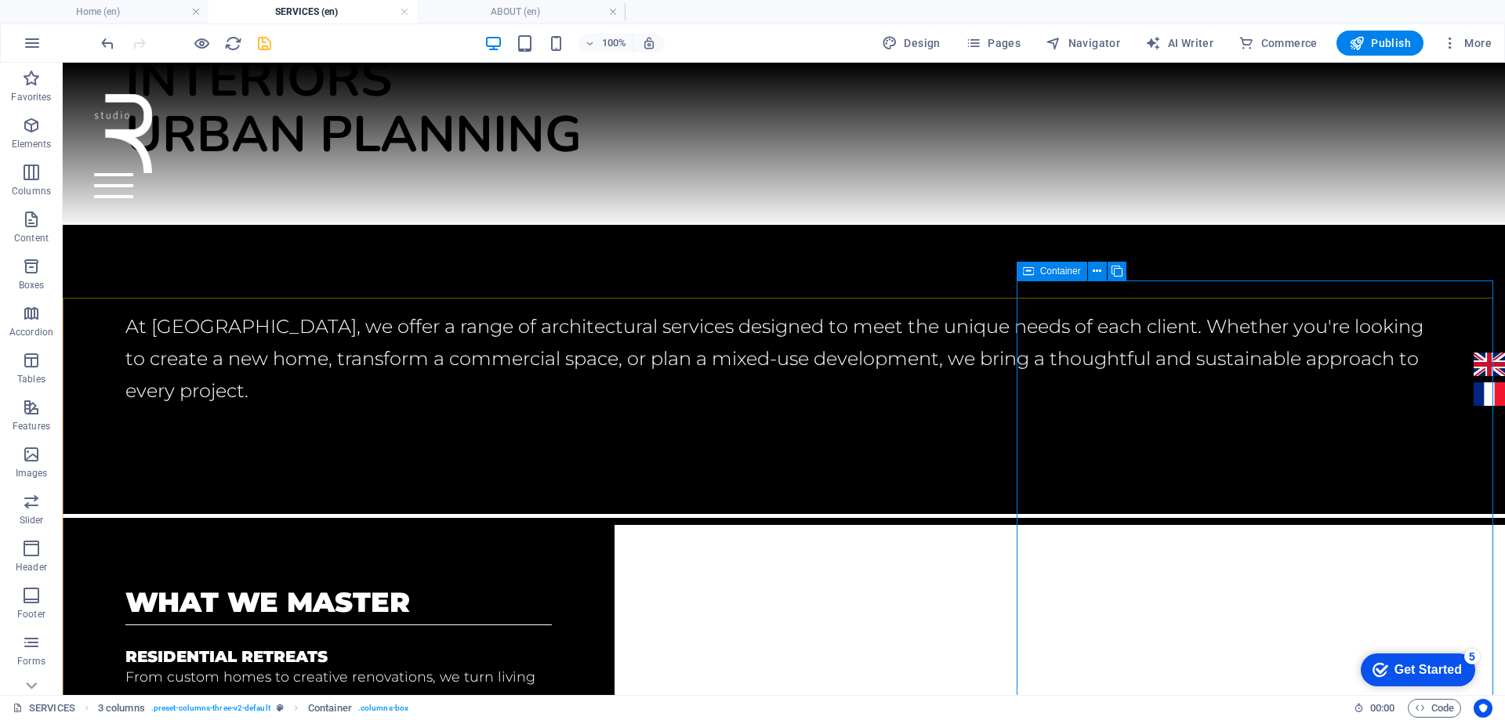
click at [1029, 273] on icon at bounding box center [1028, 271] width 11 height 19
select select "px"
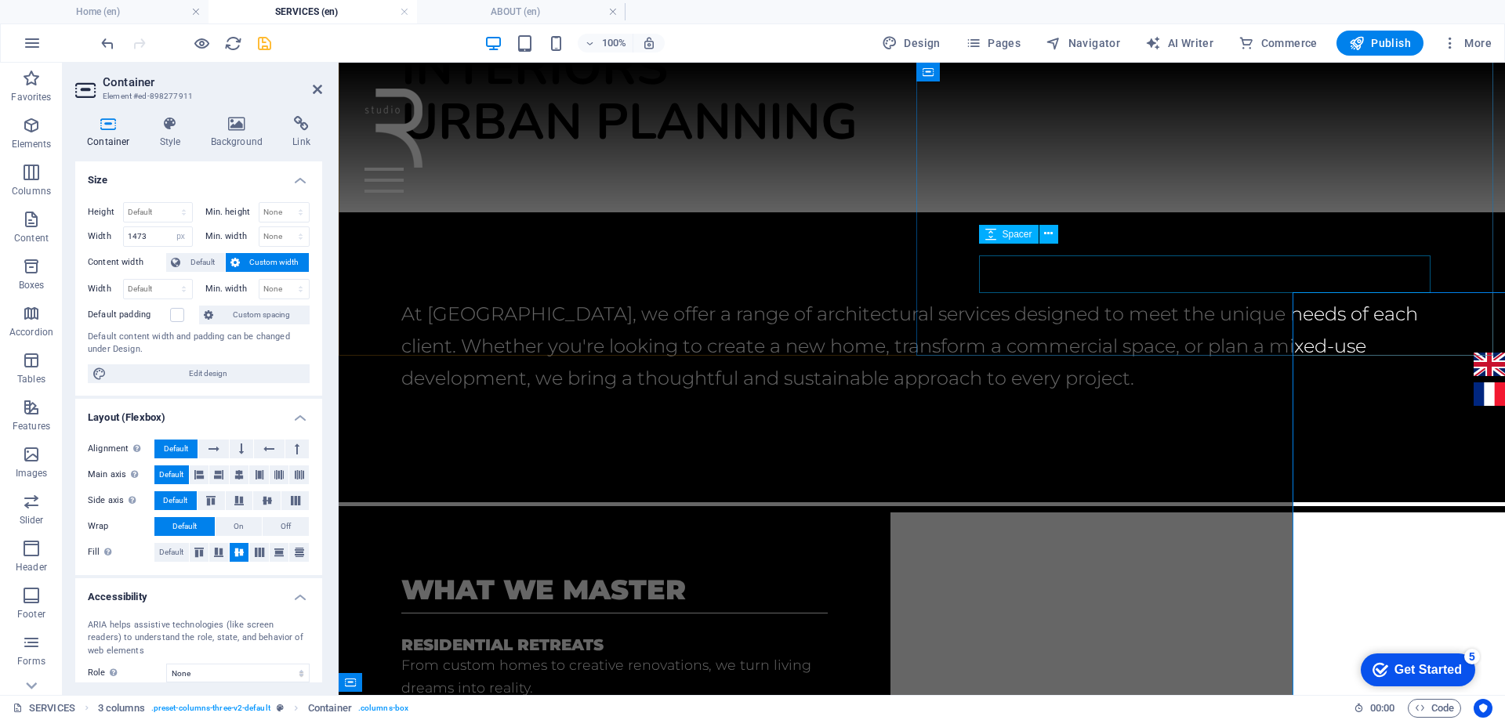
scroll to position [270, 0]
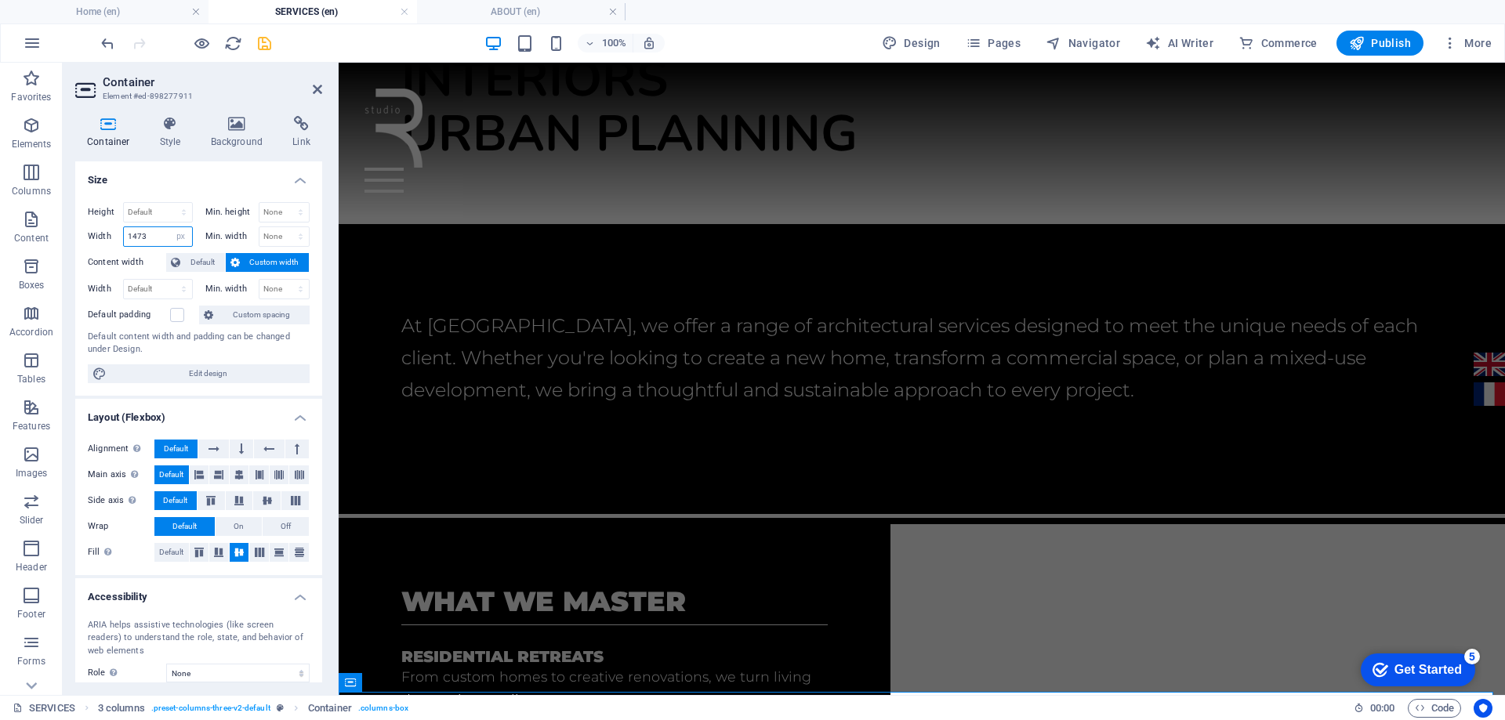
drag, startPoint x: 140, startPoint y: 238, endPoint x: 125, endPoint y: 240, distance: 15.0
click at [125, 240] on input "1473" at bounding box center [158, 236] width 68 height 19
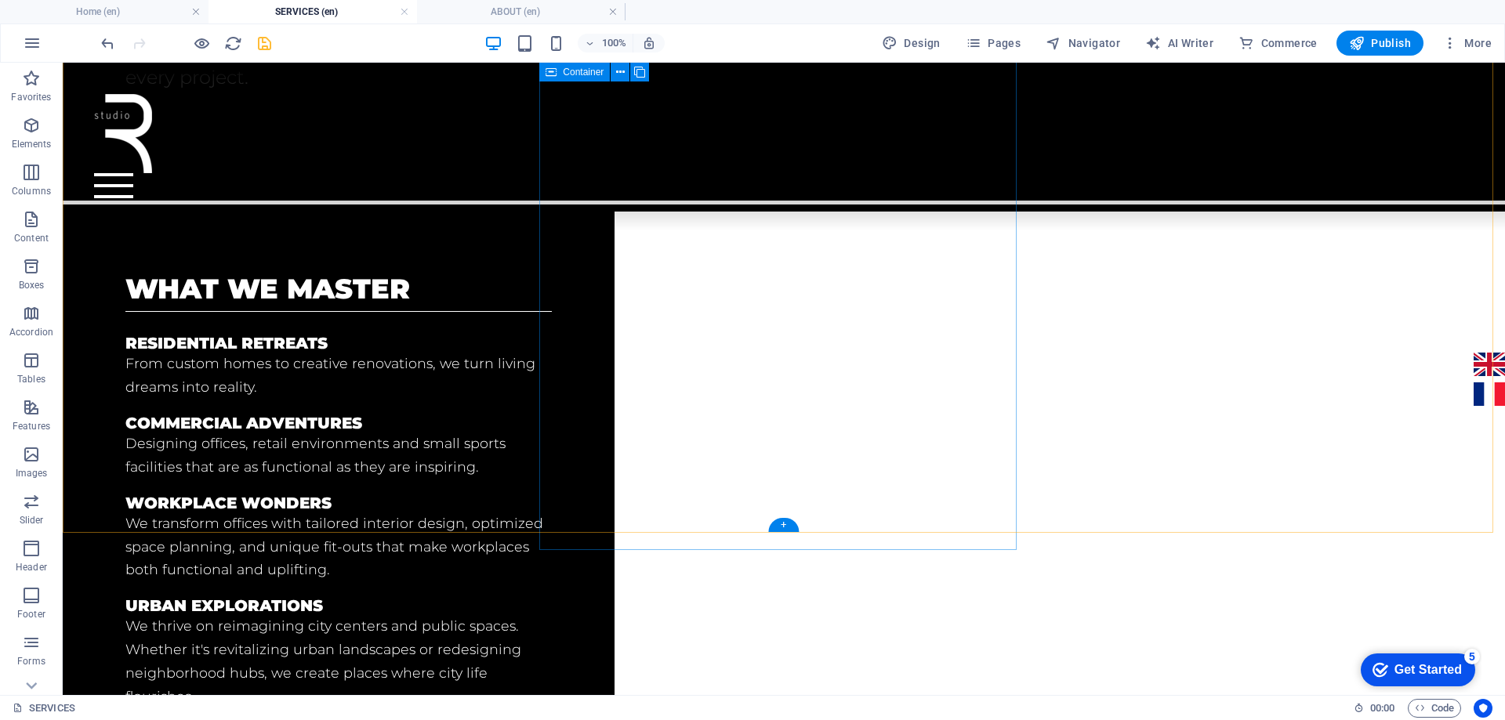
scroll to position [360, 0]
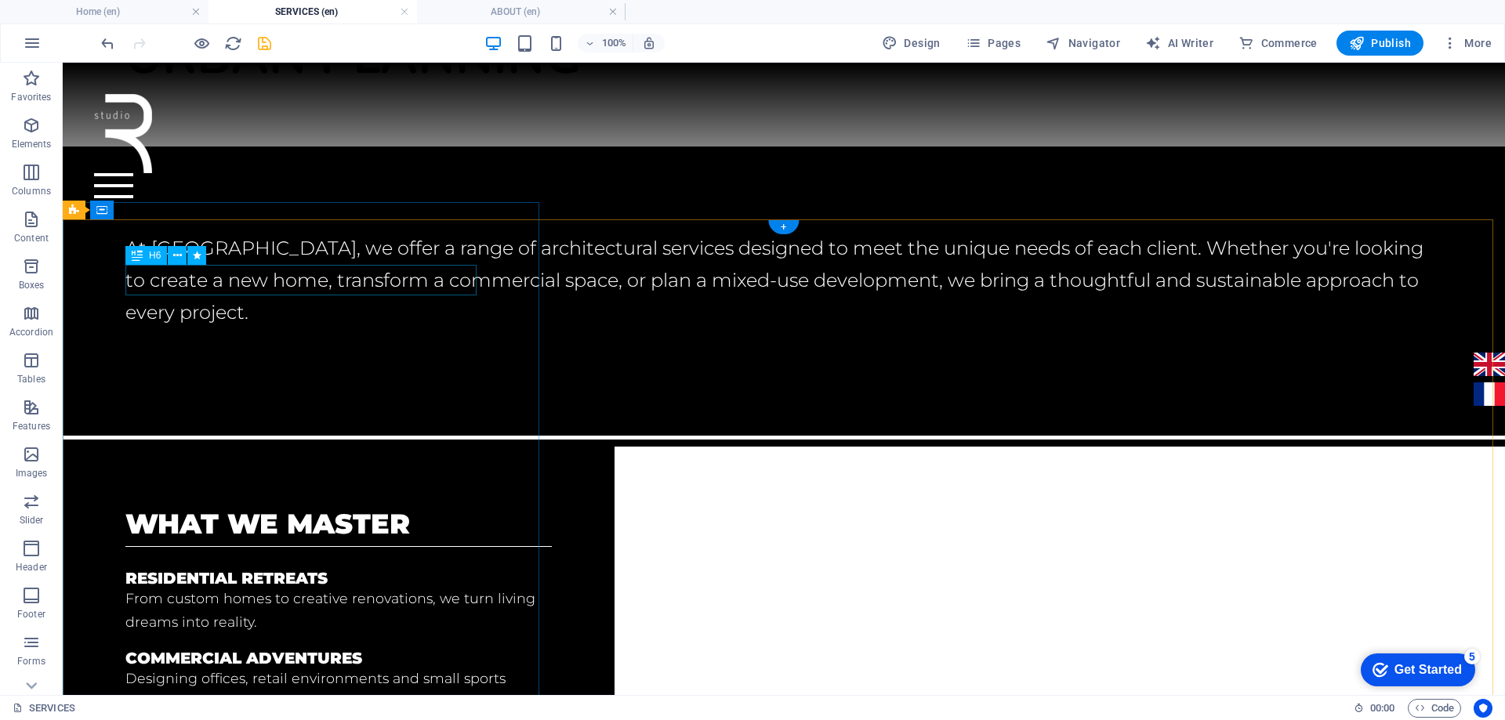
click at [397, 509] on div "what we master" at bounding box center [338, 524] width 426 height 31
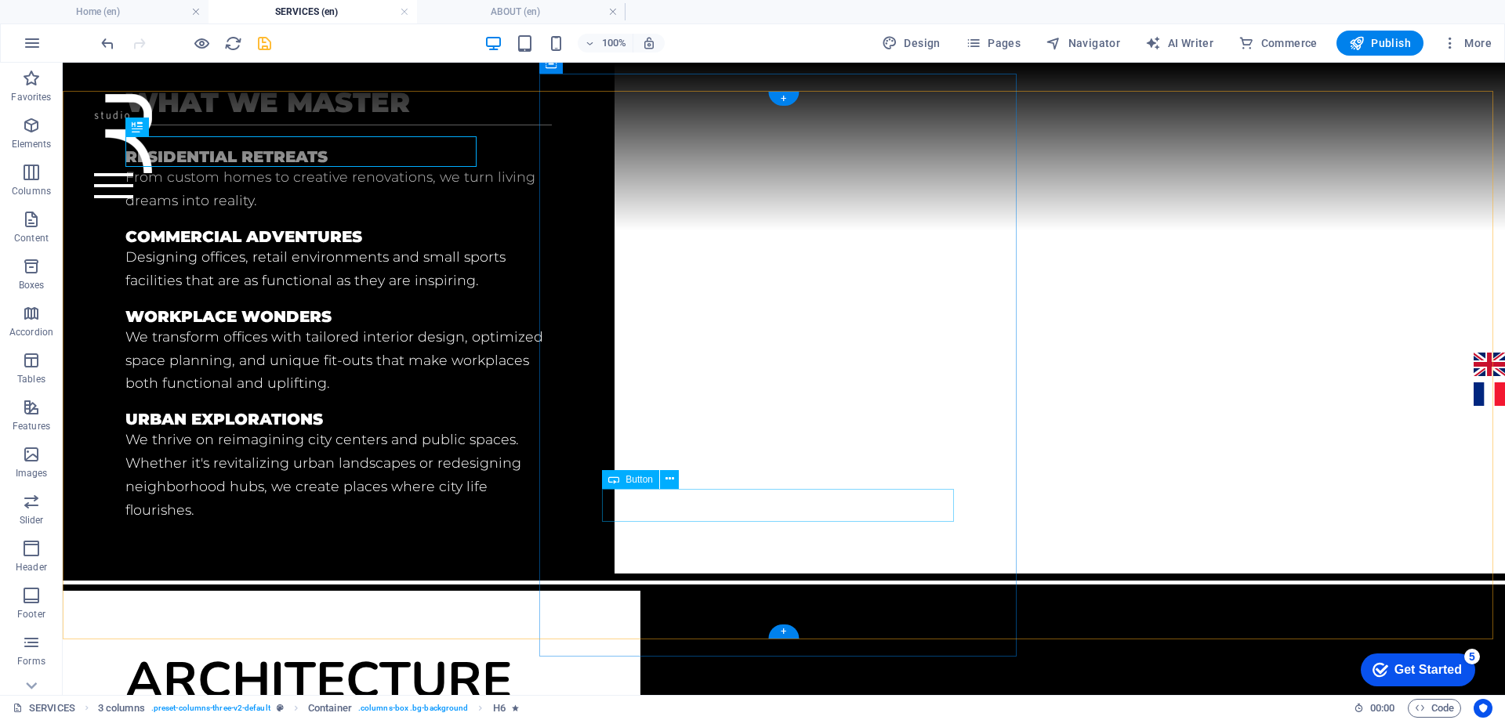
scroll to position [799, 0]
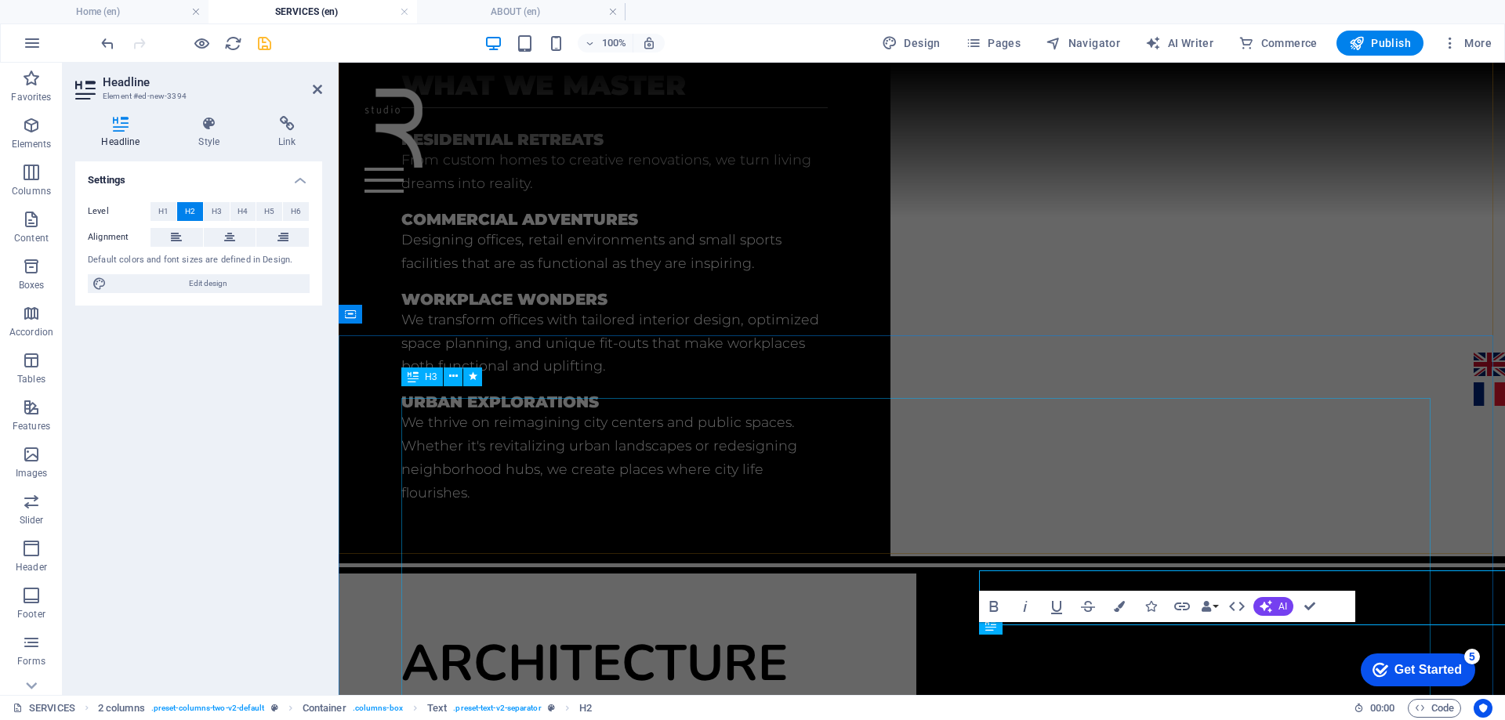
scroll to position [639, 0]
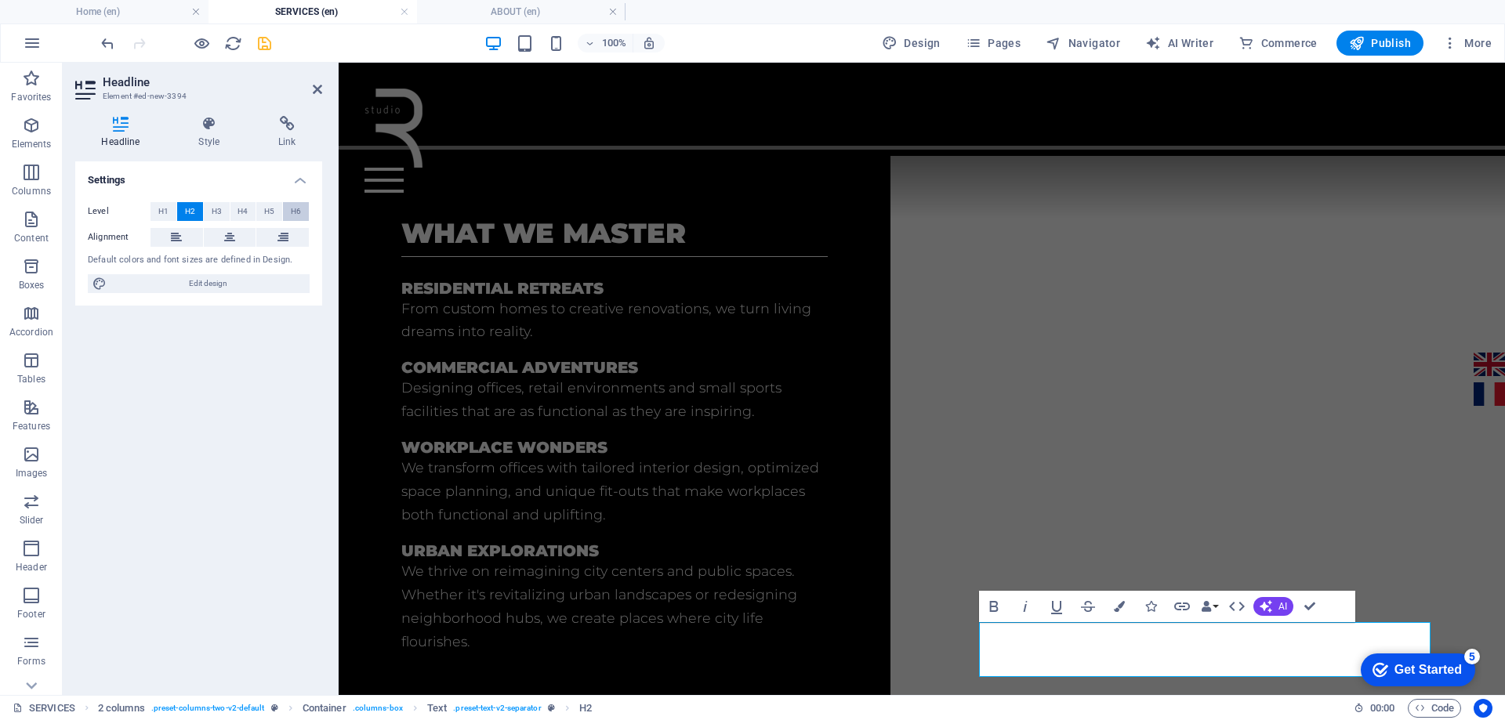
click at [292, 215] on span "H6" at bounding box center [296, 211] width 10 height 19
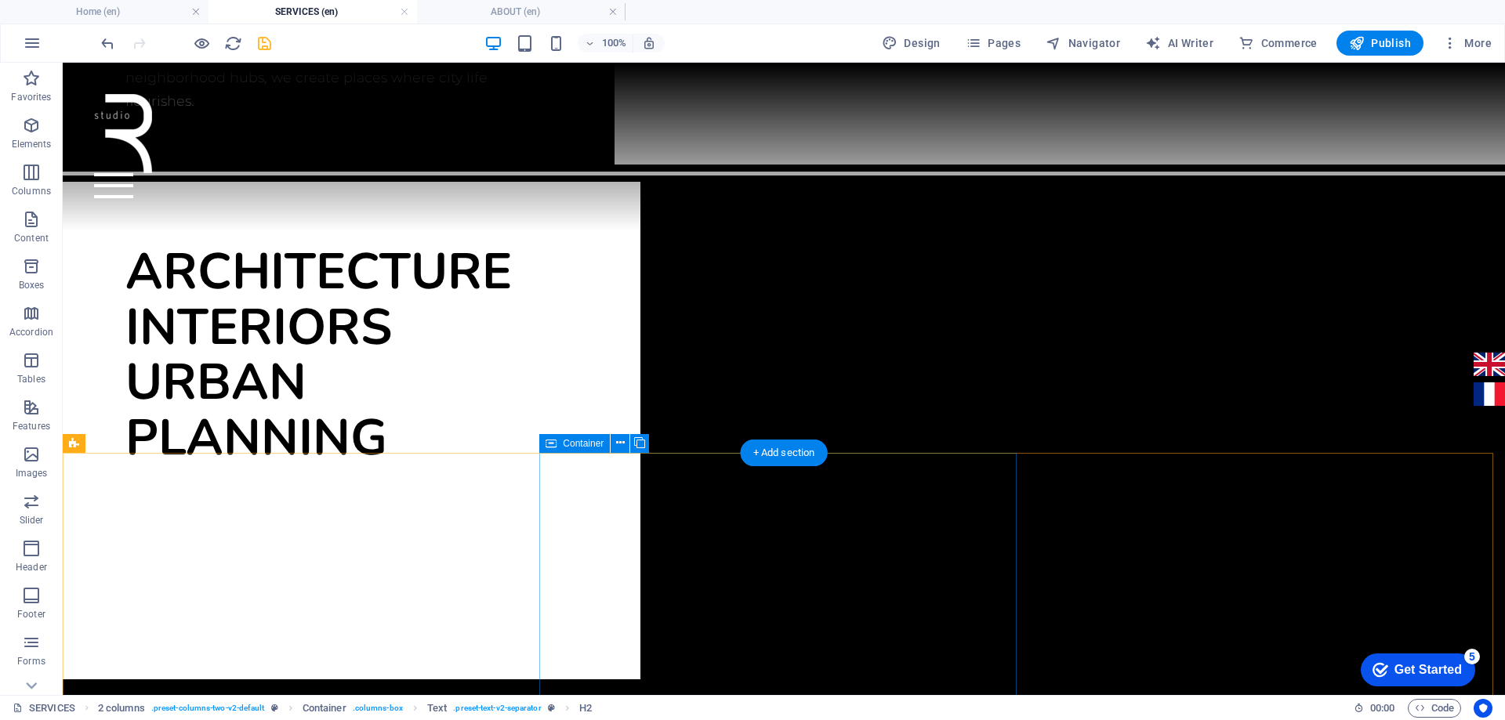
scroll to position [1348, 0]
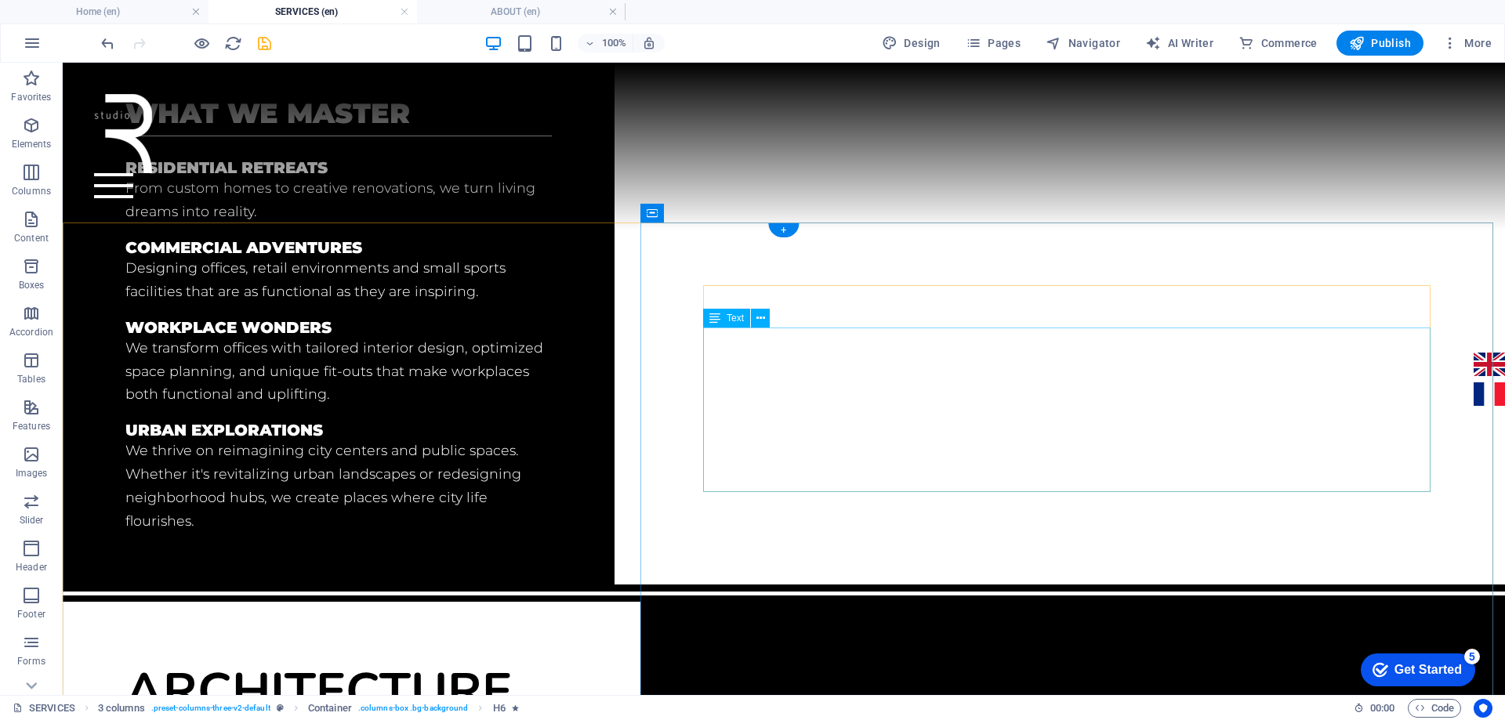
scroll to position [928, 0]
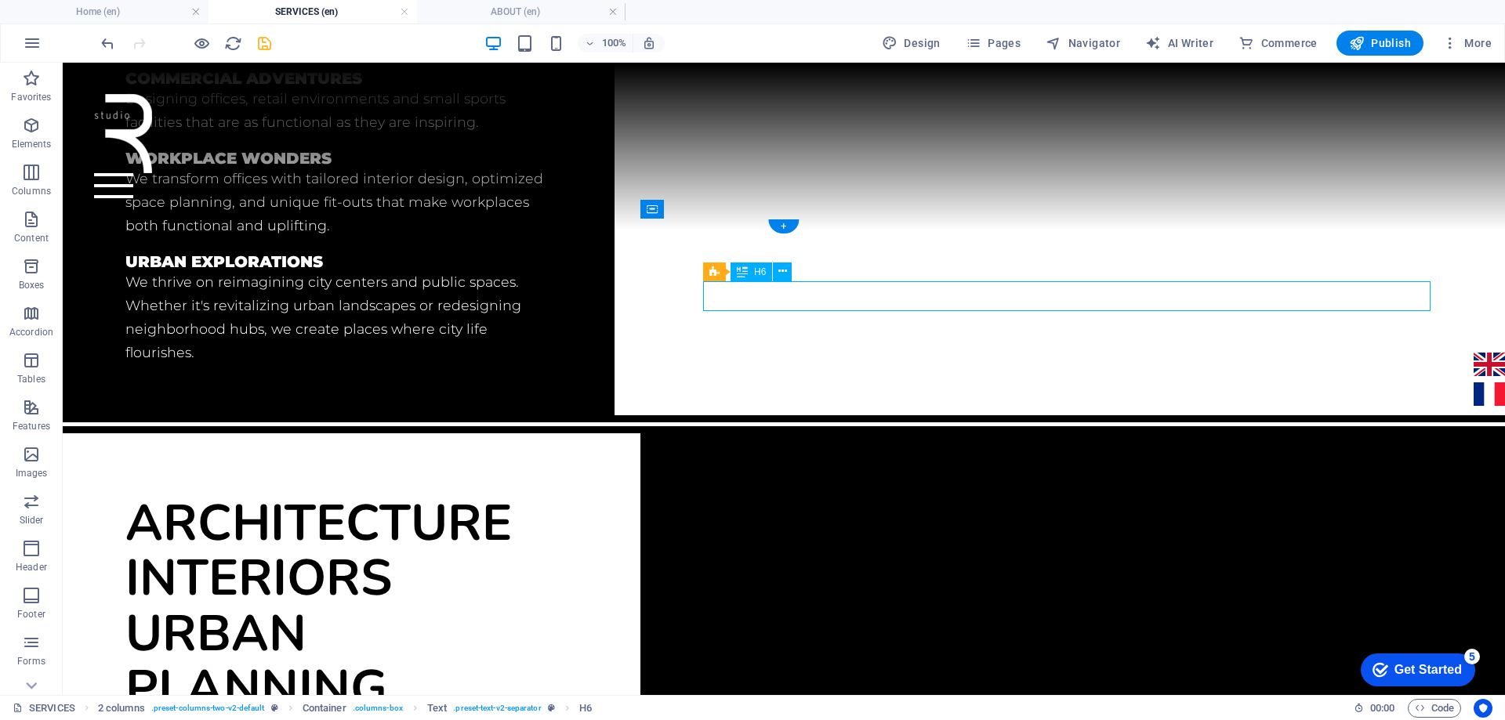
scroll to position [767, 0]
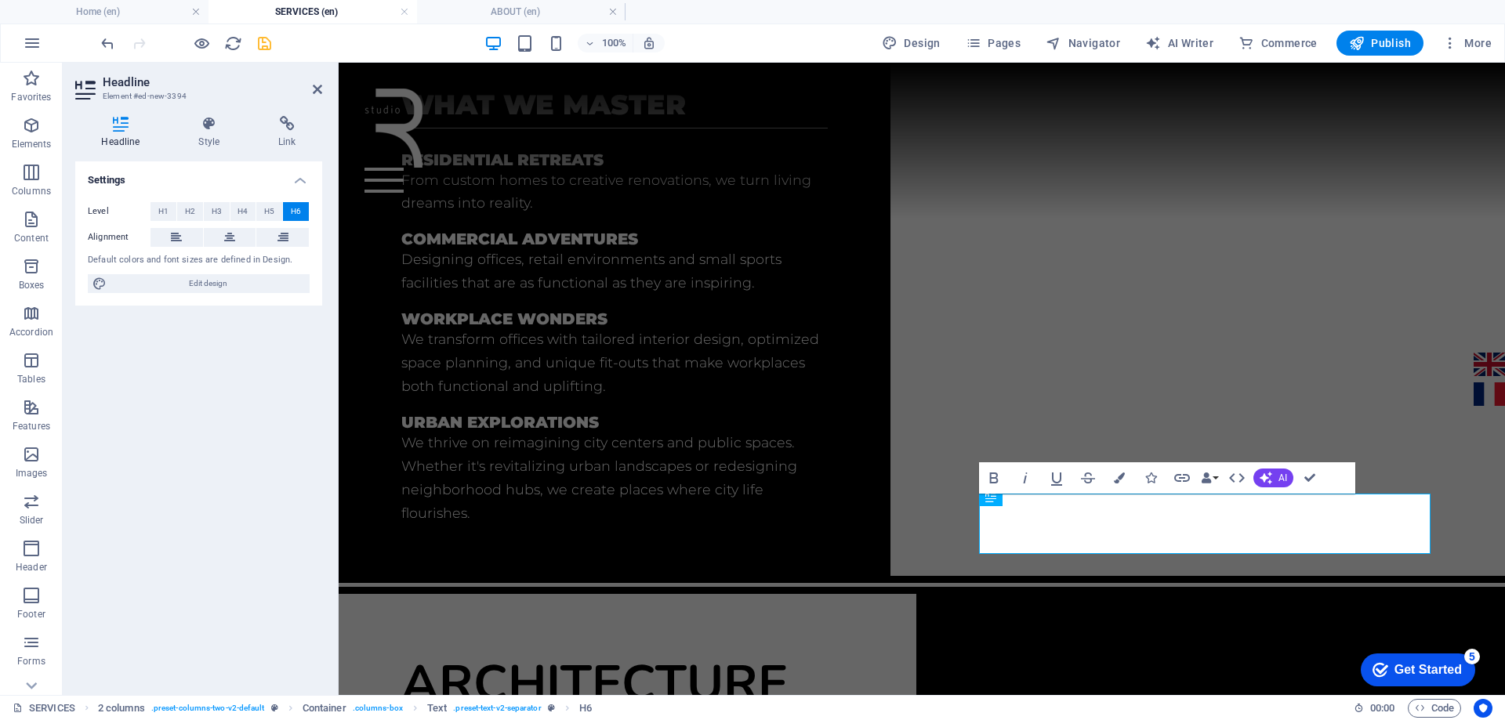
click at [271, 42] on icon "save" at bounding box center [264, 43] width 18 height 18
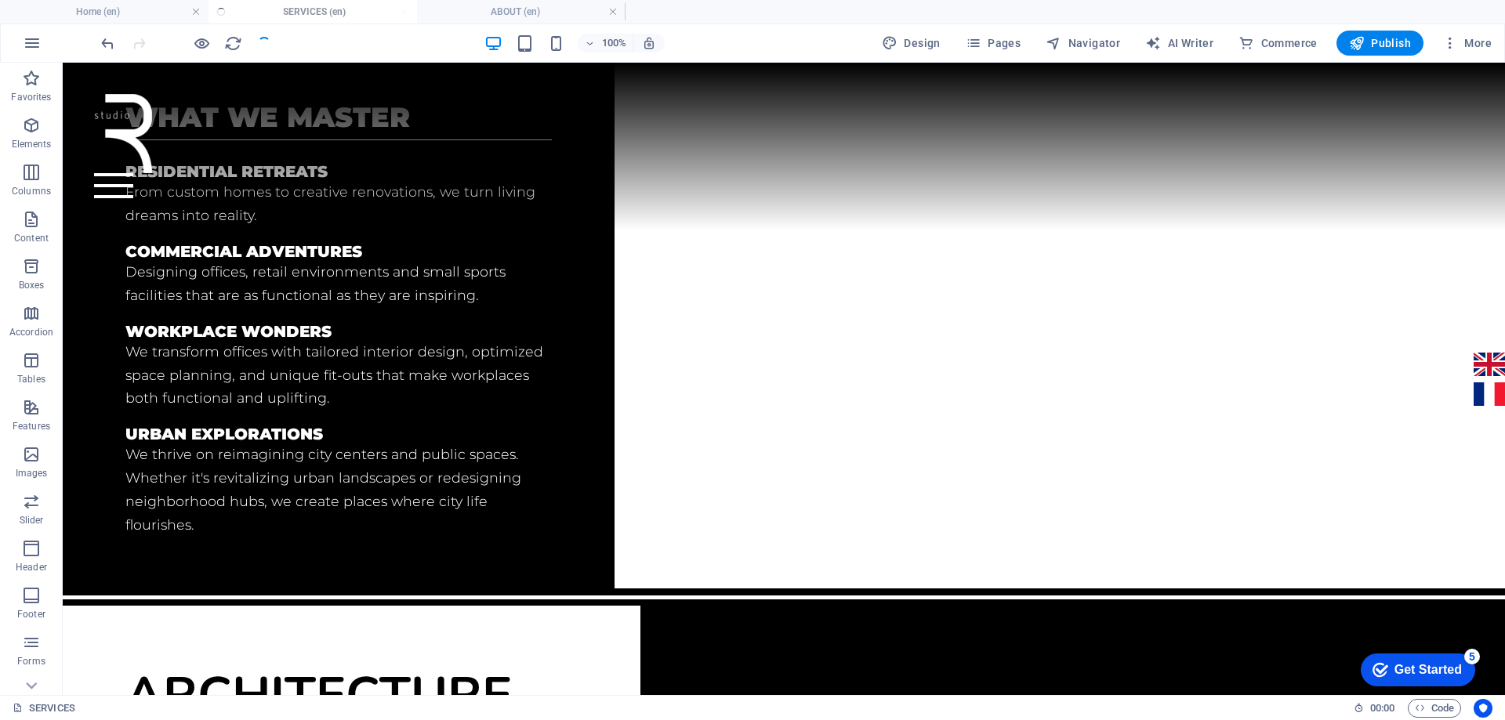
scroll to position [928, 0]
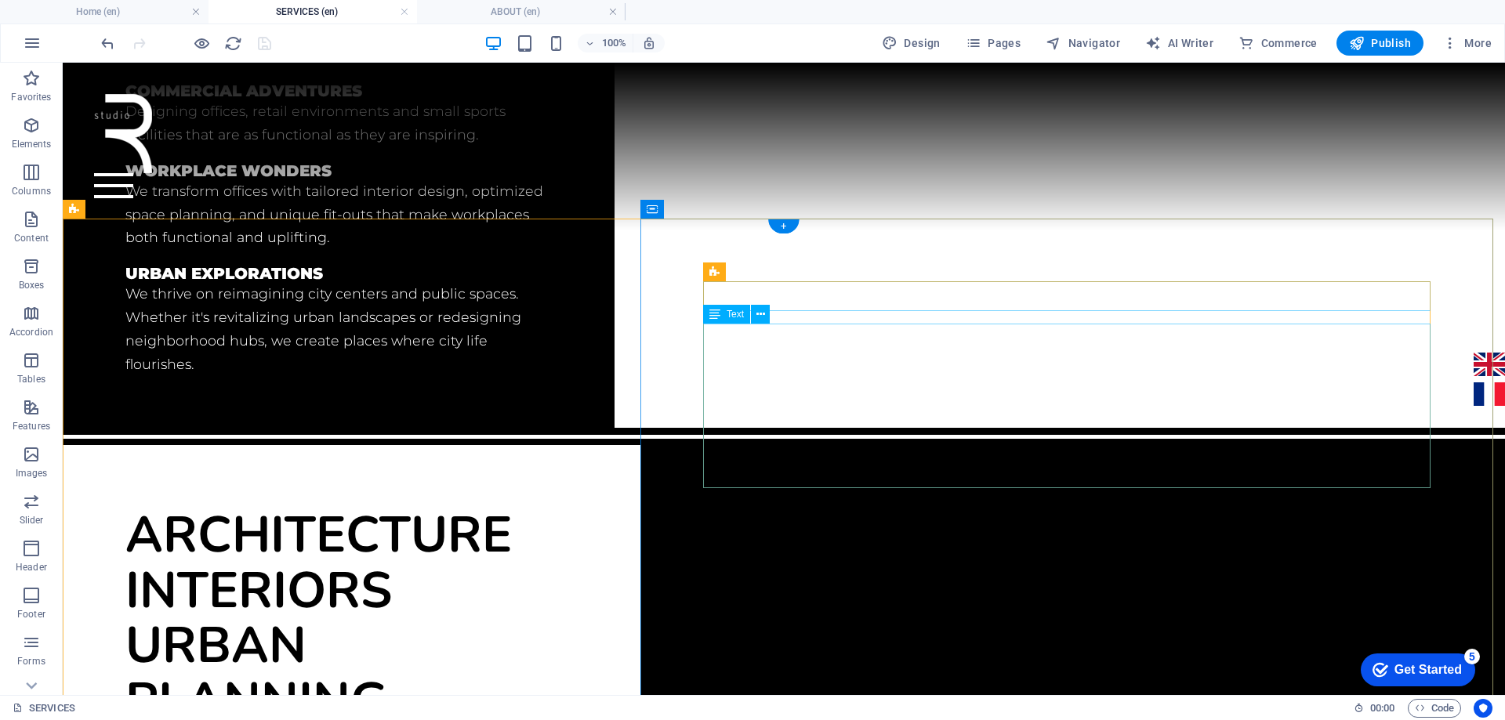
drag, startPoint x: 914, startPoint y: 455, endPoint x: 636, endPoint y: 455, distance: 277.4
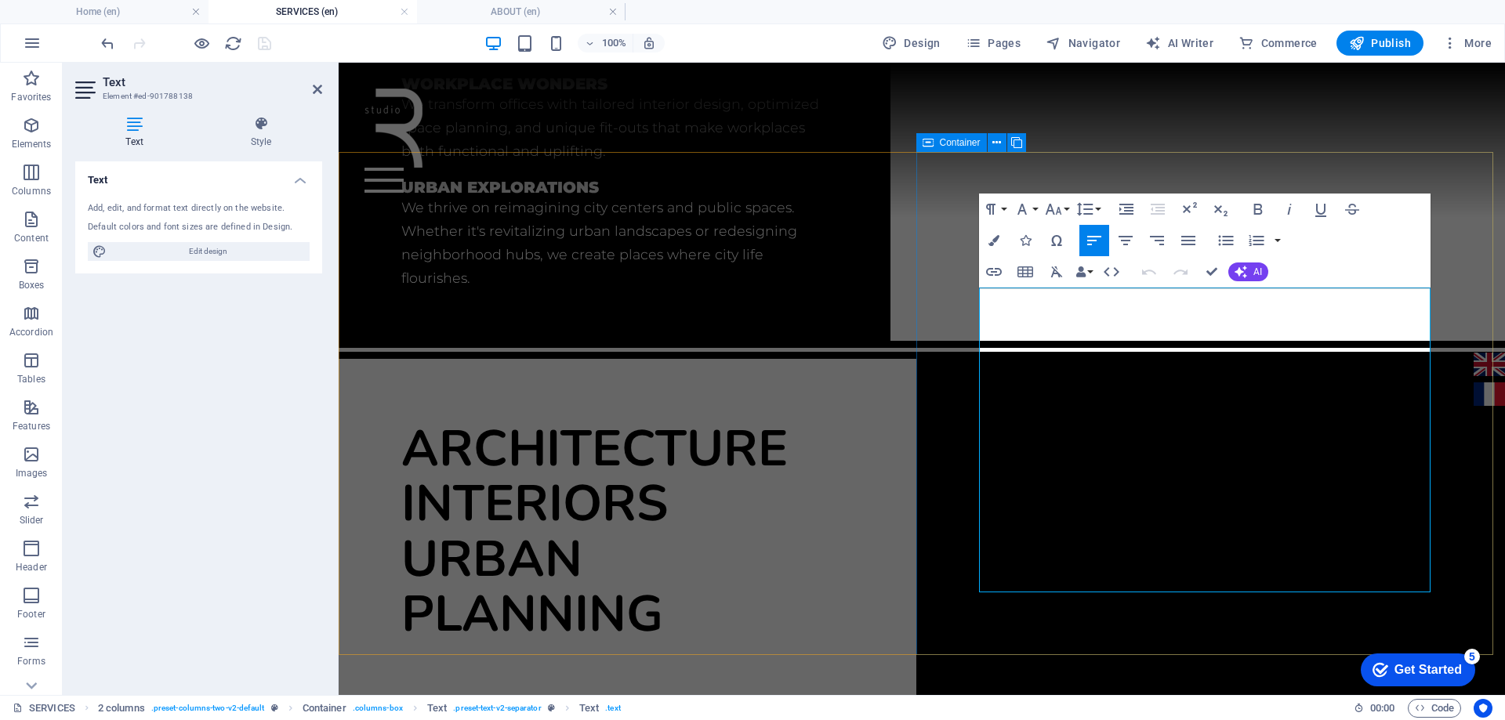
scroll to position [1081, 0]
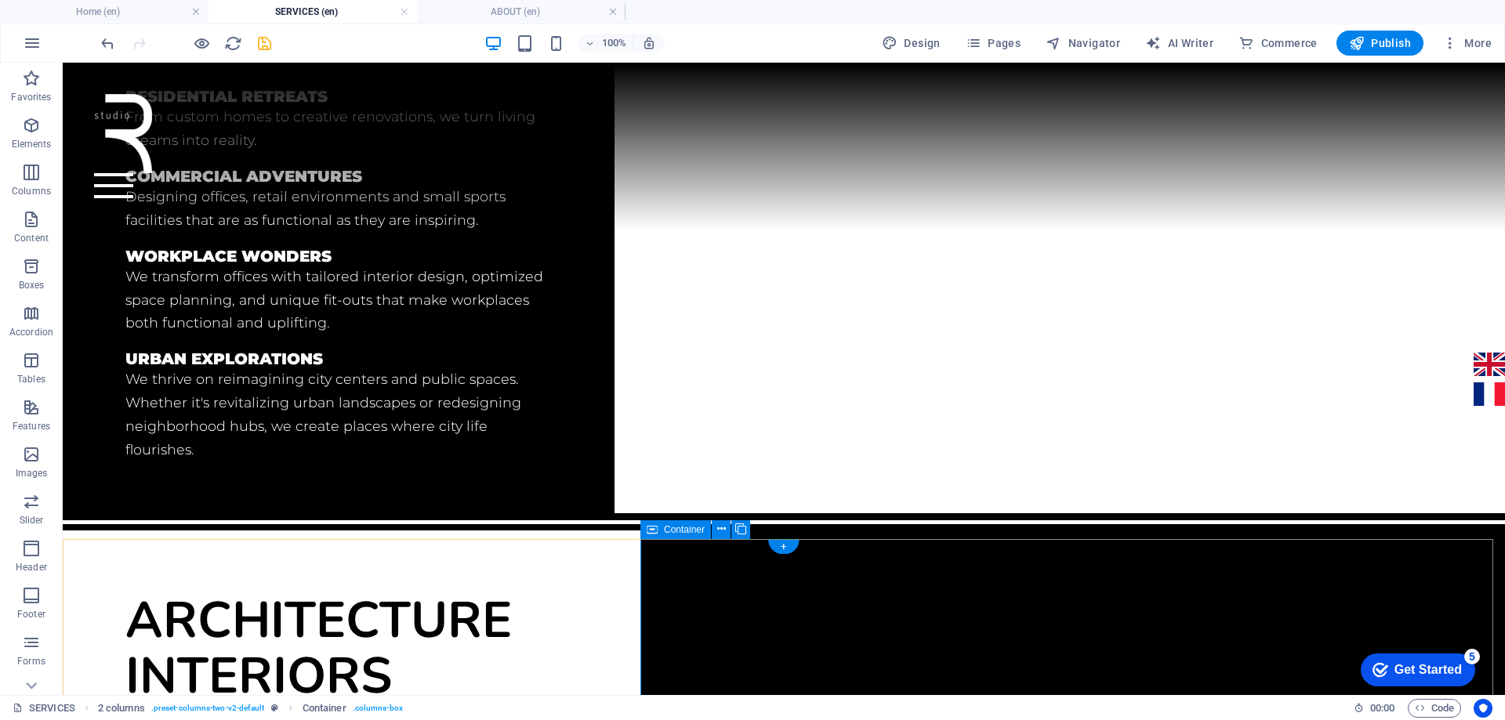
scroll to position [607, 0]
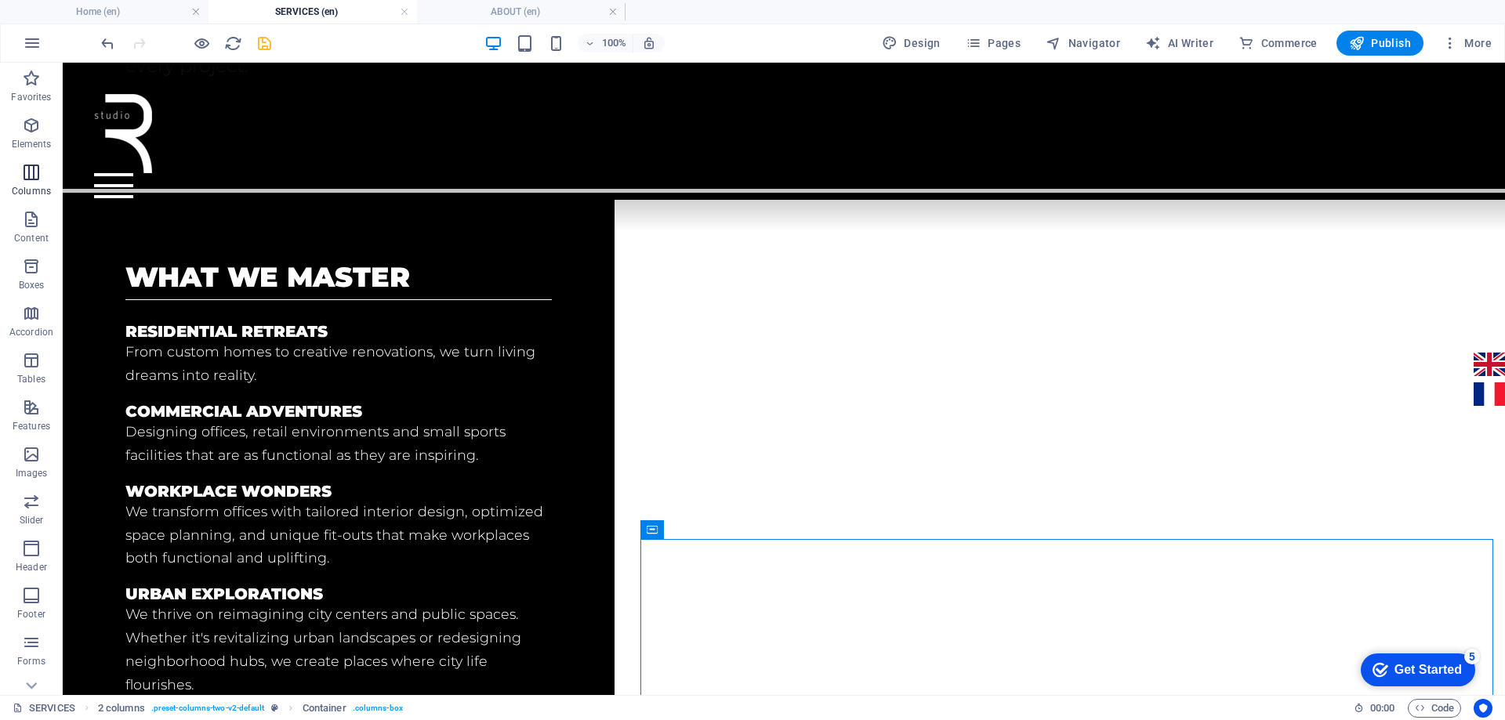
click at [31, 185] on p "Columns" at bounding box center [31, 191] width 39 height 13
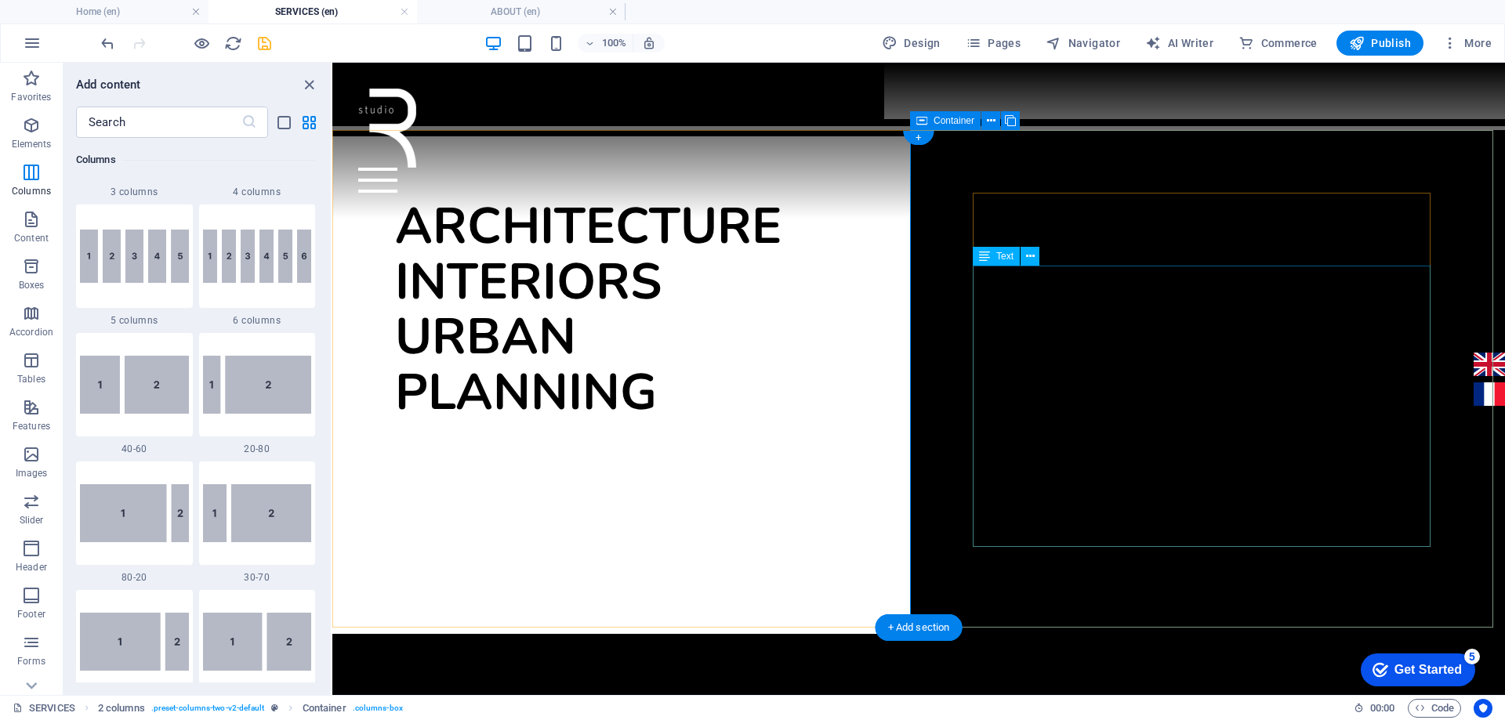
scroll to position [1068, 0]
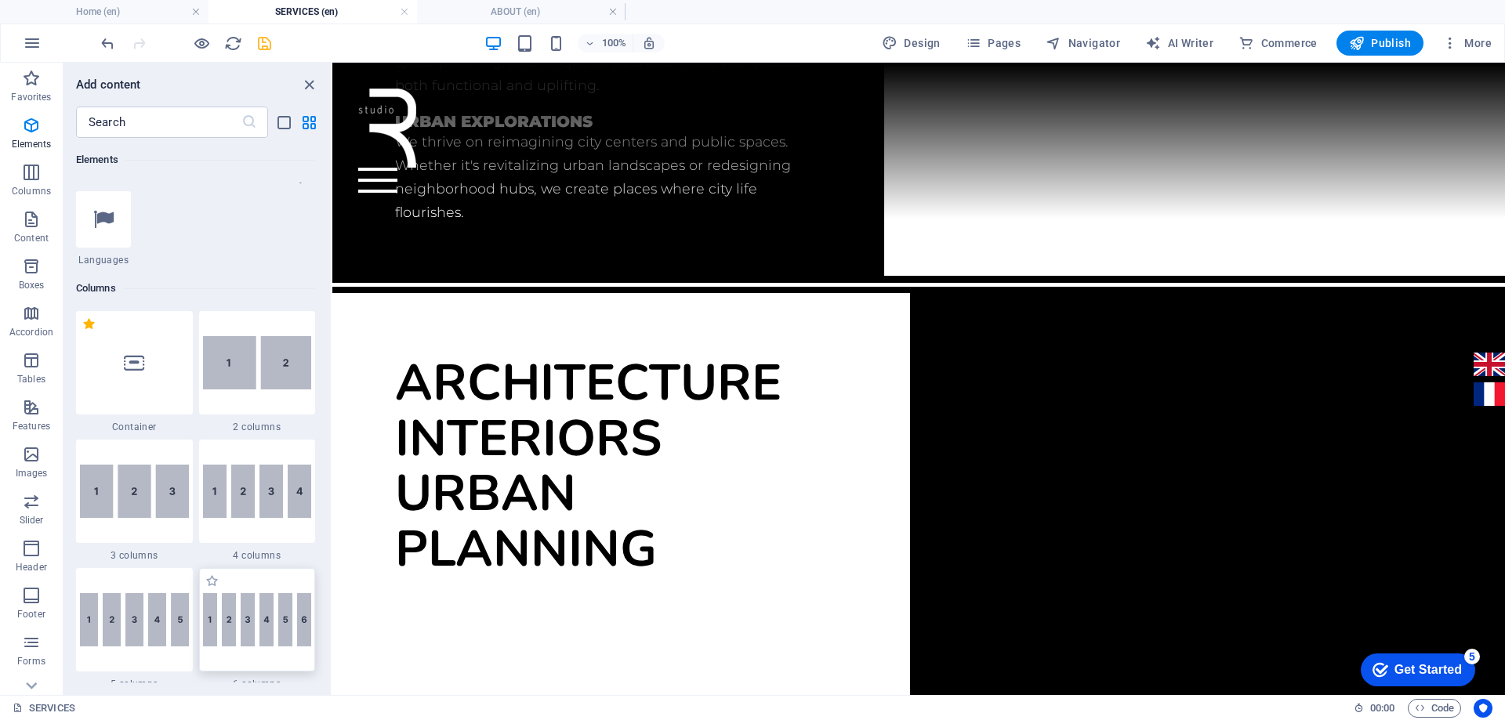
scroll to position [619, 0]
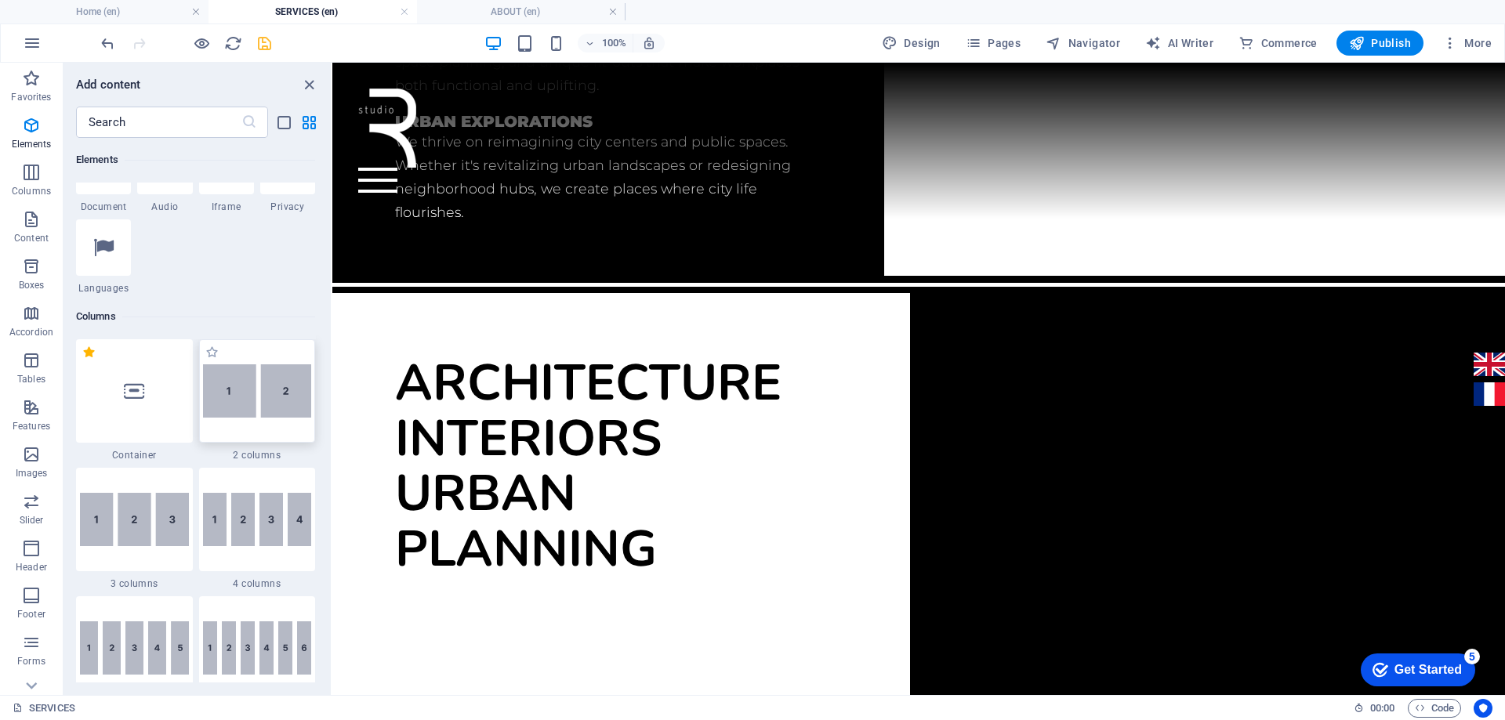
click at [271, 411] on img at bounding box center [257, 390] width 109 height 53
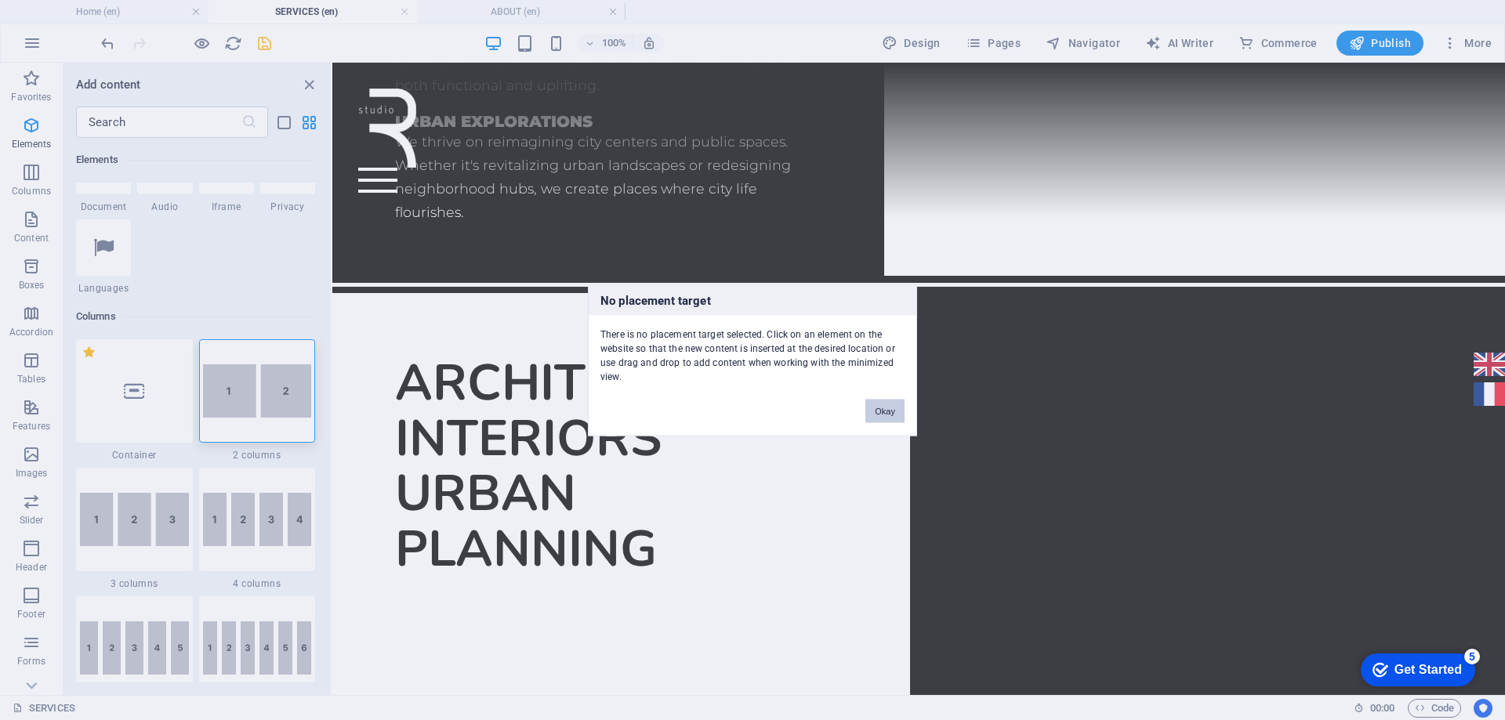
click at [884, 404] on button "Okay" at bounding box center [884, 411] width 39 height 24
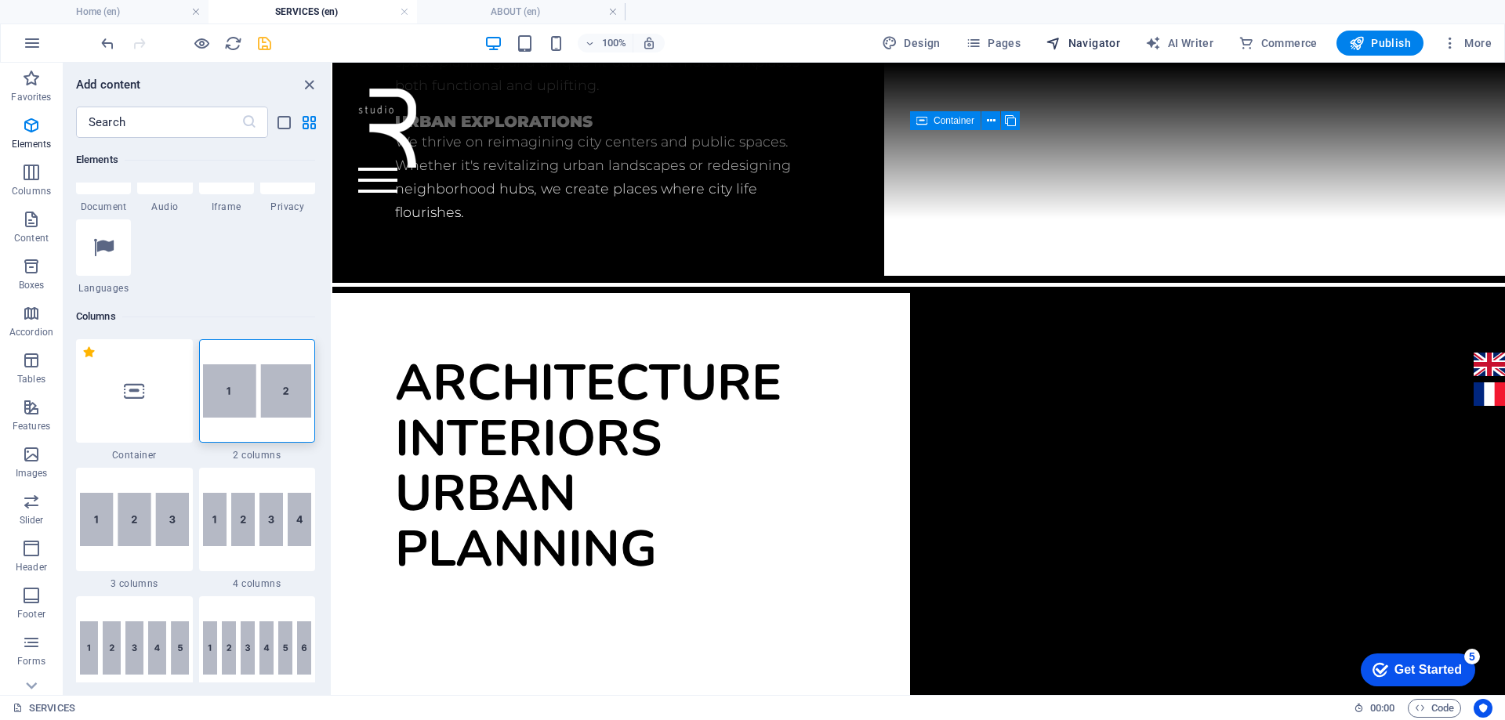
click at [1097, 45] on span "Navigator" at bounding box center [1082, 43] width 74 height 16
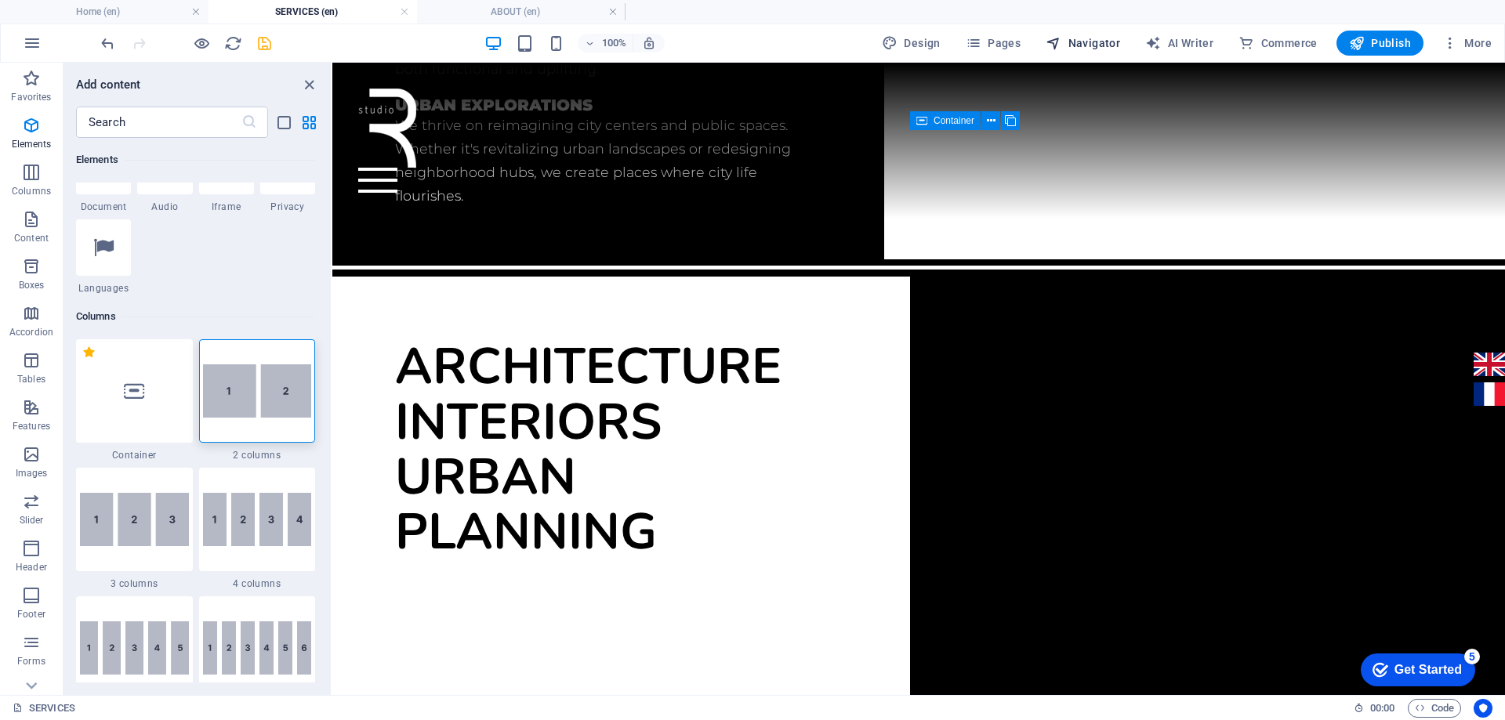
select select "16899703-en"
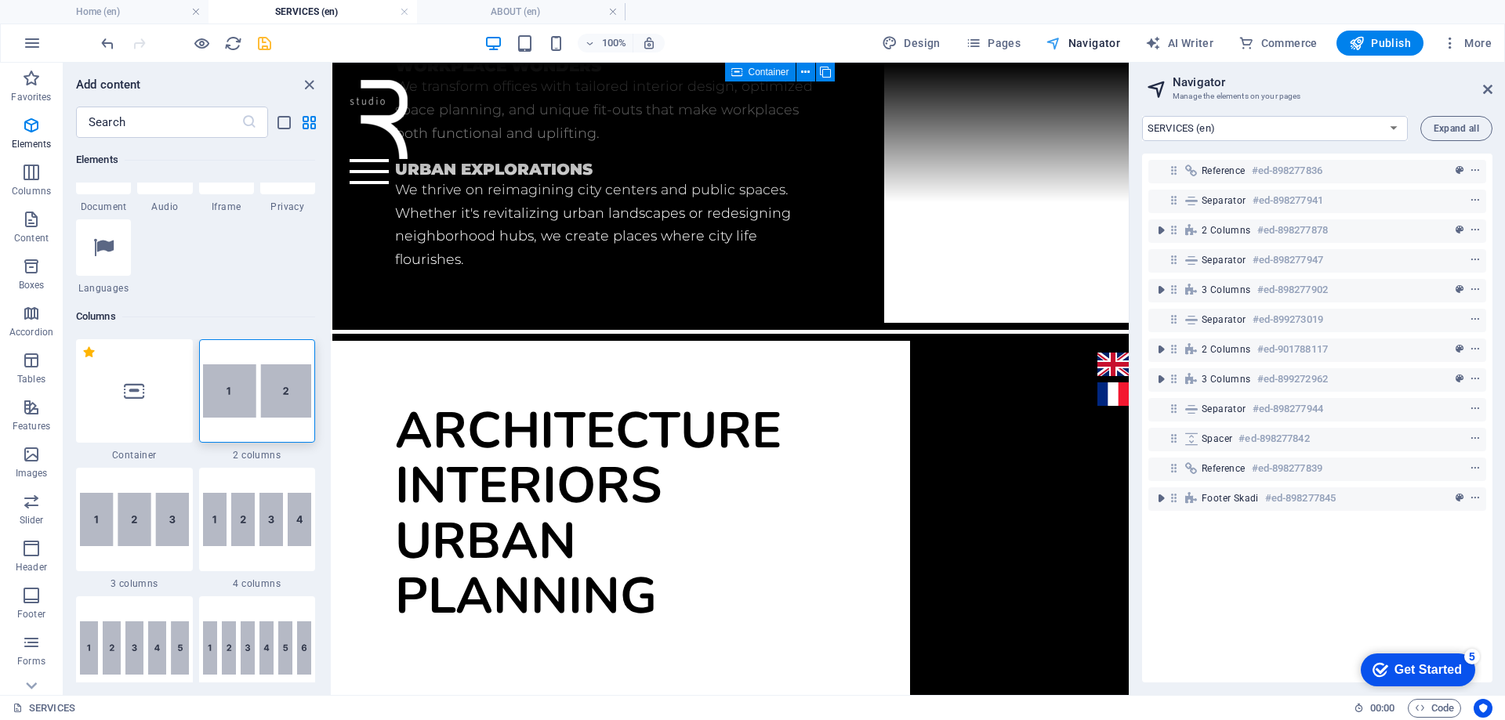
scroll to position [1297, 0]
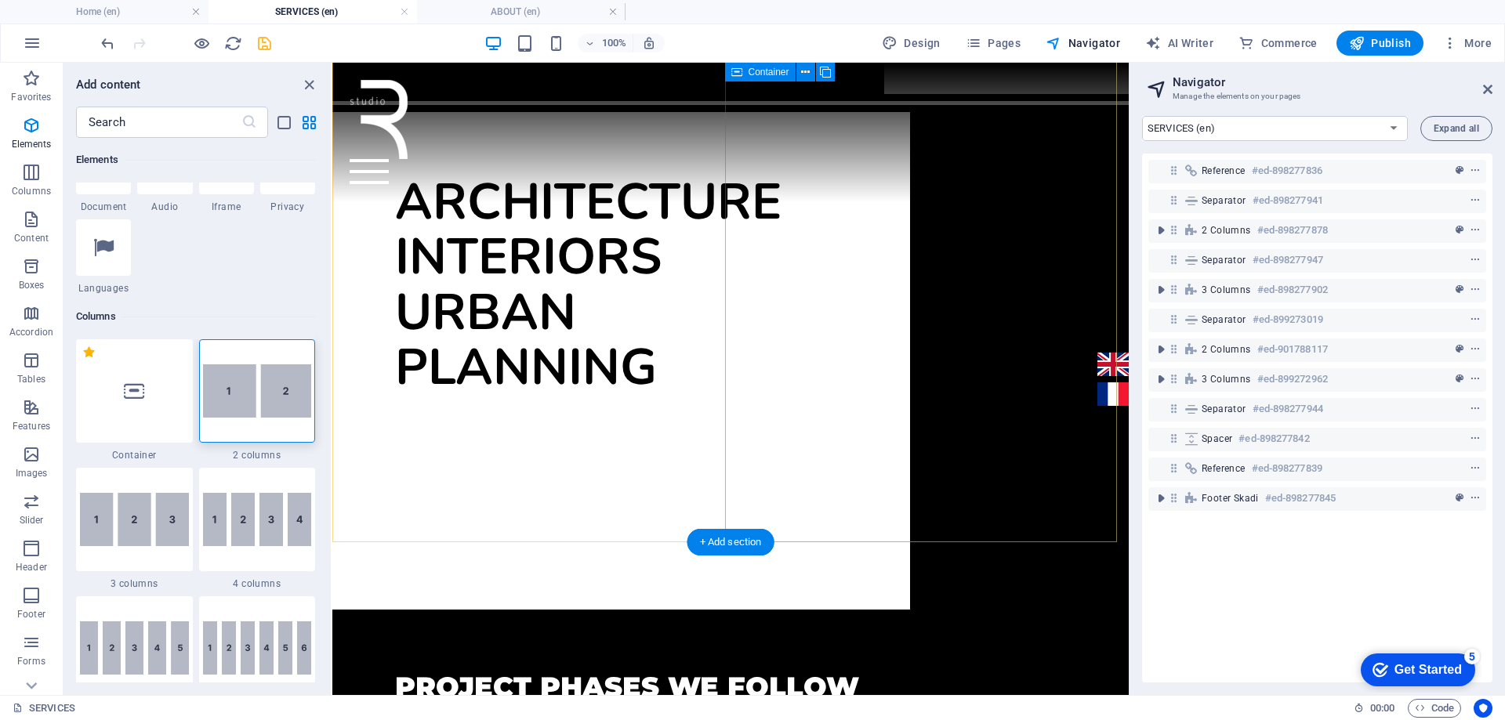
click at [985, 610] on div "Project Phases We Follow" at bounding box center [730, 694] width 796 height 168
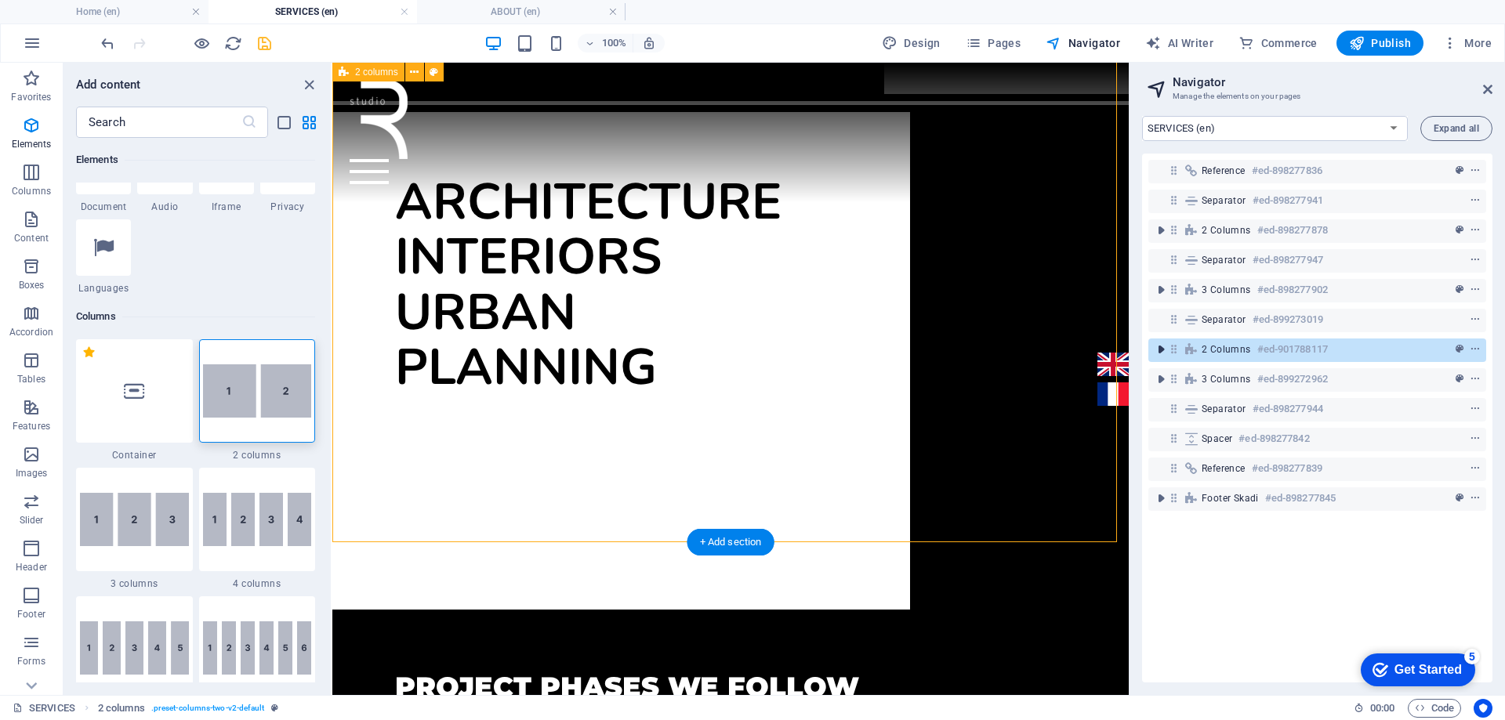
click at [1158, 348] on icon "toggle-expand" at bounding box center [1161, 350] width 16 height 16
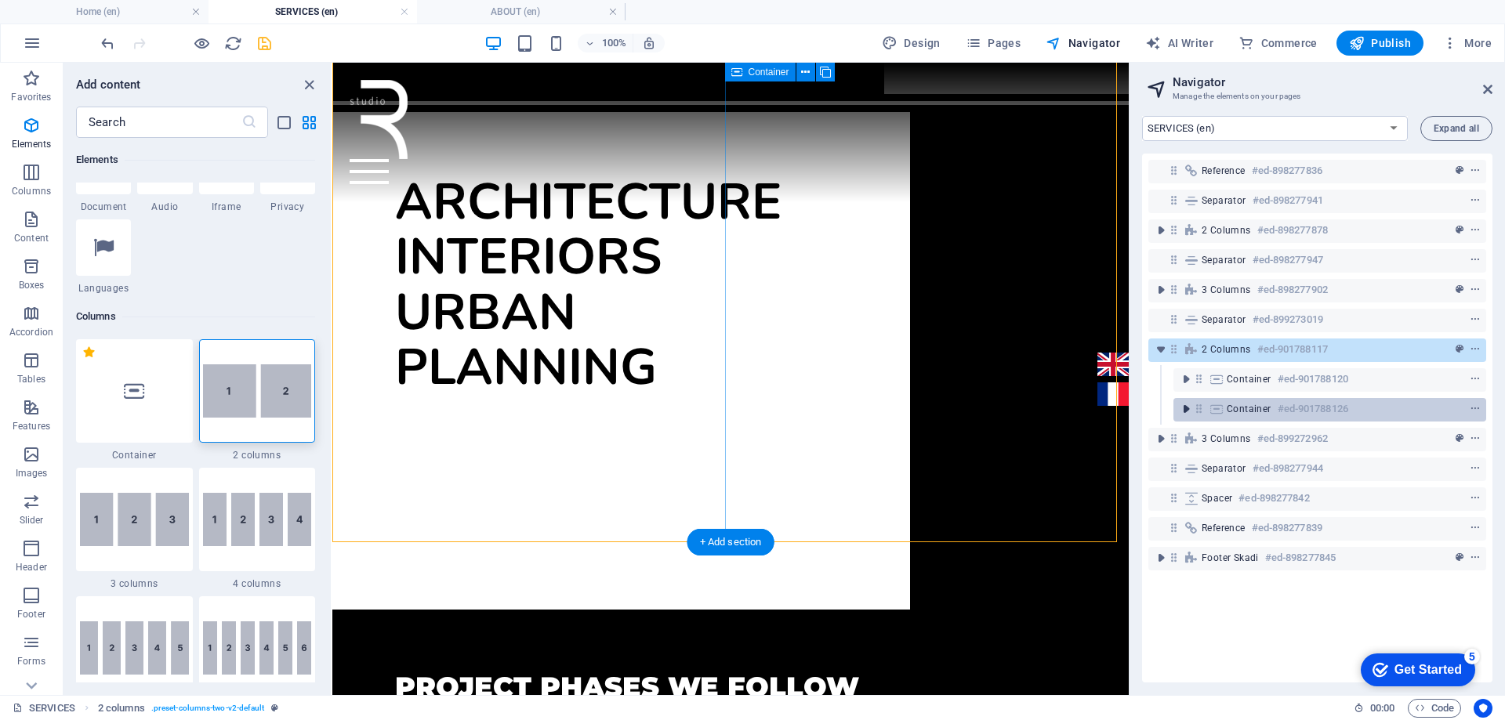
click at [1191, 407] on icon "toggle-expand" at bounding box center [1186, 409] width 16 height 16
click at [1237, 414] on span "Container" at bounding box center [1248, 409] width 45 height 13
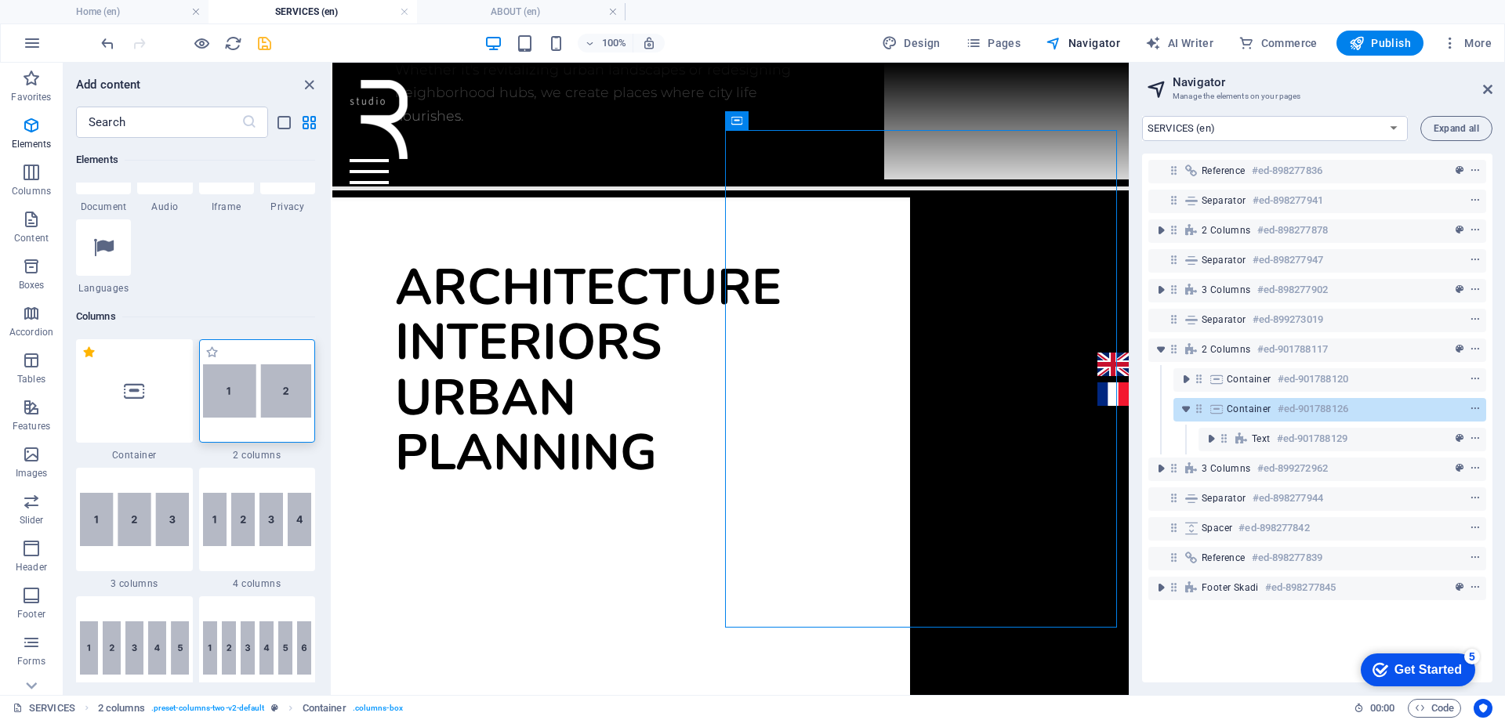
click at [273, 429] on div at bounding box center [257, 390] width 117 height 103
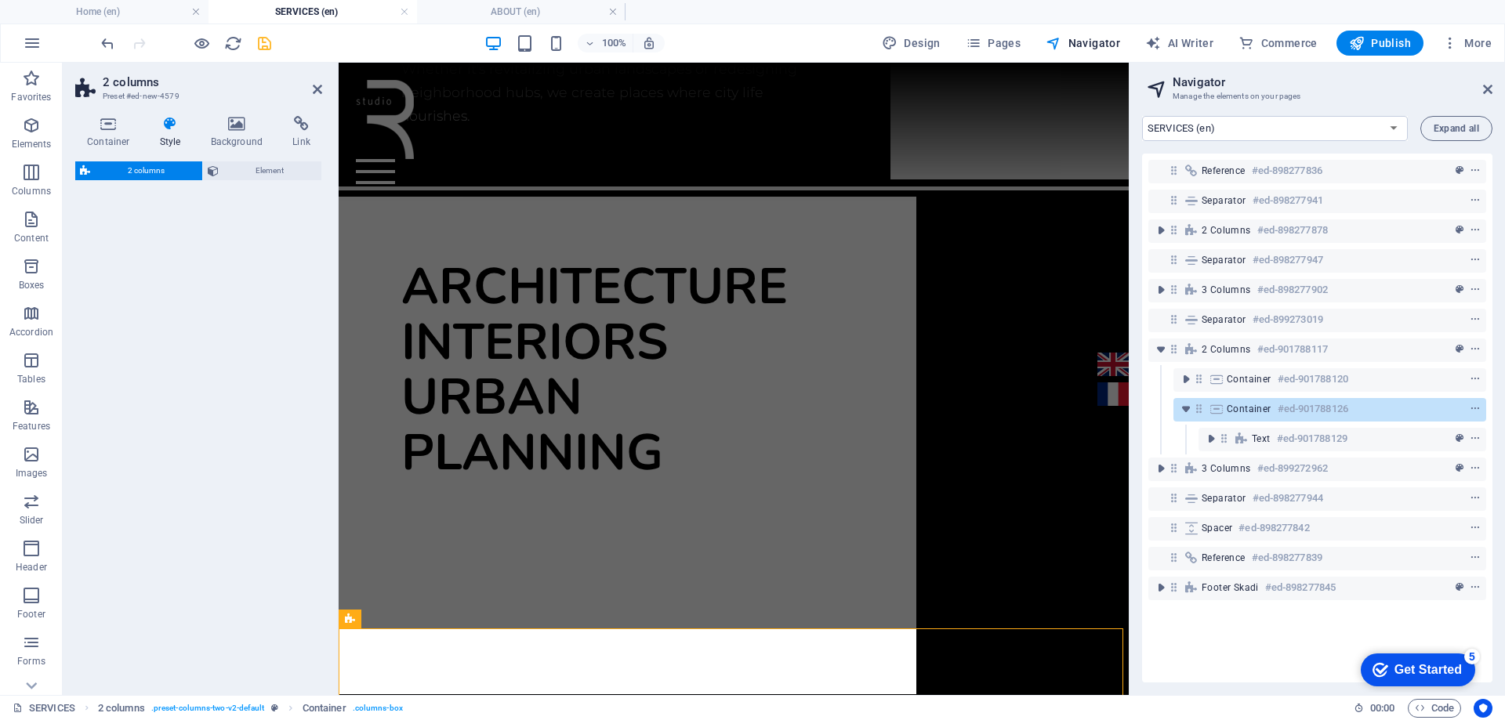
scroll to position [1211, 0]
select select "rem"
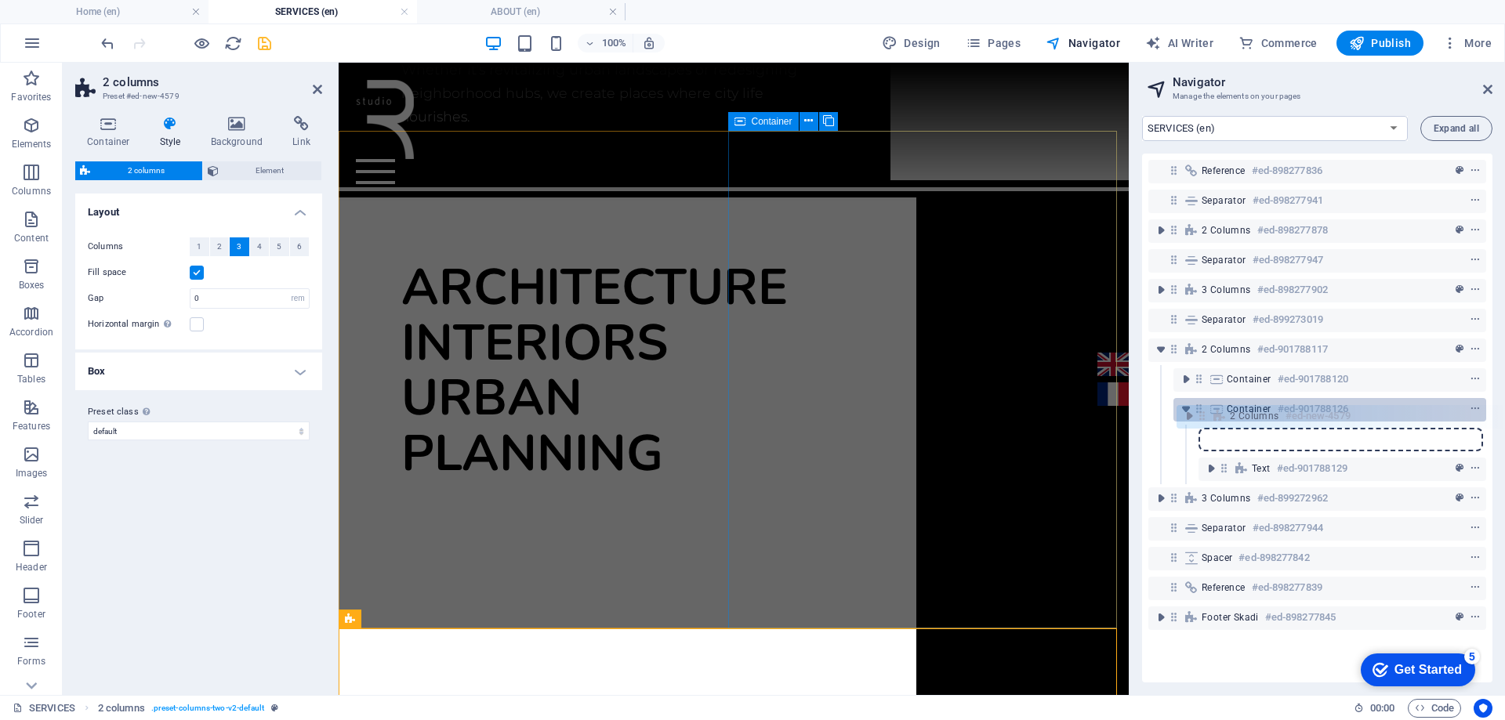
drag, startPoint x: 1172, startPoint y: 469, endPoint x: 1204, endPoint y: 411, distance: 66.3
click at [1204, 411] on div "Reference #ed-898277836 Separator #ed-898277941 2 columns #ed-898277878 Separat…" at bounding box center [1317, 418] width 350 height 529
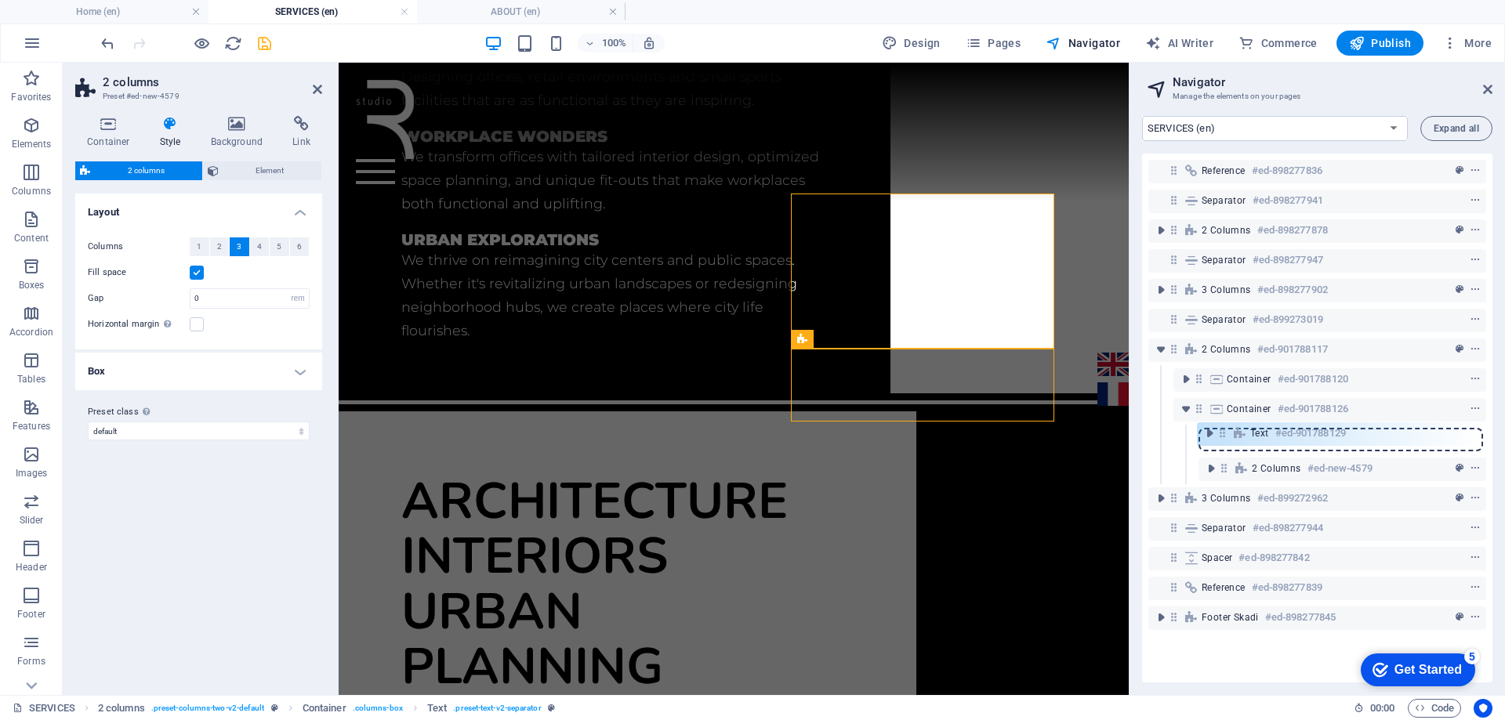
scroll to position [1022, 0]
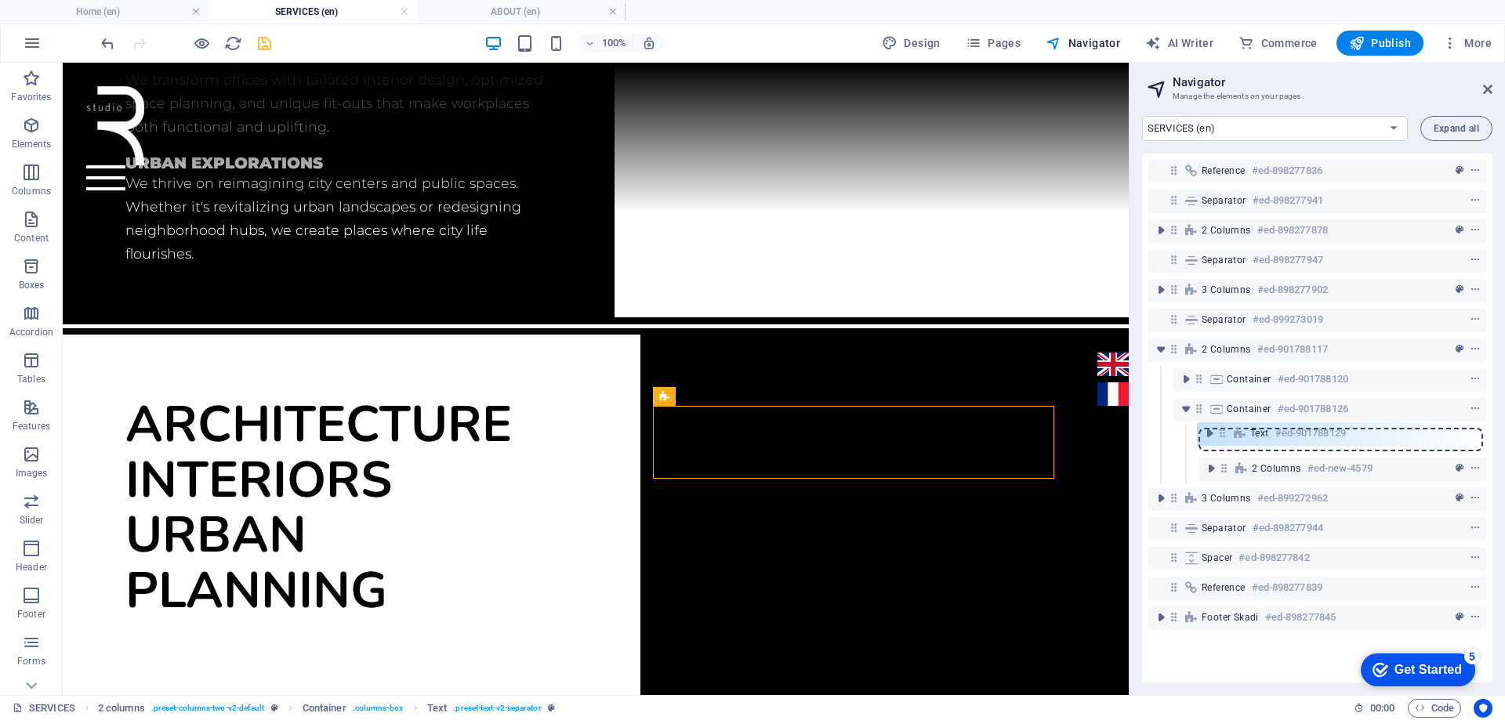
drag, startPoint x: 1219, startPoint y: 447, endPoint x: 1219, endPoint y: 429, distance: 18.0
click at [1219, 429] on div "Reference #ed-898277836 Separator #ed-898277941 2 columns #ed-898277878 Separat…" at bounding box center [1317, 418] width 350 height 529
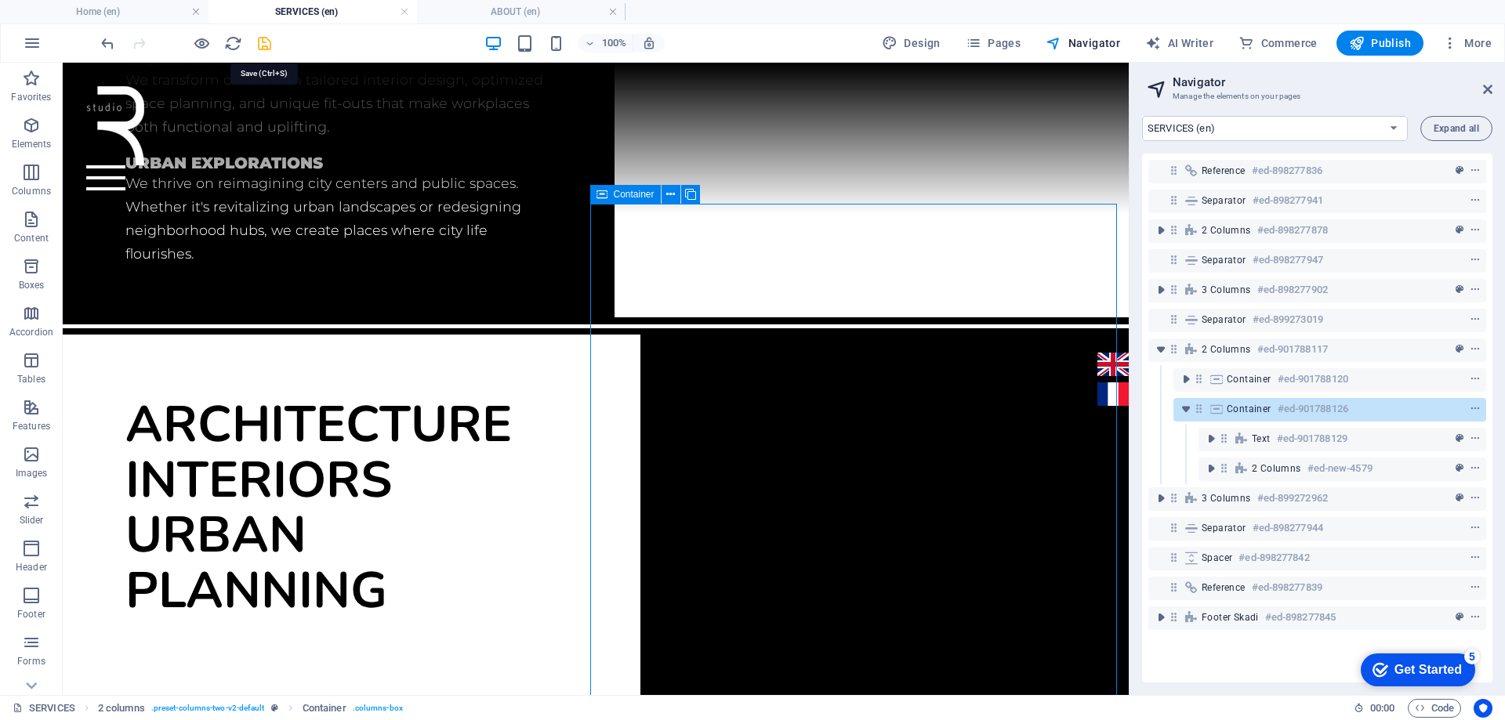
click at [262, 44] on icon "save" at bounding box center [264, 43] width 18 height 18
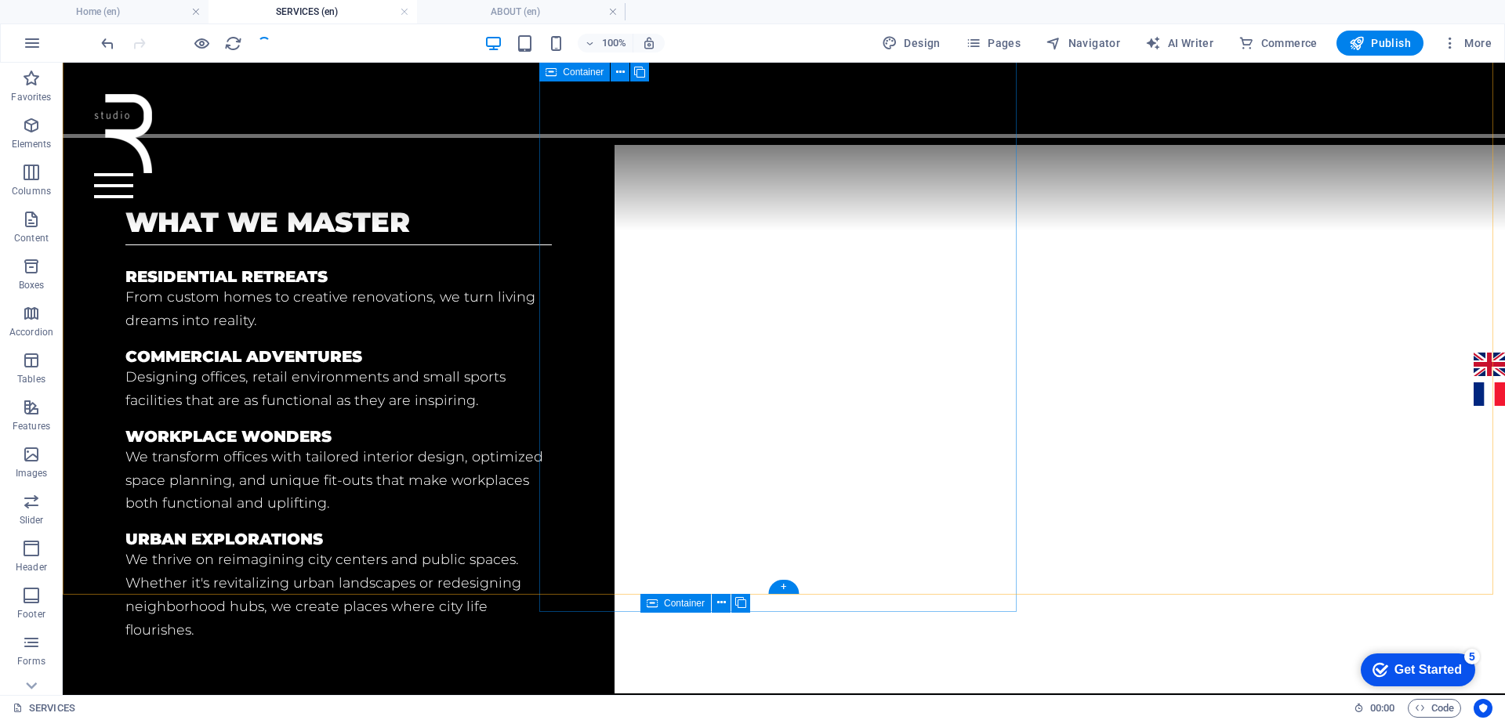
scroll to position [427, 0]
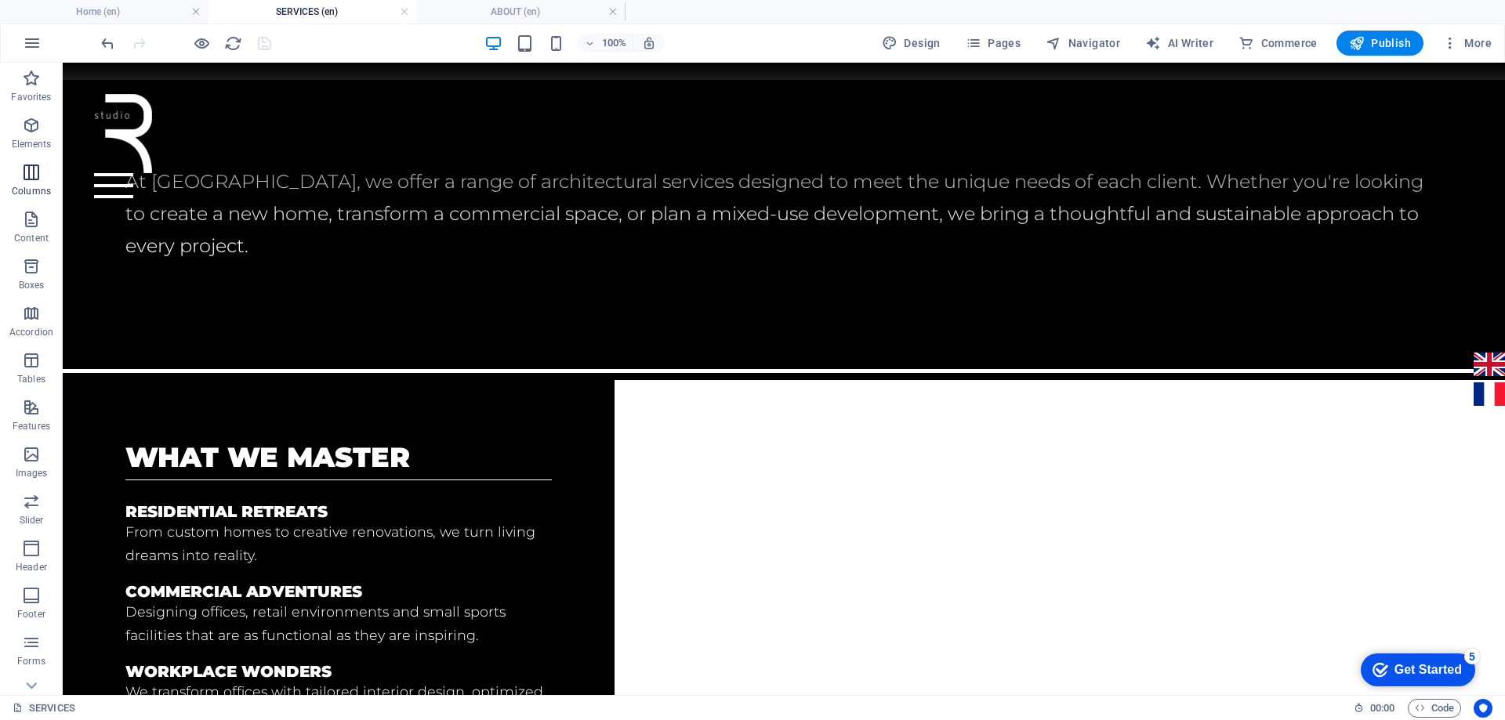
click at [41, 183] on span "Columns" at bounding box center [31, 182] width 63 height 38
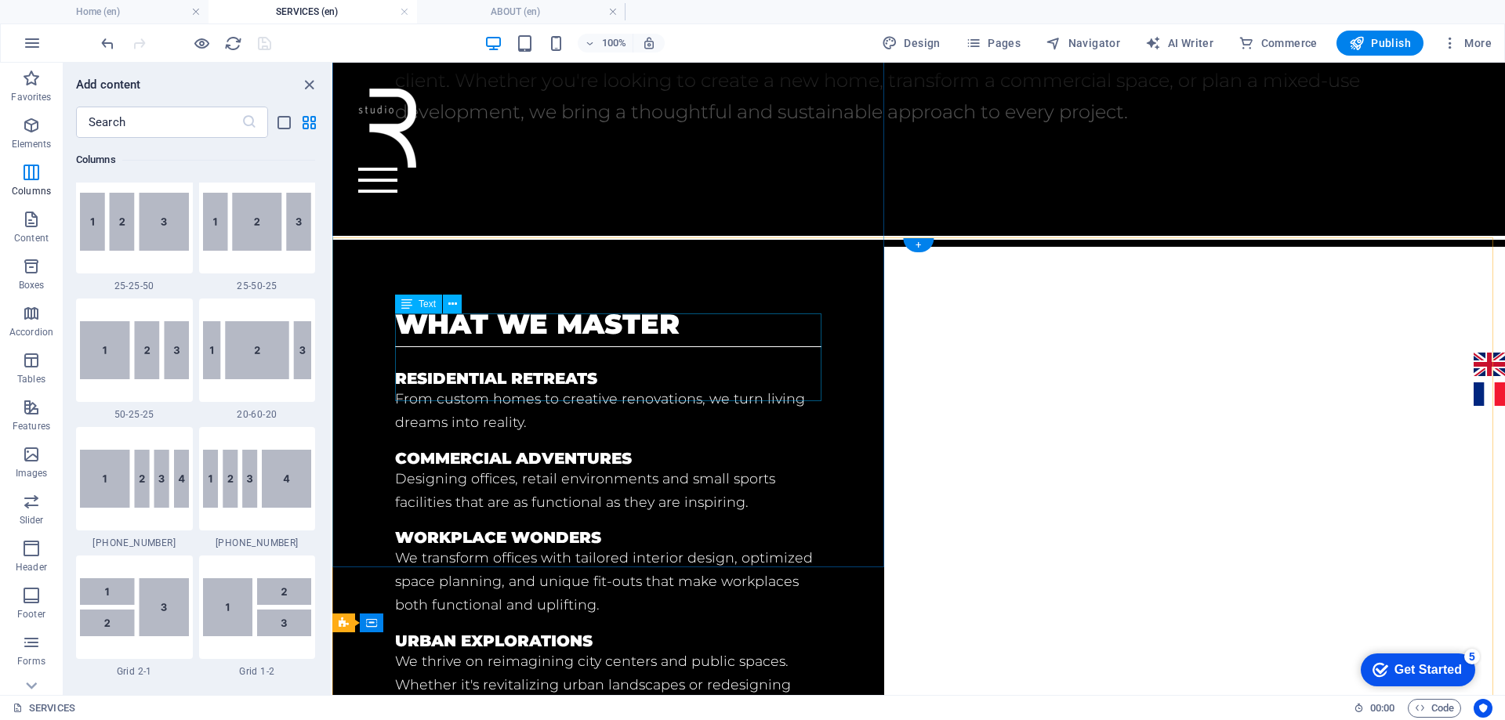
scroll to position [313, 0]
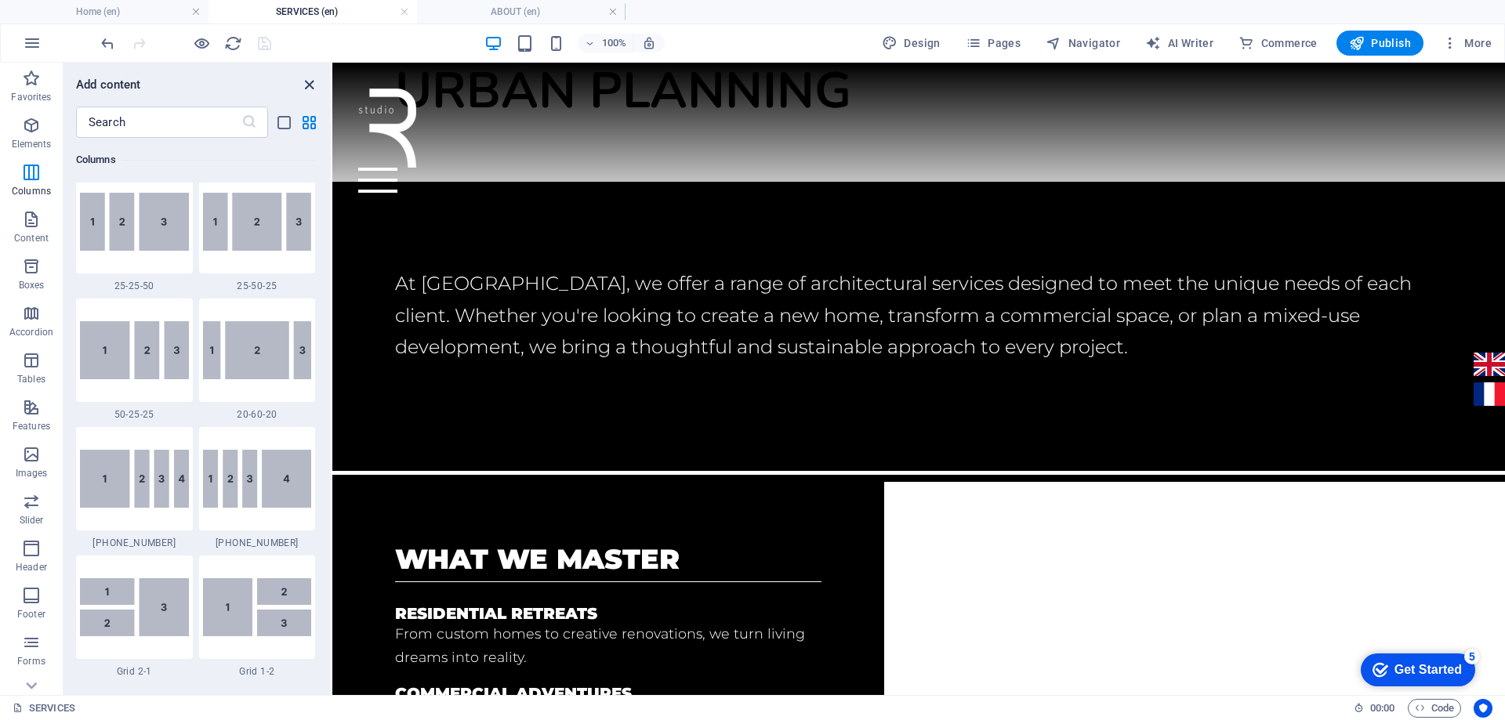
drag, startPoint x: 307, startPoint y: 90, endPoint x: 436, endPoint y: 210, distance: 176.3
click at [307, 90] on icon "close panel" at bounding box center [309, 85] width 18 height 18
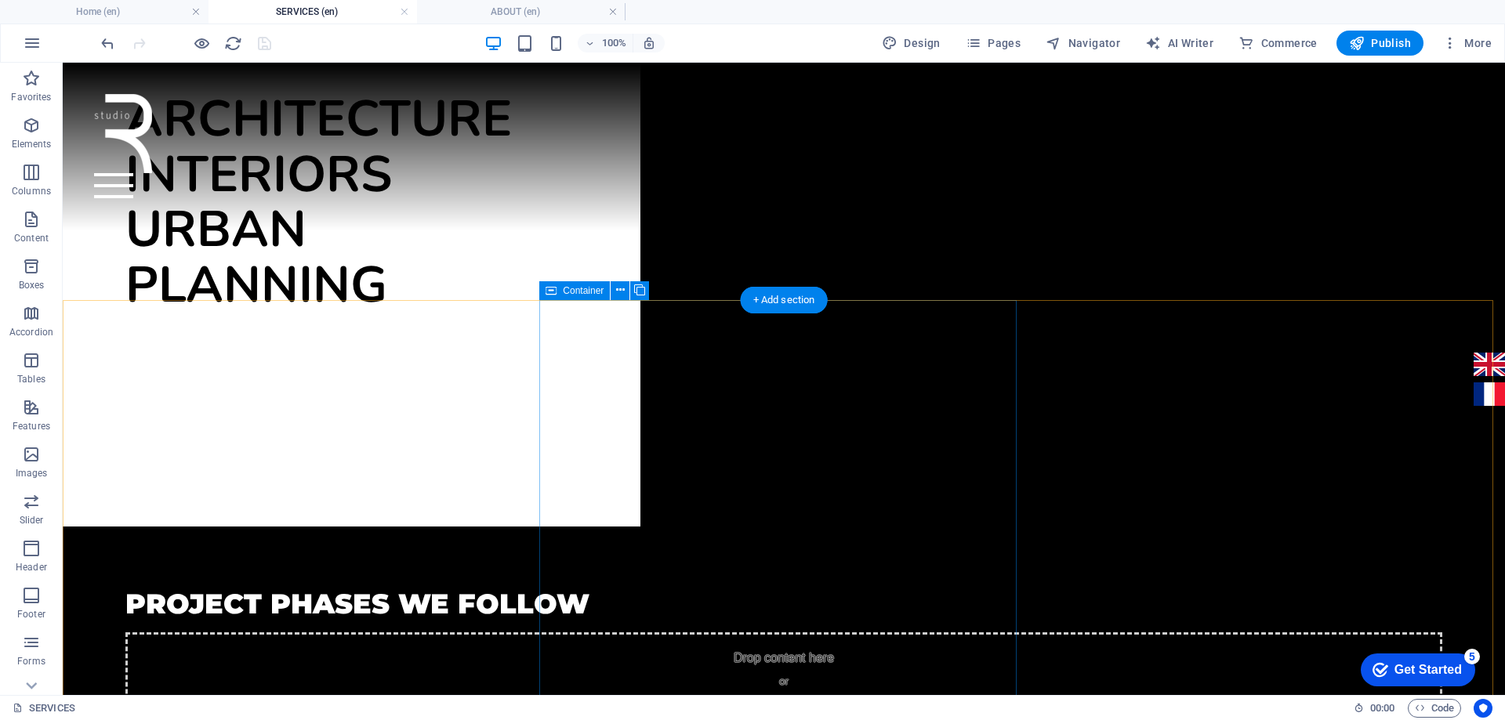
scroll to position [1657, 0]
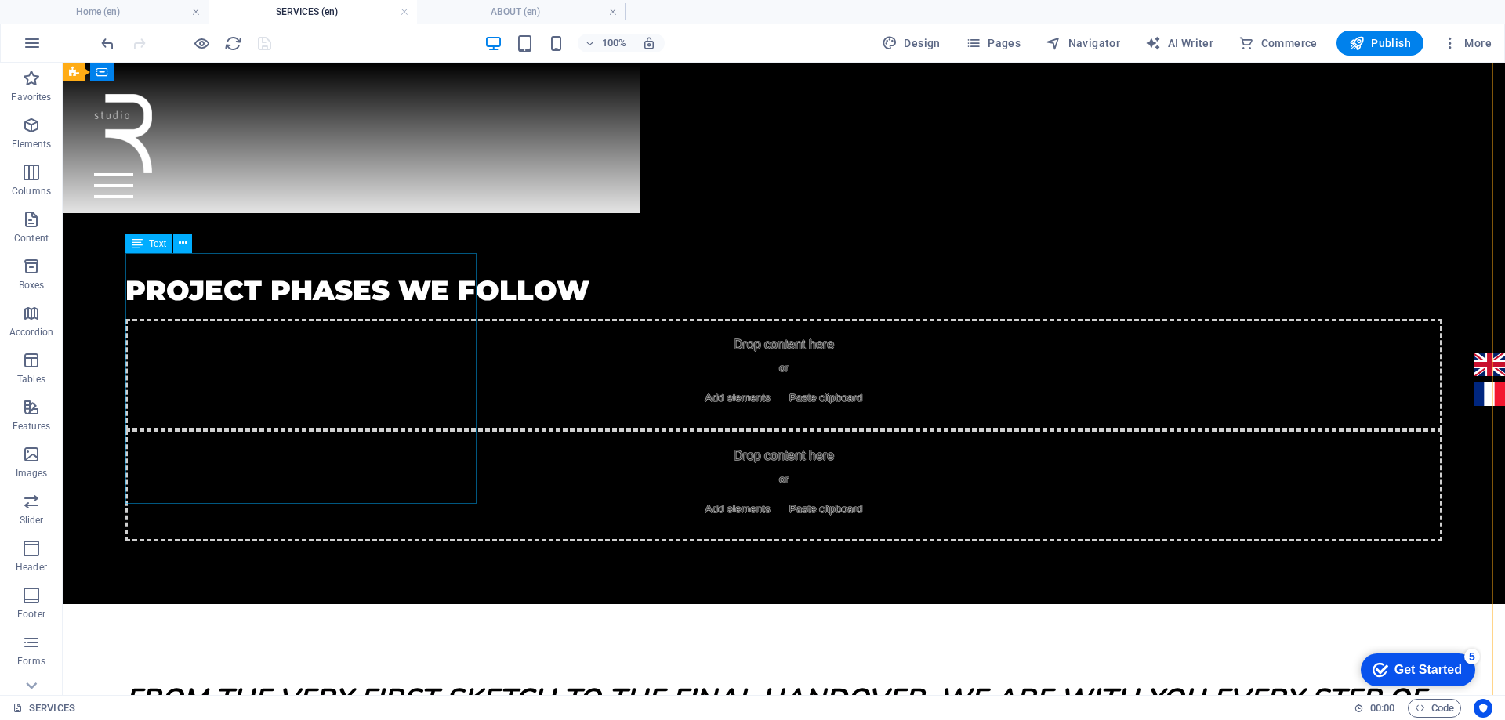
click at [286, 680] on em "From the very first sketch to the final handover, we are with you every step of…" at bounding box center [774, 724] width 1299 height 89
drag, startPoint x: 286, startPoint y: 478, endPoint x: 368, endPoint y: 548, distance: 107.9
click at [286, 680] on em "From the very first sketch to the final handover, we are with you every step of…" at bounding box center [774, 724] width 1299 height 89
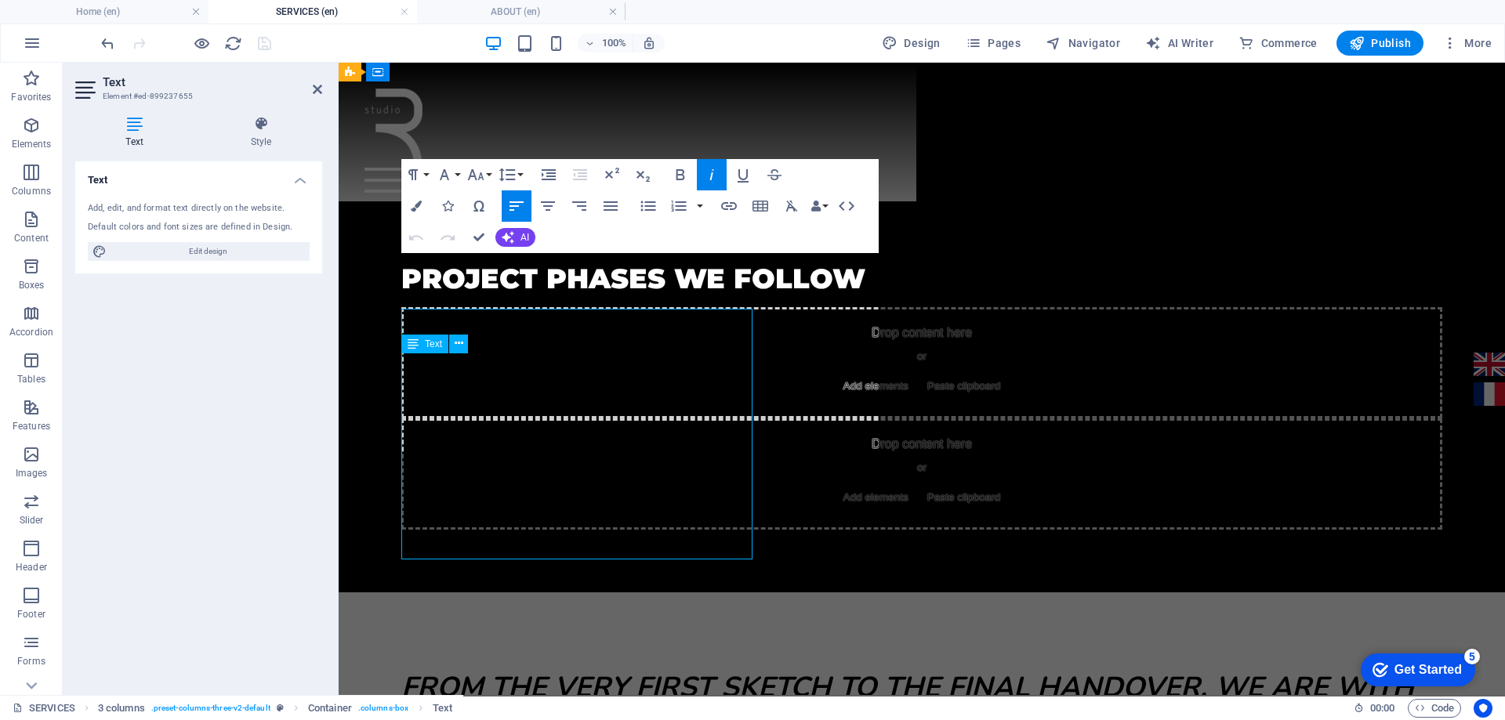
scroll to position [1602, 0]
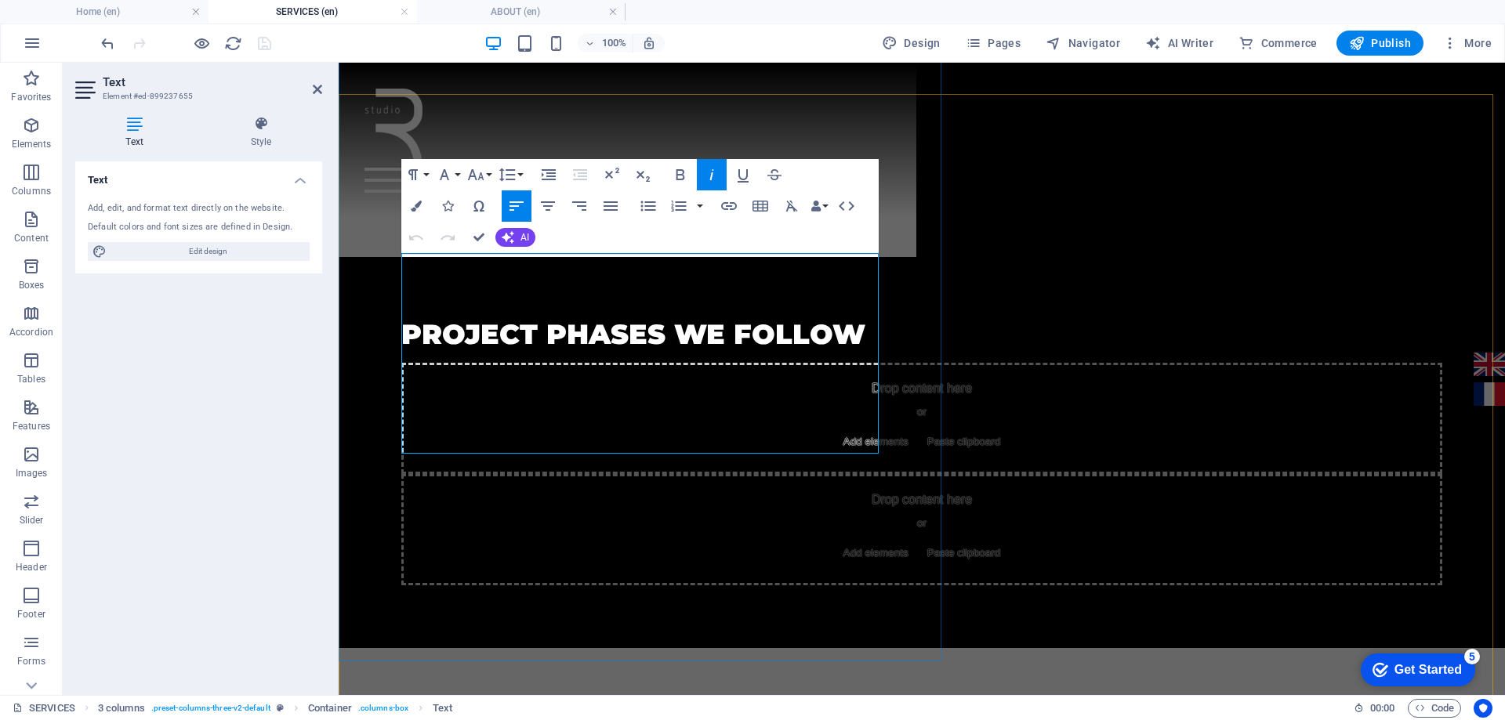
drag, startPoint x: 435, startPoint y: 404, endPoint x: 391, endPoint y: 281, distance: 131.4
copy em "From the very first sketch to the final handover, we are with you every step of…"
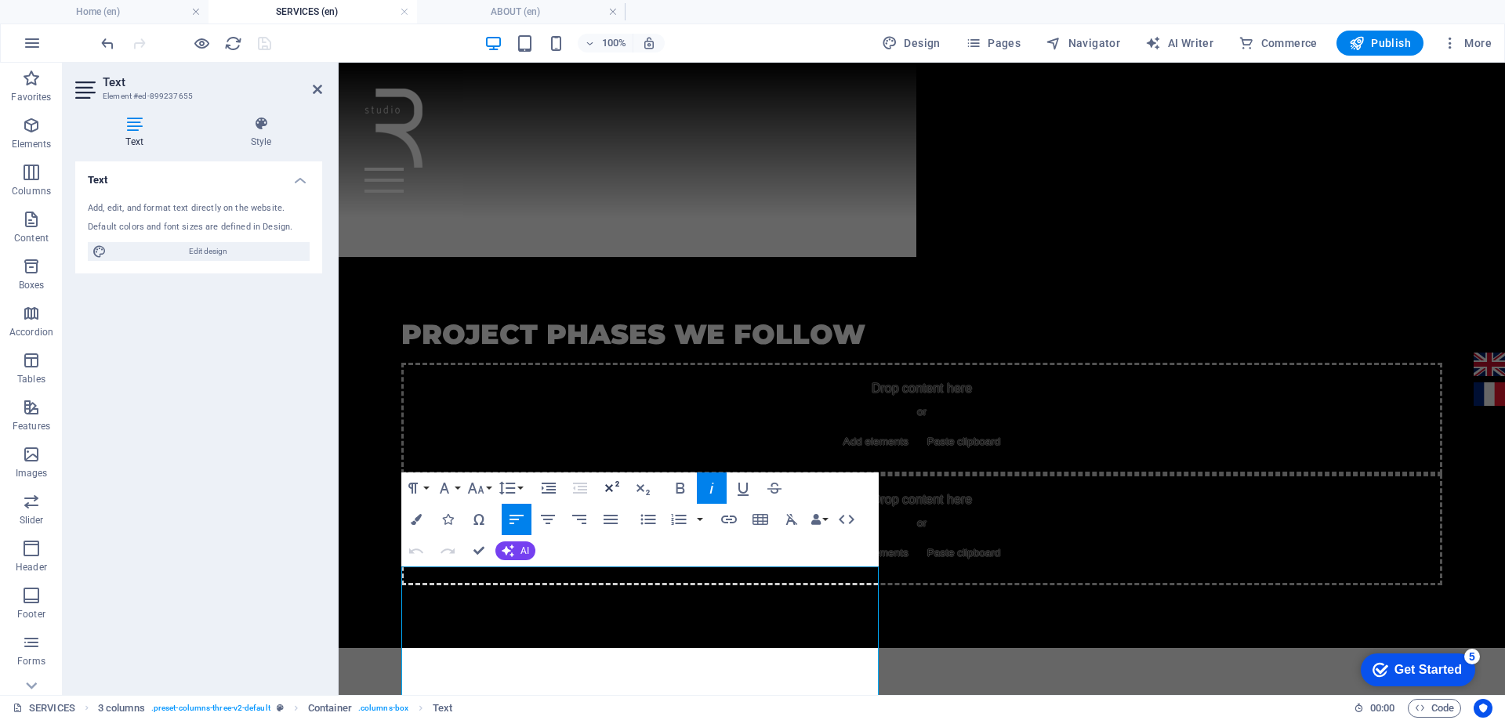
scroll to position [1288, 0]
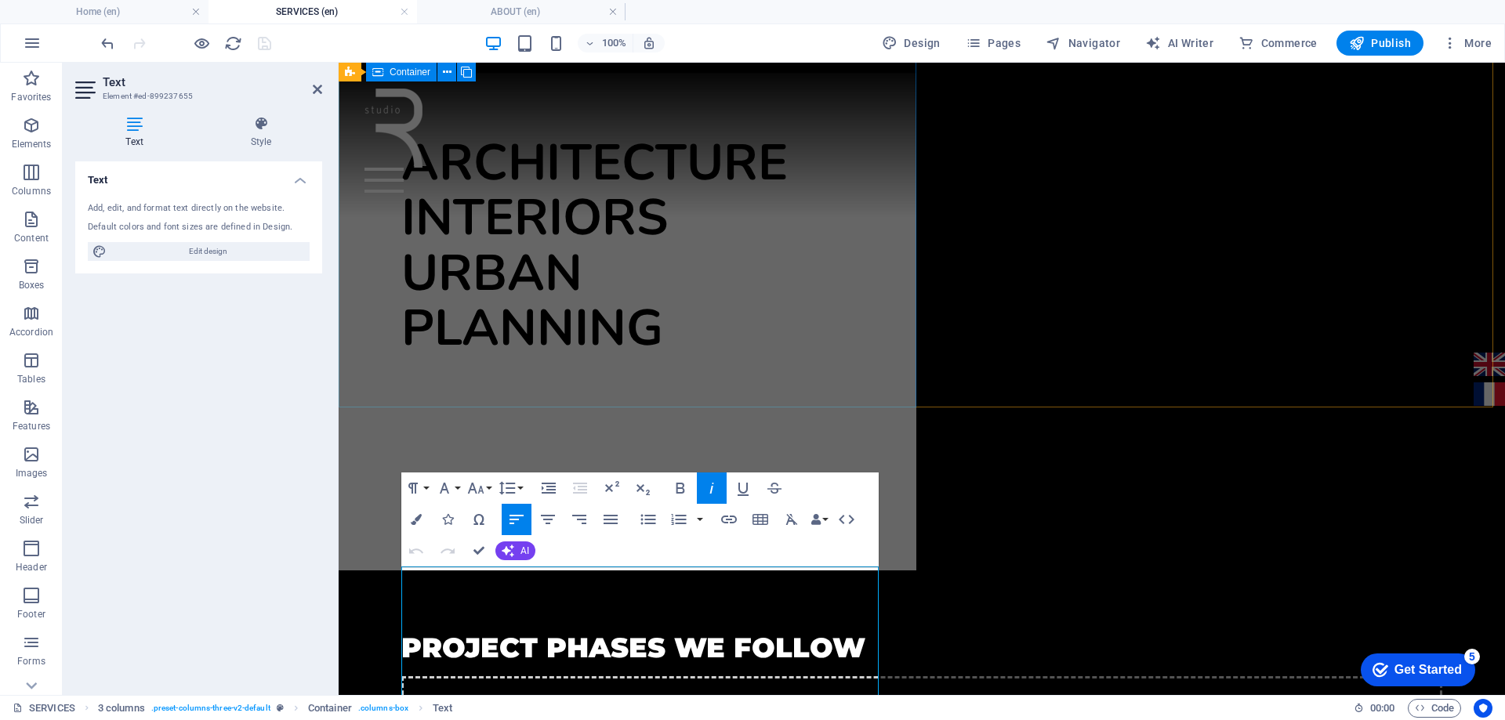
click at [650, 357] on div "architecture interiors urban planning" at bounding box center [628, 322] width 578 height 498
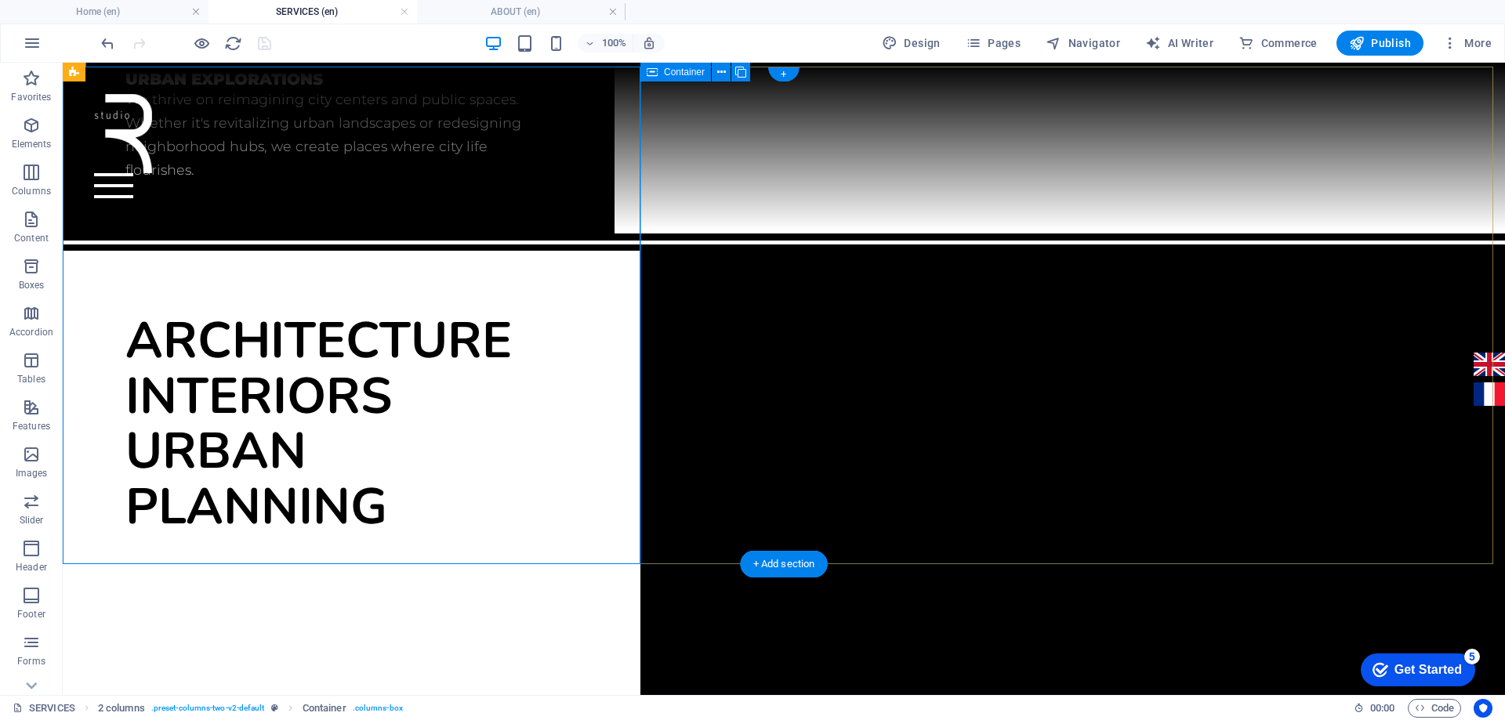
scroll to position [1080, 0]
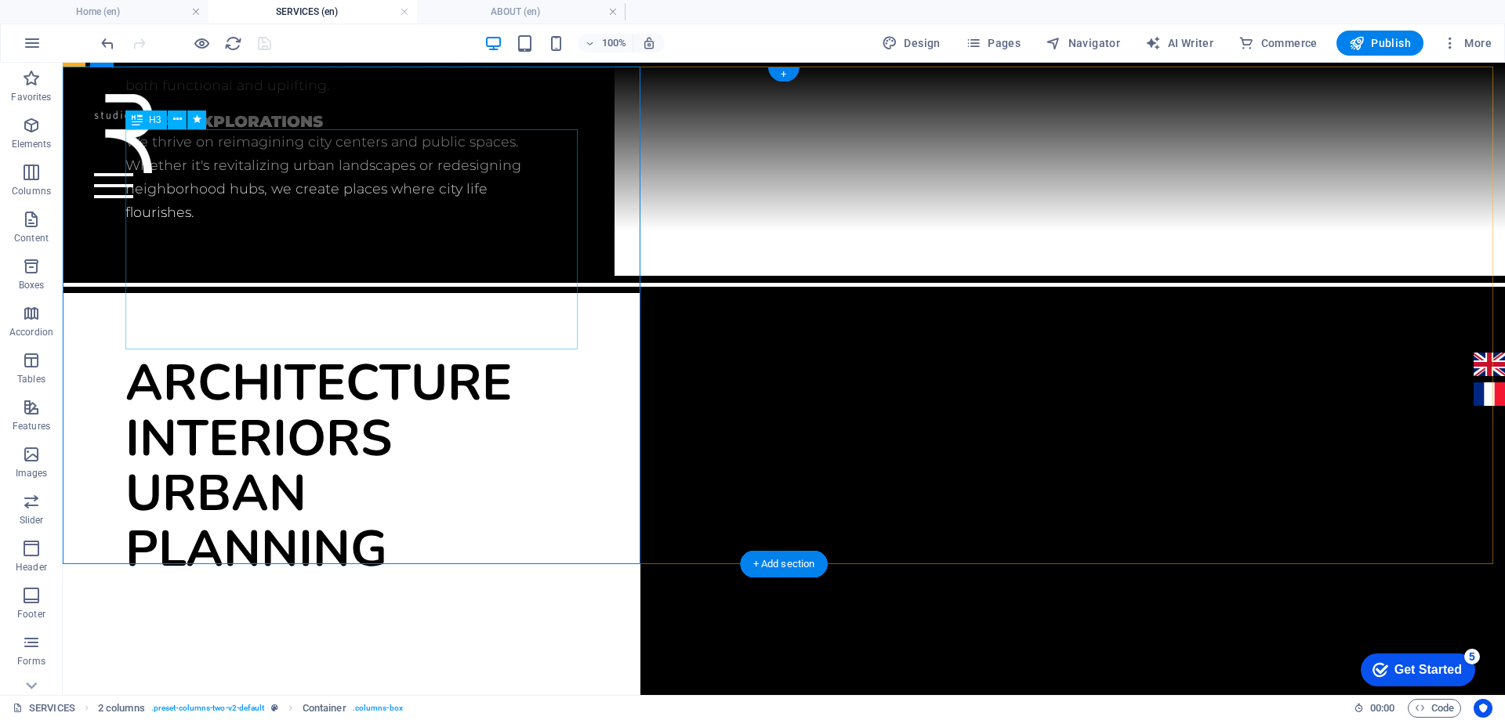
click at [365, 356] on div "architecture interiors urban planning" at bounding box center [351, 466] width 452 height 221
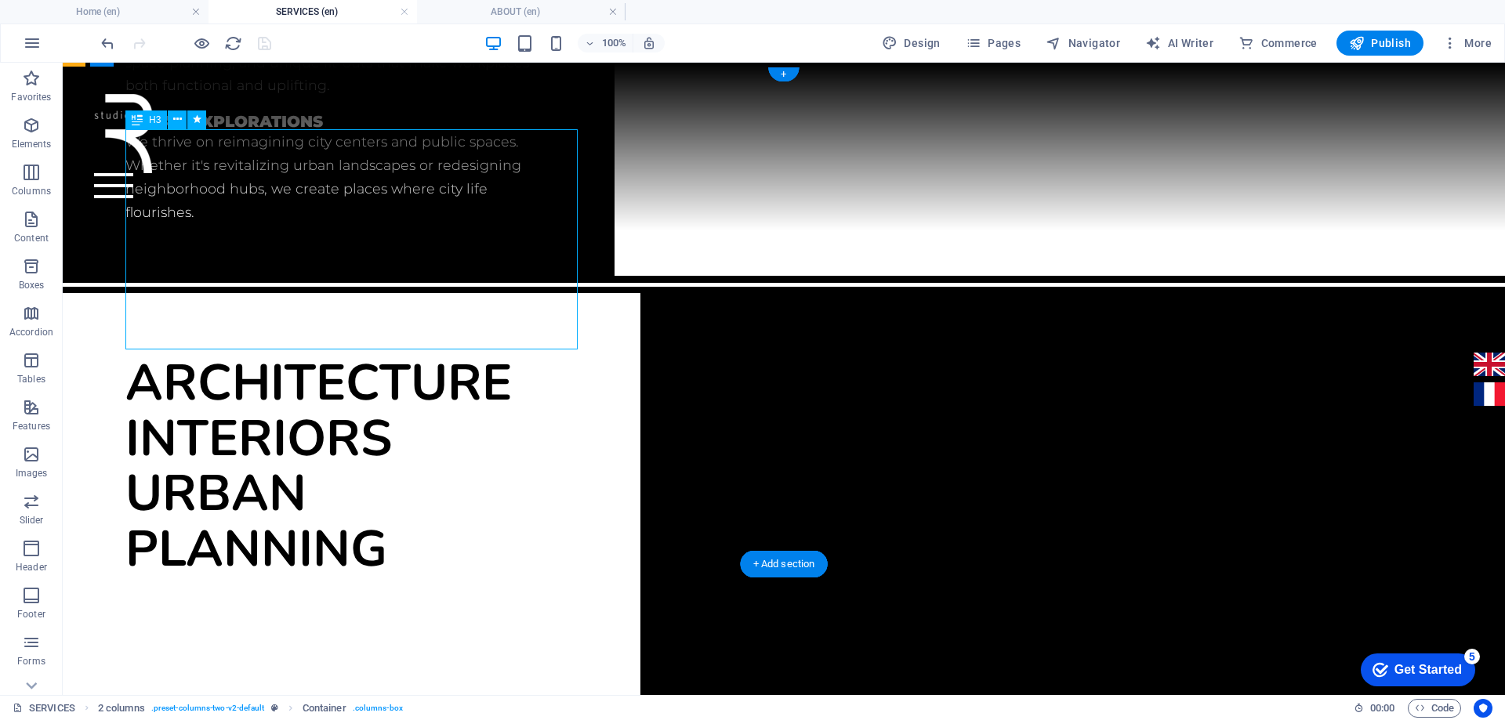
click at [364, 356] on div "architecture interiors urban planning" at bounding box center [351, 466] width 452 height 221
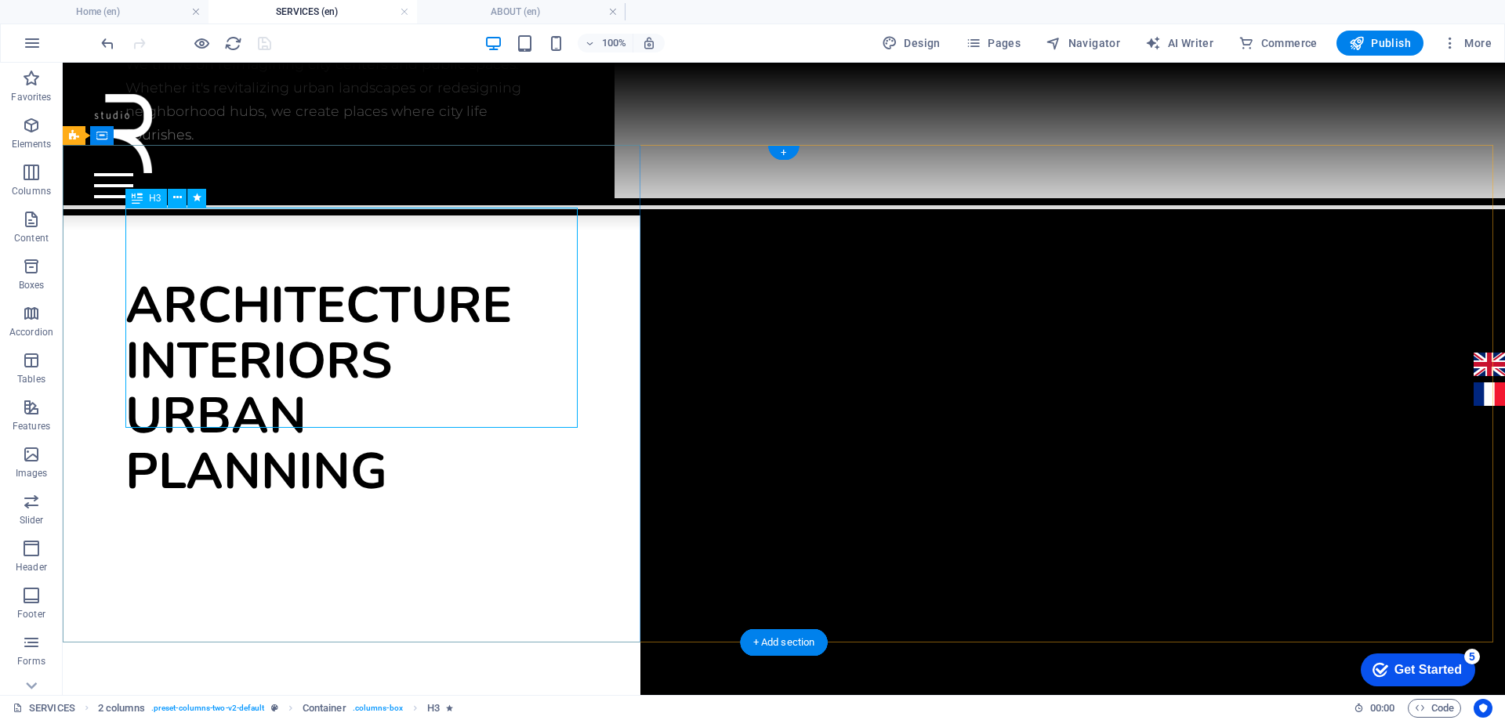
scroll to position [1001, 0]
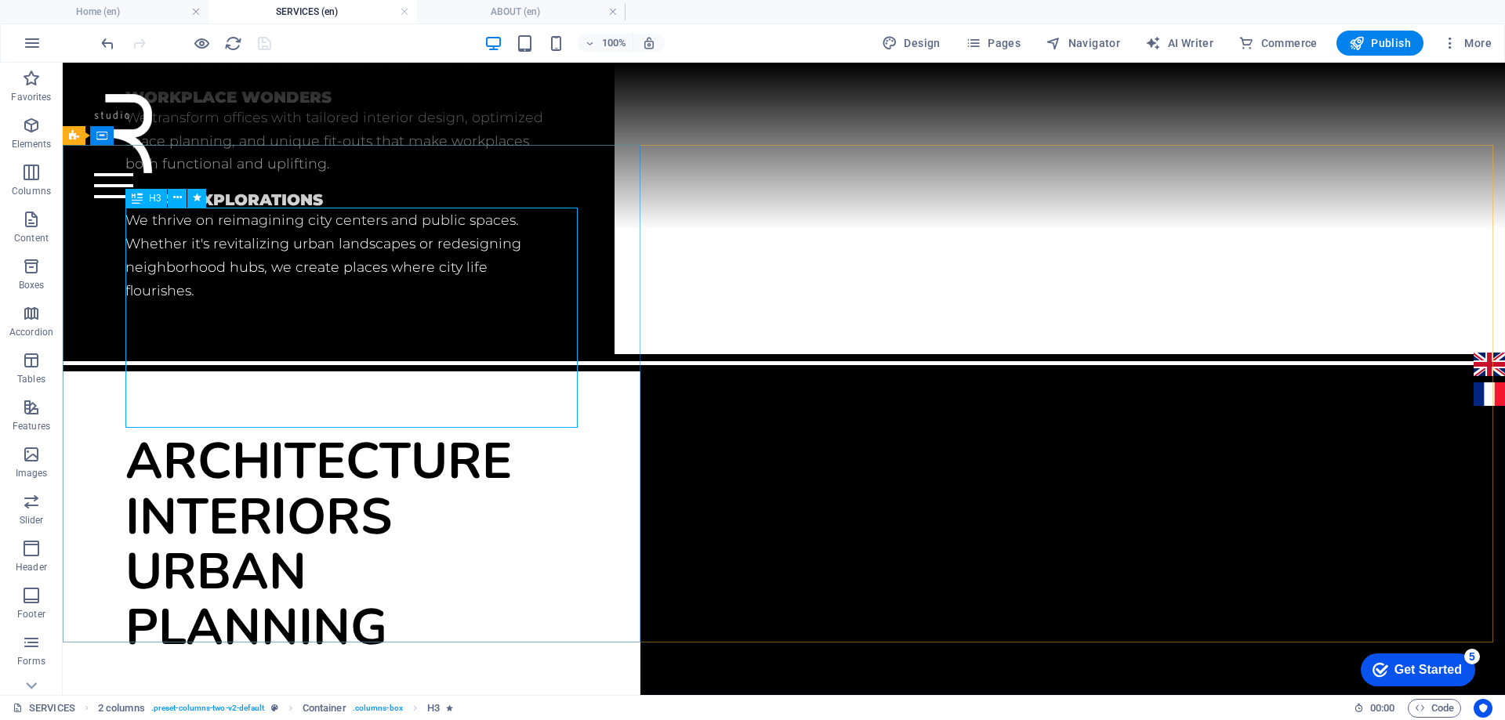
click at [146, 198] on div "H3" at bounding box center [146, 198] width 42 height 19
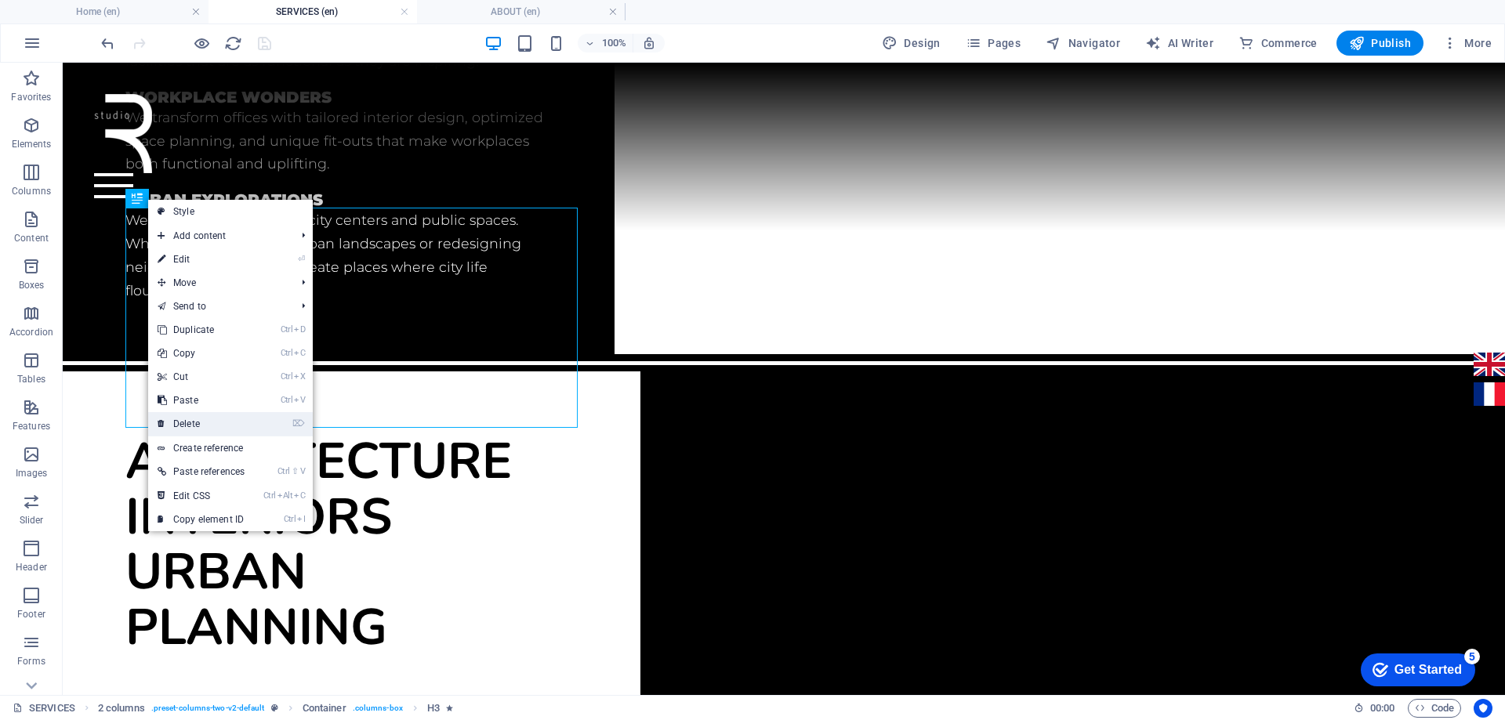
click at [205, 428] on link "⌦ Delete" at bounding box center [201, 424] width 106 height 24
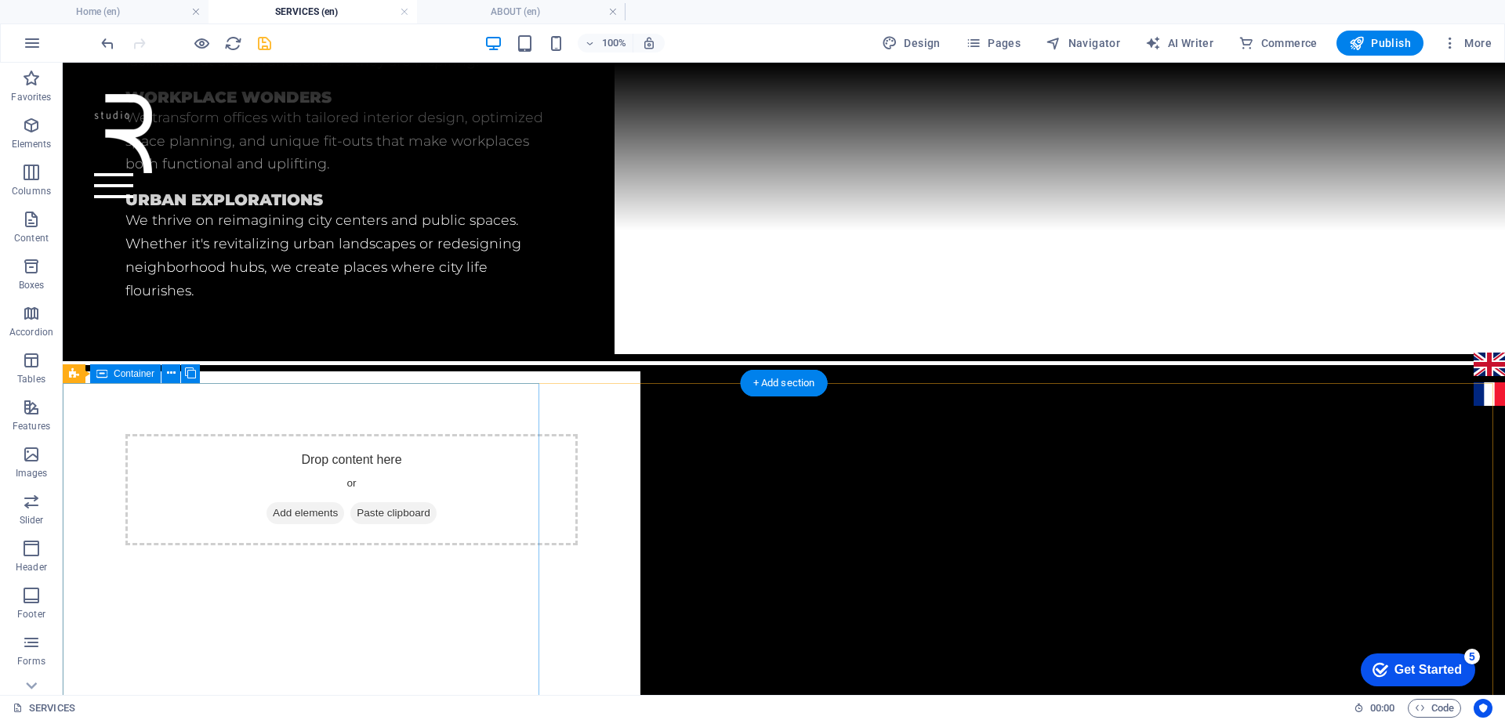
scroll to position [1315, 0]
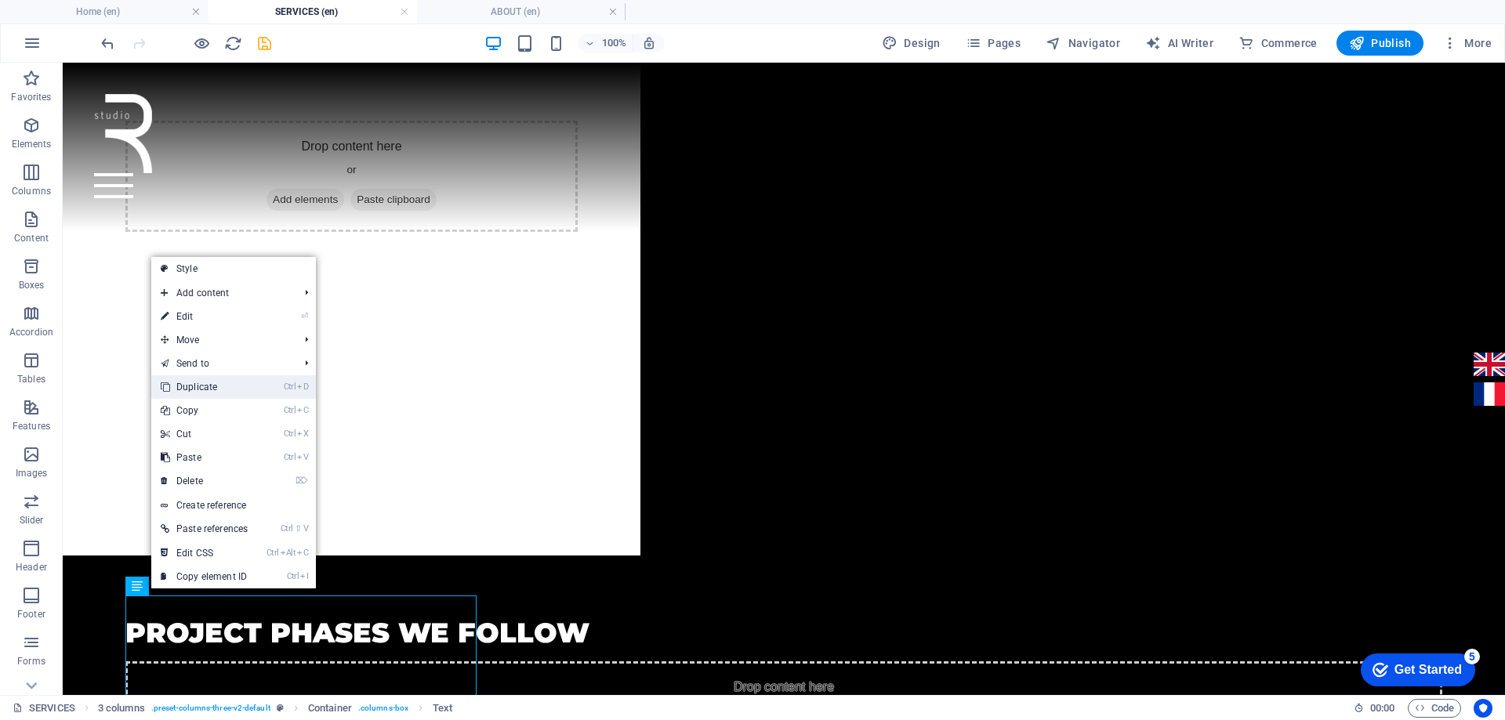
click at [174, 386] on link "Ctrl D Duplicate" at bounding box center [204, 387] width 106 height 24
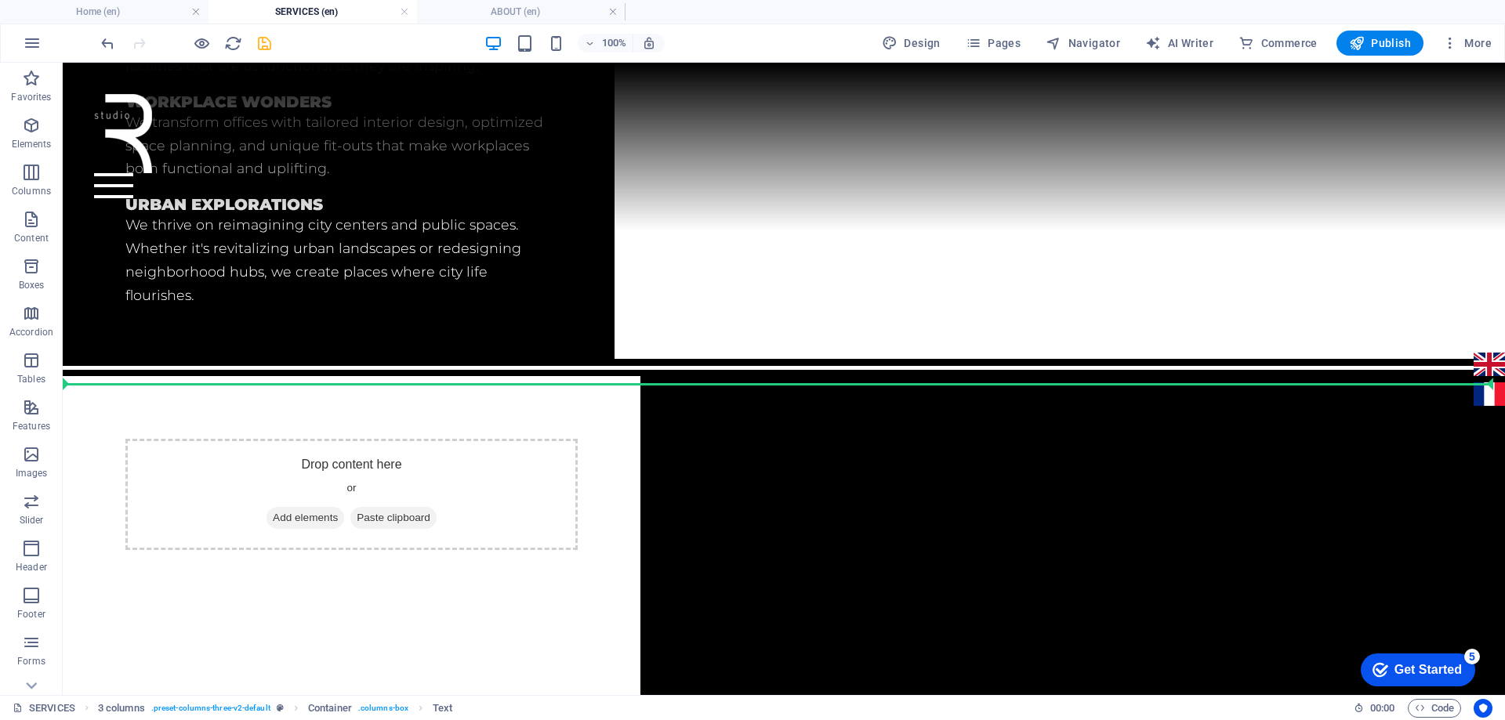
scroll to position [952, 0]
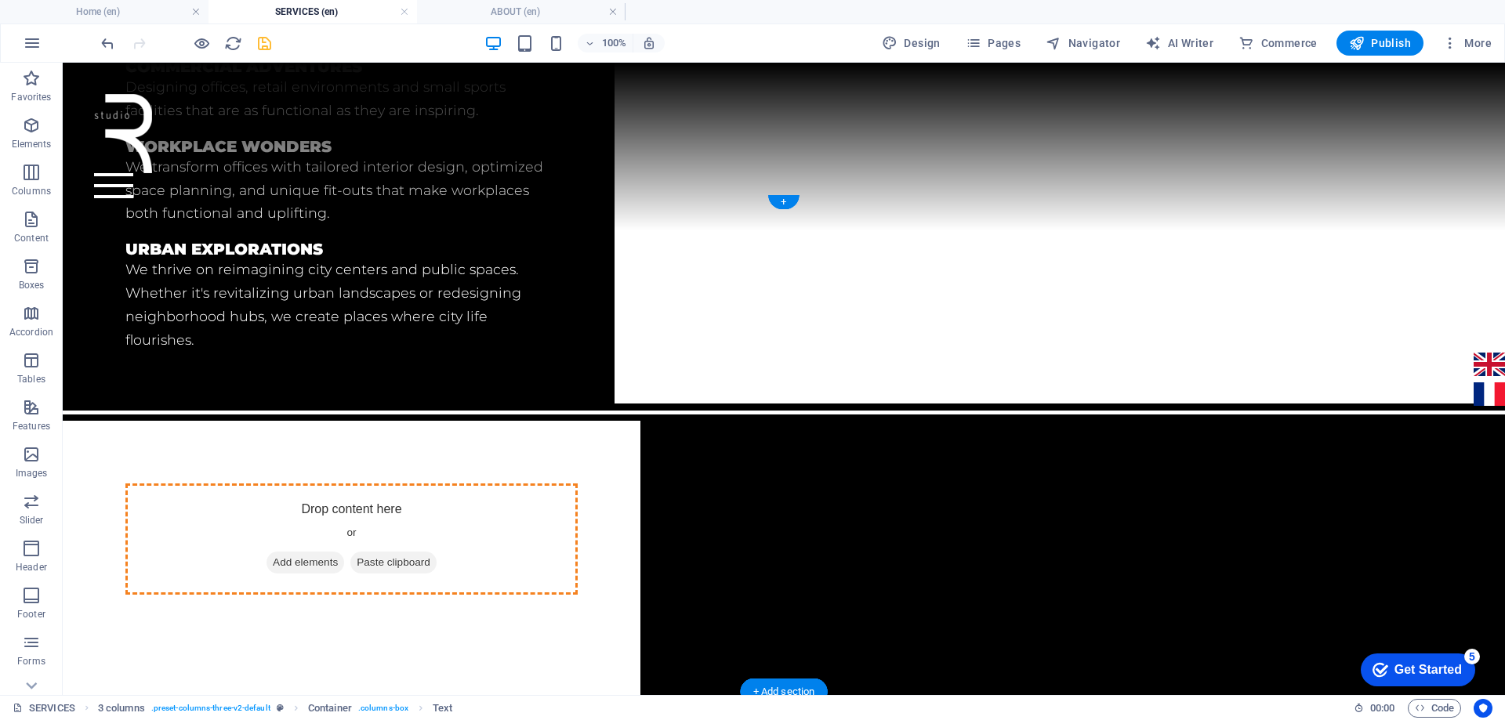
drag, startPoint x: 139, startPoint y: 235, endPoint x: 243, endPoint y: 335, distance: 144.1
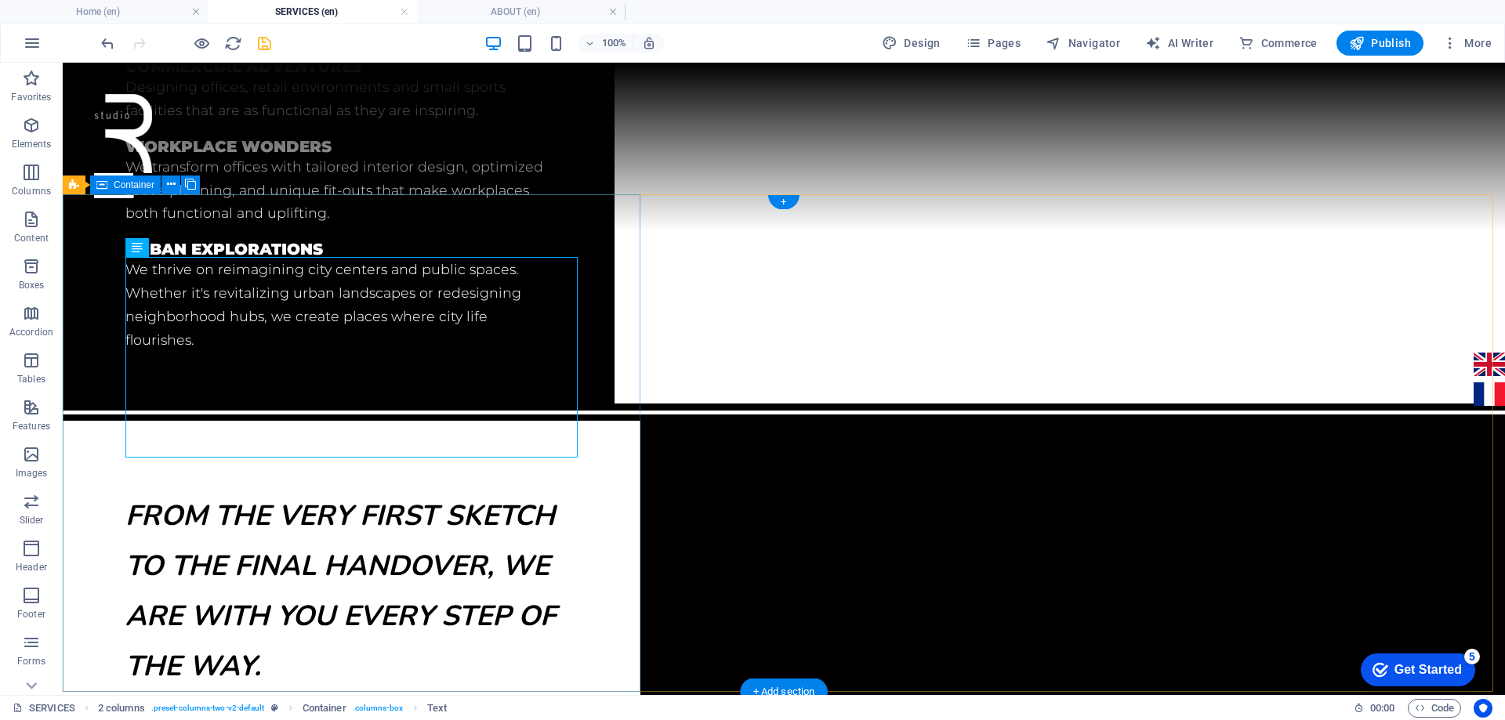
click at [289, 503] on div "From the very first sketch to the final handover, we are with you every step of…" at bounding box center [352, 670] width 578 height 498
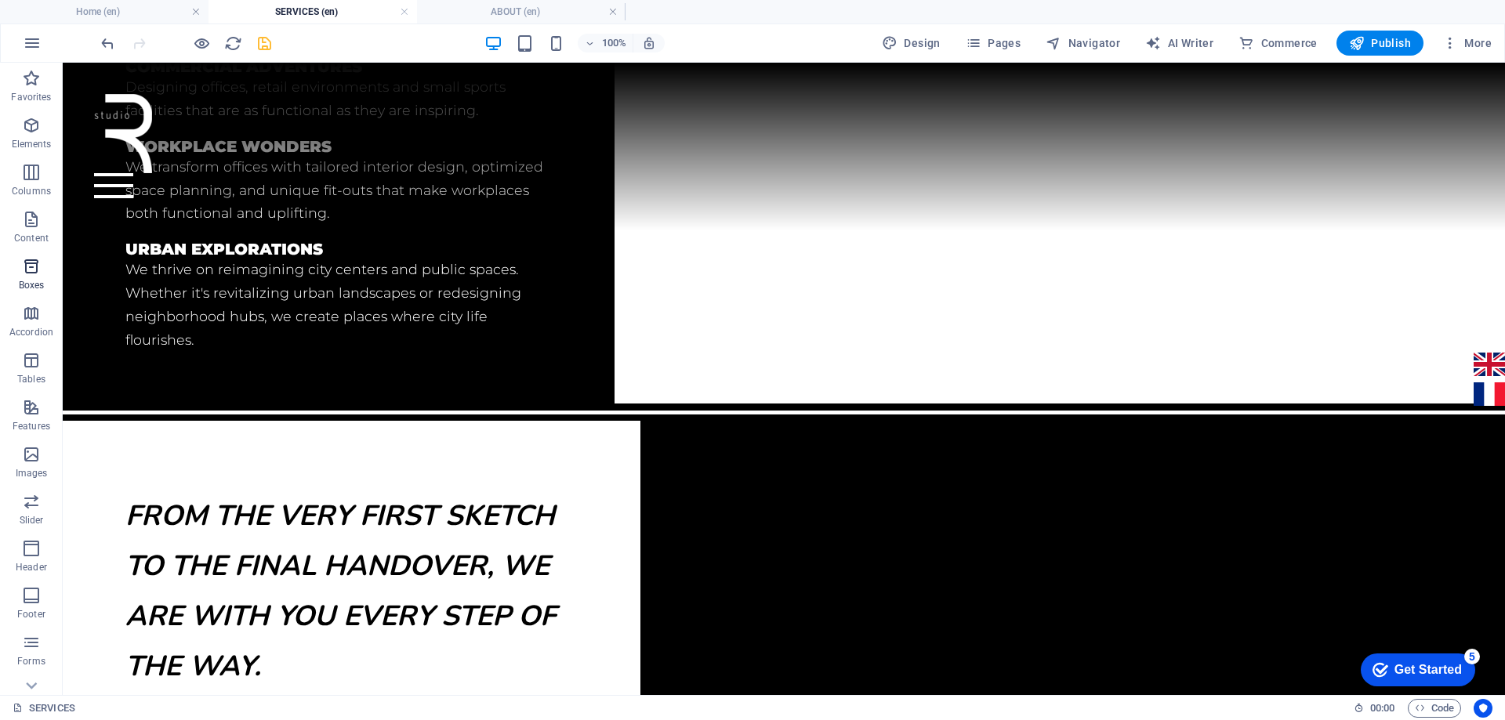
click at [29, 270] on icon "button" at bounding box center [31, 266] width 19 height 19
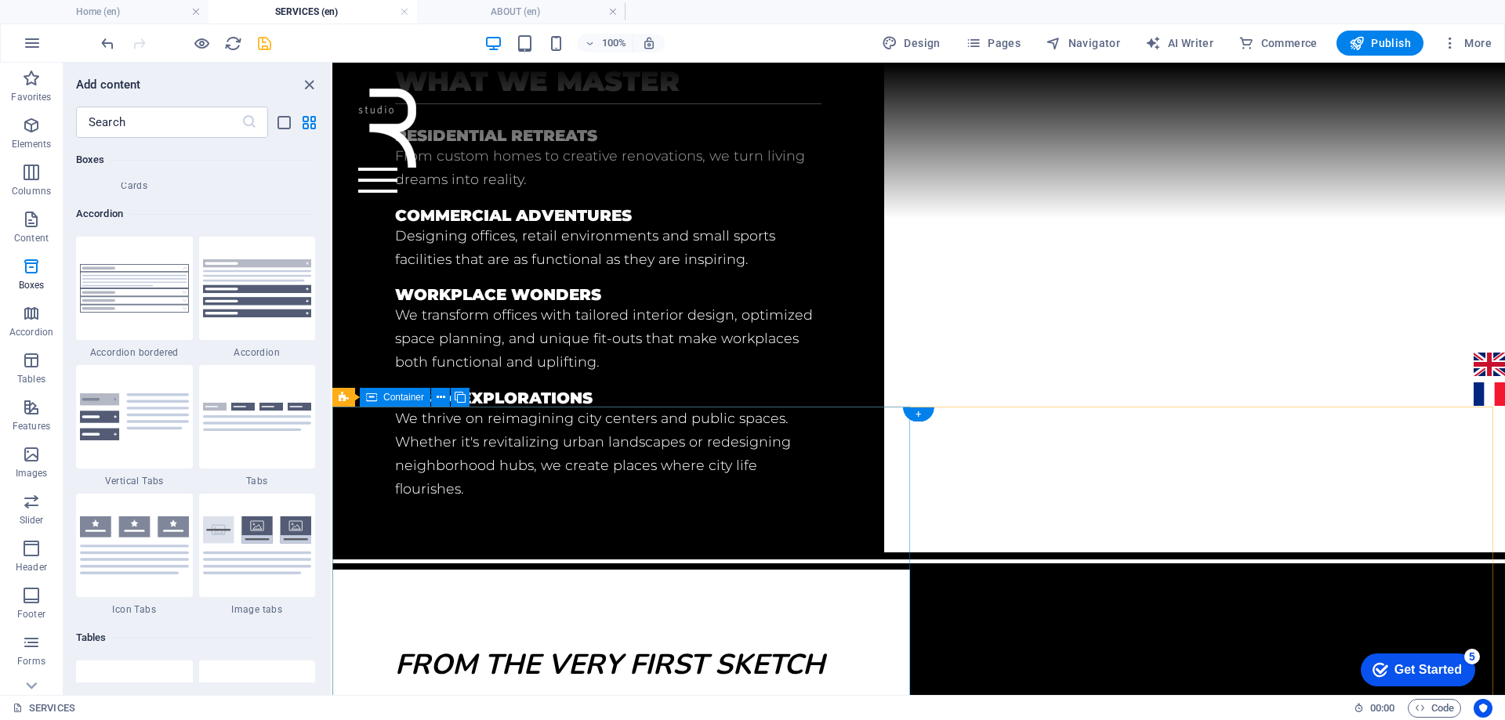
scroll to position [948, 0]
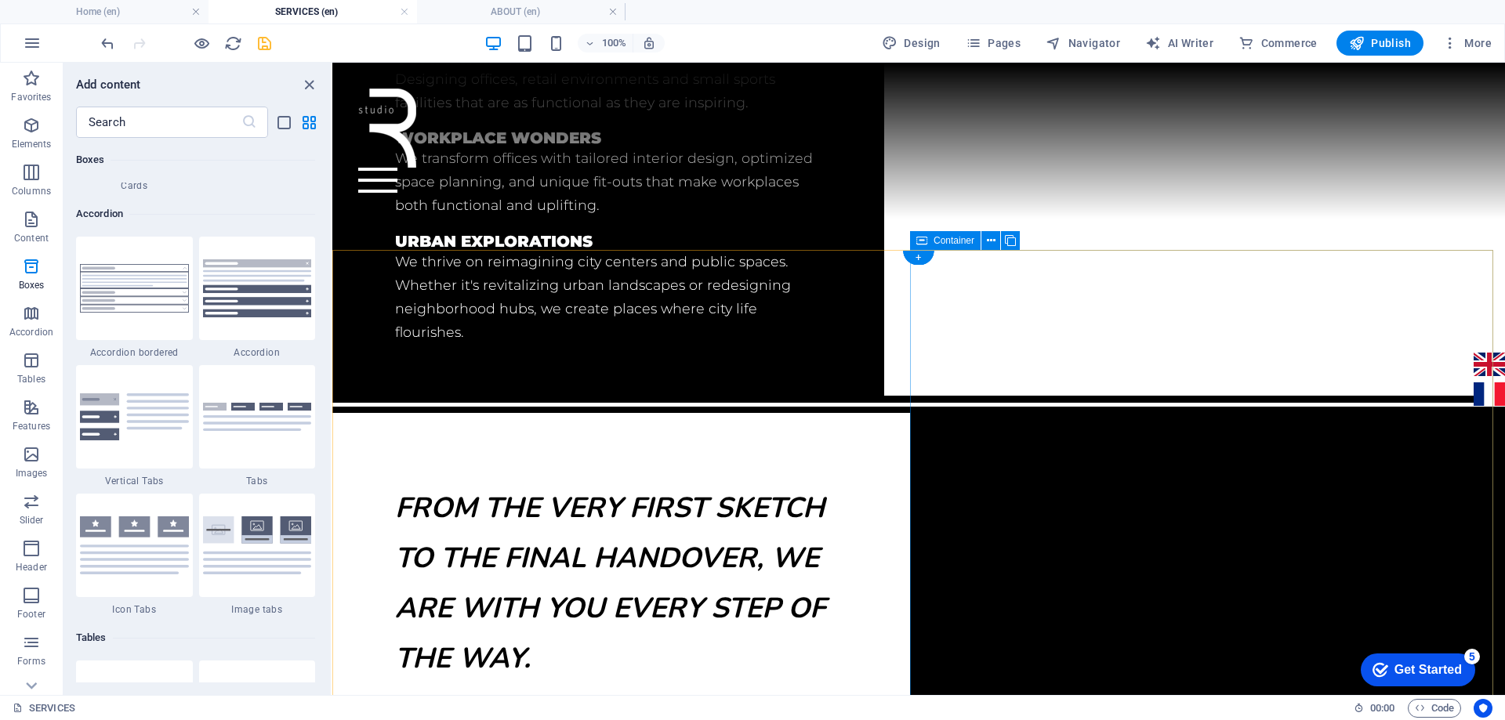
click at [139, 298] on img at bounding box center [134, 288] width 109 height 49
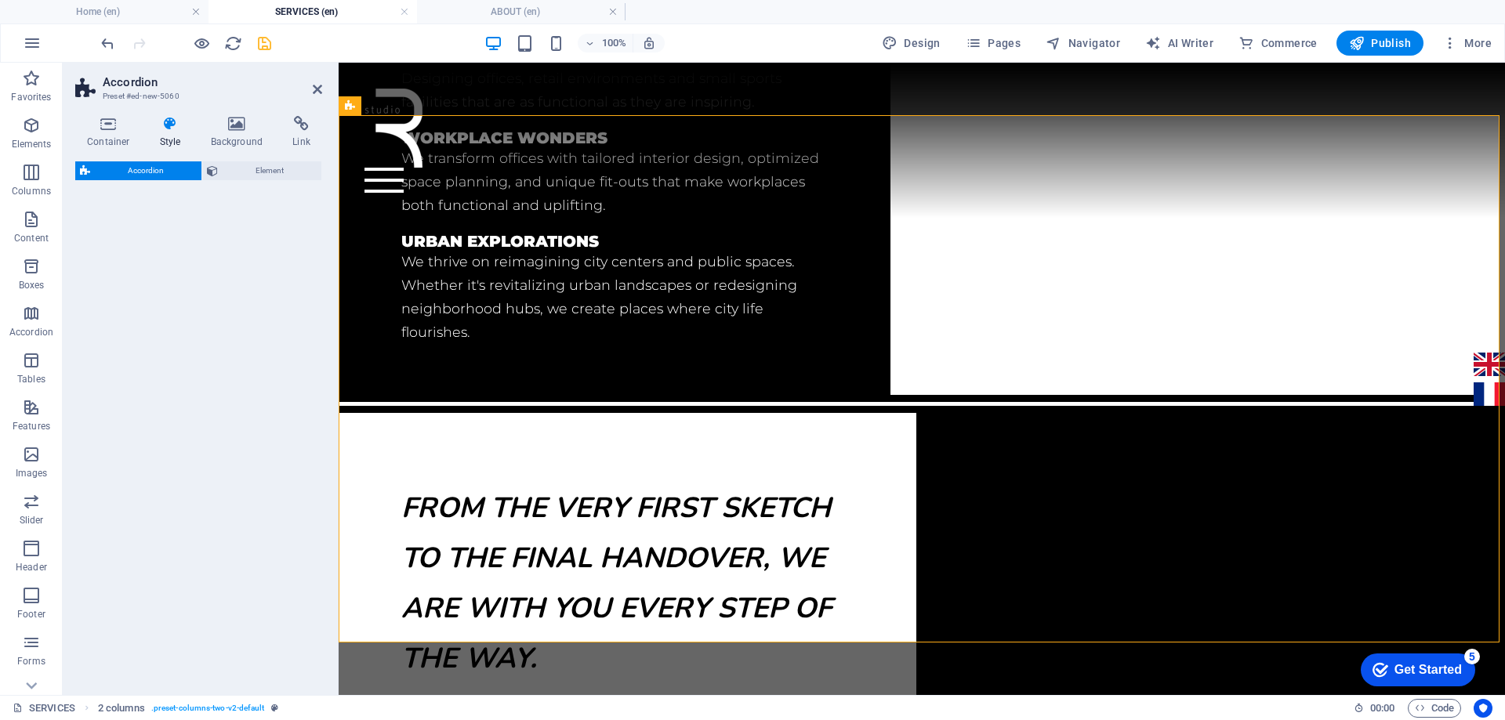
scroll to position [1581, 0]
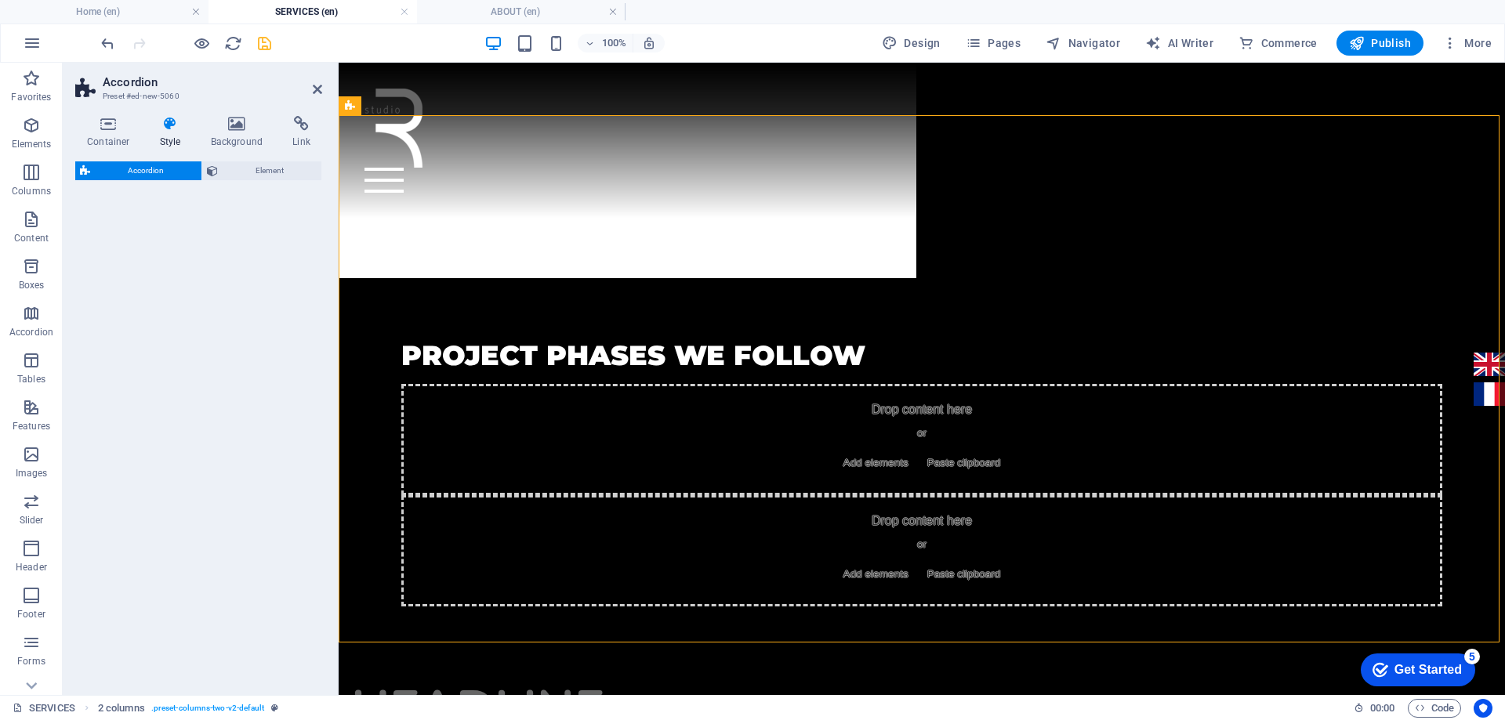
select select "rem"
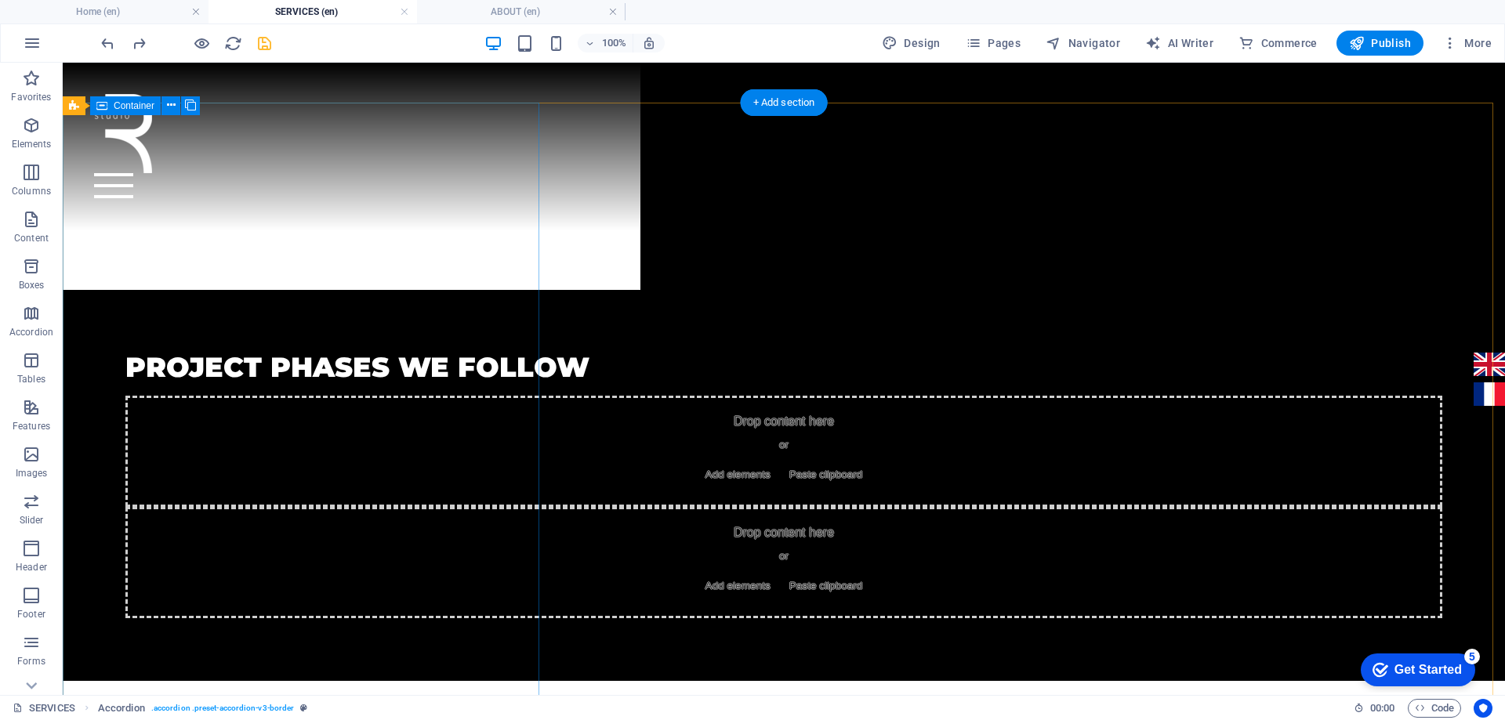
scroll to position [1529, 0]
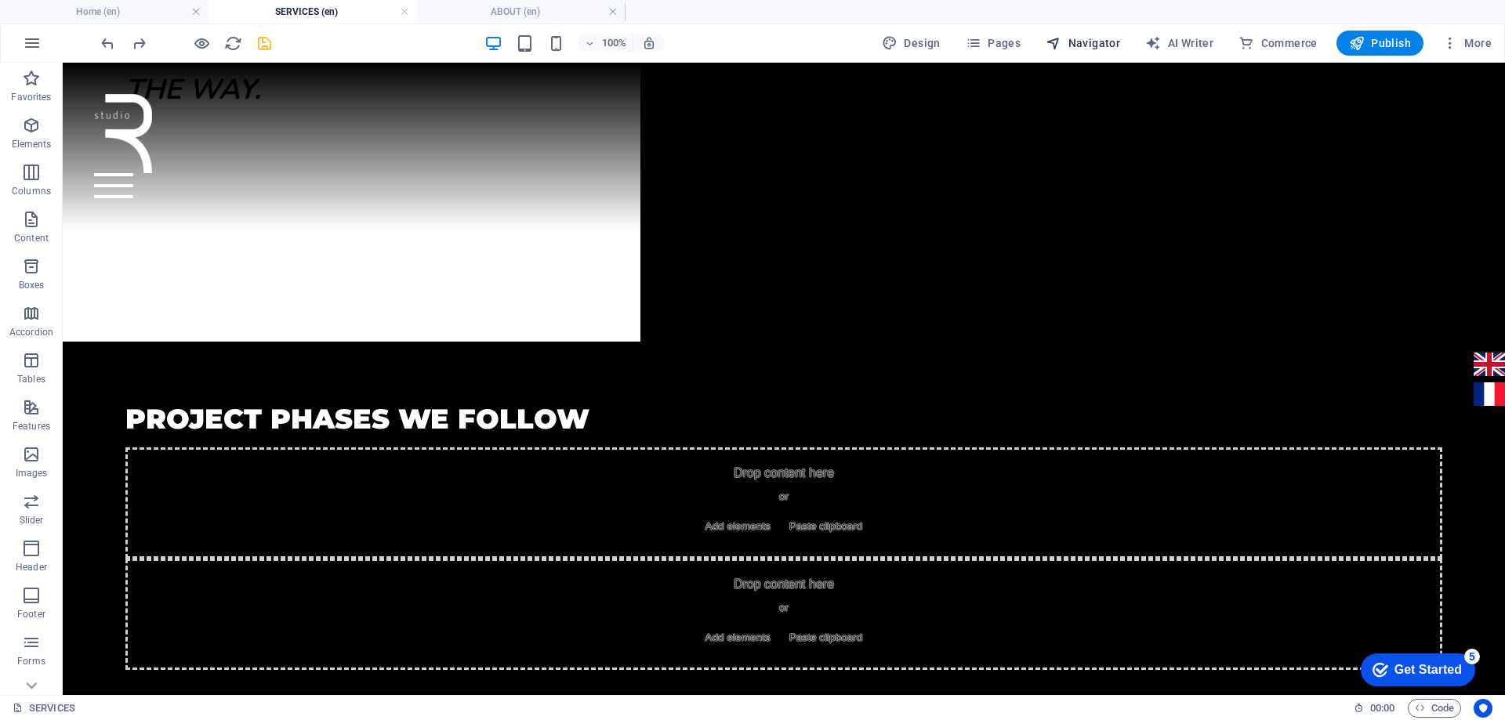
click at [1097, 54] on button "Navigator" at bounding box center [1082, 43] width 87 height 25
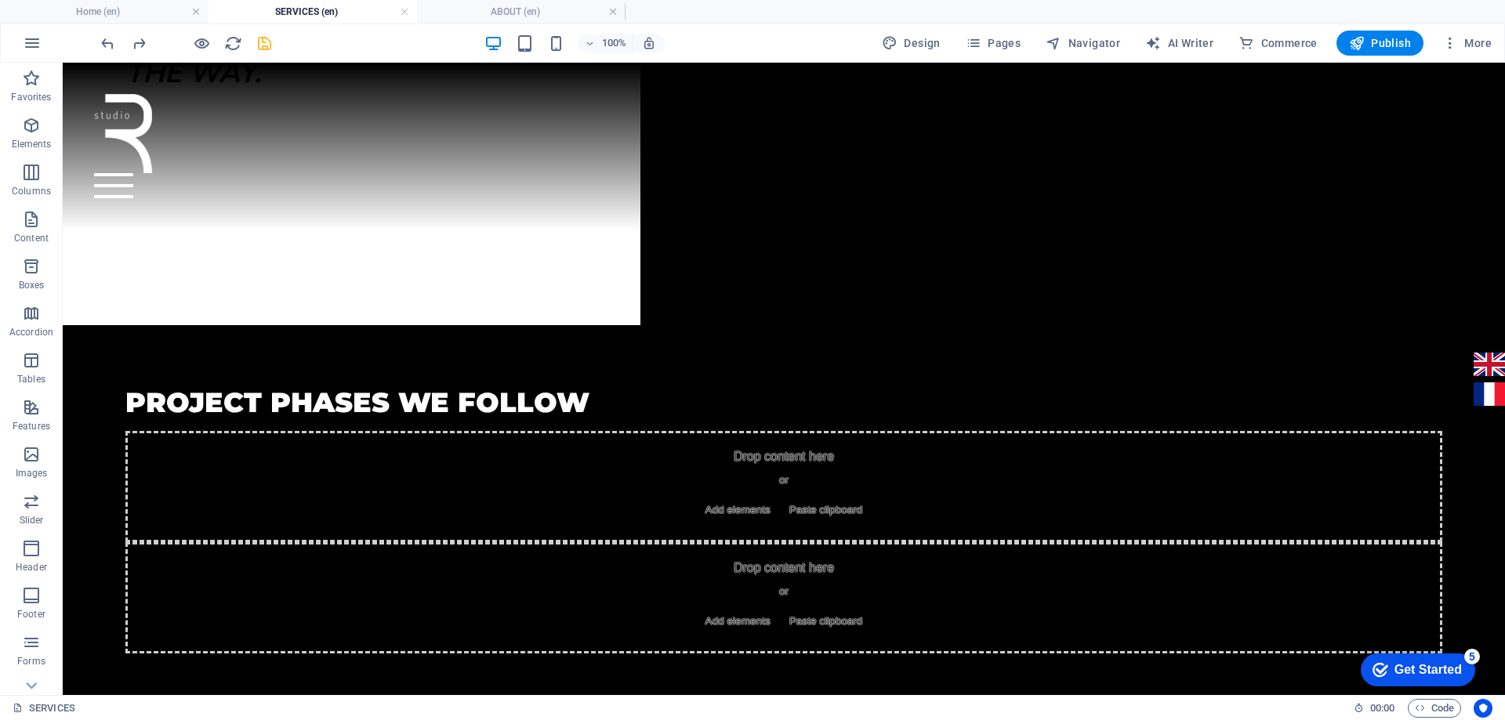
scroll to position [1608, 0]
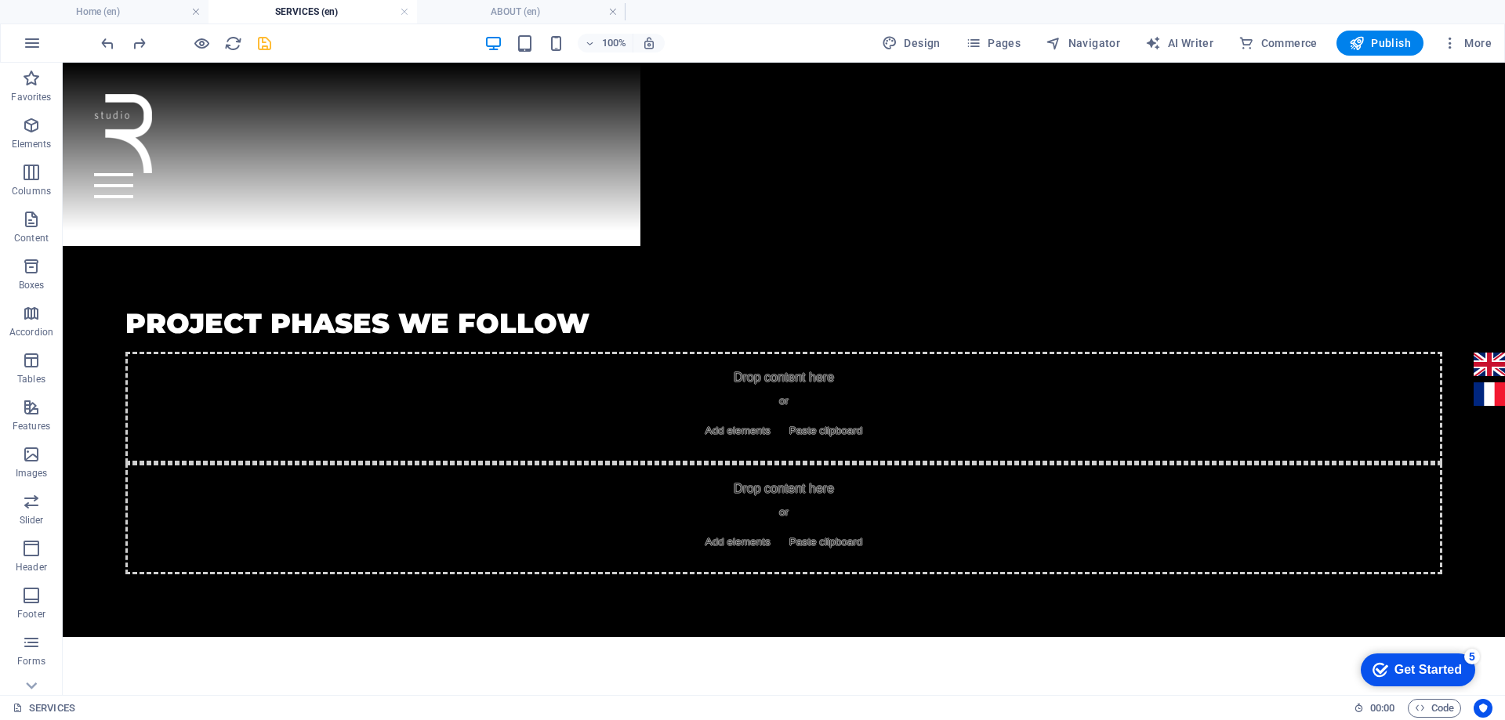
select select "16899703-en"
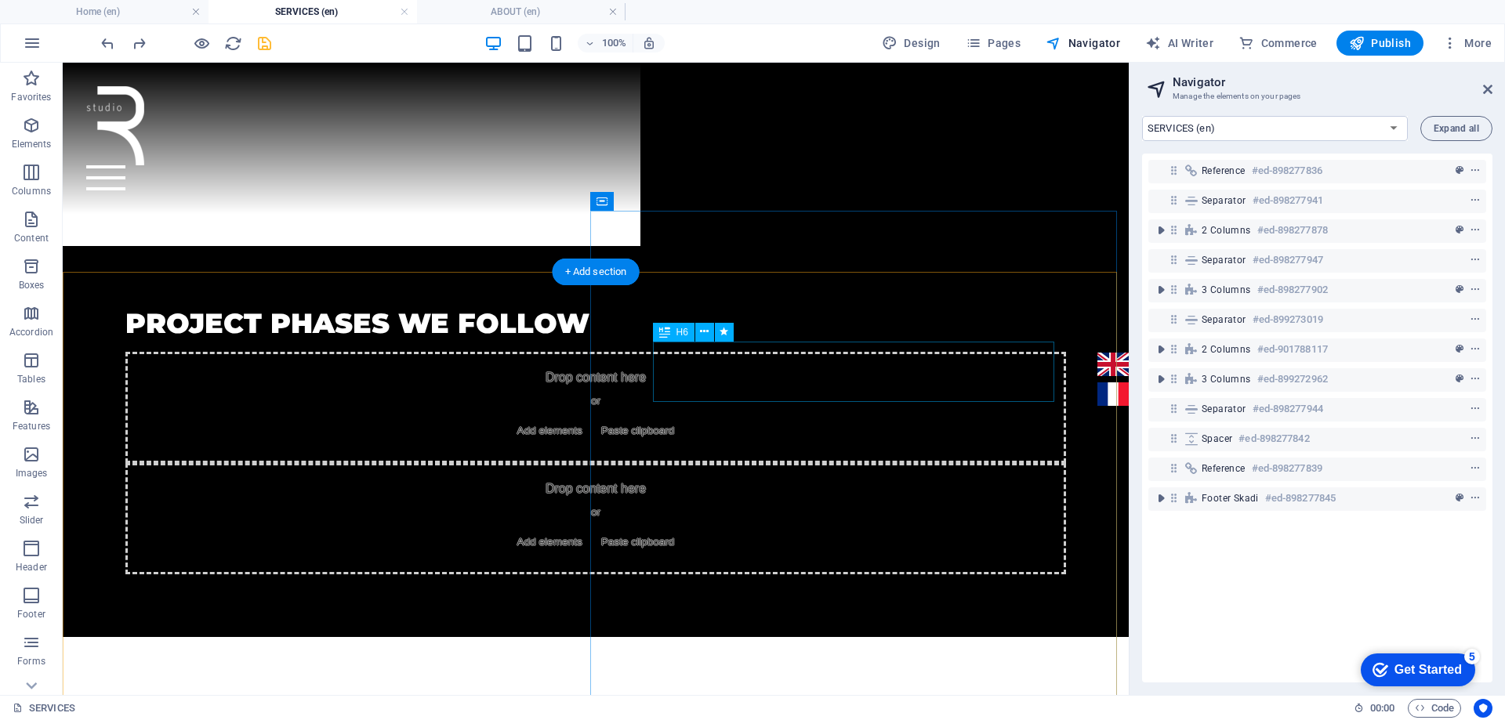
scroll to position [1451, 0]
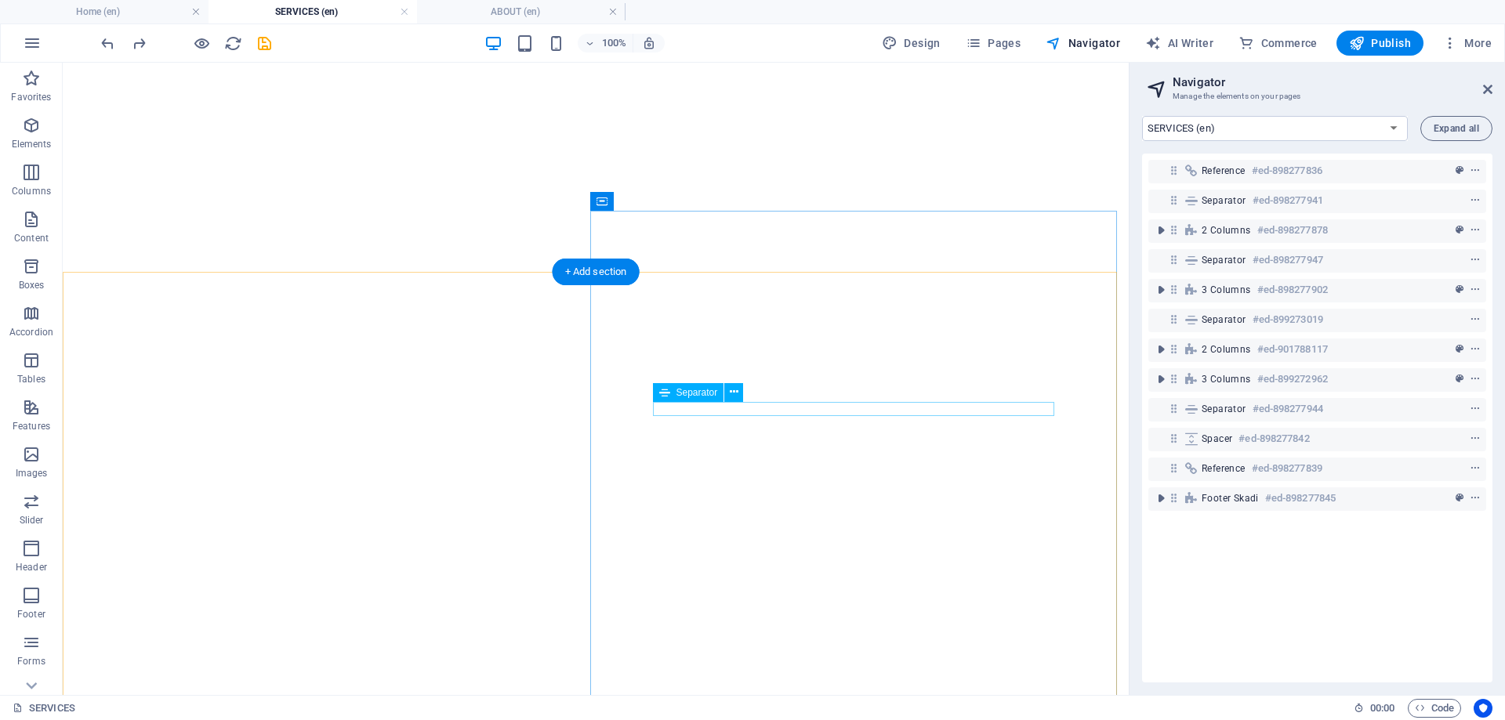
select select "16899703-en"
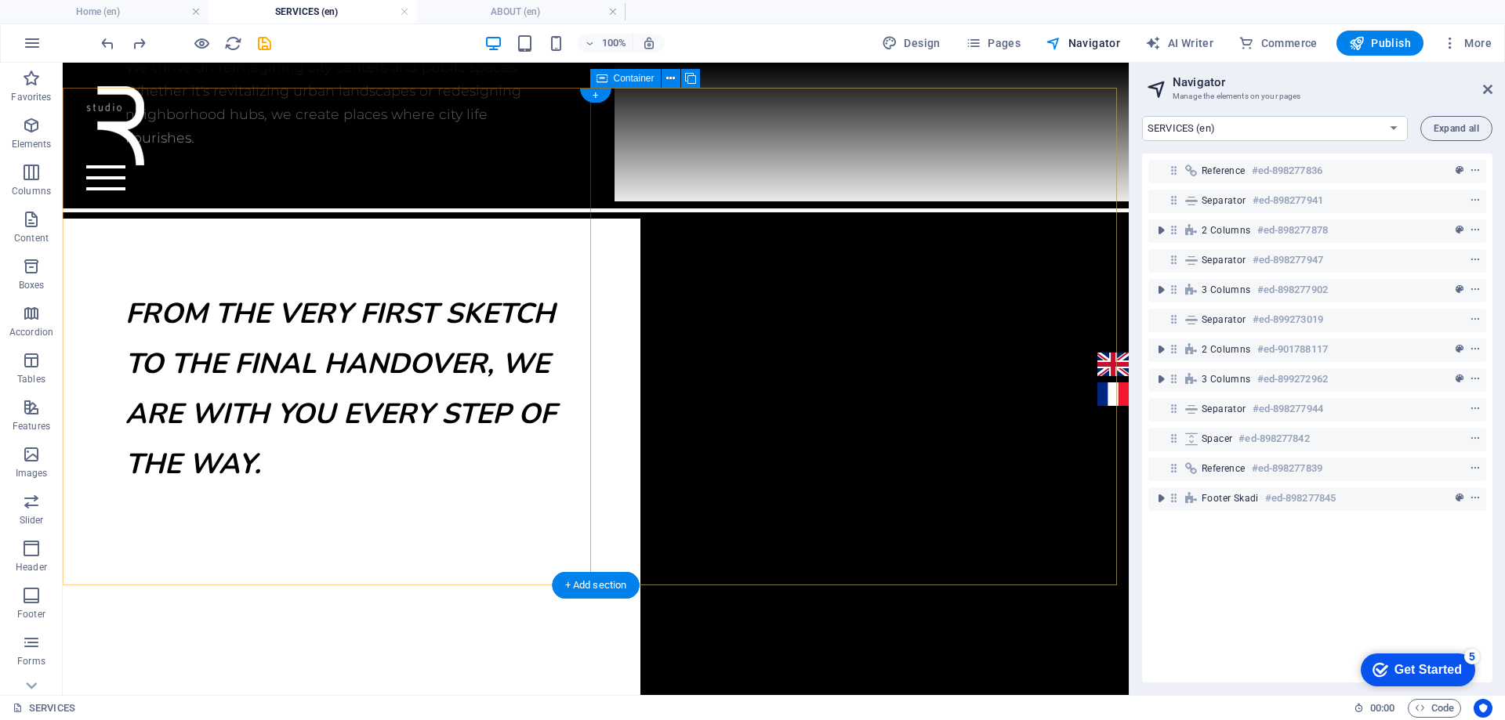
scroll to position [1059, 0]
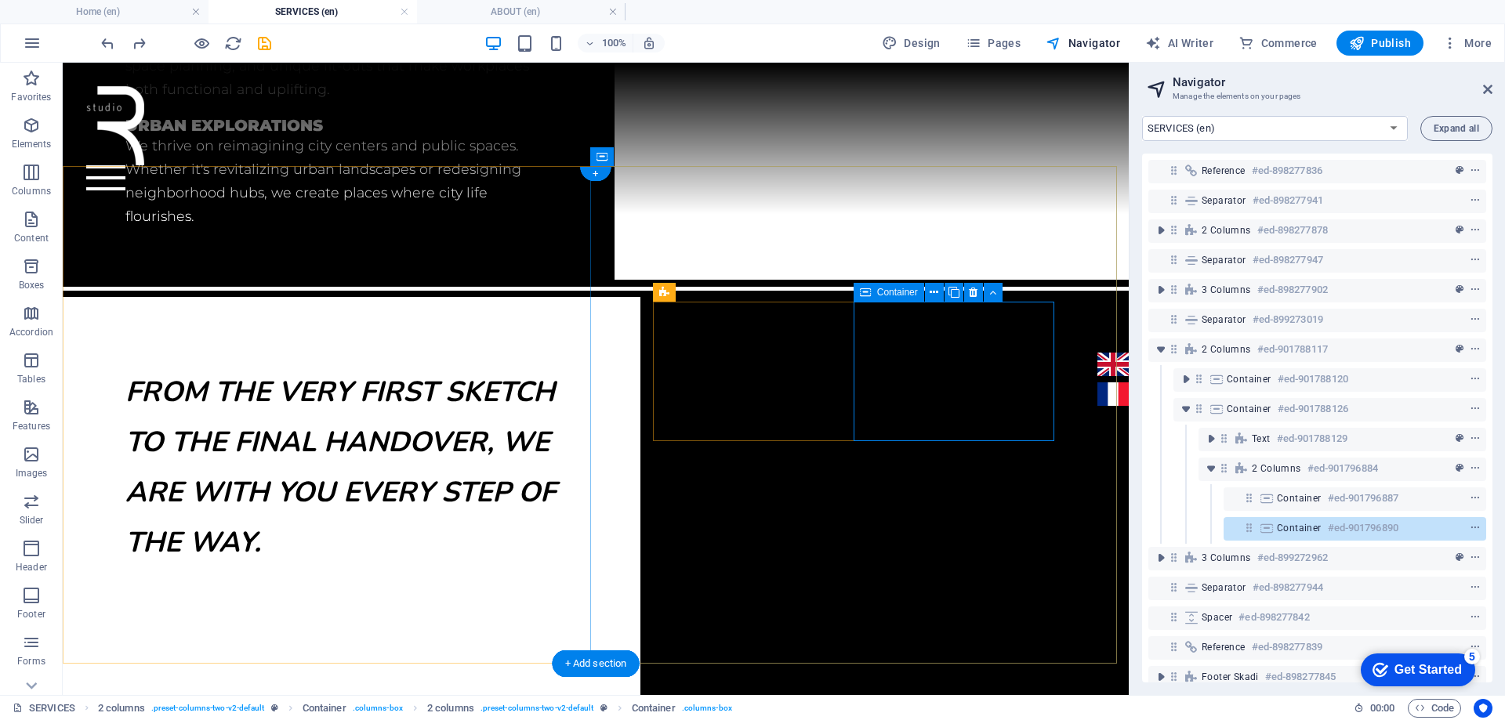
click at [1269, 530] on icon at bounding box center [1266, 528] width 17 height 13
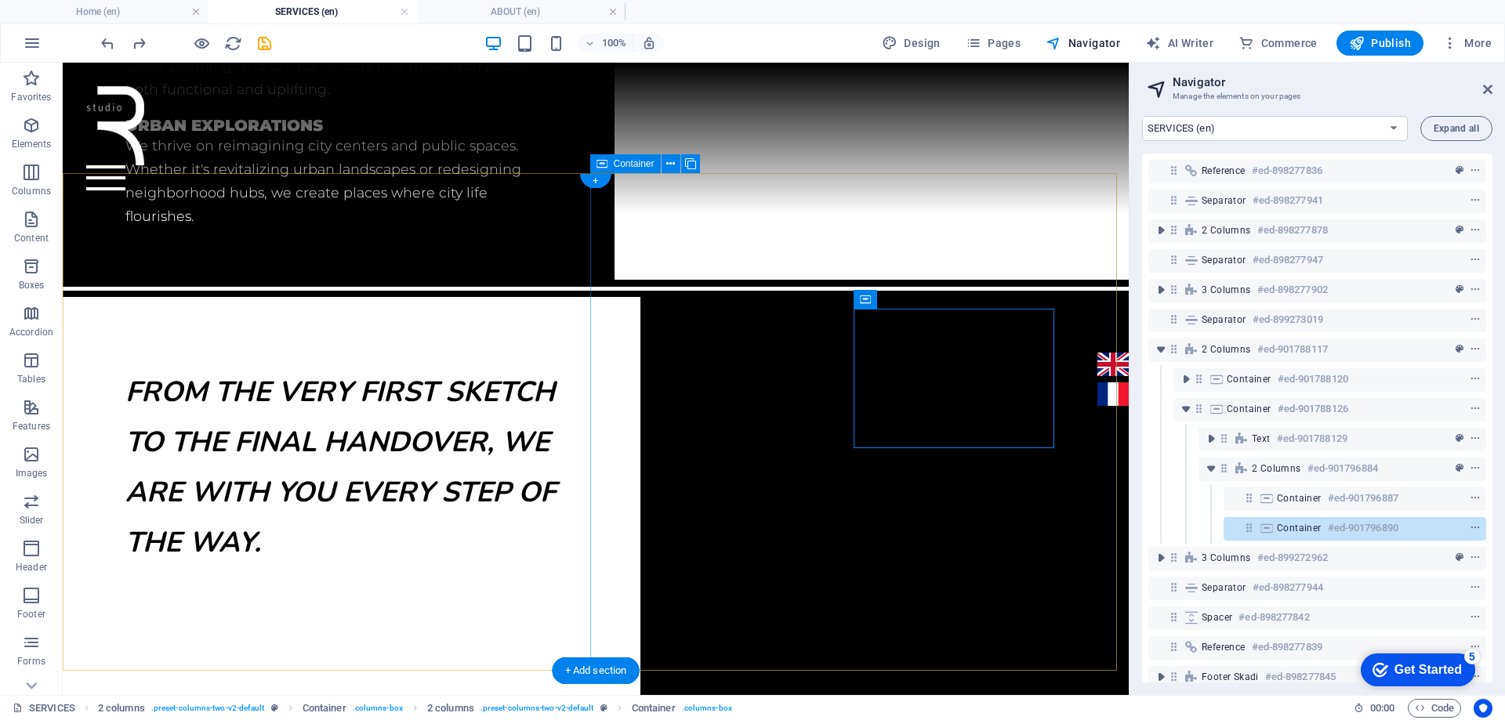
scroll to position [1052, 0]
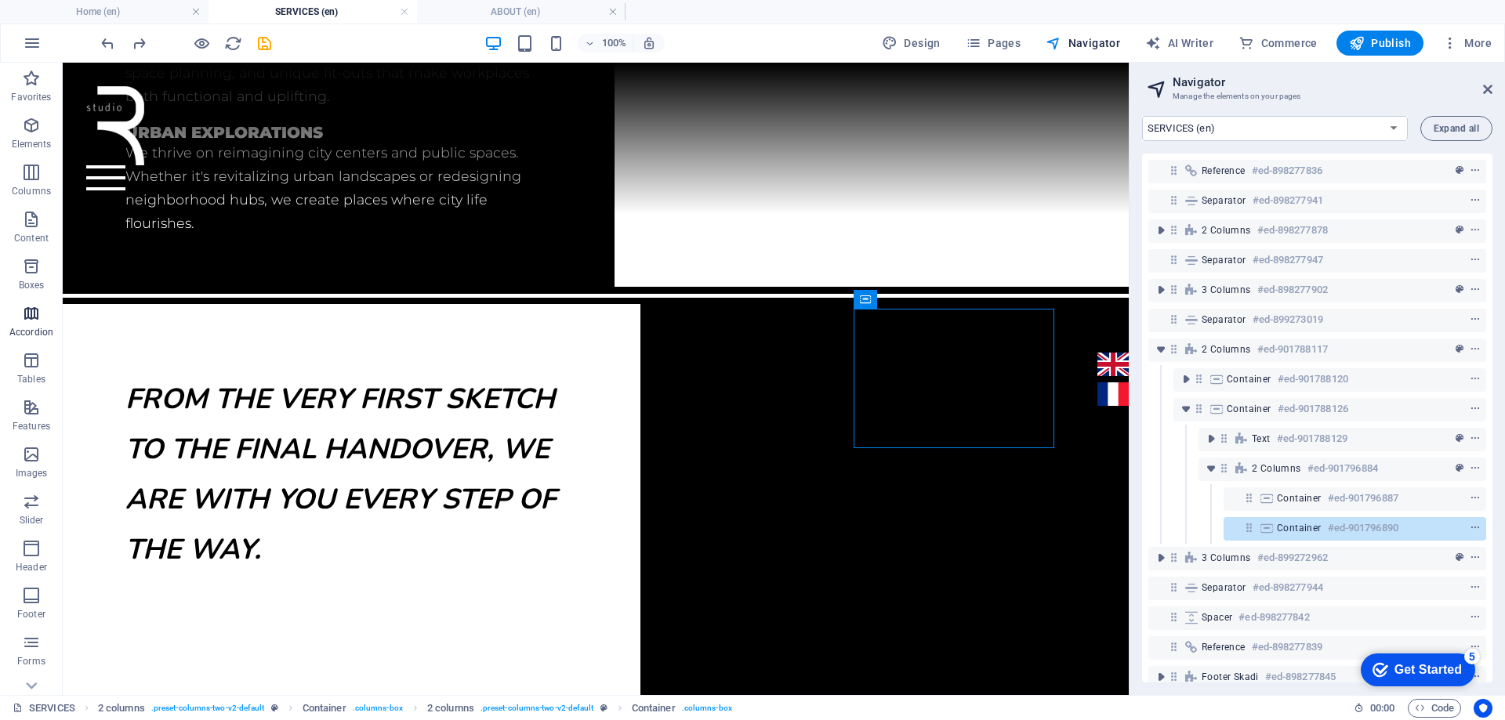
click at [41, 330] on p "Accordion" at bounding box center [31, 332] width 44 height 13
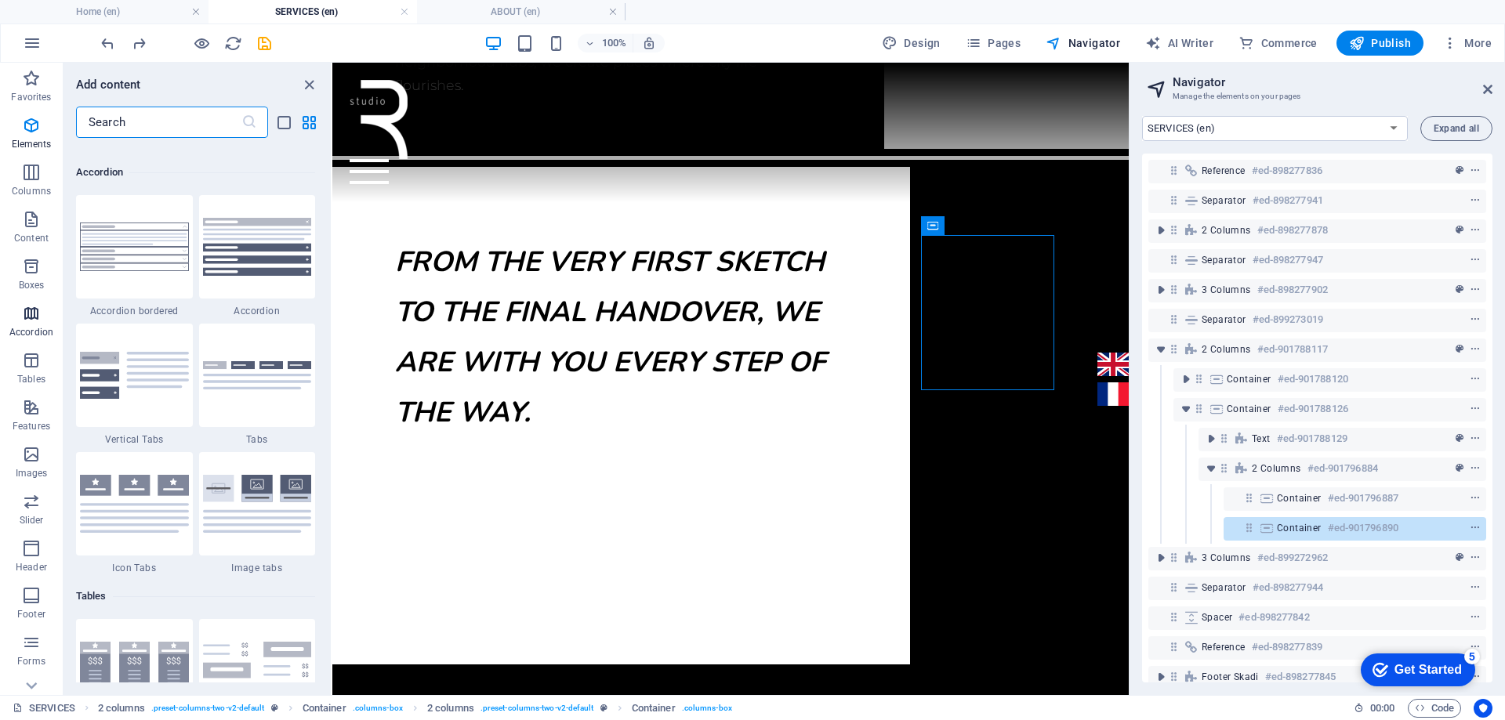
scroll to position [5003, 0]
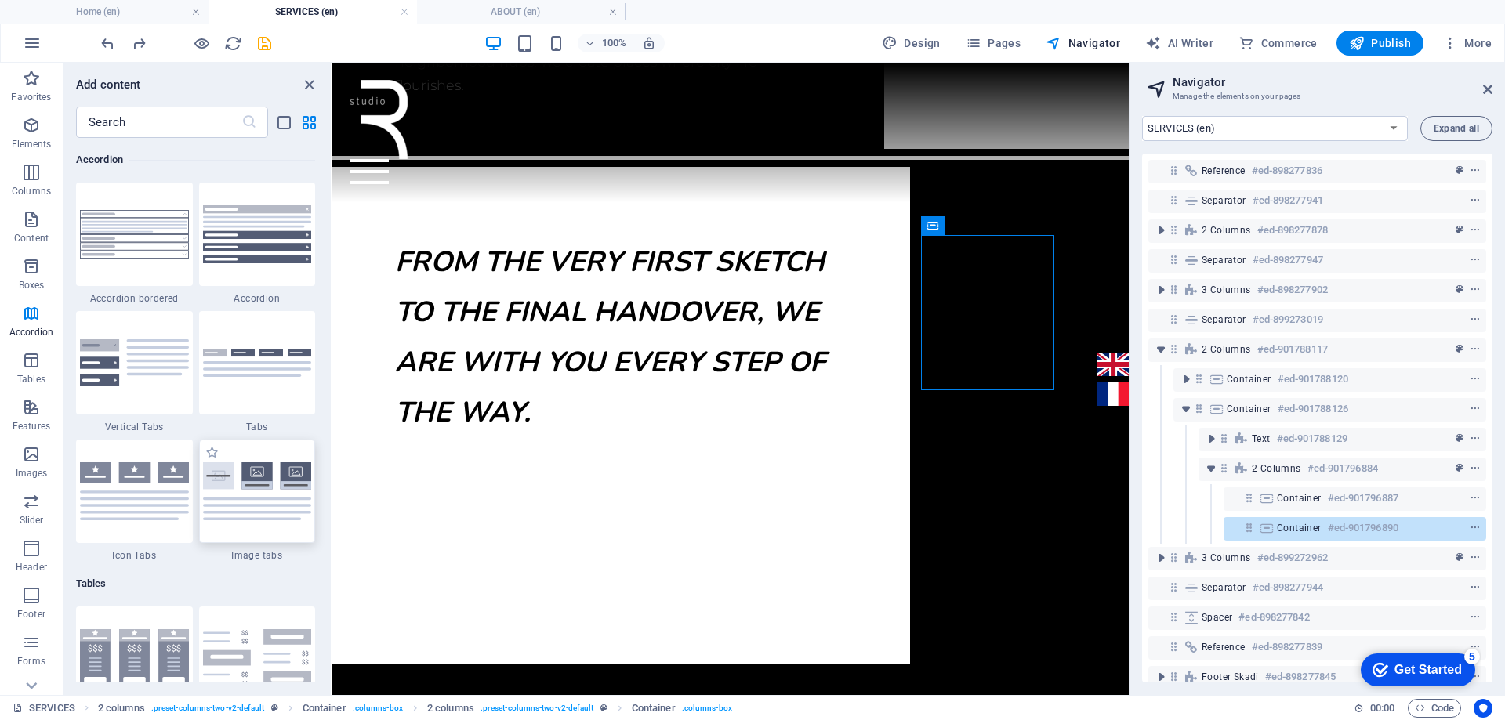
click at [231, 482] on img at bounding box center [257, 491] width 109 height 58
select select "rem"
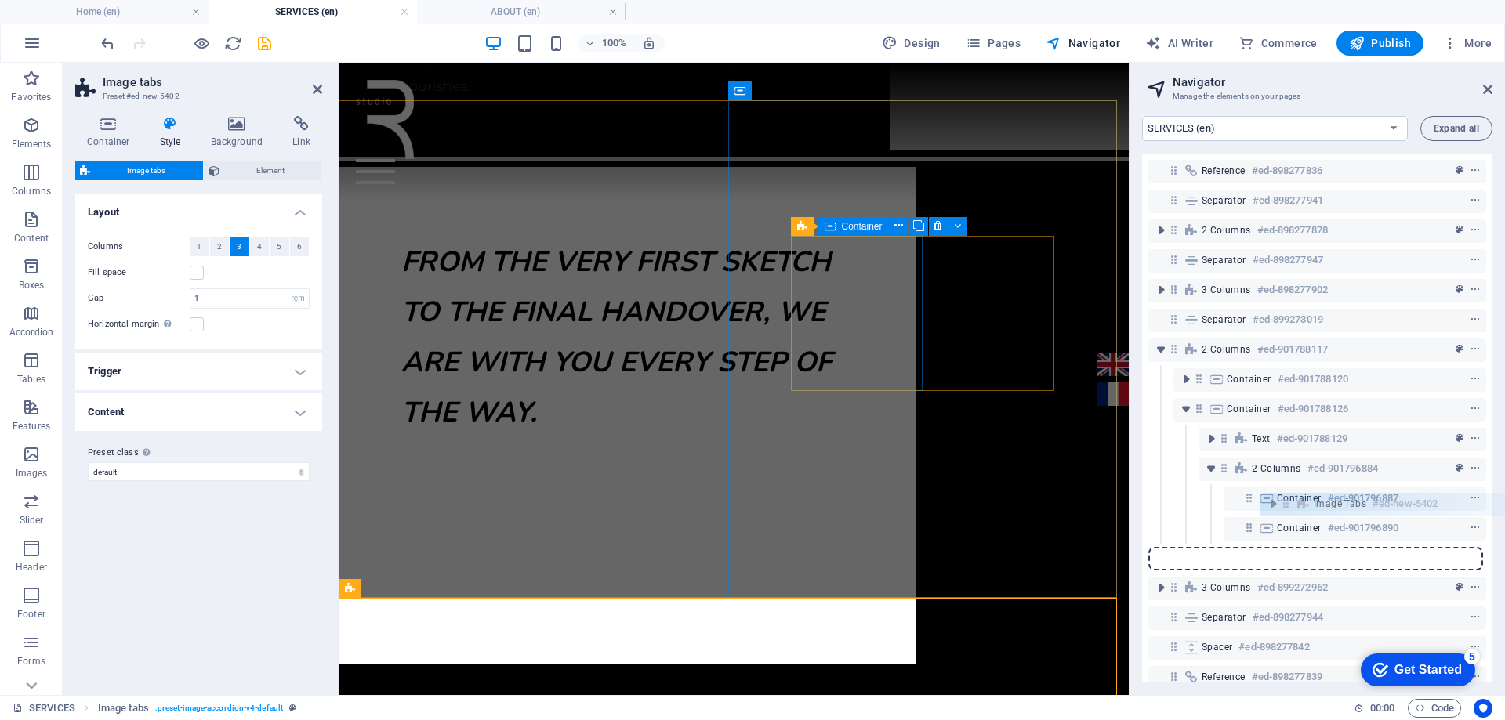
scroll to position [1, 0]
drag, startPoint x: 1174, startPoint y: 560, endPoint x: 1287, endPoint y: 503, distance: 126.9
click at [1287, 503] on div "Reference #ed-898277836 Separator #ed-898277941 2 columns #ed-898277878 Separat…" at bounding box center [1317, 418] width 350 height 529
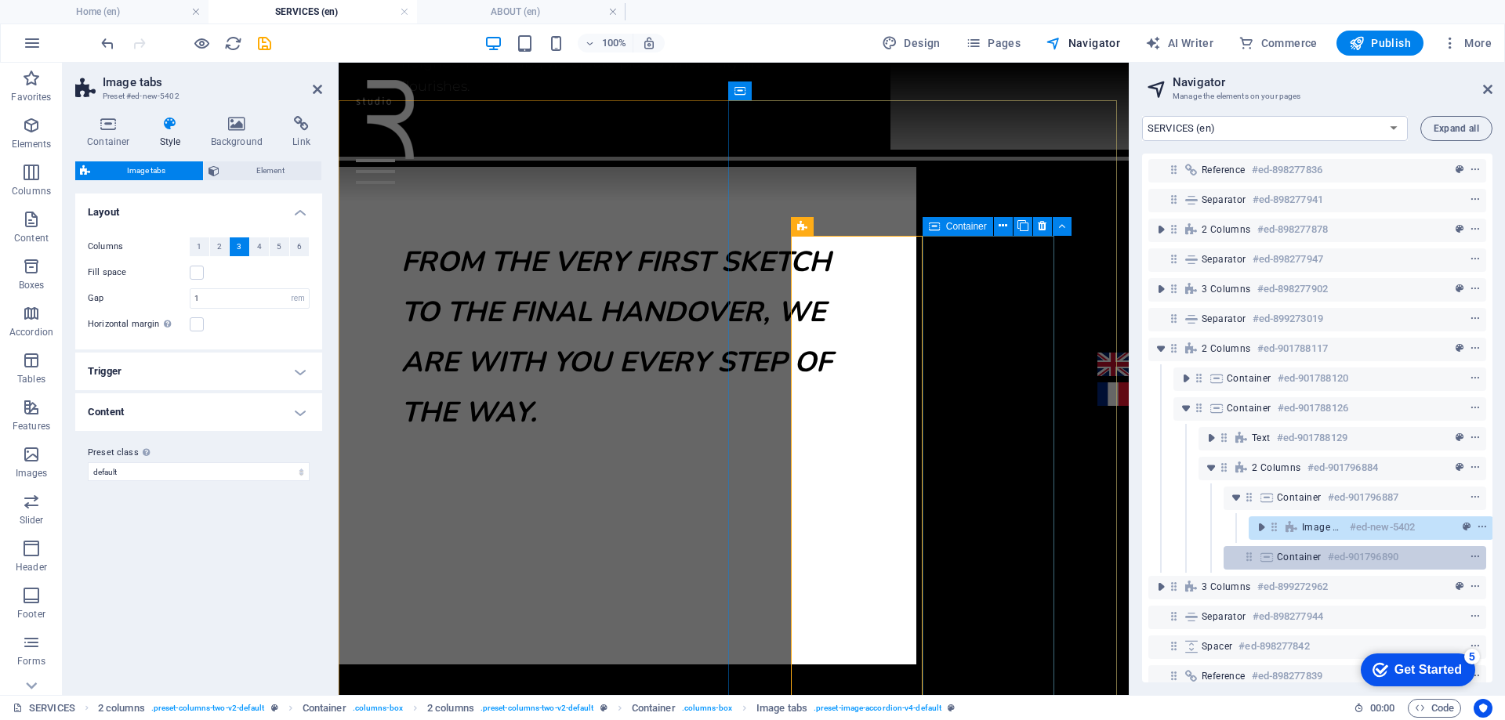
scroll to position [55, 4]
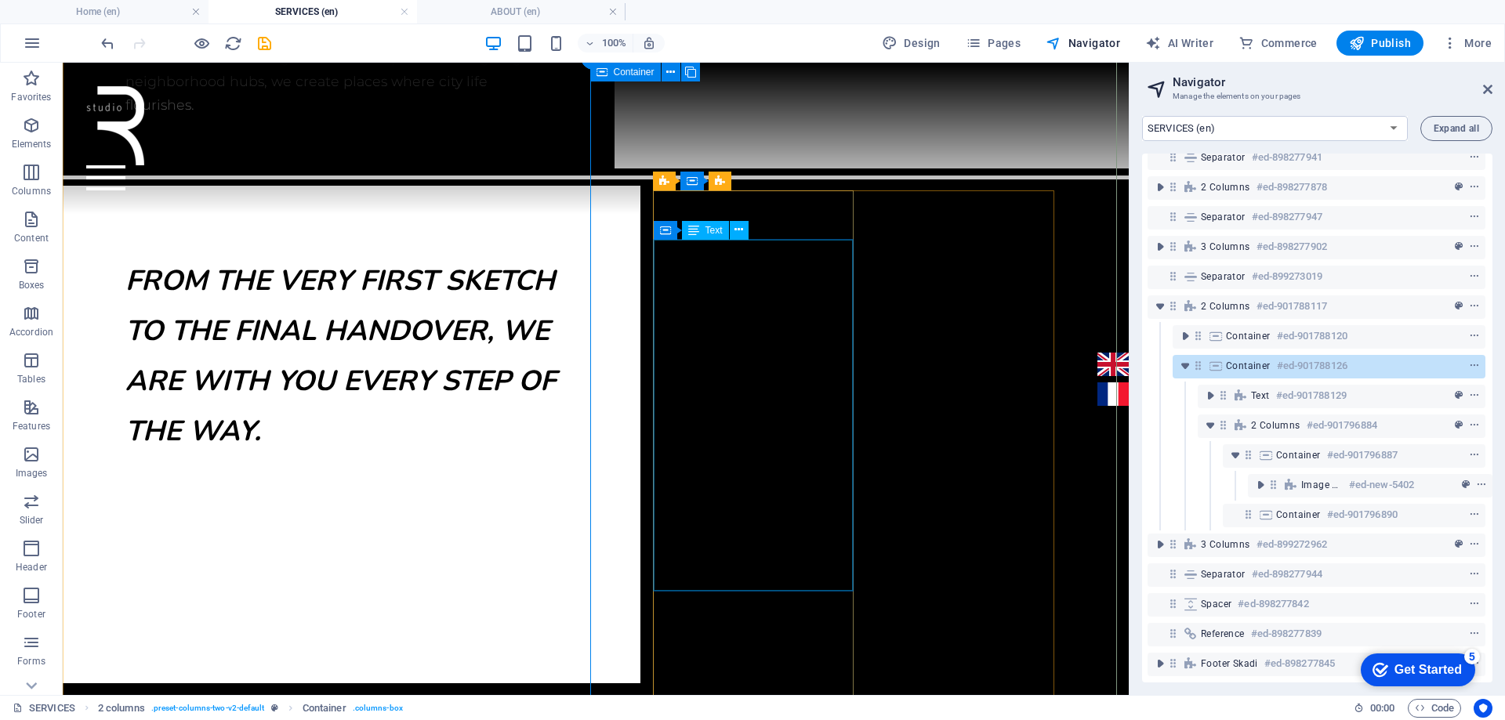
scroll to position [1131, 0]
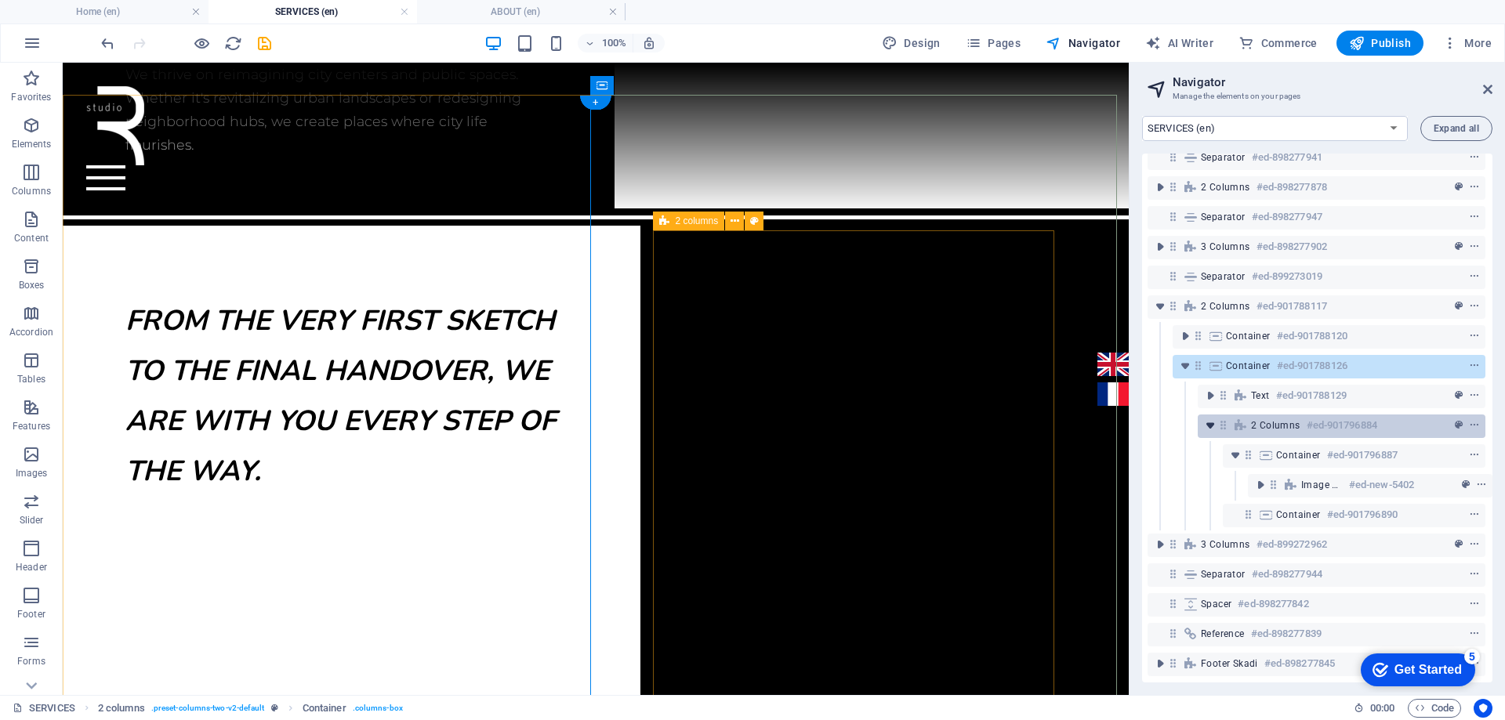
click at [1202, 418] on icon "toggle-expand" at bounding box center [1210, 426] width 16 height 16
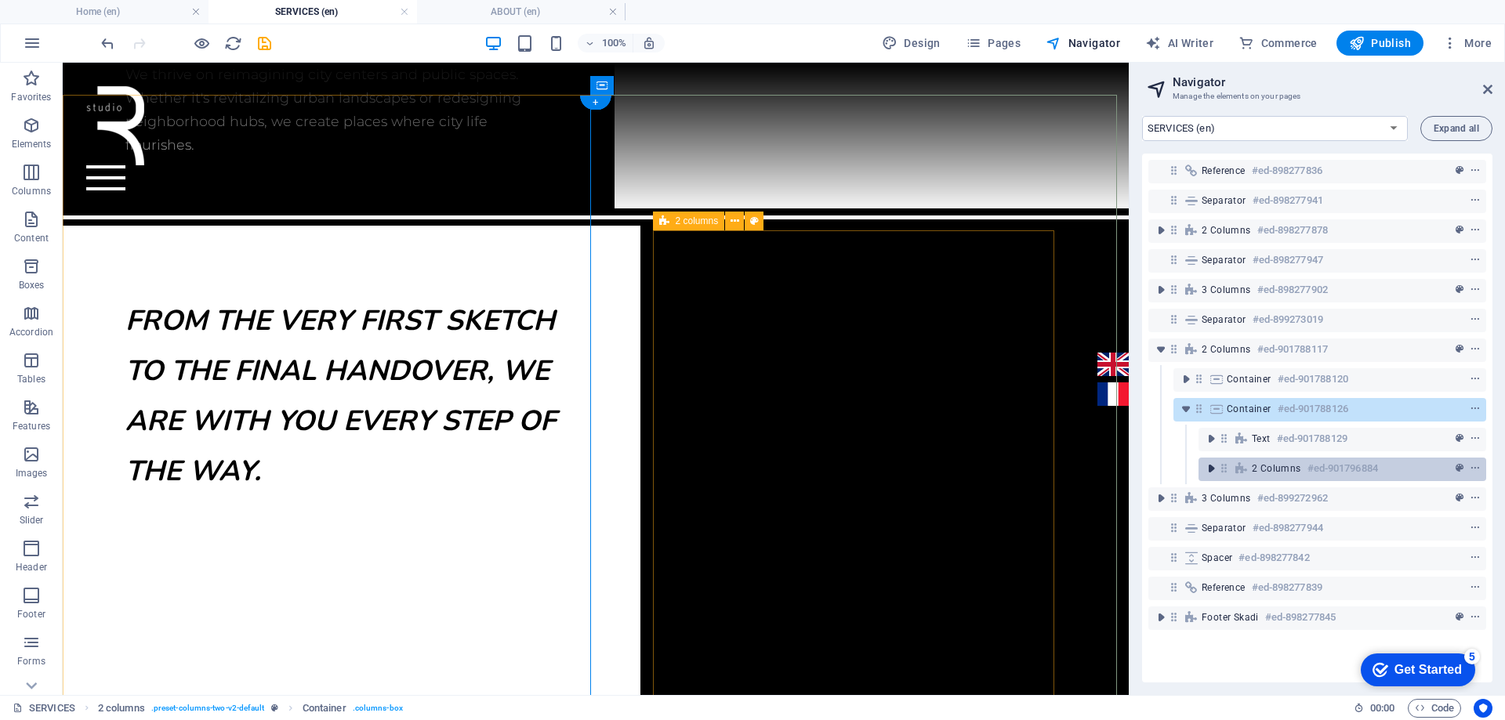
click at [1214, 470] on icon "toggle-expand" at bounding box center [1211, 469] width 16 height 16
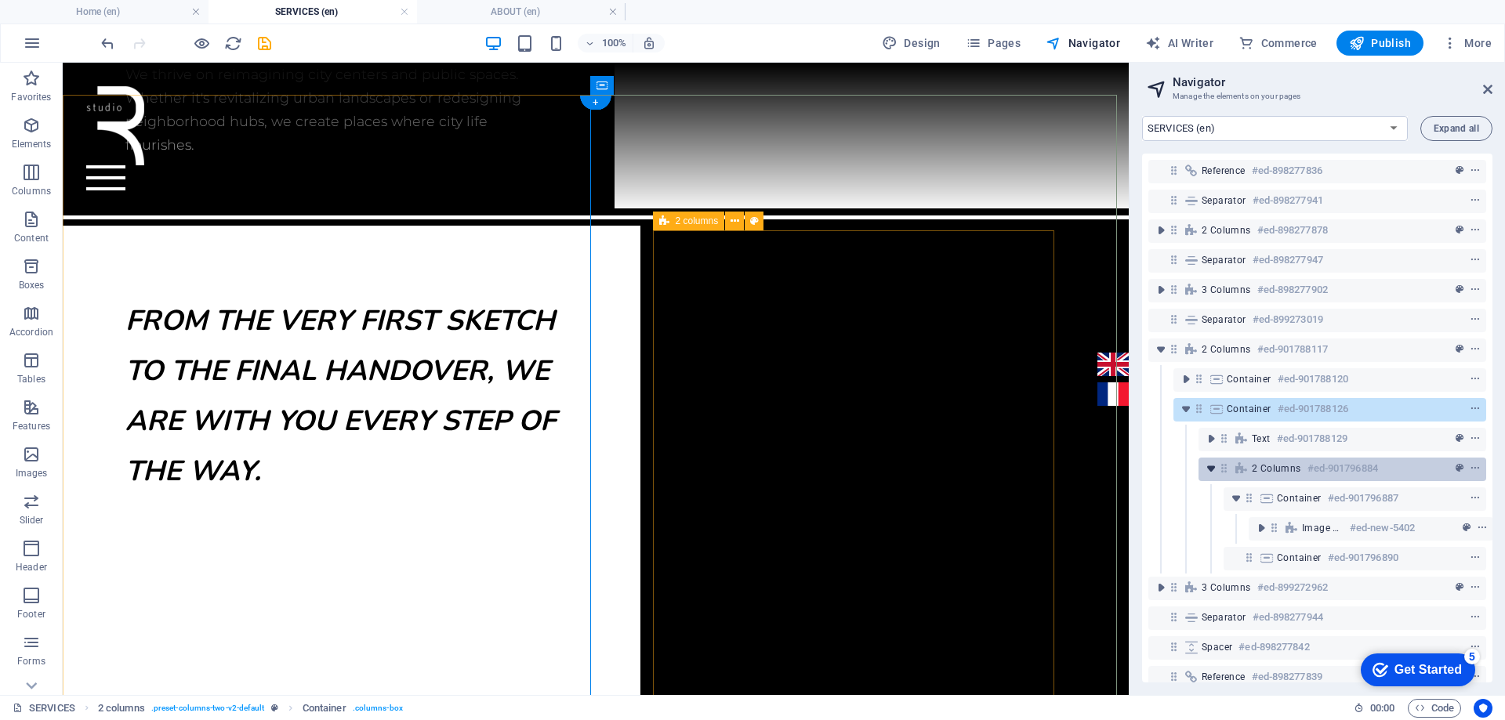
click at [1214, 470] on icon "toggle-expand" at bounding box center [1211, 469] width 16 height 16
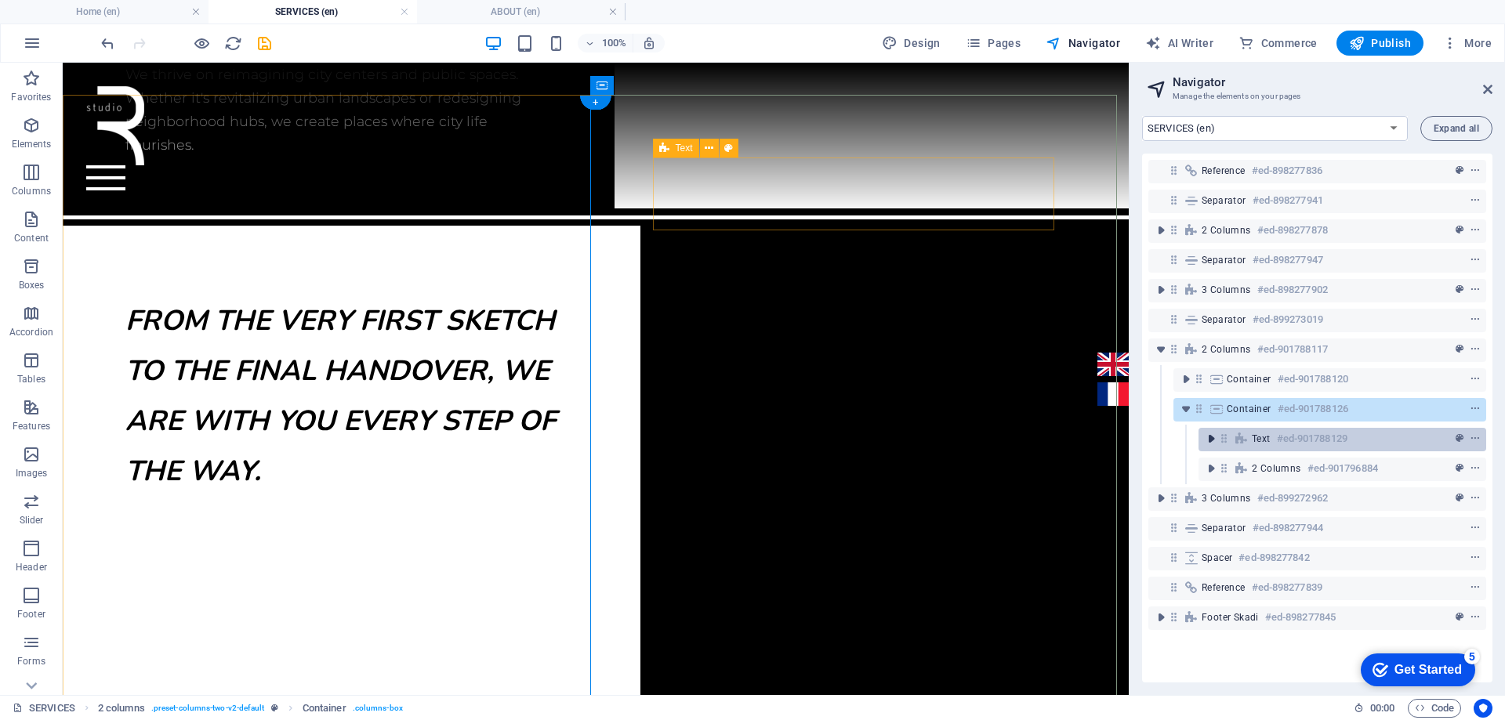
click at [1209, 436] on icon "toggle-expand" at bounding box center [1211, 439] width 16 height 16
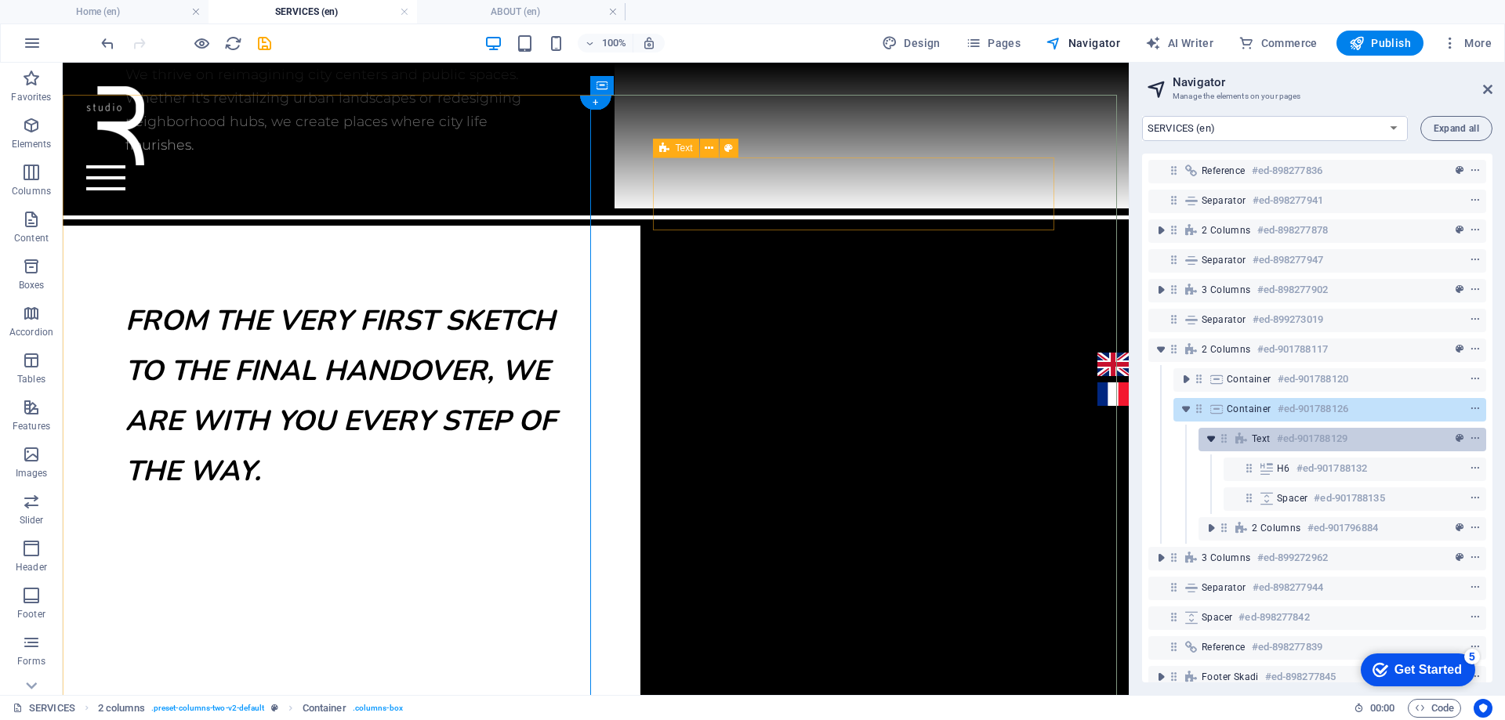
click at [1214, 439] on icon "toggle-expand" at bounding box center [1211, 439] width 16 height 16
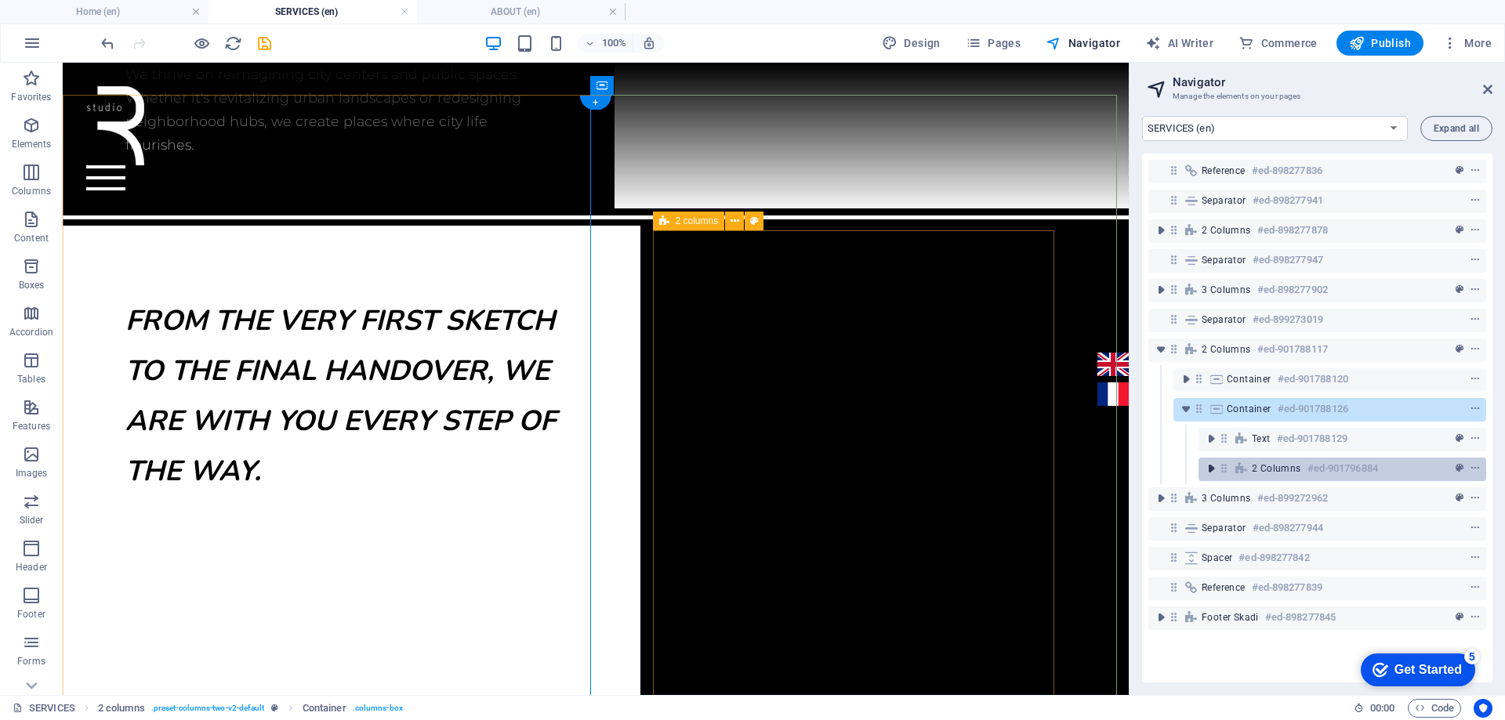
click at [1211, 462] on icon "toggle-expand" at bounding box center [1211, 469] width 16 height 16
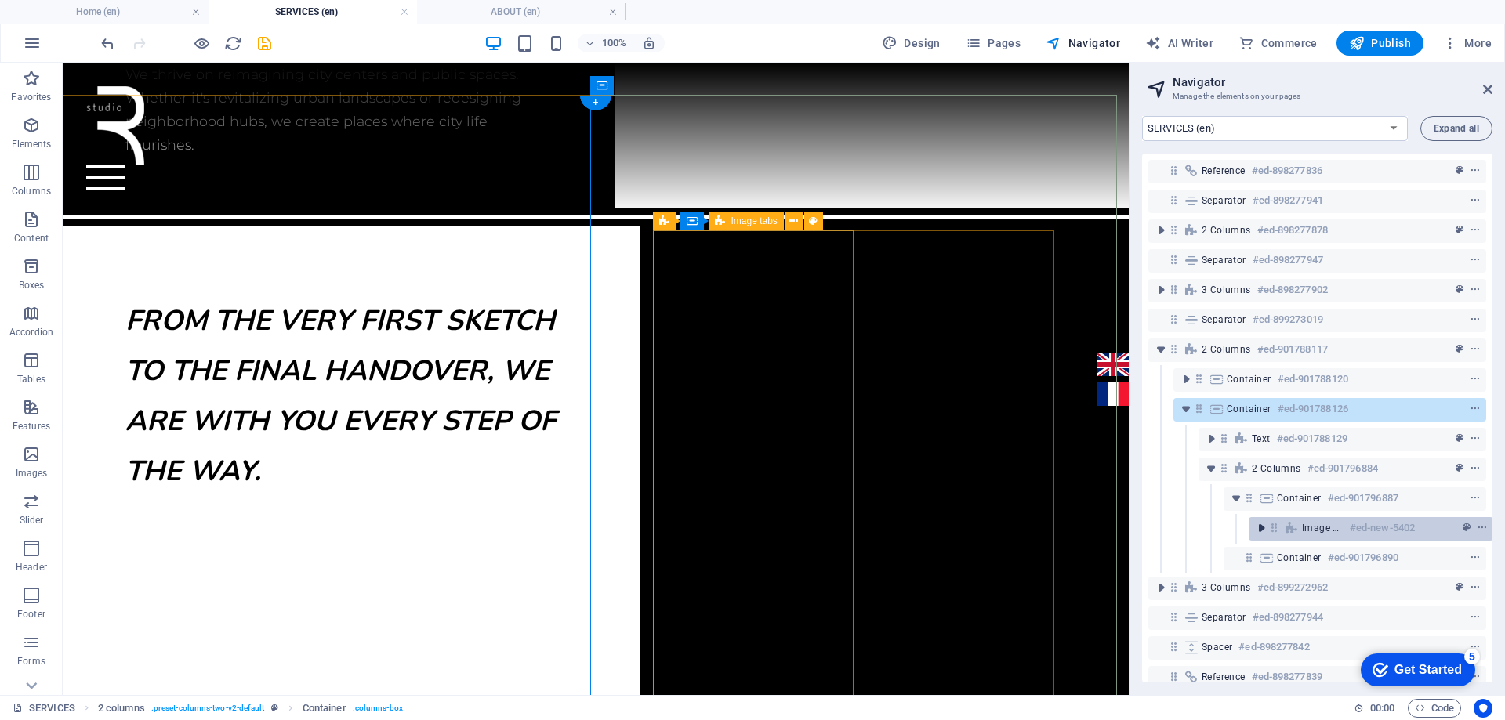
click at [1258, 526] on icon "toggle-expand" at bounding box center [1261, 528] width 16 height 16
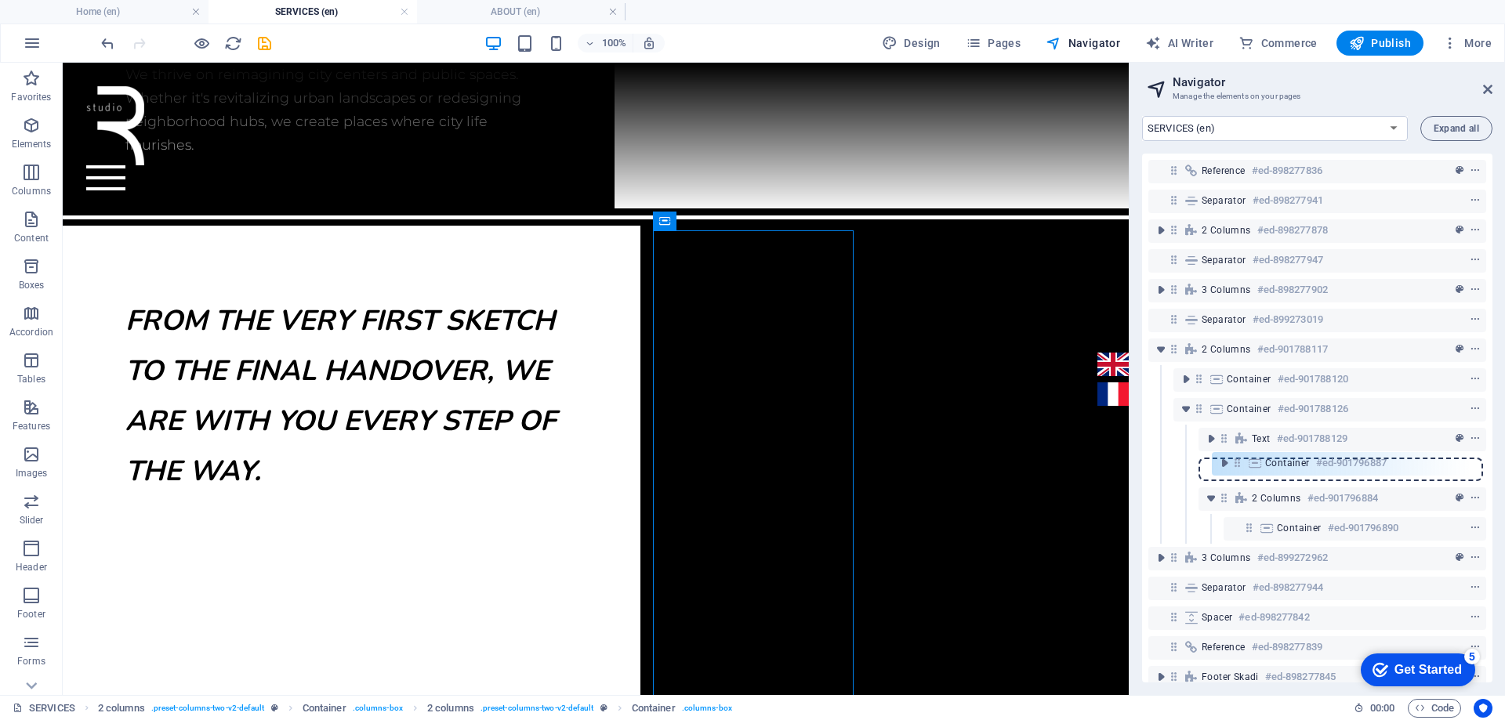
drag, startPoint x: 1246, startPoint y: 500, endPoint x: 1233, endPoint y: 461, distance: 41.4
click at [1233, 461] on div "Reference #ed-898277836 Separator #ed-898277941 2 columns #ed-898277878 Separat…" at bounding box center [1317, 418] width 350 height 529
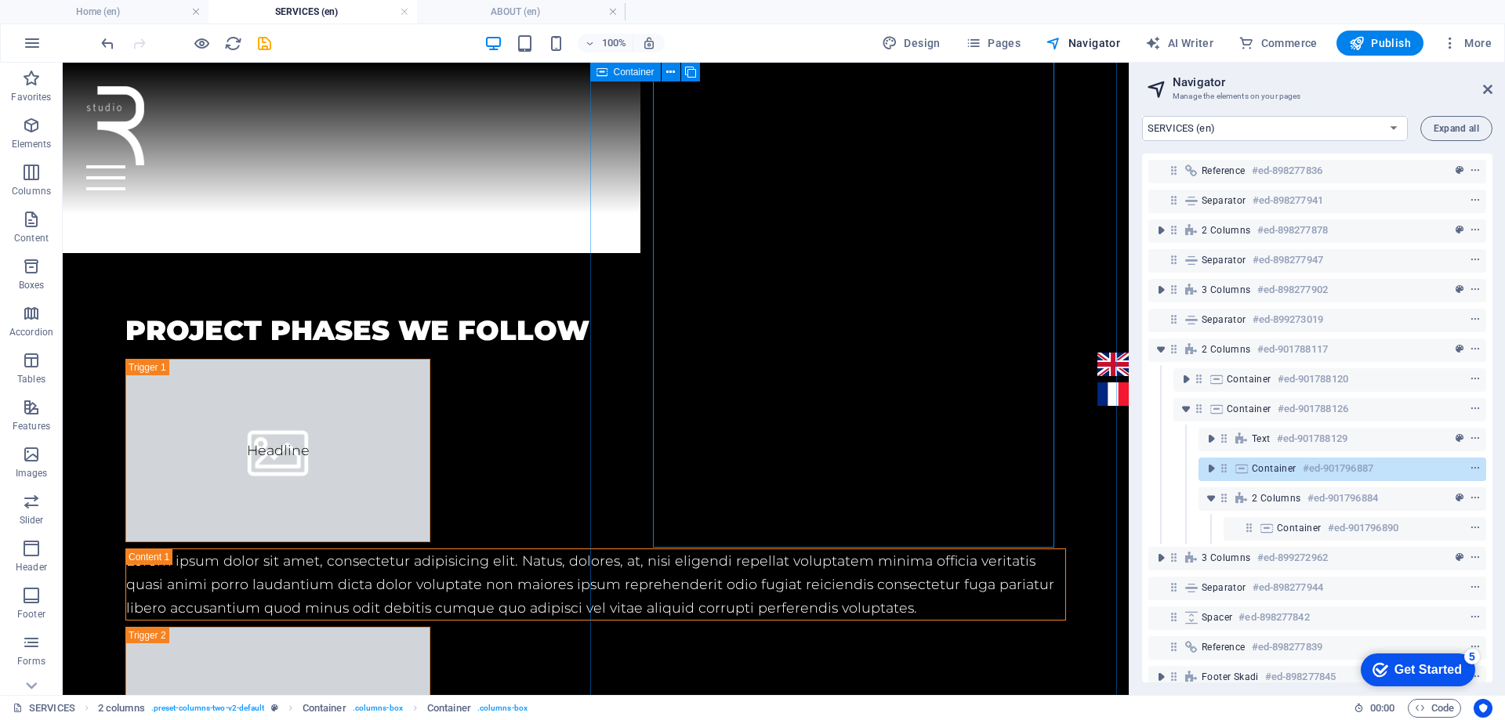
scroll to position [1287, 0]
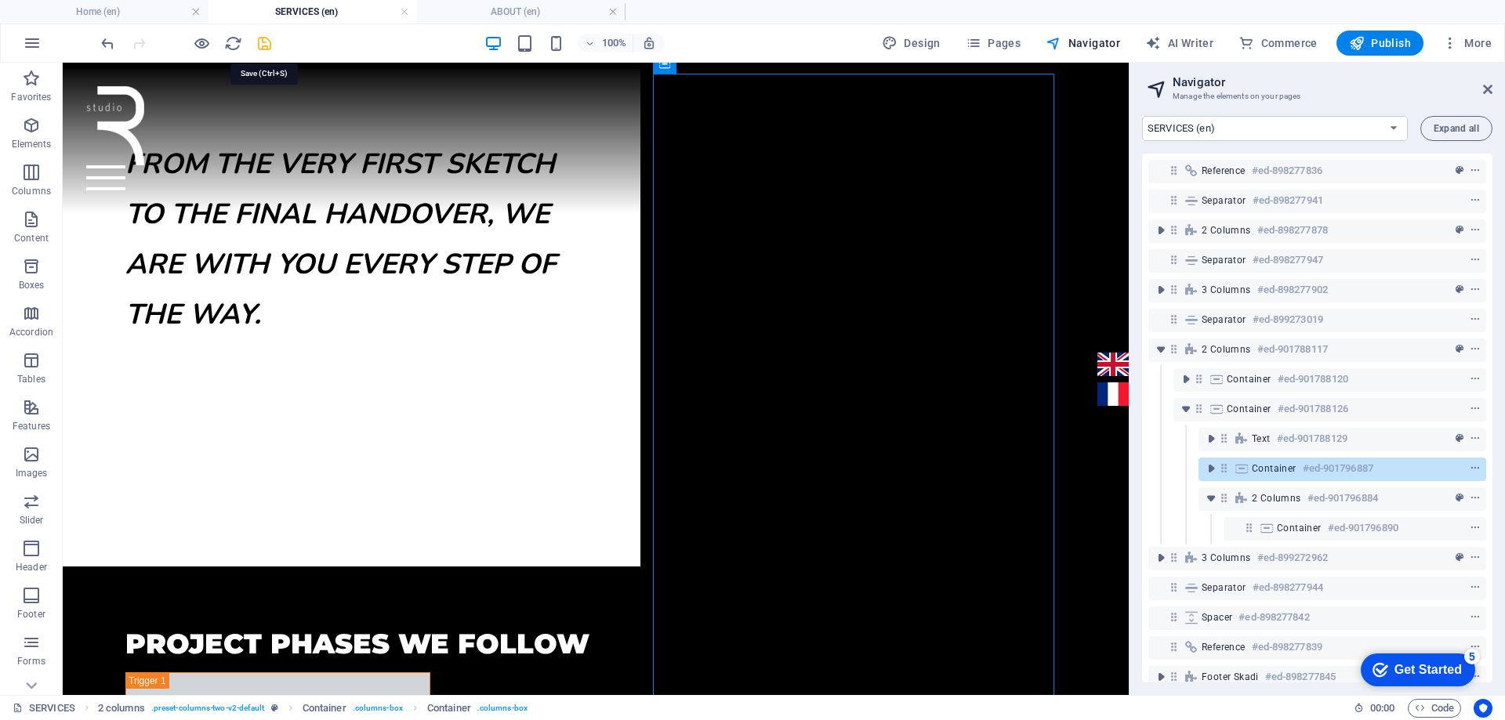
click at [263, 49] on icon "save" at bounding box center [264, 43] width 18 height 18
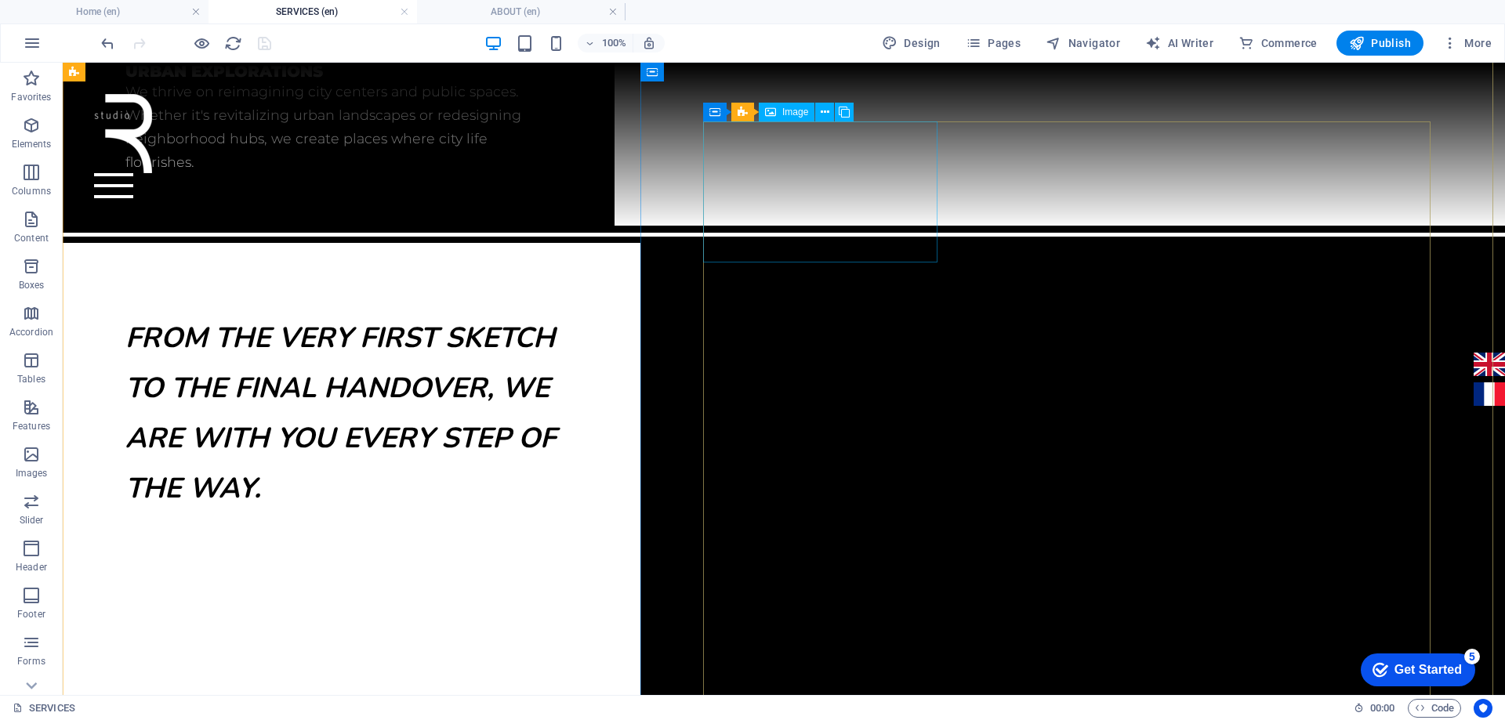
scroll to position [895, 0]
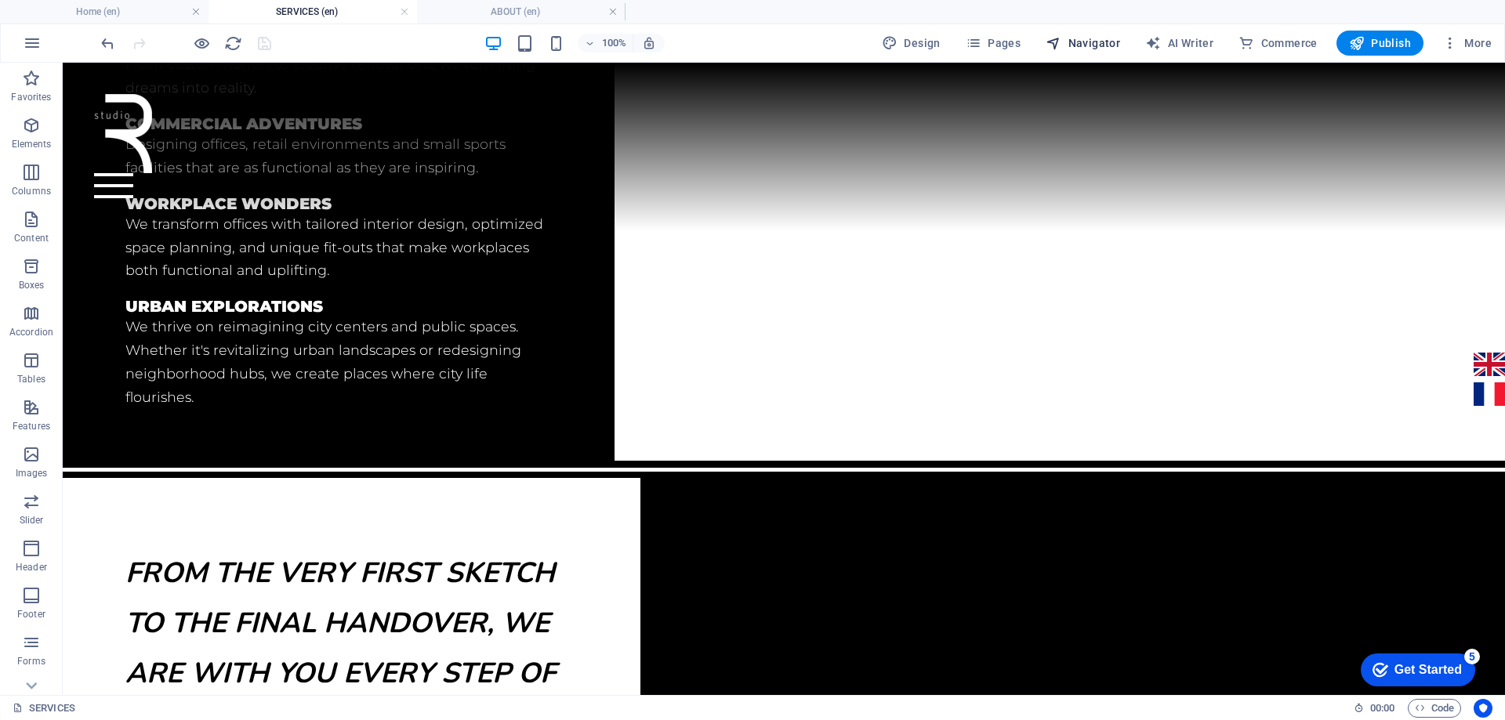
click at [1106, 47] on span "Navigator" at bounding box center [1082, 43] width 74 height 16
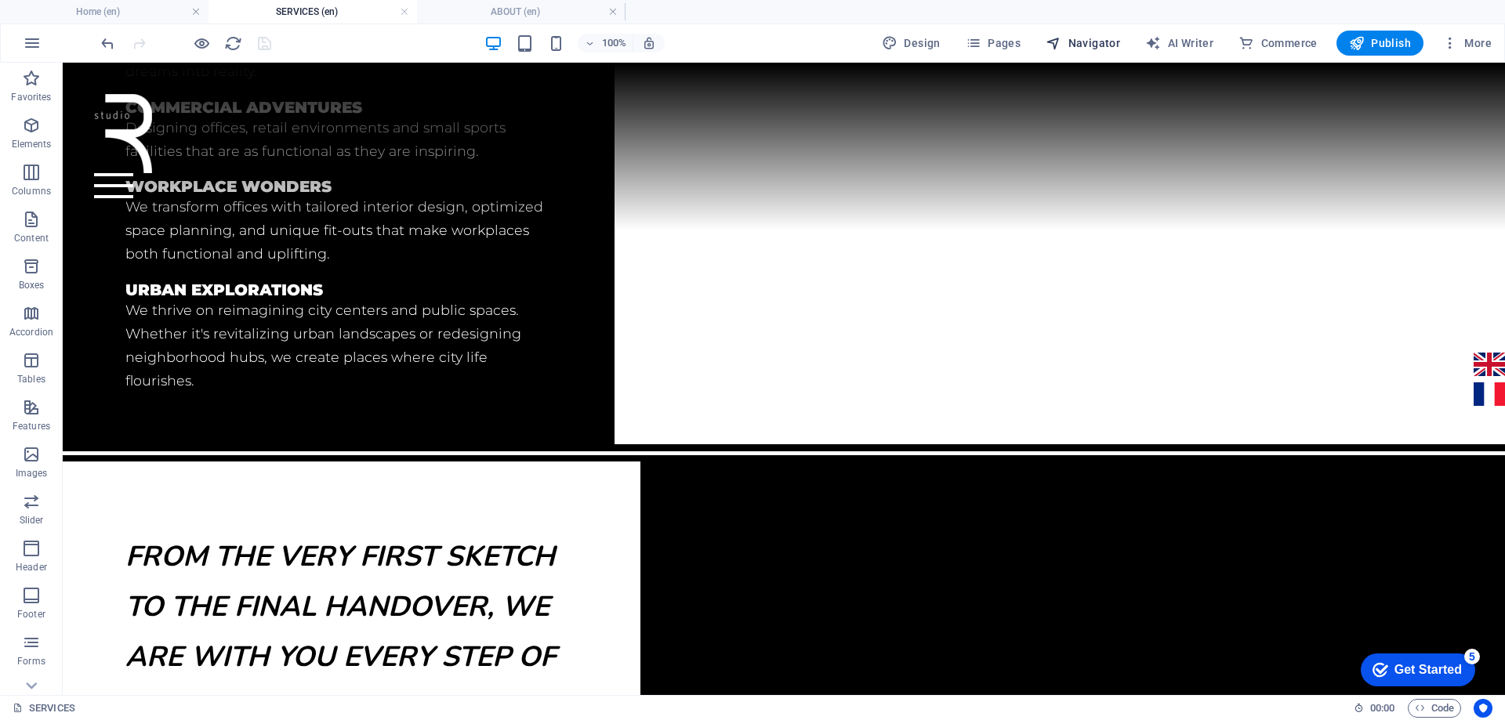
scroll to position [750, 0]
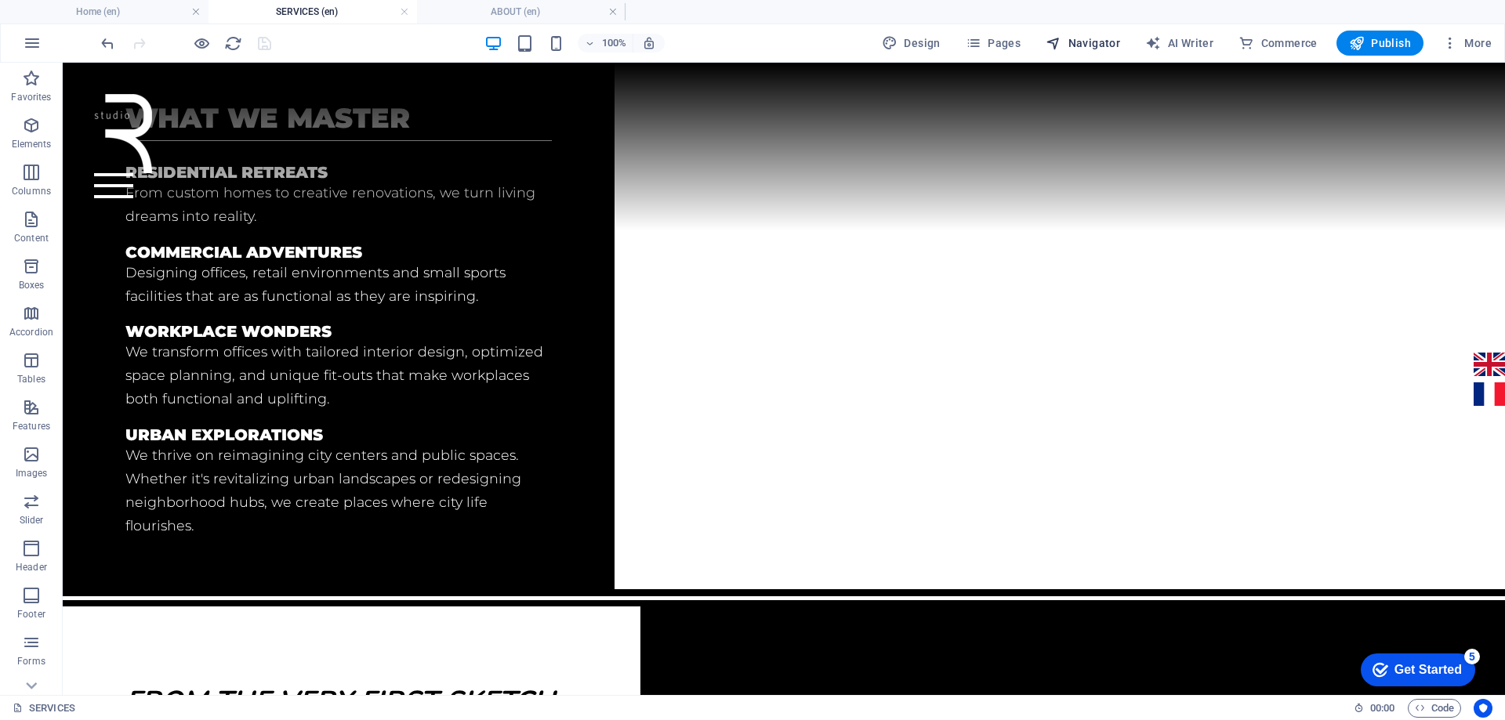
select select "16899703-en"
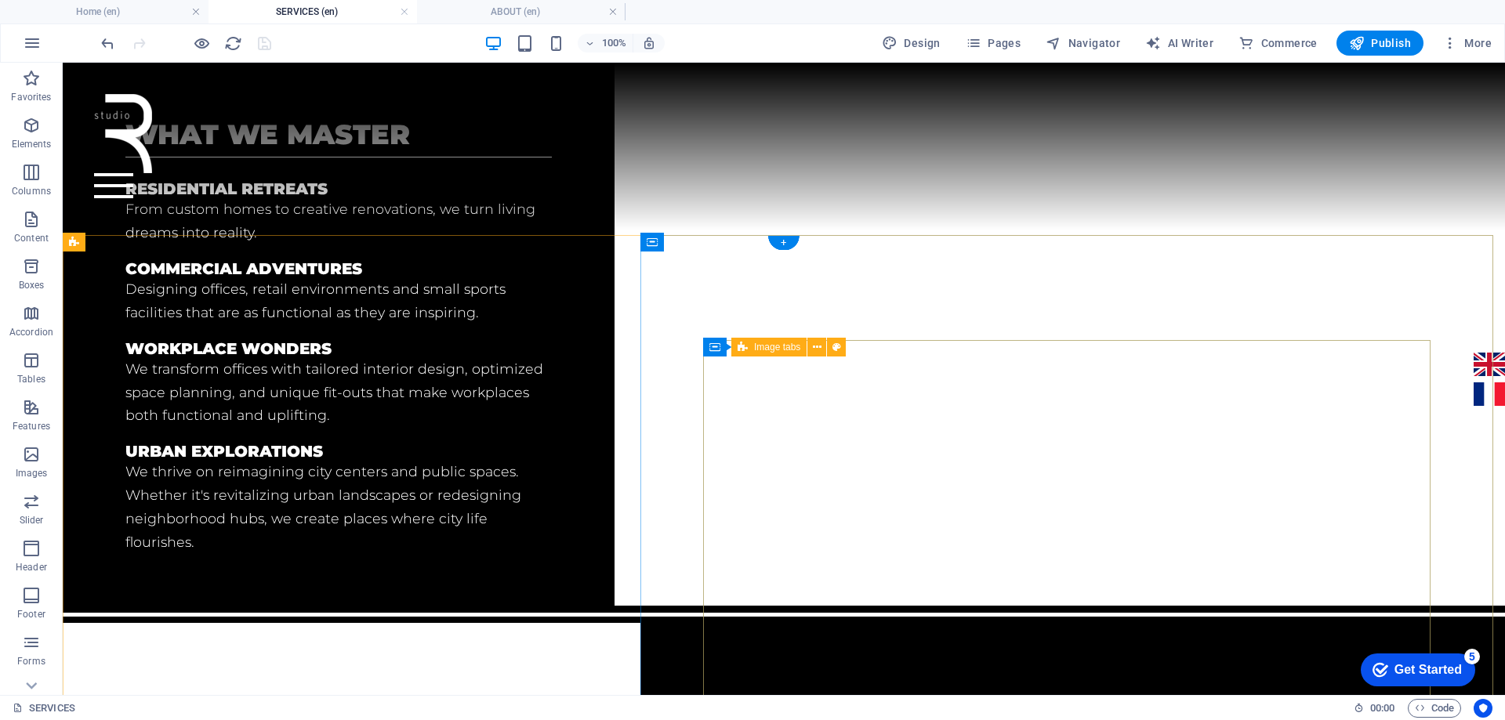
scroll to position [895, 0]
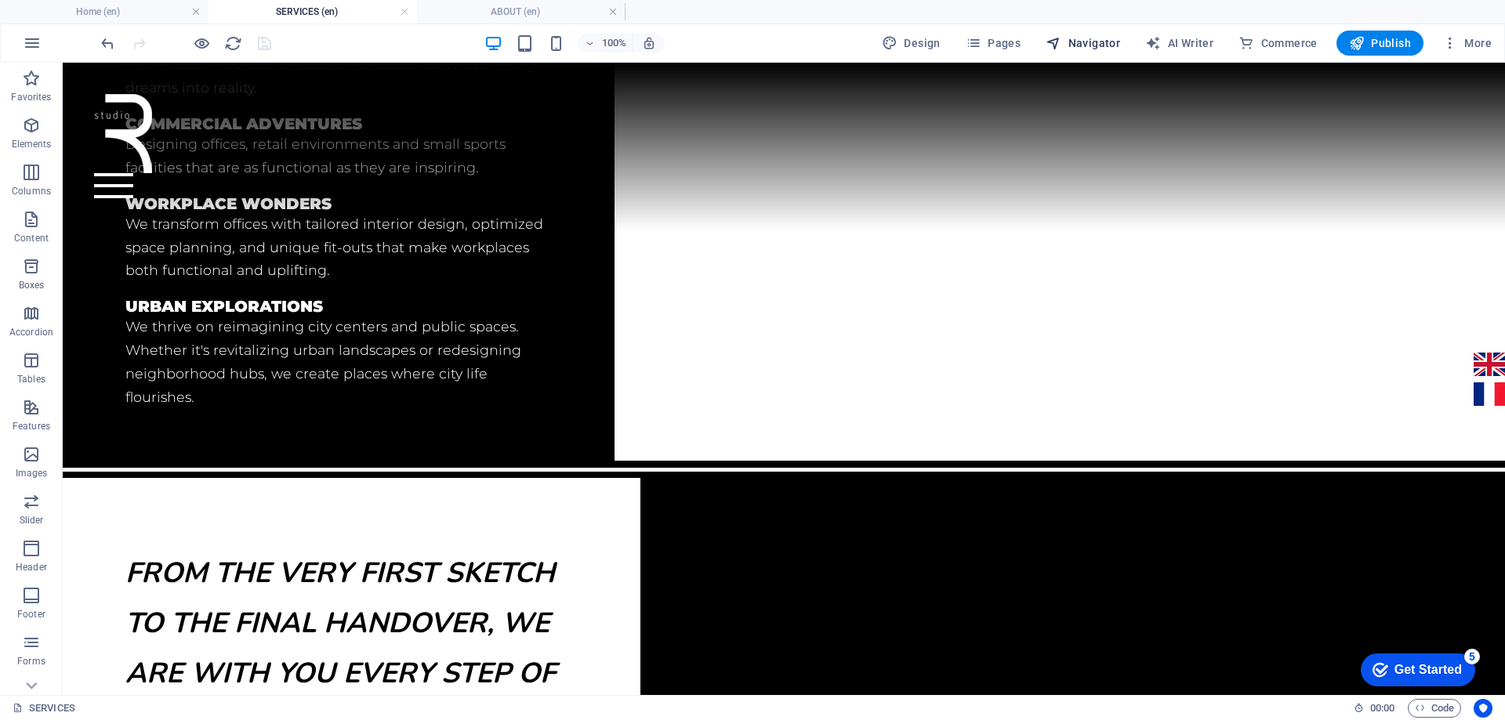
click at [1094, 45] on span "Navigator" at bounding box center [1082, 43] width 74 height 16
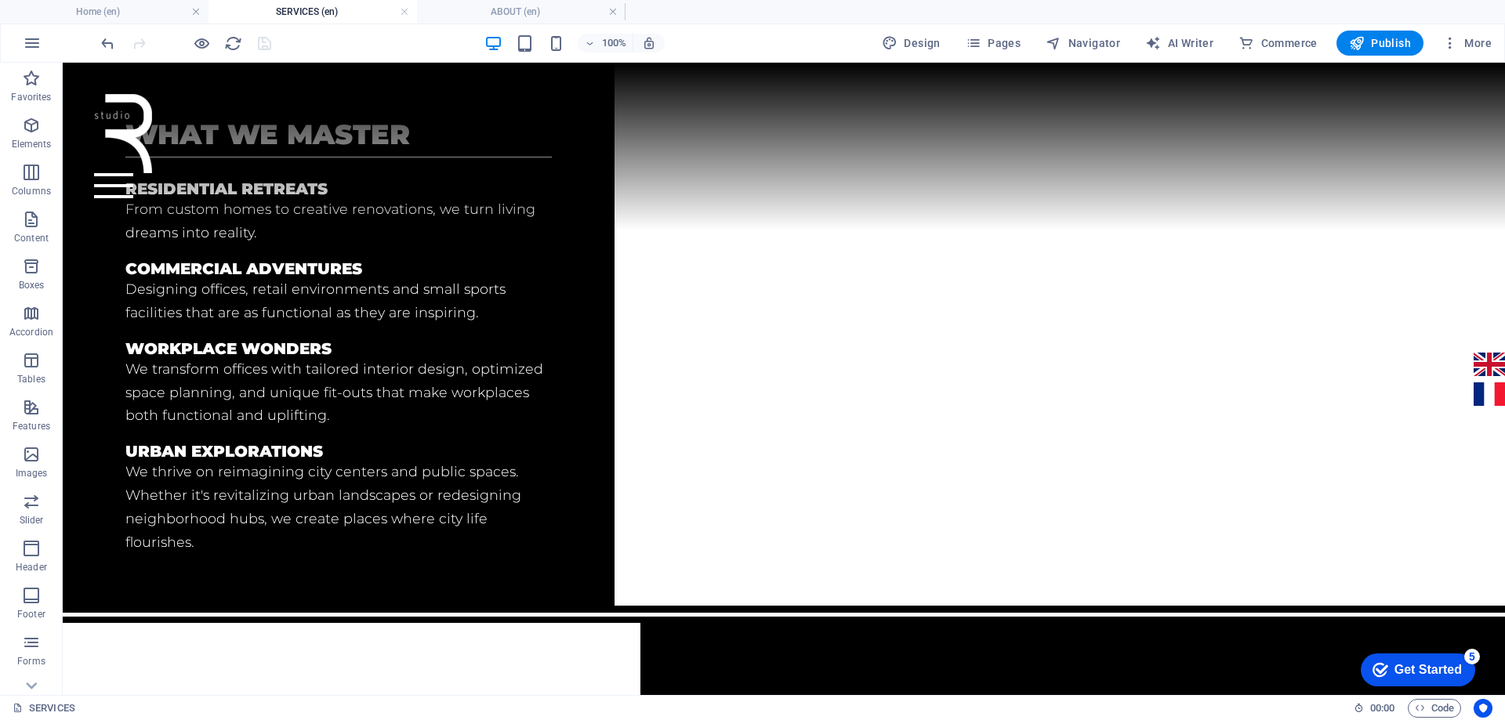
select select "16899703-en"
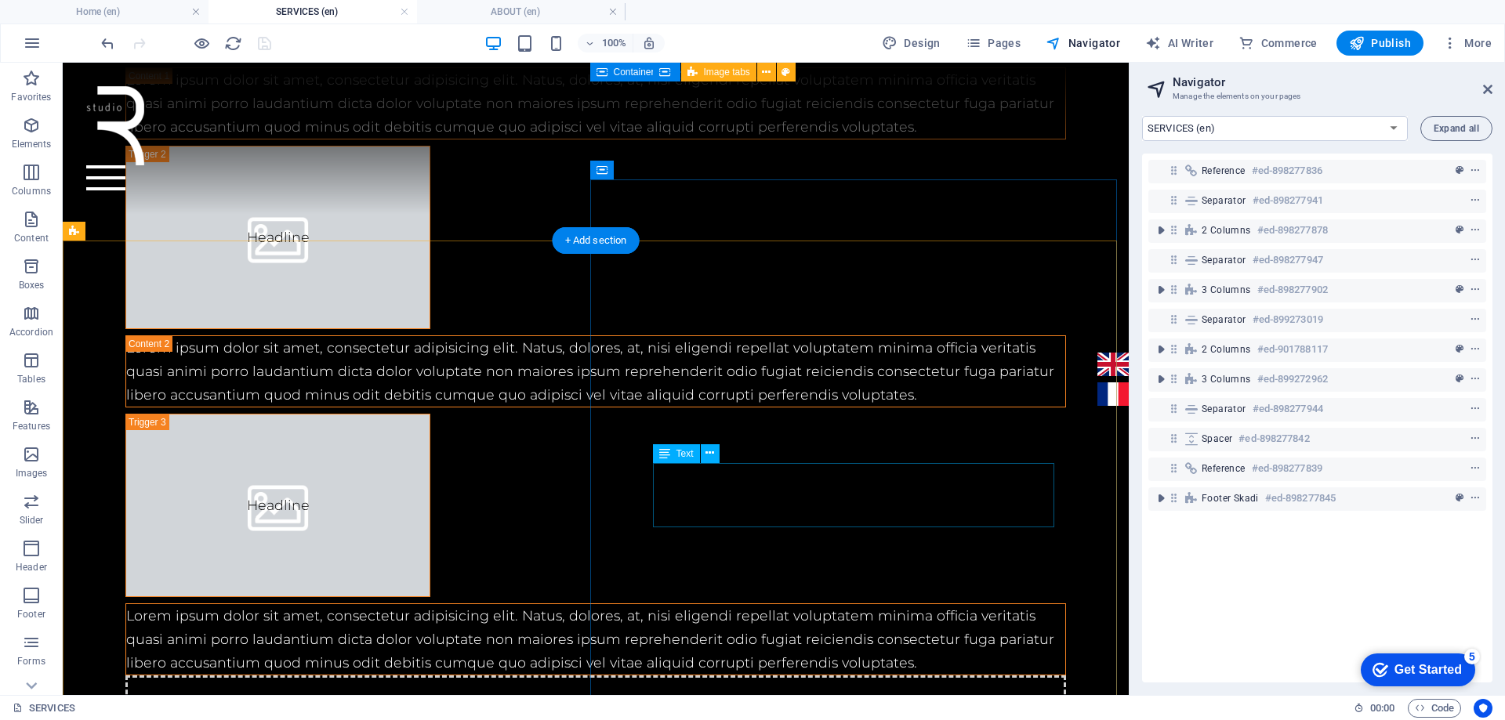
scroll to position [2160, 0]
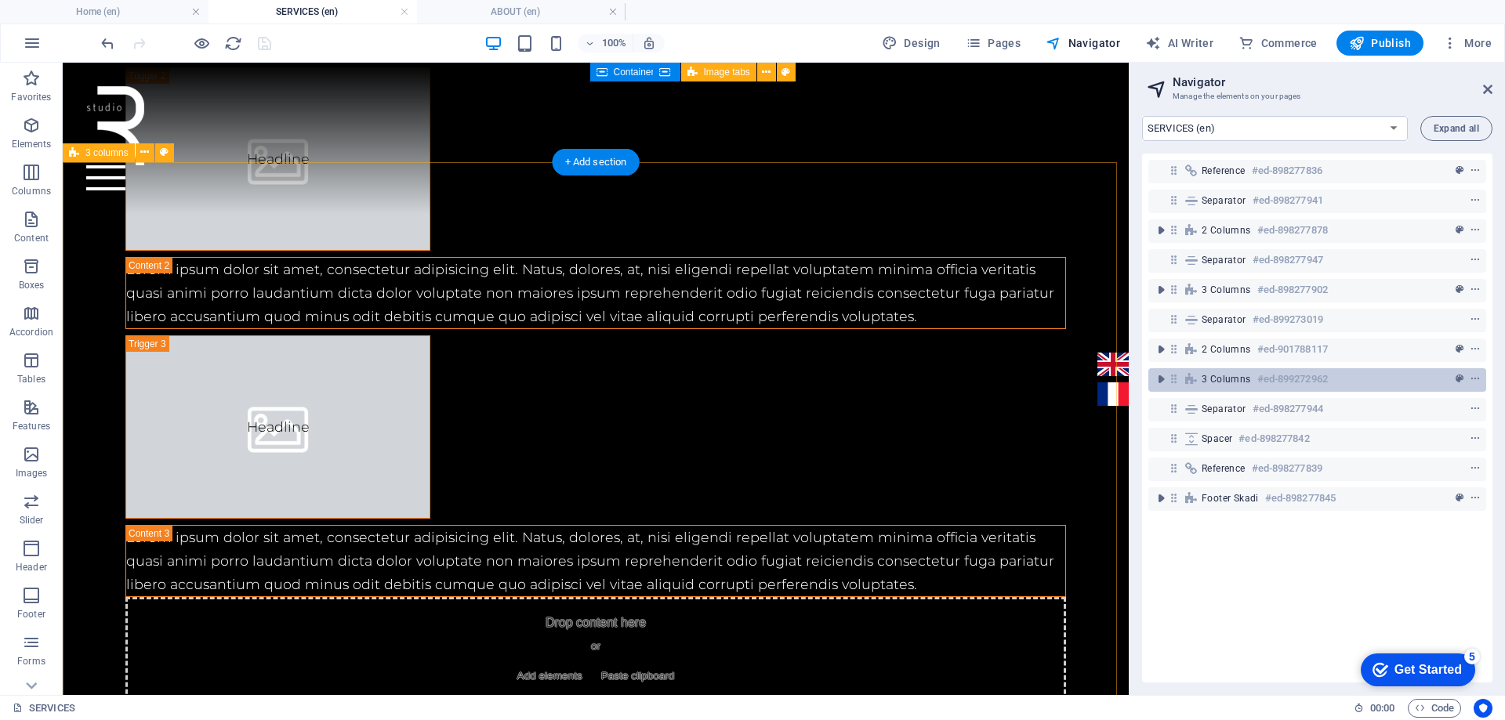
click at [1219, 381] on span "3 columns" at bounding box center [1225, 379] width 49 height 13
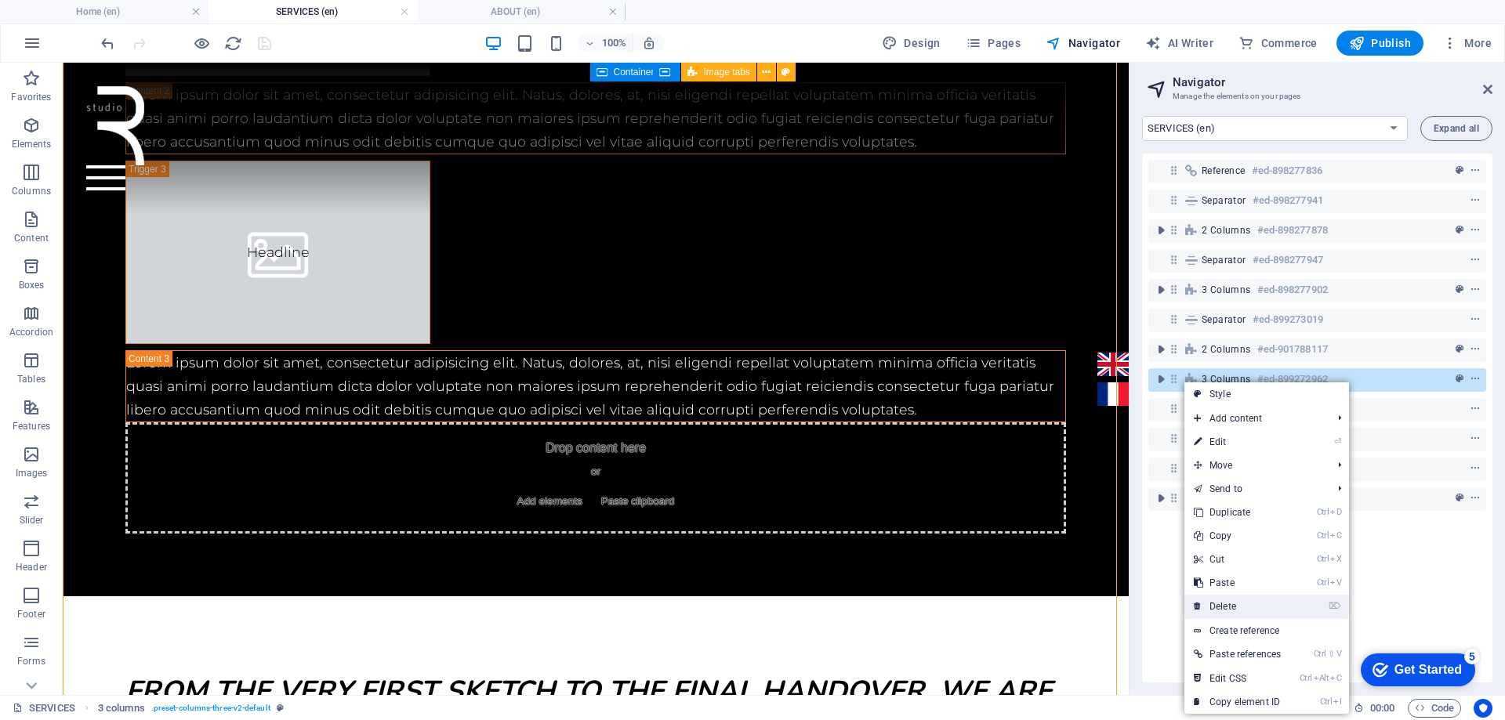
click at [1232, 606] on link "⌦ Delete" at bounding box center [1237, 607] width 106 height 24
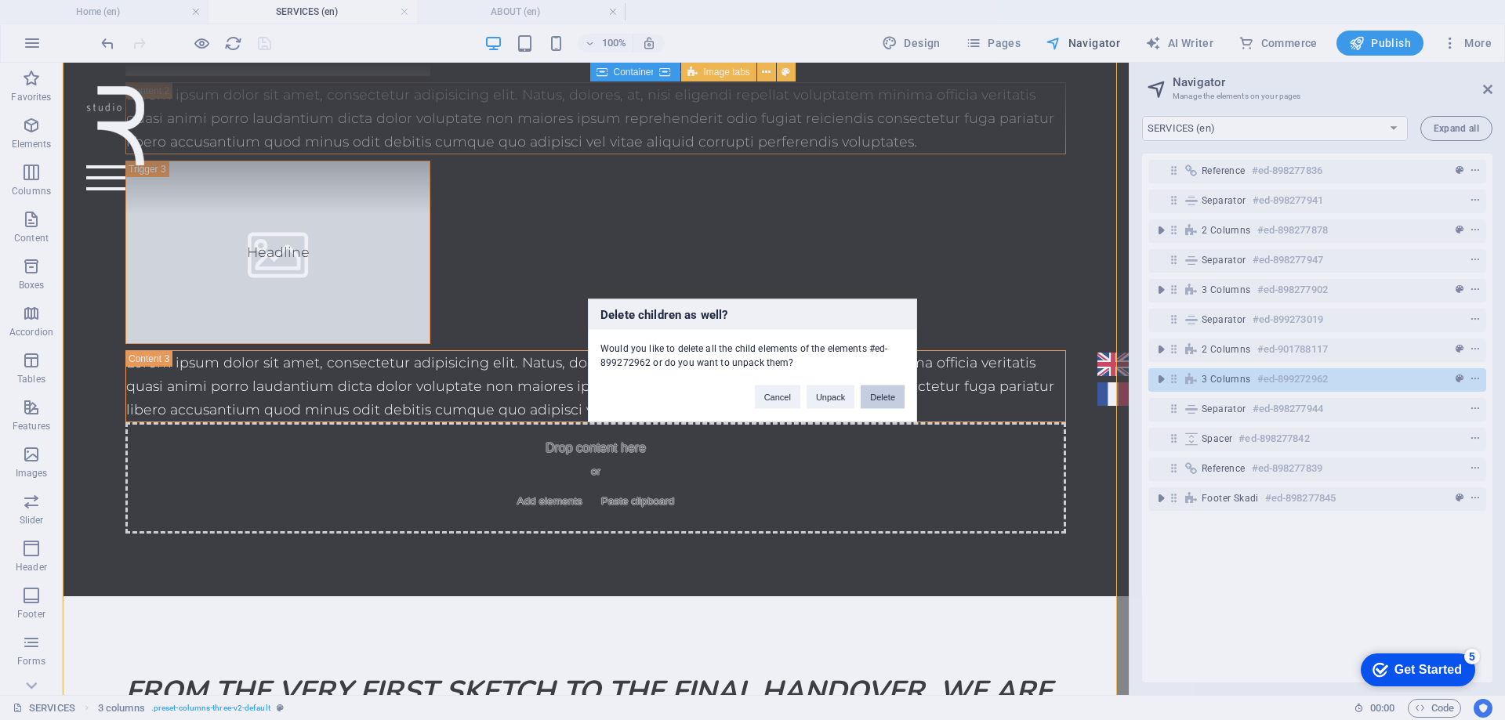
click at [877, 402] on button "Delete" at bounding box center [882, 397] width 44 height 24
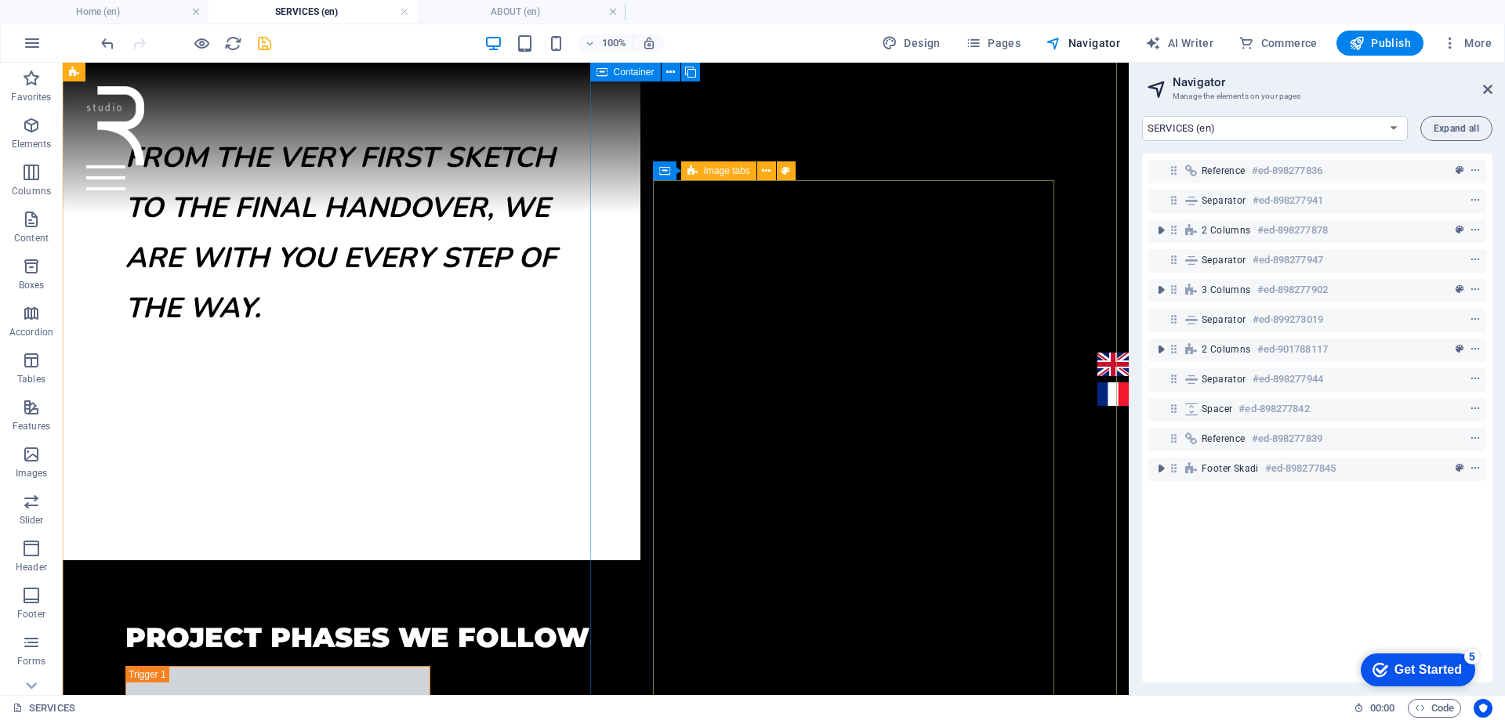
scroll to position [1137, 0]
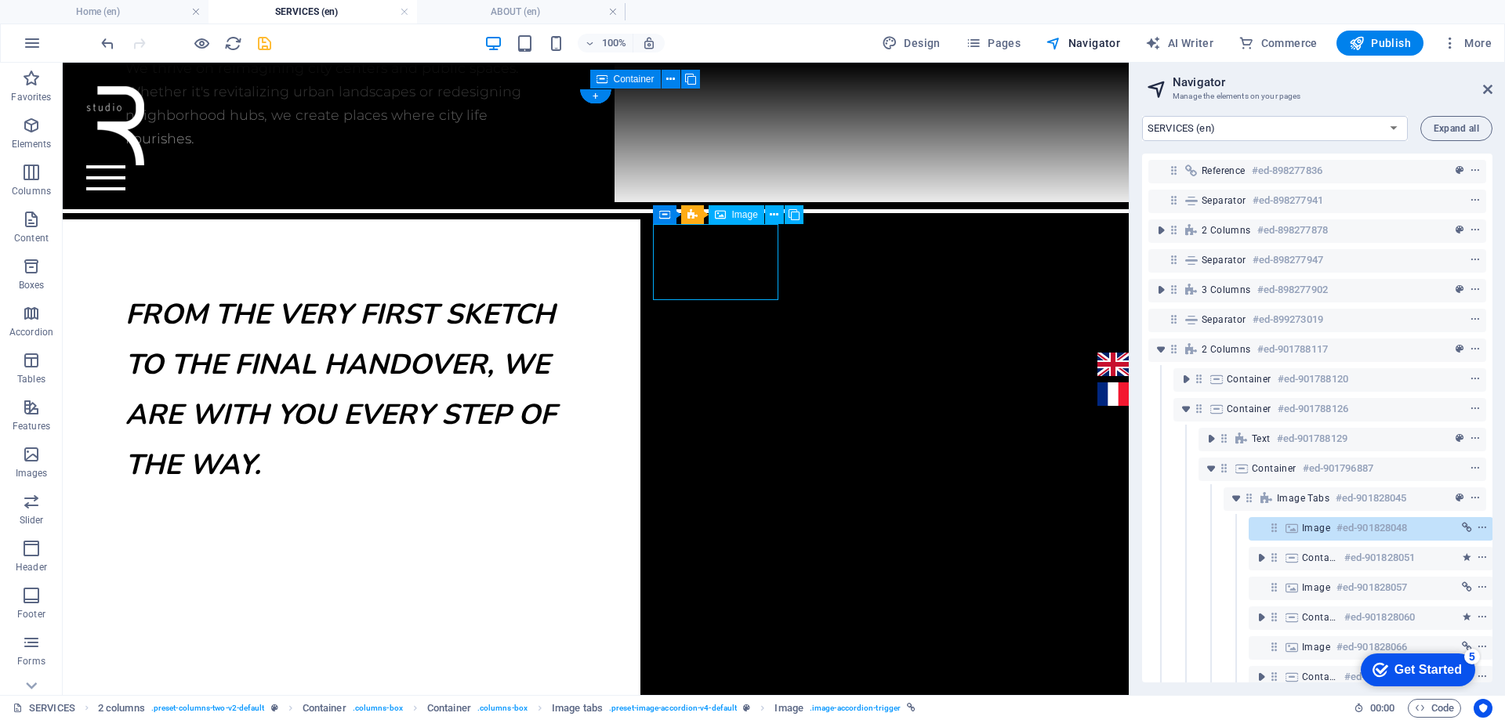
scroll to position [117, 4]
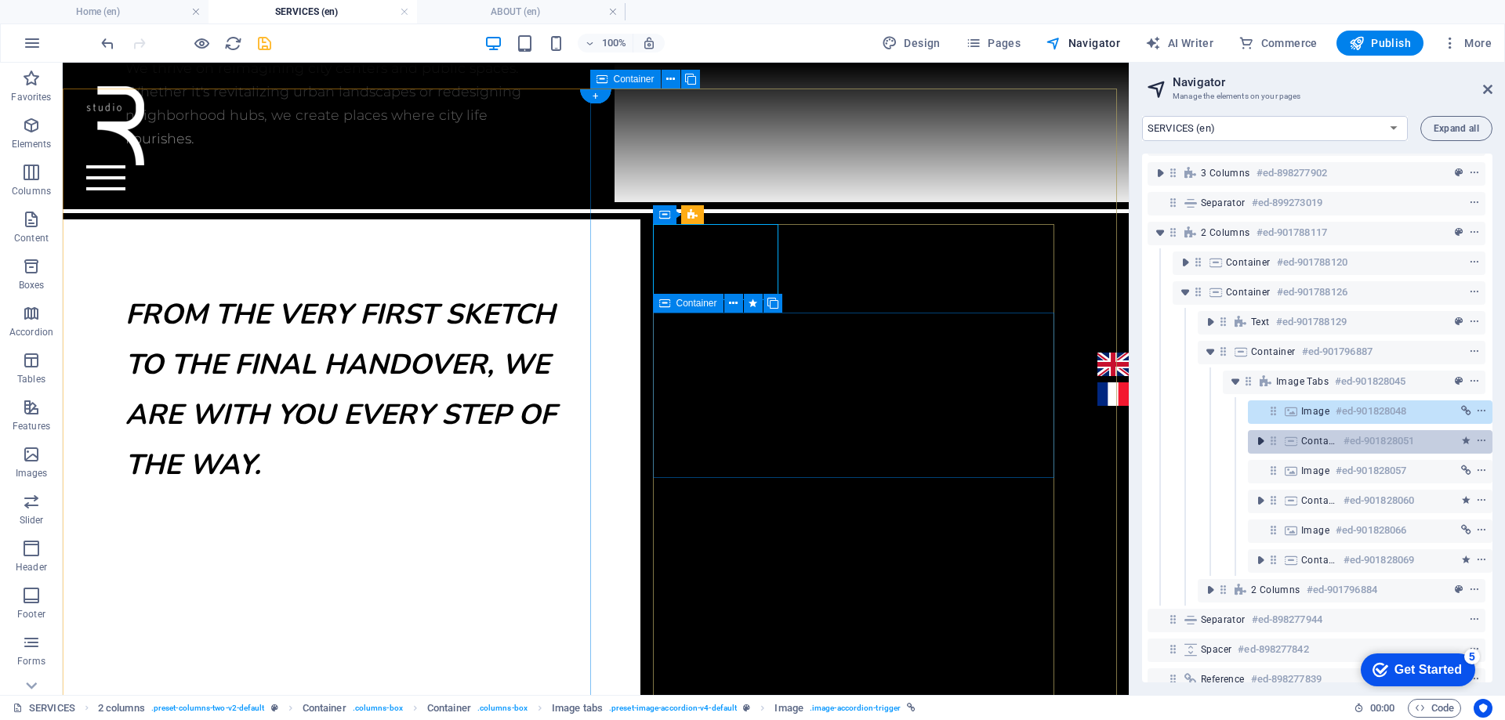
click at [1258, 444] on icon "toggle-expand" at bounding box center [1260, 441] width 16 height 16
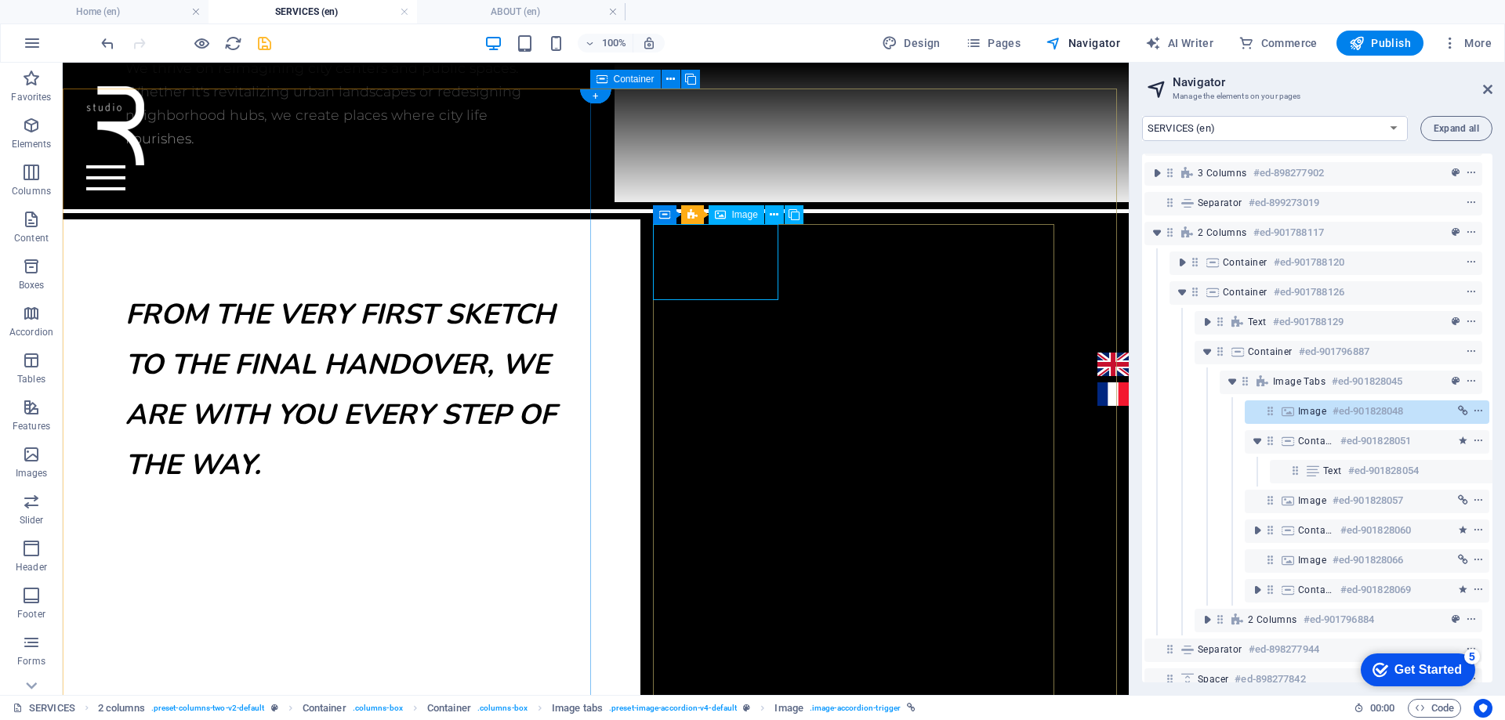
click at [1357, 411] on h6 "#ed-901828048" at bounding box center [1367, 411] width 71 height 19
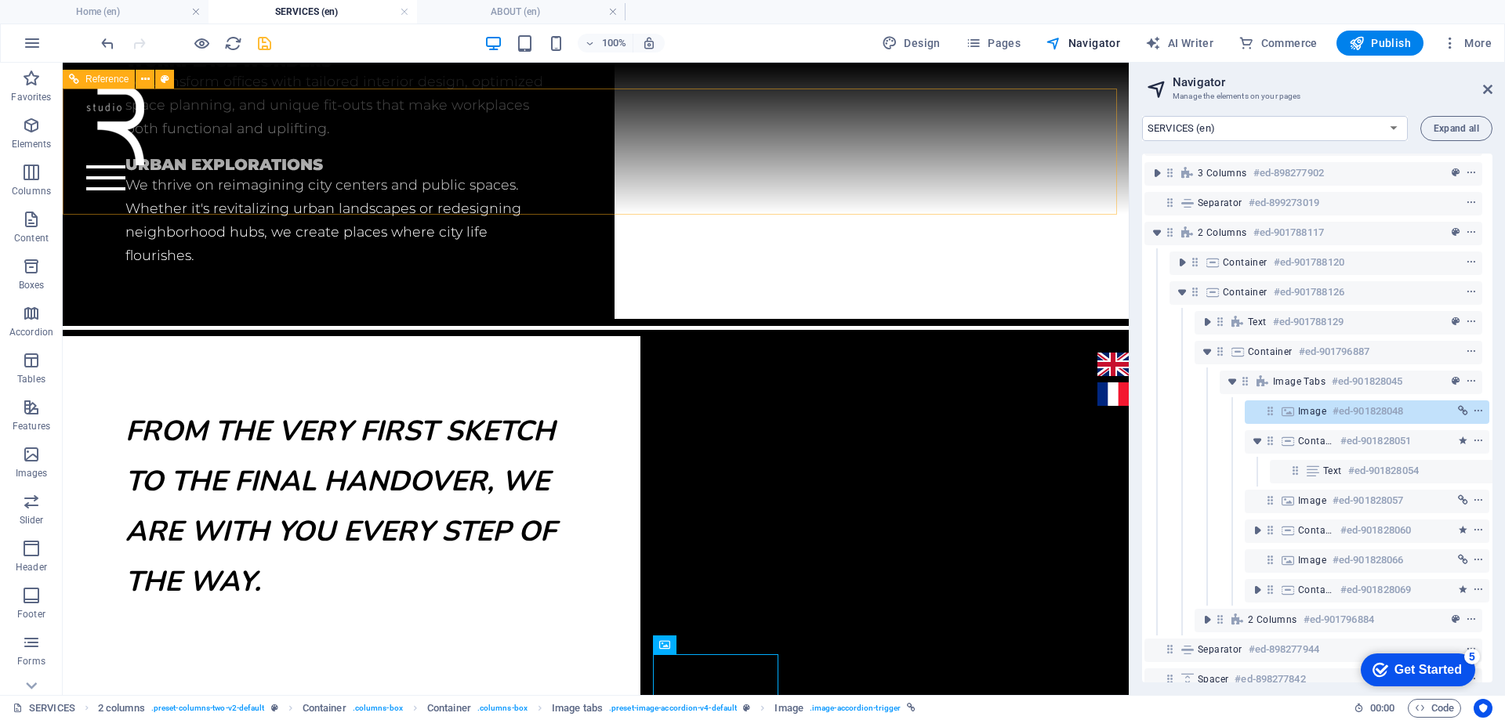
scroll to position [707, 0]
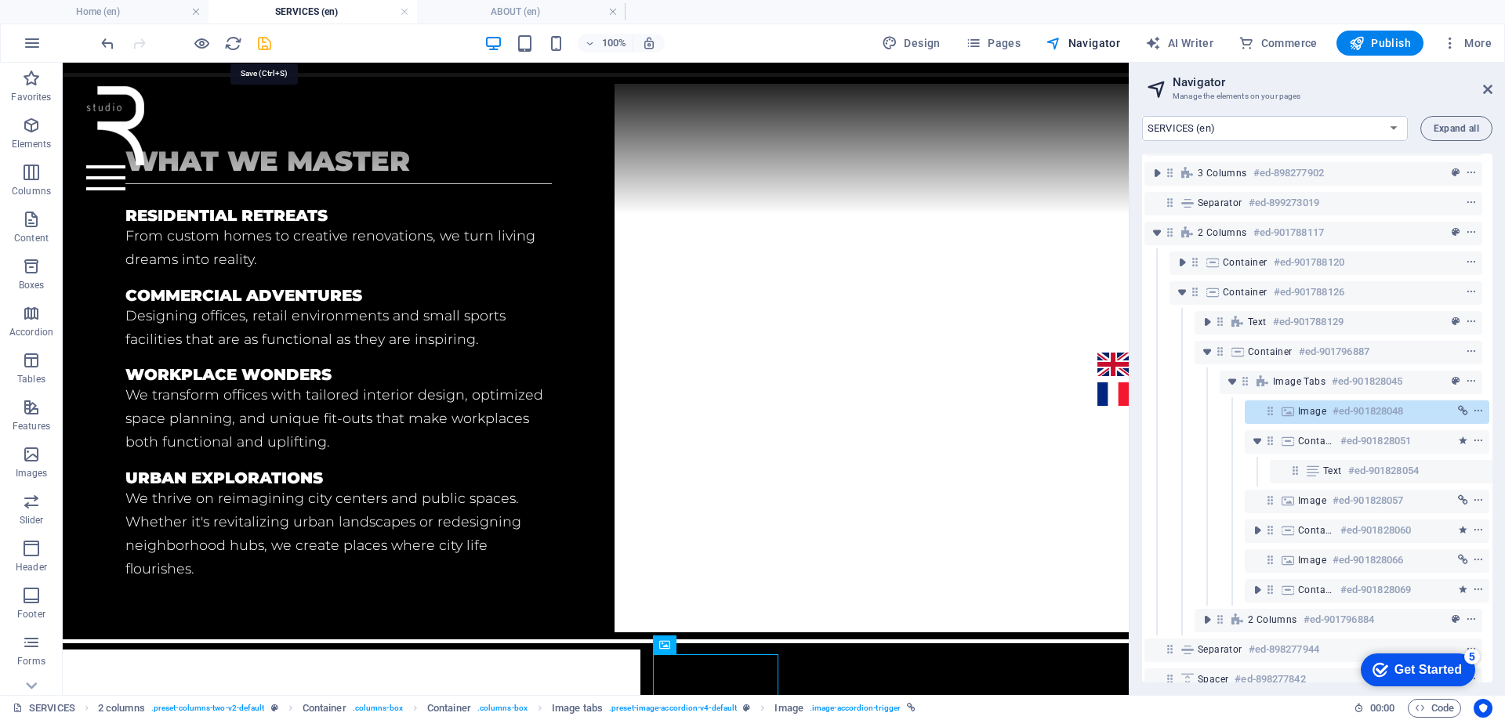
click at [263, 45] on icon "save" at bounding box center [264, 43] width 18 height 18
